Goal: Task Accomplishment & Management: Manage account settings

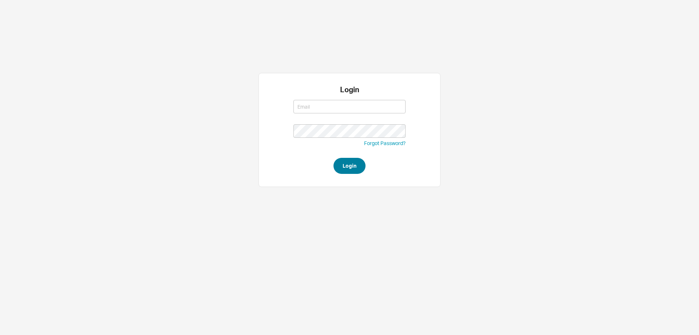
type input "[EMAIL_ADDRESS][DOMAIN_NAME]"
click at [348, 169] on button "Login" at bounding box center [350, 166] width 32 height 16
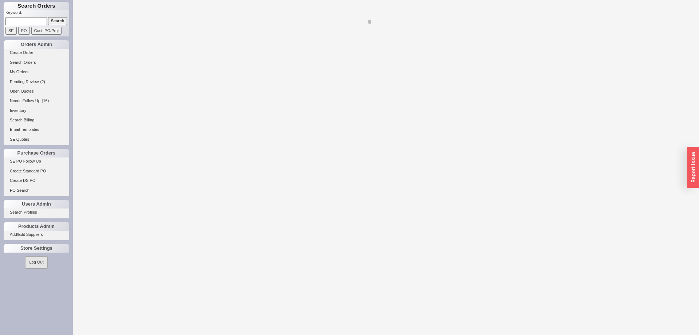
select select "LOW"
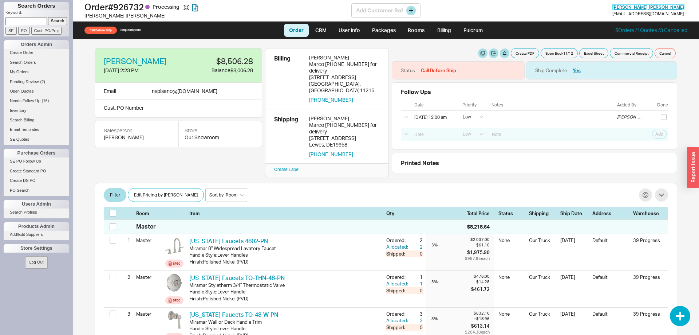
click at [666, 9] on span "Stacy Pisano" at bounding box center [649, 6] width 72 height 5
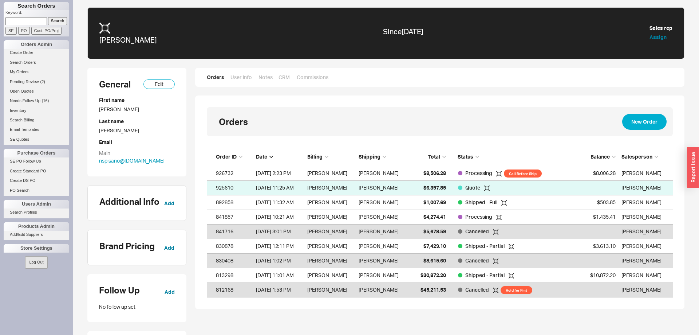
scroll to position [149, 466]
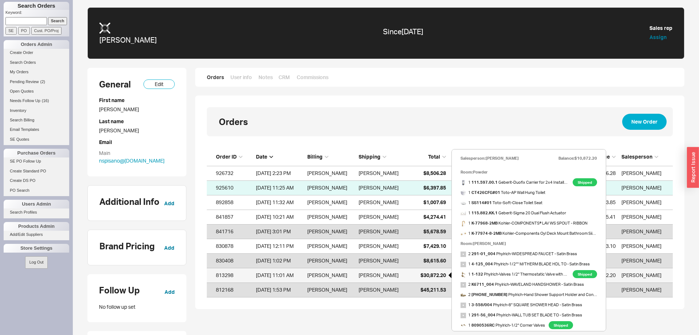
click at [425, 275] on span "$30,872.20" at bounding box center [433, 275] width 25 height 6
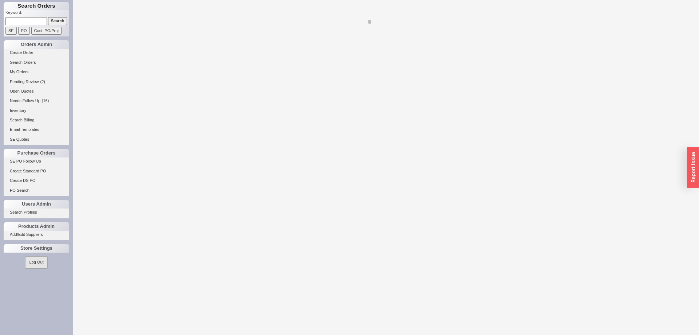
select select "LOW"
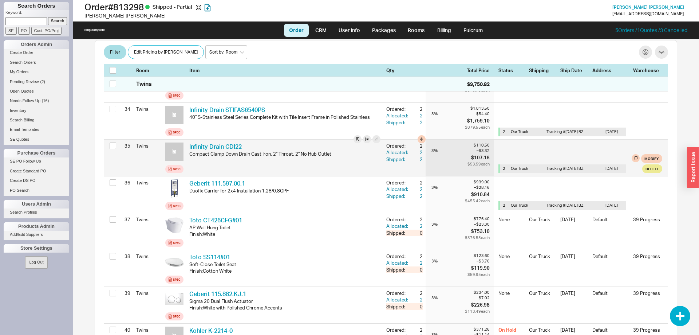
scroll to position [1374, 0]
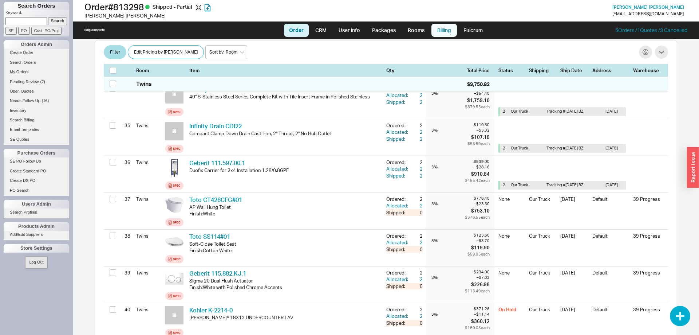
click at [438, 26] on link "Billing" at bounding box center [444, 30] width 25 height 13
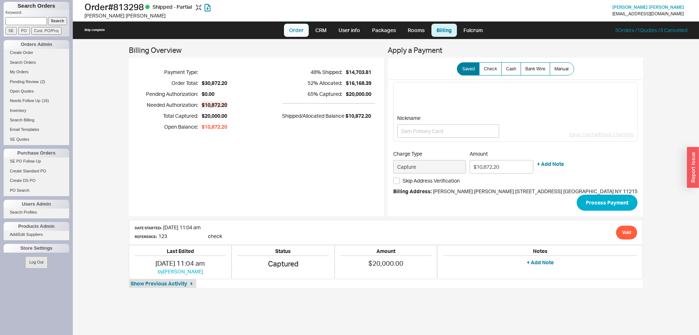
click at [296, 29] on link "Order" at bounding box center [296, 30] width 25 height 13
select select "LOW"
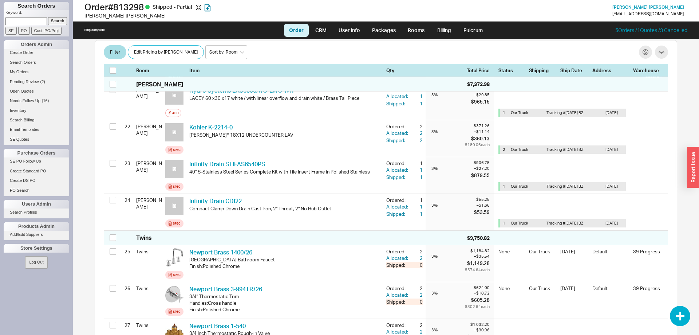
scroll to position [781, 0]
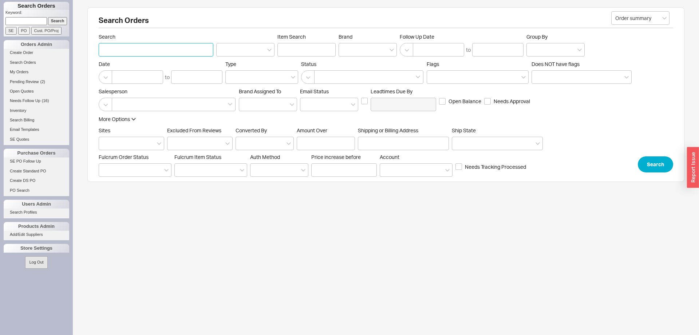
paste input "Spitalnick"
type input "Spitalnick"
click at [661, 166] on button "Search" at bounding box center [655, 164] width 35 height 16
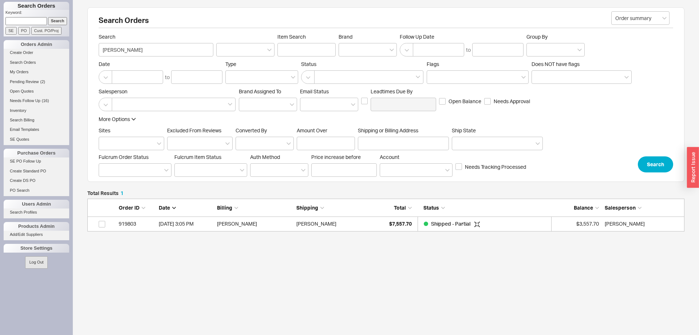
scroll to position [33, 597]
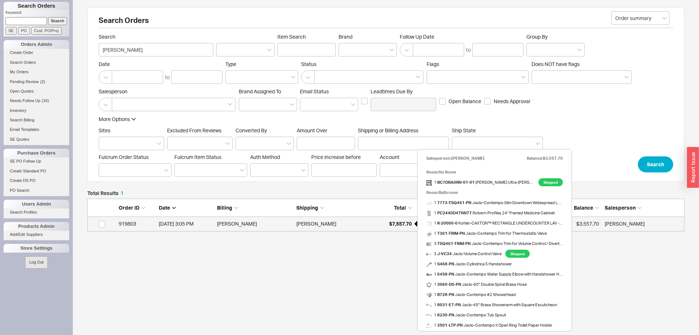
click at [391, 225] on span "$7,557.70" at bounding box center [400, 223] width 23 height 6
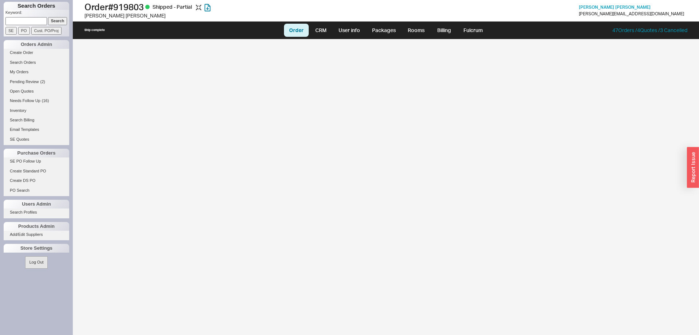
select select "LOW"
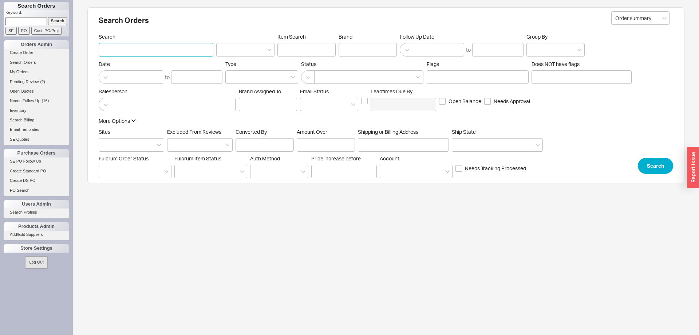
click at [145, 51] on input "Search" at bounding box center [156, 49] width 115 height 13
type input "chamani"
click at [655, 162] on button "Search" at bounding box center [655, 164] width 35 height 16
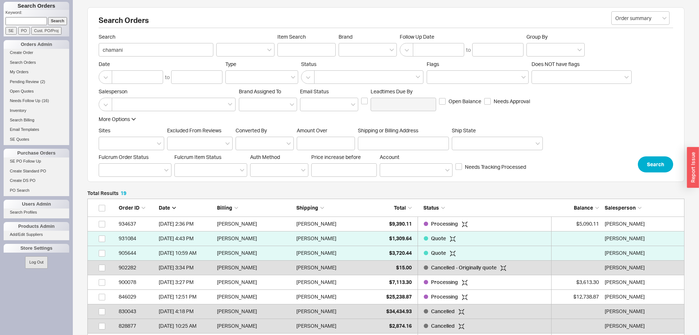
scroll to position [295, 597]
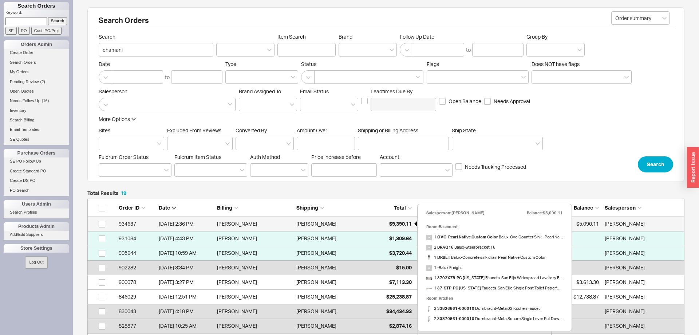
click at [400, 221] on div "$9,390.11" at bounding box center [393, 223] width 36 height 15
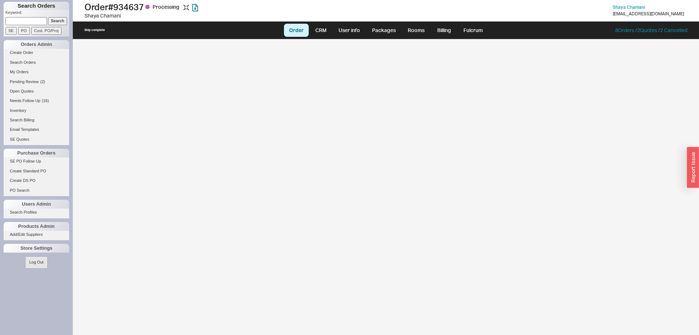
select select "LOW"
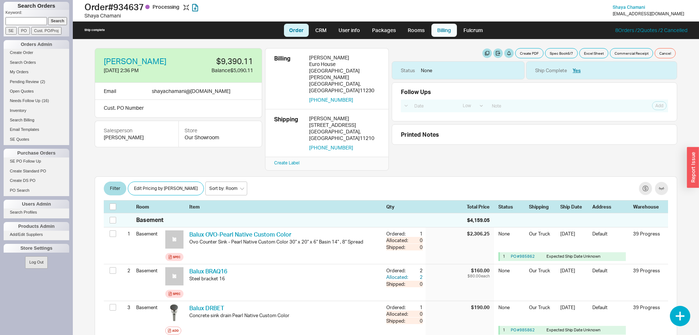
click at [445, 32] on link "Billing" at bounding box center [444, 30] width 25 height 13
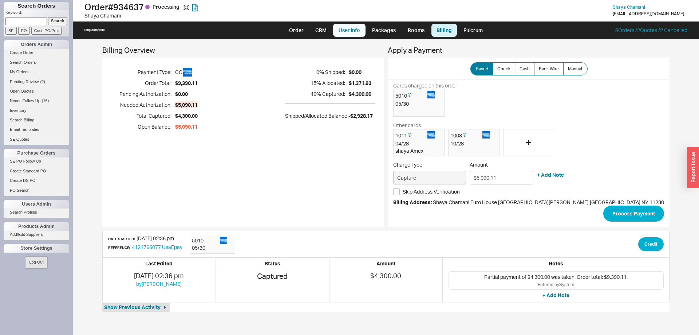
click at [350, 28] on link "User info" at bounding box center [349, 30] width 32 height 13
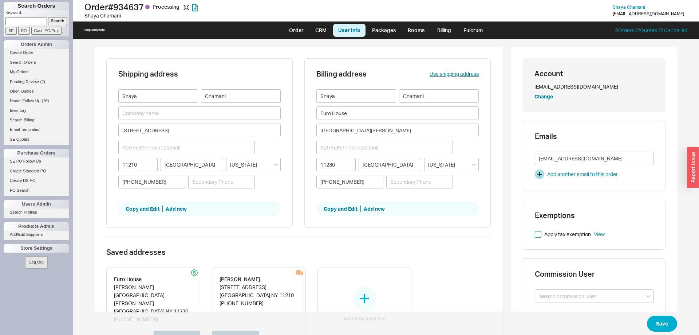
click at [538, 235] on input "Apply tax exemption" at bounding box center [538, 234] width 7 height 7
checkbox input "true"
click at [659, 321] on button "Save" at bounding box center [662, 323] width 30 height 16
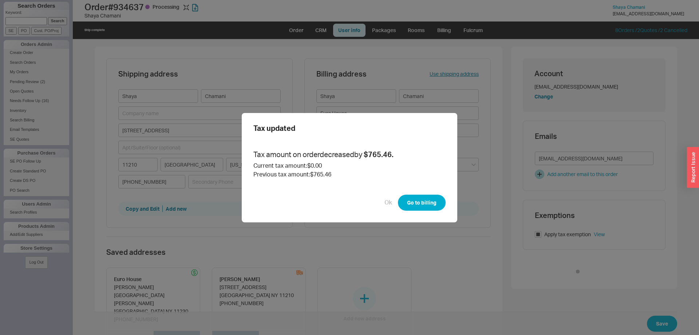
click at [430, 198] on button "Go to billing" at bounding box center [422, 202] width 48 height 16
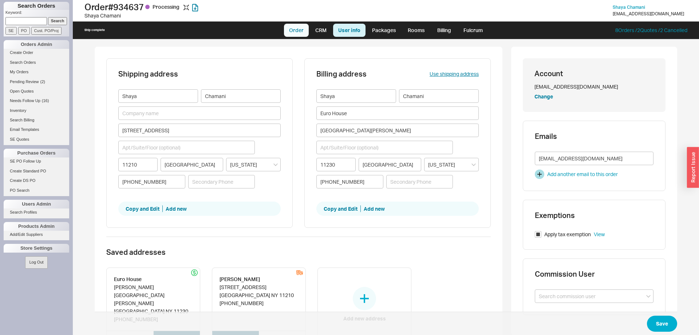
click at [298, 36] on link "Order" at bounding box center [296, 30] width 25 height 13
select select "LOW"
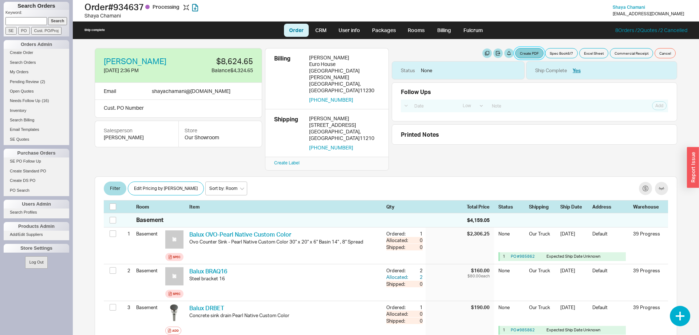
click at [532, 54] on button "Create PDF" at bounding box center [529, 53] width 28 height 10
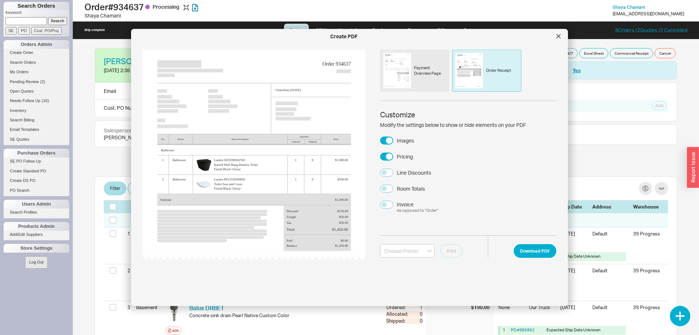
click at [534, 239] on div "Choose Printer Lehigh - Office QualityBath - Second Floor QualityBath - Third F…" at bounding box center [468, 248] width 176 height 27
click at [531, 252] on button "Download PDF" at bounding box center [535, 251] width 43 height 14
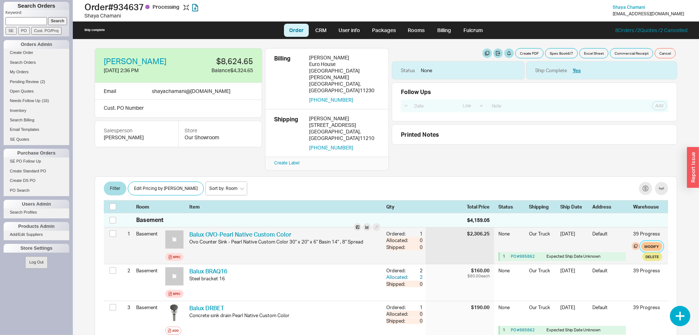
click at [656, 242] on button "Modify" at bounding box center [651, 246] width 21 height 9
select select "8"
select select "3"
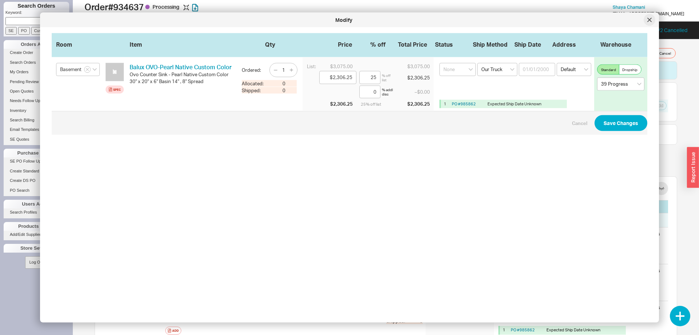
click at [647, 20] on div at bounding box center [650, 20] width 12 height 12
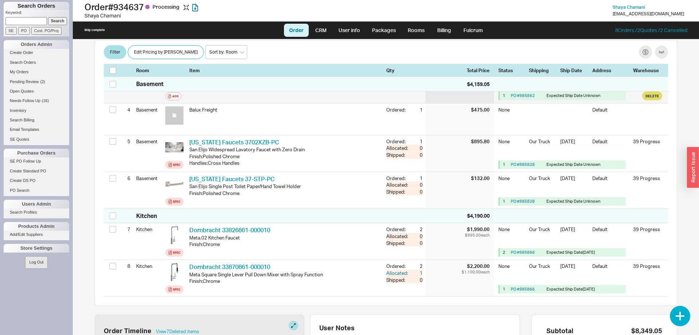
scroll to position [186, 0]
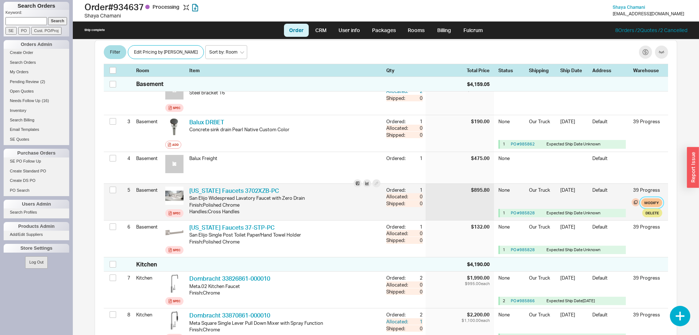
click at [656, 198] on button "Modify" at bounding box center [651, 202] width 21 height 9
select select "8"
select select "3"
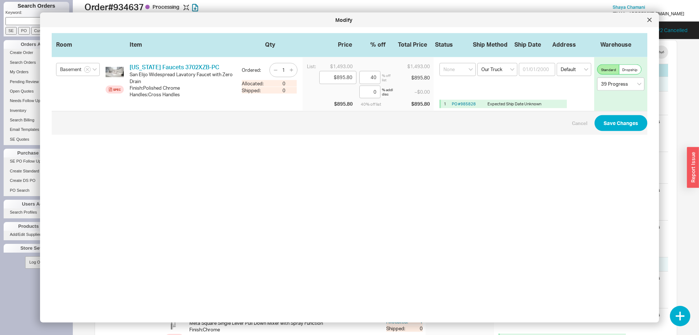
click at [649, 27] on div "Modify" at bounding box center [349, 20] width 619 height 15
click at [649, 22] on icon at bounding box center [650, 20] width 4 height 4
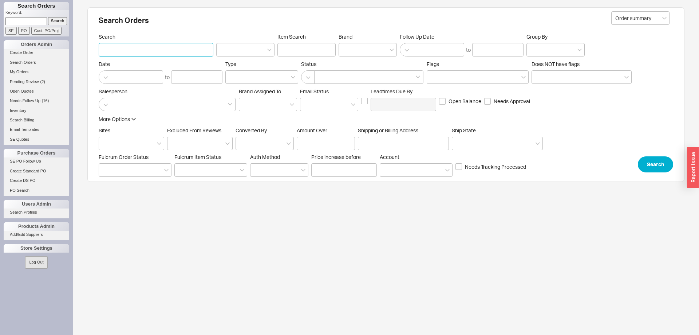
paste input "932531"
type input "932531"
click at [647, 163] on button "Search" at bounding box center [655, 164] width 35 height 16
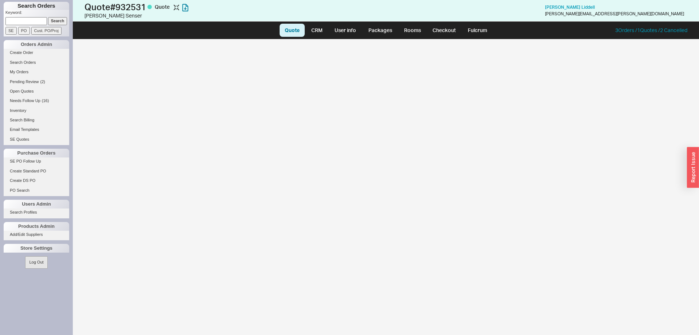
select select "LOW"
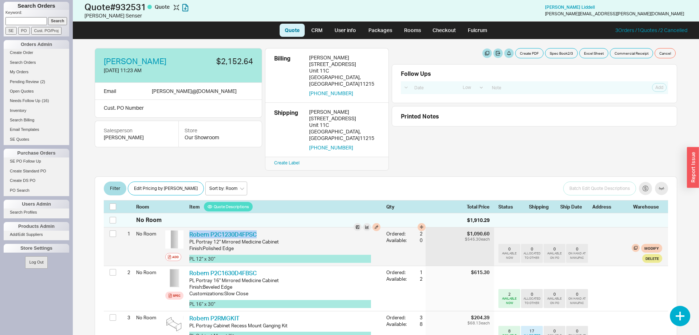
drag, startPoint x: 263, startPoint y: 219, endPoint x: 189, endPoint y: 221, distance: 74.0
click at [189, 227] on div "Robern P2C1230D4FPSC RBN P2C1230D4FPSC PL Portray 12" Mirrored Medicine Cabinet…" at bounding box center [284, 246] width 197 height 38
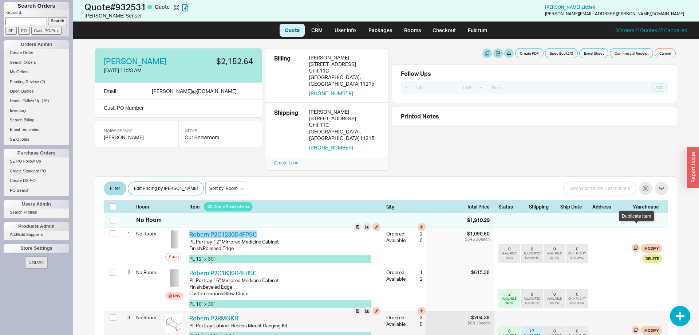
scroll to position [37, 0]
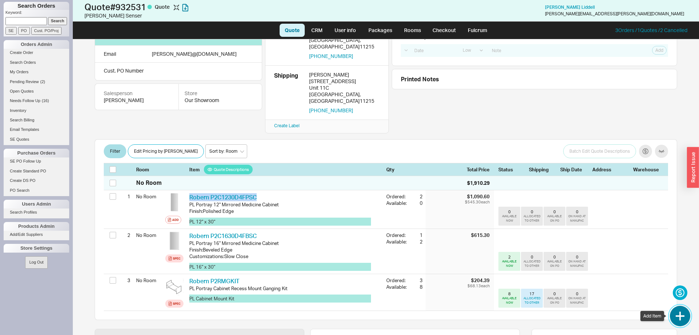
click at [683, 317] on button "button" at bounding box center [680, 316] width 20 height 20
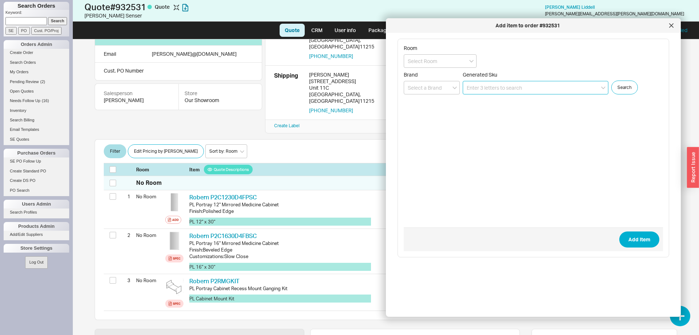
click at [502, 87] on input at bounding box center [536, 87] width 146 height 13
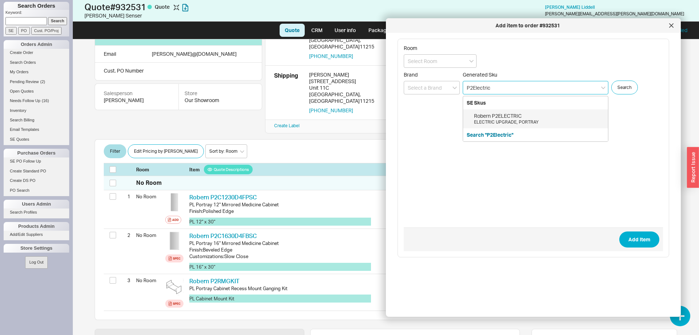
click at [542, 122] on div "ELECTRIC UPGRADE, PORTRAY" at bounding box center [539, 122] width 130 height 6
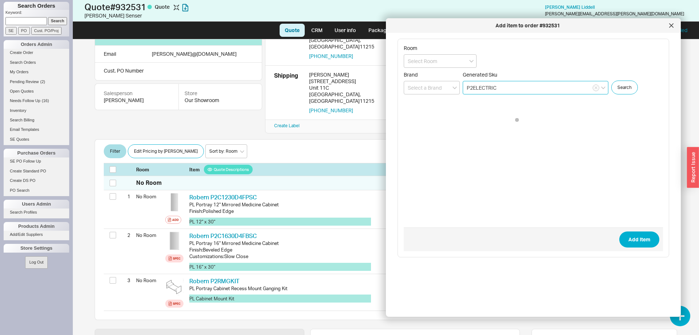
type input "P2ELECTRIC"
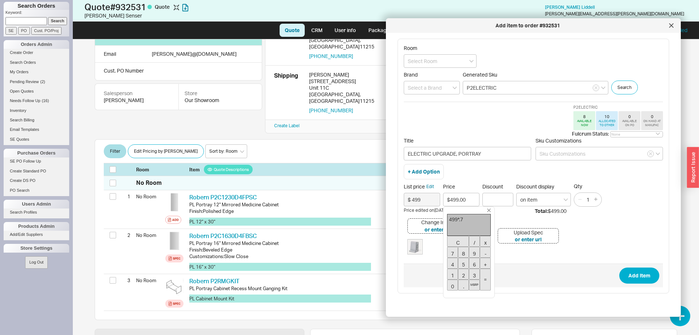
type input "$349.30"
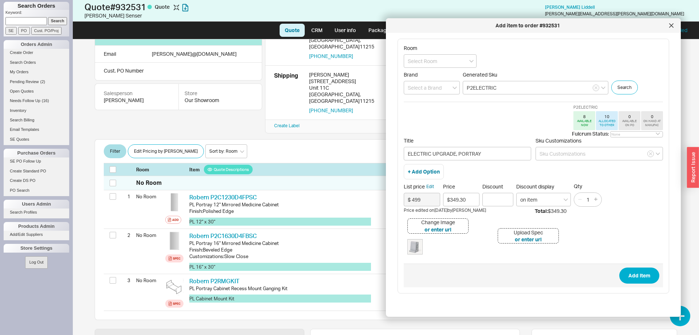
drag, startPoint x: 528, startPoint y: 34, endPoint x: 528, endPoint y: 29, distance: 5.1
click at [528, 31] on div "Add item to order #932531 Room Brand Generated Sku P2ELECTRIC Search P2ELECTRIC…" at bounding box center [533, 167] width 295 height 298
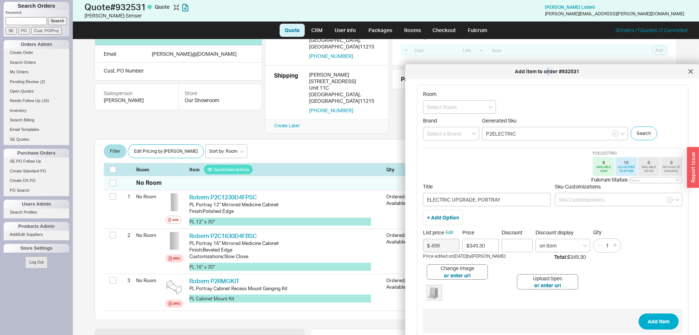
drag, startPoint x: 528, startPoint y: 29, endPoint x: 542, endPoint y: 74, distance: 46.7
click at [542, 74] on div "Add item to order #932531" at bounding box center [547, 71] width 276 height 7
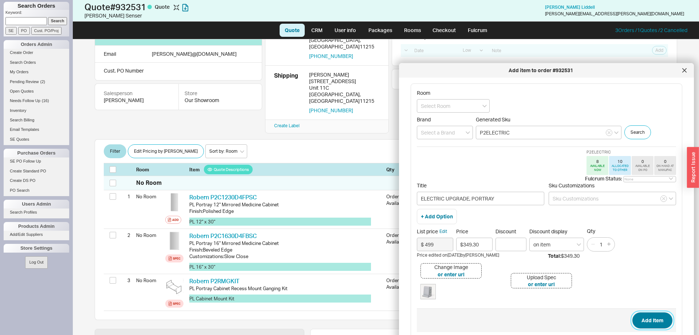
click at [653, 317] on button "Add Item" at bounding box center [653, 320] width 40 height 16
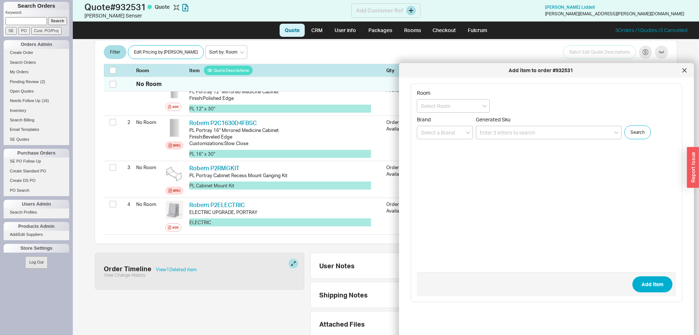
scroll to position [156, 0]
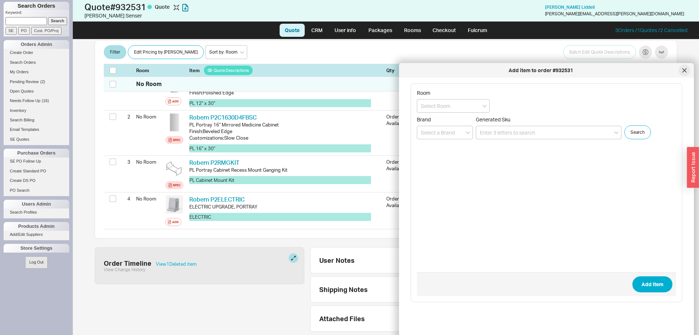
click at [683, 70] on icon at bounding box center [684, 70] width 4 height 4
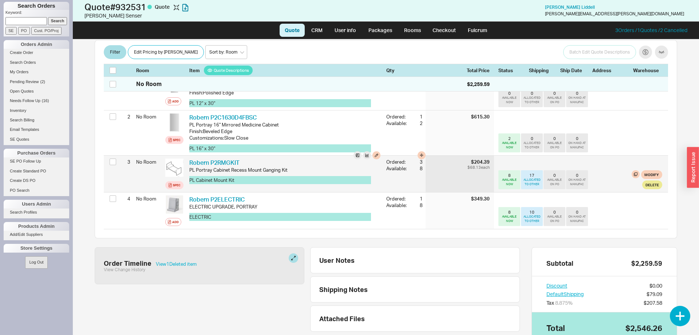
scroll to position [0, 0]
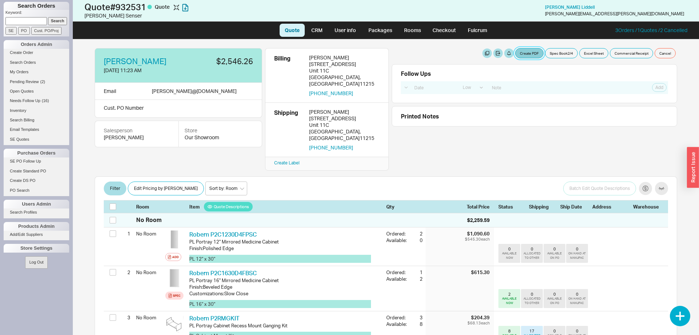
click at [531, 58] on button "Create PDF" at bounding box center [529, 53] width 28 height 10
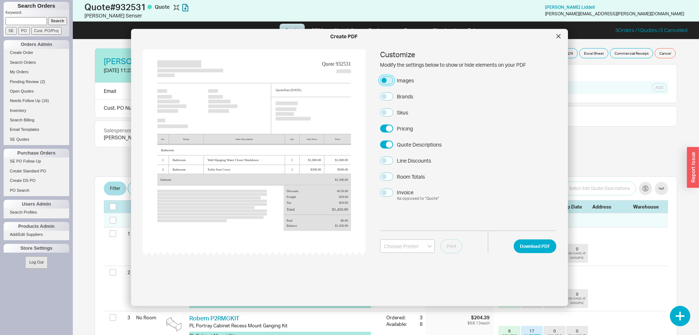
click at [390, 80] on button "Images" at bounding box center [386, 80] width 13 height 8
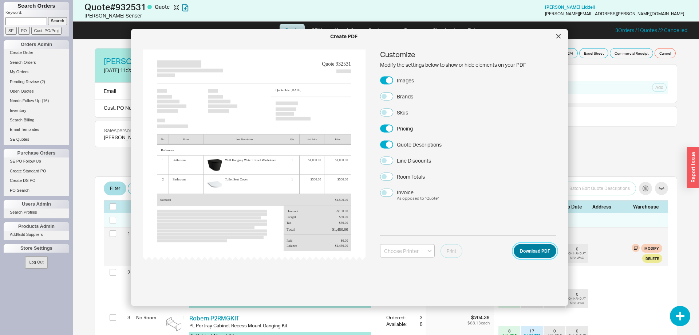
click at [539, 245] on button "Download PDF" at bounding box center [535, 251] width 43 height 14
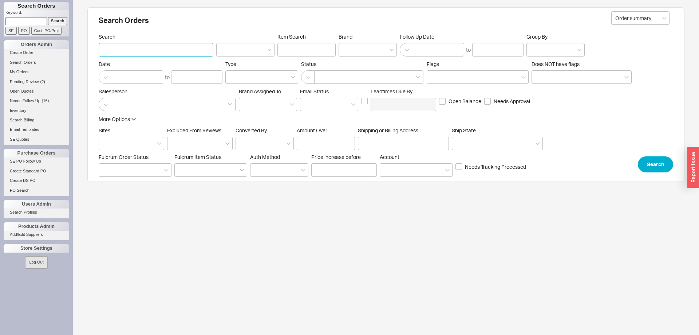
paste input "932504"
type input "932504"
click at [650, 166] on button "Search" at bounding box center [655, 164] width 35 height 16
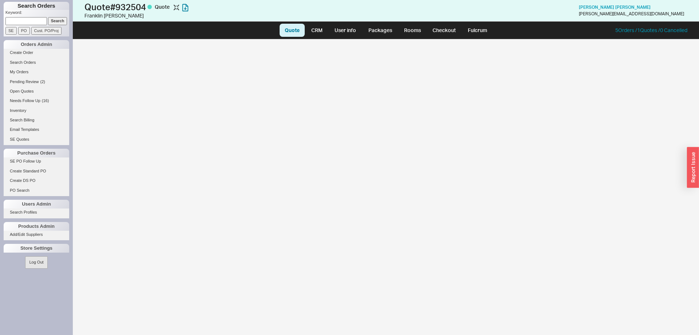
select select "LOW"
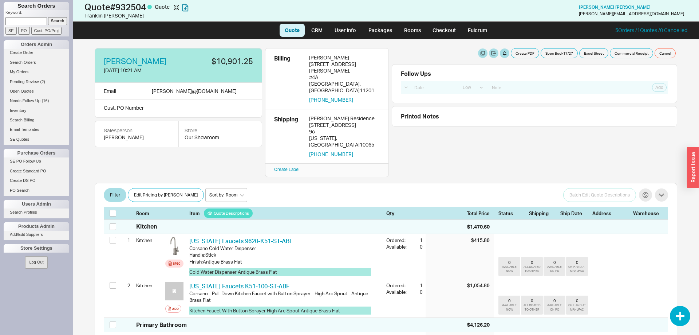
click at [159, 183] on div "Filter Edit Pricing by Brand Sort by: Room Sort by: Brand Sort by: Date Batch E…" at bounding box center [386, 201] width 583 height 36
click at [159, 188] on button "Edit Pricing by Brand" at bounding box center [166, 195] width 76 height 14
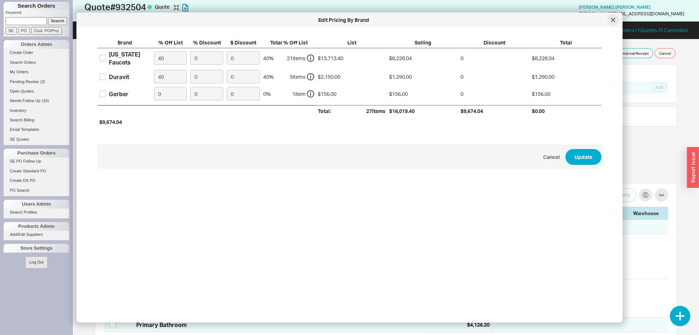
click at [612, 19] on icon at bounding box center [613, 20] width 4 height 4
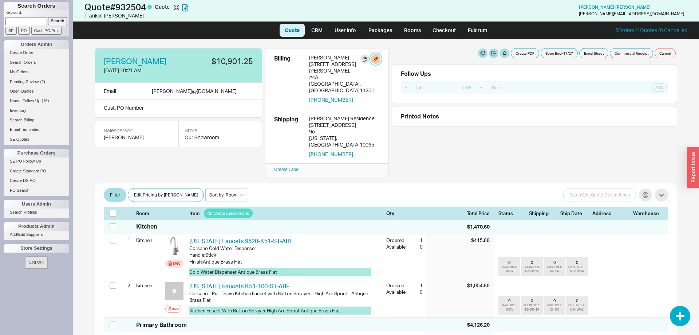
click at [376, 60] on button "button" at bounding box center [375, 58] width 9 height 9
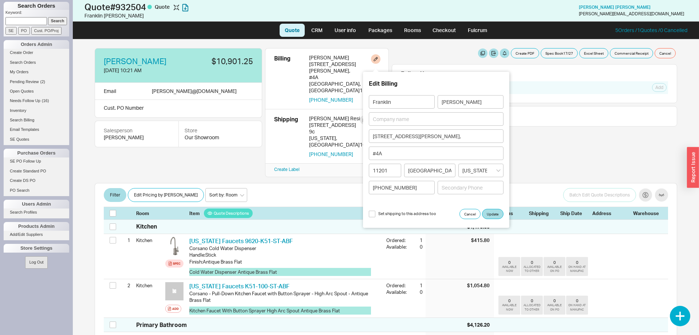
click at [322, 115] on div "[PERSON_NAME] Residence" at bounding box center [344, 118] width 71 height 7
click at [402, 99] on input "Franklin" at bounding box center [402, 101] width 66 height 13
click at [369, 101] on input "Franklin" at bounding box center [402, 101] width 66 height 13
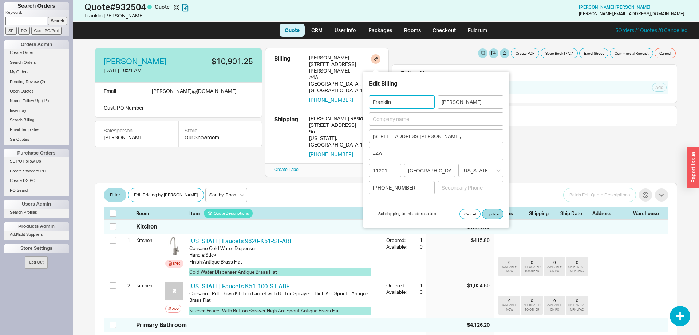
click at [387, 102] on input "Franklin" at bounding box center [402, 101] width 66 height 13
click at [388, 102] on input "Franklin" at bounding box center [402, 101] width 66 height 13
click at [446, 98] on input "Mitchell" at bounding box center [471, 101] width 66 height 13
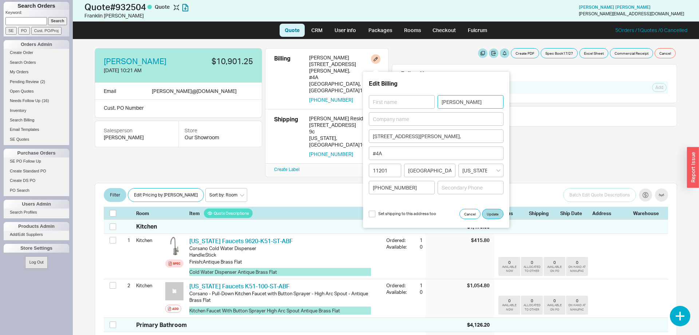
type input "Mtchell"
click at [447, 99] on input "Mtchell" at bounding box center [471, 101] width 66 height 13
click at [448, 99] on input "Mtchell" at bounding box center [471, 101] width 66 height 13
paste input "[PERSON_NAME] Residence"
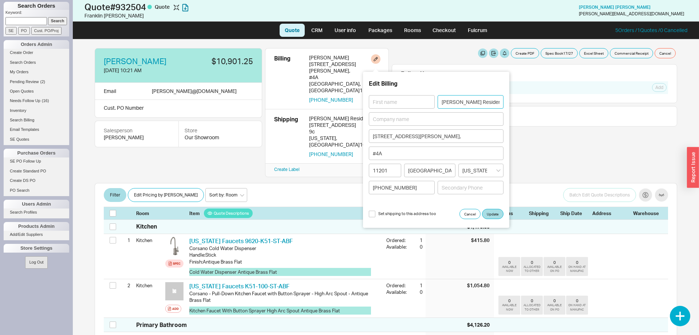
click at [450, 101] on input "[PERSON_NAME] Residence" at bounding box center [471, 101] width 66 height 13
drag, startPoint x: 450, startPoint y: 101, endPoint x: 450, endPoint y: 105, distance: 4.0
type input "Residence"
paste input "[PERSON_NAME]"
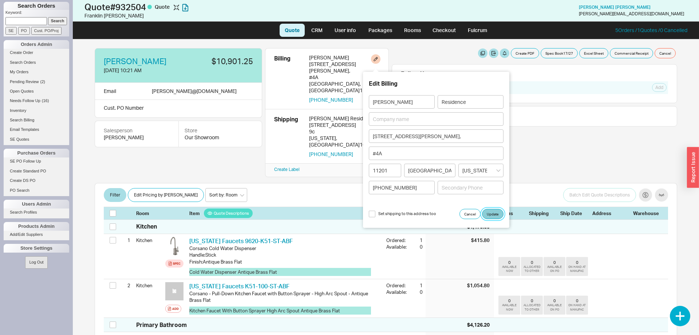
type input "[PERSON_NAME]"
click at [496, 215] on button "Update" at bounding box center [492, 214] width 21 height 10
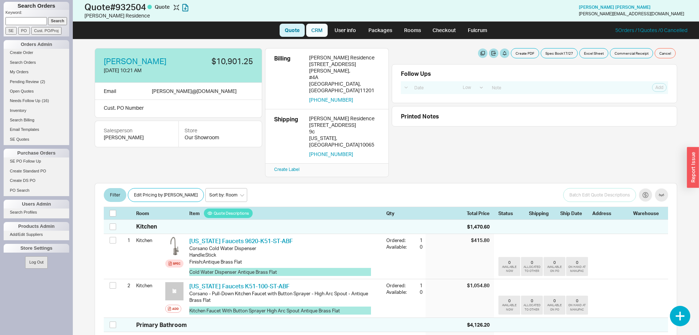
drag, startPoint x: 325, startPoint y: 35, endPoint x: 339, endPoint y: 35, distance: 14.6
click at [326, 35] on link "CRM" at bounding box center [316, 30] width 21 height 13
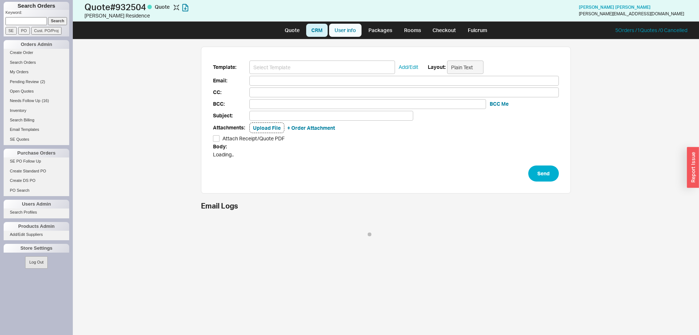
click at [341, 33] on link "User info" at bounding box center [345, 30] width 32 height 13
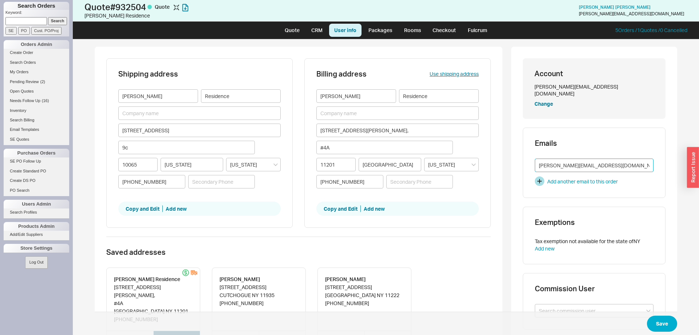
drag, startPoint x: 578, startPoint y: 160, endPoint x: 544, endPoint y: 162, distance: 34.7
click at [544, 162] on input "[PERSON_NAME][EMAIL_ADDRESS][DOMAIN_NAME]" at bounding box center [594, 164] width 119 height 13
click at [542, 161] on input "[PERSON_NAME][EMAIL_ADDRESS][DOMAIN_NAME]" at bounding box center [594, 164] width 119 height 13
click at [541, 159] on input "[PERSON_NAME][EMAIL_ADDRESS][DOMAIN_NAME]" at bounding box center [594, 164] width 119 height 13
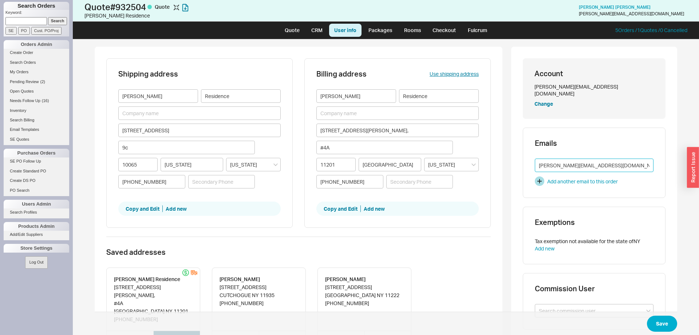
click at [542, 158] on input "[PERSON_NAME][EMAIL_ADDRESS][DOMAIN_NAME]" at bounding box center [594, 164] width 119 height 13
drag, startPoint x: 540, startPoint y: 161, endPoint x: 580, endPoint y: 161, distance: 40.1
click at [580, 161] on input "[PERSON_NAME][EMAIL_ADDRESS][DOMAIN_NAME]" at bounding box center [594, 164] width 119 height 13
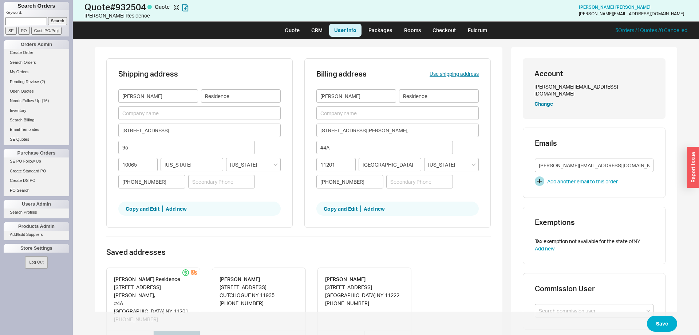
click at [510, 108] on div "Shipping address Suskin Residence 201 East 62nd Street 9c 10065 New York New Yo…" at bounding box center [386, 259] width 583 height 425
click at [537, 100] on button "Change" at bounding box center [544, 103] width 19 height 7
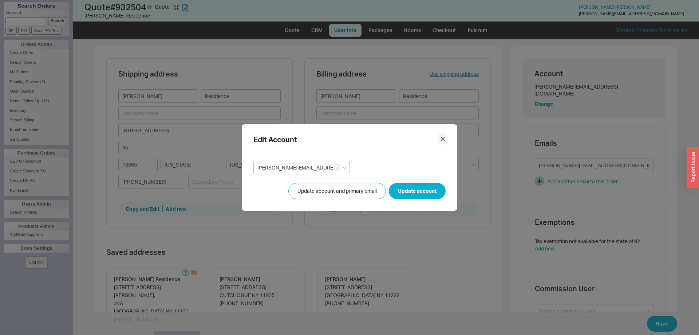
click at [444, 137] on icon at bounding box center [443, 139] width 4 height 4
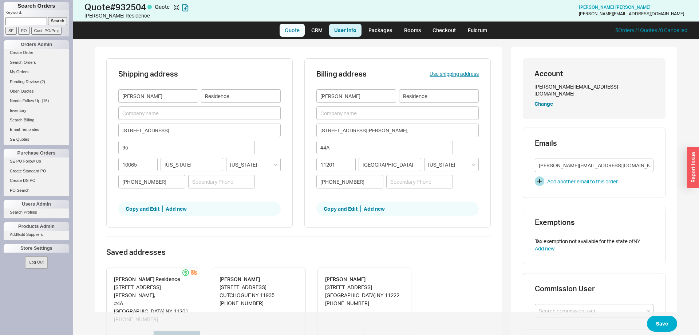
click at [290, 31] on link "Quote" at bounding box center [292, 30] width 25 height 13
select select "LOW"
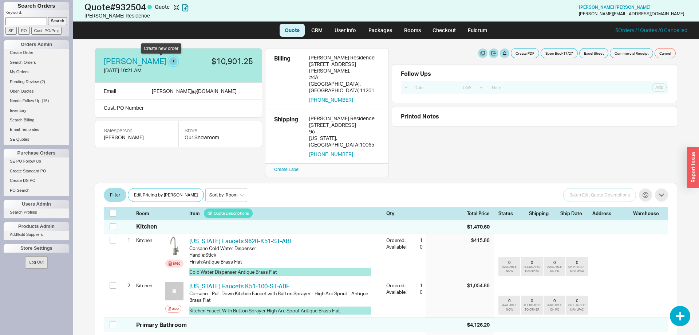
click at [169, 61] on button "button" at bounding box center [173, 61] width 8 height 8
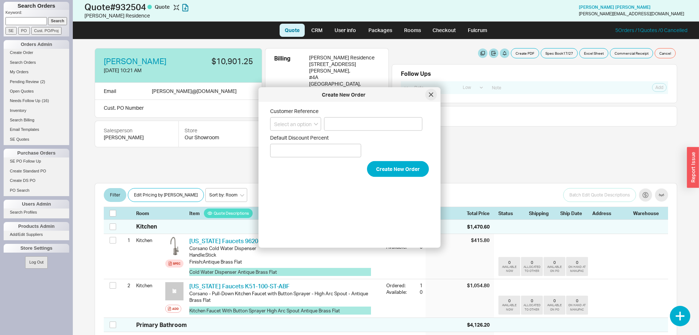
click at [434, 97] on div at bounding box center [431, 95] width 12 height 12
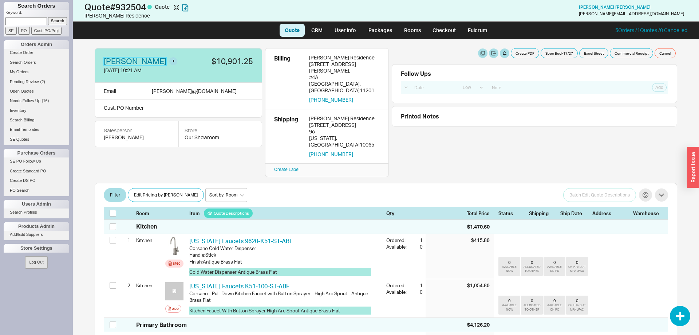
click at [146, 60] on link "Frank Mitchell" at bounding box center [135, 61] width 63 height 8
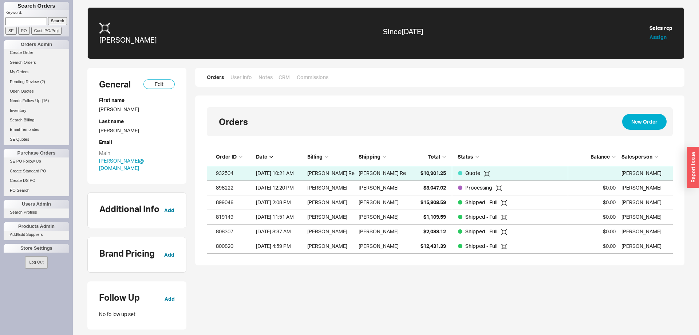
scroll to position [106, 466]
click at [154, 84] on button "Edit" at bounding box center [158, 83] width 31 height 9
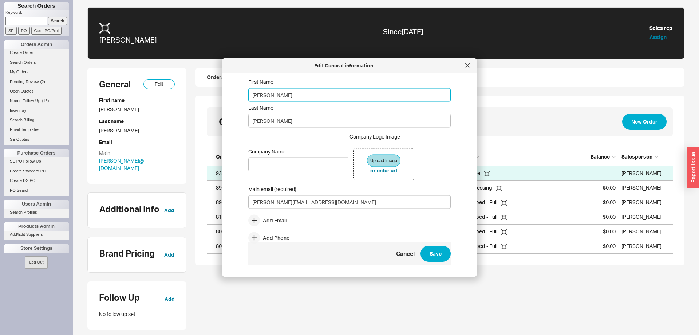
drag, startPoint x: 272, startPoint y: 97, endPoint x: 236, endPoint y: 99, distance: 36.8
click at [231, 100] on div "Edit General information First Name [PERSON_NAME] Last Name [PERSON_NAME] Compa…" at bounding box center [349, 167] width 255 height 219
click at [257, 92] on input "Frank" at bounding box center [349, 94] width 202 height 13
click at [257, 93] on input "Frank" at bounding box center [349, 94] width 202 height 13
click at [263, 125] on input "Mitchell" at bounding box center [349, 120] width 202 height 13
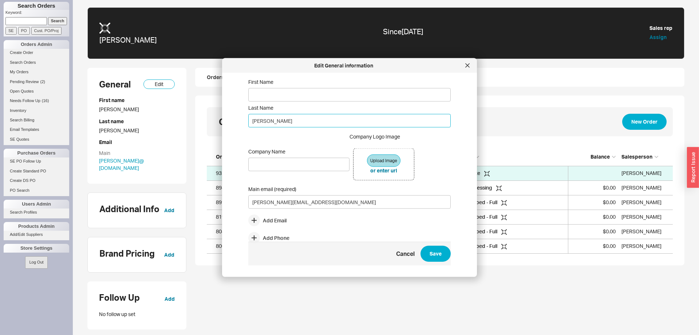
click at [263, 125] on input "Mitchell" at bounding box center [349, 120] width 202 height 13
click at [268, 93] on input "First Name" at bounding box center [349, 94] width 202 height 13
drag, startPoint x: 269, startPoint y: 94, endPoint x: 269, endPoint y: 100, distance: 6.6
paste input "amelia@kroesser"
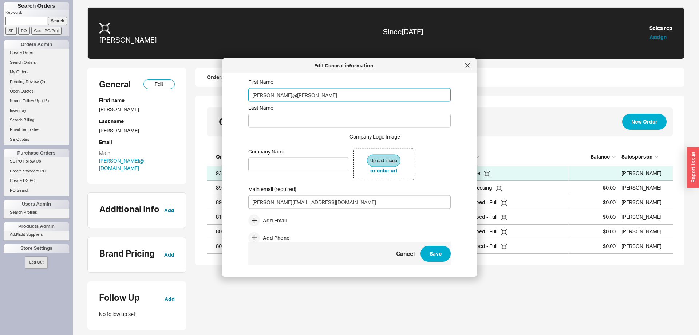
drag, startPoint x: 255, startPoint y: 95, endPoint x: 250, endPoint y: 94, distance: 5.0
click at [250, 94] on input "amelia@kroesser" at bounding box center [349, 94] width 202 height 13
click at [263, 99] on input "amelia@kroesser" at bounding box center [349, 94] width 202 height 13
drag, startPoint x: 255, startPoint y: 94, endPoint x: 249, endPoint y: 94, distance: 5.5
click at [249, 94] on input "amelia@kroesser" at bounding box center [349, 94] width 202 height 13
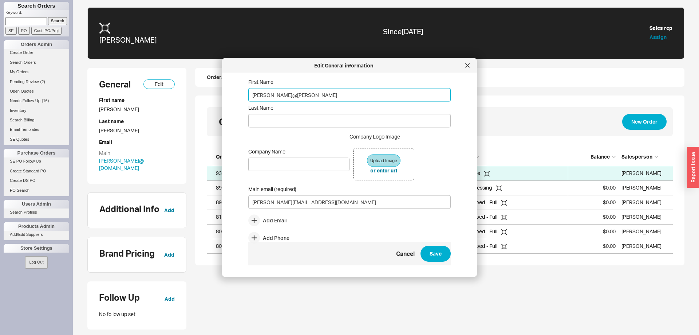
click at [278, 96] on input "Amelia@kroesser" at bounding box center [349, 94] width 202 height 13
type input "Amelia"
paste input "kroesser"
click at [251, 121] on input "kroesser" at bounding box center [349, 120] width 202 height 13
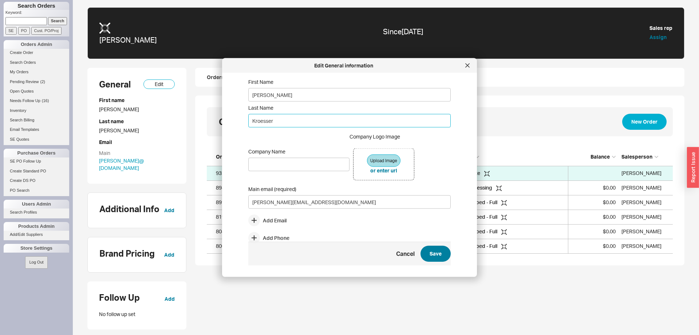
type input "Kroesser"
click at [435, 252] on button "Save" at bounding box center [436, 254] width 30 height 16
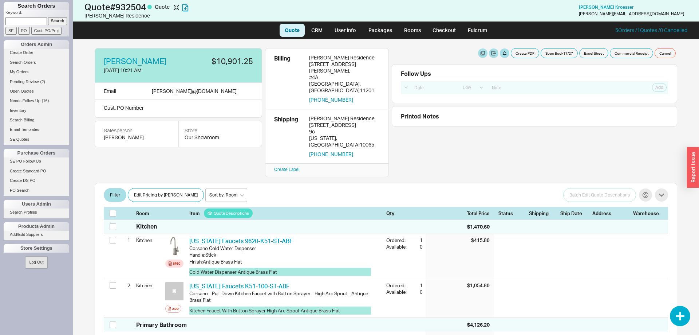
select select "LOW"
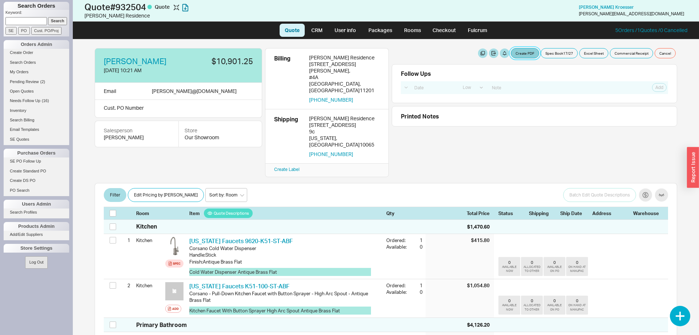
click at [517, 55] on button "Create PDF" at bounding box center [525, 53] width 28 height 10
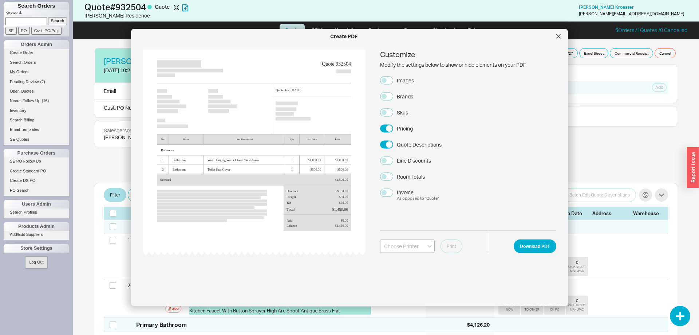
click at [393, 77] on label "Images" at bounding box center [397, 80] width 34 height 8
click at [393, 77] on button "Images" at bounding box center [386, 80] width 13 height 8
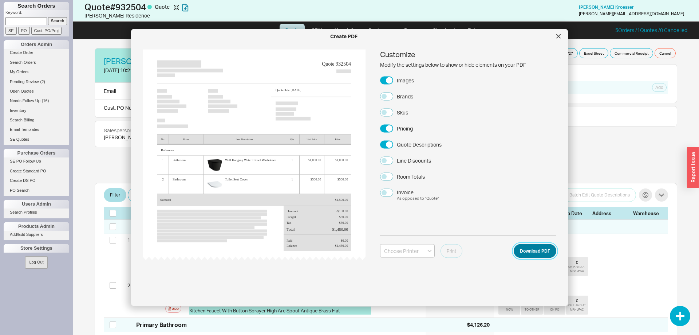
click at [530, 248] on button "Download PDF" at bounding box center [535, 251] width 43 height 14
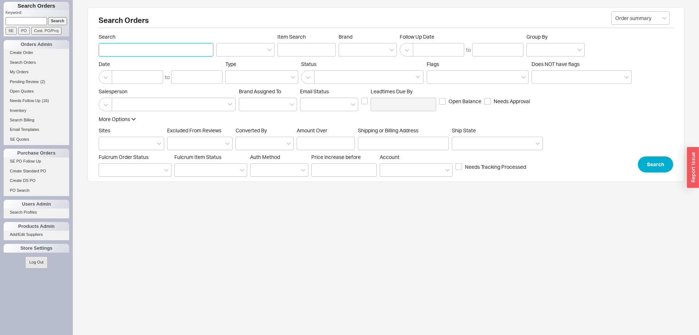
paste input "[EMAIL_ADDRESS][PERSON_NAME][DOMAIN_NAME]"
type input "[EMAIL_ADDRESS][PERSON_NAME][DOMAIN_NAME]"
click at [656, 167] on button "Search" at bounding box center [655, 164] width 35 height 16
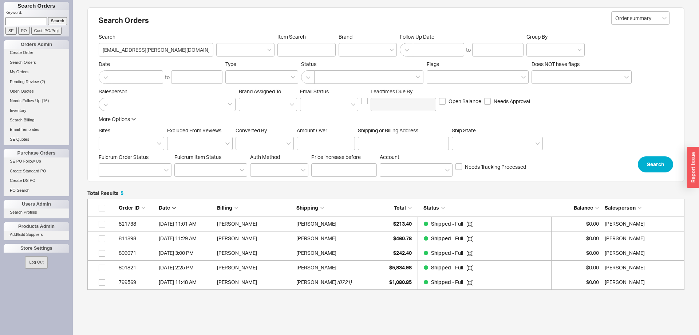
scroll to position [91, 597]
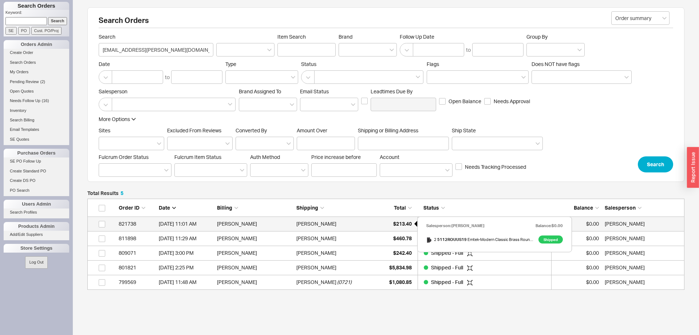
click at [405, 222] on span "$213.40" at bounding box center [402, 223] width 19 height 6
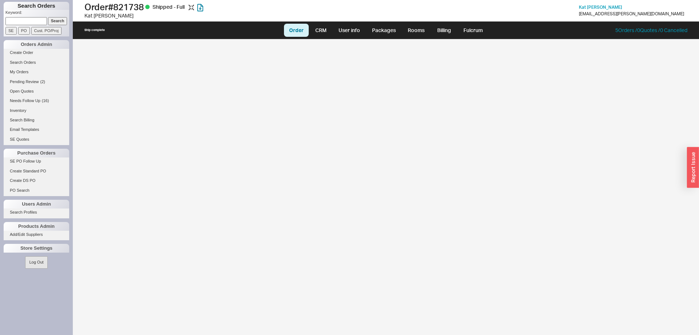
select select "LOW"
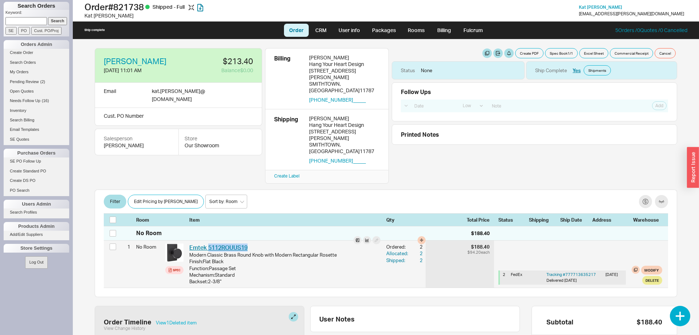
drag, startPoint x: 250, startPoint y: 219, endPoint x: 207, endPoint y: 221, distance: 43.0
click at [207, 243] on div "Emtek 5112ROUUS19 EMT 5112ROUUS19" at bounding box center [284, 247] width 191 height 8
copy link "5112ROUUS19"
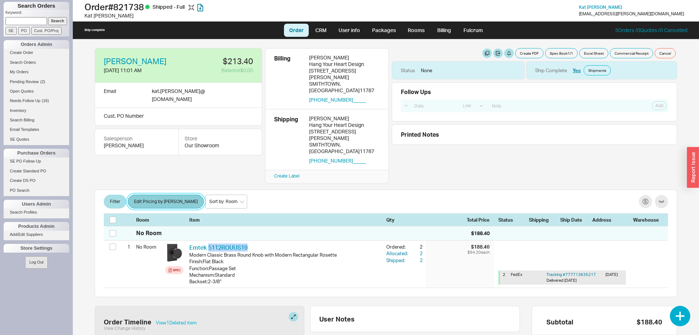
click at [168, 194] on button "Edit Pricing by Brand" at bounding box center [166, 201] width 76 height 14
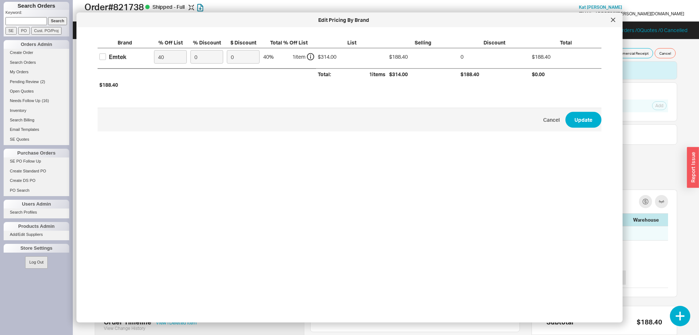
click at [607, 17] on div "Edit Pricing By Brand" at bounding box center [343, 19] width 527 height 7
drag, startPoint x: 614, startPoint y: 21, endPoint x: 617, endPoint y: 42, distance: 21.0
click at [614, 21] on icon at bounding box center [613, 20] width 4 height 4
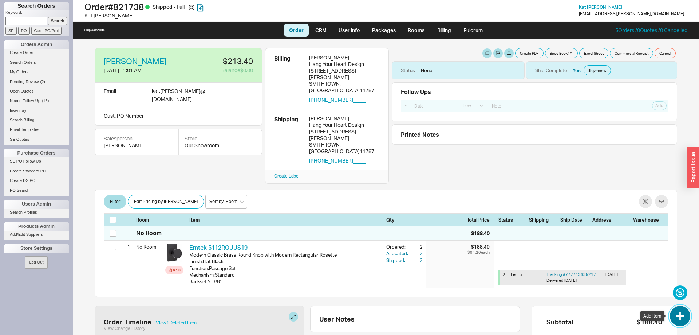
click at [683, 316] on button "button" at bounding box center [680, 316] width 20 height 20
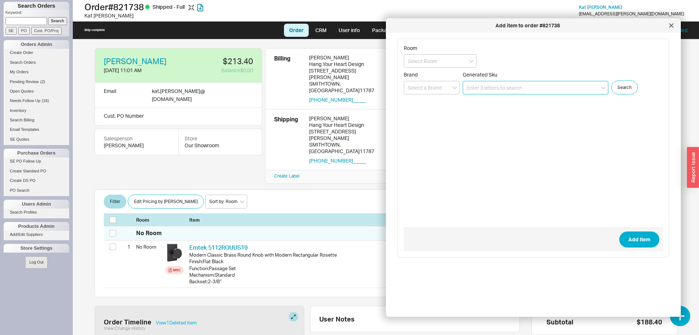
paste input "5112ROUUS19"
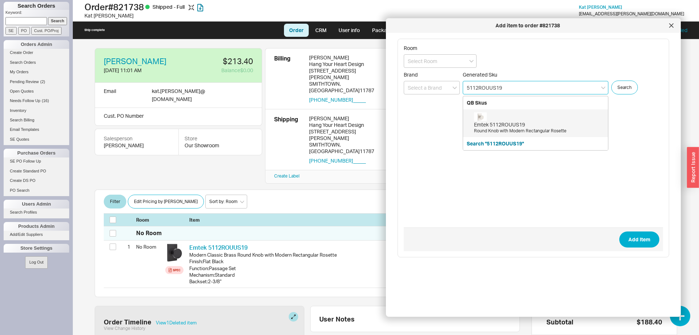
click at [523, 112] on div "Emtek 5112ROUUS19 Round Knob with Modern Rectangular Rosette" at bounding box center [535, 123] width 145 height 28
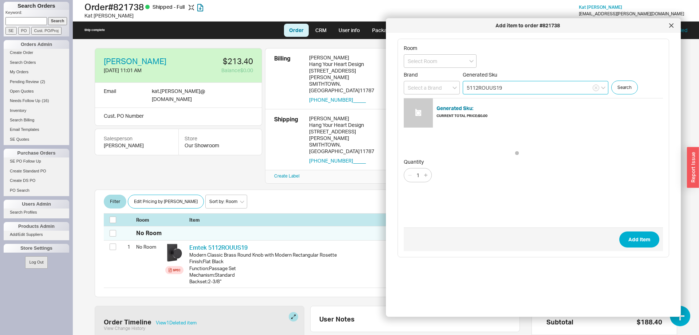
type input "5112ROUUS19"
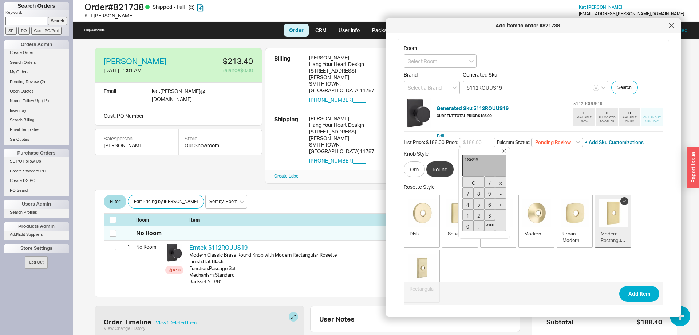
type input "$111.60"
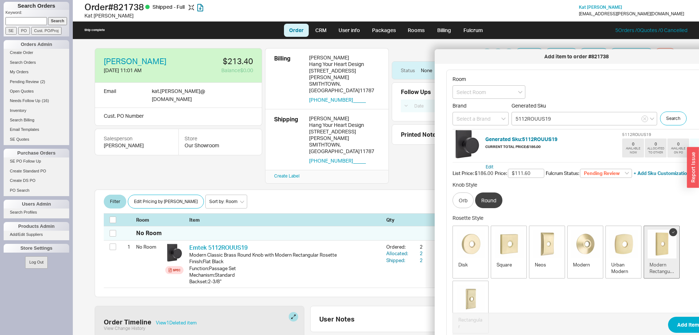
drag, startPoint x: 552, startPoint y: 24, endPoint x: 601, endPoint y: 55, distance: 57.8
click at [601, 55] on div "Add item to order #821738" at bounding box center [576, 56] width 276 height 7
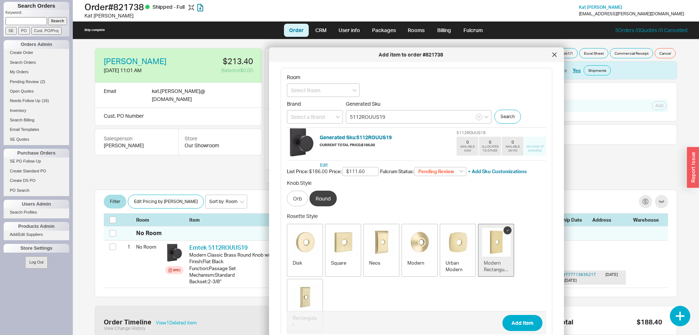
drag, startPoint x: 516, startPoint y: 63, endPoint x: 350, endPoint y: 57, distance: 165.8
click at [350, 57] on div "Add item to order #821738" at bounding box center [411, 54] width 276 height 7
click at [552, 55] on icon at bounding box center [554, 54] width 4 height 4
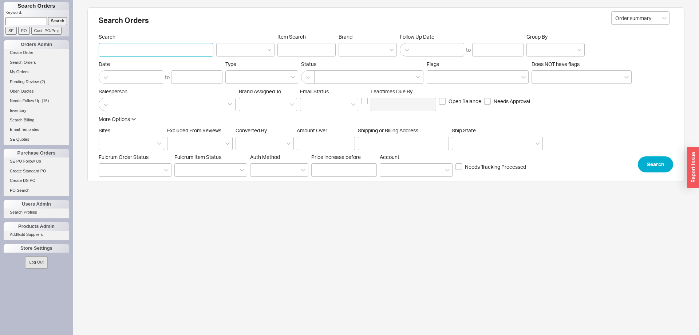
paste input "[EMAIL_ADDRESS][DOMAIN_NAME]"
type input "ak.creativeconstruction.ny@gmail.com"
click at [662, 170] on button "Search" at bounding box center [655, 164] width 35 height 16
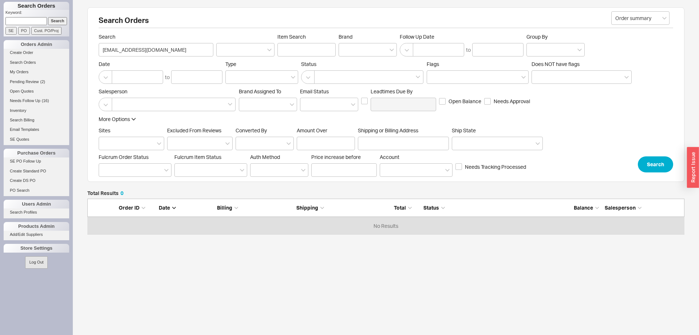
scroll to position [36, 597]
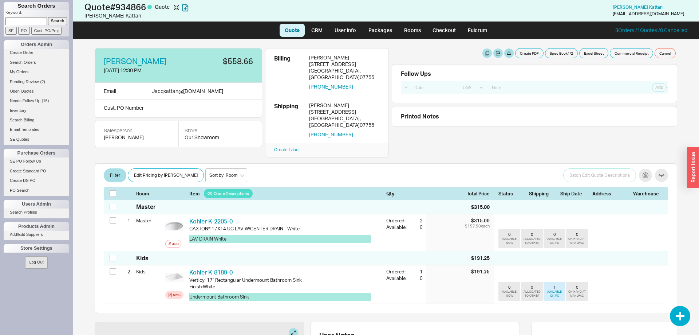
select select "LOW"
click at [447, 32] on link "Checkout" at bounding box center [445, 30] width 34 height 13
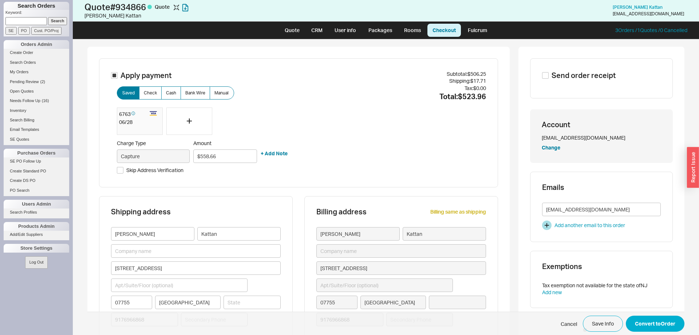
type input "[US_STATE]"
click at [137, 125] on div "06 / 28" at bounding box center [140, 121] width 42 height 7
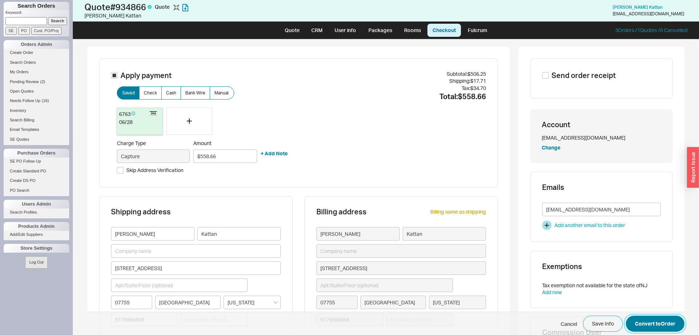
click at [664, 327] on button "Convert to Order" at bounding box center [655, 323] width 59 height 16
select select "LOW"
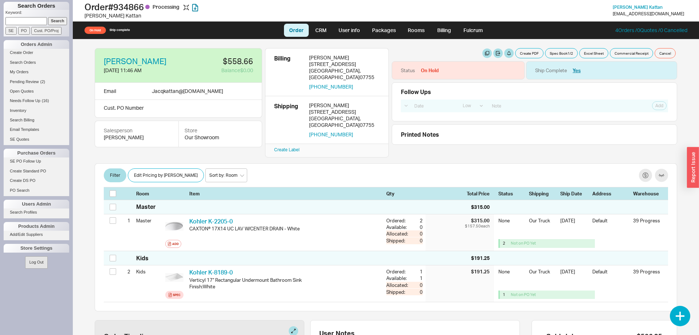
click at [518, 82] on div "Follow Ups Show Completed Select a Date Now One hour One day Two Days One Month…" at bounding box center [535, 101] width 286 height 39
click at [516, 71] on button "button" at bounding box center [516, 70] width 9 height 9
select select "On Hold"
click at [455, 92] on select "None On Hold Call Before Ship Hold for Balance Hold For Payment Wait For Cust. …" at bounding box center [489, 98] width 69 height 13
select select
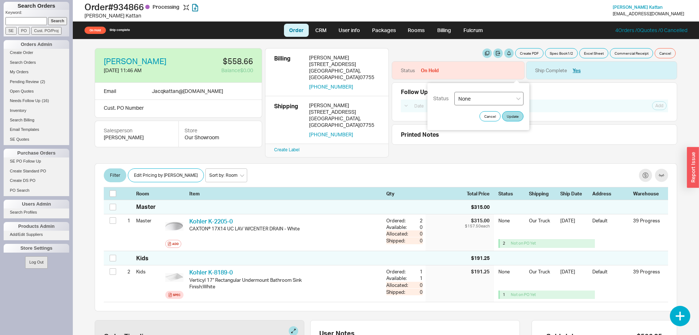
click option "None" at bounding box center [0, 0] width 0 height 0
click at [519, 118] on button "Update" at bounding box center [512, 116] width 21 height 10
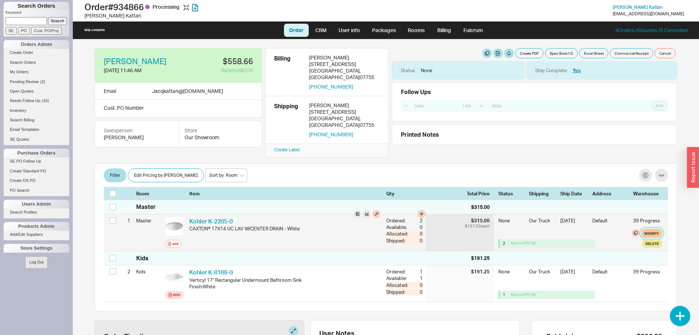
click at [656, 229] on button "Modify" at bounding box center [651, 233] width 21 height 9
select select "8"
select select "3"
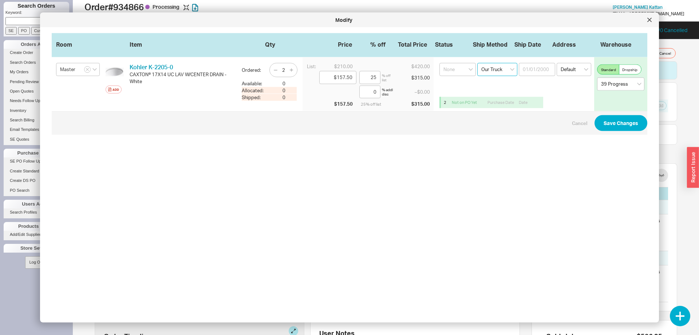
click at [477, 63] on select "Select an option Ground LTL Our Truck --------------- Customer Pickup - Showroo…" at bounding box center [497, 69] width 40 height 13
select select "1"
click option "Ground" at bounding box center [0, 0] width 0 height 0
click at [617, 122] on button "Save Changes" at bounding box center [621, 123] width 53 height 16
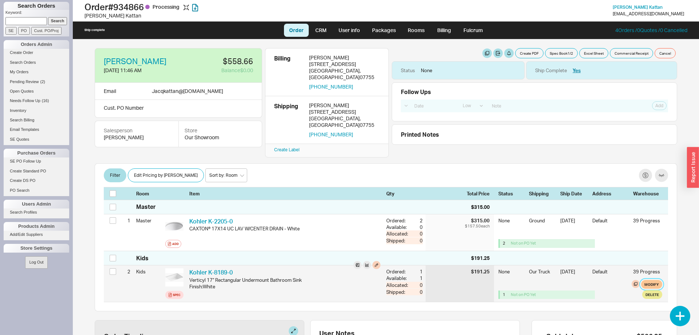
click at [651, 280] on button "Modify" at bounding box center [651, 284] width 21 height 9
select select "8"
select select "3"
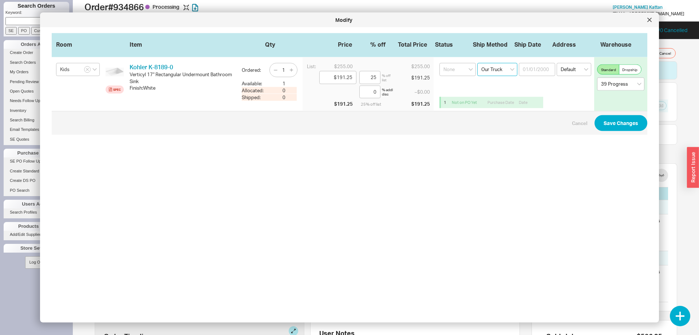
click at [477, 63] on select "Select an option Ground LTL Our Truck --------------- Customer Pickup - Showroo…" at bounding box center [497, 69] width 40 height 13
select select "1"
click option "Ground" at bounding box center [0, 0] width 0 height 0
click at [626, 122] on button "Save Changes" at bounding box center [621, 123] width 53 height 16
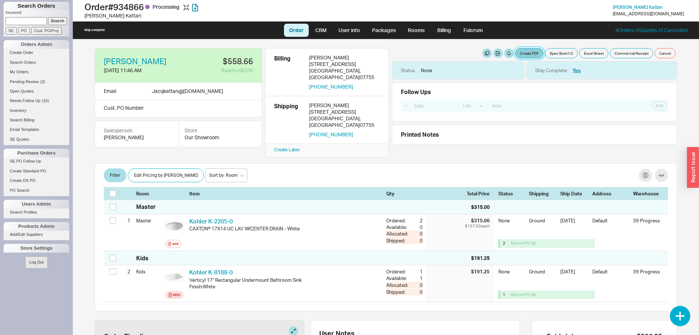
click at [526, 55] on button "Create PDF" at bounding box center [529, 53] width 28 height 10
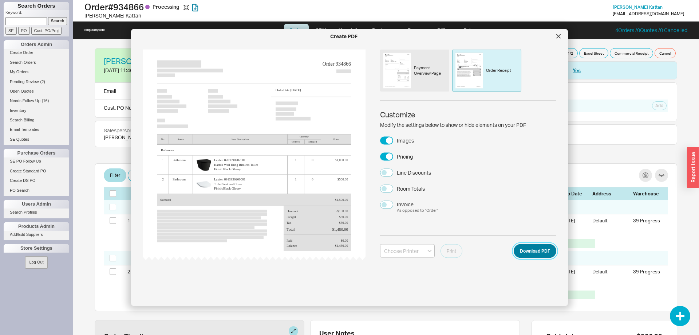
click at [545, 252] on button "Download PDF" at bounding box center [535, 251] width 43 height 14
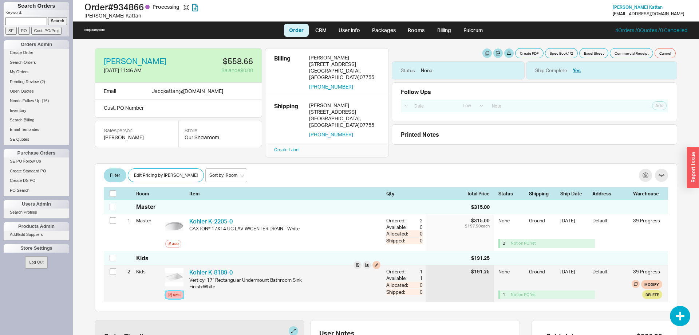
click at [177, 292] on div "Spec" at bounding box center [177, 295] width 8 height 6
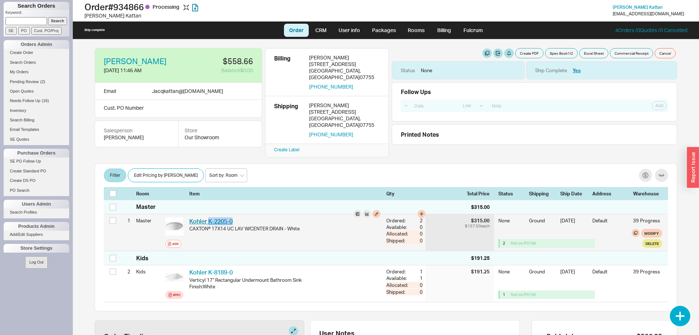
drag, startPoint x: 236, startPoint y: 213, endPoint x: 209, endPoint y: 208, distance: 27.3
click at [209, 217] on div "Kohler K-2205-0 KHL K-2205-0" at bounding box center [284, 221] width 191 height 8
copy link "K-2205-0"
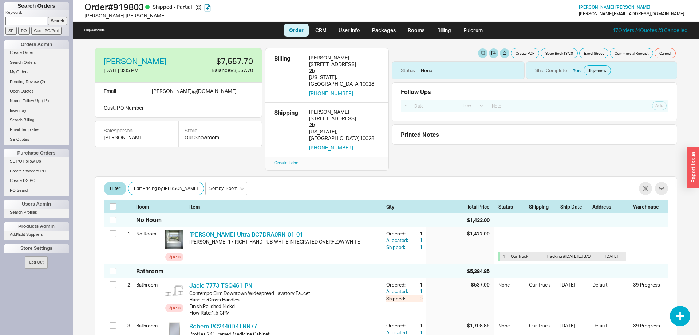
select select "LOW"
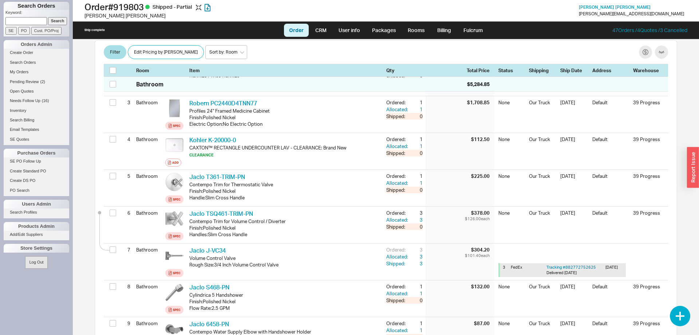
scroll to position [409, 0]
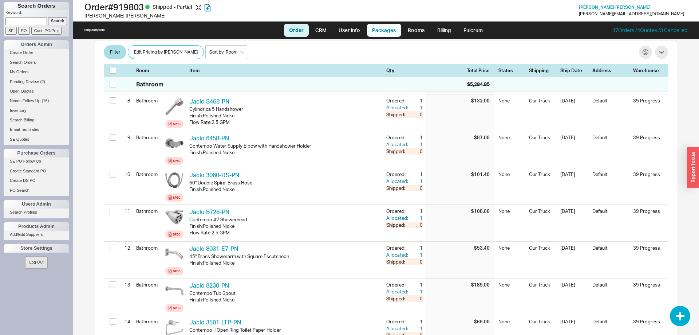
click at [388, 34] on link "Packages" at bounding box center [384, 30] width 34 height 13
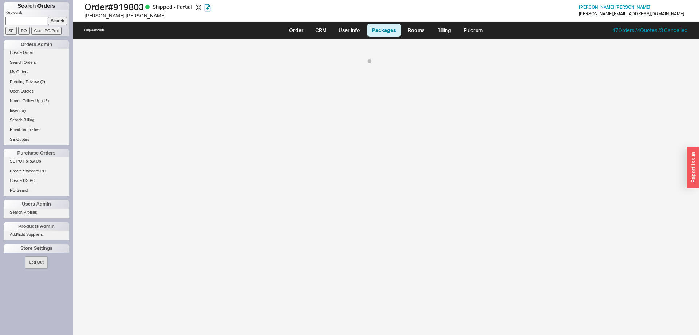
select select "8"
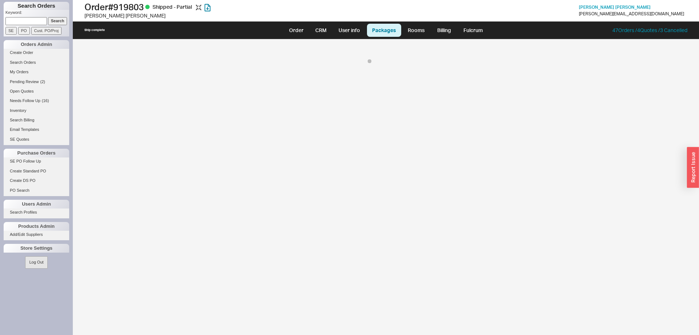
select select "8"
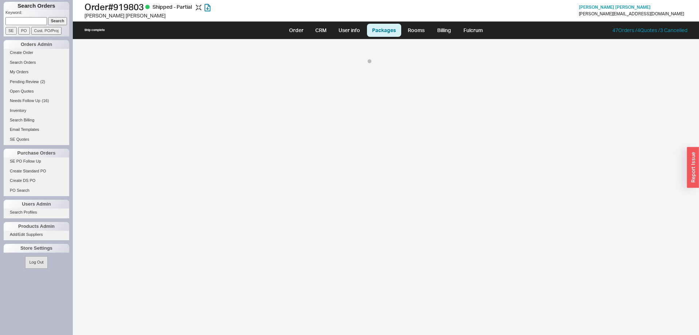
select select "8"
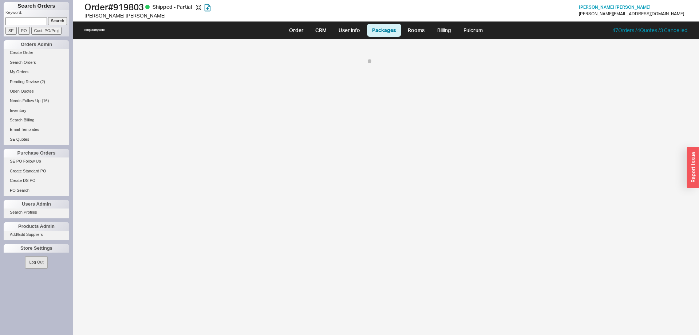
select select "8"
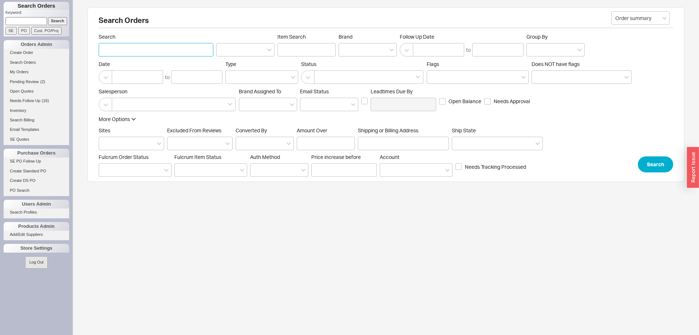
click at [115, 49] on input "Search" at bounding box center [156, 49] width 115 height 13
type input "[PERSON_NAME]"
click at [648, 164] on button "Search" at bounding box center [655, 164] width 35 height 16
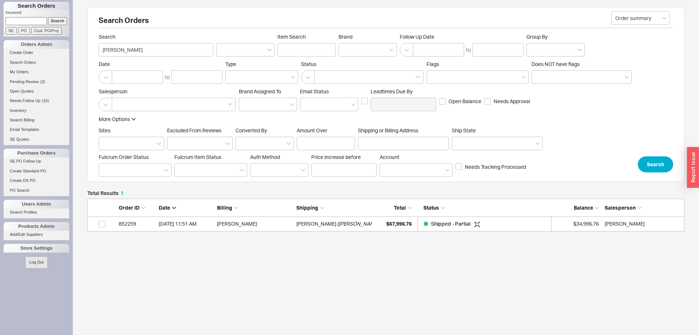
scroll to position [33, 597]
click at [337, 226] on span "( Esther Landua ERL Designs )" at bounding box center [373, 223] width 73 height 15
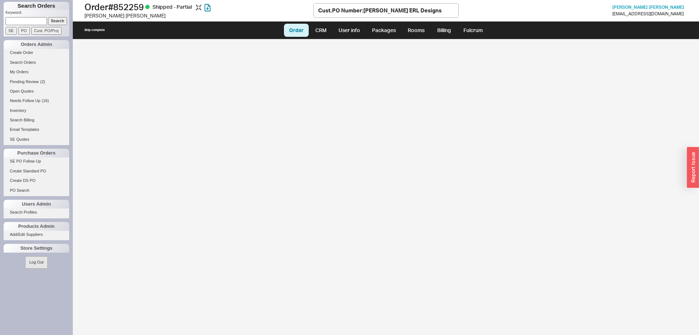
select select "LOW"
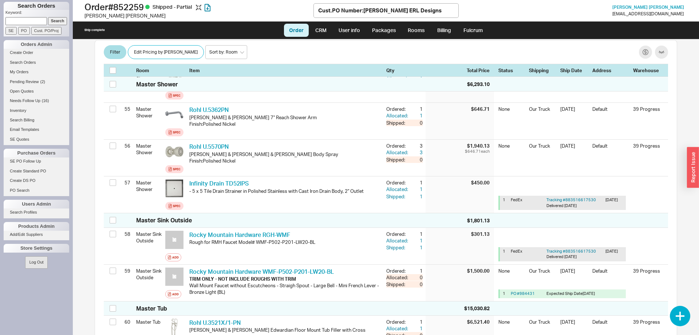
scroll to position [2452, 0]
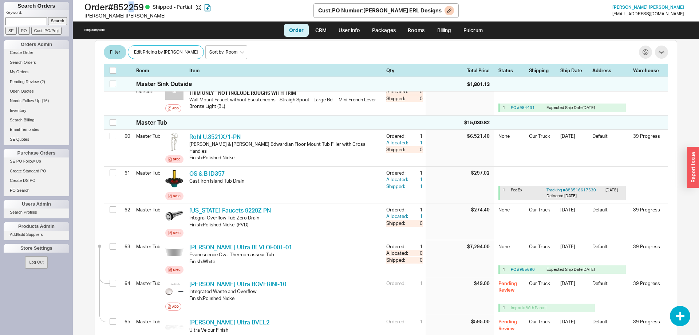
click at [135, 8] on h1 "Order # 852259 Shipped - Partial" at bounding box center [198, 7] width 229 height 10
copy h1 "852259"
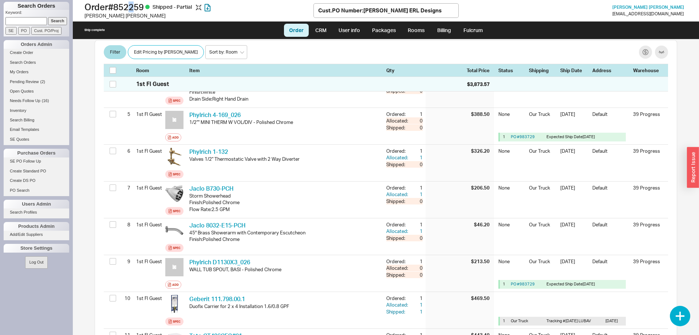
scroll to position [0, 0]
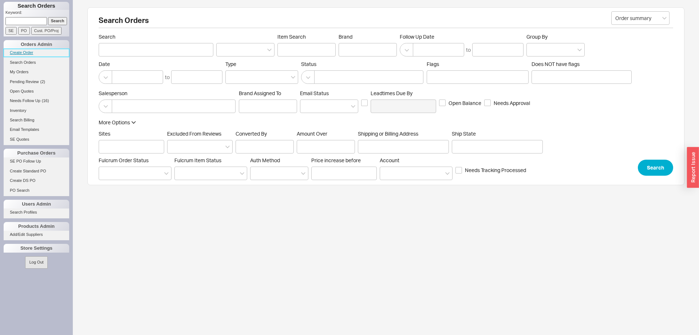
click at [30, 51] on link "Create Order" at bounding box center [37, 53] width 66 height 8
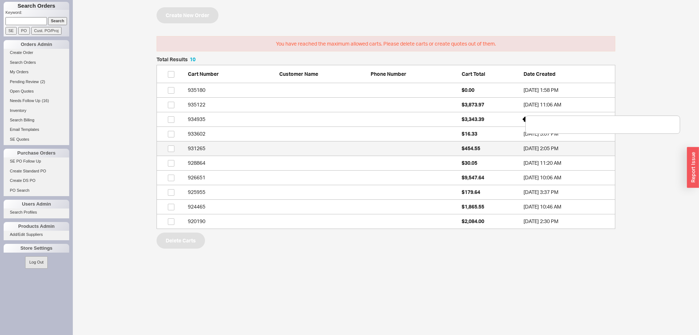
scroll to position [172, 459]
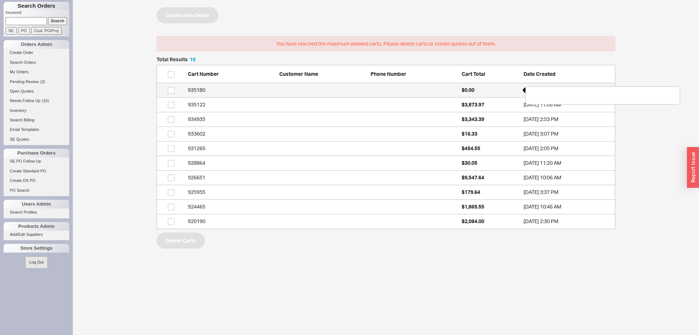
click at [469, 92] on span "$0.00" at bounding box center [468, 90] width 13 height 6
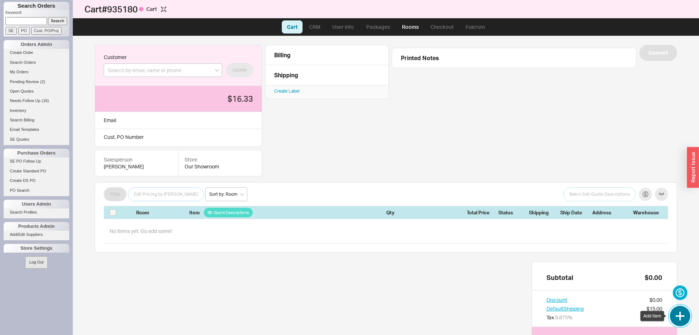
click at [683, 318] on button "button" at bounding box center [680, 316] width 20 height 20
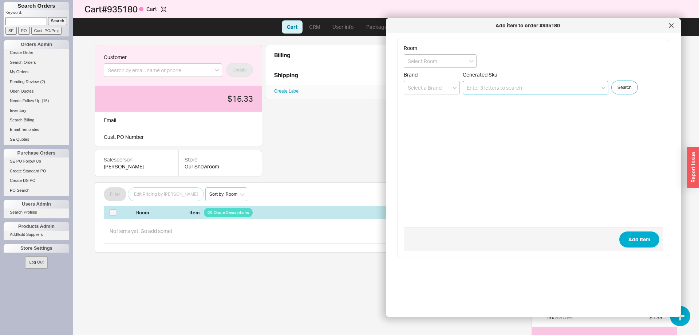
paste input "K10-100SQ-33"
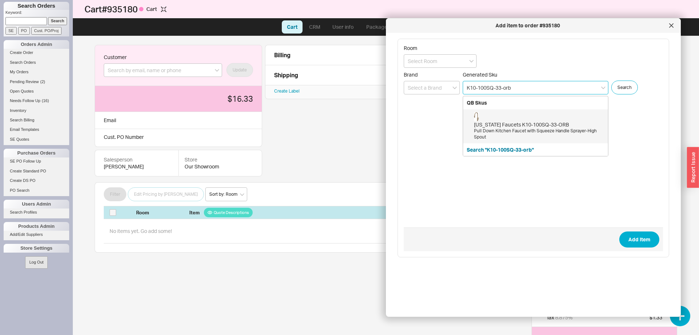
click at [512, 124] on div "California Faucets K10-100SQ-33-ORB" at bounding box center [539, 124] width 130 height 7
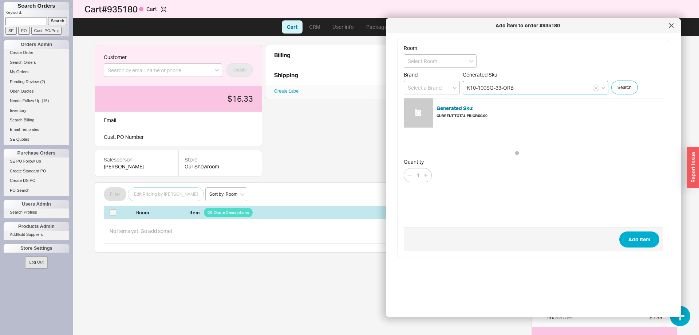
type input "K10-100SQ-33-ORB"
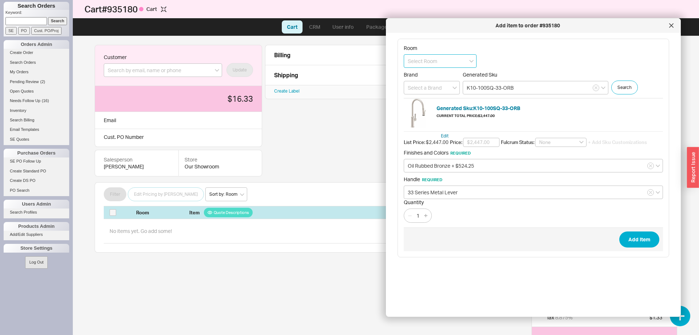
click at [422, 59] on input at bounding box center [440, 60] width 73 height 13
type input "Repl Faucet"
click at [653, 238] on button "Add Item" at bounding box center [639, 239] width 40 height 16
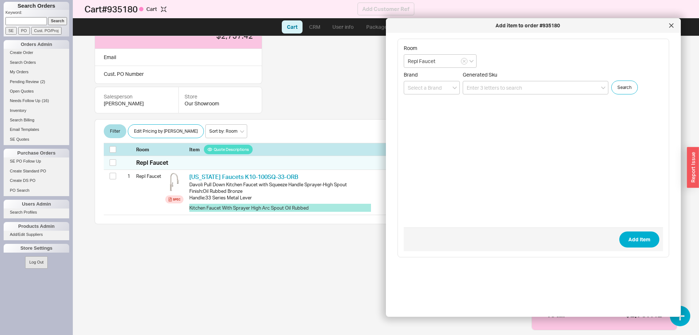
scroll to position [68, 0]
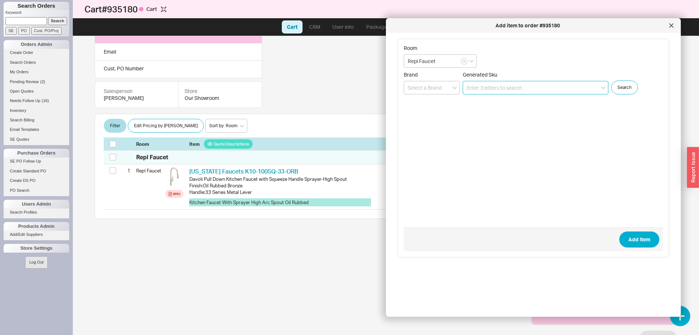
paste input "9631-K10-"
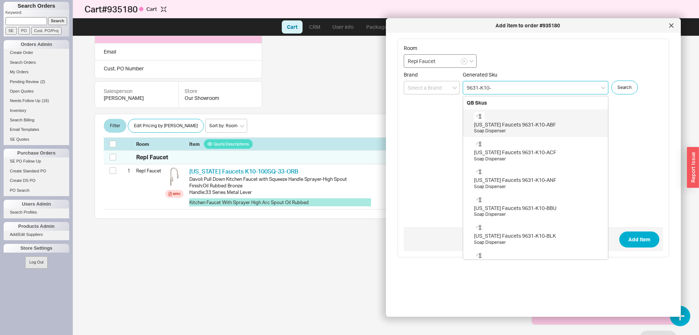
type input "9631-K10-"
click at [430, 63] on input "Repl Faucet" at bounding box center [440, 60] width 73 height 13
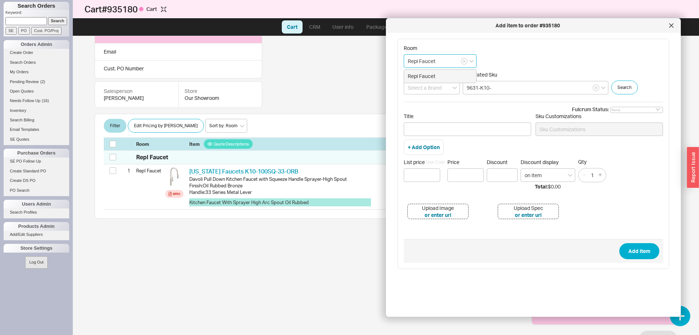
click at [430, 63] on input "Repl Faucet" at bounding box center [440, 60] width 73 height 13
type input "Repl Soap"
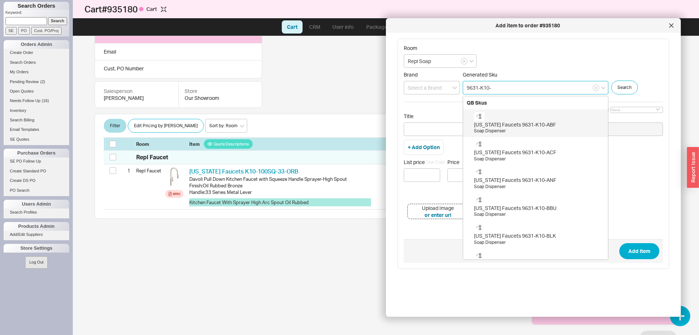
click at [518, 84] on input "9631-K10-" at bounding box center [536, 87] width 146 height 13
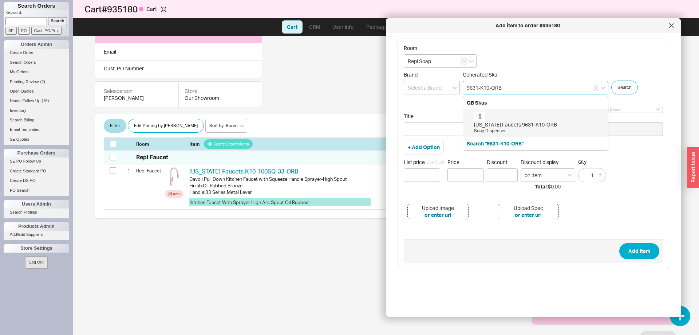
click at [541, 109] on div "California Faucets 9631-K10-ORB Soap Dispenser" at bounding box center [535, 123] width 145 height 28
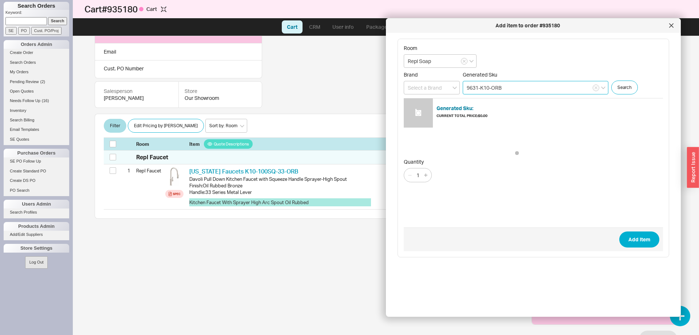
type input "9631-K10-ORB"
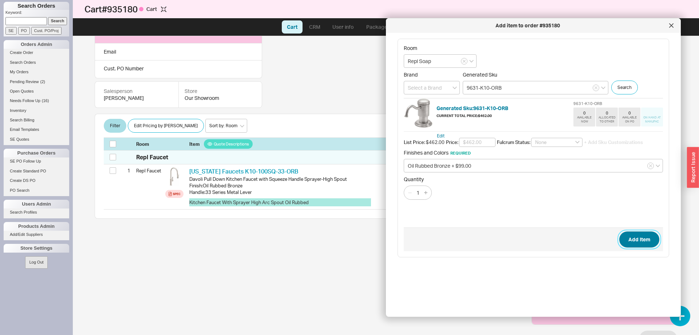
click at [626, 235] on button "Add Item" at bounding box center [639, 239] width 40 height 16
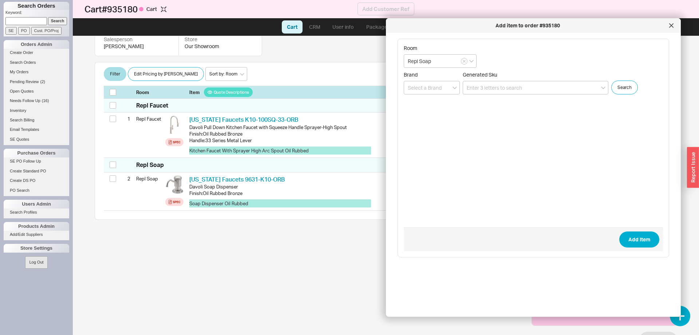
scroll to position [123, 0]
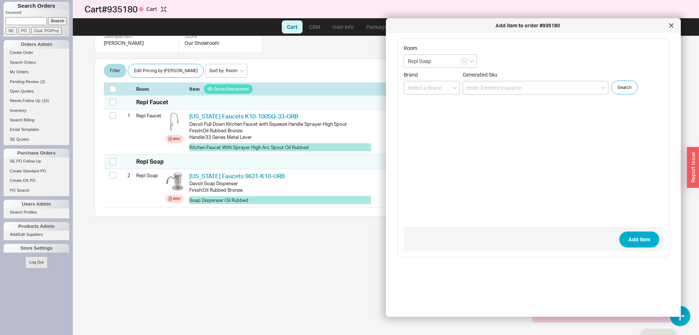
click at [669, 31] on div "Add item to order #935180" at bounding box center [533, 25] width 295 height 15
click at [671, 27] on icon at bounding box center [671, 25] width 4 height 4
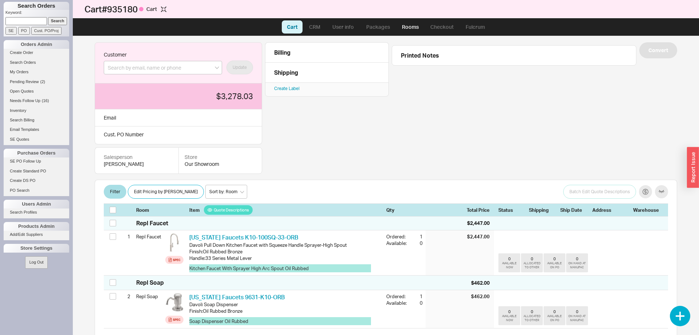
scroll to position [0, 0]
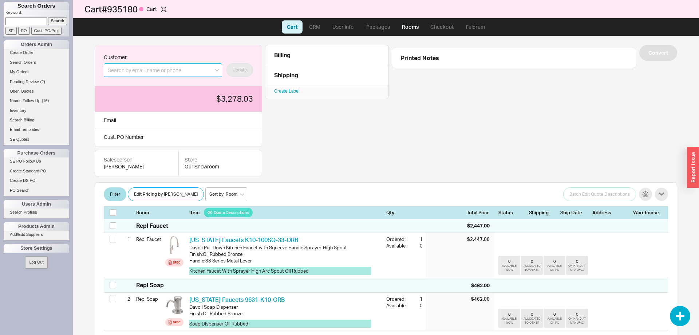
paste input "rachael@studiosfw.com"
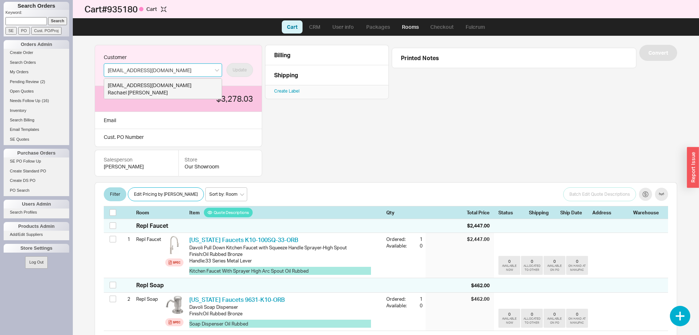
click at [159, 85] on div "rachael@studiosfw.com" at bounding box center [163, 85] width 110 height 7
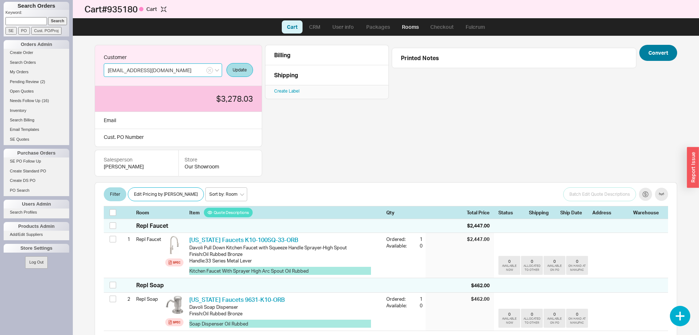
type input "rachael@studiosfw.com"
click at [650, 59] on button "Convert" at bounding box center [659, 53] width 38 height 16
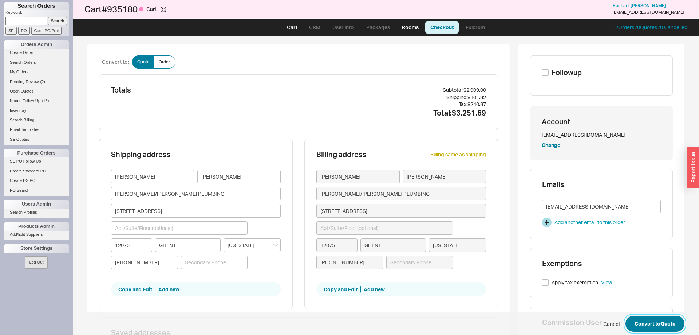
click at [650, 329] on button "Convert to Quote" at bounding box center [655, 323] width 59 height 16
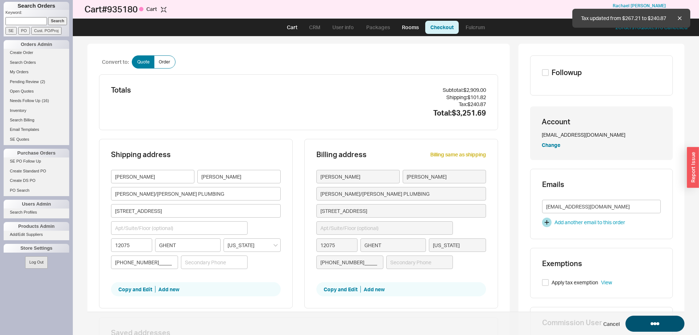
select select "LOW"
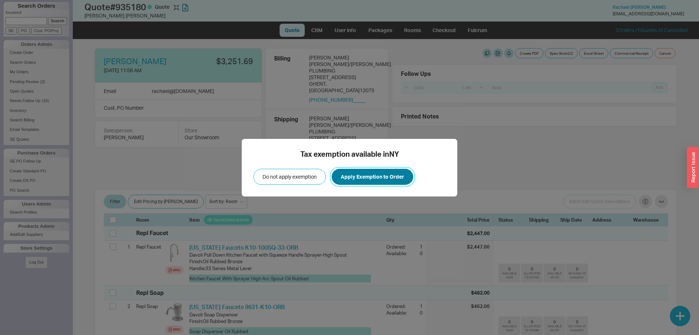
click at [385, 177] on button "Apply Exemption to Order" at bounding box center [373, 177] width 82 height 16
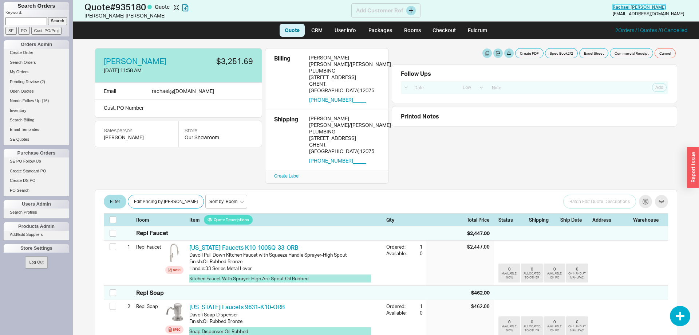
click at [663, 9] on span "Rachael Stollar" at bounding box center [639, 6] width 53 height 5
click at [167, 194] on button "Edit Pricing by [PERSON_NAME]" at bounding box center [166, 201] width 76 height 14
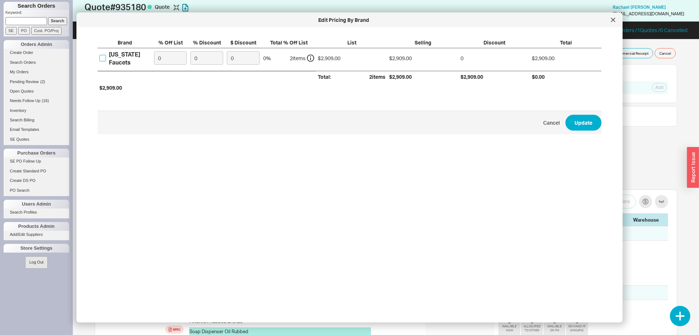
click at [102, 59] on input "California Faucets" at bounding box center [102, 58] width 7 height 7
checkbox input "true"
drag, startPoint x: 161, startPoint y: 54, endPoint x: 142, endPoint y: 54, distance: 19.7
click at [154, 54] on input "0" at bounding box center [170, 57] width 33 height 13
type input "50"
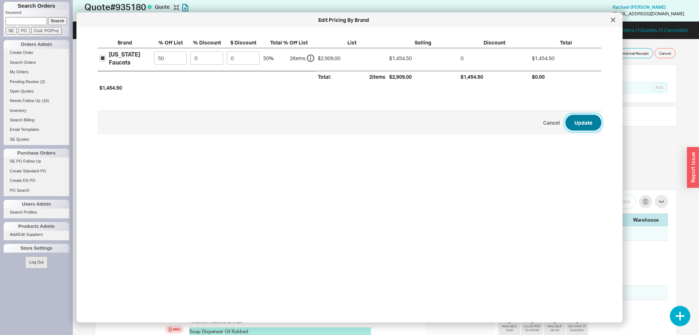
click at [583, 130] on button "Update" at bounding box center [584, 122] width 36 height 16
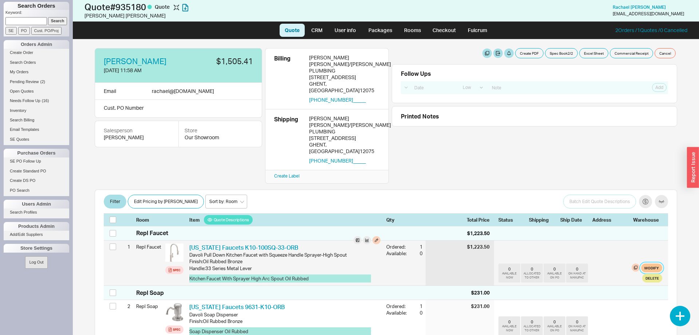
click at [651, 263] on button "Modify" at bounding box center [651, 267] width 21 height 9
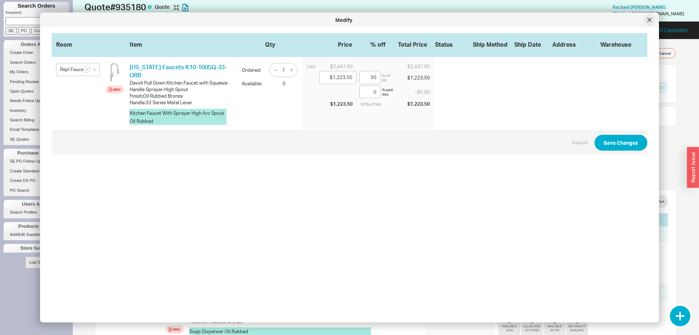
click at [651, 21] on icon at bounding box center [650, 20] width 4 height 4
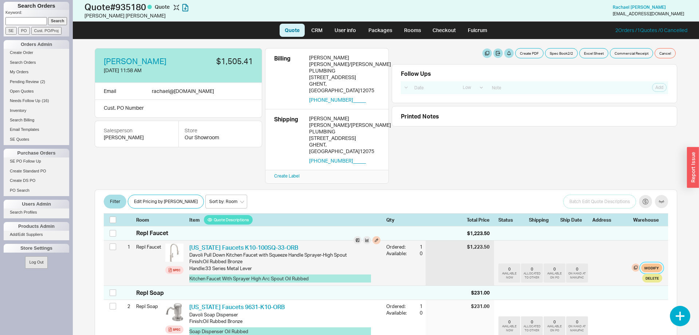
click at [658, 263] on button "Modify" at bounding box center [651, 267] width 21 height 9
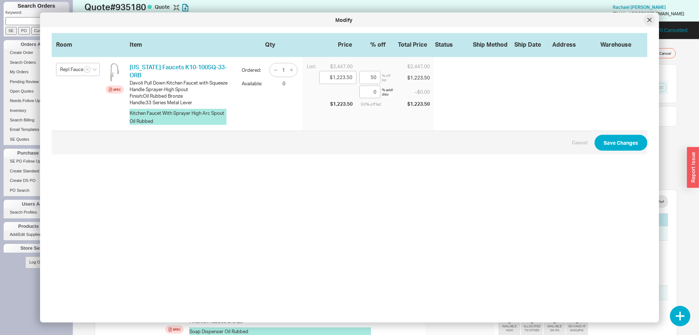
click at [651, 16] on div at bounding box center [650, 20] width 12 height 12
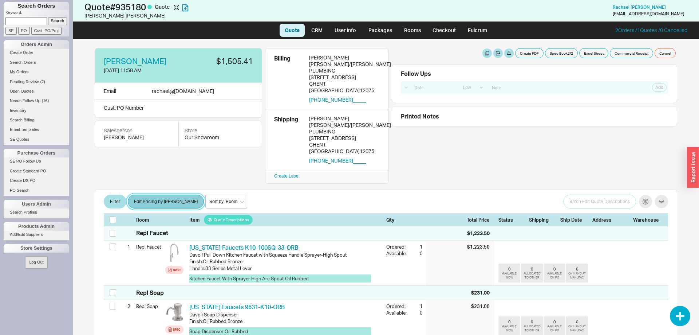
click at [163, 194] on button "Edit Pricing by [PERSON_NAME]" at bounding box center [166, 201] width 76 height 14
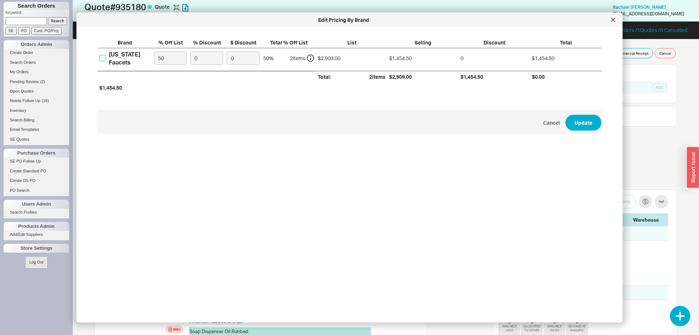
click at [101, 59] on input "California Faucets" at bounding box center [102, 58] width 7 height 7
checkbox input "true"
drag, startPoint x: 162, startPoint y: 58, endPoint x: 155, endPoint y: 58, distance: 7.3
click at [155, 58] on input "50" at bounding box center [170, 57] width 33 height 13
type input "55"
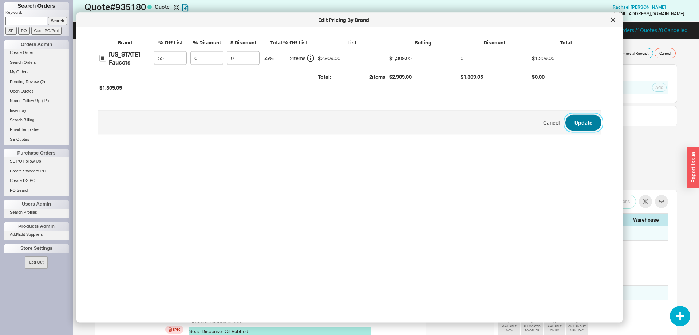
click at [582, 118] on button "Update" at bounding box center [584, 122] width 36 height 16
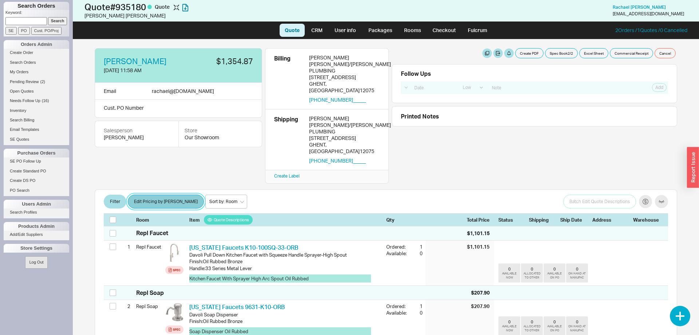
click at [143, 194] on button "Edit Pricing by [PERSON_NAME]" at bounding box center [166, 201] width 76 height 14
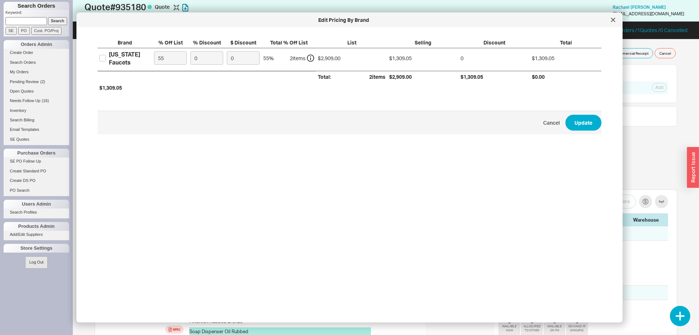
click at [111, 60] on div "California Faucets" at bounding box center [130, 58] width 42 height 16
click at [106, 60] on input "California Faucets" at bounding box center [102, 58] width 7 height 7
checkbox input "true"
drag, startPoint x: 172, startPoint y: 62, endPoint x: 123, endPoint y: 56, distance: 48.5
click at [154, 55] on input "55" at bounding box center [170, 57] width 33 height 13
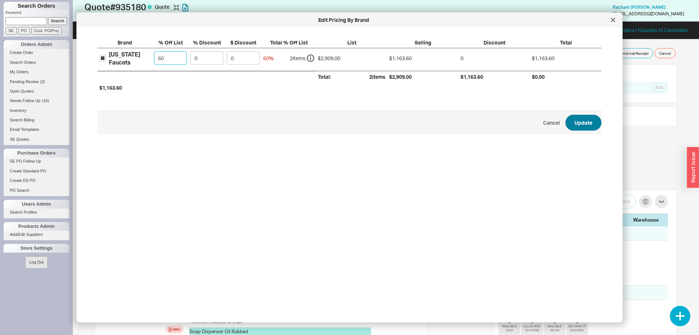
type input "60"
click at [592, 124] on button "Update" at bounding box center [584, 122] width 36 height 16
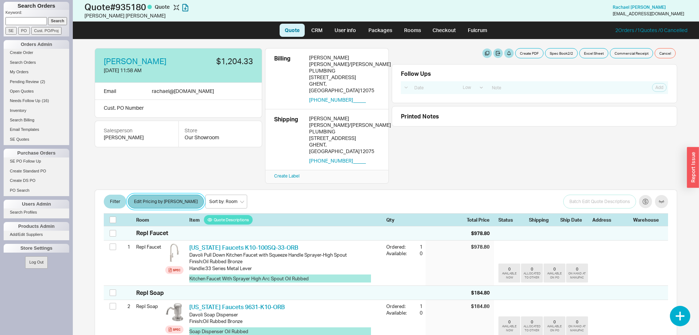
click at [158, 194] on button "Edit Pricing by [PERSON_NAME]" at bounding box center [166, 201] width 76 height 14
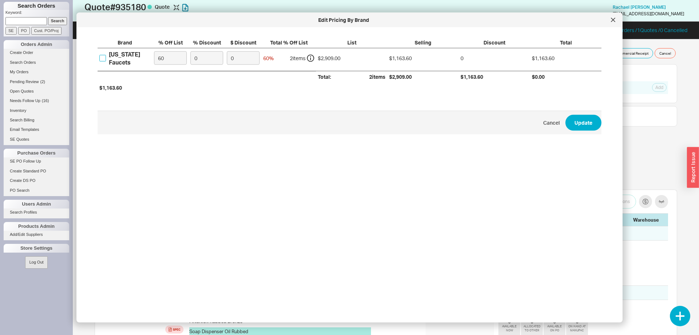
click at [102, 60] on input "California Faucets" at bounding box center [102, 58] width 7 height 7
checkbox input "true"
drag, startPoint x: 183, startPoint y: 52, endPoint x: 143, endPoint y: 58, distance: 40.0
click at [0, 0] on div "California Faucets 60 0 0 60 % 2 item s $2,909.00 $1,163.60 0 $1,163.60" at bounding box center [0, 0] width 0 height 0
type input "55"
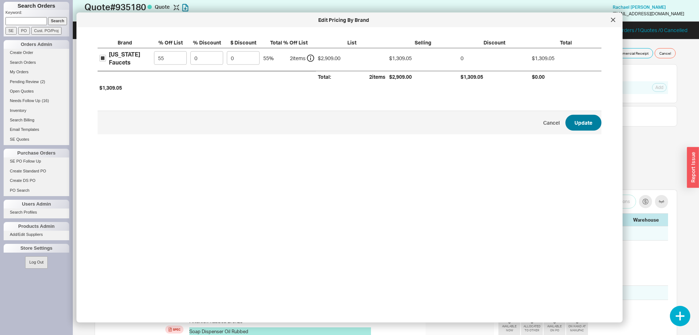
click at [577, 131] on span "Cancel Update" at bounding box center [350, 122] width 504 height 24
click at [581, 125] on button "Update" at bounding box center [584, 122] width 36 height 16
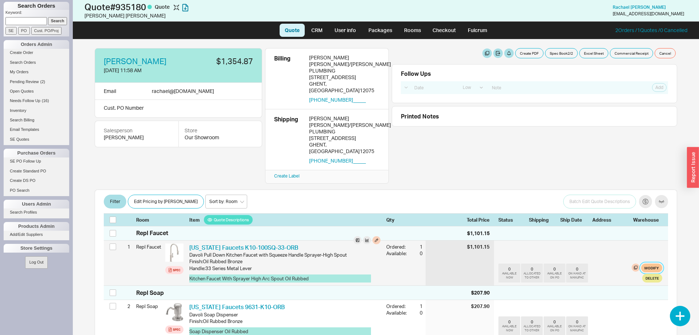
click at [650, 263] on button "Modify" at bounding box center [651, 267] width 21 height 9
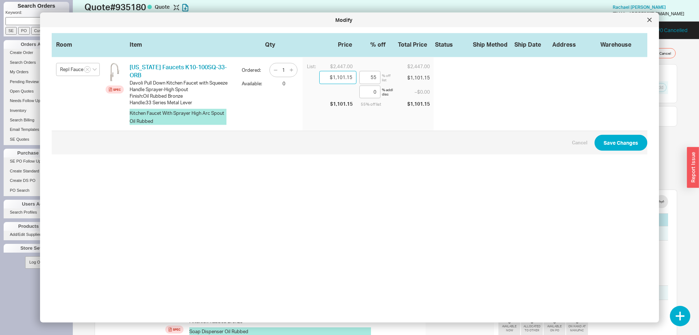
drag, startPoint x: 343, startPoint y: 79, endPoint x: 391, endPoint y: 87, distance: 48.7
click at [357, 84] on input "$1,101.15" at bounding box center [337, 77] width 37 height 13
type input "$1,100.00"
type input "55.05"
type input "$1,100.00"
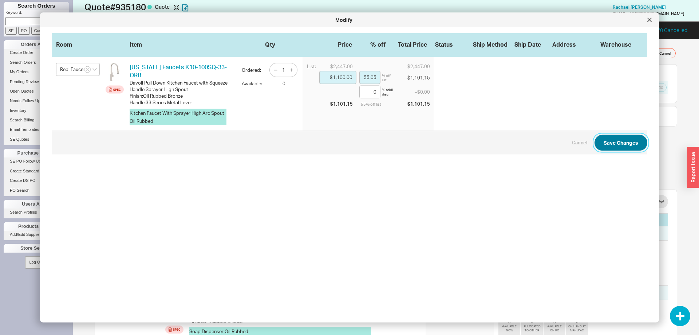
click at [625, 137] on button "Save Changes" at bounding box center [621, 142] width 53 height 16
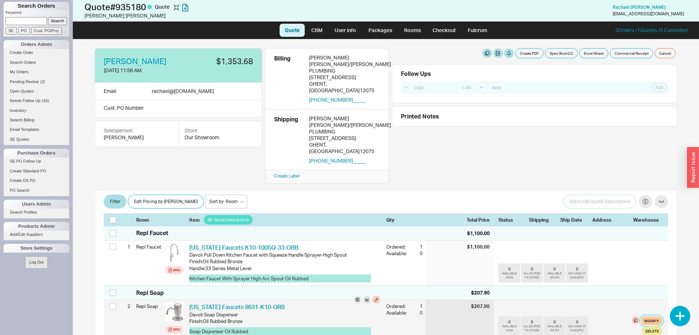
click at [658, 316] on button "Modify" at bounding box center [651, 320] width 21 height 9
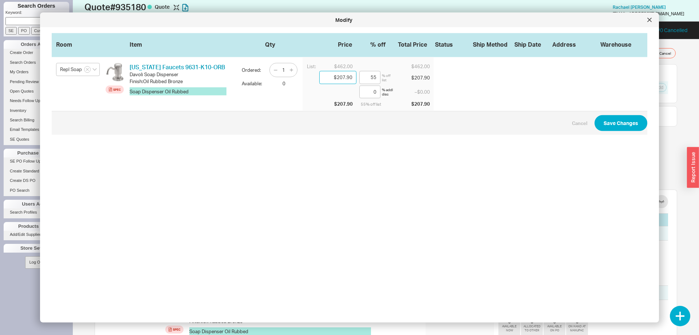
drag, startPoint x: 343, startPoint y: 78, endPoint x: 381, endPoint y: 90, distance: 39.5
click at [357, 84] on input "$207.90" at bounding box center [337, 77] width 37 height 13
type input "$200.00"
type input "56.71"
type input "$200.00"
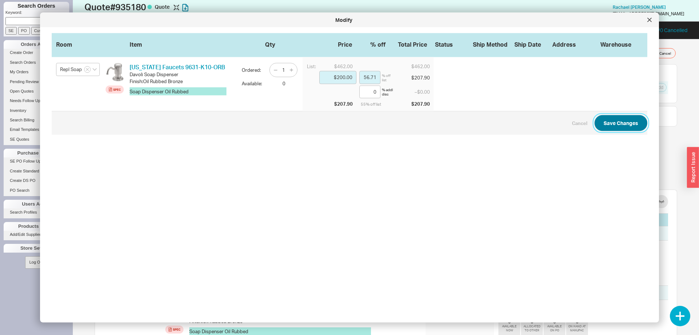
click at [609, 121] on button "Save Changes" at bounding box center [621, 123] width 53 height 16
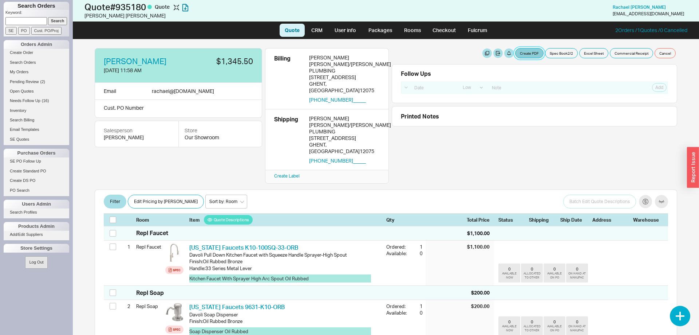
click at [529, 52] on button "Create PDF" at bounding box center [529, 53] width 28 height 10
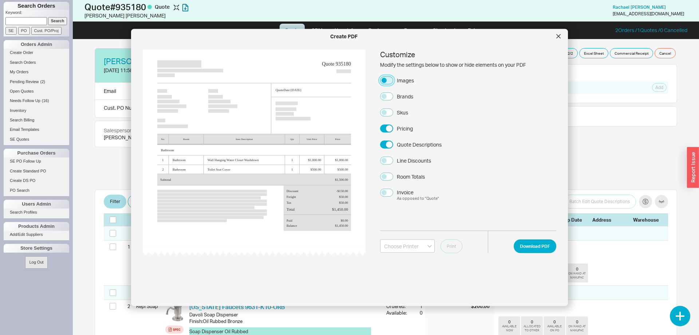
click at [388, 81] on button "Images" at bounding box center [386, 80] width 13 height 8
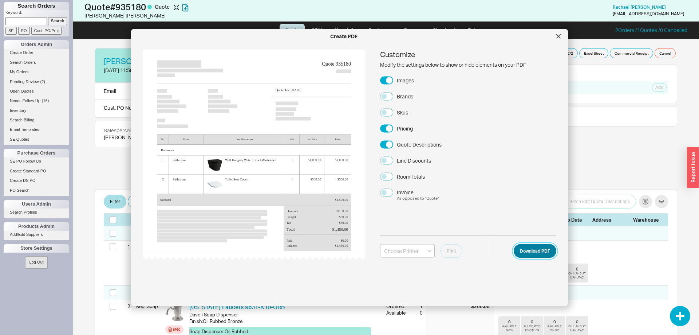
click at [529, 249] on button "Download PDF" at bounding box center [535, 251] width 43 height 14
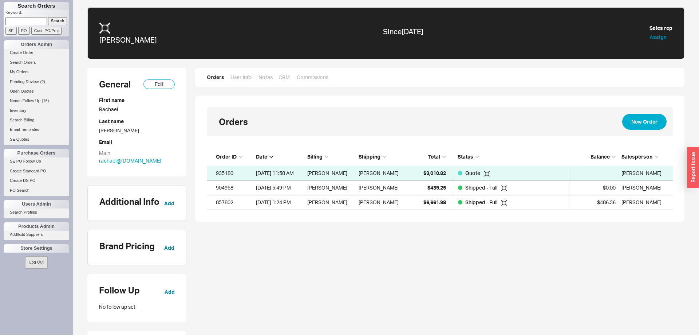
scroll to position [62, 466]
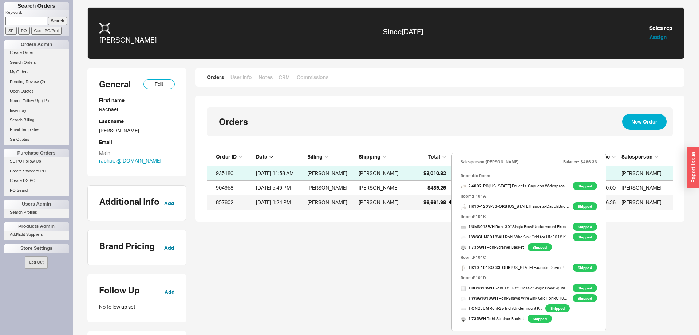
click at [434, 203] on span "$6,661.98" at bounding box center [435, 202] width 23 height 6
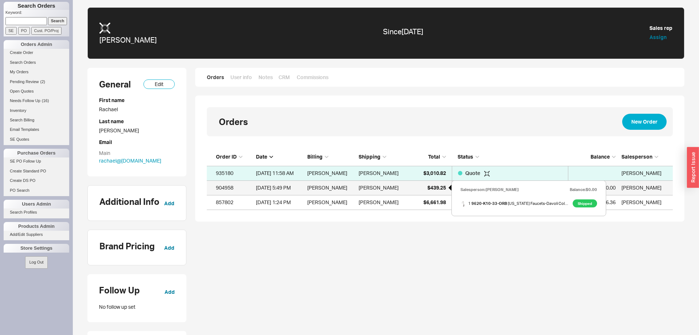
click at [442, 189] on span "$439.25" at bounding box center [437, 187] width 19 height 6
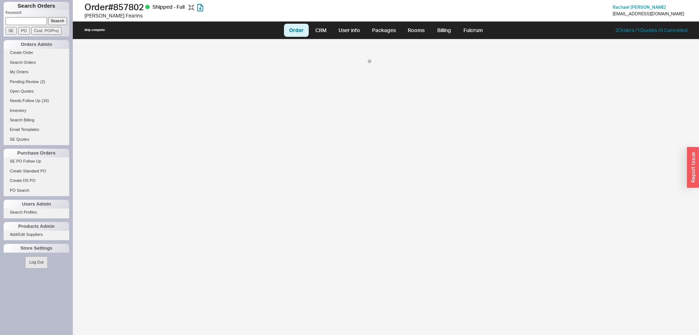
select select "LOW"
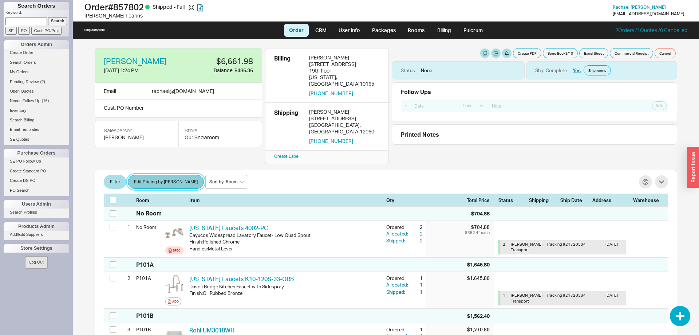
click at [174, 175] on button "Edit Pricing by [PERSON_NAME]" at bounding box center [166, 182] width 76 height 14
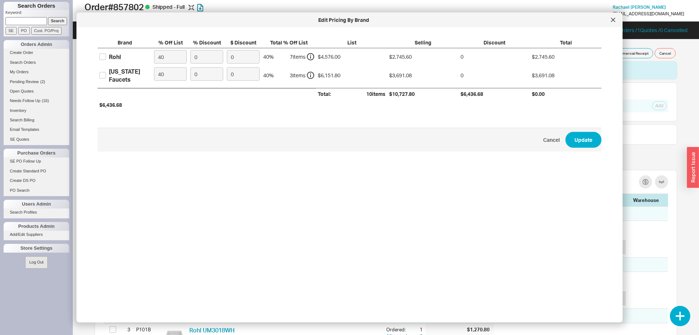
click at [613, 24] on div at bounding box center [613, 20] width 12 height 12
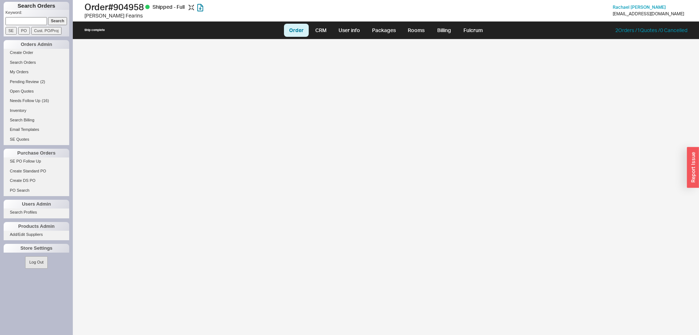
select select "LOW"
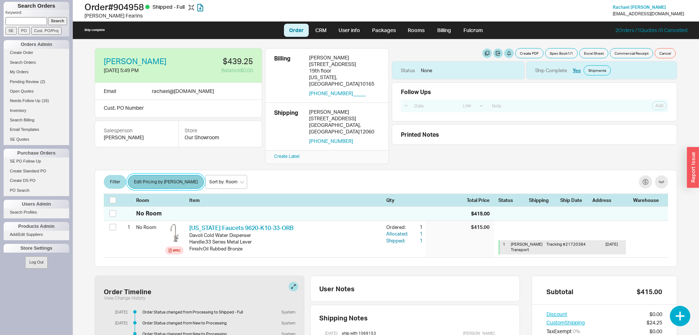
click at [169, 175] on button "Edit Pricing by [PERSON_NAME]" at bounding box center [166, 182] width 76 height 14
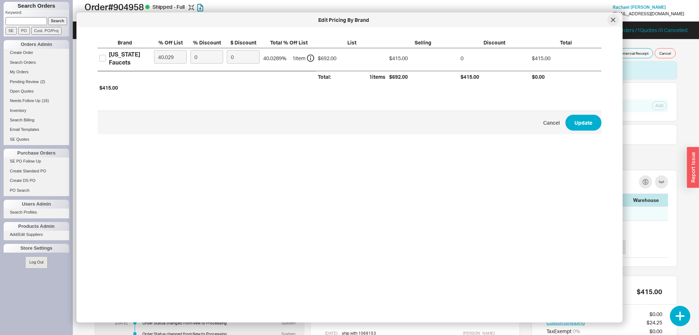
click at [614, 22] on div at bounding box center [613, 20] width 12 height 12
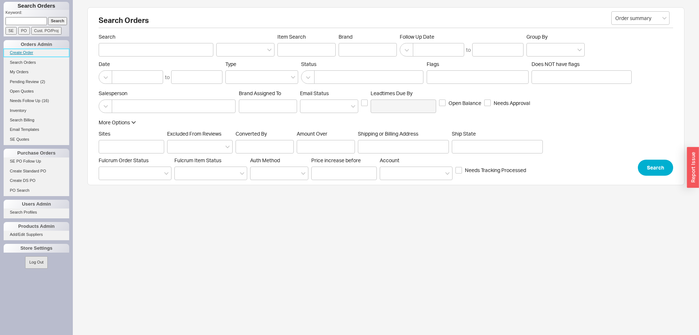
click at [16, 50] on link "Create Order" at bounding box center [37, 53] width 66 height 8
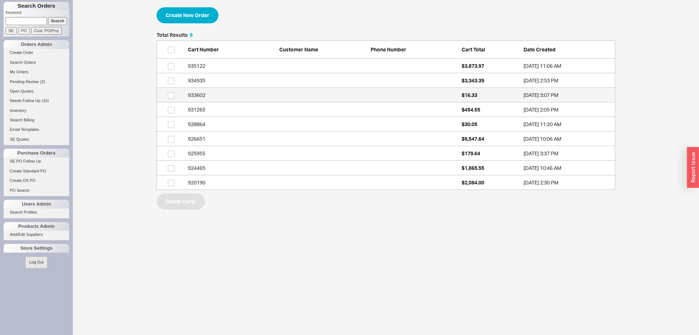
scroll to position [157, 459]
click at [477, 94] on span "$16.33" at bounding box center [470, 95] width 16 height 6
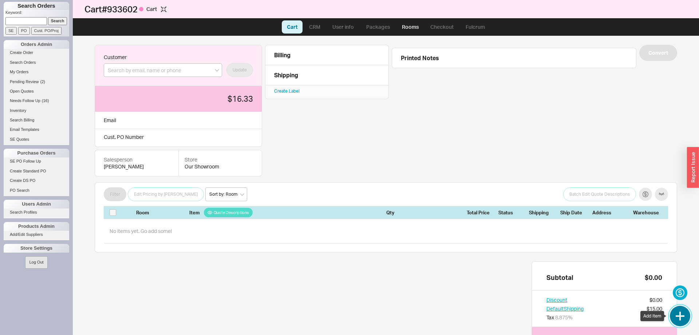
click at [674, 317] on button "button" at bounding box center [680, 316] width 20 height 20
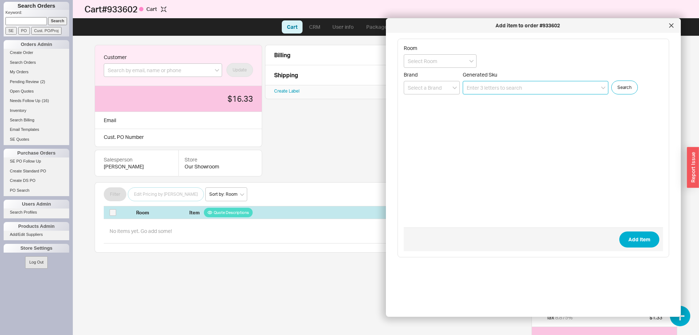
paste input "SQMR4.4500.55.R.4"
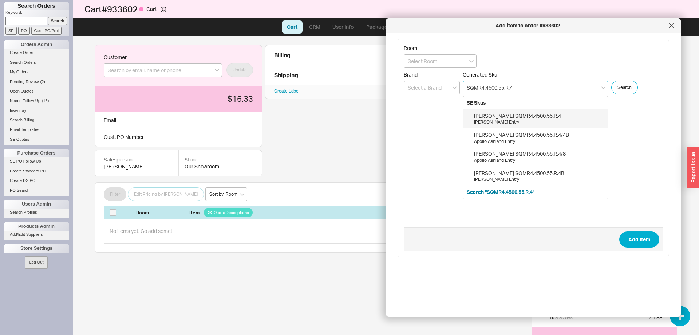
click at [512, 123] on div "Apollo Marvin Entry" at bounding box center [539, 122] width 130 height 6
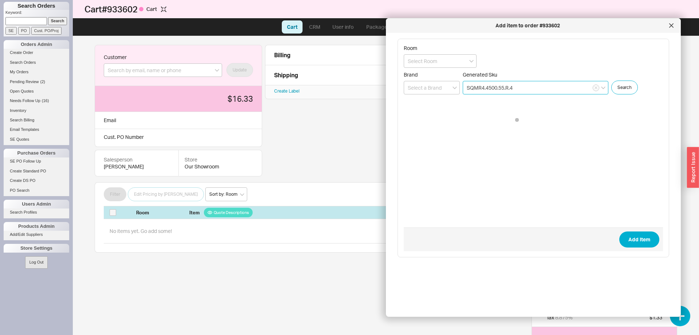
type input "SQMR4.4500.55.R.4"
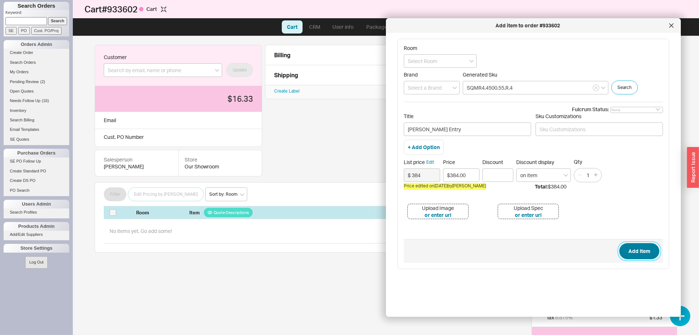
click at [641, 252] on button "Add Item" at bounding box center [639, 251] width 40 height 16
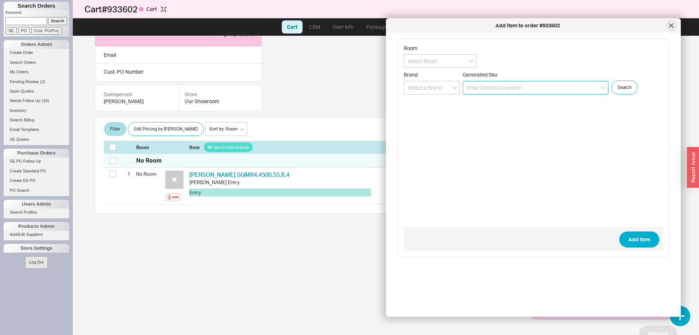
scroll to position [66, 0]
click at [672, 25] on icon at bounding box center [672, 26] width 4 height 4
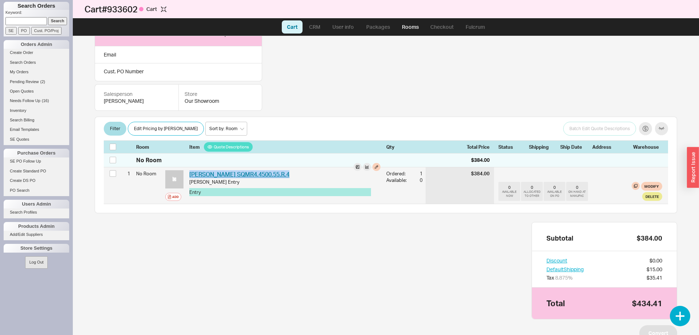
drag, startPoint x: 292, startPoint y: 174, endPoint x: 190, endPoint y: 174, distance: 102.0
click at [190, 174] on div "Ashley Norton SQMR4.4500.55.R.4 ASN SQMR4.4500.55.R.4" at bounding box center [284, 174] width 191 height 8
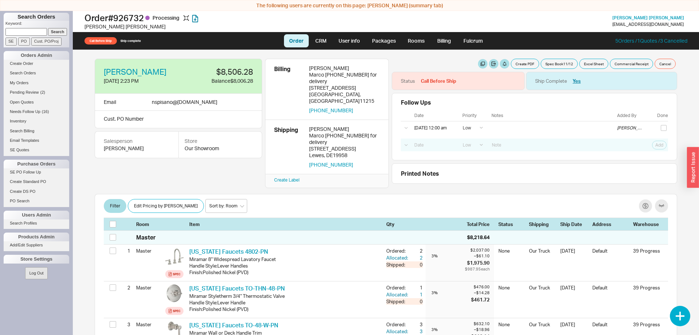
select select "LOW"
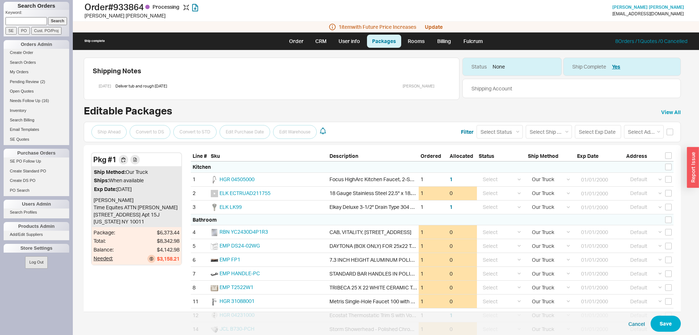
select select "8"
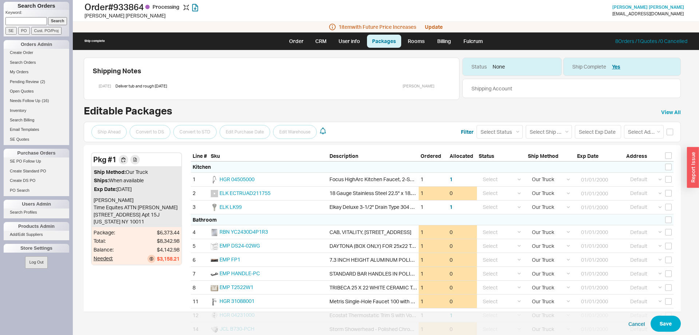
select select "8"
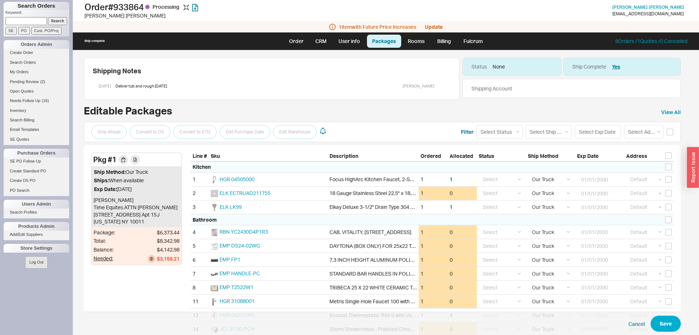
select select "8"
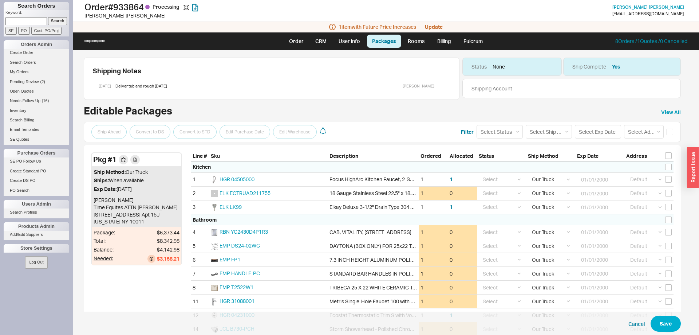
select select "8"
click at [297, 44] on link "Order" at bounding box center [296, 41] width 25 height 13
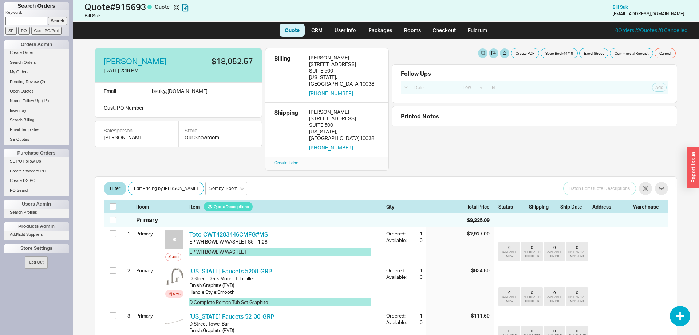
select select "LOW"
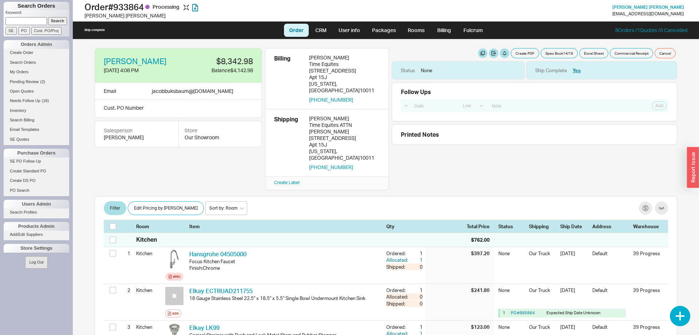
select select "LOW"
click at [535, 52] on button "Create PDF" at bounding box center [525, 53] width 28 height 10
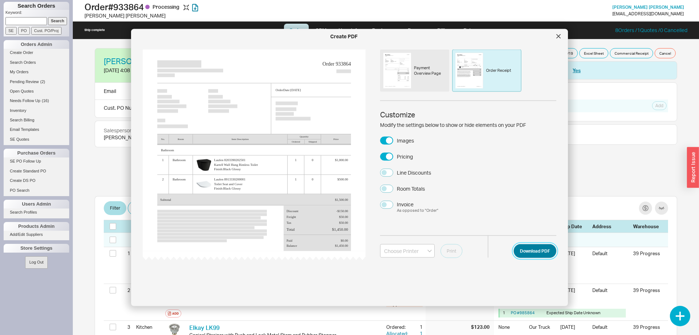
click at [535, 248] on button "Download PDF" at bounding box center [535, 251] width 43 height 14
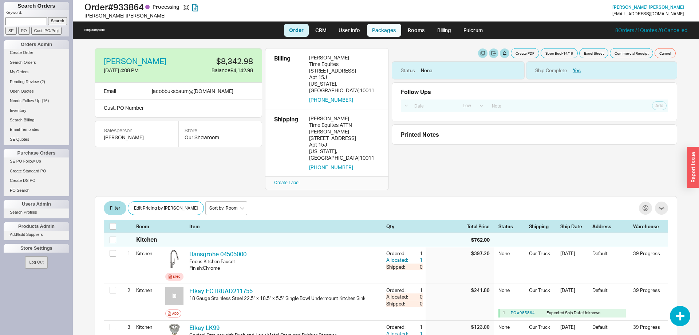
click at [380, 31] on link "Packages" at bounding box center [384, 30] width 34 height 13
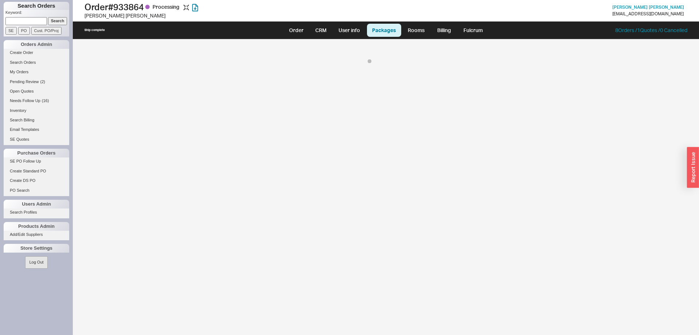
select select "8"
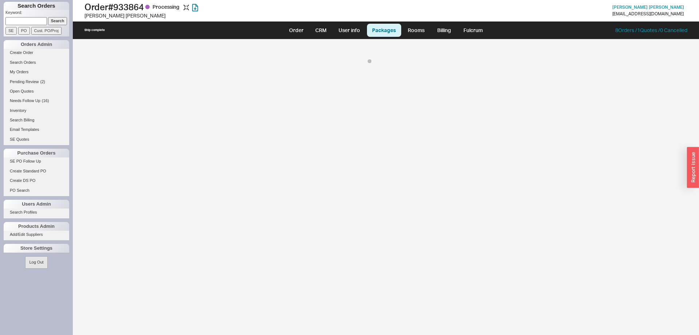
select select "8"
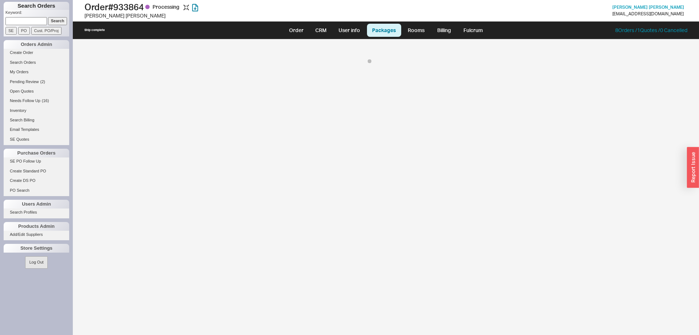
select select "8"
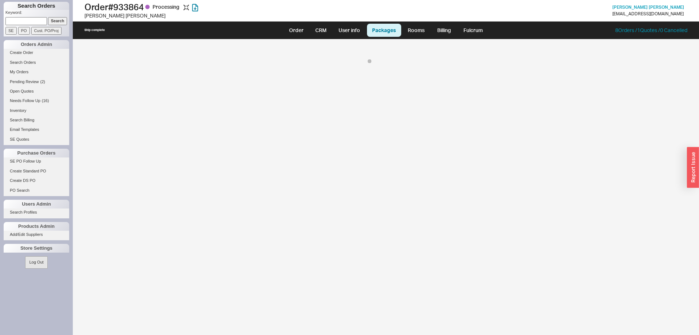
select select "8"
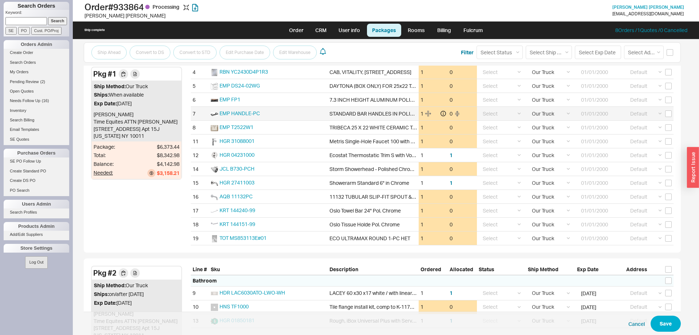
scroll to position [186, 0]
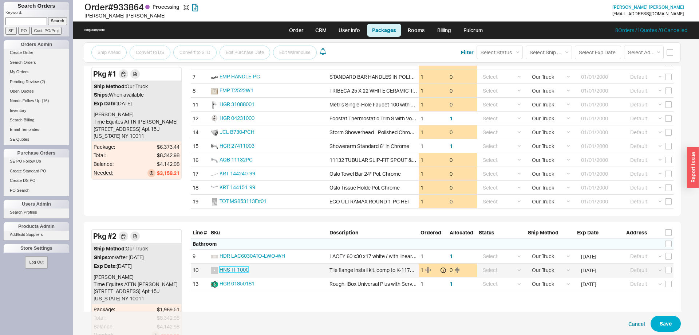
click at [233, 268] on span "HNS TF1000" at bounding box center [234, 269] width 29 height 6
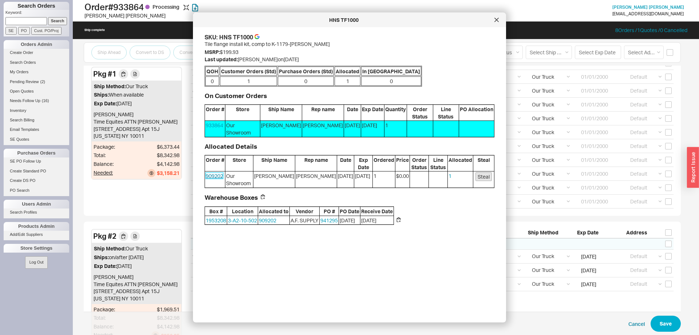
click at [210, 176] on link "909202" at bounding box center [214, 176] width 17 height 6
click at [498, 19] on icon at bounding box center [497, 20] width 4 height 4
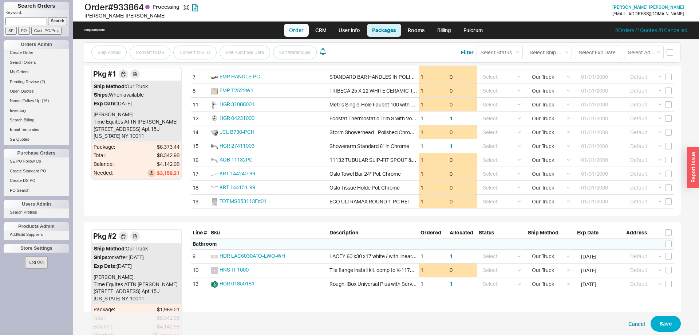
click at [298, 28] on link "Order" at bounding box center [296, 30] width 25 height 13
select select "LOW"
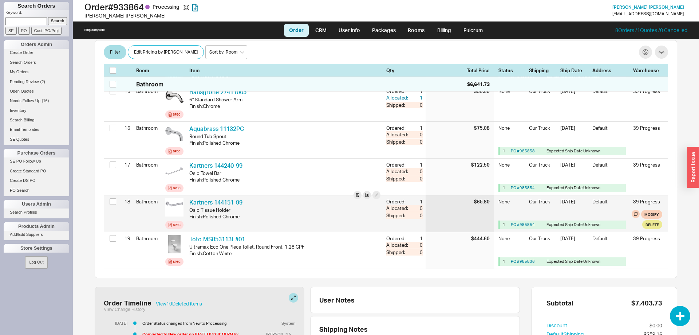
scroll to position [706, 0]
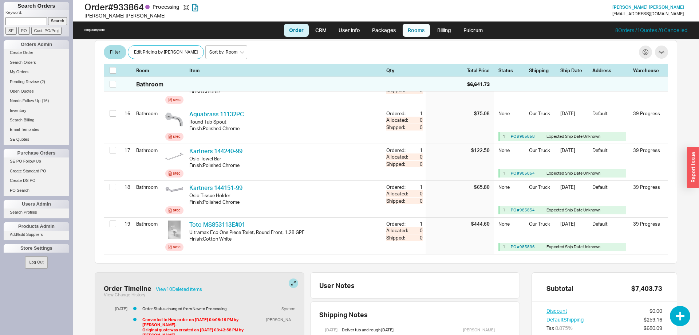
click at [405, 27] on link "Rooms" at bounding box center [416, 30] width 27 height 13
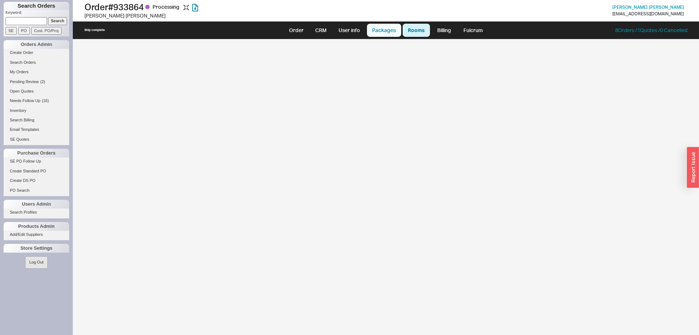
click at [394, 29] on link "Packages" at bounding box center [384, 30] width 34 height 13
select select "8"
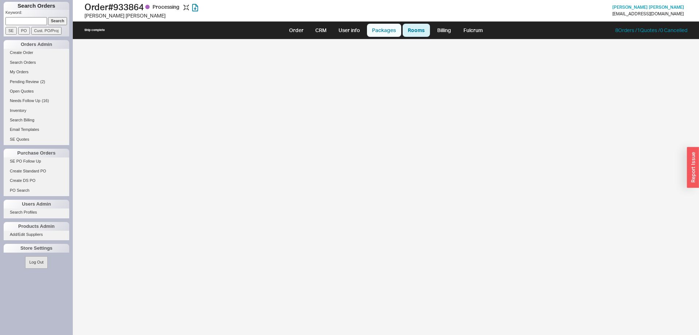
select select "8"
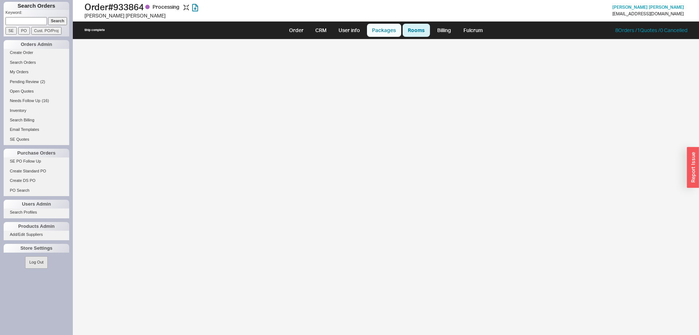
select select "8"
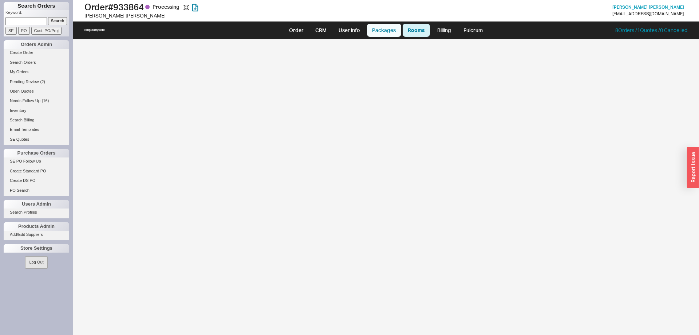
select select "8"
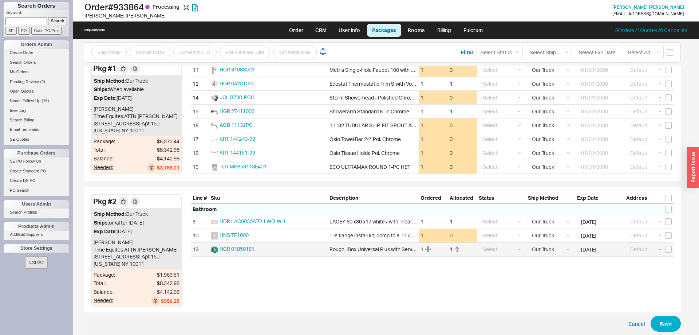
scroll to position [243, 0]
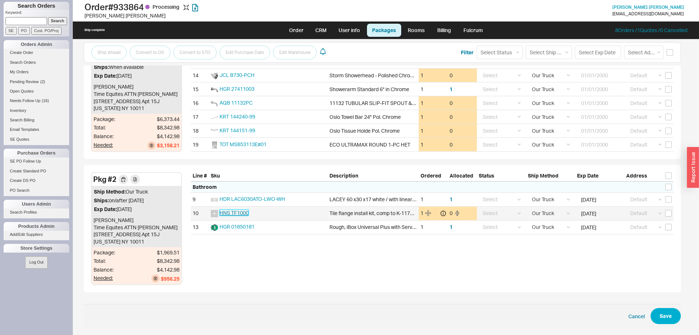
click at [231, 213] on span "HNS TF1000" at bounding box center [234, 212] width 29 height 6
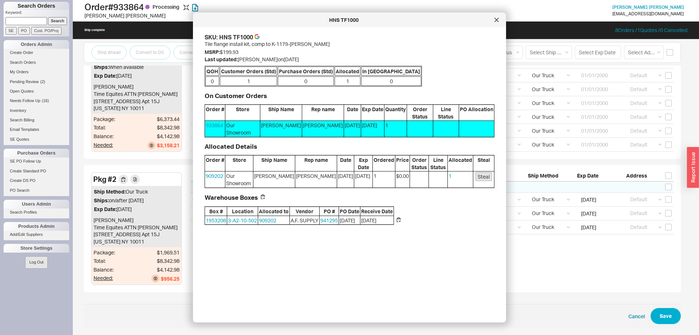
click at [484, 176] on button "Steal" at bounding box center [484, 176] width 16 height 9
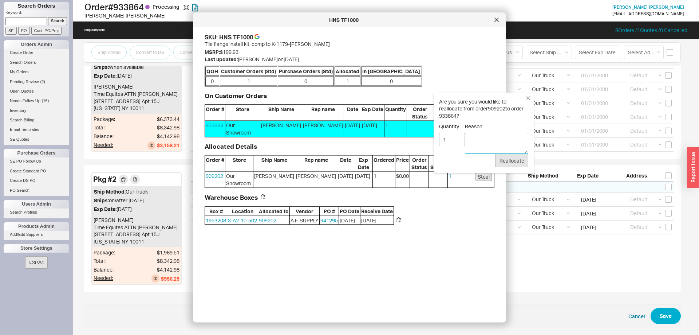
click at [489, 139] on textarea "Reason" at bounding box center [496, 143] width 63 height 21
type textarea "needed"
click at [520, 162] on button "Reallocate" at bounding box center [512, 161] width 33 height 14
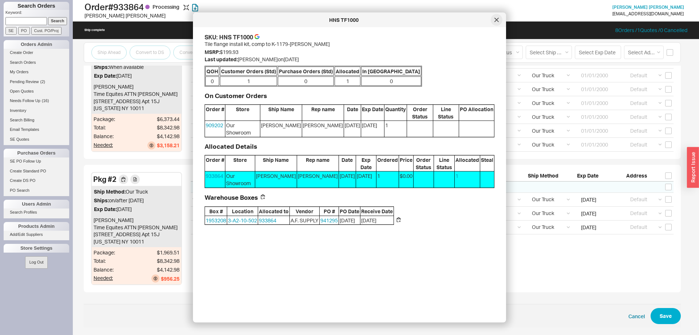
click at [496, 20] on icon at bounding box center [497, 20] width 4 height 4
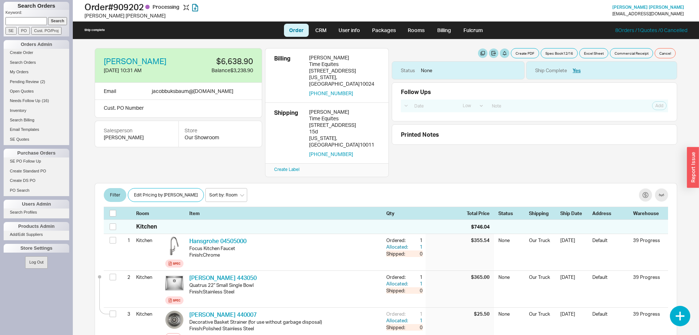
select select "LOW"
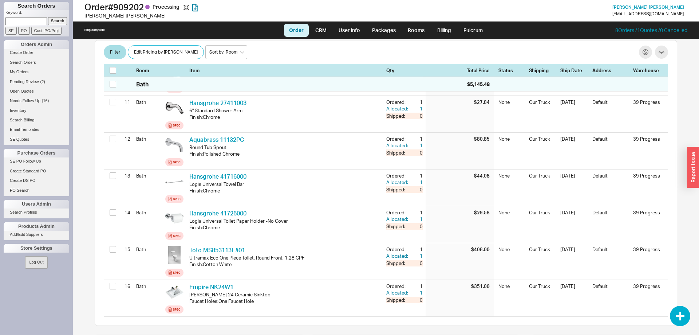
scroll to position [690, 0]
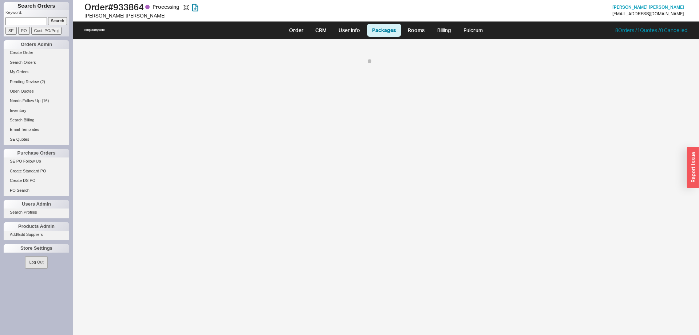
select select "8"
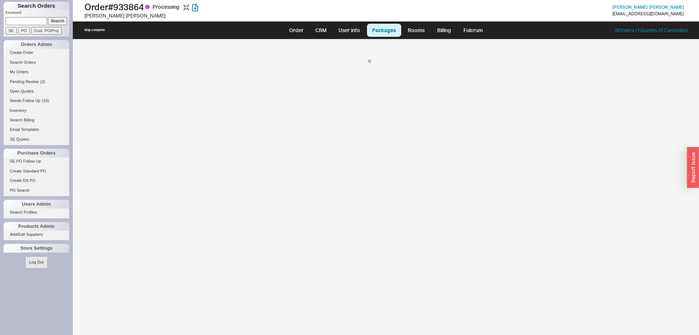
select select "8"
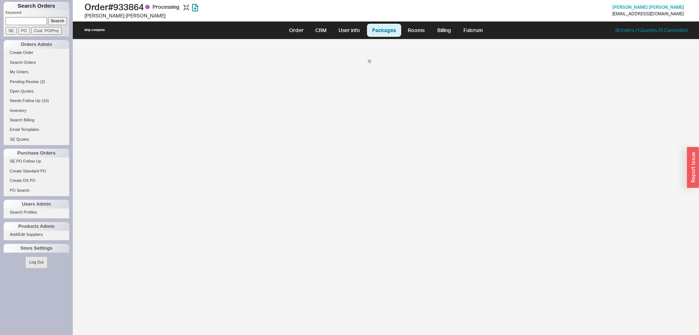
select select "8"
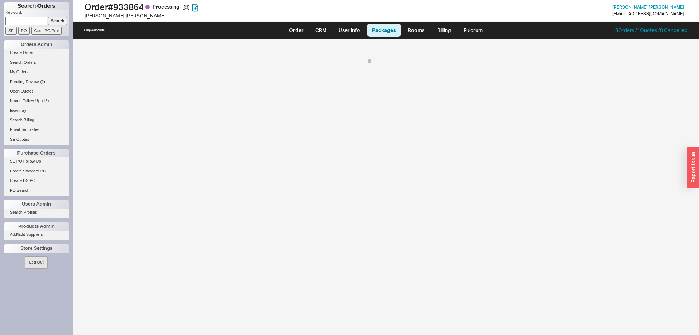
select select "8"
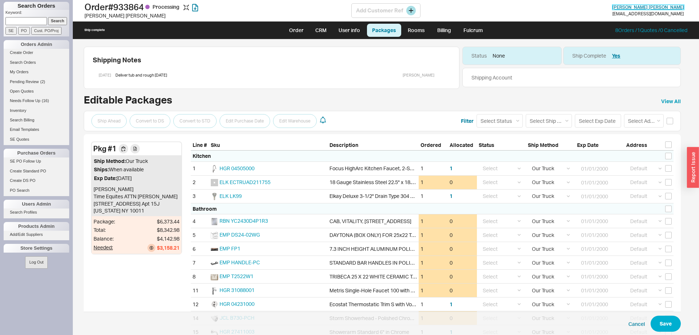
click at [638, 8] on span "[PERSON_NAME]" at bounding box center [649, 6] width 72 height 5
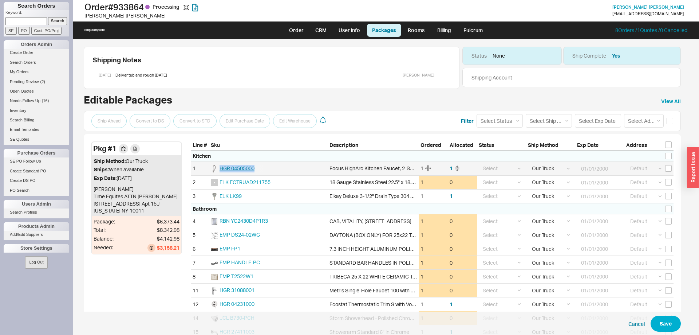
drag, startPoint x: 268, startPoint y: 164, endPoint x: 220, endPoint y: 170, distance: 48.5
click at [220, 170] on div "HGR 04505000" at bounding box center [268, 168] width 119 height 13
copy span "HGR 04505000"
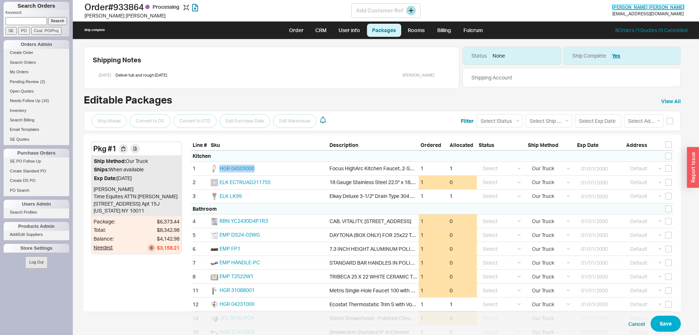
click at [656, 6] on span "[PERSON_NAME]" at bounding box center [649, 6] width 72 height 5
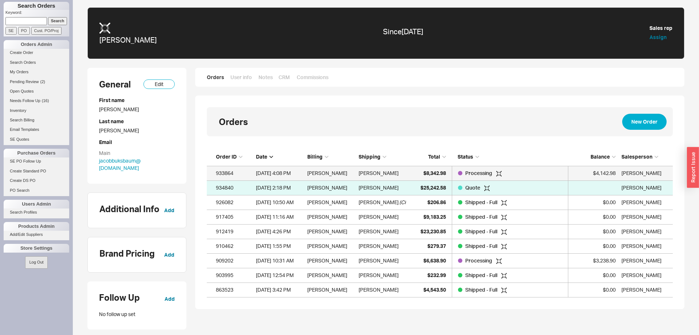
scroll to position [149, 466]
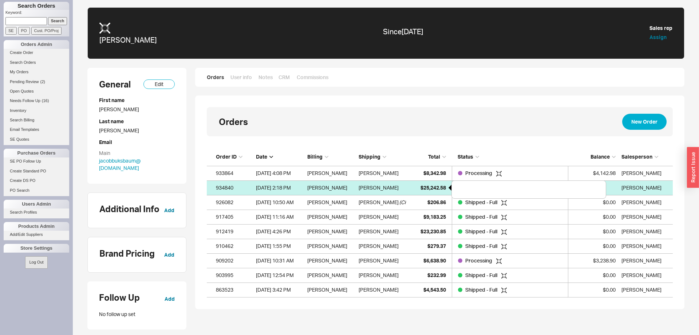
click at [441, 188] on span "$25,242.58" at bounding box center [433, 187] width 25 height 6
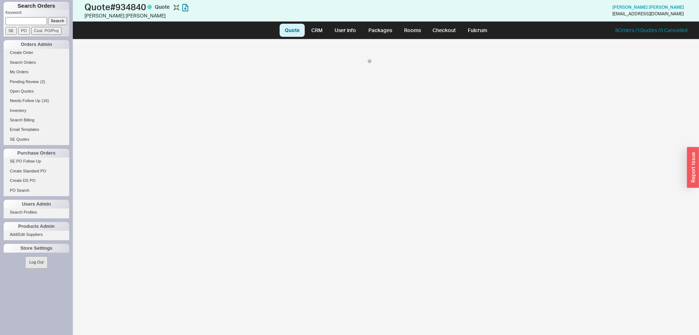
select select "LOW"
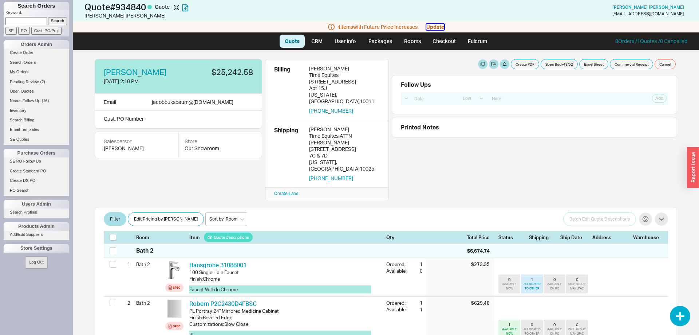
click at [438, 26] on button "Update" at bounding box center [435, 27] width 18 height 6
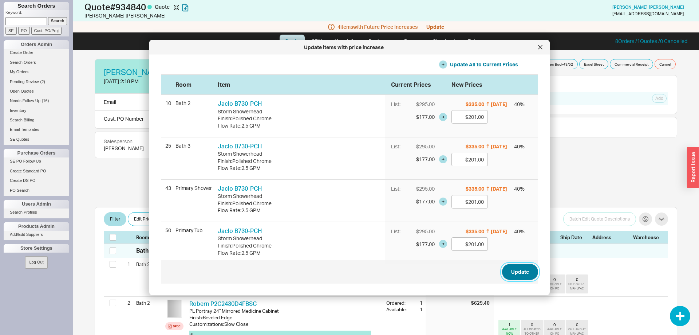
click at [527, 272] on button "Update" at bounding box center [520, 272] width 36 height 16
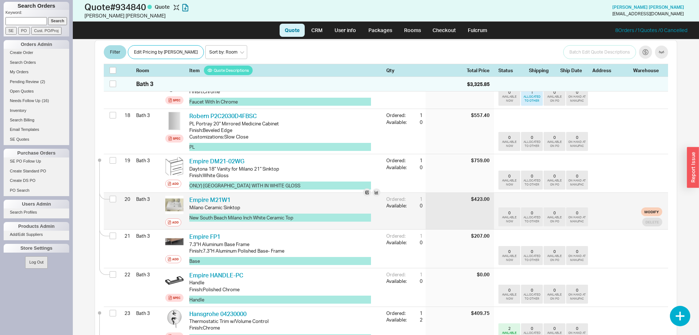
scroll to position [780, 0]
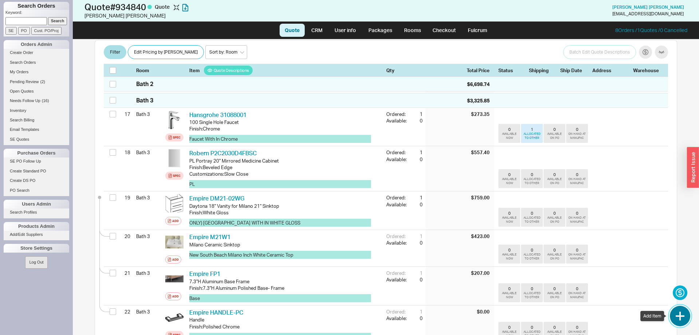
click at [684, 317] on button "button" at bounding box center [680, 316] width 20 height 20
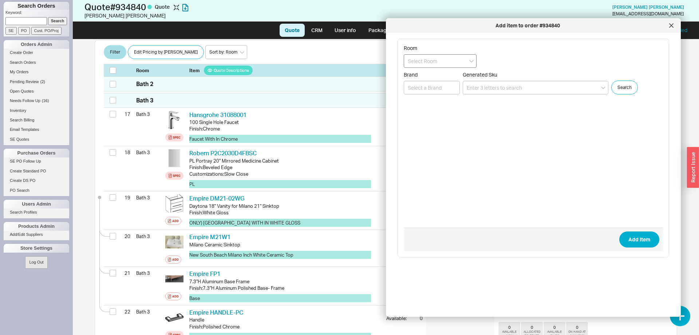
click at [454, 61] on input at bounding box center [440, 60] width 73 height 13
click at [442, 86] on div "Bath 3" at bounding box center [440, 89] width 72 height 13
type input "Bath 3"
click at [499, 87] on input at bounding box center [536, 87] width 146 height 13
paste input "RC2026D4FB1"
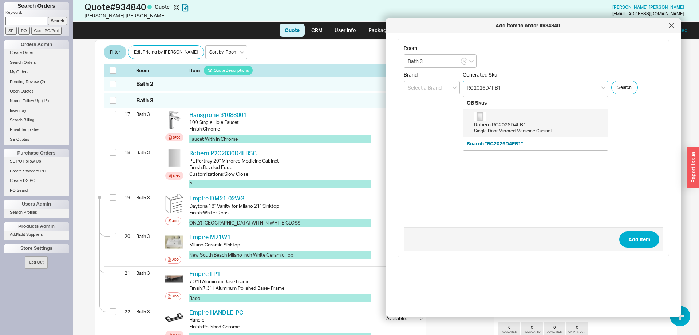
click at [494, 125] on div "Robern RC2026D4FB1" at bounding box center [539, 124] width 130 height 7
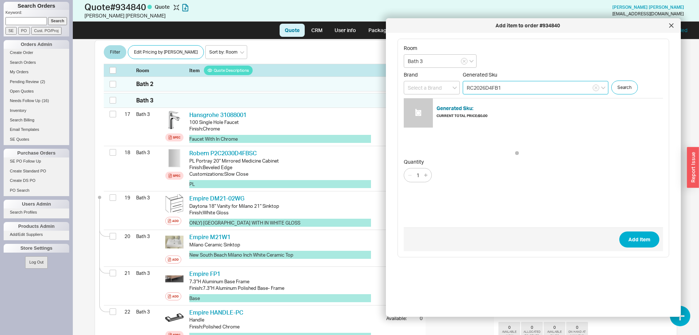
type input "RC2026D4FB1"
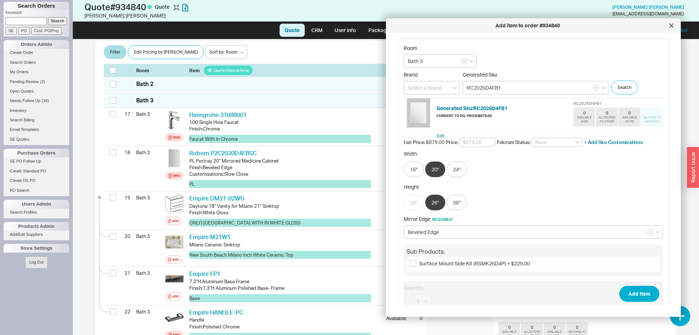
scroll to position [33, 0]
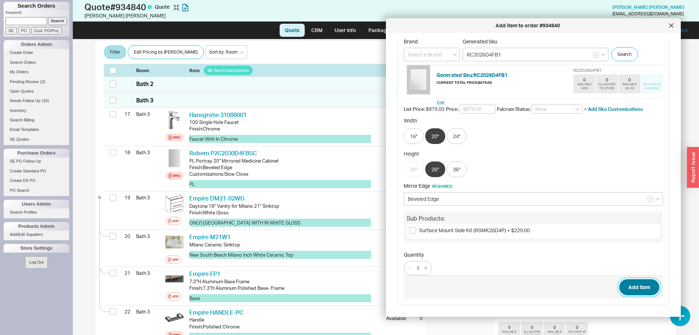
click at [644, 288] on button "Add Item" at bounding box center [639, 287] width 40 height 16
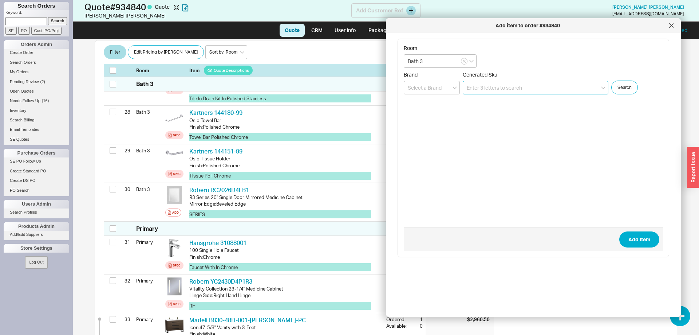
scroll to position [1224, 0]
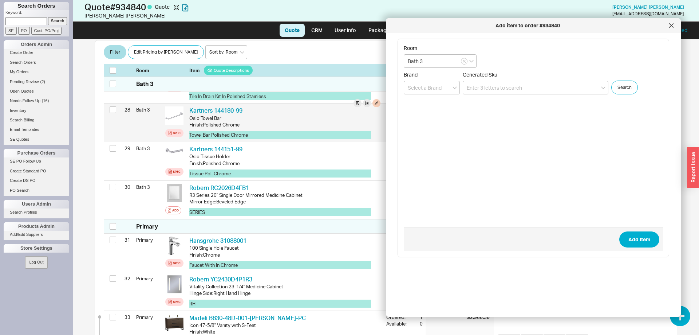
drag, startPoint x: 674, startPoint y: 24, endPoint x: 480, endPoint y: 110, distance: 212.4
click at [674, 24] on div at bounding box center [672, 26] width 12 height 12
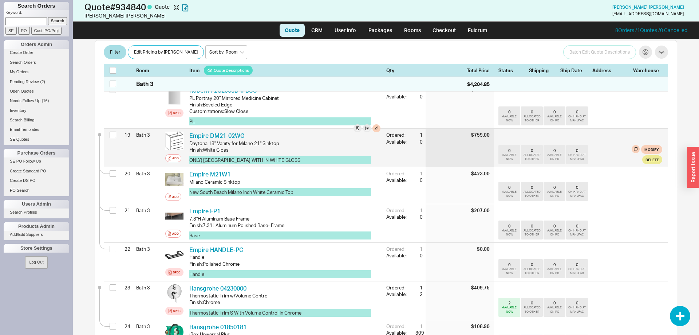
scroll to position [779, 0]
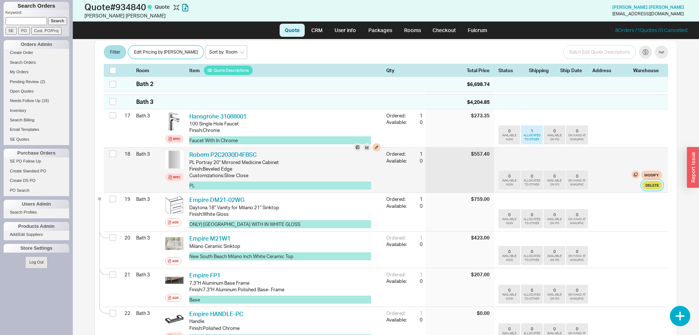
click at [650, 181] on button "Delete" at bounding box center [652, 185] width 20 height 9
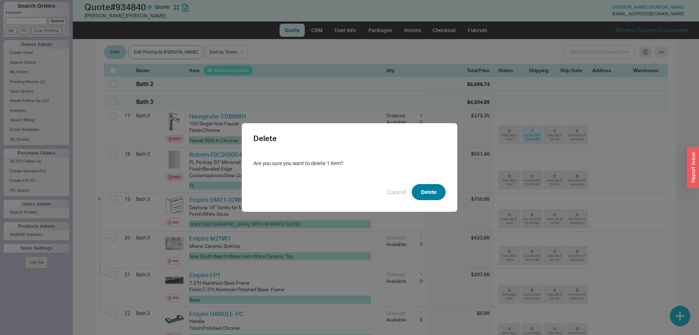
click at [420, 186] on button "Delete" at bounding box center [429, 192] width 34 height 16
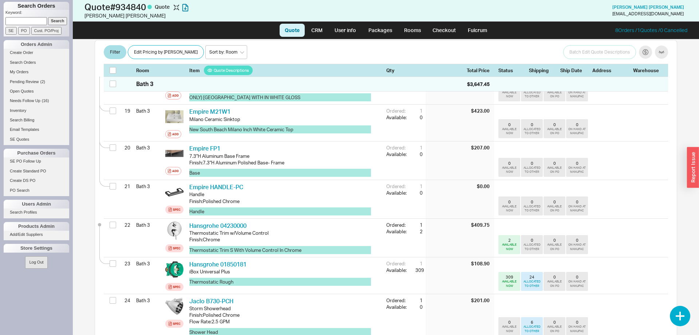
scroll to position [853, 0]
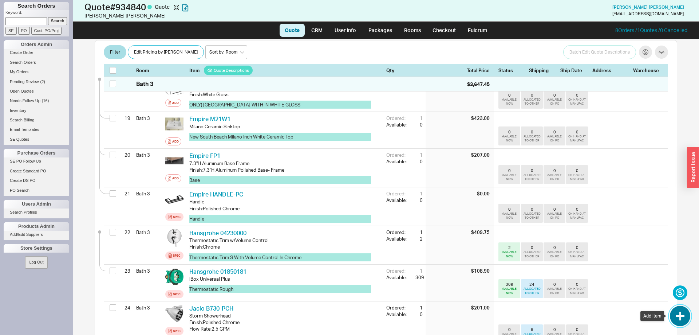
click at [686, 318] on button "button" at bounding box center [680, 316] width 20 height 20
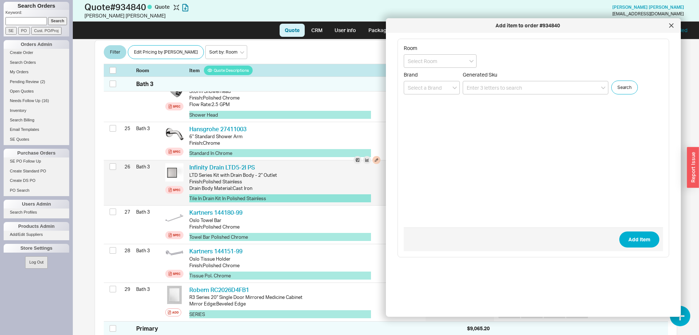
scroll to position [1113, 0]
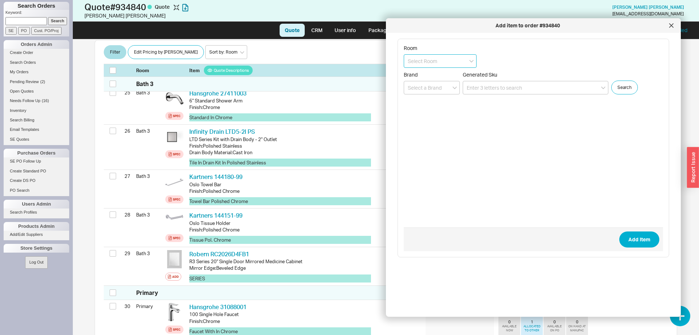
click at [461, 58] on input at bounding box center [440, 60] width 73 height 13
type input "Kitchen"
click at [533, 89] on input at bounding box center [536, 87] width 146 height 13
paste input "HGR 04505000"
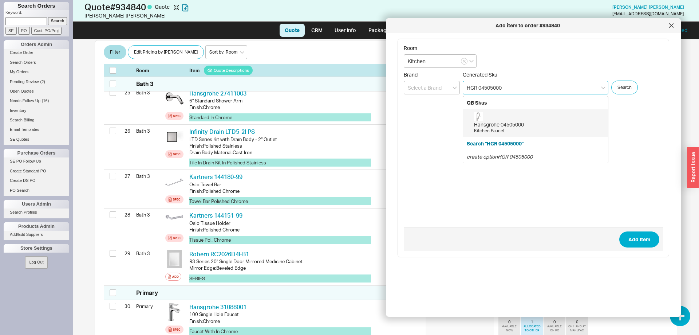
click at [552, 113] on div "Hansgrohe 04505000 Kitchen Faucet" at bounding box center [539, 123] width 130 height 22
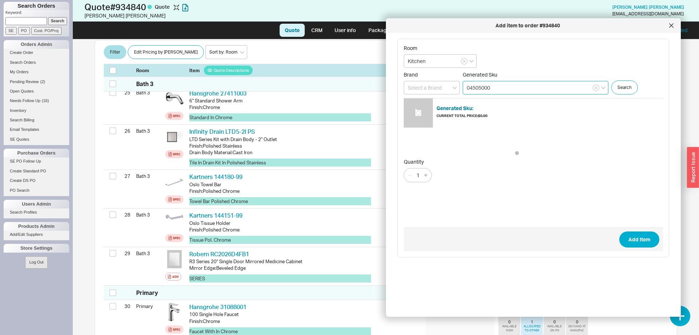
type input "04505000"
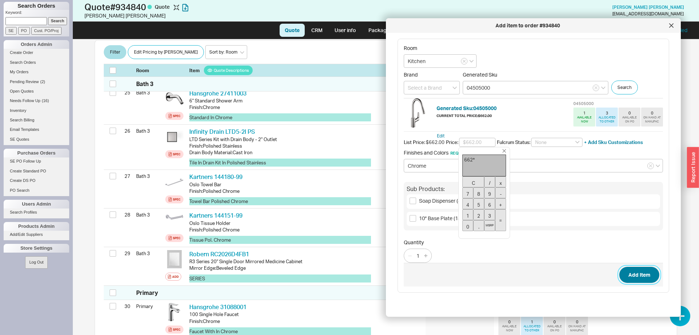
click at [645, 274] on button "Add Item" at bounding box center [639, 275] width 40 height 16
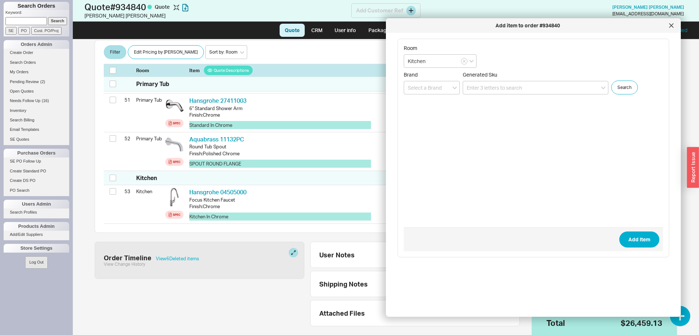
scroll to position [2179, 0]
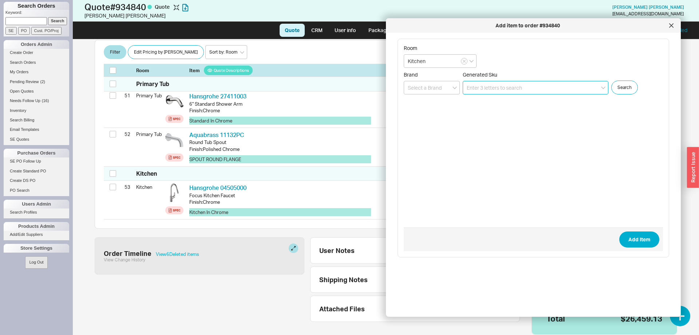
paste input "443050"
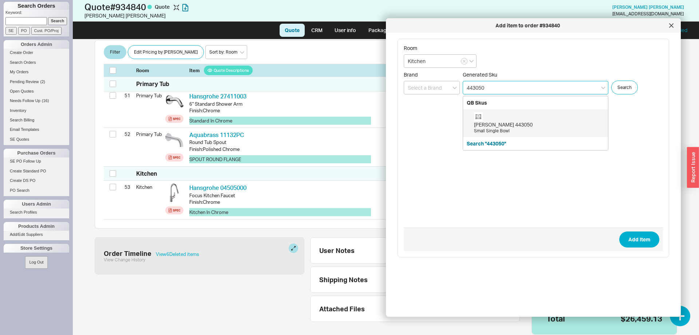
click at [502, 119] on div "Blanco 443050 Small Single Bowl" at bounding box center [539, 123] width 130 height 22
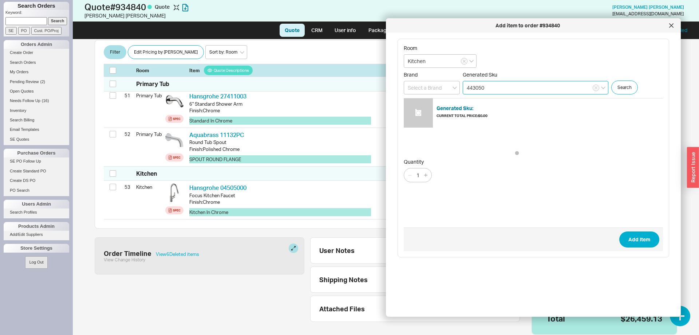
type input "443050"
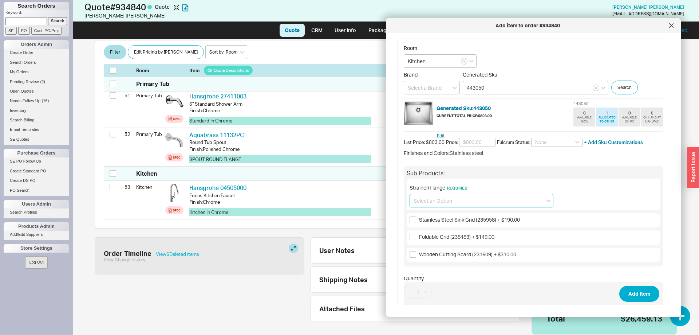
click at [456, 200] on input at bounding box center [482, 200] width 144 height 13
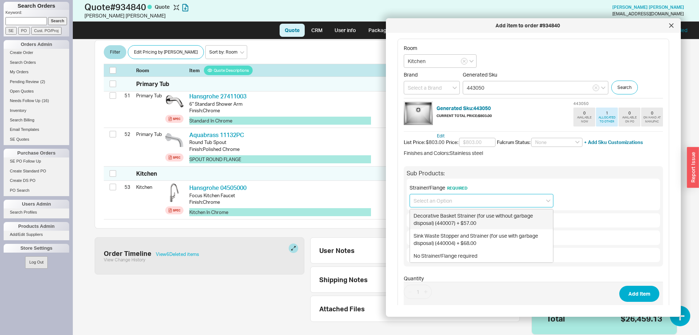
click at [514, 221] on div "Decorative Basket Strainer (for use without garbage disposal) (440007) + $57.00" at bounding box center [481, 219] width 143 height 20
type input "Decorative Basket Strainer (for use without garbage disposal) (440007) + $57.00"
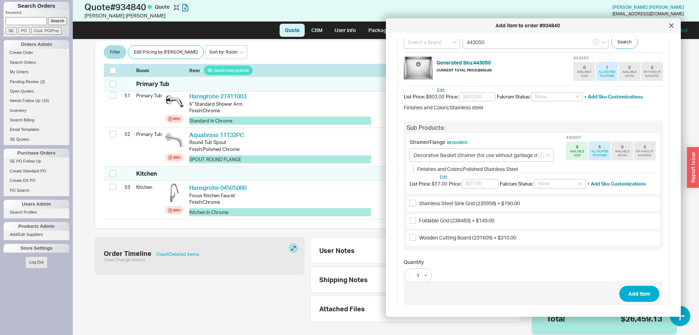
scroll to position [52, 0]
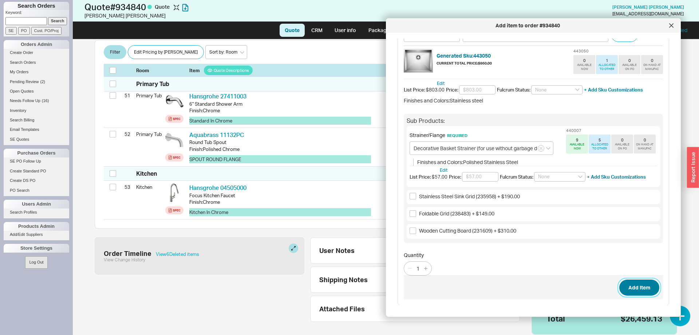
click at [636, 286] on button "Add Item" at bounding box center [639, 287] width 40 height 16
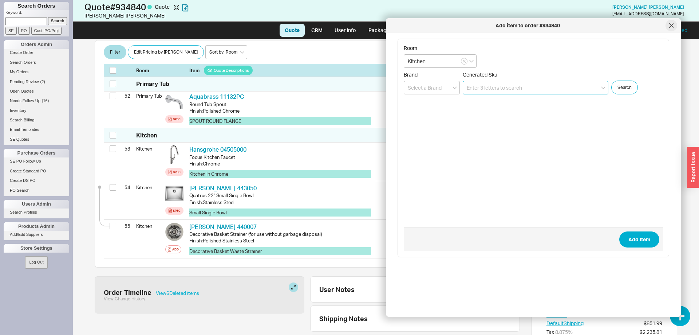
scroll to position [2214, 0]
click at [672, 28] on div at bounding box center [672, 26] width 12 height 12
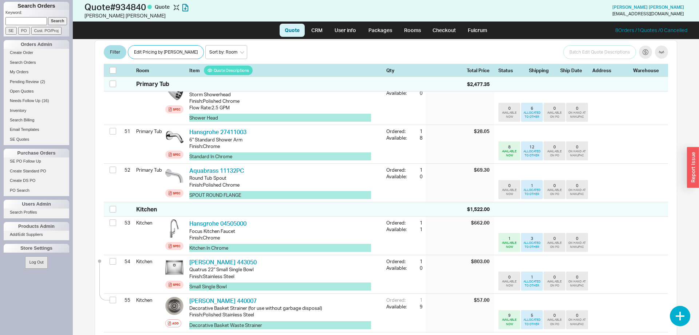
scroll to position [2269, 0]
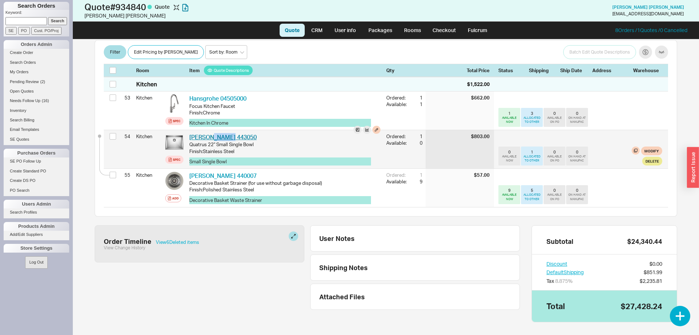
drag, startPoint x: 221, startPoint y: 123, endPoint x: 210, endPoint y: 123, distance: 10.9
click at [209, 133] on div "Blanco 443050 BLN 443050" at bounding box center [284, 137] width 191 height 8
copy link "443050"
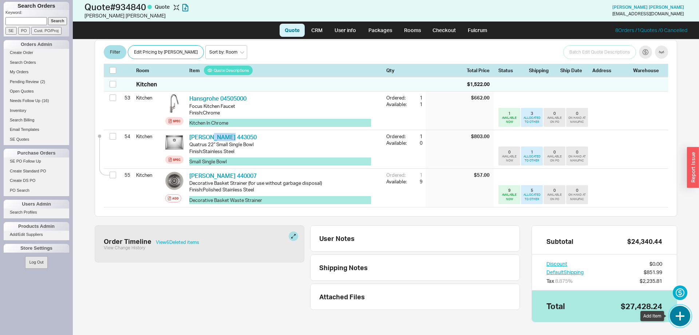
click at [681, 315] on button "button" at bounding box center [680, 316] width 20 height 20
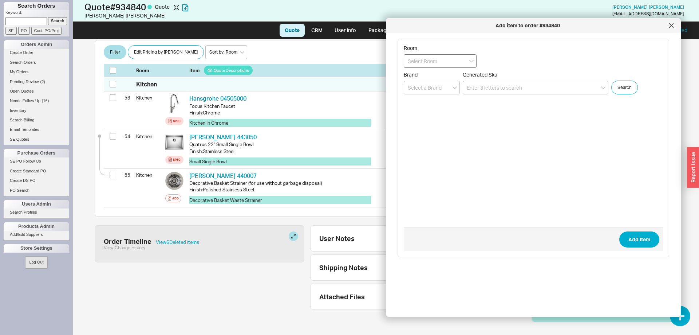
click at [419, 64] on input at bounding box center [440, 60] width 73 height 13
drag, startPoint x: 429, startPoint y: 143, endPoint x: 448, endPoint y: 114, distance: 34.9
click at [428, 143] on div "Kitchen" at bounding box center [440, 140] width 72 height 13
type input "Kitchen"
paste input "443050"
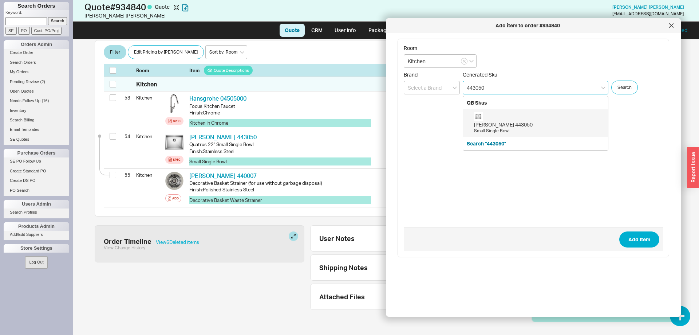
click at [493, 127] on div "Blanco 443050" at bounding box center [539, 124] width 130 height 7
type input "443050"
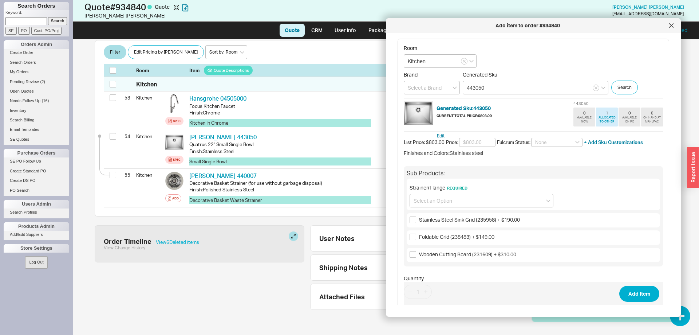
click at [674, 27] on div at bounding box center [672, 26] width 12 height 12
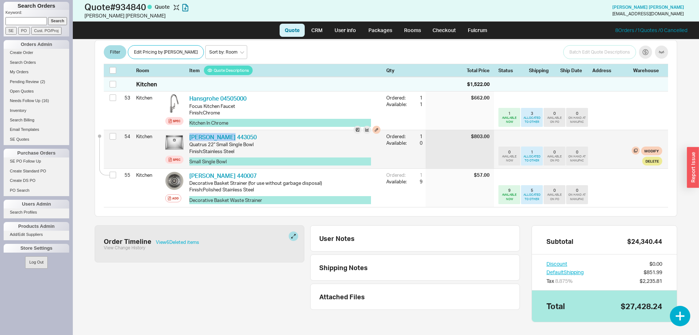
drag, startPoint x: 239, startPoint y: 124, endPoint x: 186, endPoint y: 125, distance: 52.5
click at [186, 130] on div "Blanco 443050 BLN 443050 Quatrus 22" Small Single Bowl Finish : Stainless Steel…" at bounding box center [284, 149] width 197 height 38
click at [198, 141] on div "Quatrus 22" Small Single Bowl" at bounding box center [284, 144] width 191 height 7
copy div "Quatrus"
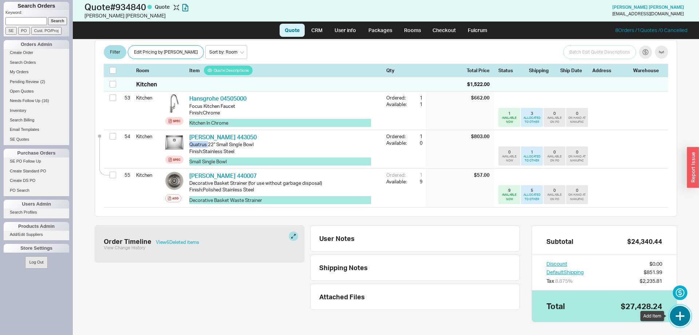
click at [679, 315] on button "button" at bounding box center [680, 316] width 20 height 20
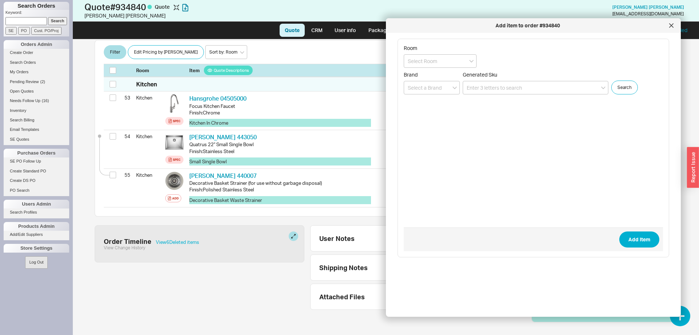
click at [454, 70] on form "Room Brand Generated Sku Search Add Item" at bounding box center [533, 148] width 259 height 206
click at [453, 65] on input at bounding box center [440, 60] width 73 height 13
click at [434, 139] on div "Kitchen" at bounding box center [440, 140] width 72 height 13
type input "Kitchen"
click at [500, 86] on input at bounding box center [536, 87] width 146 height 13
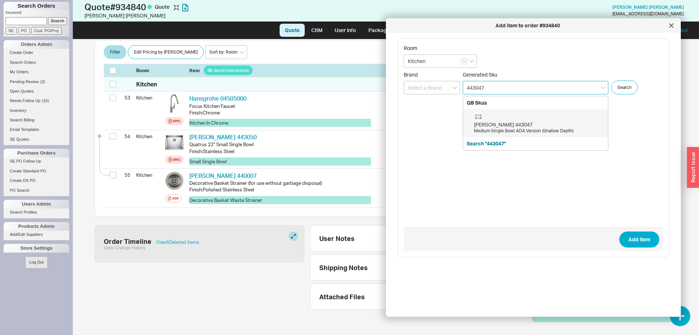
click at [495, 124] on div "Blanco 443047" at bounding box center [539, 124] width 130 height 7
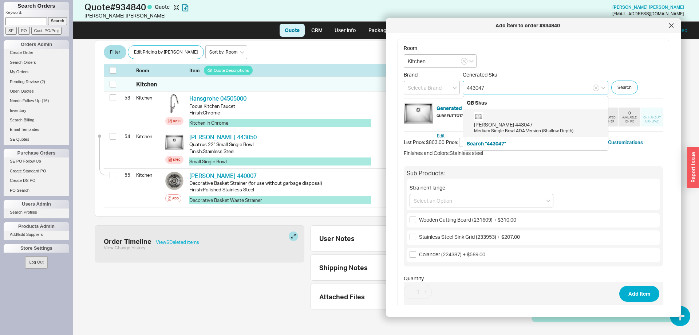
drag, startPoint x: 489, startPoint y: 84, endPoint x: 417, endPoint y: 87, distance: 72.1
click at [463, 87] on input "443047" at bounding box center [536, 87] width 146 height 13
paste input "51"
click at [484, 125] on div "Blanco 443051" at bounding box center [539, 124] width 130 height 7
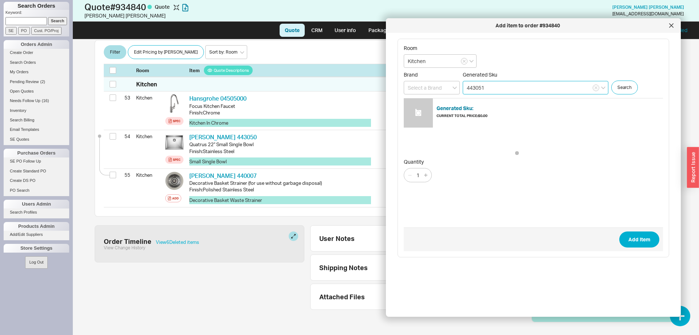
type input "443051"
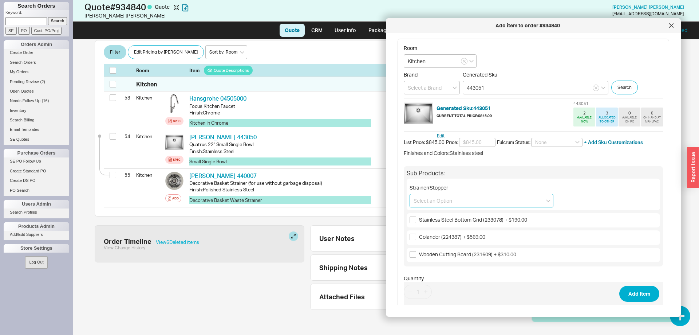
click at [474, 198] on input at bounding box center [482, 200] width 144 height 13
click at [481, 218] on div "Decorative Basket Strainer (for use without garbage disposal) (440007) + $57.00" at bounding box center [481, 219] width 143 height 20
type input "Decorative Basket Strainer (for use without garbage disposal) (440007) + $57.00"
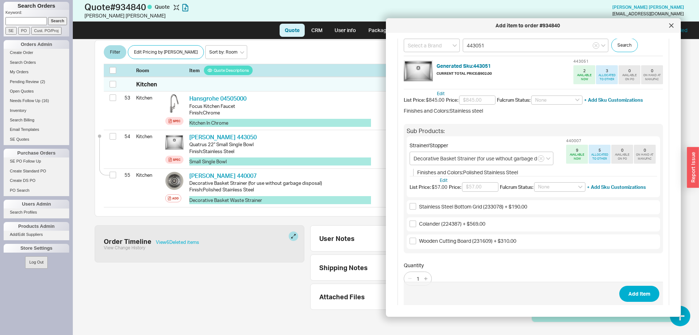
scroll to position [52, 0]
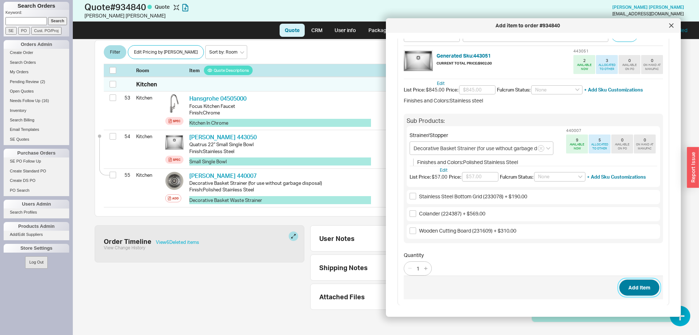
click at [648, 285] on button "Add Item" at bounding box center [639, 287] width 40 height 16
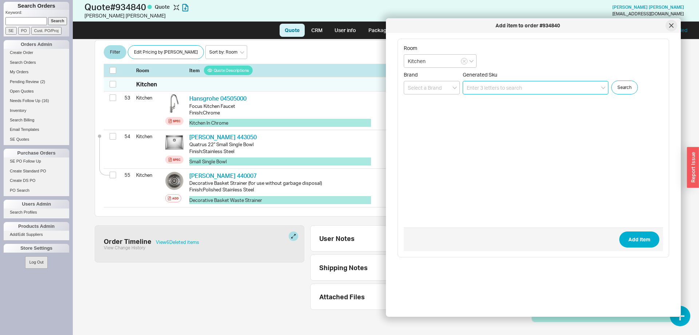
scroll to position [0, 0]
click at [672, 27] on icon at bounding box center [671, 25] width 4 height 4
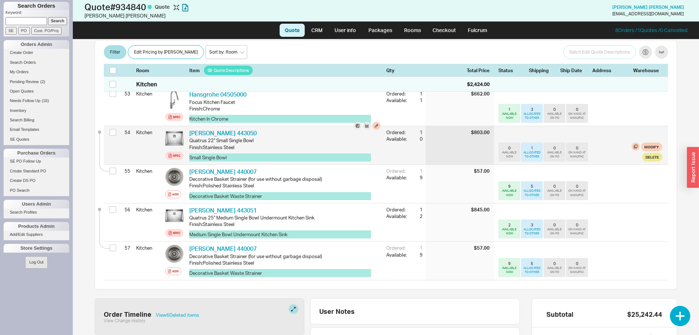
scroll to position [2258, 0]
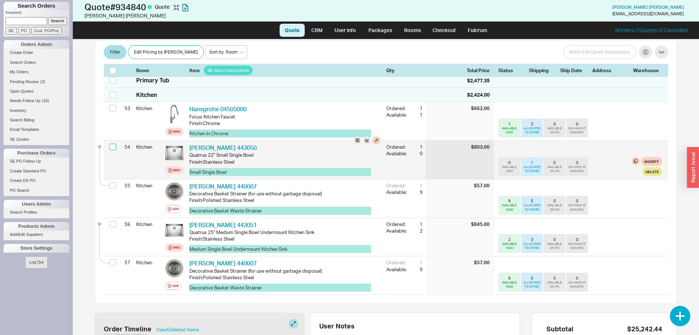
click at [114, 143] on input "checkbox" at bounding box center [113, 146] width 7 height 7
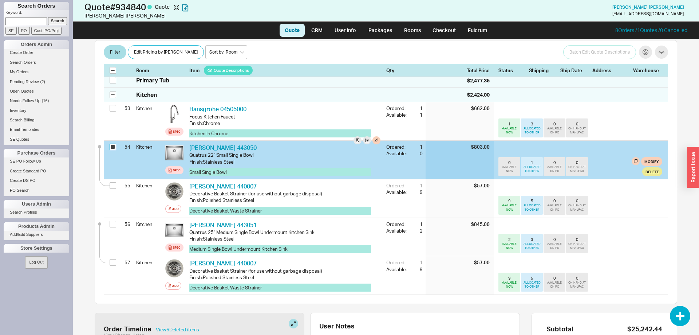
checkbox input "true"
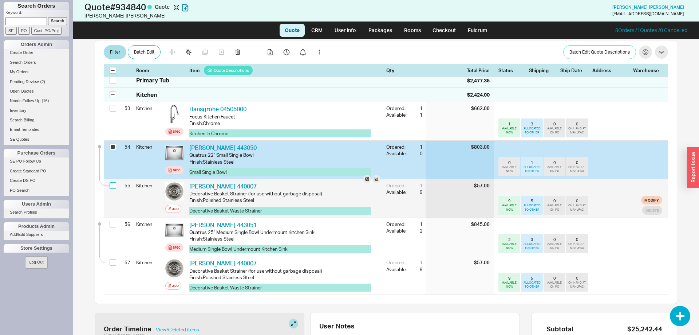
click at [110, 182] on input "checkbox" at bounding box center [113, 185] width 7 height 7
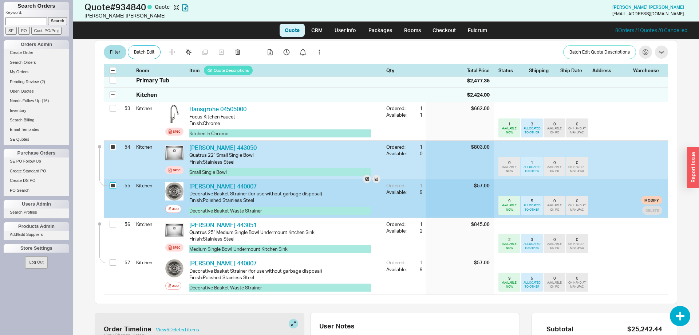
checkbox input "true"
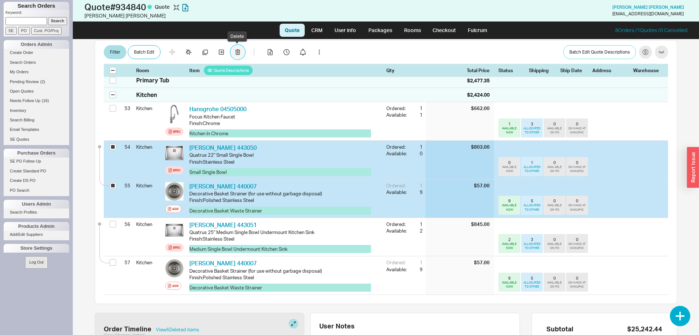
click at [242, 53] on button "button" at bounding box center [238, 52] width 15 height 15
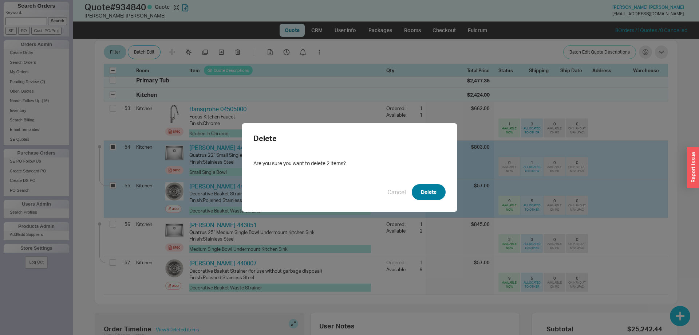
click at [418, 196] on button "Delete" at bounding box center [429, 192] width 34 height 16
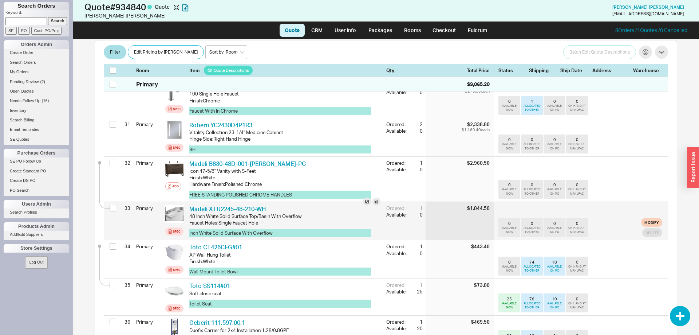
scroll to position [1292, 0]
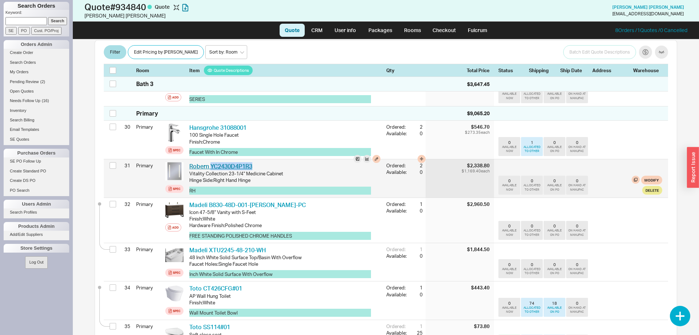
drag, startPoint x: 255, startPoint y: 150, endPoint x: 210, endPoint y: 152, distance: 44.1
click at [210, 162] on div "Robern YC2430D4P1R3 RBN YC2430D4P1R3" at bounding box center [284, 166] width 191 height 8
copy link "YC2430D4P1R3"
click at [654, 176] on button "Modify" at bounding box center [651, 180] width 21 height 9
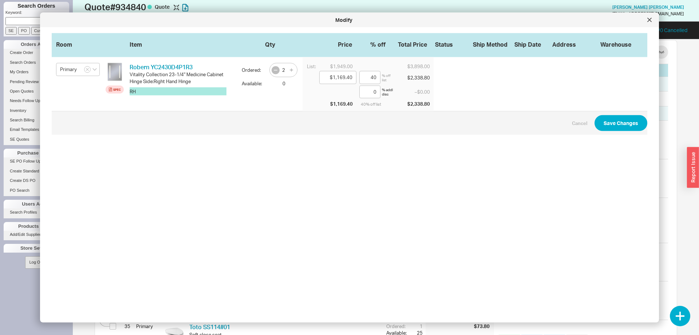
click at [273, 72] on icon "button" at bounding box center [276, 70] width 6 height 6
type input "1"
click at [628, 123] on button "Save Changes" at bounding box center [621, 123] width 53 height 16
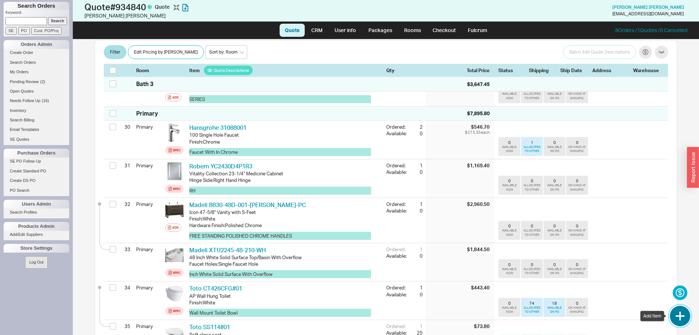
click at [686, 316] on button "button" at bounding box center [680, 316] width 20 height 20
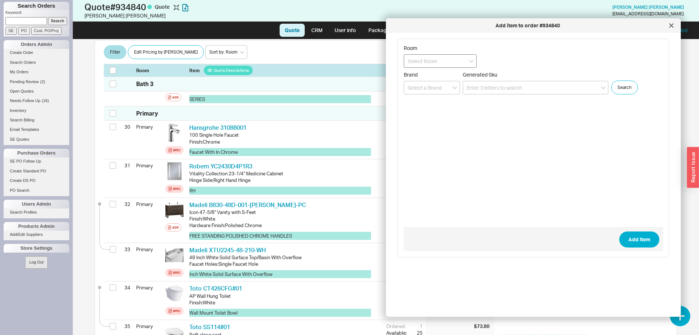
click at [427, 62] on input at bounding box center [440, 60] width 73 height 13
click at [451, 102] on div "Primary" at bounding box center [440, 101] width 72 height 13
type input "Primary"
click at [516, 83] on input at bounding box center [536, 87] width 146 height 13
paste input "YC2430D4P1R3"
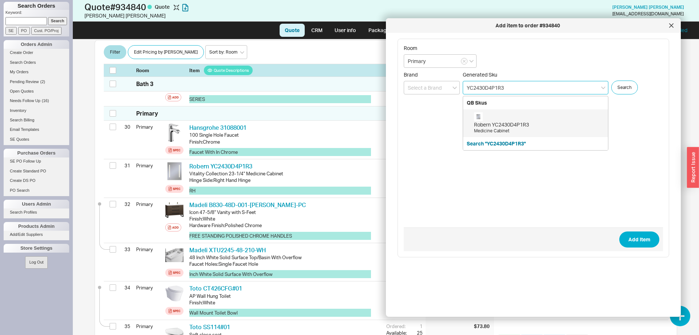
drag, startPoint x: 501, startPoint y: 87, endPoint x: 498, endPoint y: 85, distance: 4.2
click at [498, 85] on input "YC2430D4P1R3" at bounding box center [536, 87] width 146 height 13
click at [520, 127] on div "Robern YC2430D4P1L3" at bounding box center [539, 124] width 130 height 7
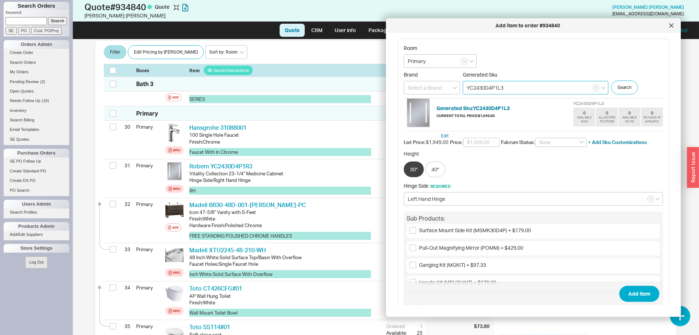
click at [506, 90] on input "YC2430D4P1L3" at bounding box center [536, 87] width 146 height 13
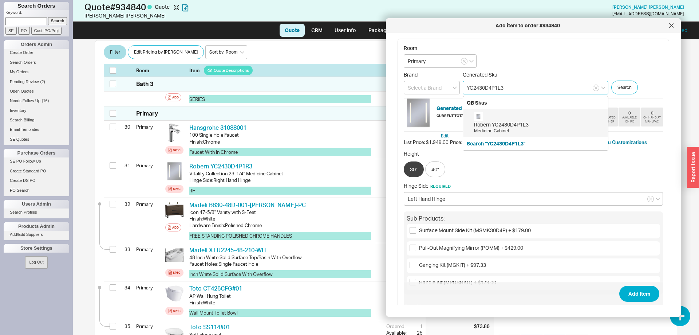
drag, startPoint x: 480, startPoint y: 90, endPoint x: 484, endPoint y: 93, distance: 5.3
click at [484, 93] on input "YC2430D4P1L3" at bounding box center [536, 87] width 146 height 13
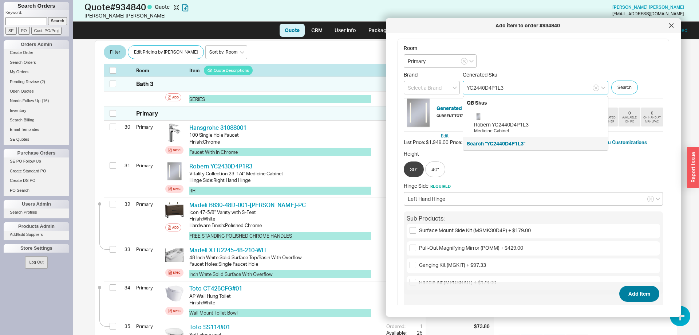
type input "YC2440D4P1L3"
click at [632, 298] on div "Room Primary Brand Generated Sku YC2440D4P1L3 QB Skus Robern YC2440D4P1L3 Medic…" at bounding box center [539, 172] width 283 height 266
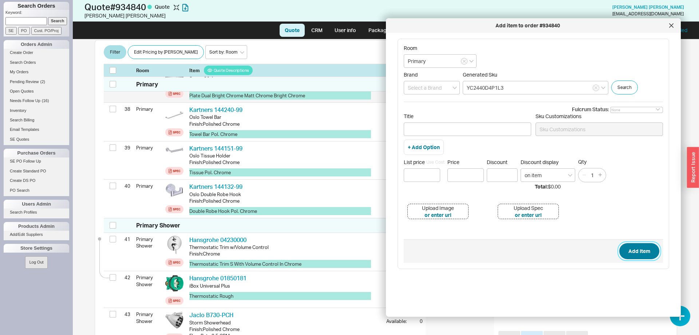
scroll to position [1626, 0]
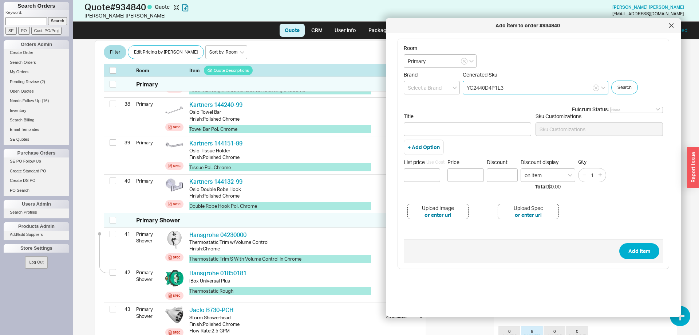
click at [531, 88] on input "YC2440D4P1L3" at bounding box center [536, 87] width 146 height 13
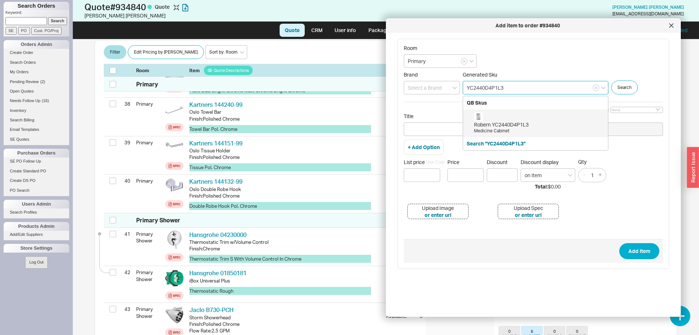
click at [523, 117] on div "Robern YC2440D4P1L3 Medicine Cabinet" at bounding box center [539, 123] width 130 height 22
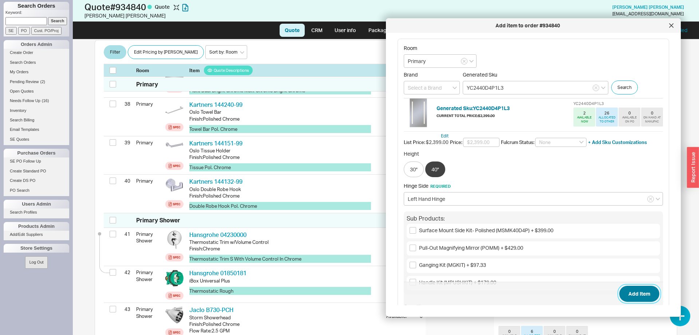
click at [629, 299] on button "Add Item" at bounding box center [639, 294] width 40 height 16
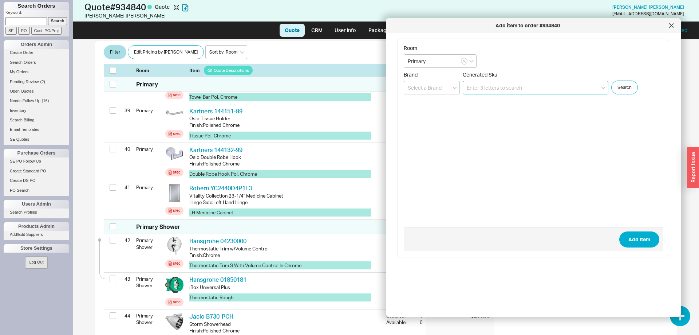
scroll to position [1657, 0]
paste input "YC2430D4P1R3"
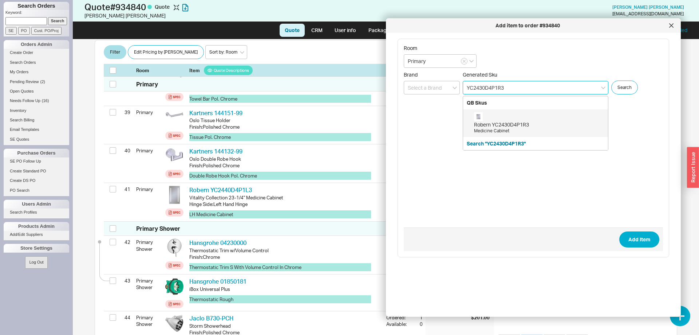
scroll to position [1659, 0]
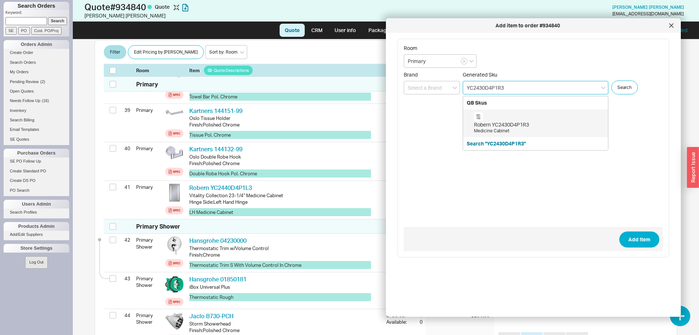
click at [480, 89] on input "YC2430D4P1R3" at bounding box center [536, 87] width 146 height 13
click at [544, 119] on div "Robern YC2440D4P1R3 Medicine Cabinet" at bounding box center [539, 123] width 130 height 22
type input "YC2440D4P1R3"
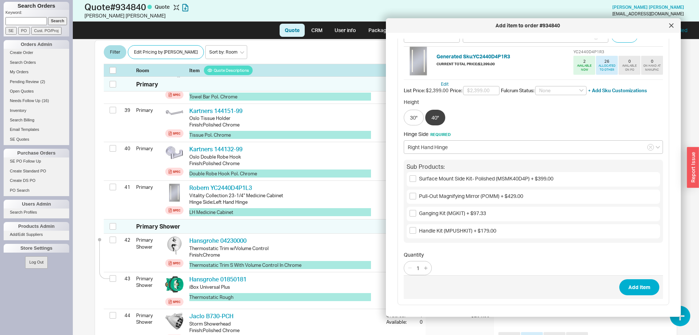
scroll to position [57, 0]
click at [638, 282] on button "Add Item" at bounding box center [639, 287] width 40 height 16
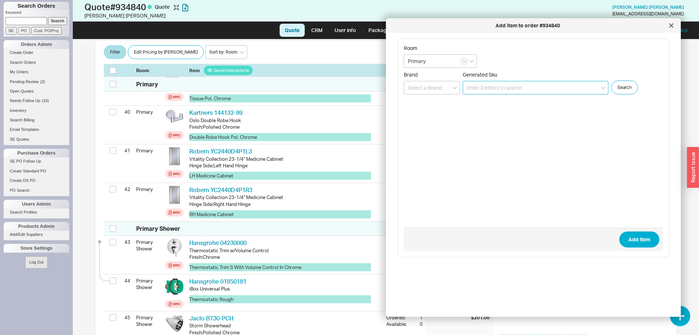
scroll to position [1697, 0]
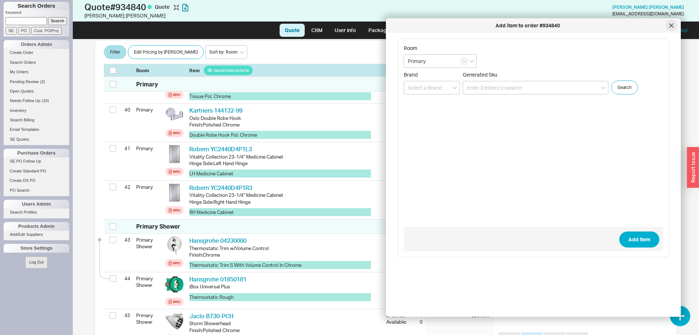
click at [675, 26] on div at bounding box center [672, 26] width 12 height 12
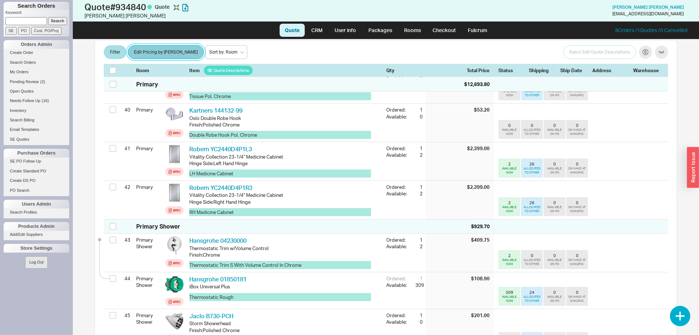
click at [156, 51] on button "Edit Pricing by [PERSON_NAME]" at bounding box center [166, 53] width 76 height 14
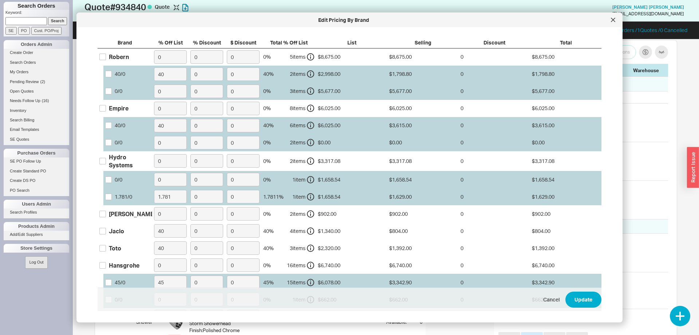
click at [103, 60] on label "Robern" at bounding box center [113, 56] width 29 height 8
click at [103, 60] on input "Robern" at bounding box center [102, 57] width 7 height 7
checkbox input "true"
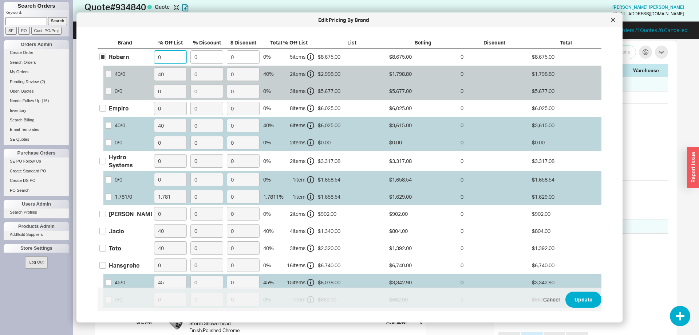
drag, startPoint x: 161, startPoint y: 60, endPoint x: 157, endPoint y: 59, distance: 4.5
click at [157, 59] on input "0" at bounding box center [170, 56] width 33 height 13
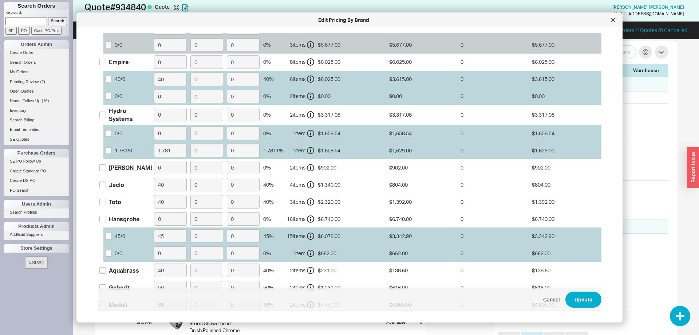
scroll to position [74, 0]
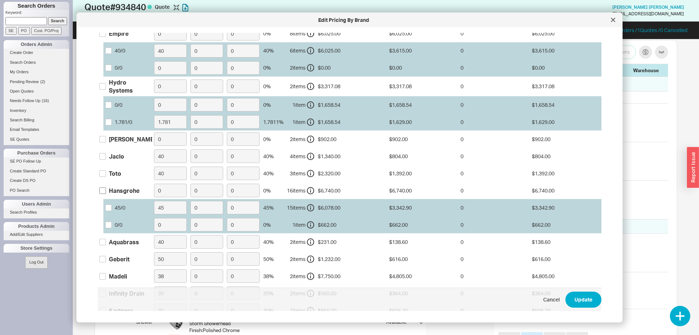
type input "40"
click at [103, 191] on input "Hansgrohe" at bounding box center [102, 190] width 7 height 7
checkbox input "true"
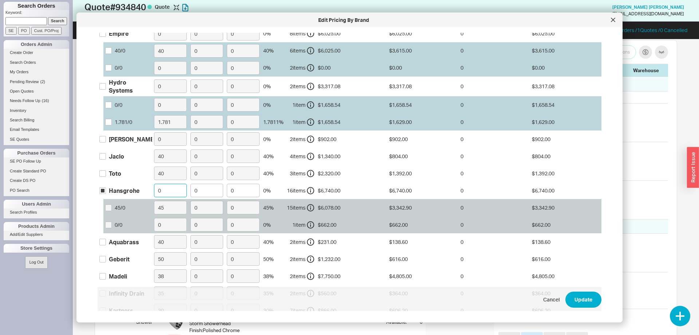
drag, startPoint x: 163, startPoint y: 191, endPoint x: 153, endPoint y: 190, distance: 10.6
click at [154, 190] on input "0" at bounding box center [170, 190] width 33 height 13
type input "45"
click at [106, 138] on label "Blanco" at bounding box center [127, 139] width 56 height 8
click at [106, 138] on input "Blanco" at bounding box center [102, 139] width 7 height 7
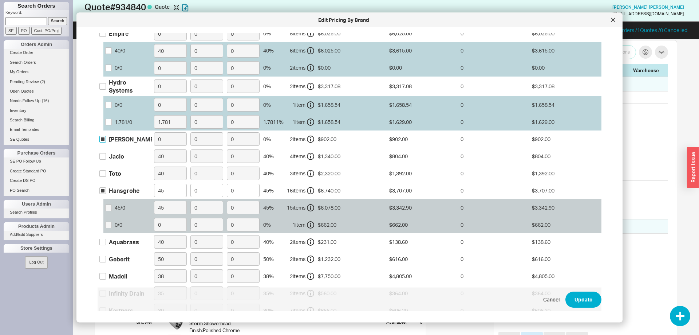
checkbox input "true"
drag, startPoint x: 182, startPoint y: 142, endPoint x: 118, endPoint y: 143, distance: 64.1
click at [154, 140] on input "0" at bounding box center [170, 139] width 33 height 13
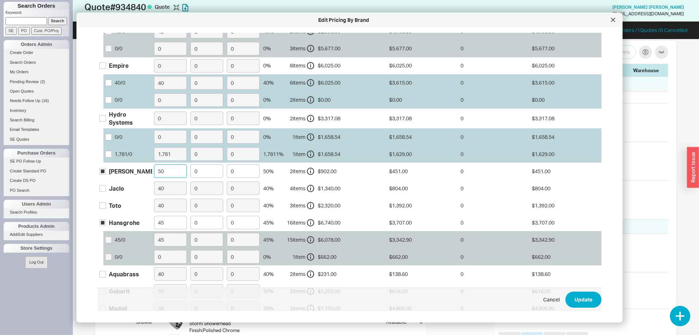
scroll to position [37, 0]
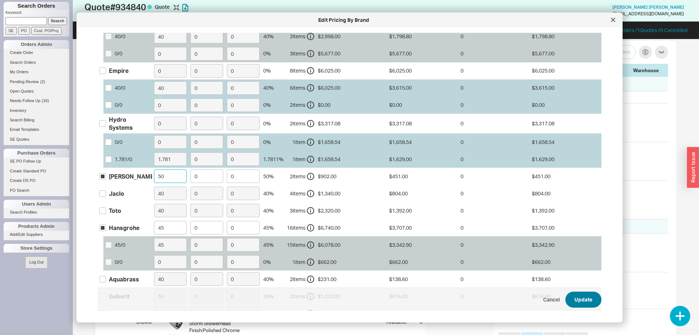
type input "50"
click at [577, 303] on button "Update" at bounding box center [584, 299] width 36 height 16
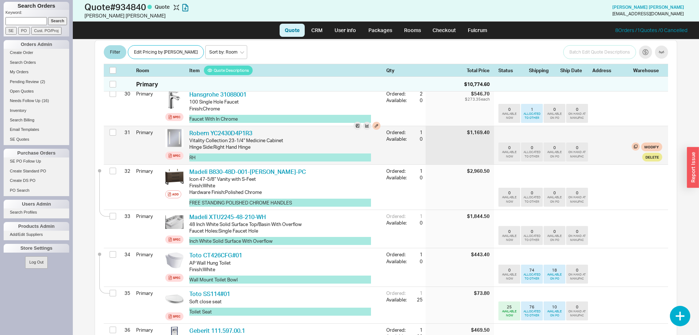
scroll to position [1289, 0]
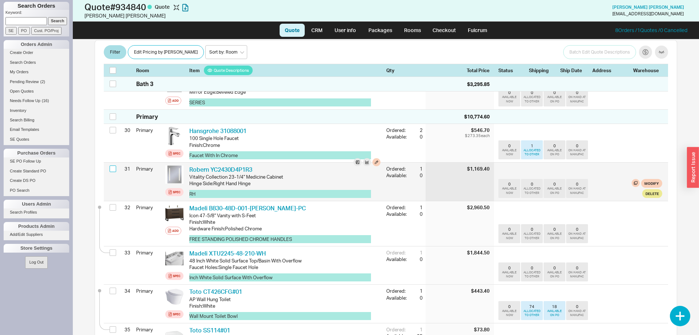
click at [113, 165] on input "checkbox" at bounding box center [113, 168] width 7 height 7
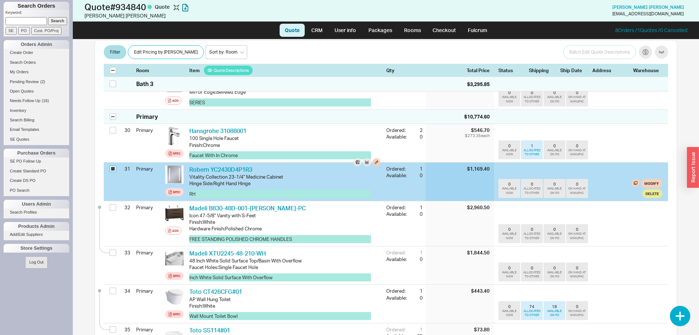
checkbox input "true"
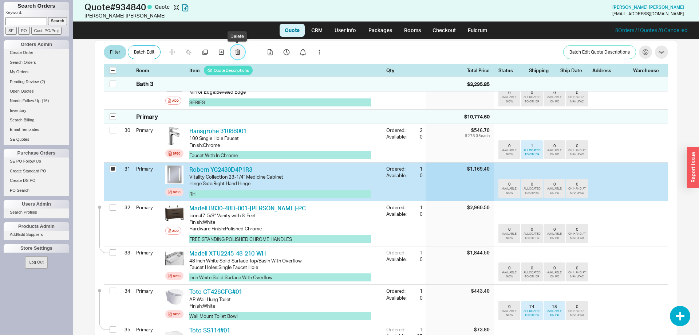
click at [236, 50] on icon "button" at bounding box center [237, 53] width 5 height 6
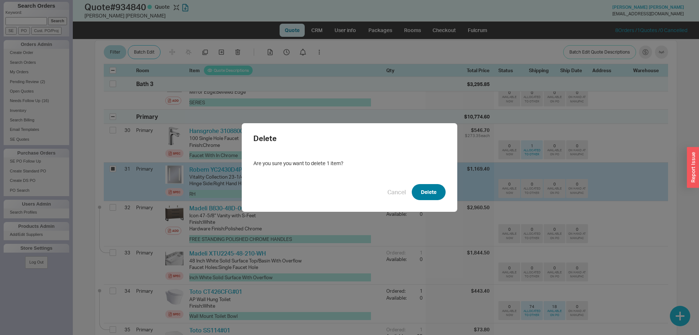
click at [437, 191] on button "Delete" at bounding box center [429, 192] width 34 height 16
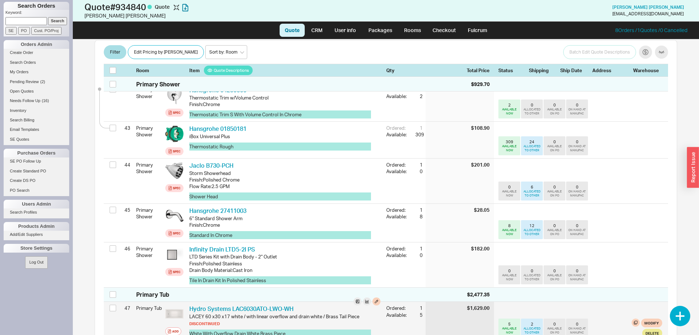
scroll to position [1920, 0]
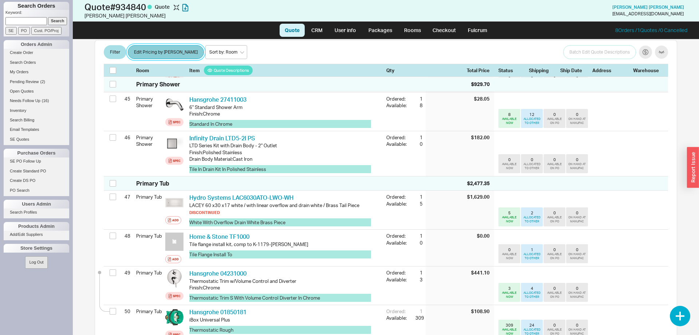
click at [154, 48] on button "Edit Pricing by [PERSON_NAME]" at bounding box center [166, 53] width 76 height 14
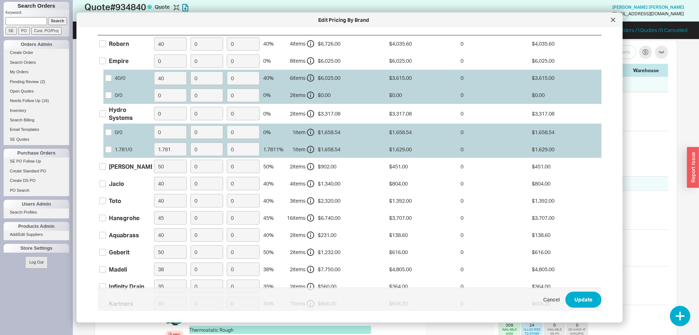
scroll to position [0, 0]
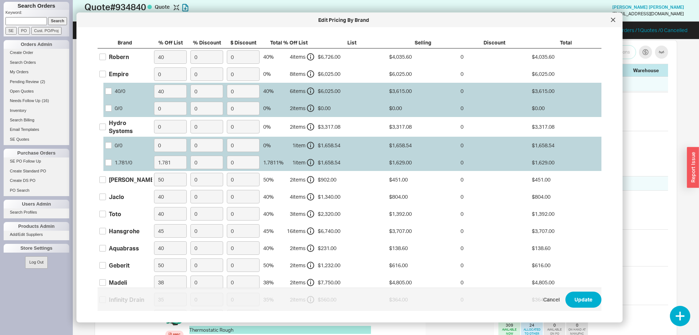
drag, startPoint x: 610, startPoint y: 20, endPoint x: 607, endPoint y: 36, distance: 16.2
click at [611, 20] on div at bounding box center [613, 20] width 12 height 12
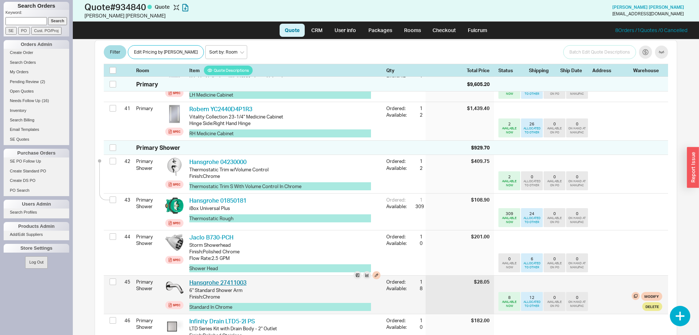
scroll to position [1697, 0]
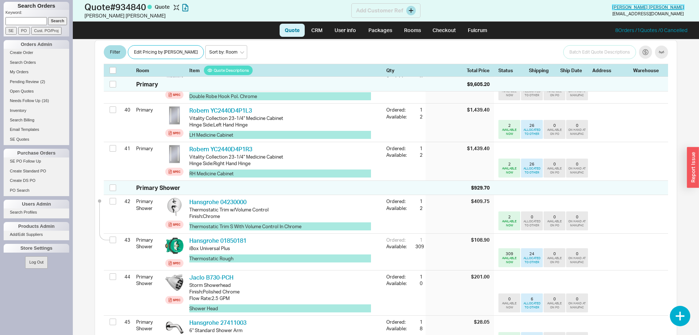
click at [639, 7] on span "Jacob Buksbaum" at bounding box center [649, 6] width 72 height 5
click at [681, 312] on button "button" at bounding box center [680, 316] width 20 height 20
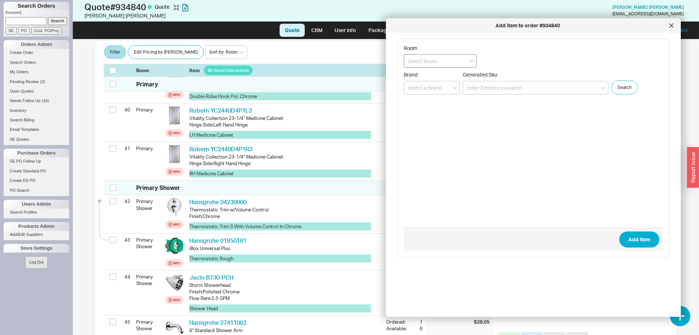
click at [437, 61] on input at bounding box center [440, 60] width 73 height 13
click at [437, 113] on div "Primary Shower" at bounding box center [440, 115] width 72 height 13
type input "Primary Shower"
paste input "S211-2.0-PCH"
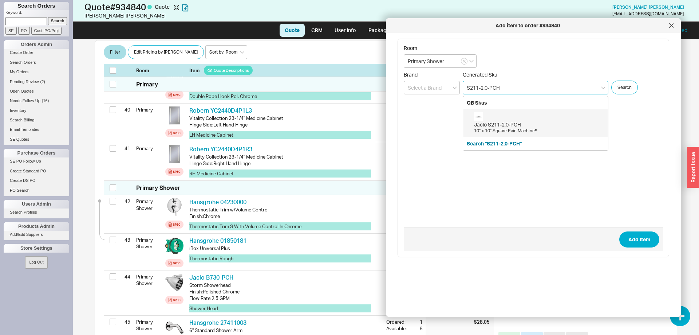
click at [521, 125] on div "Jaclo S211-2.0-PCH" at bounding box center [539, 124] width 130 height 7
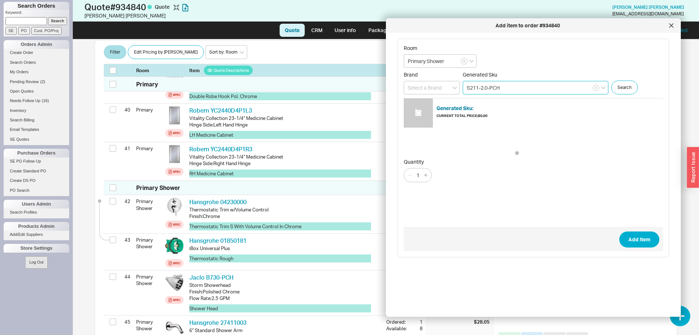
type input "S211-2.0-PCH"
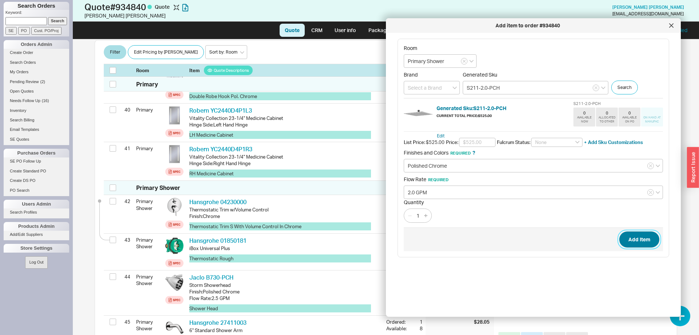
click at [645, 239] on button "Add Item" at bounding box center [639, 239] width 40 height 16
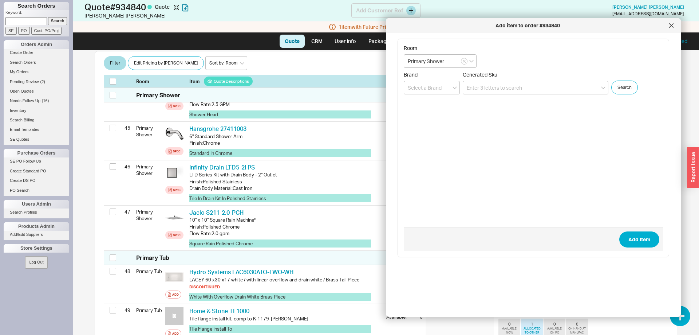
scroll to position [1904, 0]
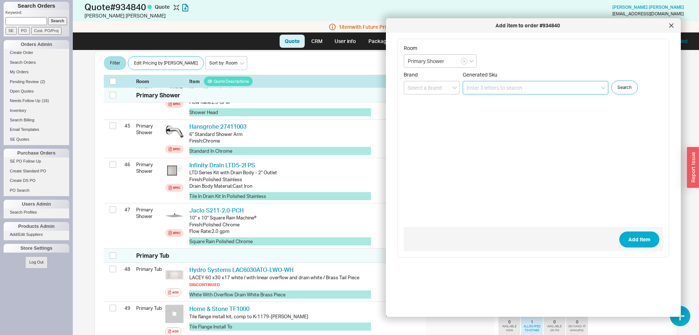
paste input "8075-PCH"
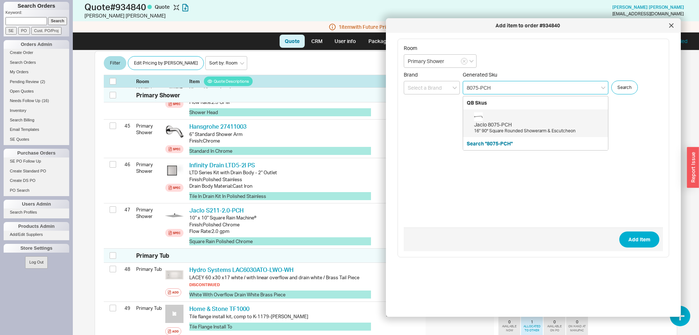
click at [503, 123] on div "Jaclo 8075-PCH" at bounding box center [539, 124] width 130 height 7
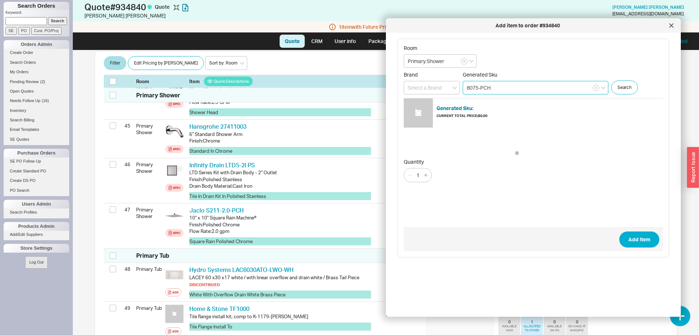
type input "8075-PCH"
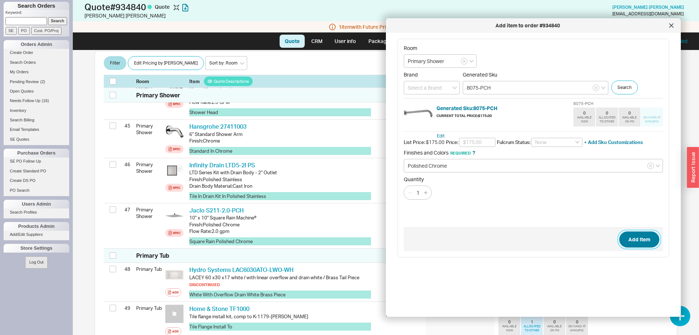
click at [647, 240] on button "Add Item" at bounding box center [639, 239] width 40 height 16
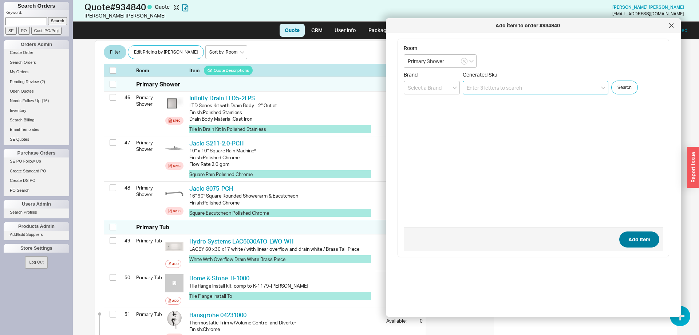
scroll to position [1959, 0]
drag, startPoint x: 674, startPoint y: 26, endPoint x: 673, endPoint y: 31, distance: 5.0
click at [674, 26] on div at bounding box center [672, 26] width 12 height 12
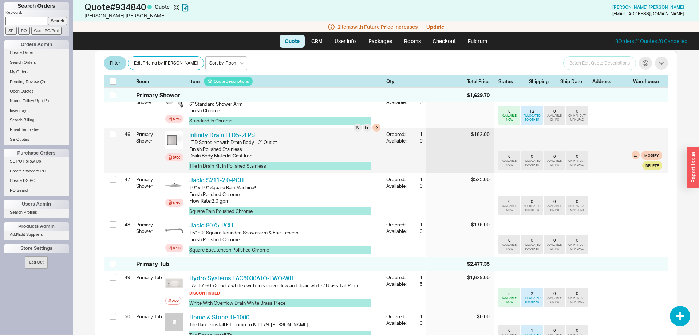
scroll to position [1924, 0]
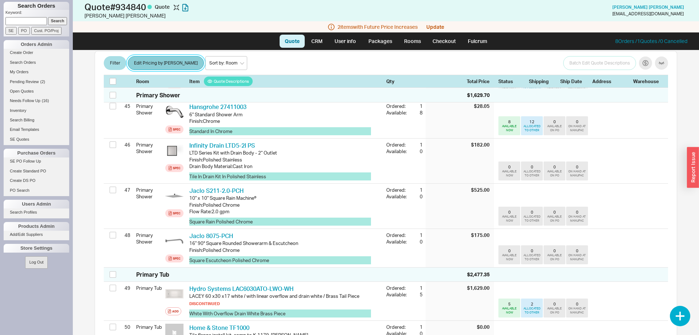
click at [139, 60] on button "Edit Pricing by [PERSON_NAME]" at bounding box center [166, 63] width 76 height 14
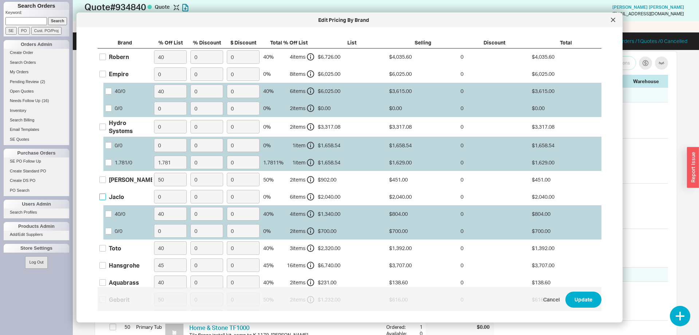
click at [103, 193] on input "Jaclo" at bounding box center [102, 196] width 7 height 7
checkbox input "true"
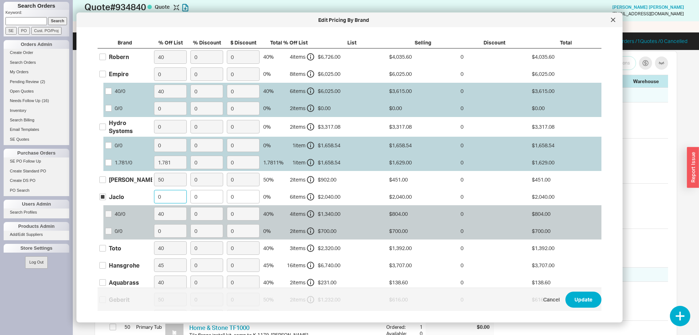
click at [154, 190] on input "0" at bounding box center [170, 196] width 33 height 13
type input "40"
click at [590, 299] on button "Update" at bounding box center [584, 299] width 36 height 16
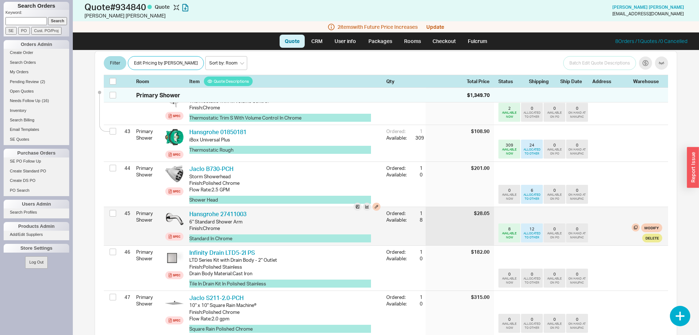
scroll to position [1775, 0]
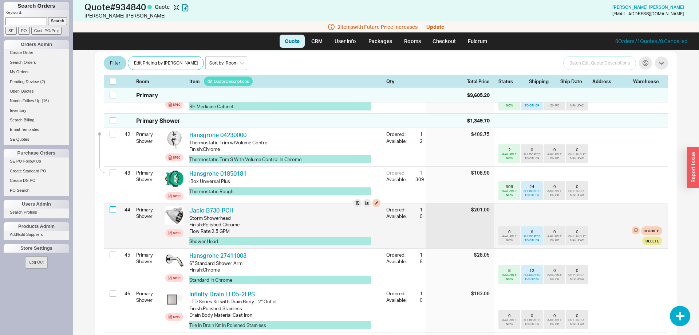
click at [115, 206] on input "checkbox" at bounding box center [113, 209] width 7 height 7
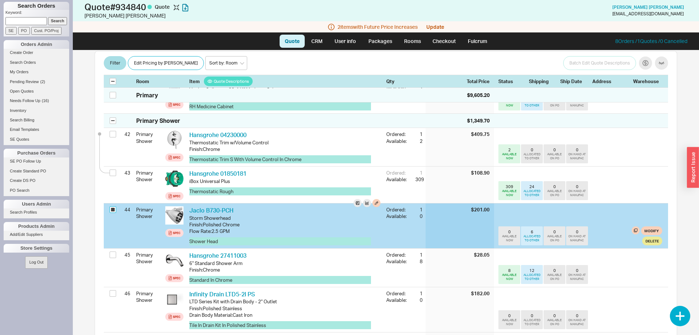
checkbox input "true"
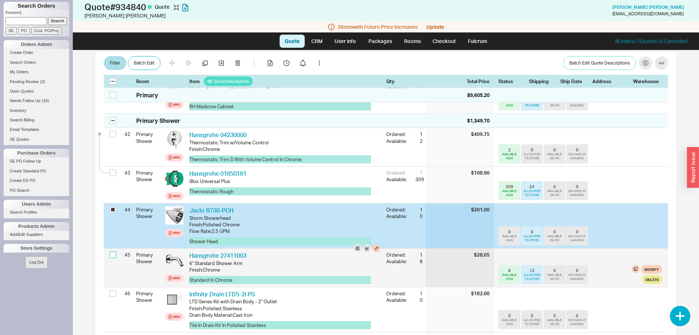
click at [113, 251] on input "checkbox" at bounding box center [113, 254] width 7 height 7
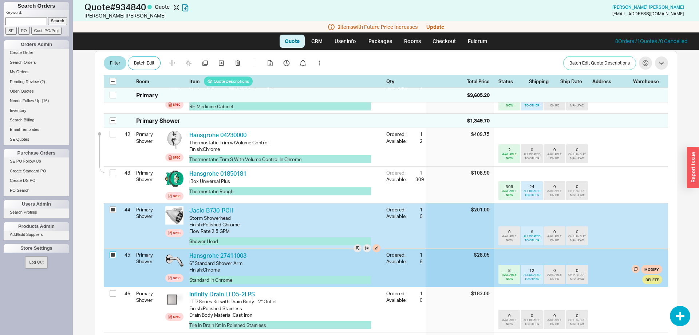
checkbox input "true"
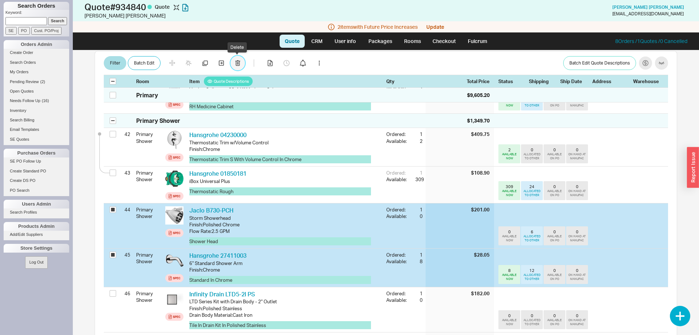
click at [234, 64] on button "button" at bounding box center [238, 63] width 15 height 15
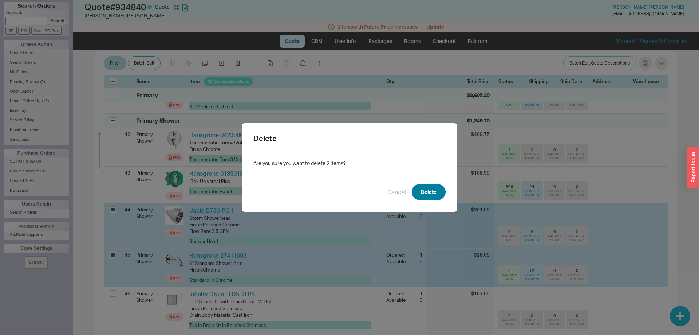
click at [427, 190] on button "Delete" at bounding box center [429, 192] width 34 height 16
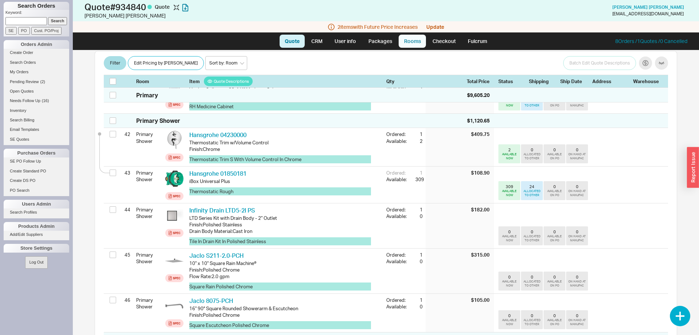
click at [416, 42] on link "Rooms" at bounding box center [412, 41] width 27 height 13
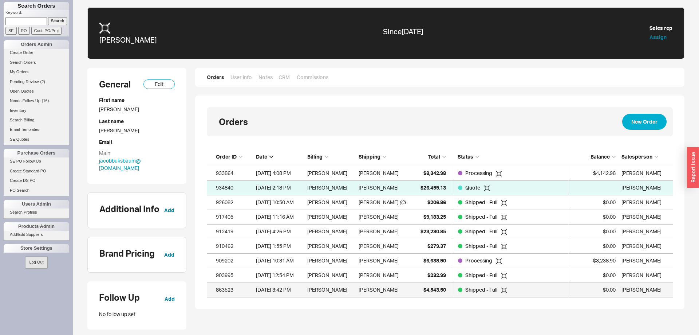
scroll to position [149, 466]
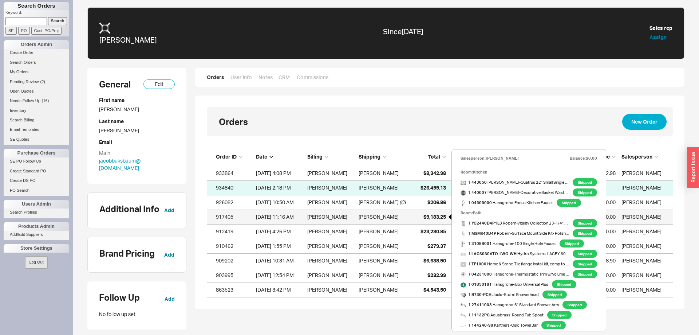
click at [437, 216] on span "$9,183.25" at bounding box center [435, 216] width 23 height 6
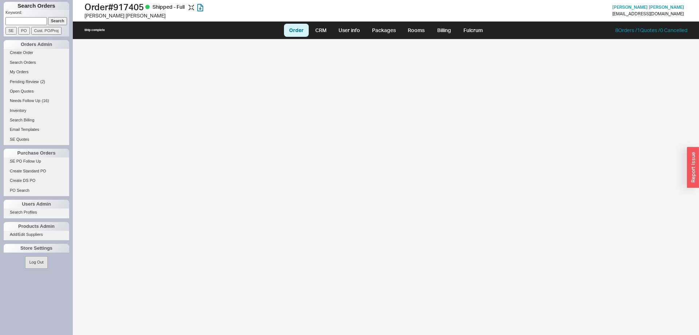
select select "LOW"
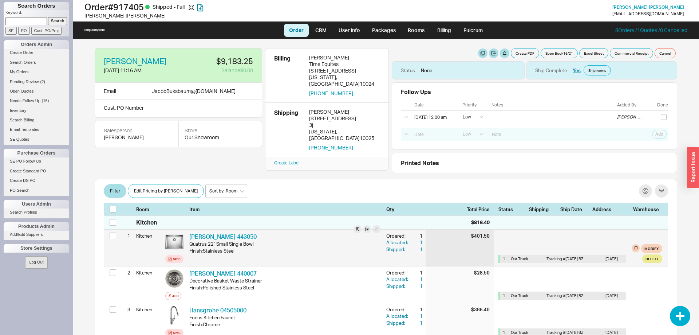
scroll to position [37, 0]
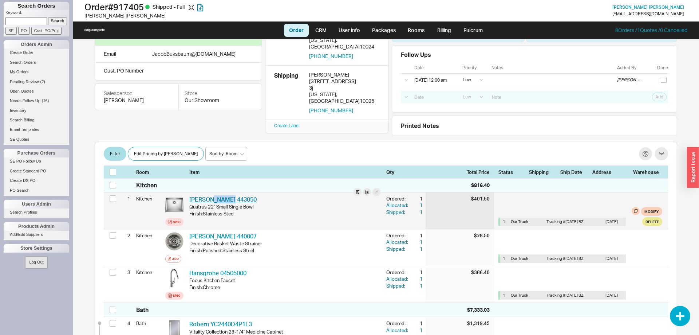
drag, startPoint x: 232, startPoint y: 200, endPoint x: 210, endPoint y: 201, distance: 21.9
click at [210, 201] on div "[PERSON_NAME] 443050 BLN 443050" at bounding box center [284, 199] width 191 height 8
drag, startPoint x: 210, startPoint y: 201, endPoint x: 221, endPoint y: 210, distance: 14.2
copy link "443050"
click at [647, 211] on button "Modify" at bounding box center [651, 211] width 21 height 9
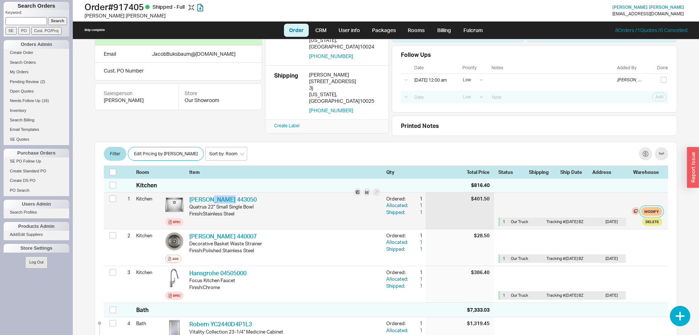
select select "8"
select select "3"
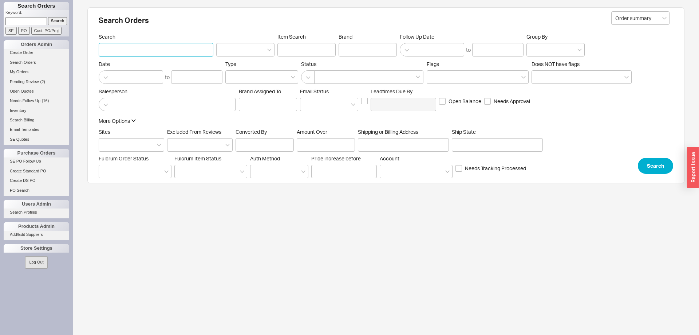
click at [183, 54] on input "Search" at bounding box center [156, 49] width 115 height 13
type input "green and [PERSON_NAME]"
click at [652, 170] on button "Search" at bounding box center [655, 164] width 35 height 16
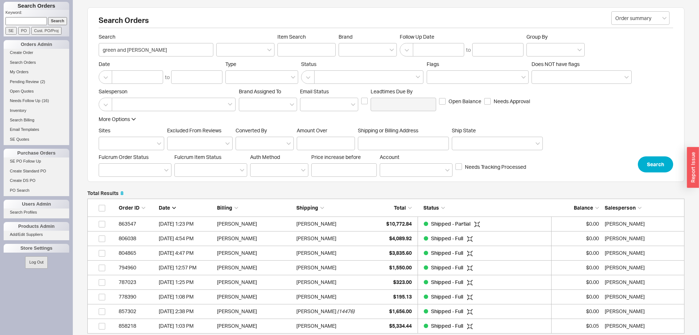
scroll to position [0, 0]
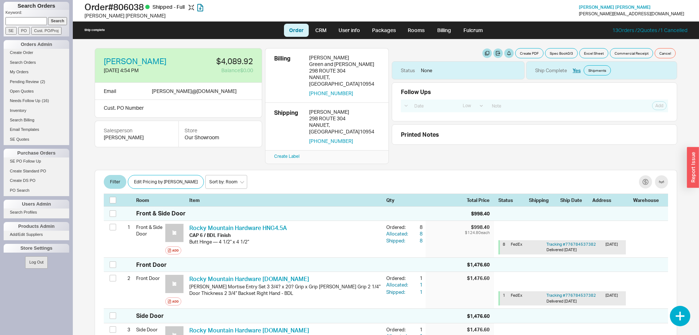
select select "LOW"
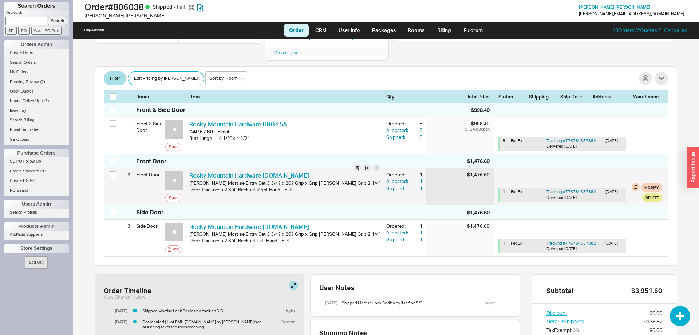
scroll to position [111, 0]
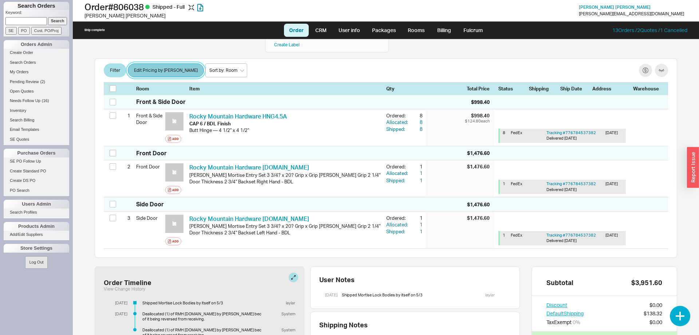
click at [145, 63] on button "Edit Pricing by [PERSON_NAME]" at bounding box center [166, 70] width 76 height 14
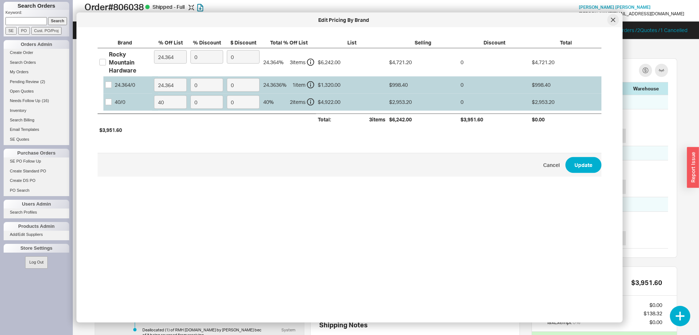
click at [617, 19] on div at bounding box center [613, 20] width 12 height 12
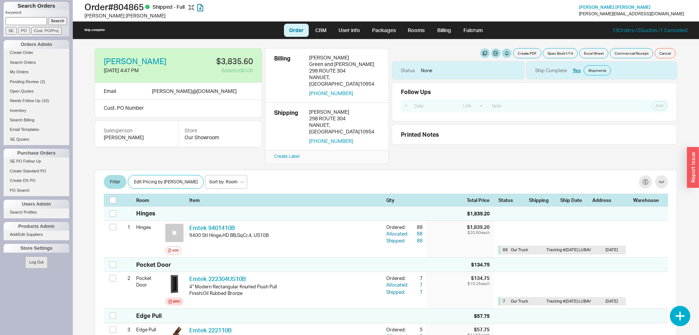
select select "LOW"
click at [160, 175] on button "Edit Pricing by [PERSON_NAME]" at bounding box center [166, 182] width 76 height 14
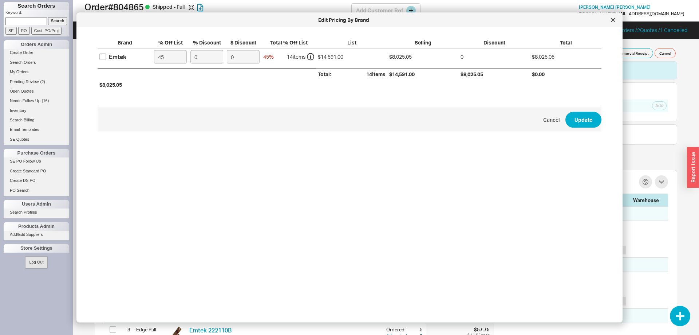
click at [616, 17] on div at bounding box center [613, 20] width 12 height 12
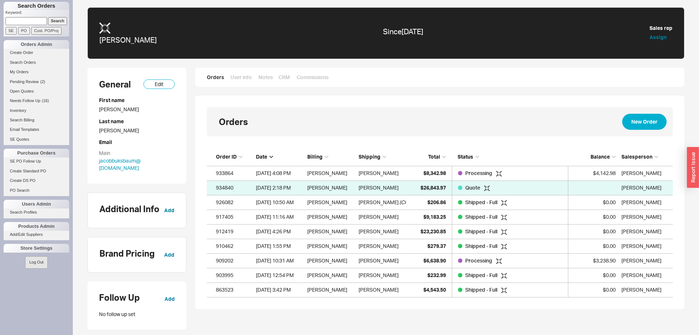
scroll to position [149, 466]
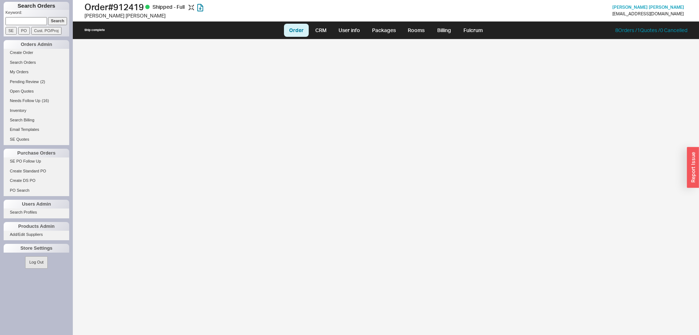
select select "LOW"
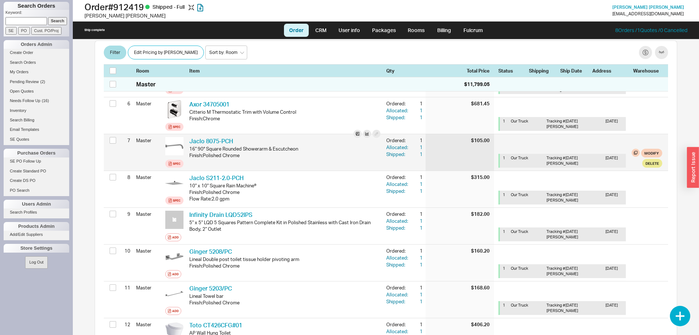
scroll to position [297, 0]
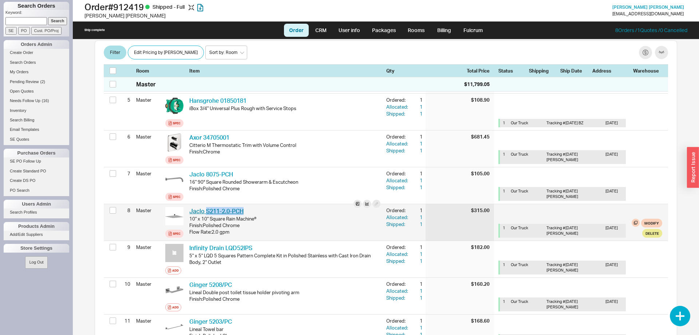
drag, startPoint x: 247, startPoint y: 210, endPoint x: 207, endPoint y: 211, distance: 40.1
click at [207, 211] on div "Jaclo S211-2.0-PCH JCL S211-2.0-PCH" at bounding box center [284, 211] width 191 height 8
copy link "S211-2.0-PCH"
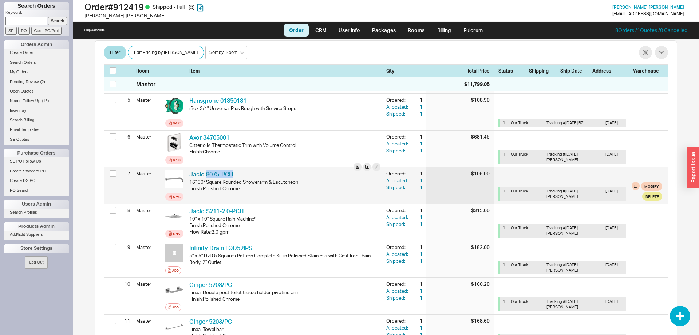
drag, startPoint x: 239, startPoint y: 172, endPoint x: 206, endPoint y: 175, distance: 32.9
click at [206, 175] on div "Jaclo 8075-PCH JCL 8075-PCH" at bounding box center [284, 174] width 191 height 8
copy link "8075-PCH"
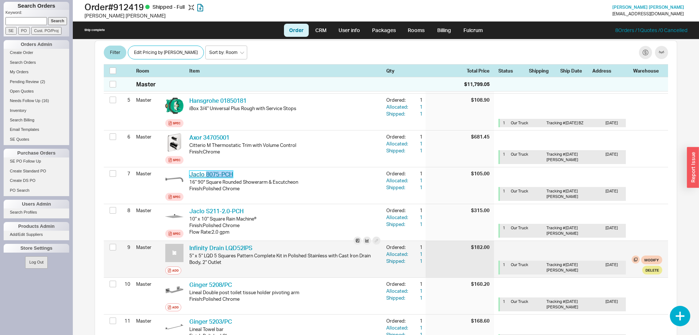
scroll to position [409, 0]
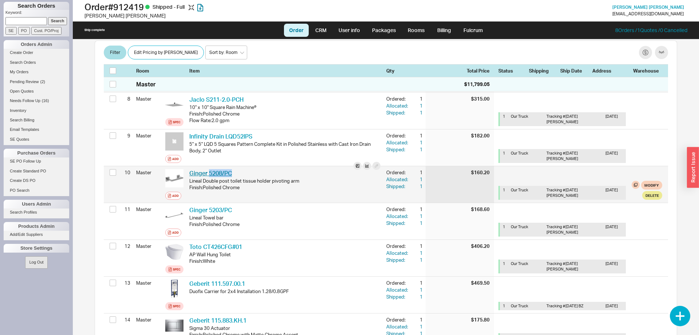
drag, startPoint x: 235, startPoint y: 173, endPoint x: 209, endPoint y: 174, distance: 26.3
click at [209, 174] on div "Ginger 5208/PC GIN 5208/PC" at bounding box center [284, 173] width 191 height 8
copy link "5208/PC"
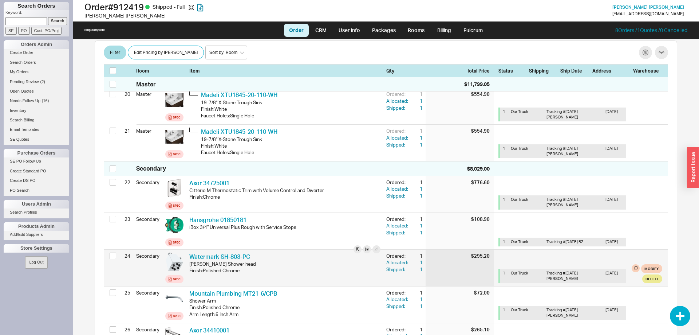
scroll to position [929, 0]
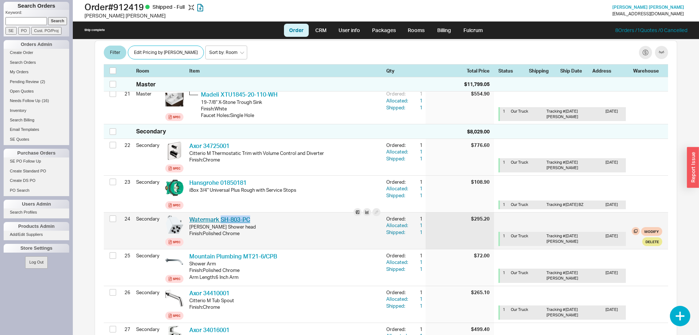
drag, startPoint x: 256, startPoint y: 216, endPoint x: 222, endPoint y: 220, distance: 34.1
click at [222, 220] on div "Watermark SH-803-PC WTM SH-803-PC" at bounding box center [284, 219] width 191 height 8
copy link "SH-803-PC"
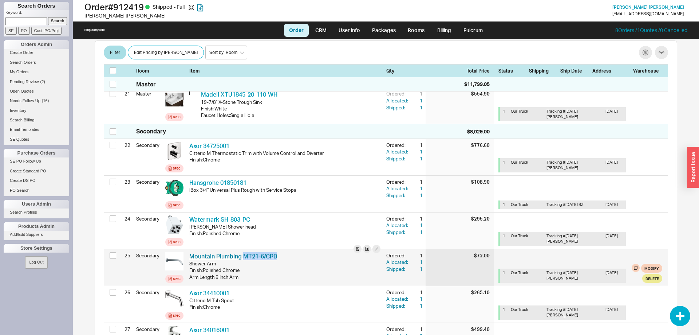
drag, startPoint x: 291, startPoint y: 255, endPoint x: 244, endPoint y: 255, distance: 47.7
click at [244, 255] on div "Mountain Plumbing MT21-6/CPB MTP MT21-6/CPB" at bounding box center [284, 256] width 191 height 8
copy link "MT21-6/CPB"
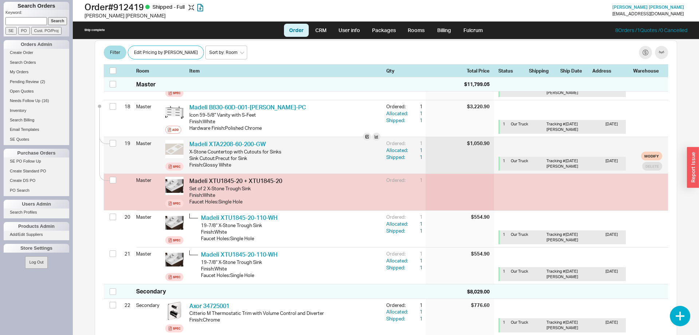
scroll to position [743, 0]
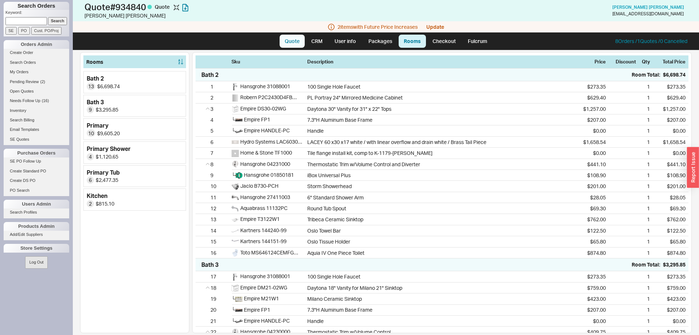
click at [299, 41] on link "Quote" at bounding box center [292, 41] width 25 height 13
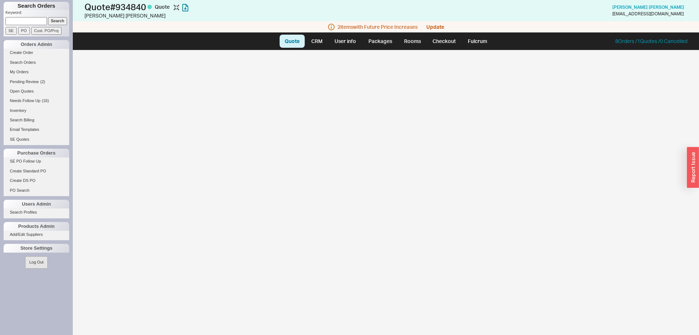
select select "LOW"
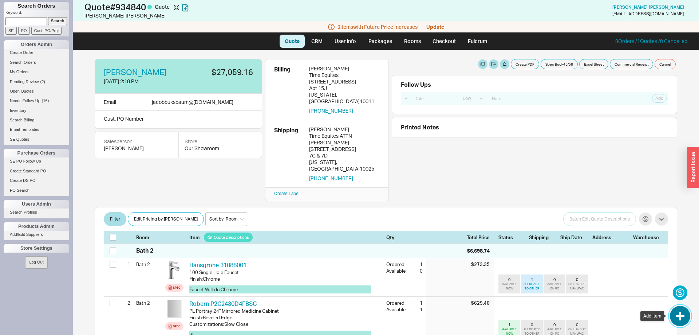
click at [683, 310] on button "button" at bounding box center [680, 316] width 20 height 20
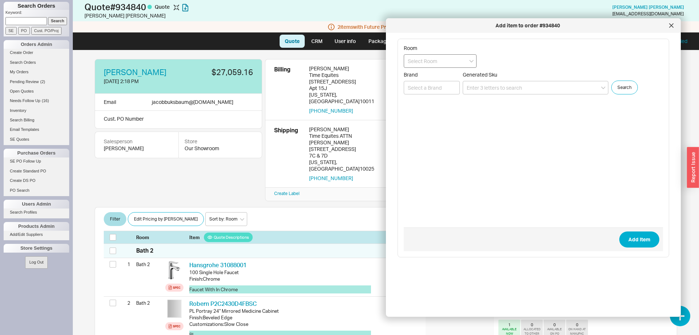
click at [446, 63] on input at bounding box center [440, 60] width 73 height 13
click at [434, 92] on div "Bath 3" at bounding box center [440, 89] width 72 height 13
type input "Bath 3"
click at [489, 93] on input at bounding box center [536, 87] width 146 height 13
paste input "MS853113E#01"
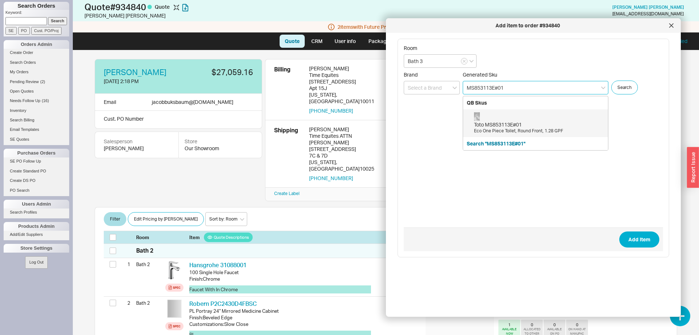
click at [502, 117] on div "Toto MS853113E#01 Eco One Piece Toilet, Round Front, 1.28 GPF" at bounding box center [539, 123] width 130 height 22
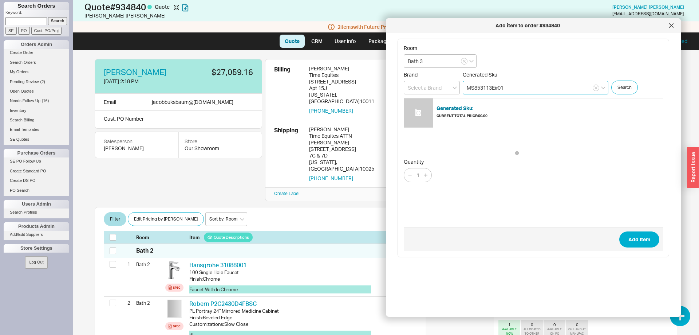
type input "MS853113E#01"
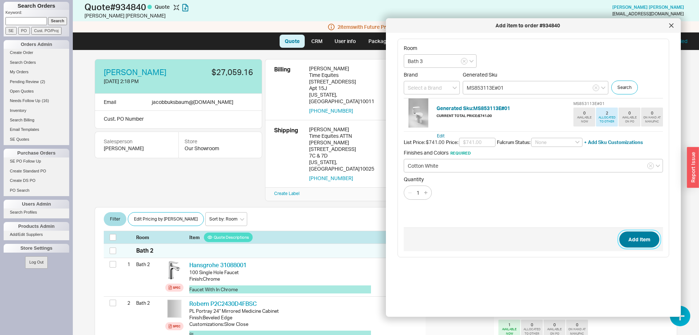
click at [634, 238] on button "Add Item" at bounding box center [639, 239] width 40 height 16
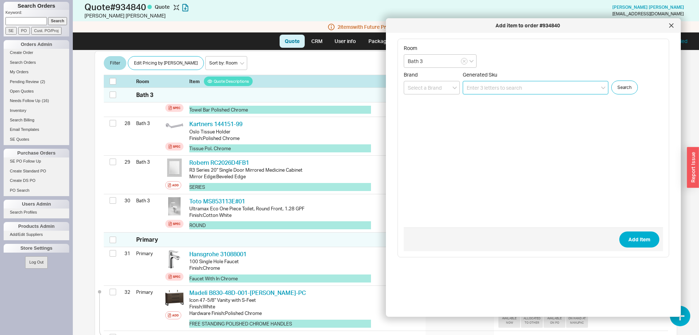
scroll to position [1217, 0]
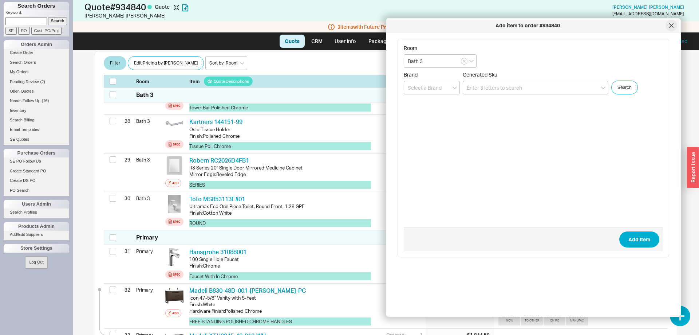
click at [669, 25] on icon at bounding box center [671, 25] width 4 height 4
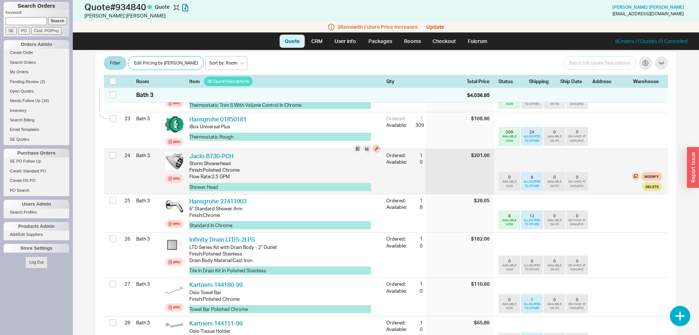
scroll to position [1032, 0]
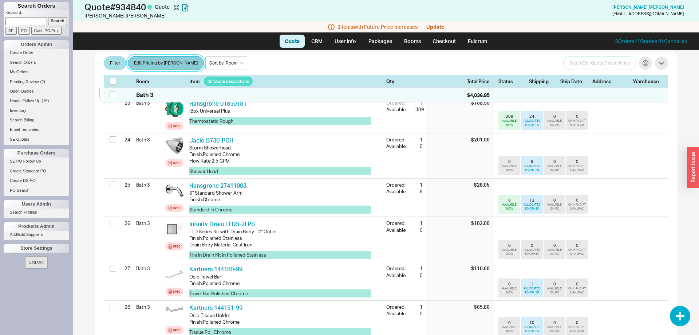
click at [130, 60] on button "Edit Pricing by [PERSON_NAME]" at bounding box center [166, 63] width 76 height 14
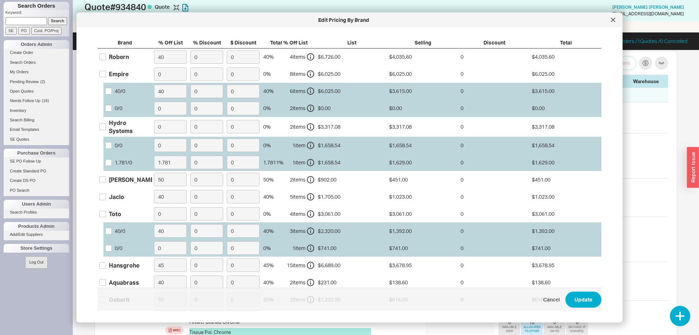
scroll to position [74, 0]
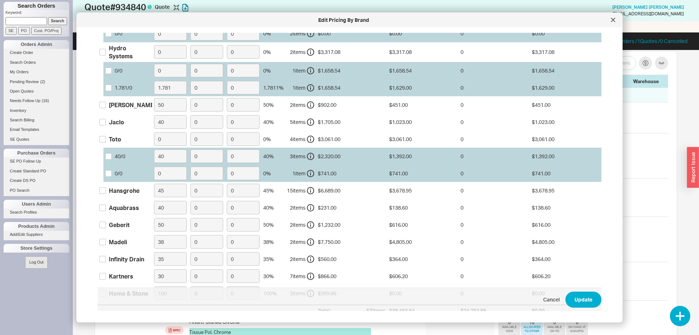
drag, startPoint x: 105, startPoint y: 143, endPoint x: 108, endPoint y: 138, distance: 5.8
click at [105, 142] on label "Toto" at bounding box center [110, 139] width 22 height 8
click at [116, 139] on div "Toto" at bounding box center [115, 139] width 12 height 8
click at [102, 139] on input "Toto" at bounding box center [102, 139] width 7 height 7
checkbox input "true"
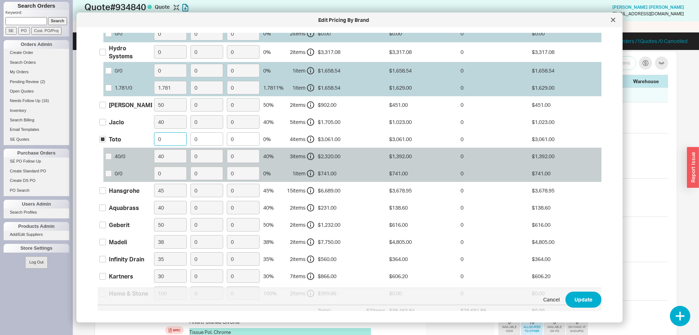
drag, startPoint x: 156, startPoint y: 139, endPoint x: 168, endPoint y: 140, distance: 11.7
click at [168, 140] on input "0" at bounding box center [170, 139] width 33 height 13
type input "40"
click at [588, 293] on button "Update" at bounding box center [584, 299] width 36 height 16
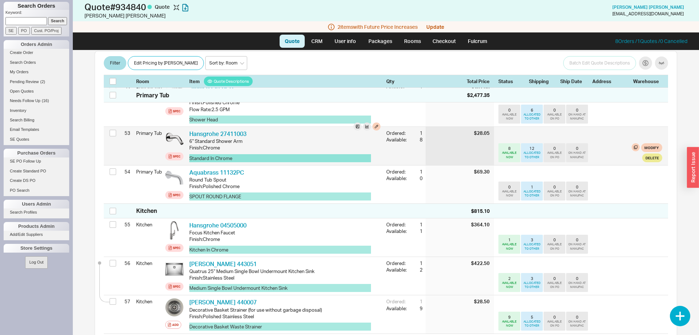
scroll to position [2295, 0]
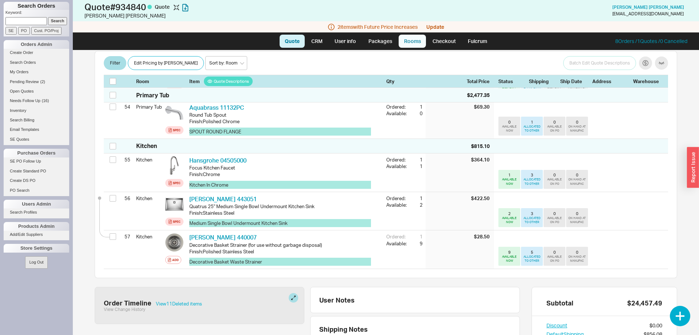
click at [412, 40] on link "Rooms" at bounding box center [412, 41] width 27 height 13
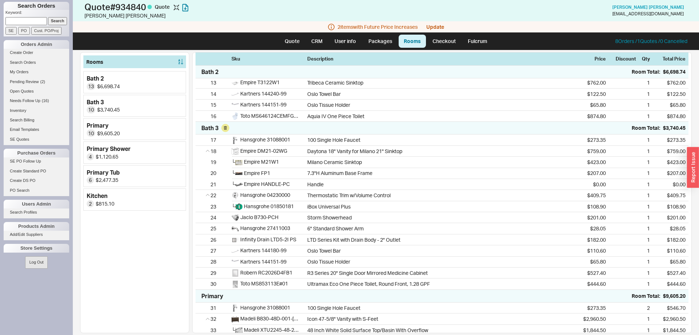
scroll to position [149, 0]
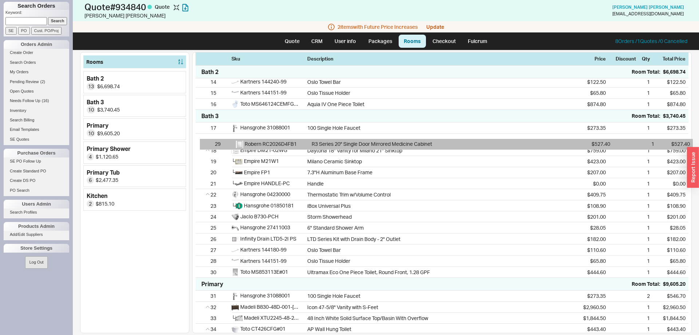
drag, startPoint x: 202, startPoint y: 265, endPoint x: 206, endPoint y: 142, distance: 123.2
click at [206, 142] on div "17 Hansgrohe 31088001 100 Single Hole Faucet $273.35 1 $273.35 18 Empire DM21-0…" at bounding box center [442, 199] width 493 height 155
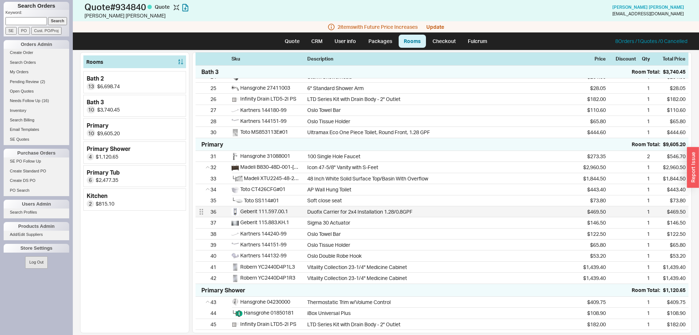
scroll to position [334, 0]
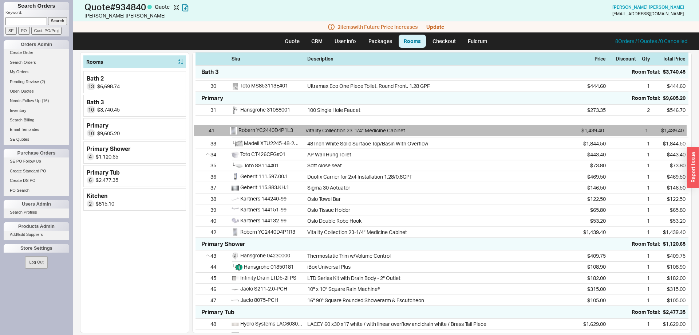
drag, startPoint x: 199, startPoint y: 225, endPoint x: 199, endPoint y: 125, distance: 99.8
click at [199, 125] on div "31 Hansgrohe 31088001 100 Single Hole Faucet $273.35 2 $546.70 32 Madeli B830-4…" at bounding box center [442, 171] width 493 height 133
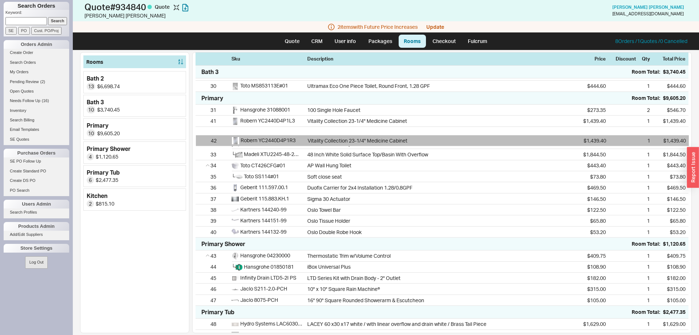
drag, startPoint x: 203, startPoint y: 237, endPoint x: 203, endPoint y: 139, distance: 97.6
click at [203, 139] on div "31 Hansgrohe 31088001 100 Single Hole Faucet $273.35 2 $546.70 41 Robern YC2440…" at bounding box center [442, 171] width 493 height 133
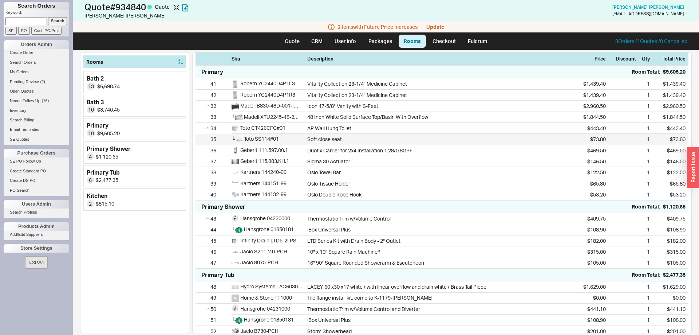
scroll to position [446, 0]
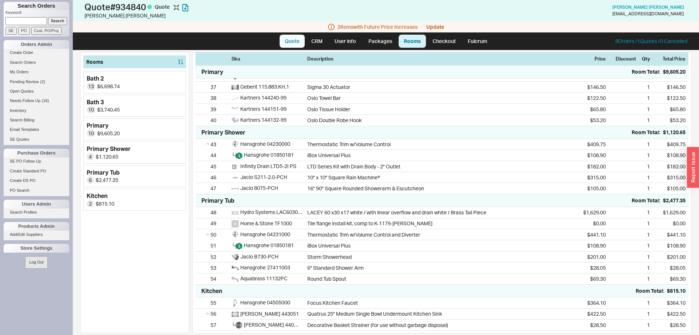
click at [289, 45] on link "Quote" at bounding box center [292, 41] width 25 height 13
select select "LOW"
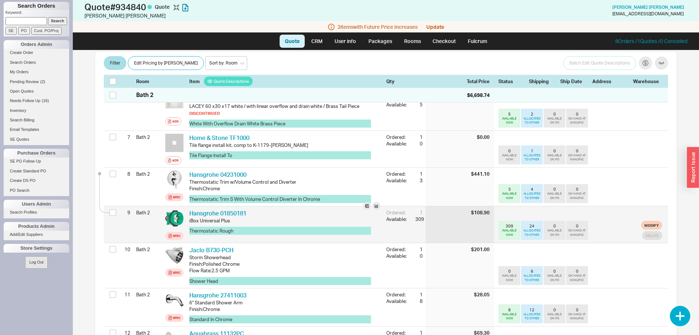
scroll to position [371, 0]
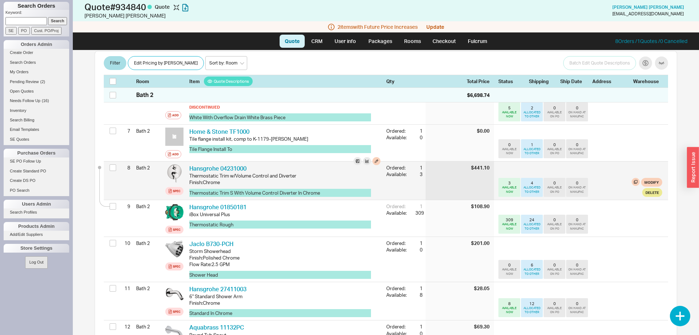
drag, startPoint x: 276, startPoint y: 155, endPoint x: 270, endPoint y: 154, distance: 6.2
click at [276, 164] on div "Hansgrohe 04231000 HGR 04231000" at bounding box center [284, 168] width 191 height 8
drag, startPoint x: 251, startPoint y: 154, endPoint x: 190, endPoint y: 154, distance: 60.8
click at [190, 164] on div "Hansgrohe 04231000 HGR 04231000" at bounding box center [284, 168] width 191 height 8
click at [649, 178] on button "Modify" at bounding box center [651, 182] width 21 height 9
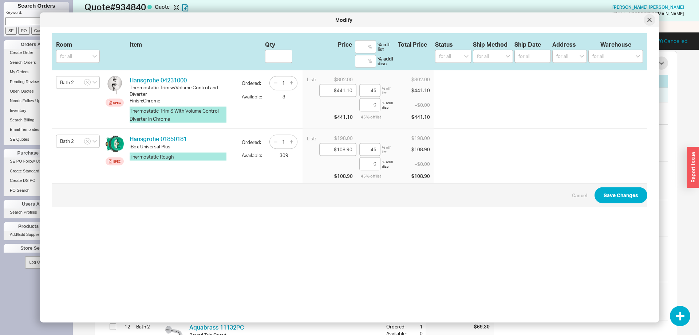
click at [650, 20] on icon at bounding box center [650, 20] width 4 height 4
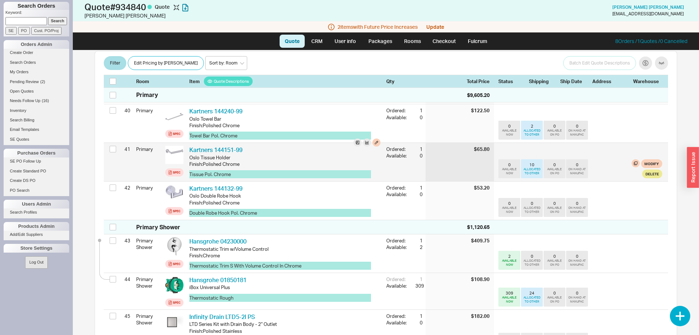
scroll to position [1746, 0]
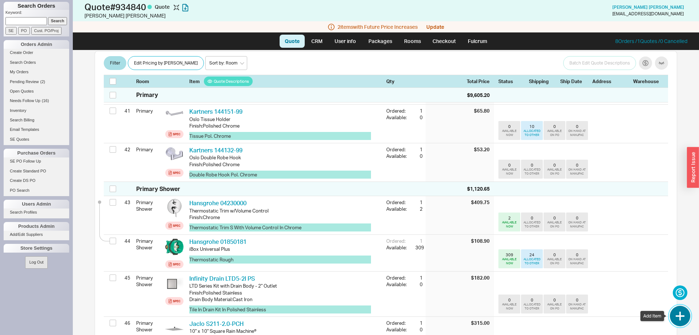
click at [678, 314] on button "button" at bounding box center [680, 316] width 20 height 20
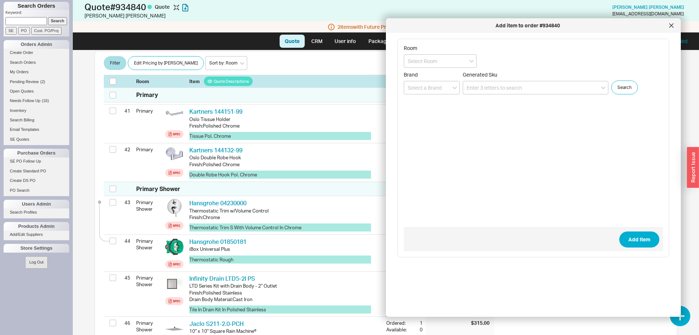
drag, startPoint x: 457, startPoint y: 60, endPoint x: 457, endPoint y: 69, distance: 8.4
click at [457, 60] on input at bounding box center [440, 60] width 73 height 13
drag, startPoint x: 446, startPoint y: 113, endPoint x: 469, endPoint y: 105, distance: 24.4
click at [446, 113] on div "Primary Shower" at bounding box center [440, 115] width 72 height 13
type input "Primary Shower"
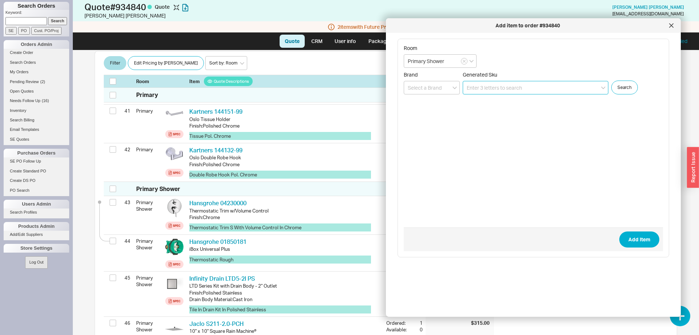
click at [492, 86] on input at bounding box center [536, 87] width 146 height 13
paste input "Thermostatic"
type input "Thermostatic"
drag, startPoint x: 492, startPoint y: 84, endPoint x: 432, endPoint y: 86, distance: 60.8
click at [463, 86] on input "Thermostatic" at bounding box center [536, 87] width 146 height 13
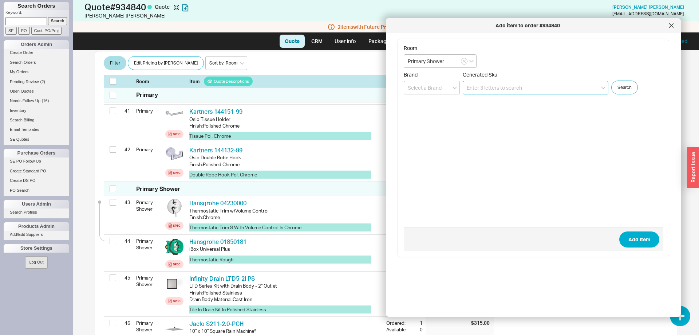
paste input "15712001"
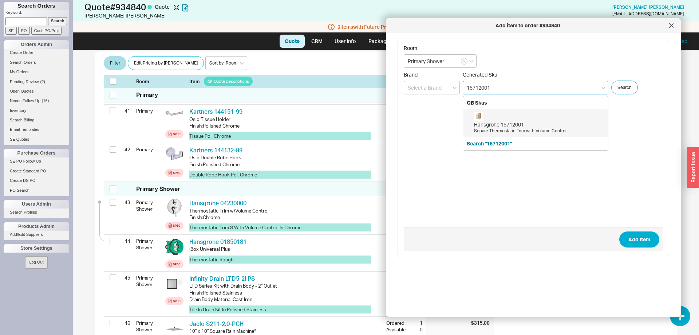
click at [508, 121] on div "Hansgrohe 15712001 Square Thermostatic Trim with Volume Control" at bounding box center [539, 123] width 130 height 22
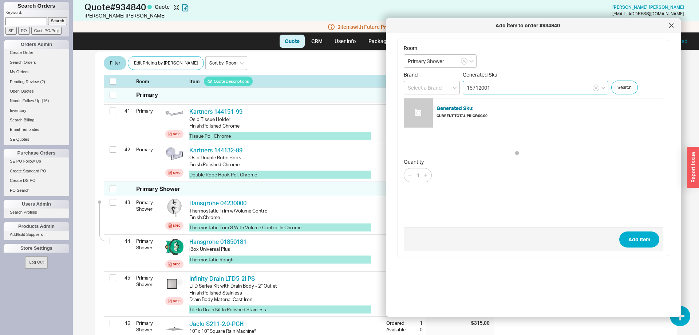
type input "15712001"
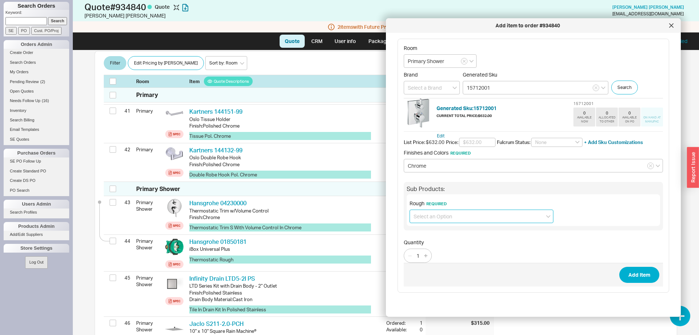
click at [473, 213] on input at bounding box center [482, 215] width 144 height 13
click at [473, 232] on div "Rough (01850181) + $198.00" at bounding box center [481, 231] width 143 height 13
type input "Rough (01850181) + $198.00"
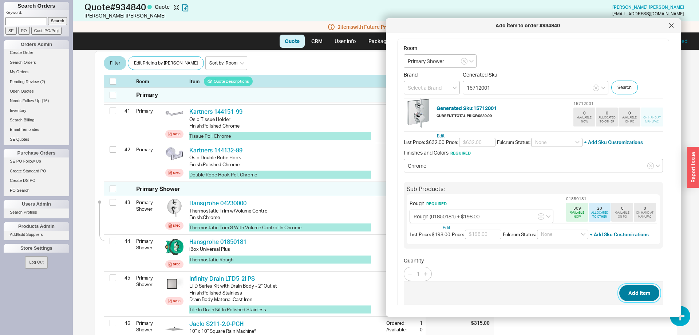
click at [649, 293] on button "Add Item" at bounding box center [639, 293] width 40 height 16
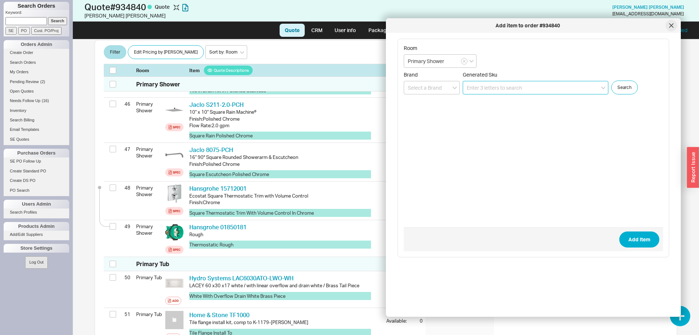
scroll to position [1952, 0]
click at [669, 27] on div at bounding box center [672, 26] width 12 height 12
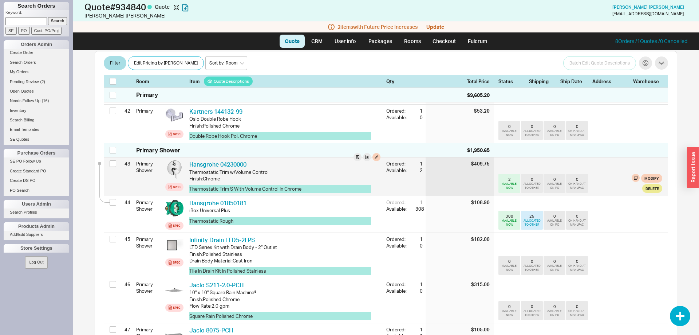
scroll to position [1732, 0]
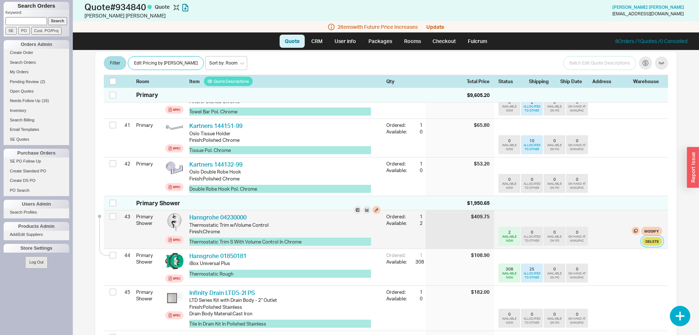
click at [654, 237] on button "Delete" at bounding box center [652, 241] width 20 height 9
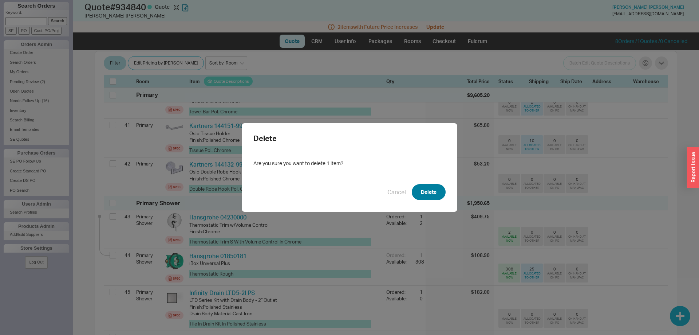
click at [434, 193] on button "Delete" at bounding box center [429, 192] width 34 height 16
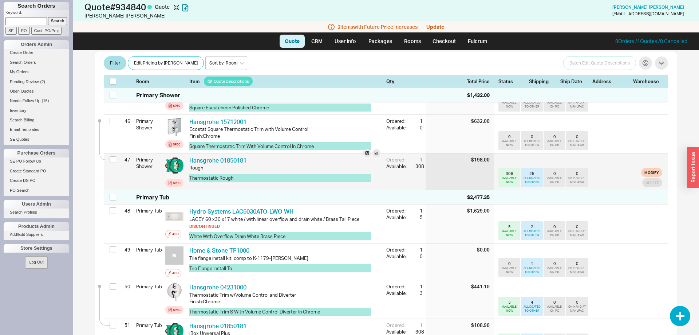
scroll to position [1992, 0]
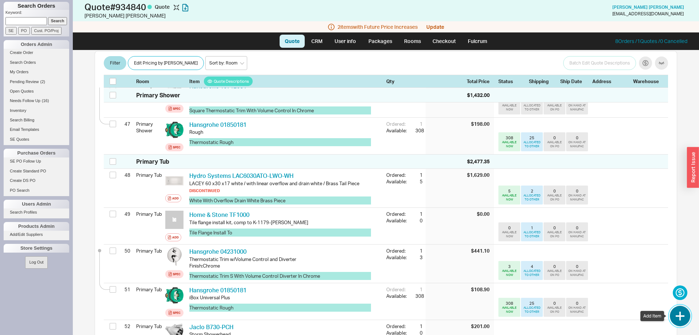
click at [677, 314] on button "button" at bounding box center [680, 316] width 20 height 20
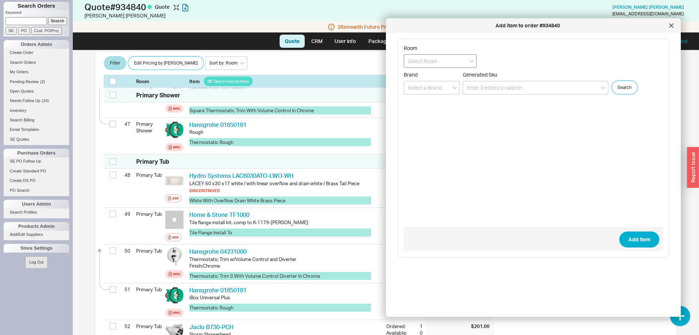
drag, startPoint x: 446, startPoint y: 62, endPoint x: 448, endPoint y: 65, distance: 4.2
click at [446, 62] on input at bounding box center [440, 60] width 73 height 13
click at [441, 124] on div "Primary Tub" at bounding box center [440, 127] width 72 height 13
type input "Primary Tub"
paste input "15712001"
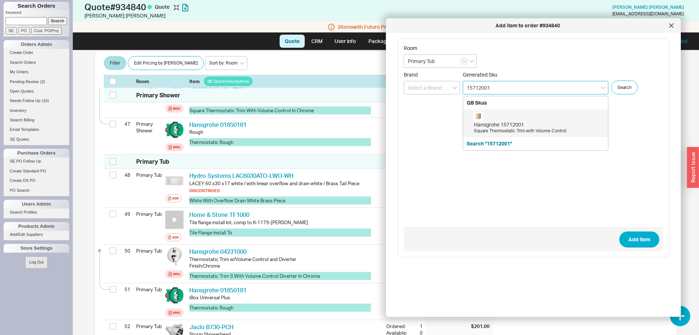
click at [522, 122] on div "Hansgrohe 15712001" at bounding box center [539, 124] width 130 height 7
type input "15712001"
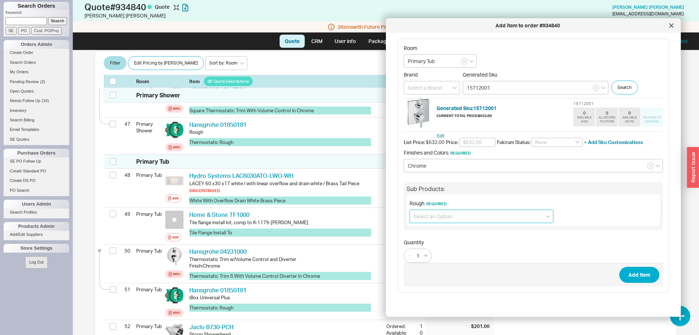
click at [480, 217] on input at bounding box center [482, 215] width 144 height 13
click at [477, 233] on div "Rough (01850181) + $198.00" at bounding box center [481, 231] width 143 height 13
type input "Rough (01850181) + $198.00"
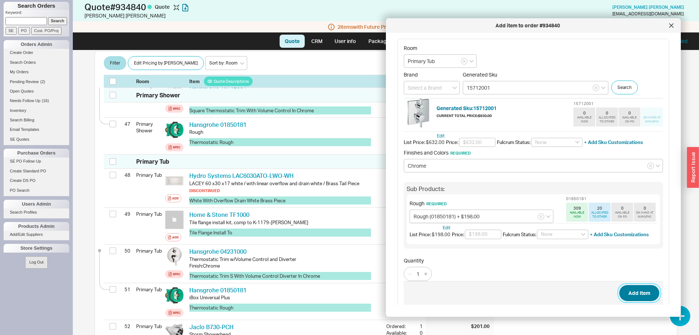
click at [628, 294] on button "Add Item" at bounding box center [639, 293] width 40 height 16
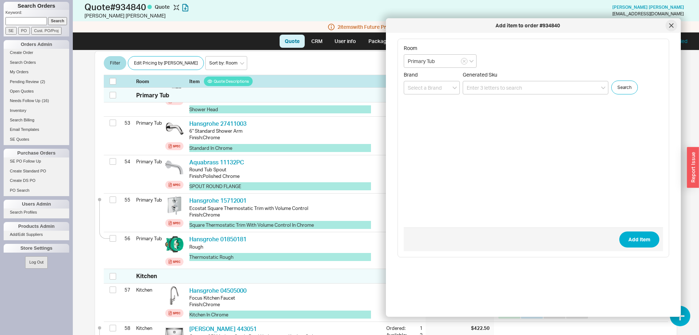
click at [671, 25] on icon at bounding box center [672, 26] width 4 height 4
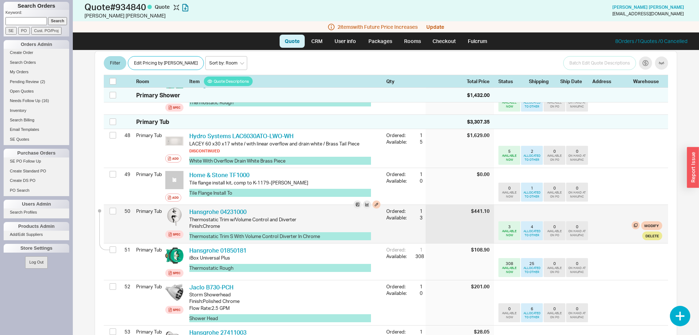
scroll to position [1987, 0]
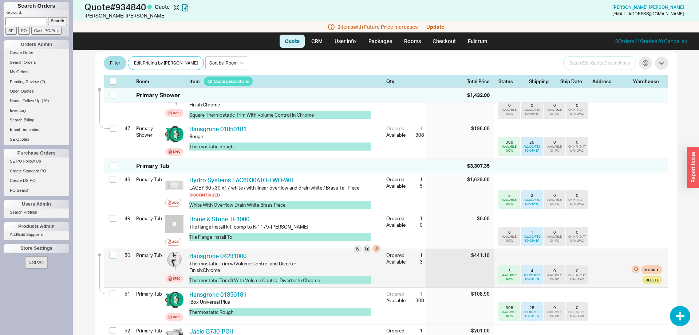
click at [112, 252] on input "checkbox" at bounding box center [113, 255] width 7 height 7
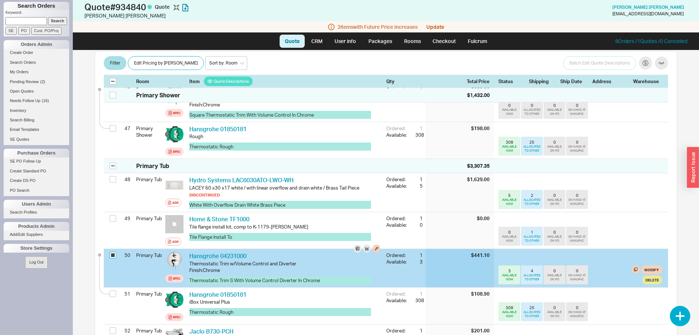
checkbox input "true"
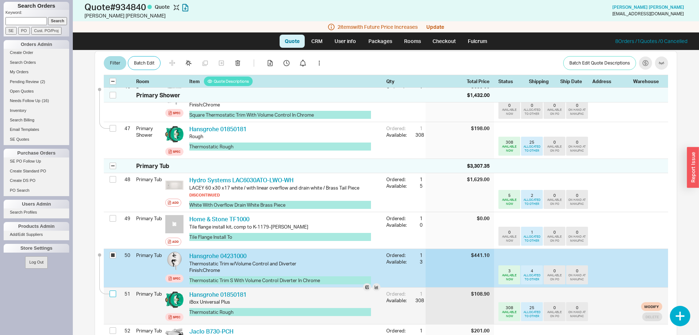
click at [110, 290] on input "checkbox" at bounding box center [113, 293] width 7 height 7
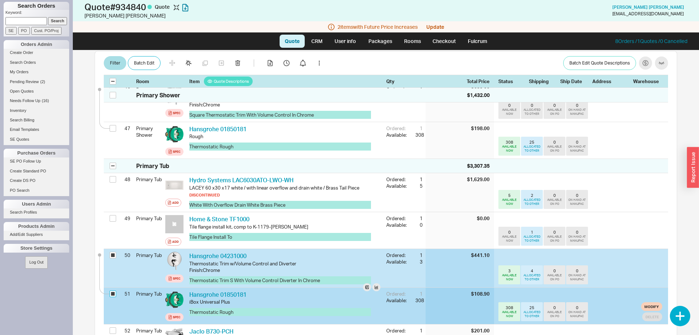
checkbox input "true"
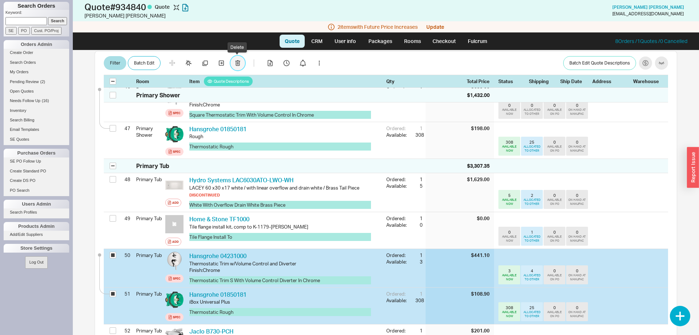
click at [241, 64] on button "button" at bounding box center [238, 63] width 15 height 15
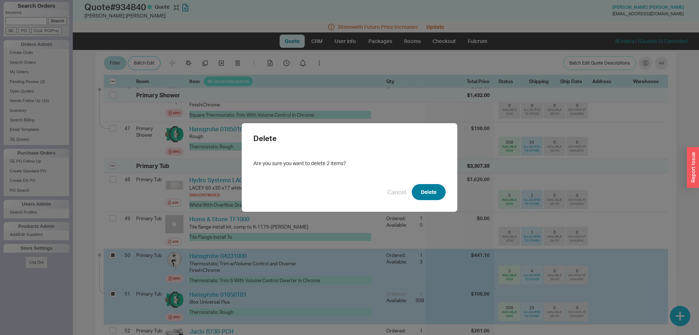
click at [426, 194] on button "Delete" at bounding box center [429, 192] width 34 height 16
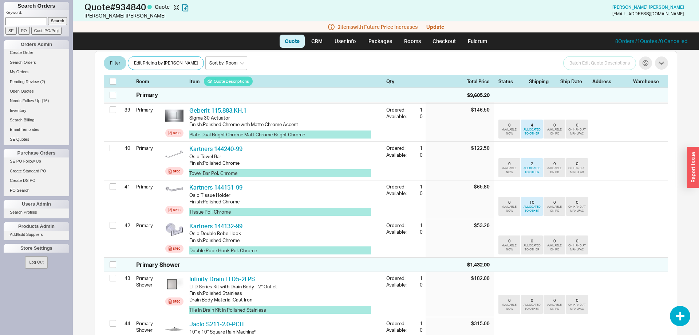
scroll to position [1653, 0]
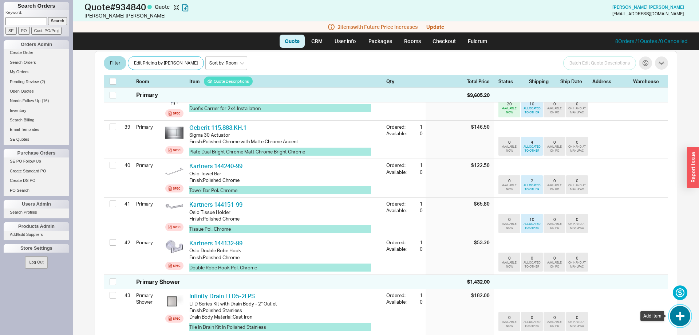
click at [686, 321] on button "button" at bounding box center [680, 316] width 20 height 20
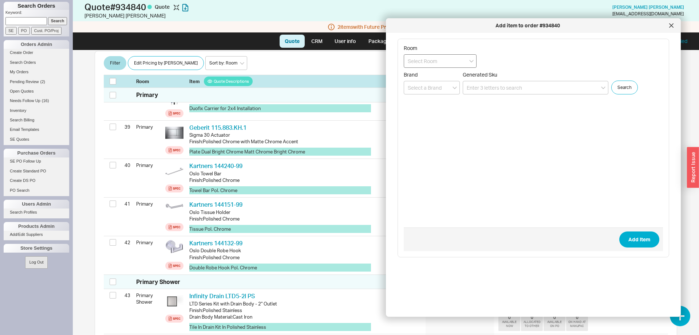
click at [452, 65] on input at bounding box center [440, 60] width 73 height 13
click at [442, 102] on div "Primary" at bounding box center [440, 101] width 72 height 13
type input "Primary"
paste input "5208/PC"
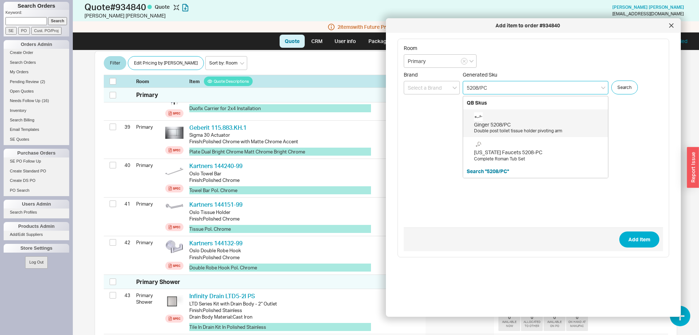
click at [515, 119] on div "Ginger 5208/PC Double post toilet tissue holder pivoting arm" at bounding box center [539, 123] width 130 height 22
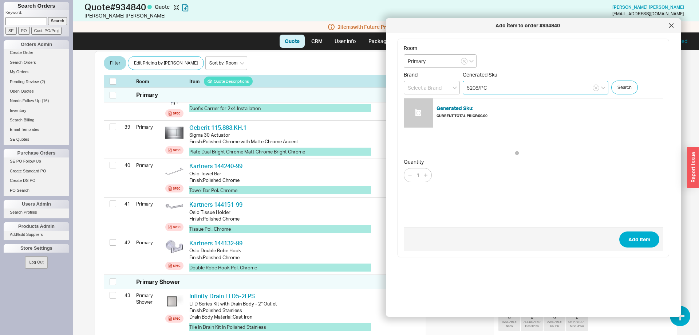
type input "5208/PC"
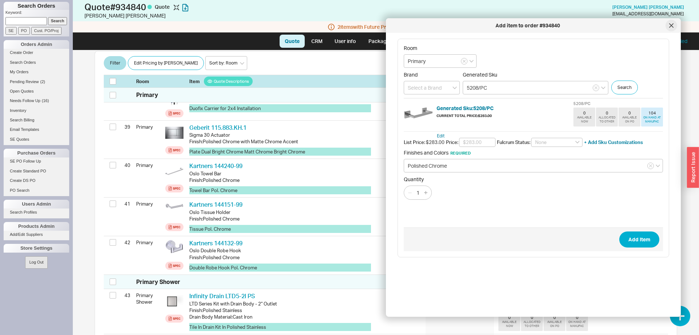
click at [672, 27] on icon at bounding box center [671, 25] width 4 height 4
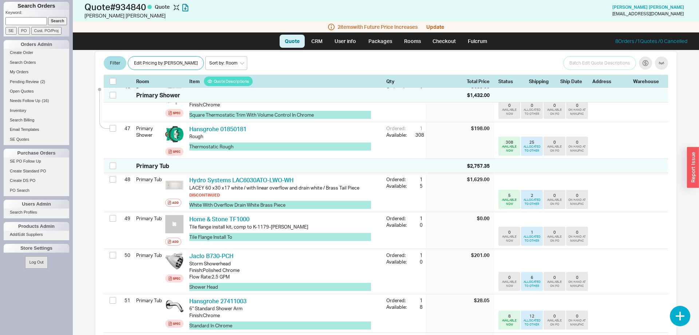
scroll to position [2025, 0]
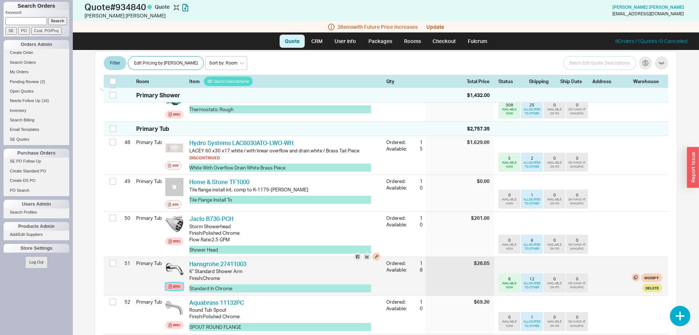
click at [180, 283] on div "Spec" at bounding box center [177, 286] width 8 height 6
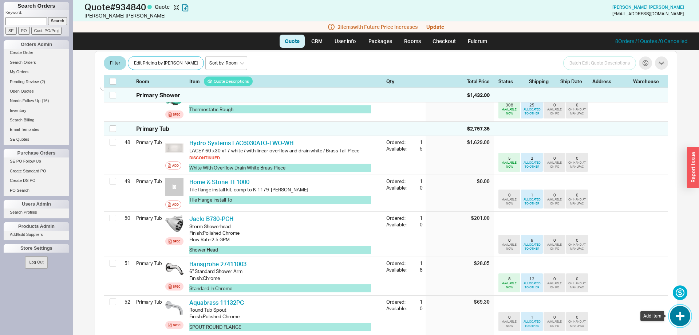
click at [680, 318] on button "button" at bounding box center [680, 316] width 20 height 20
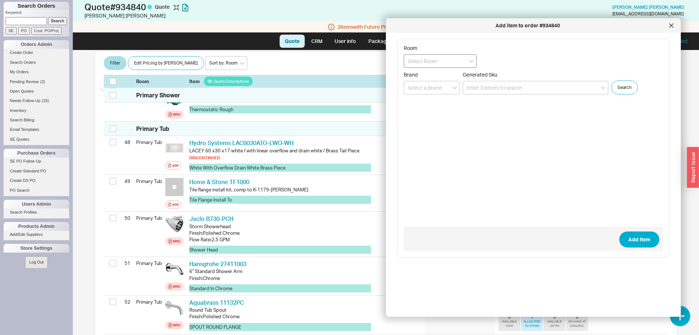
click at [445, 63] on input at bounding box center [440, 60] width 73 height 13
drag, startPoint x: 433, startPoint y: 128, endPoint x: 464, endPoint y: 98, distance: 43.5
click at [433, 128] on div "Primary Tub" at bounding box center [440, 127] width 72 height 13
type input "Primary Tub"
paste input "8031-E7-PCH"
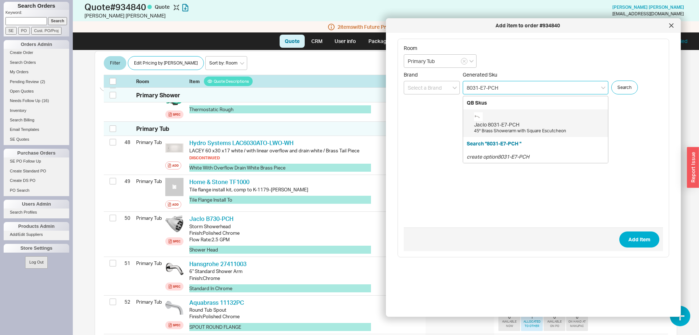
click at [500, 122] on div "Jaclo 8031-E7-PCH" at bounding box center [539, 124] width 130 height 7
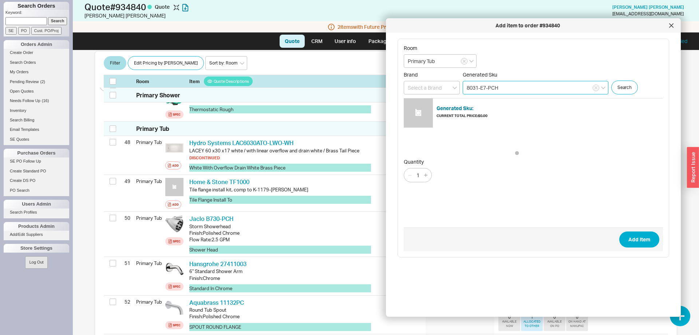
type input "8031-E7-PCH"
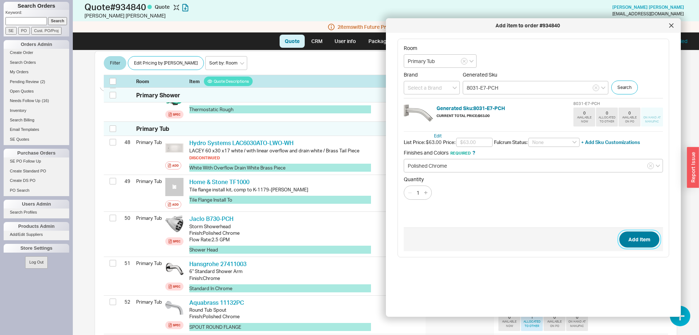
click at [645, 236] on button "Add Item" at bounding box center [639, 239] width 40 height 16
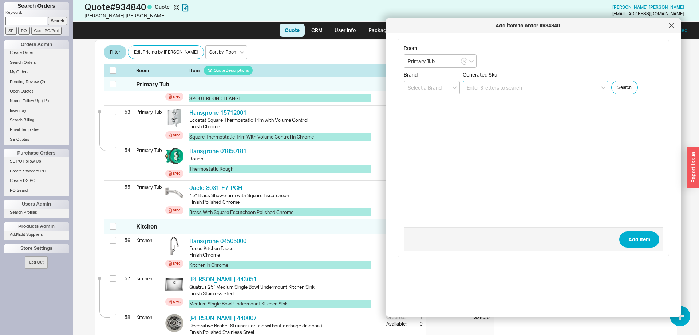
scroll to position [2238, 0]
click at [669, 28] on div at bounding box center [672, 26] width 12 height 12
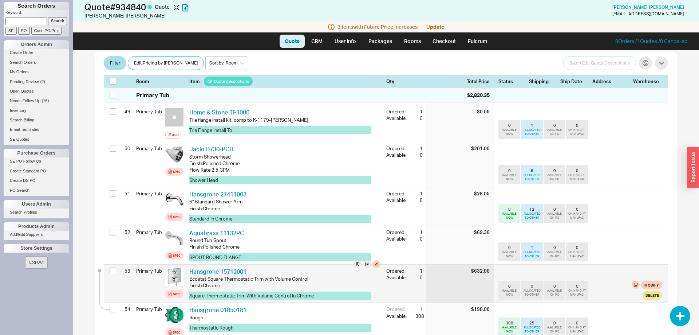
scroll to position [2093, 0]
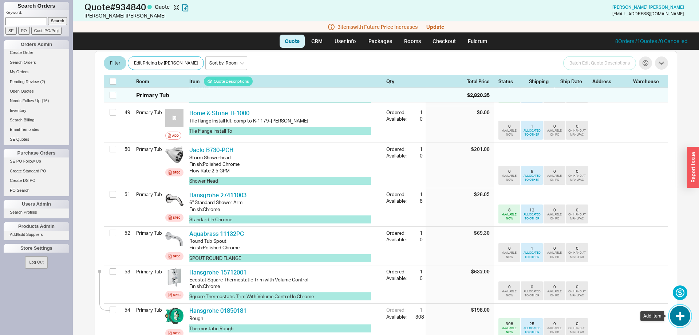
click at [680, 315] on button "button" at bounding box center [680, 316] width 20 height 20
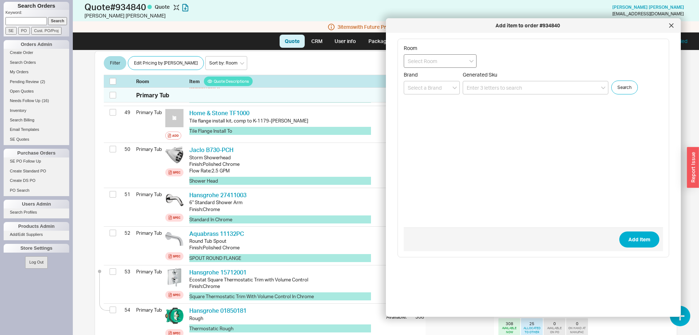
click at [434, 59] on input at bounding box center [440, 60] width 73 height 13
click at [424, 127] on div "Primary Tub" at bounding box center [440, 127] width 72 height 13
type input "Primary Tub"
paste input "SH-803-PC"
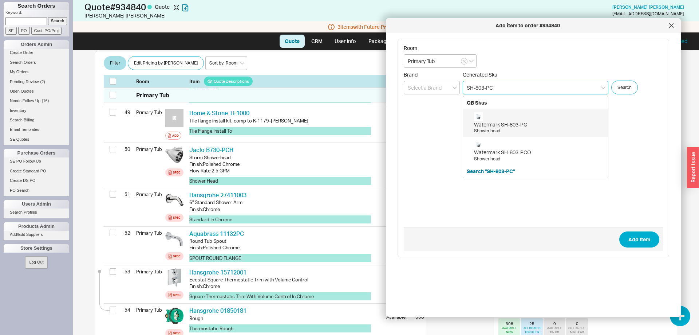
click at [506, 119] on div "Watermark SH-803-PC Shower head" at bounding box center [539, 123] width 130 height 22
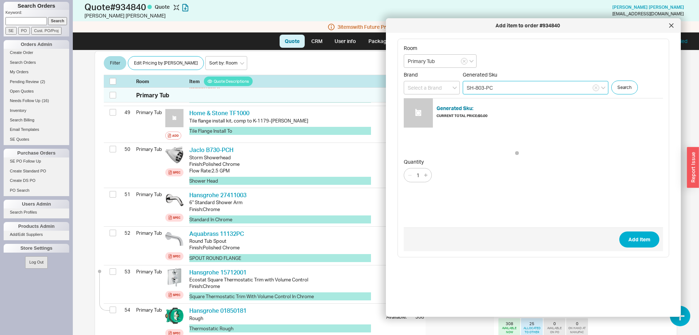
type input "SH-803-PC"
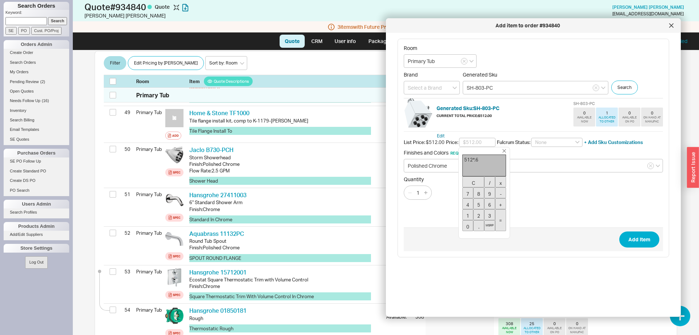
type input "$307.20"
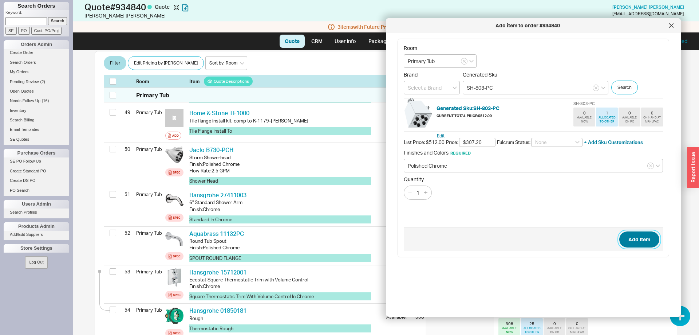
click at [635, 239] on button "Add Item" at bounding box center [639, 239] width 40 height 16
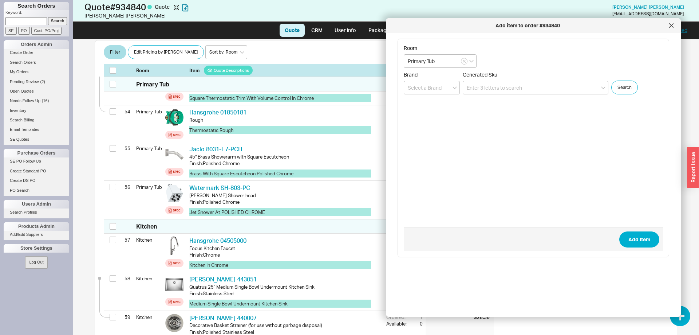
click at [674, 29] on div at bounding box center [672, 26] width 12 height 12
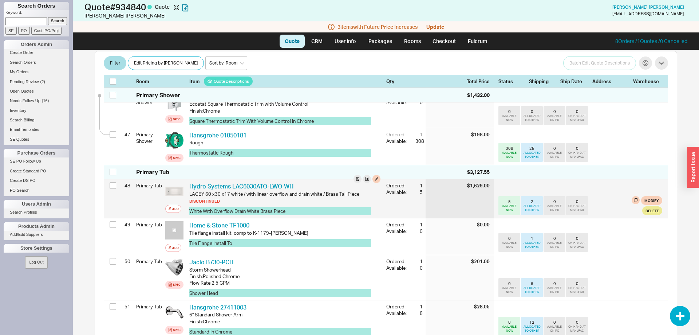
scroll to position [2093, 0]
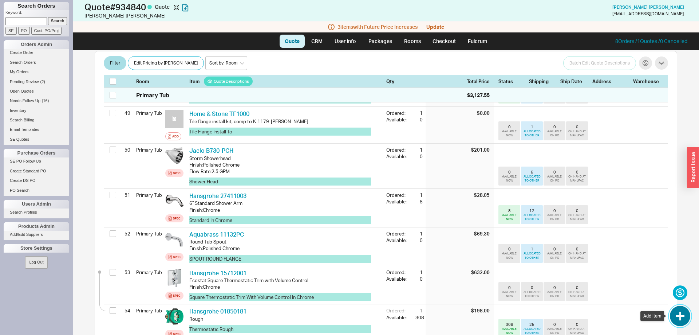
click at [678, 314] on button "button" at bounding box center [680, 316] width 20 height 20
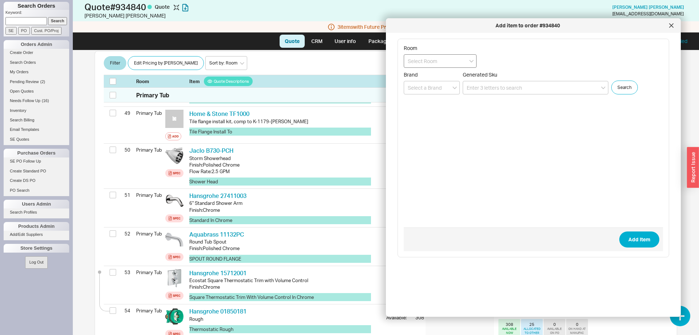
click at [433, 58] on input at bounding box center [440, 60] width 73 height 13
drag, startPoint x: 437, startPoint y: 130, endPoint x: 436, endPoint y: 126, distance: 4.4
click at [436, 130] on div "Primary Tub" at bounding box center [440, 127] width 72 height 13
type input "Primary Tub"
paste input "73410001"
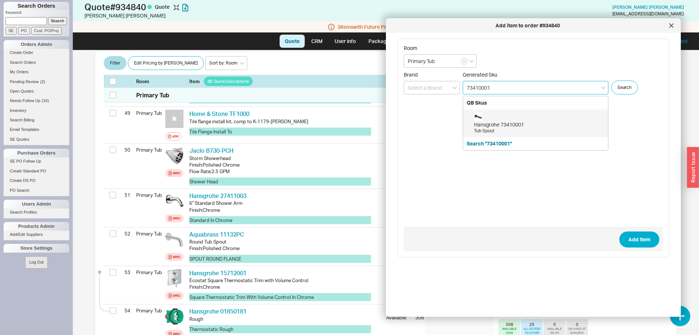
click at [501, 128] on div "Tub Spout" at bounding box center [539, 131] width 130 height 6
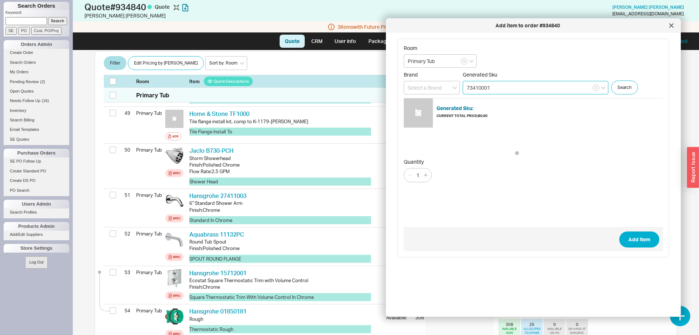
type input "73410001"
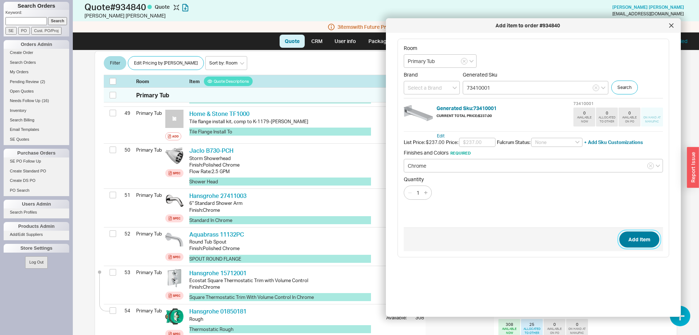
click at [642, 238] on button "Add Item" at bounding box center [639, 239] width 40 height 16
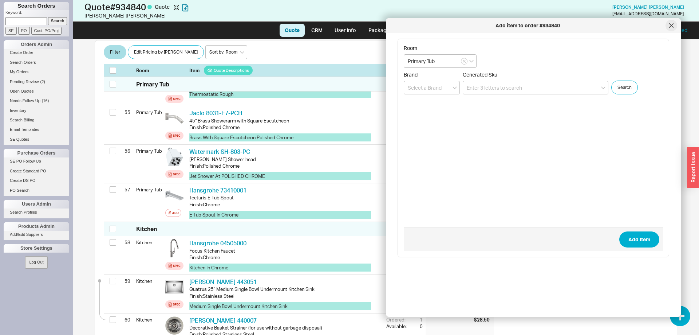
click at [670, 29] on div at bounding box center [672, 26] width 12 height 12
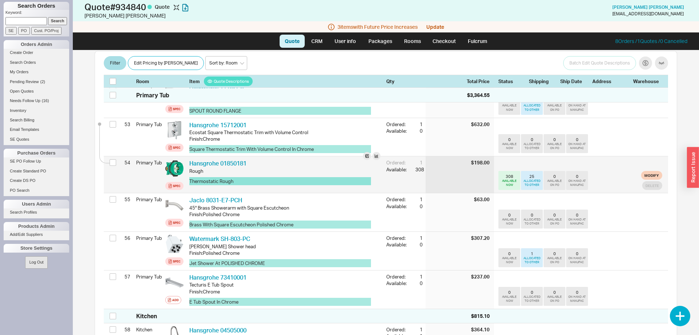
scroll to position [2245, 0]
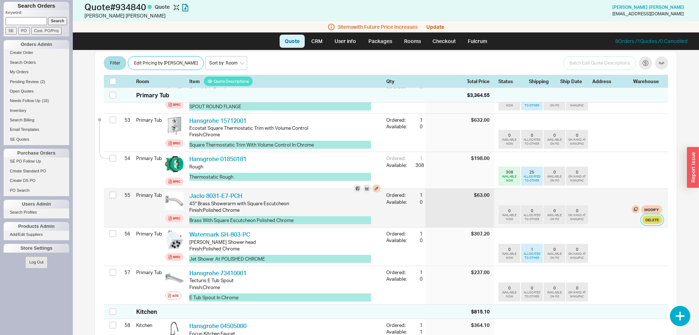
click at [653, 215] on button "Delete" at bounding box center [652, 219] width 20 height 9
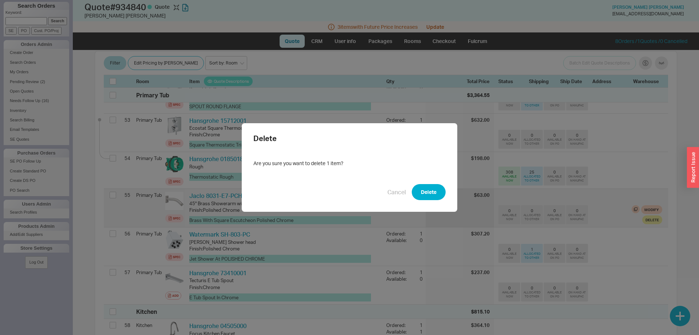
click at [426, 190] on button "Delete" at bounding box center [429, 192] width 34 height 16
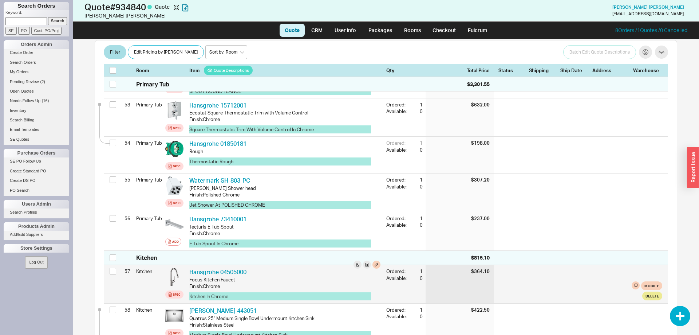
scroll to position [2240, 0]
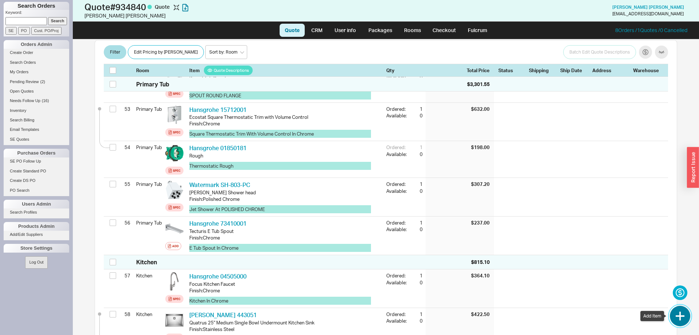
click at [682, 311] on button "button" at bounding box center [680, 316] width 20 height 20
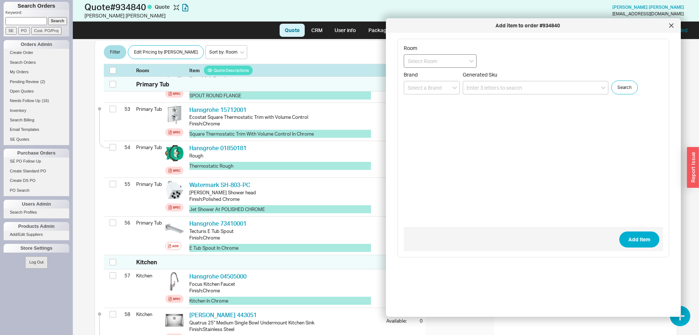
click at [441, 63] on input at bounding box center [440, 60] width 73 height 13
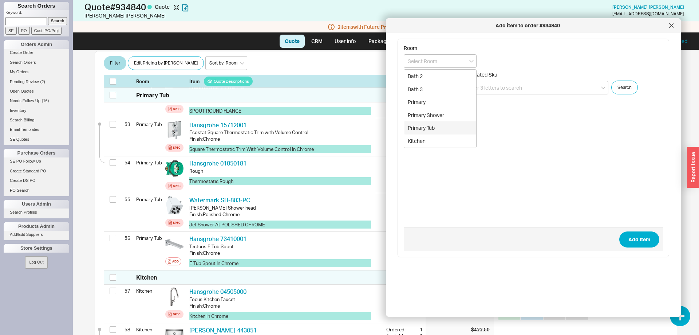
scroll to position [2245, 0]
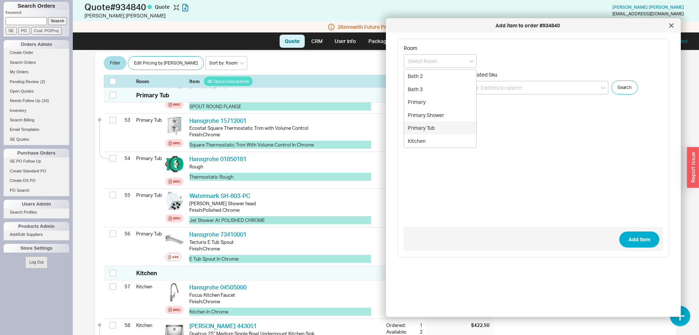
click at [440, 126] on div "Primary Tub" at bounding box center [440, 127] width 72 height 13
type input "Primary Tub"
paste input "MT21-6/CPB"
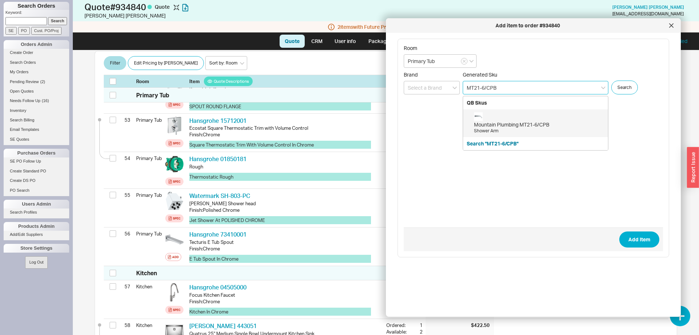
click at [521, 123] on div "Mountain Plumbing MT21-6/CPB" at bounding box center [539, 124] width 130 height 7
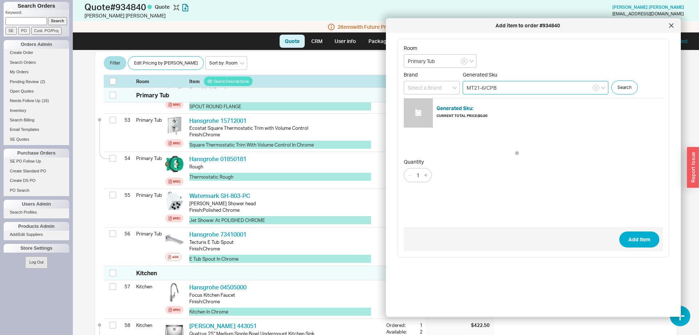
type input "MT21-6/CPB"
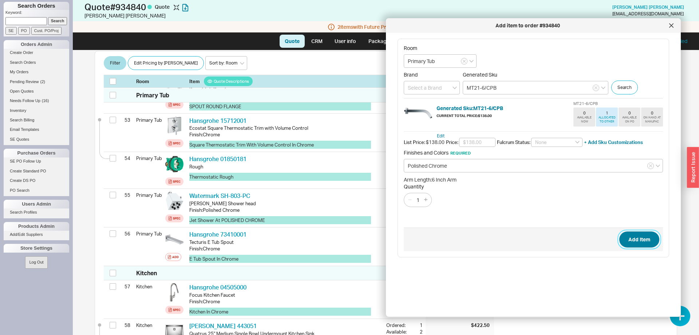
click at [635, 234] on button "Add Item" at bounding box center [639, 239] width 40 height 16
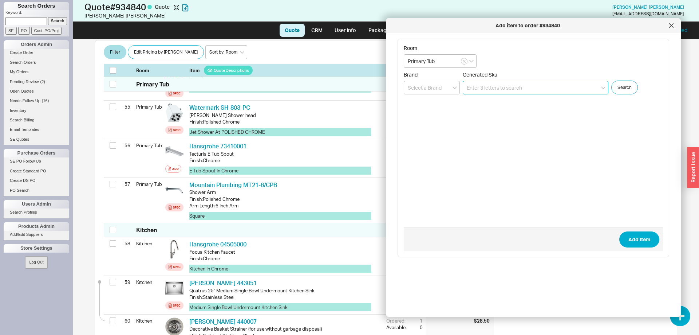
scroll to position [2318, 0]
click at [672, 25] on icon at bounding box center [671, 25] width 4 height 4
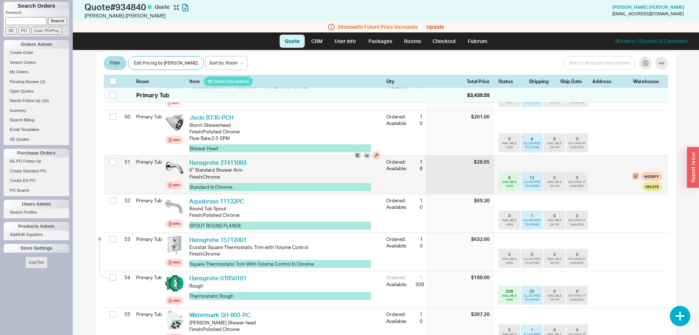
scroll to position [2100, 0]
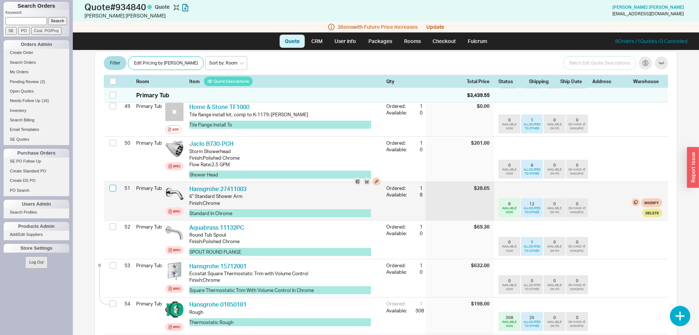
click at [113, 185] on input "checkbox" at bounding box center [113, 188] width 7 height 7
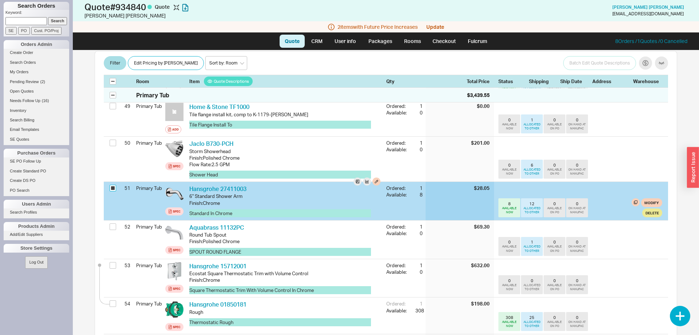
checkbox input "true"
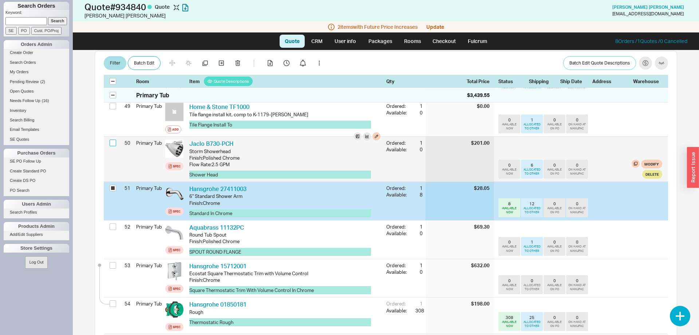
click at [111, 139] on input "checkbox" at bounding box center [113, 142] width 7 height 7
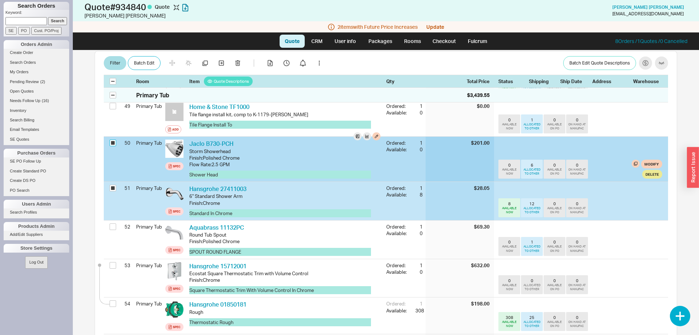
checkbox input "true"
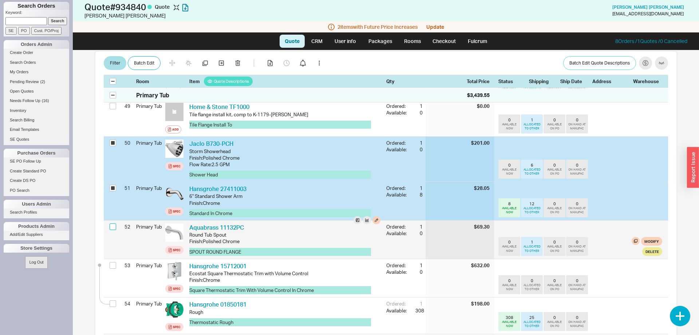
click at [112, 223] on input "checkbox" at bounding box center [113, 226] width 7 height 7
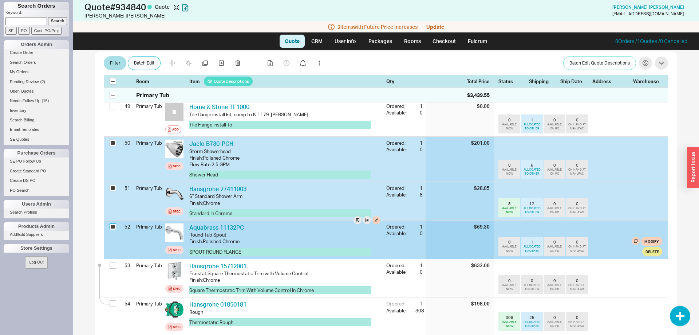
checkbox input "true"
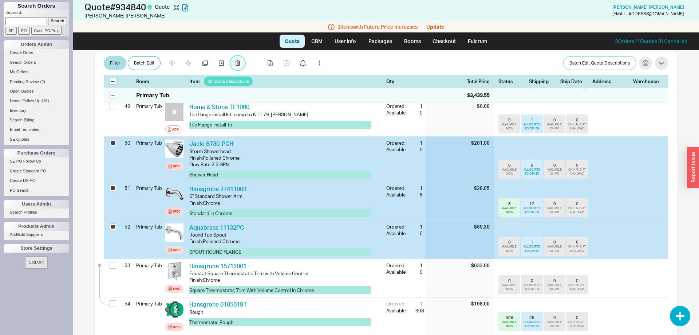
click at [238, 60] on icon "button" at bounding box center [237, 63] width 5 height 6
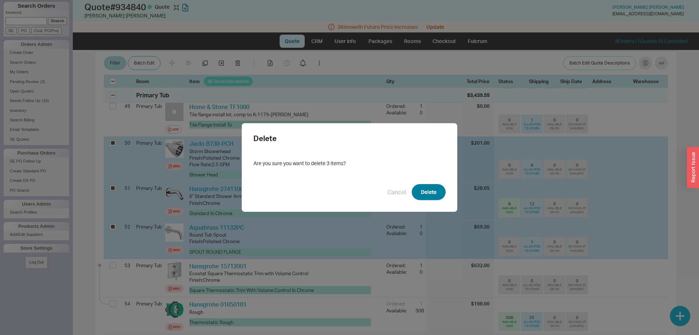
click at [442, 194] on button "Delete" at bounding box center [429, 192] width 34 height 16
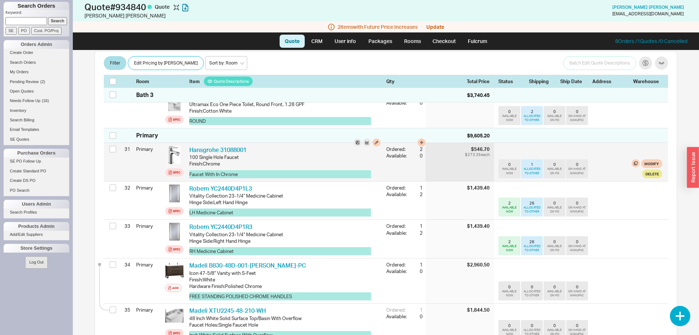
scroll to position [1282, 0]
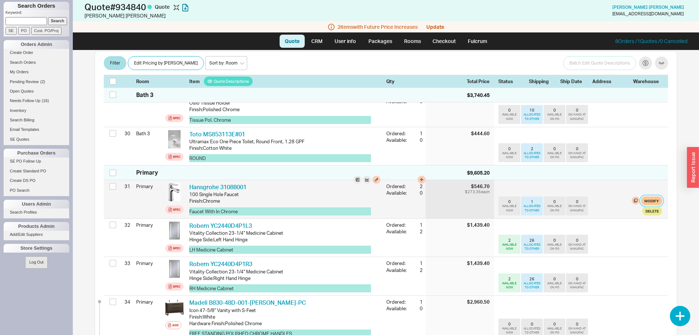
click at [649, 196] on button "Modify" at bounding box center [651, 200] width 21 height 9
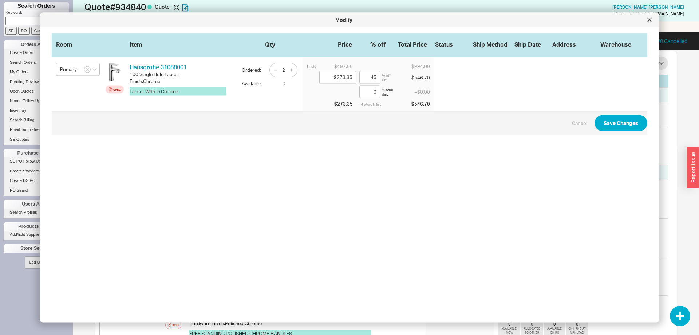
click at [650, 24] on div at bounding box center [650, 20] width 12 height 12
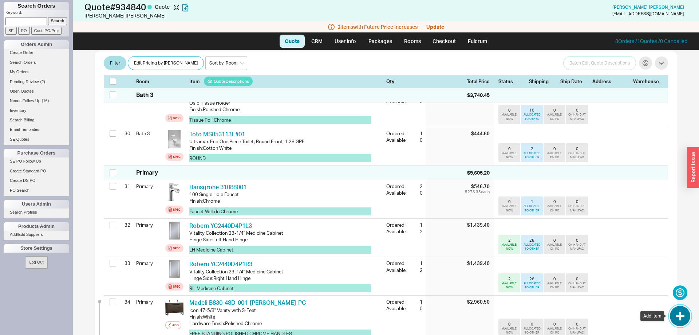
click at [680, 314] on button "button" at bounding box center [680, 316] width 20 height 20
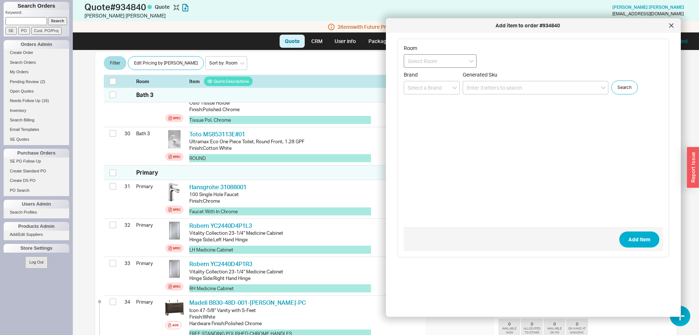
click at [428, 60] on input at bounding box center [440, 60] width 73 height 13
drag, startPoint x: 427, startPoint y: 103, endPoint x: 442, endPoint y: 93, distance: 18.4
click at [428, 103] on div "Primary" at bounding box center [440, 101] width 72 height 13
type input "Primary"
paste input "MT21-6/CPB"
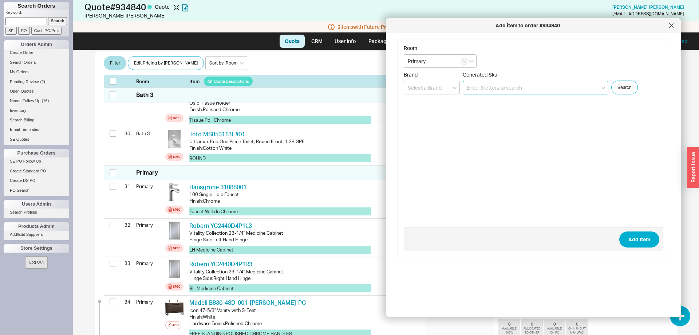
type input "MT21-6/CPB"
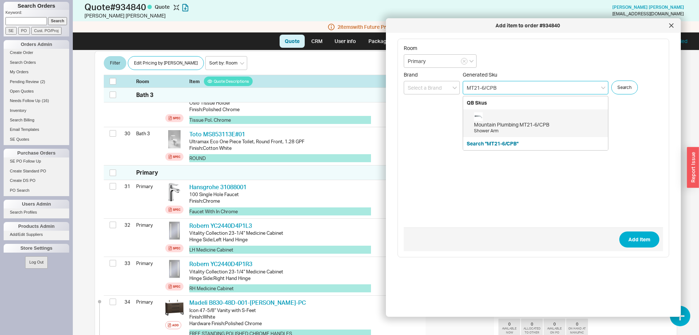
drag, startPoint x: 484, startPoint y: 88, endPoint x: 416, endPoint y: 92, distance: 68.6
click at [463, 92] on input "MT21-6/CPB" at bounding box center [536, 87] width 146 height 13
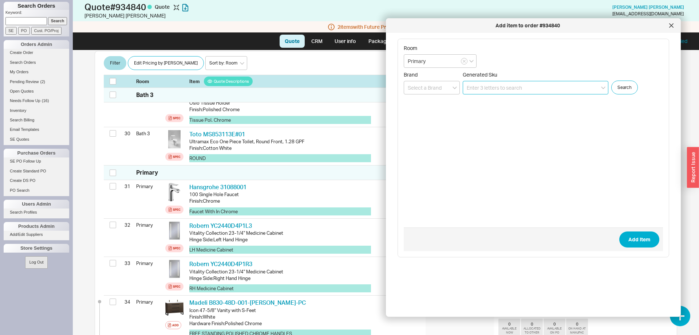
paste input "32506001"
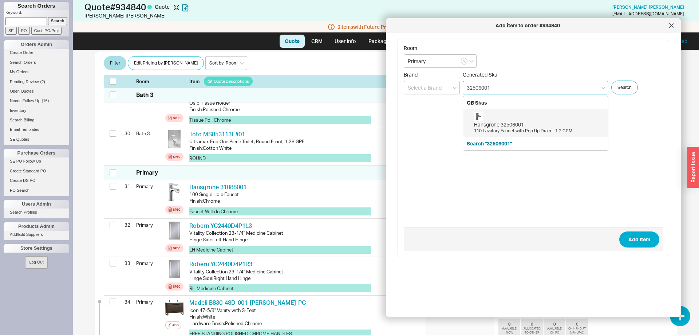
click at [508, 127] on div "Hansgrohe 32506001" at bounding box center [539, 124] width 130 height 7
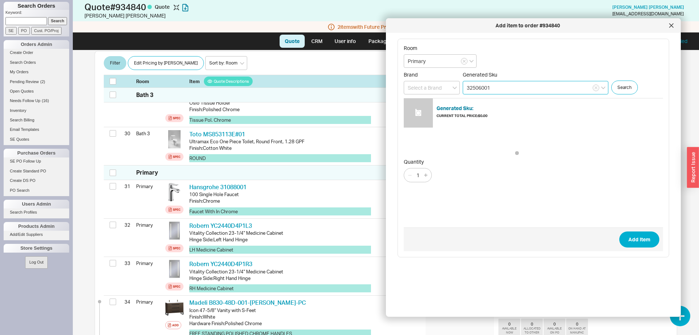
type input "32506001"
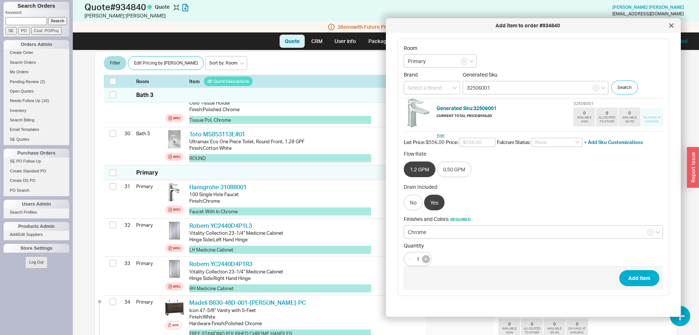
click at [426, 259] on icon "button" at bounding box center [425, 258] width 3 height 3
type input "2"
click at [637, 283] on button "Add Item" at bounding box center [639, 278] width 40 height 16
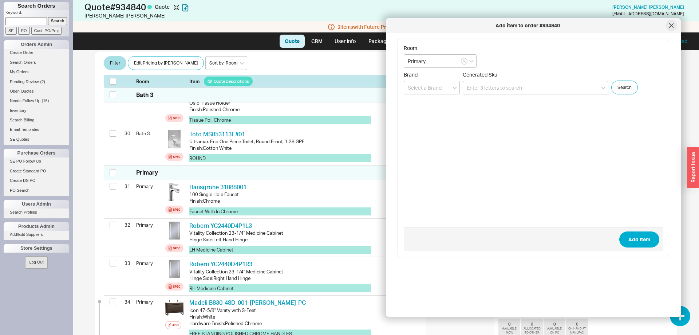
click at [669, 26] on div at bounding box center [672, 26] width 12 height 12
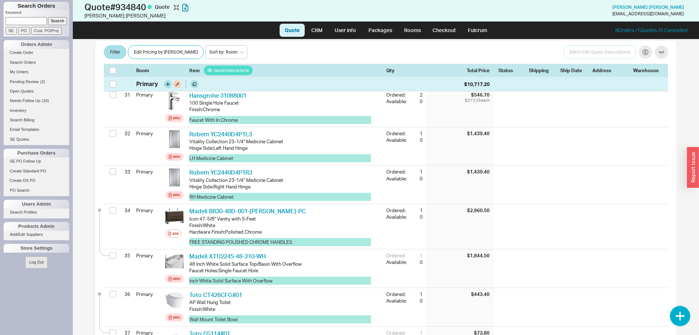
scroll to position [1249, 0]
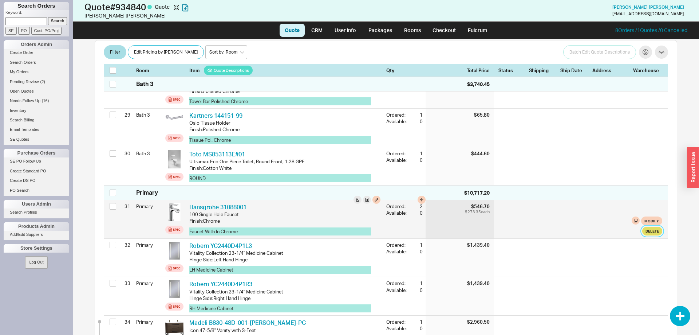
click at [650, 227] on button "Delete" at bounding box center [652, 231] width 20 height 9
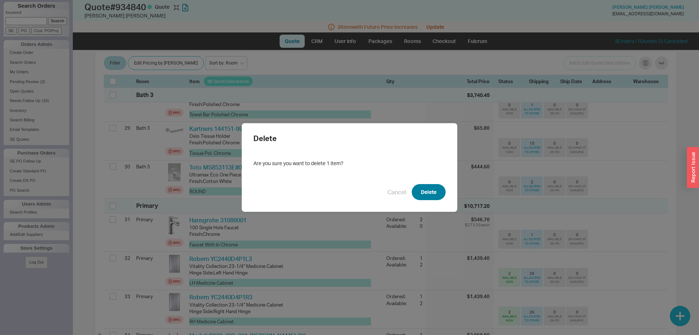
scroll to position [1251, 0]
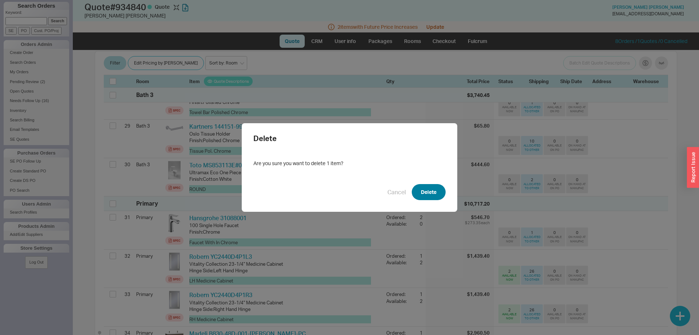
click at [434, 191] on button "Delete" at bounding box center [429, 192] width 34 height 16
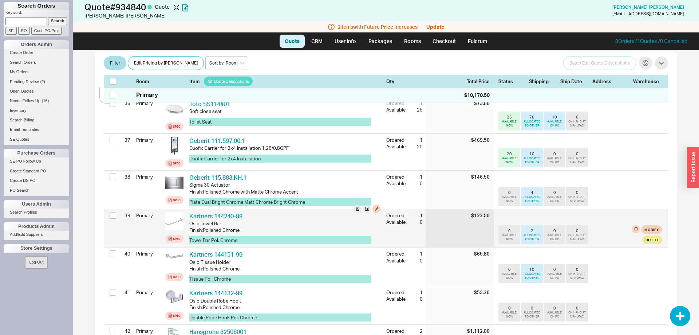
scroll to position [1586, 0]
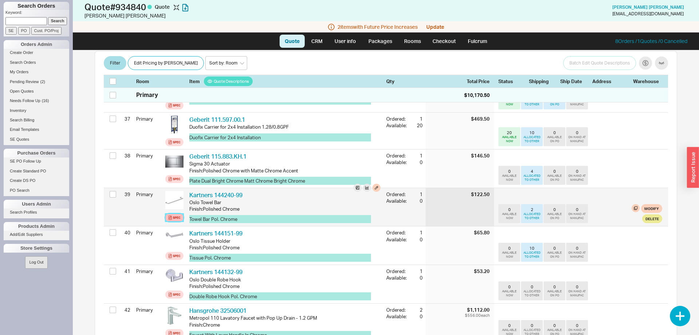
click at [173, 215] on div "Spec" at bounding box center [177, 218] width 8 height 6
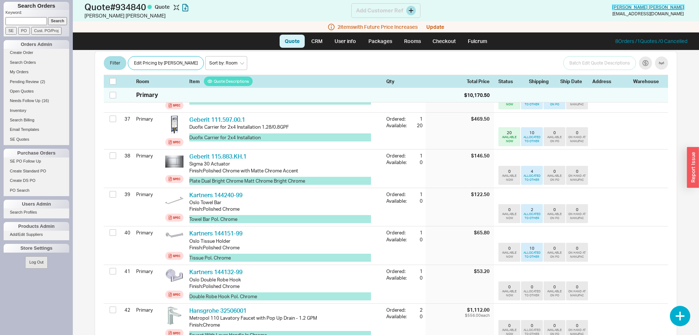
click at [648, 7] on span "Jacob Buksbaum" at bounding box center [649, 6] width 72 height 5
click at [680, 314] on button "button" at bounding box center [680, 316] width 20 height 20
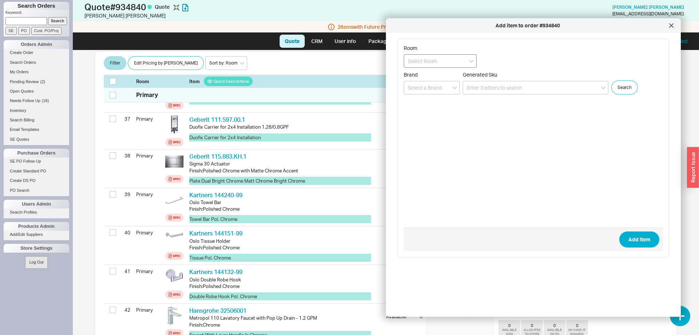
click at [432, 60] on input at bounding box center [440, 60] width 73 height 13
click at [440, 105] on div "Primary" at bounding box center [440, 101] width 72 height 13
type input "Primary"
paste input "5203/PC"
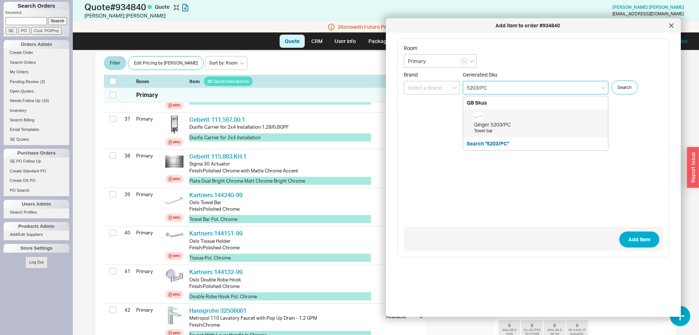
click at [522, 126] on div "Ginger 5203/PC" at bounding box center [539, 124] width 130 height 7
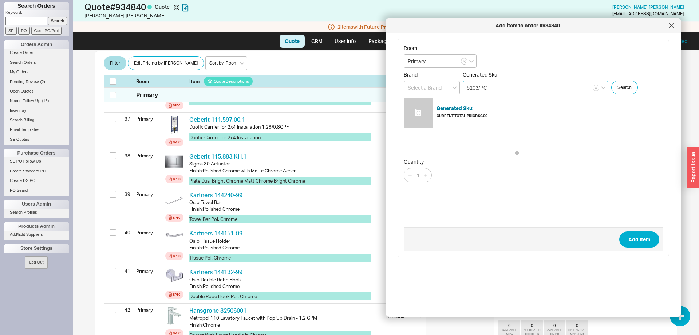
type input "5203/PC"
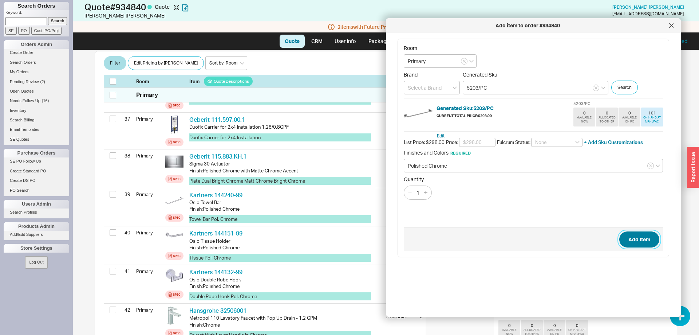
click at [628, 238] on button "Add Item" at bounding box center [639, 239] width 40 height 16
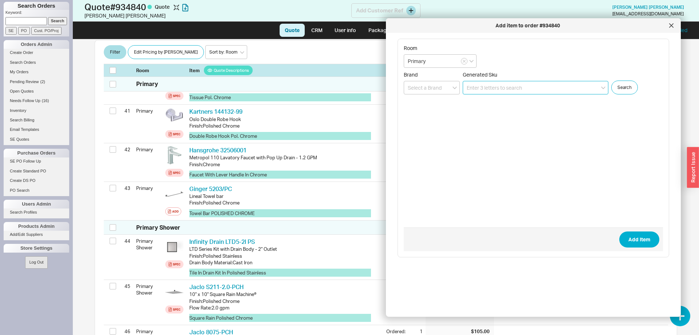
scroll to position [1735, 0]
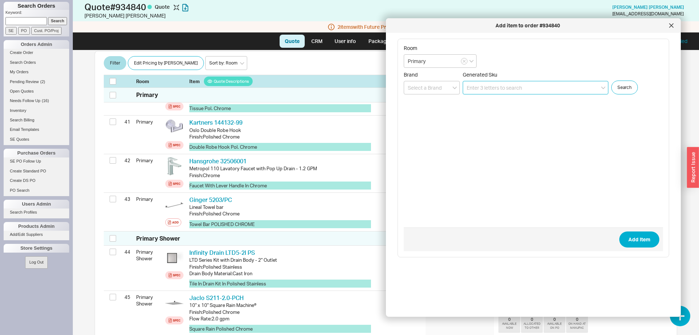
paste input "5208/PC"
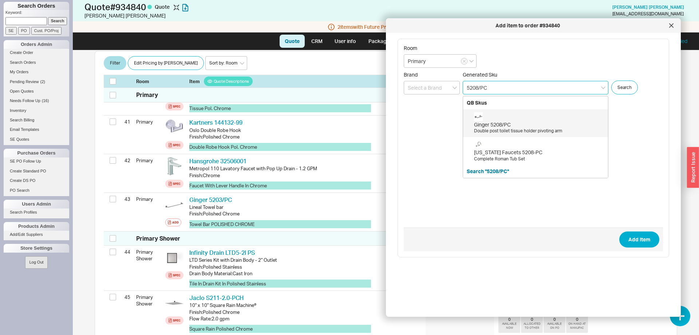
click at [495, 125] on div "Ginger 5208/PC" at bounding box center [539, 124] width 130 height 7
type input "5208/PC"
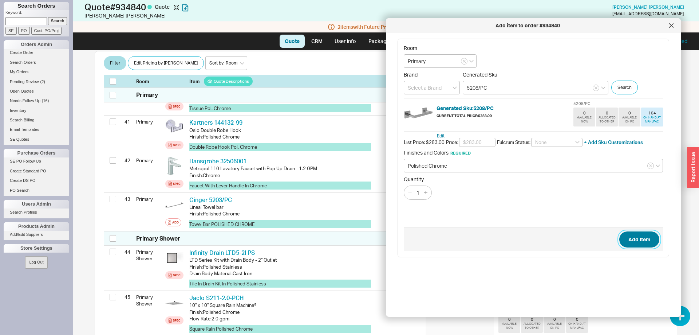
click at [648, 237] on button "Add Item" at bounding box center [639, 239] width 40 height 16
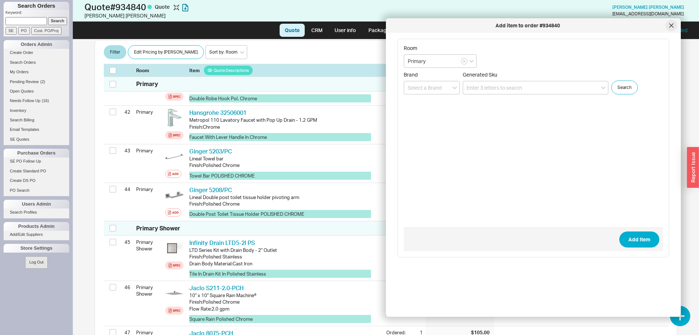
click at [674, 30] on div "Add item to order #934840" at bounding box center [533, 25] width 295 height 15
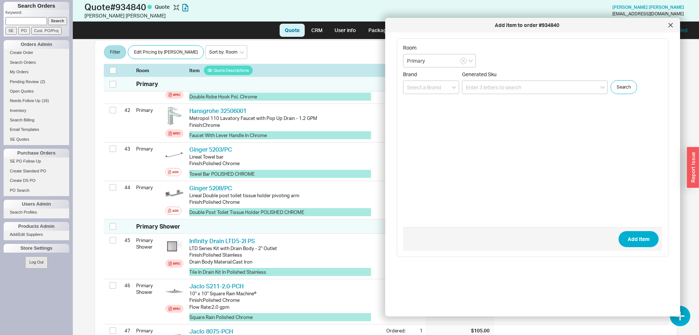
scroll to position [1772, 0]
click at [674, 24] on div at bounding box center [671, 25] width 12 height 12
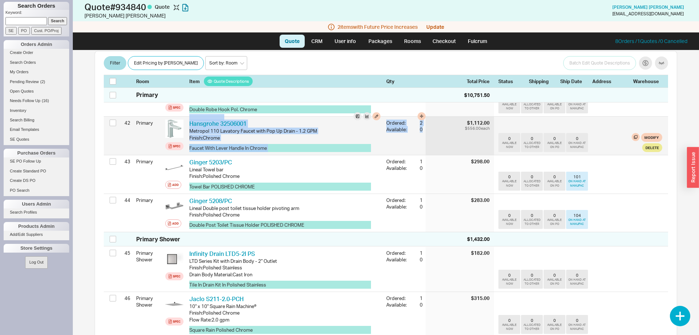
scroll to position [1774, 0]
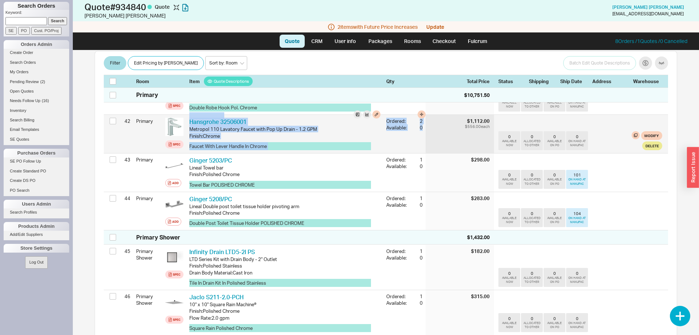
drag, startPoint x: 233, startPoint y: 136, endPoint x: 193, endPoint y: 138, distance: 40.1
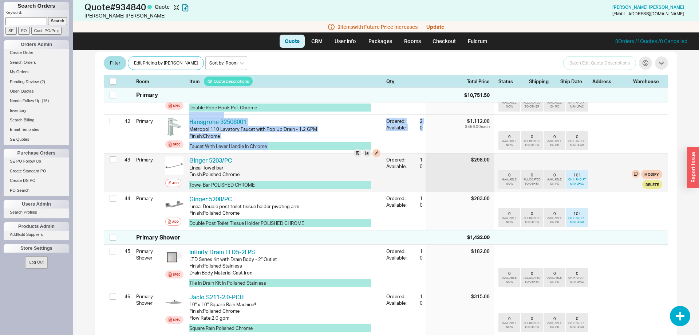
click at [259, 156] on div "Ginger 5203/PC GIN 5203/PC" at bounding box center [284, 160] width 191 height 8
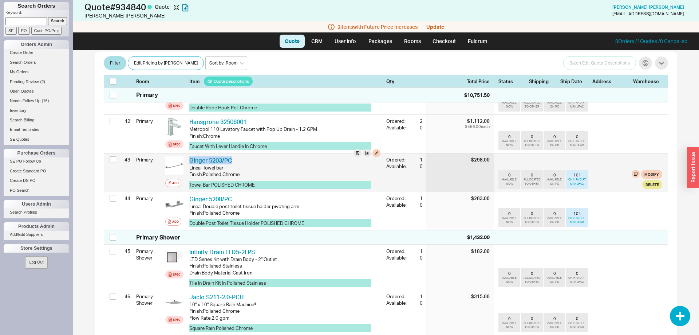
drag, startPoint x: 240, startPoint y: 147, endPoint x: 190, endPoint y: 147, distance: 50.3
click at [190, 156] on div "Ginger 5203/PC GIN 5203/PC" at bounding box center [284, 160] width 191 height 8
click at [114, 156] on input "checkbox" at bounding box center [113, 159] width 7 height 7
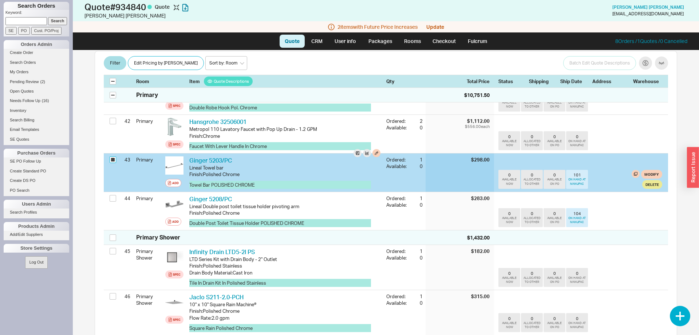
checkbox input "true"
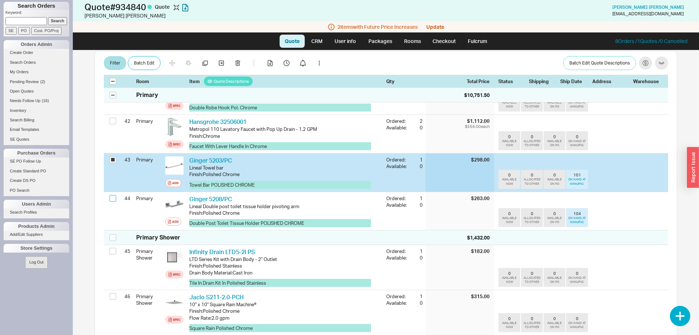
drag, startPoint x: 114, startPoint y: 184, endPoint x: 115, endPoint y: 179, distance: 5.2
click at [113, 195] on input "checkbox" at bounding box center [113, 198] width 7 height 7
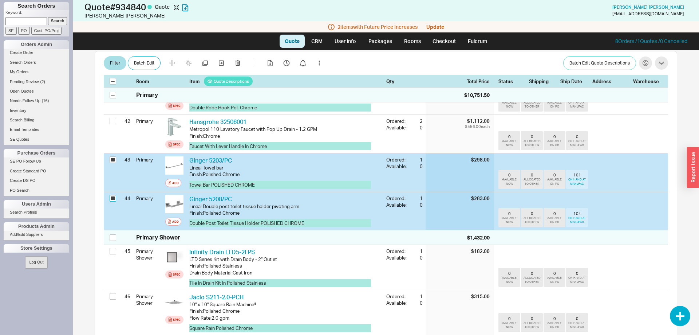
checkbox input "true"
click at [233, 62] on button "button" at bounding box center [238, 63] width 15 height 15
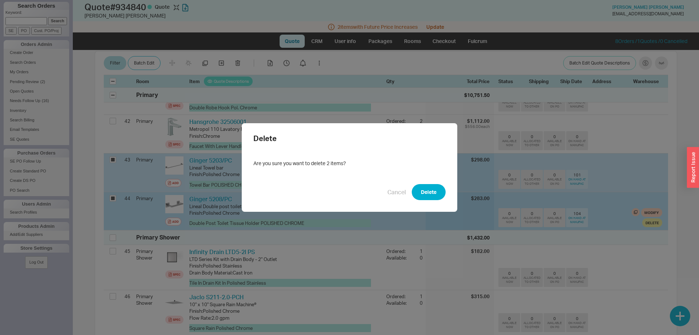
click at [432, 194] on button "Delete" at bounding box center [429, 192] width 34 height 16
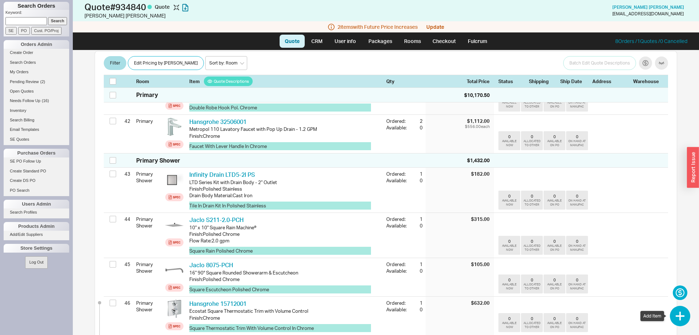
click at [691, 315] on div "Jacob Buksbaum 8/19/25 2:18 PM $29,296.07 Email jacobbuksbaum @ gmail.com Cust.…" at bounding box center [386, 192] width 626 height 284
click at [689, 318] on button "button" at bounding box center [680, 316] width 20 height 20
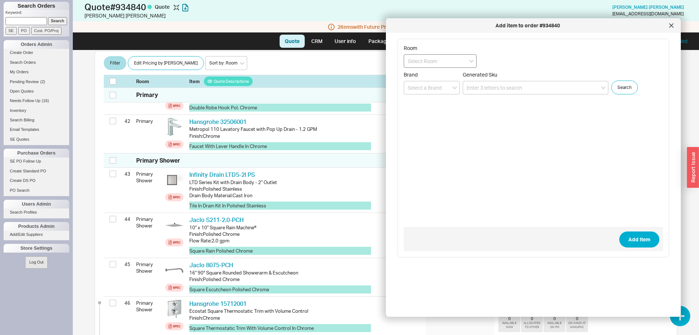
click at [448, 59] on input at bounding box center [440, 60] width 73 height 13
click at [442, 104] on div "Primary" at bounding box center [440, 101] width 72 height 13
type input "Primary"
click at [483, 89] on input at bounding box center [536, 87] width 146 height 13
paste input "248151"
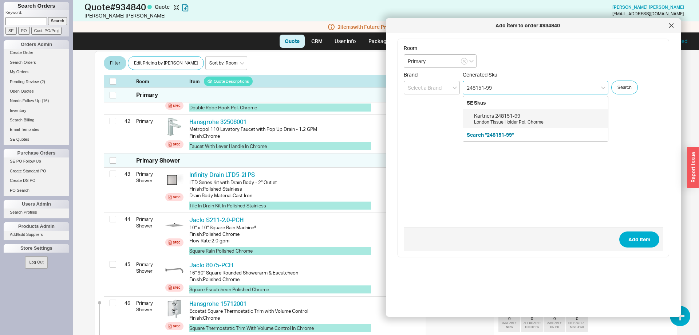
click at [532, 114] on div "Kartners 248151-99" at bounding box center [539, 115] width 130 height 7
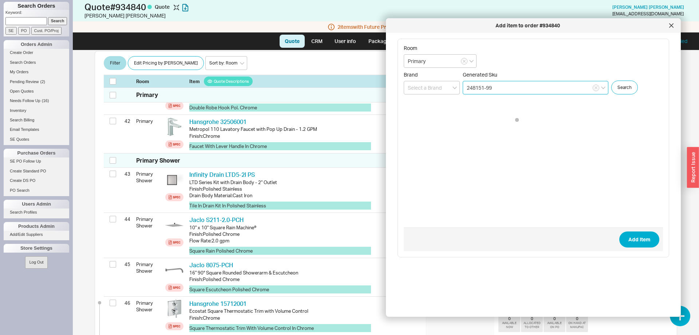
type input "248151-99"
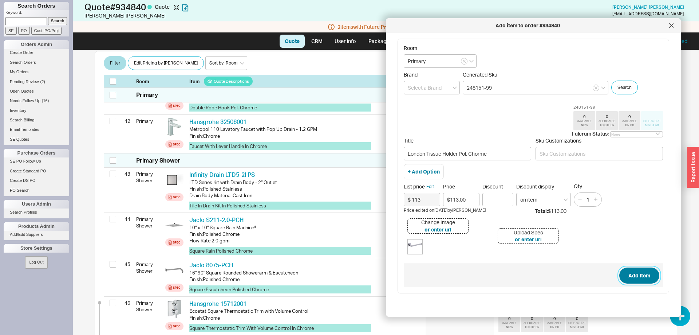
click at [636, 278] on button "Add Item" at bounding box center [639, 275] width 40 height 16
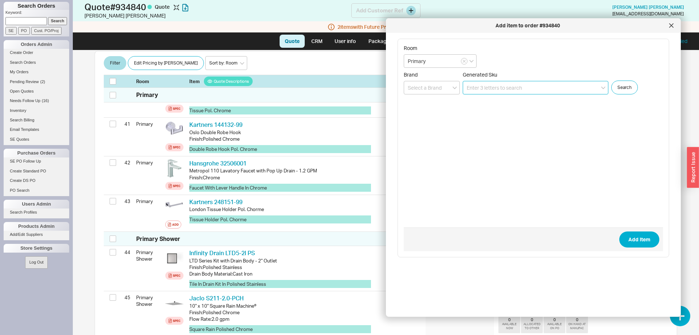
scroll to position [1735, 0]
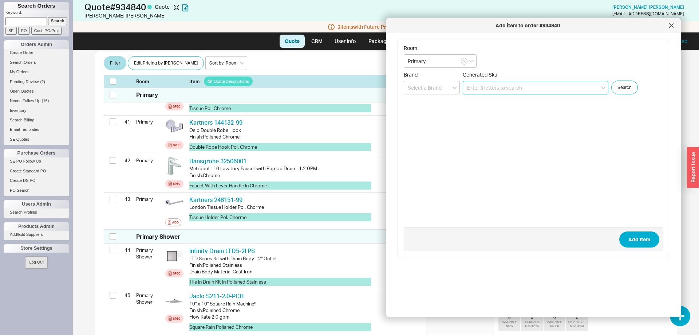
paste input "248132"
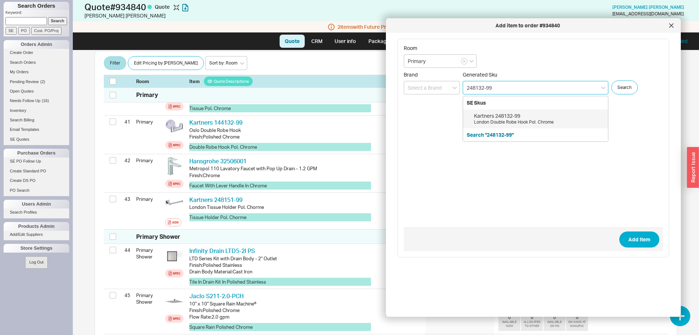
click at [547, 121] on div "London Double Robe Hook Pol. Chrome" at bounding box center [539, 122] width 130 height 6
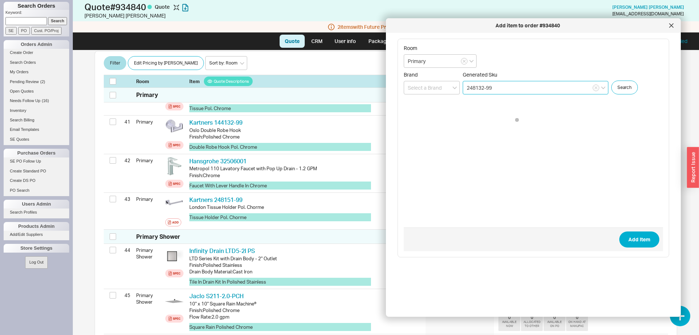
type input "248132-99"
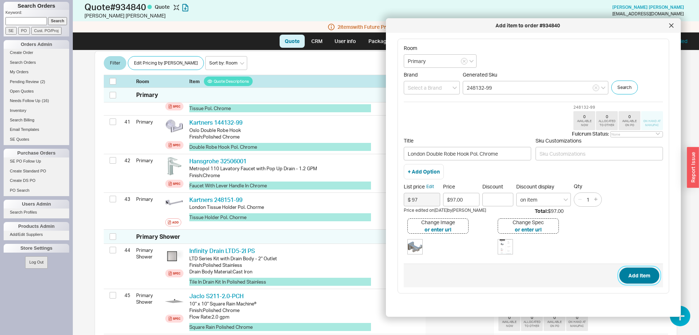
click at [632, 272] on button "Add Item" at bounding box center [639, 275] width 40 height 16
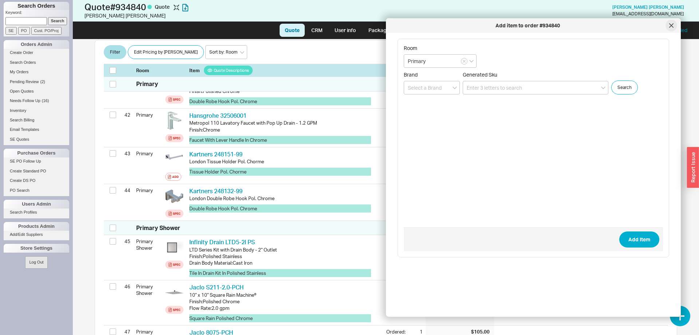
click at [673, 26] on icon at bounding box center [671, 25] width 4 height 4
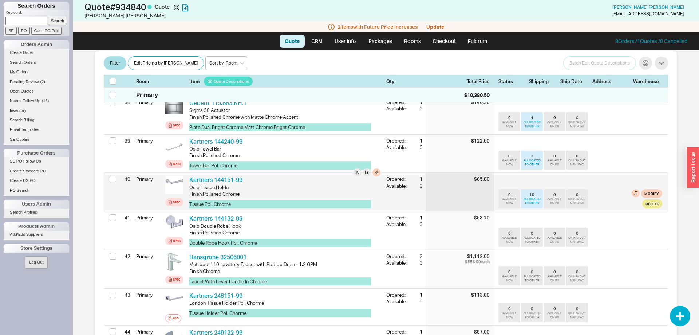
scroll to position [1623, 0]
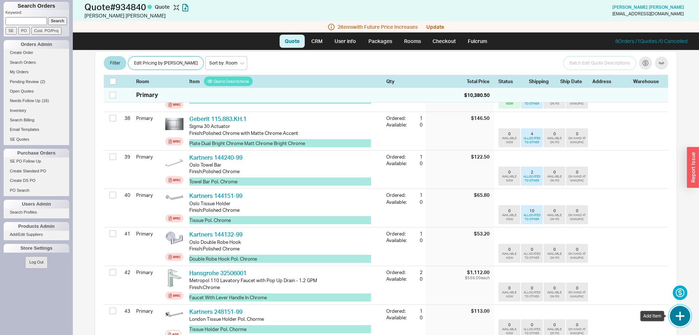
click at [682, 314] on button "button" at bounding box center [680, 316] width 20 height 20
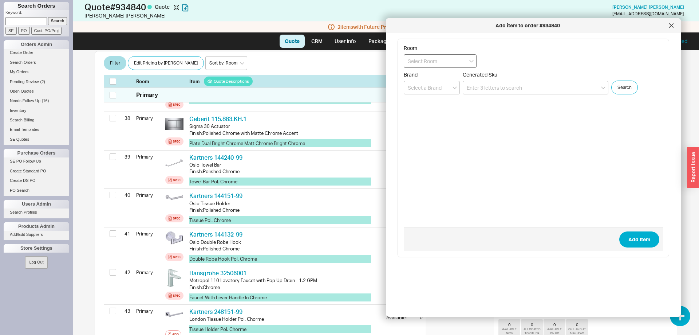
click at [440, 59] on input at bounding box center [440, 60] width 73 height 13
click at [430, 105] on div "Primary" at bounding box center [440, 101] width 72 height 13
type input "Primary"
paste input "248240"
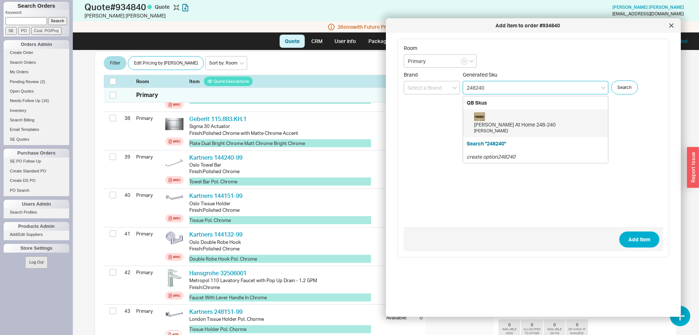
click at [519, 114] on div "Anne At Home 248-240 Franco Pull" at bounding box center [539, 123] width 130 height 22
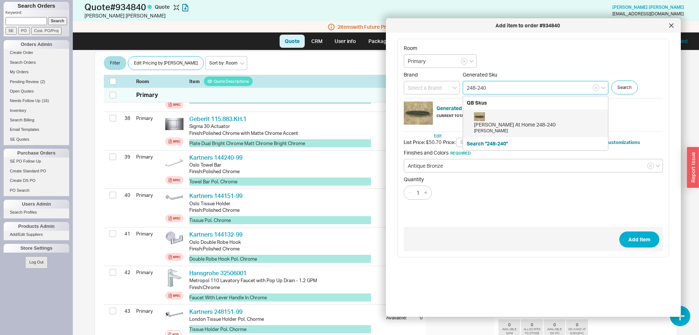
drag, startPoint x: 513, startPoint y: 86, endPoint x: 410, endPoint y: 92, distance: 102.9
click at [463, 92] on input "248-240" at bounding box center [536, 87] width 146 height 13
paste input
click at [495, 90] on input "248240" at bounding box center [536, 87] width 146 height 13
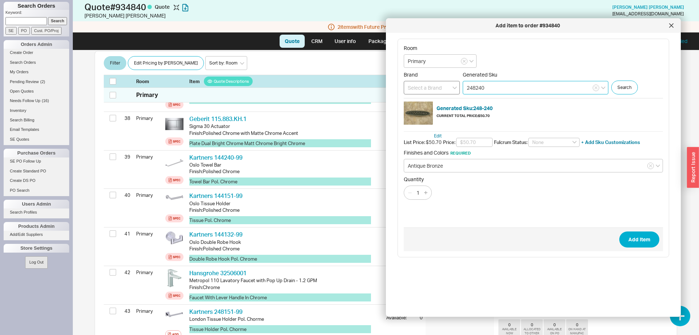
type input "248240"
click at [438, 88] on input at bounding box center [432, 87] width 56 height 13
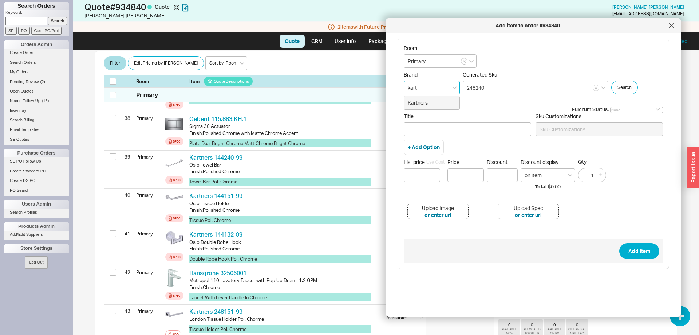
click at [423, 101] on div "Kartners" at bounding box center [431, 102] width 55 height 13
type input "Kartners"
click at [516, 88] on input "248240" at bounding box center [536, 87] width 146 height 13
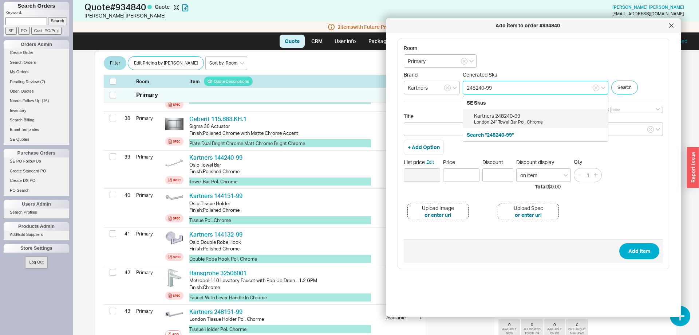
click at [549, 119] on div "Kartners 248240-99" at bounding box center [539, 115] width 130 height 7
type input "248240-99"
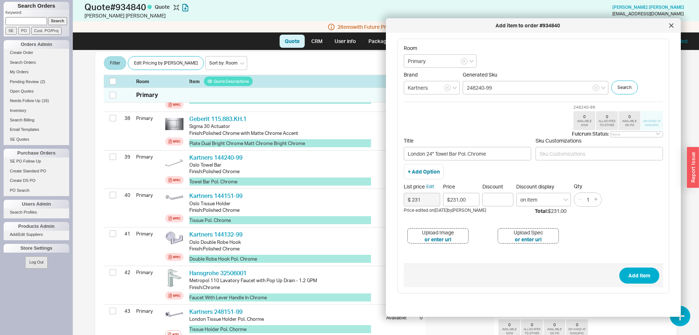
click at [637, 267] on span "Add Item" at bounding box center [533, 275] width 259 height 24
click at [638, 271] on button "Add Item" at bounding box center [639, 275] width 40 height 16
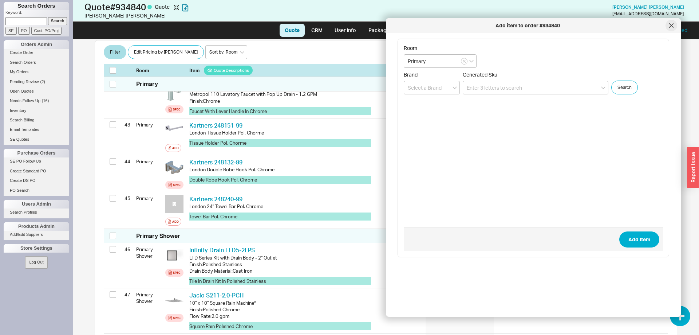
click at [673, 25] on icon at bounding box center [671, 25] width 4 height 4
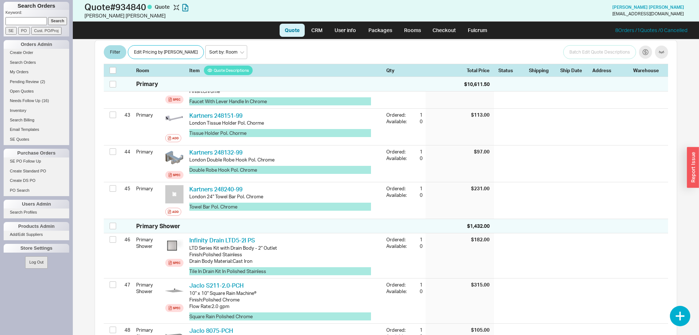
scroll to position [1806, 0]
click at [156, 48] on button "Edit Pricing by [PERSON_NAME]" at bounding box center [166, 53] width 76 height 14
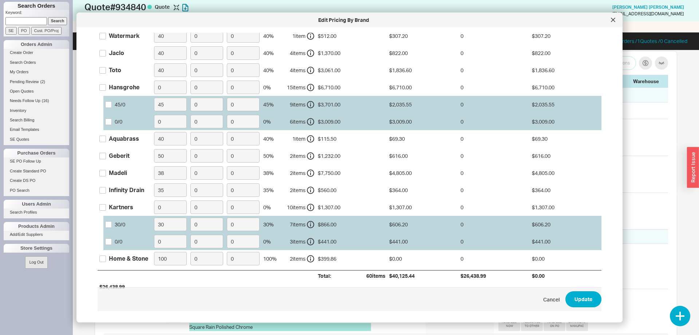
scroll to position [209, 0]
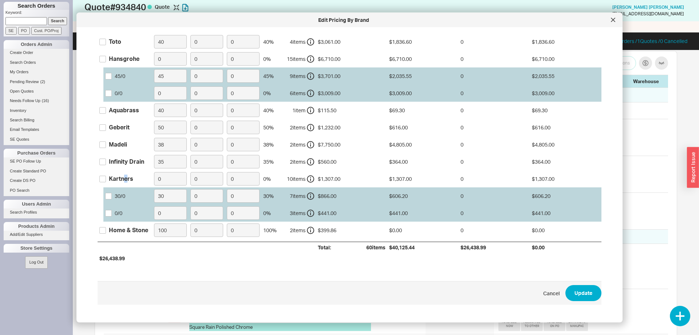
click at [126, 177] on div "Kartners" at bounding box center [121, 179] width 24 height 8
click at [106, 177] on input "Kartners" at bounding box center [102, 179] width 7 height 7
checkbox input "true"
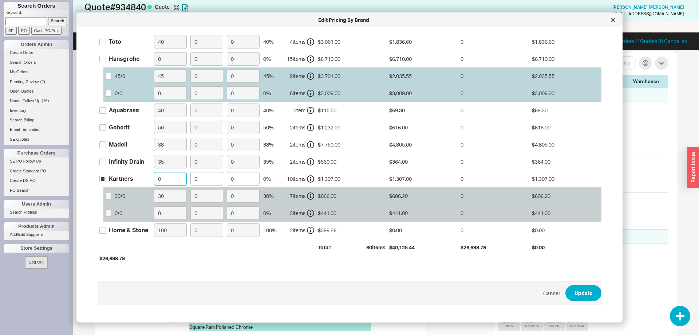
drag, startPoint x: 164, startPoint y: 181, endPoint x: 146, endPoint y: 177, distance: 18.1
click at [154, 177] on input "0" at bounding box center [170, 178] width 33 height 13
type input "30"
click at [118, 59] on div "Hansgrohe" at bounding box center [124, 59] width 31 height 8
click at [106, 59] on input "Hansgrohe" at bounding box center [102, 59] width 7 height 7
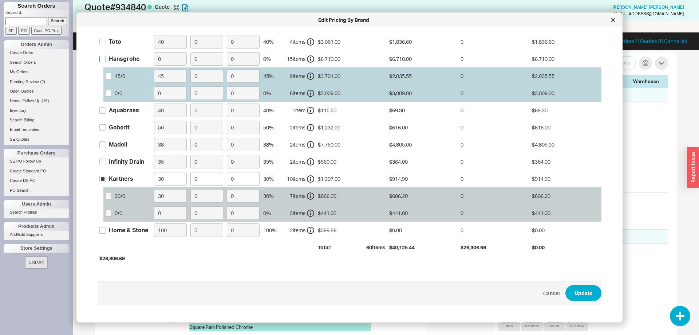
checkbox input "true"
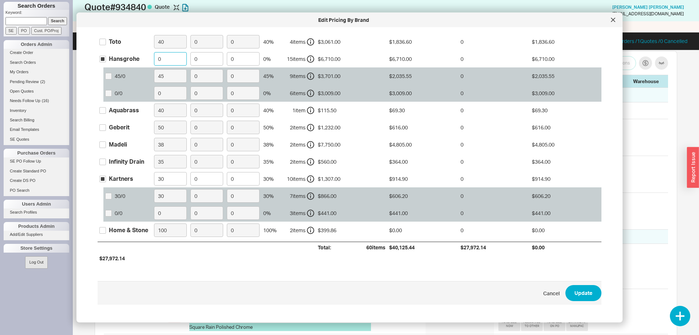
drag, startPoint x: 166, startPoint y: 60, endPoint x: 125, endPoint y: 56, distance: 40.6
click at [154, 56] on input "0" at bounding box center [170, 58] width 33 height 13
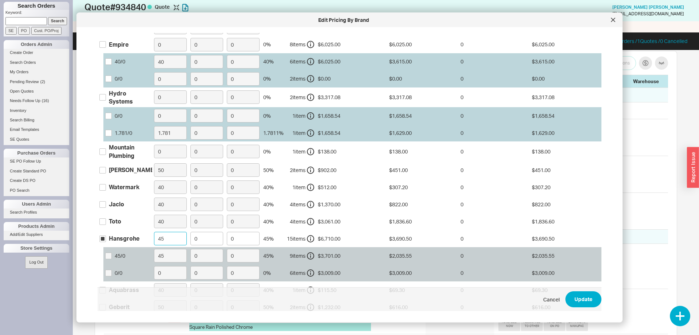
scroll to position [0, 0]
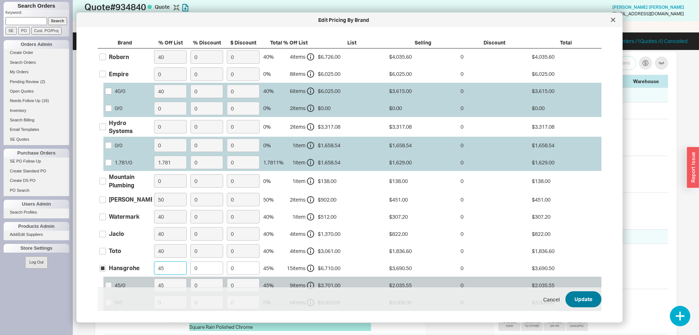
type input "45"
click at [593, 295] on button "Update" at bounding box center [584, 299] width 36 height 16
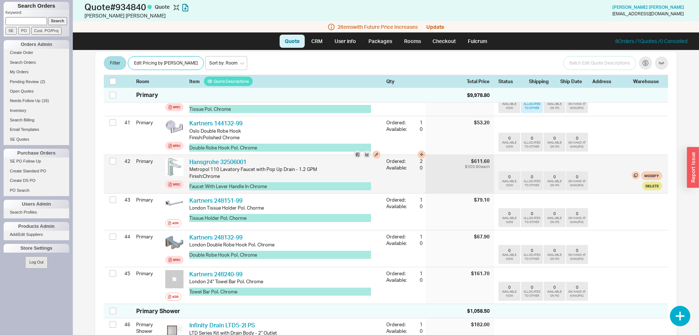
scroll to position [1660, 0]
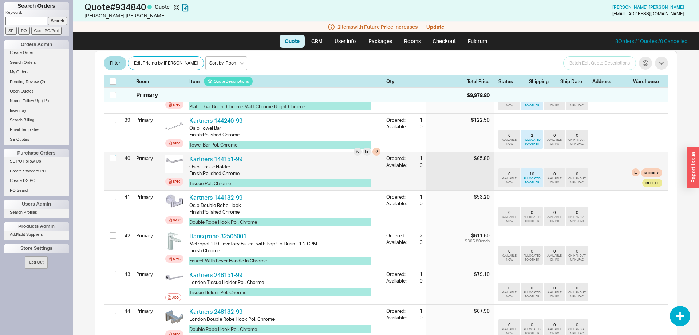
click at [112, 155] on input "checkbox" at bounding box center [113, 158] width 7 height 7
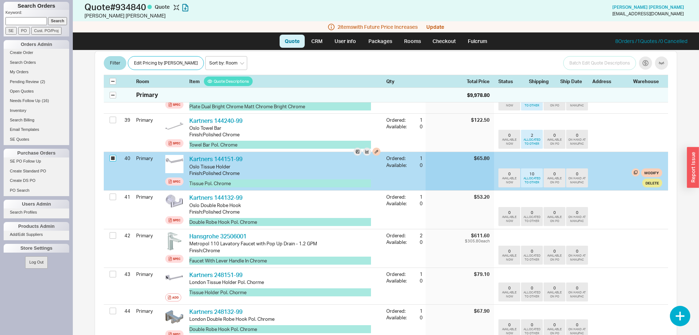
checkbox input "true"
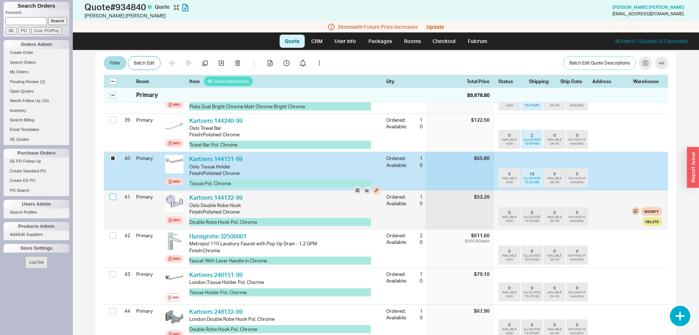
click at [111, 193] on input "checkbox" at bounding box center [113, 196] width 7 height 7
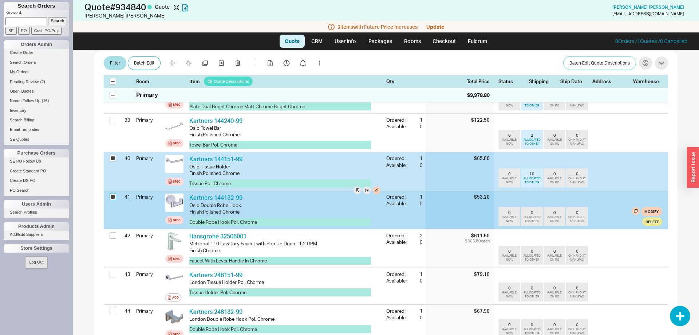
checkbox input "true"
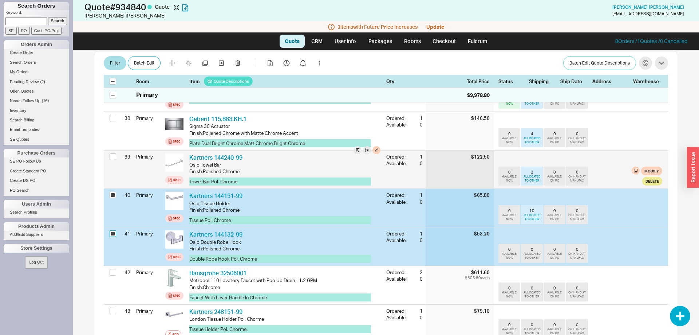
scroll to position [1623, 0]
click at [113, 154] on input "checkbox" at bounding box center [113, 157] width 7 height 7
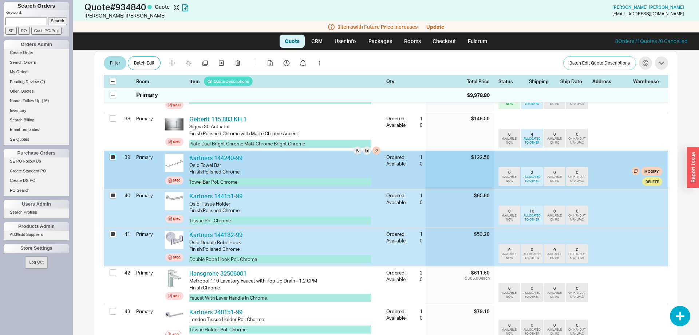
checkbox input "true"
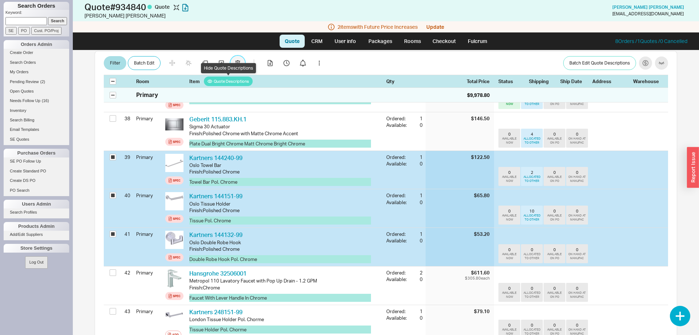
click at [238, 62] on icon "button" at bounding box center [237, 63] width 5 height 6
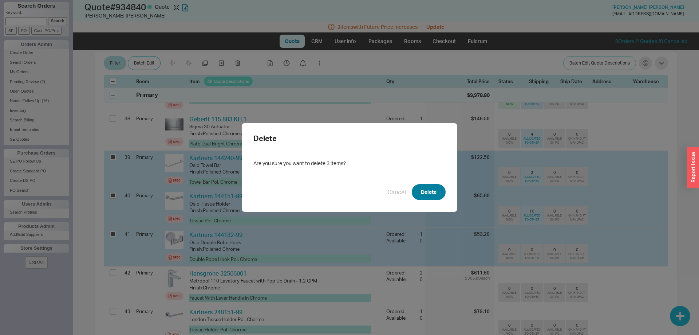
click at [423, 185] on button "Delete" at bounding box center [429, 192] width 34 height 16
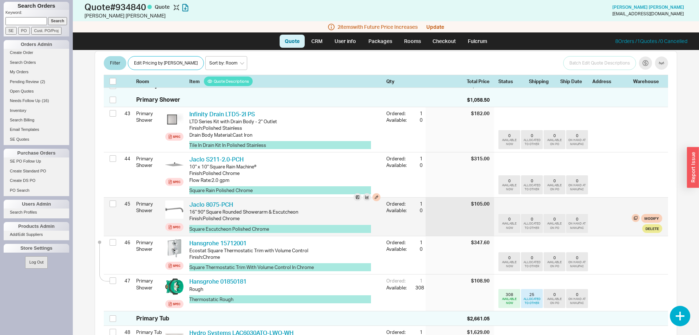
scroll to position [1846, 0]
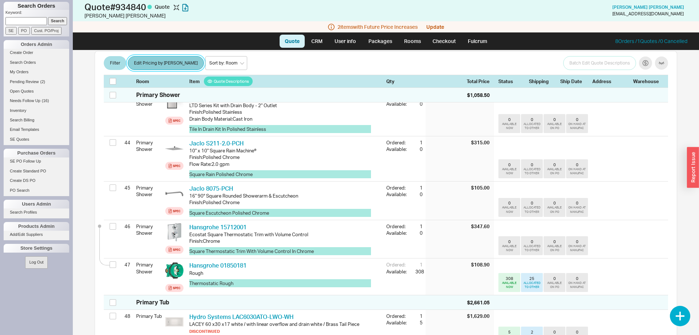
click at [143, 67] on button "Edit Pricing by [PERSON_NAME]" at bounding box center [166, 63] width 76 height 14
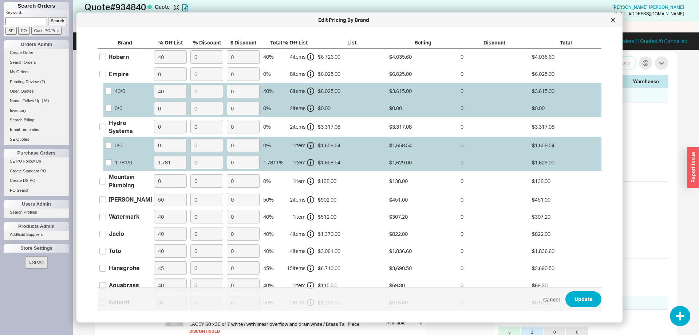
click at [118, 183] on div "Mountain Plumbing" at bounding box center [130, 181] width 42 height 16
click at [106, 183] on input "Mountain Plumbing" at bounding box center [102, 180] width 7 height 7
checkbox input "true"
drag, startPoint x: 158, startPoint y: 180, endPoint x: 168, endPoint y: 182, distance: 9.6
click at [168, 182] on input "0" at bounding box center [170, 180] width 33 height 13
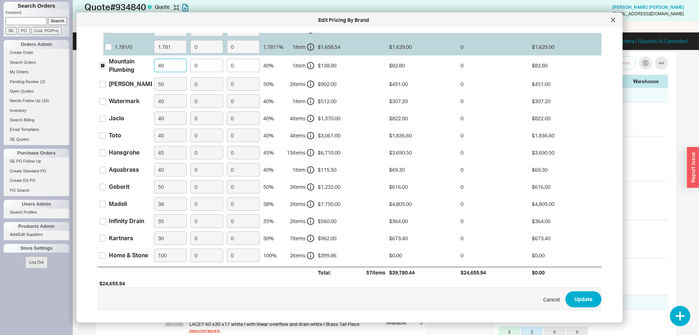
scroll to position [140, 0]
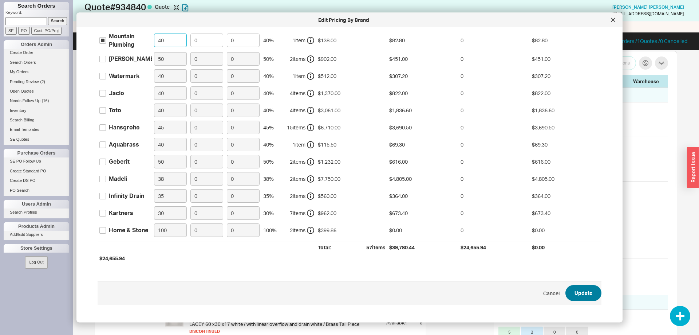
type input "40"
click at [585, 295] on button "Update" at bounding box center [584, 293] width 36 height 16
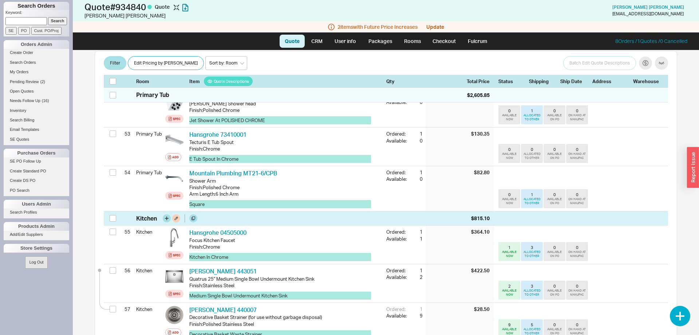
scroll to position [2352, 0]
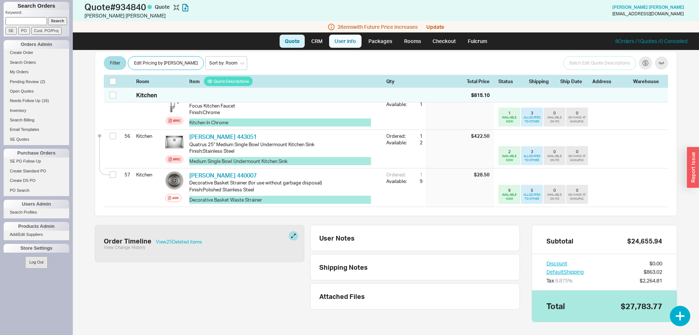
click at [345, 39] on link "User info" at bounding box center [345, 41] width 32 height 13
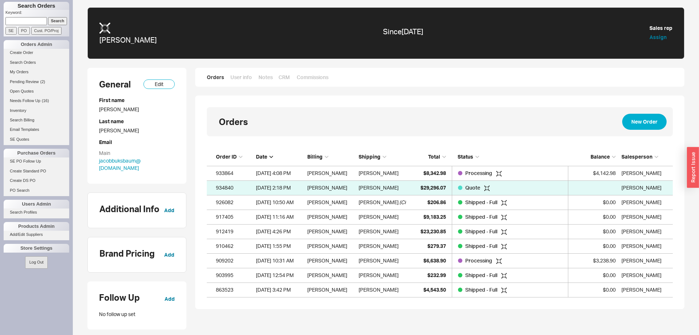
scroll to position [149, 466]
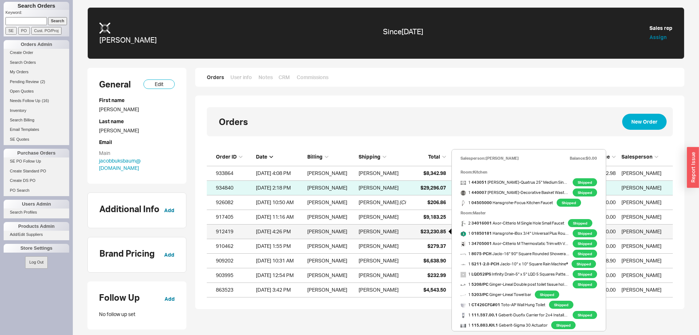
click at [428, 228] on div "$23,230.85" at bounding box center [428, 231] width 36 height 15
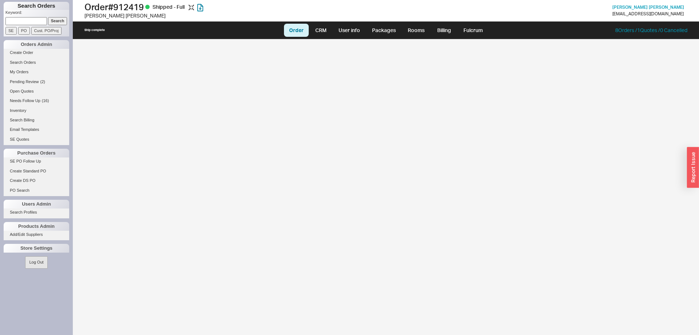
select select "LOW"
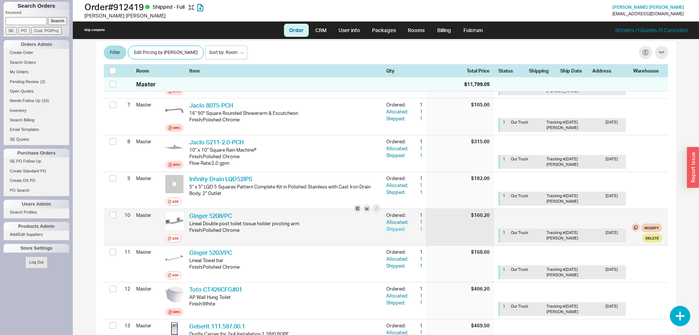
scroll to position [371, 0]
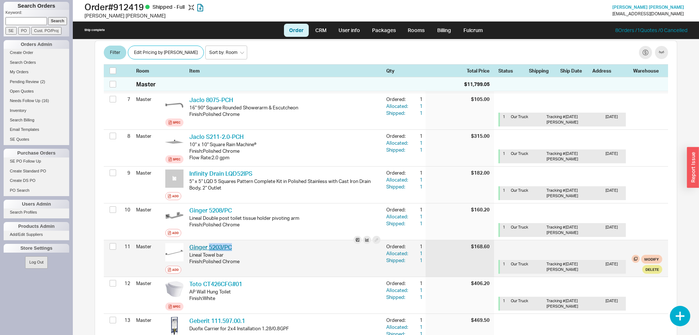
drag, startPoint x: 238, startPoint y: 247, endPoint x: 210, endPoint y: 249, distance: 27.4
click at [210, 249] on div "Ginger 5203/PC GIN 5203/PC" at bounding box center [284, 247] width 191 height 8
copy link "5203/PC"
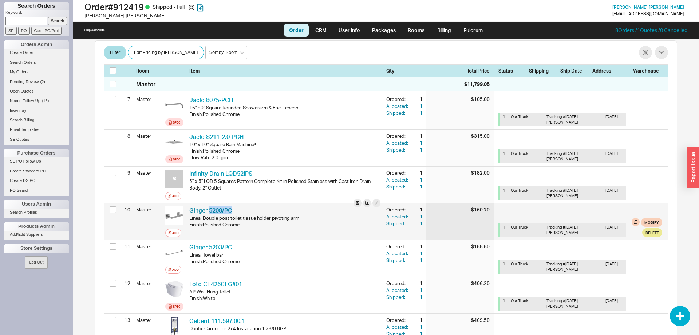
drag, startPoint x: 233, startPoint y: 208, endPoint x: 210, endPoint y: 211, distance: 23.8
click at [210, 211] on div "Ginger 5208/PC GIN 5208/PC" at bounding box center [284, 210] width 191 height 8
copy link "5208/PC"
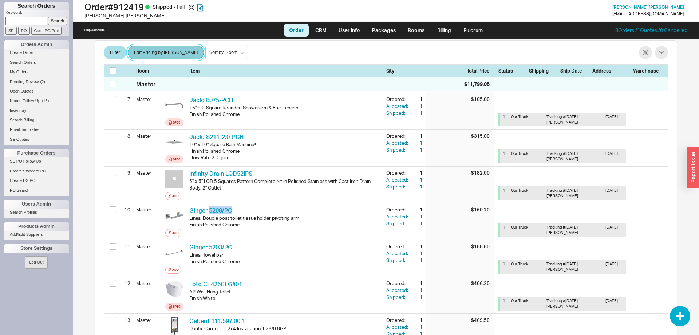
click at [156, 47] on button "Edit Pricing by [PERSON_NAME]" at bounding box center [166, 53] width 76 height 14
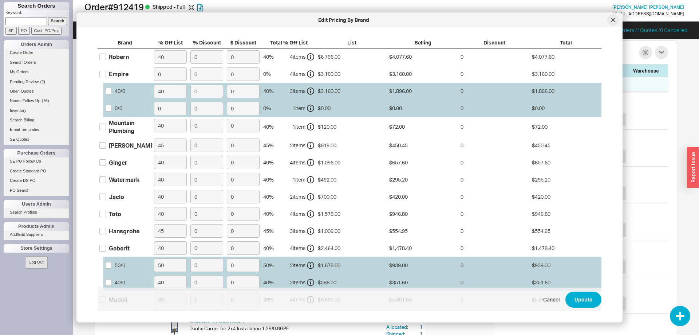
click at [613, 21] on icon at bounding box center [613, 20] width 4 height 4
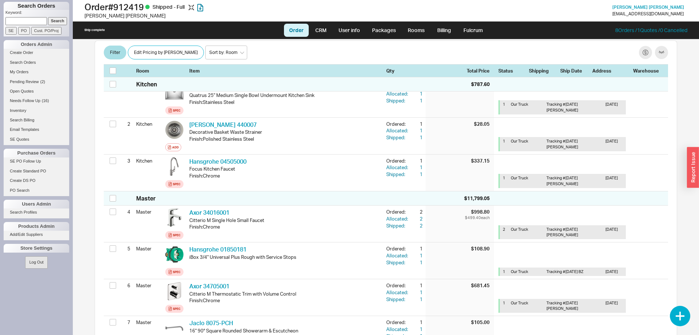
scroll to position [0, 0]
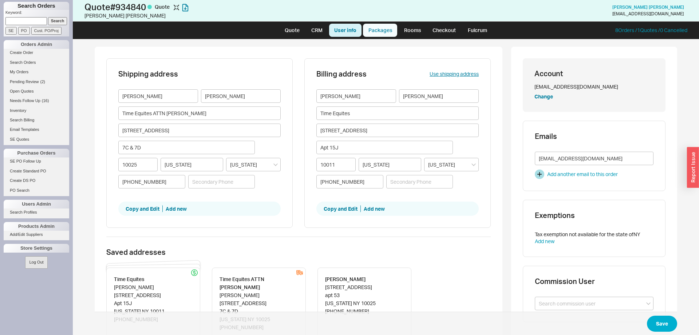
click at [387, 30] on link "Packages" at bounding box center [380, 30] width 34 height 13
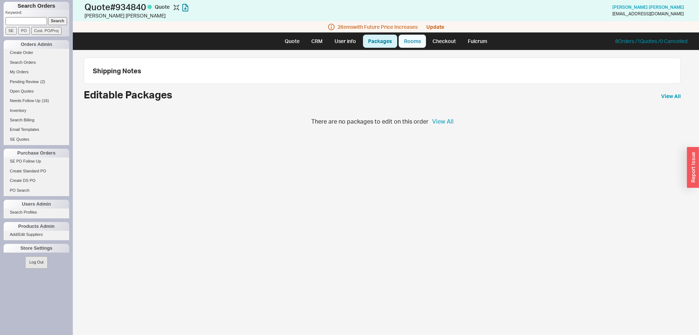
click at [409, 40] on link "Rooms" at bounding box center [412, 41] width 27 height 13
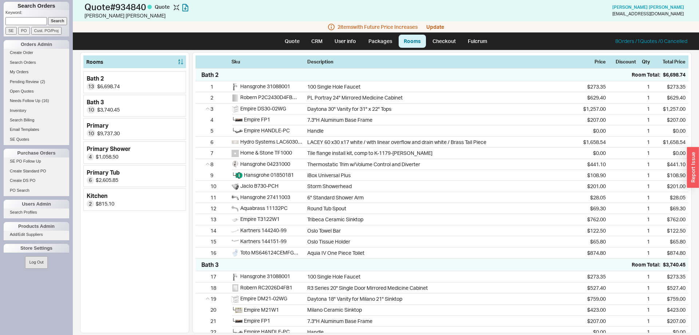
click at [434, 22] on div "2 item s with Future Price Increases Update" at bounding box center [386, 26] width 626 height 11
click at [436, 27] on button "Update" at bounding box center [435, 27] width 18 height 6
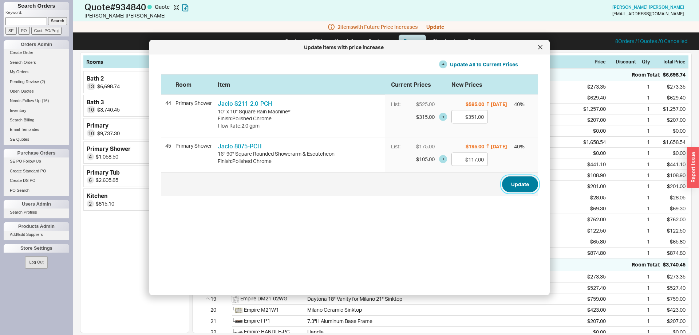
click at [518, 183] on button "Update" at bounding box center [520, 184] width 36 height 16
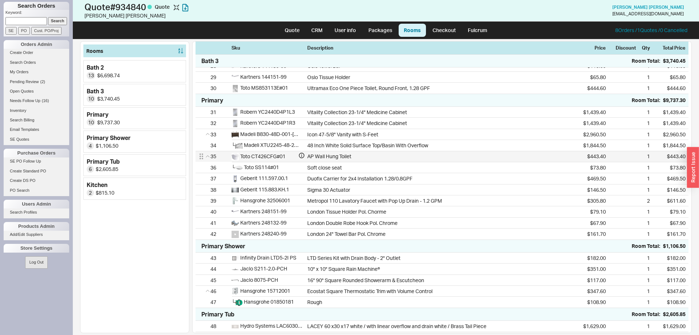
scroll to position [334, 0]
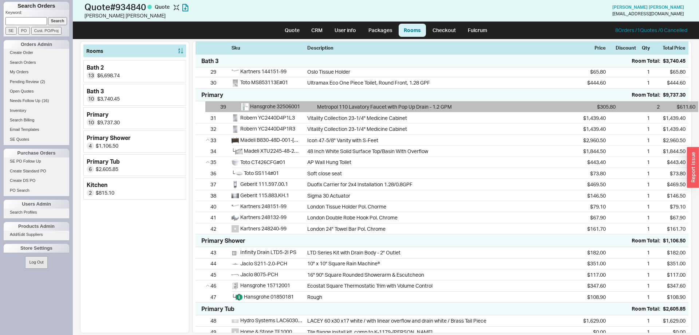
drag, startPoint x: 202, startPoint y: 194, endPoint x: 213, endPoint y: 105, distance: 89.2
click at [213, 105] on div "Primary Room Total: $9,737.30 31 Robern YC2440D4P1L3 Vitality Collection 23-1/4…" at bounding box center [442, 161] width 493 height 146
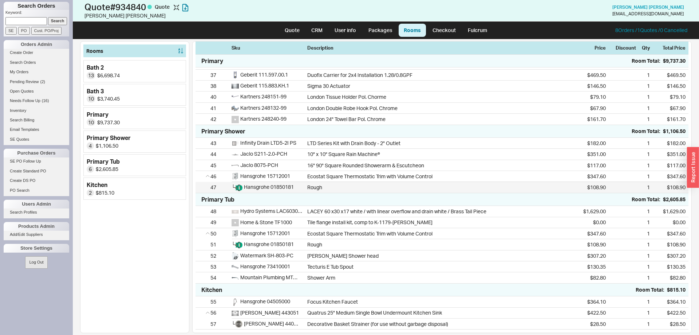
scroll to position [442, 0]
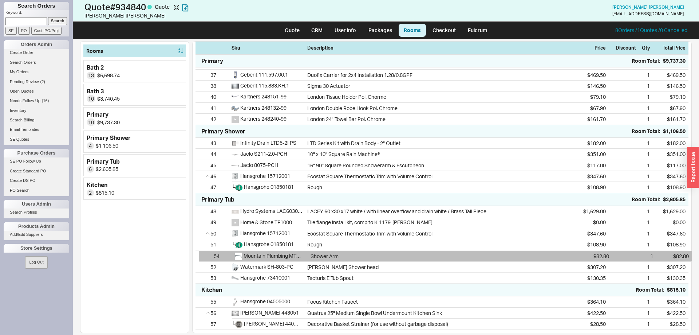
drag, startPoint x: 201, startPoint y: 278, endPoint x: 205, endPoint y: 255, distance: 24.0
click at [205, 255] on div "48 Hydro Systems LAC6030ATO-LWO-[PERSON_NAME] 60 x30 x17 white / with linear ov…" at bounding box center [442, 245] width 493 height 78
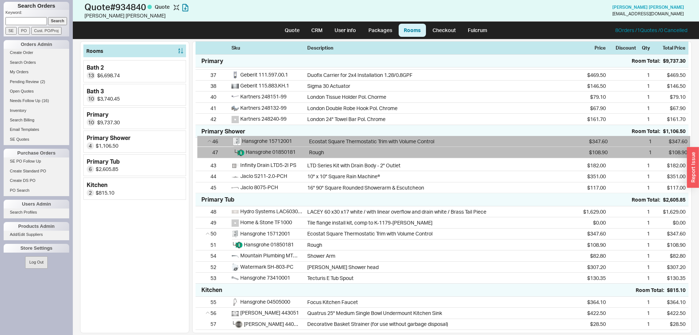
drag, startPoint x: 201, startPoint y: 172, endPoint x: 203, endPoint y: 136, distance: 36.1
click at [203, 138] on div "43 Infinity Drain LTD5-2I PS LTD Series Kit with Drain Body - 2" Outlet $182.00…" at bounding box center [442, 165] width 493 height 55
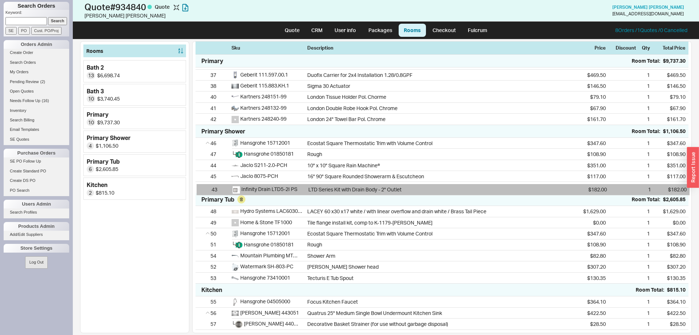
drag, startPoint x: 204, startPoint y: 167, endPoint x: 205, endPoint y: 192, distance: 25.5
click at [205, 192] on div "Sku Description Price Discount Qty Total Price Bath 2 Room Total: $6,698.74 1 H…" at bounding box center [442, 187] width 500 height 292
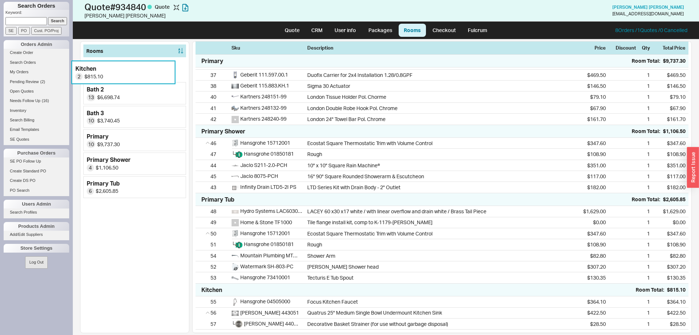
drag, startPoint x: 181, startPoint y: 189, endPoint x: 176, endPoint y: 64, distance: 124.3
click at [176, 64] on div "Bath 2 13 $6,698.74 Bath 3 10 $3,740.45 Primary 10 $9,737.30 Primary Shower 4 $…" at bounding box center [134, 129] width 103 height 139
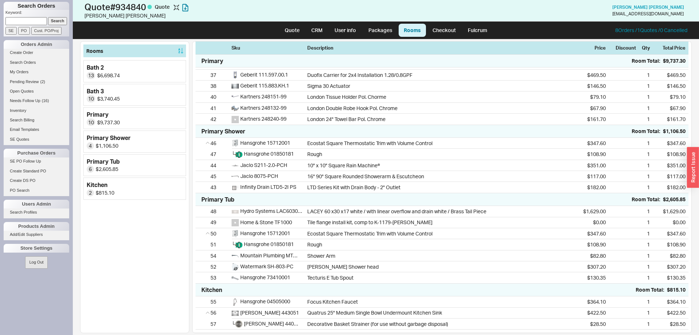
click at [178, 51] on div "Rooms" at bounding box center [134, 50] width 103 height 13
click at [179, 51] on icon "button" at bounding box center [180, 51] width 5 height 6
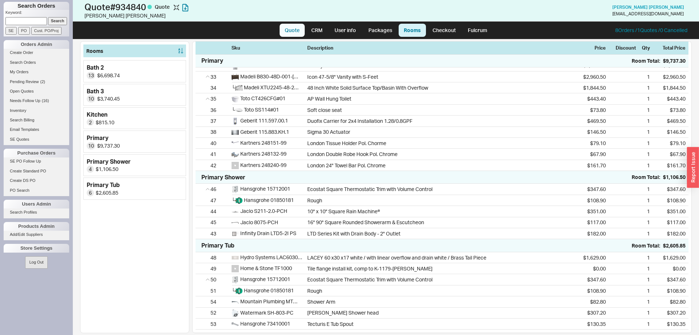
click at [299, 32] on link "Quote" at bounding box center [292, 30] width 25 height 13
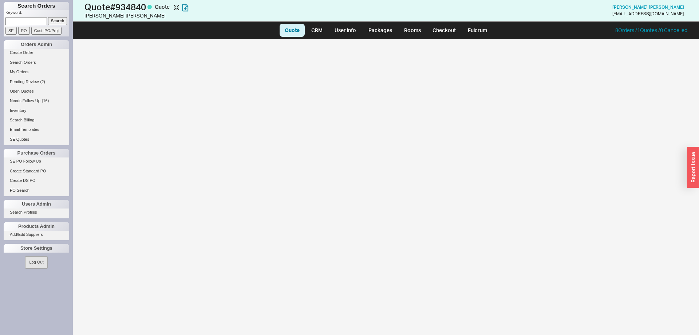
select select "LOW"
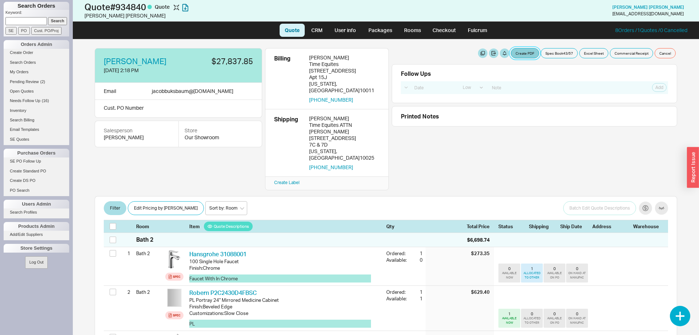
click at [527, 52] on button "Create PDF" at bounding box center [525, 53] width 28 height 10
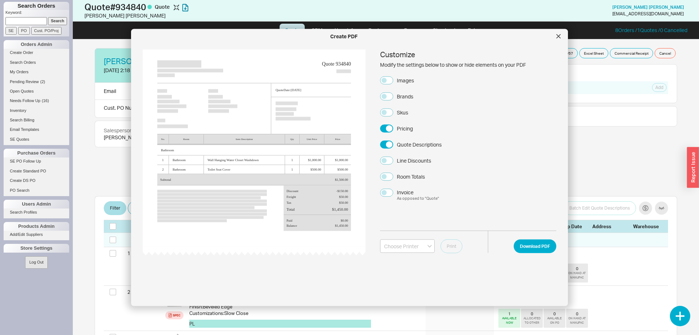
click at [394, 81] on label "Images" at bounding box center [397, 80] width 34 height 8
click at [393, 81] on button "Images" at bounding box center [386, 80] width 13 height 8
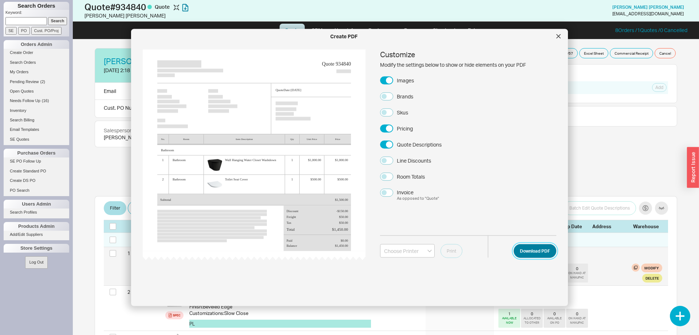
click at [532, 251] on button "Download PDF" at bounding box center [535, 251] width 43 height 14
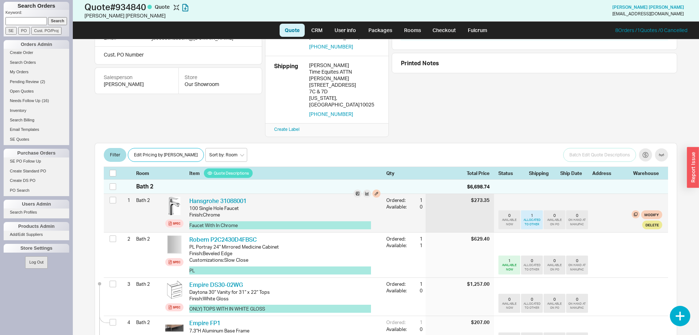
scroll to position [74, 0]
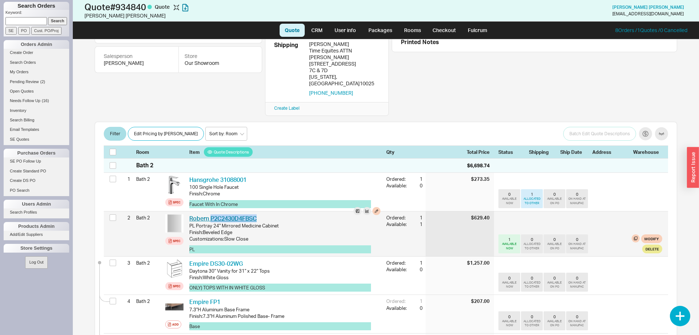
drag, startPoint x: 261, startPoint y: 202, endPoint x: 211, endPoint y: 202, distance: 50.3
click at [211, 214] on div "Robern P2C2430D4FBSC RBN P2C2430D4FBSC" at bounding box center [284, 218] width 191 height 8
copy link "P2C2430D4FBSC"
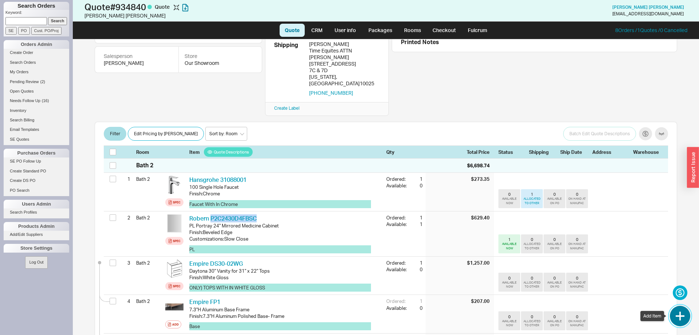
click at [680, 317] on button "button" at bounding box center [680, 316] width 20 height 20
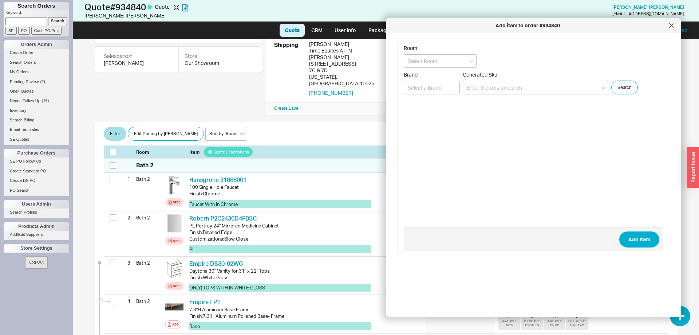
click at [436, 66] on input at bounding box center [440, 60] width 73 height 13
click at [432, 78] on div "Bath 2" at bounding box center [440, 76] width 72 height 13
type input "Bath 2"
paste input "P2C2430D4FBSC"
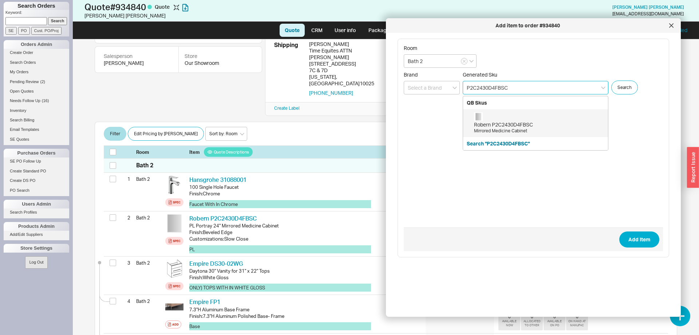
drag, startPoint x: 483, startPoint y: 90, endPoint x: 490, endPoint y: 93, distance: 7.3
click at [490, 93] on input "P2C2430D4FBSC" at bounding box center [536, 87] width 146 height 13
click at [496, 123] on div "Robern P2C2440D4FBSC" at bounding box center [539, 124] width 130 height 7
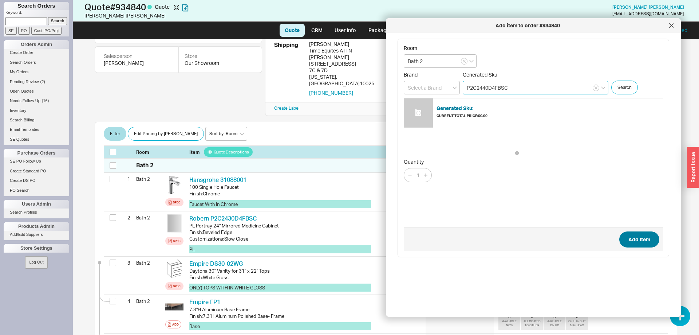
type input "P2C2440D4FBSC"
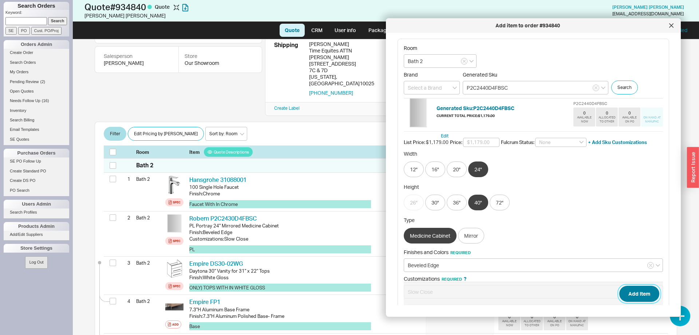
click at [637, 291] on button "Add Item" at bounding box center [639, 294] width 40 height 16
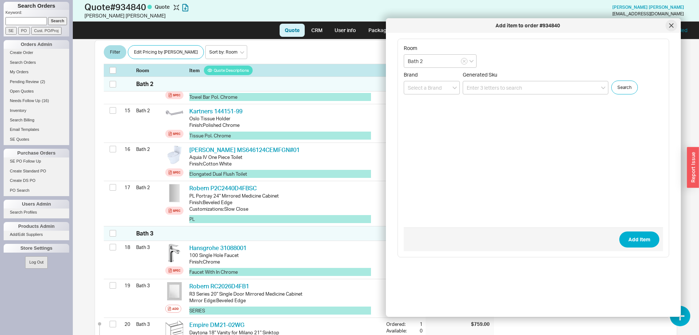
click at [672, 24] on icon at bounding box center [671, 25] width 4 height 4
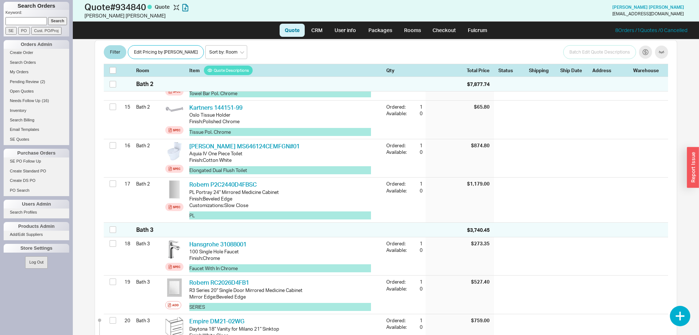
scroll to position [545, 0]
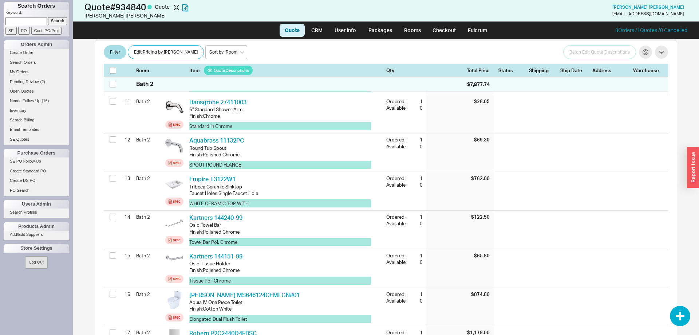
click at [157, 45] on div "Filter Edit Pricing by Brand Sort by: Room Sort by: Brand Sort by: Date Batch E…" at bounding box center [386, 52] width 564 height 15
click at [154, 50] on button "Edit Pricing by [PERSON_NAME]" at bounding box center [166, 53] width 76 height 14
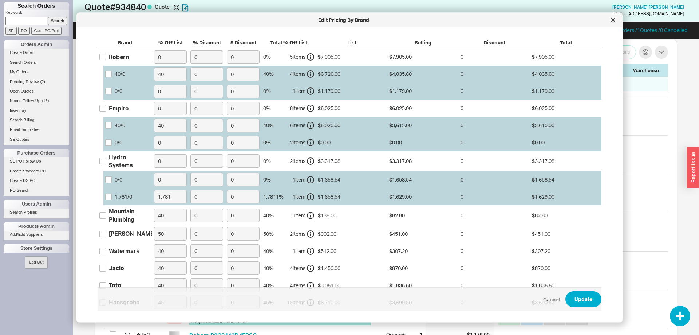
scroll to position [547, 0]
click at [107, 55] on label "Robern" at bounding box center [113, 56] width 29 height 8
click at [106, 55] on input "Robern" at bounding box center [102, 57] width 7 height 7
checkbox input "true"
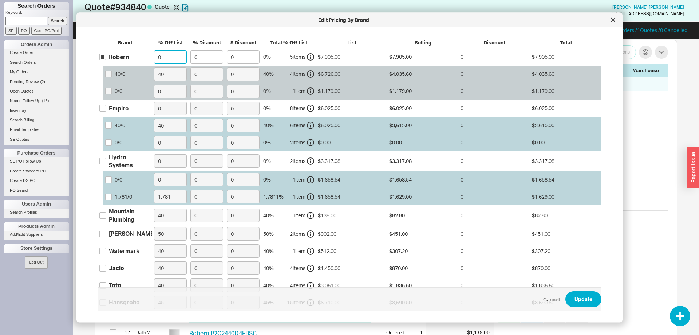
drag, startPoint x: 166, startPoint y: 60, endPoint x: 148, endPoint y: 56, distance: 18.6
click at [154, 56] on input "0" at bounding box center [170, 56] width 33 height 13
type input "40"
click at [582, 302] on button "Update" at bounding box center [584, 299] width 36 height 16
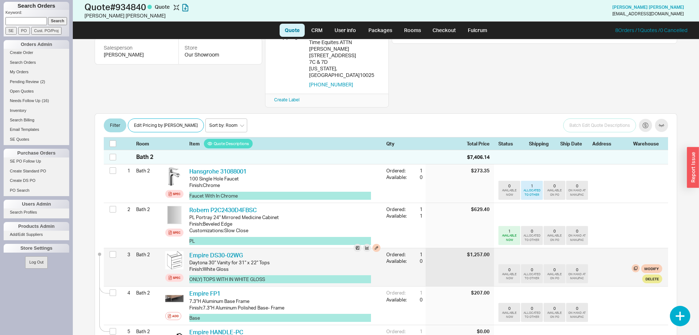
scroll to position [111, 0]
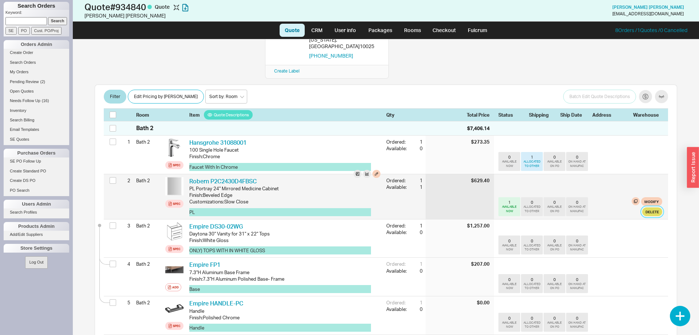
click at [653, 207] on button "Delete" at bounding box center [652, 211] width 20 height 9
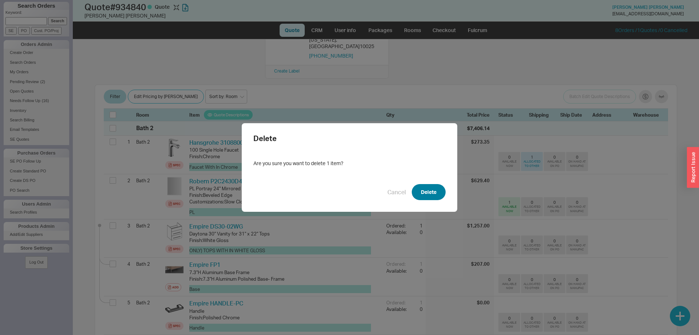
click at [433, 194] on button "Delete" at bounding box center [429, 192] width 34 height 16
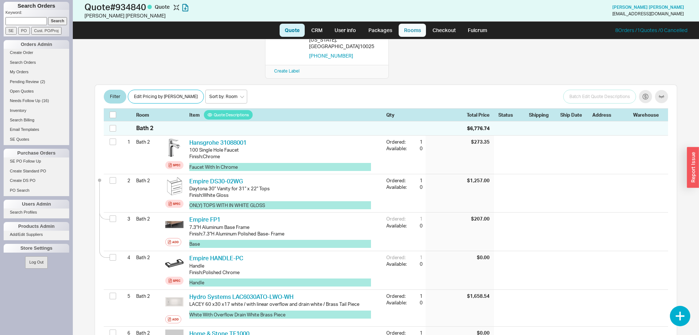
click at [409, 30] on link "Rooms" at bounding box center [412, 30] width 27 height 13
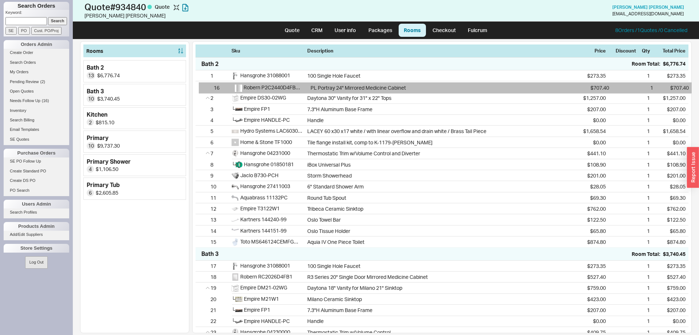
drag, startPoint x: 204, startPoint y: 243, endPoint x: 207, endPoint y: 82, distance: 160.3
click at [207, 82] on div "1 Hansgrohe 31088001 100 Single Hole Faucet $273.35 1 $273.35 2 Empire DS30-02W…" at bounding box center [442, 158] width 493 height 177
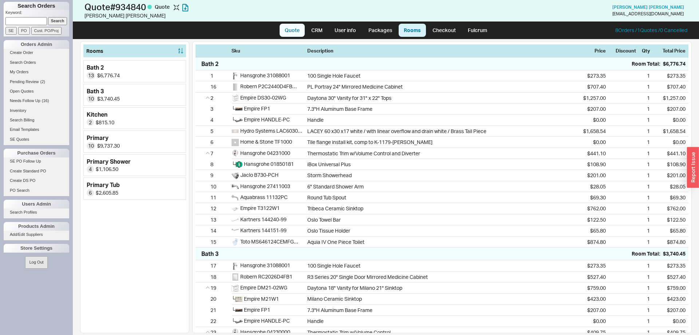
click at [283, 32] on link "Quote" at bounding box center [292, 30] width 25 height 13
select select "LOW"
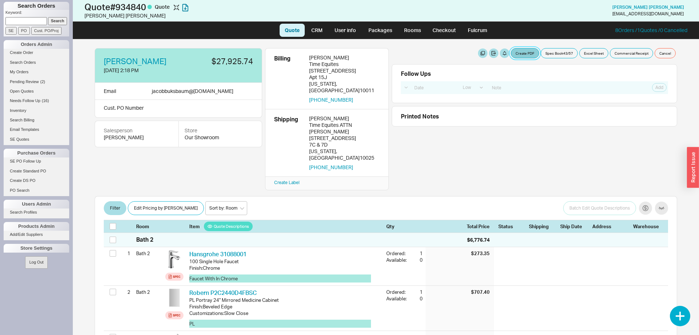
click at [517, 55] on button "Create PDF" at bounding box center [525, 53] width 28 height 10
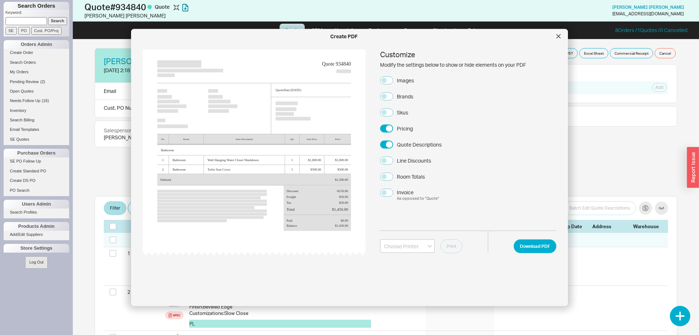
click at [396, 76] on label "Images" at bounding box center [397, 80] width 34 height 8
click at [393, 76] on button "Images" at bounding box center [386, 80] width 13 height 8
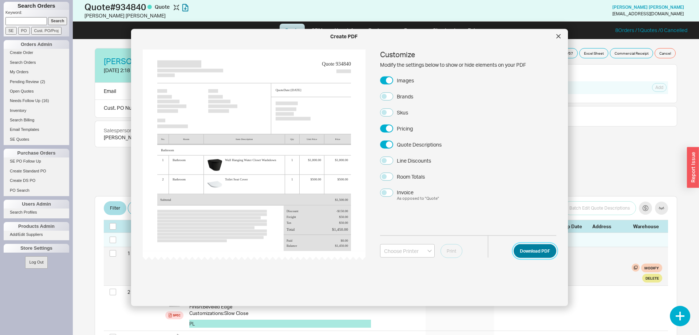
click at [535, 248] on button "Download PDF" at bounding box center [535, 251] width 43 height 14
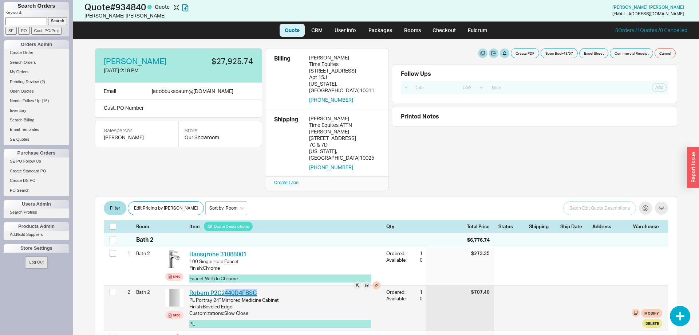
drag, startPoint x: 261, startPoint y: 281, endPoint x: 227, endPoint y: 278, distance: 34.3
click at [227, 288] on div "Robern P2C2440D4FBSC RBN P2C2440D4FBSC" at bounding box center [284, 292] width 191 height 8
copy link "440D4FBSC"
click at [287, 319] on button "PL" at bounding box center [280, 323] width 182 height 8
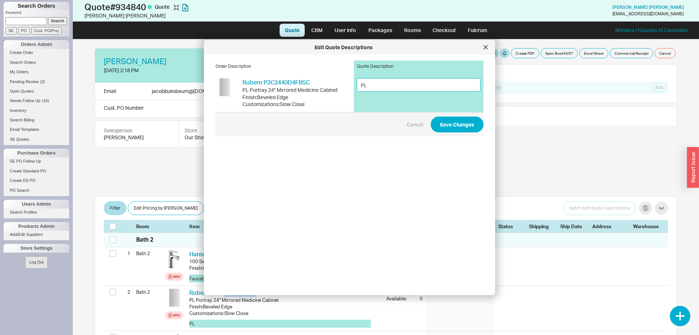
click at [416, 86] on input "PL" at bounding box center [419, 84] width 124 height 13
type input "PL 24" x 40" Cab"
click at [488, 120] on div "Order Description Quote Description Robern P2C2440D4FBSC RBN P2C2440D4FBSC PL P…" at bounding box center [356, 171] width 280 height 223
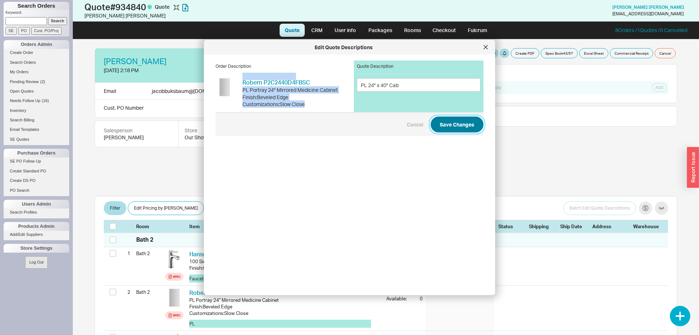
click at [472, 121] on button "Save Changes" at bounding box center [457, 124] width 53 height 16
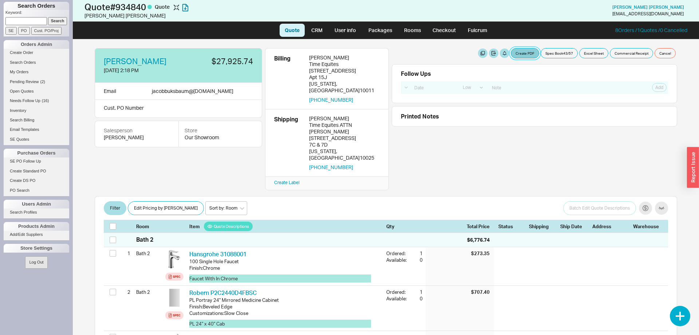
click at [526, 56] on button "Create PDF" at bounding box center [525, 53] width 28 height 10
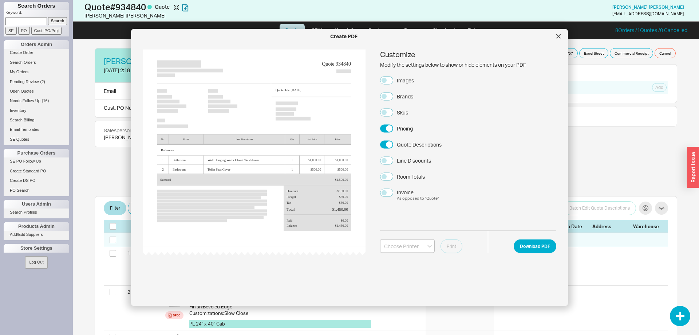
click at [401, 80] on div "Images" at bounding box center [405, 79] width 17 height 7
click at [393, 80] on button "Images" at bounding box center [386, 80] width 13 height 8
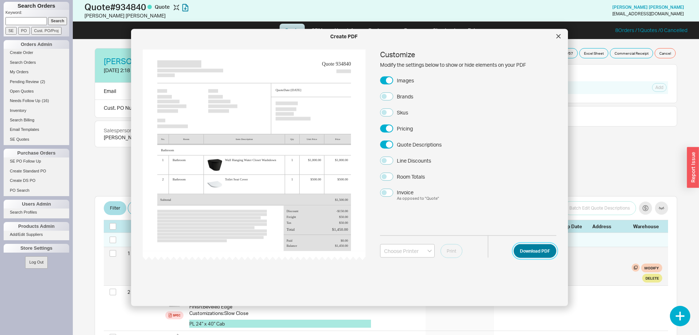
click at [552, 255] on button "Download PDF" at bounding box center [535, 251] width 43 height 14
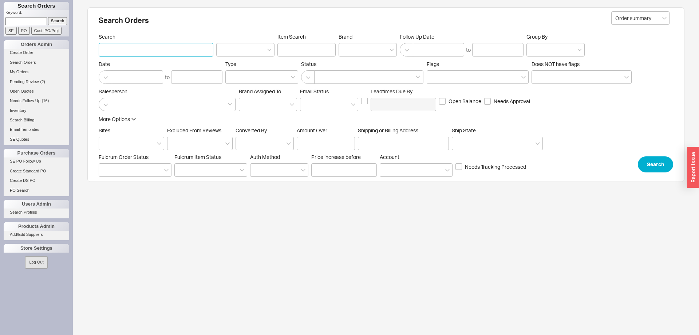
paste input "[PERSON_NAME]"
type input "[PERSON_NAME]"
click at [648, 163] on button "Search" at bounding box center [655, 164] width 35 height 16
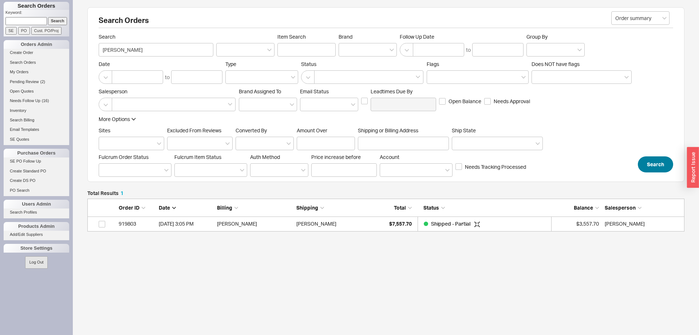
scroll to position [33, 597]
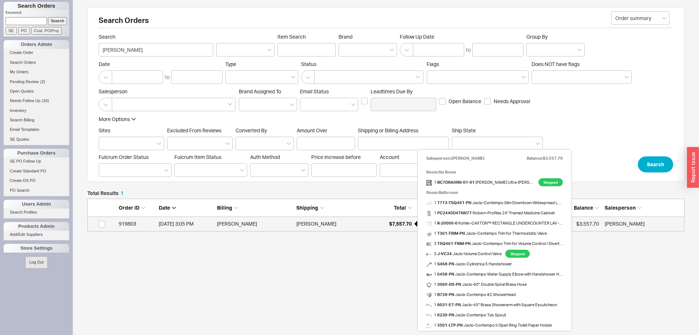
click at [407, 224] on span "$7,557.70" at bounding box center [400, 223] width 23 height 6
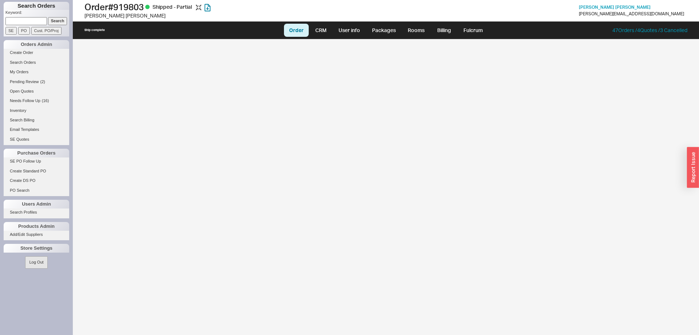
select select "LOW"
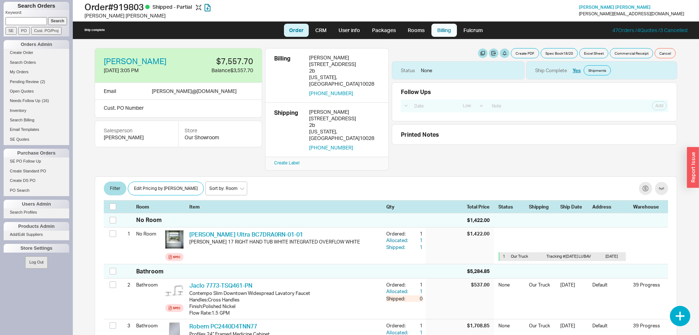
click at [437, 34] on link "Billing" at bounding box center [444, 30] width 25 height 13
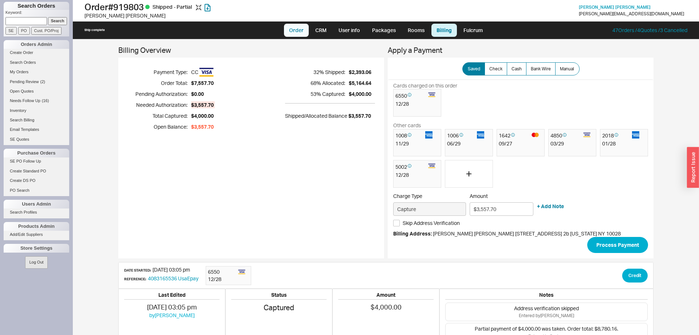
click at [301, 35] on link "Order" at bounding box center [296, 30] width 25 height 13
select select "LOW"
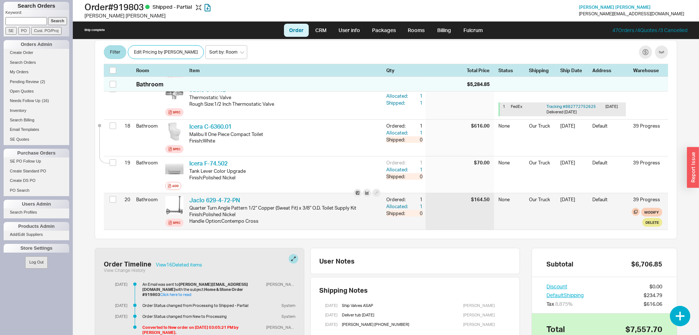
scroll to position [724, 0]
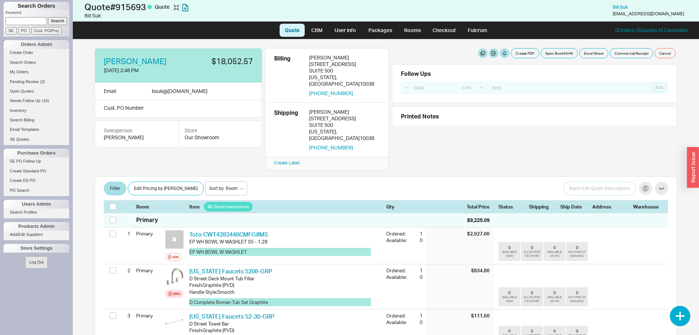
select select "LOW"
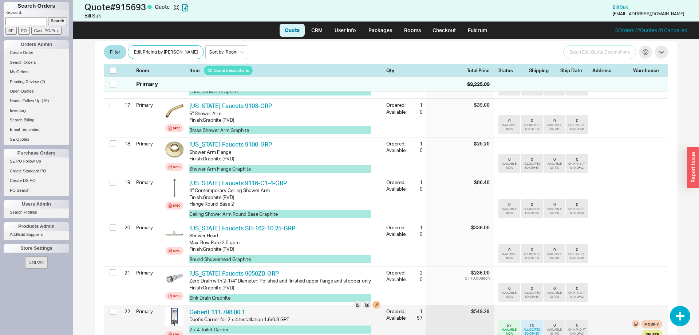
scroll to position [817, 0]
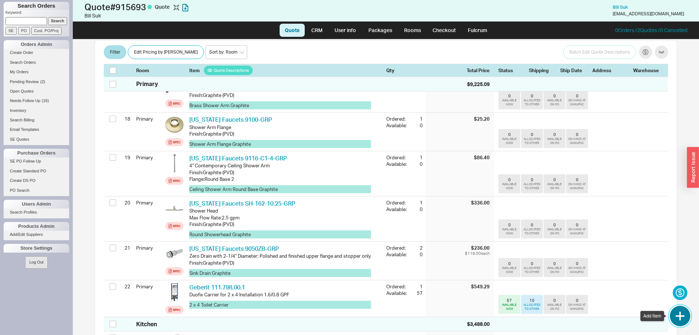
click at [680, 316] on button "button" at bounding box center [680, 316] width 20 height 20
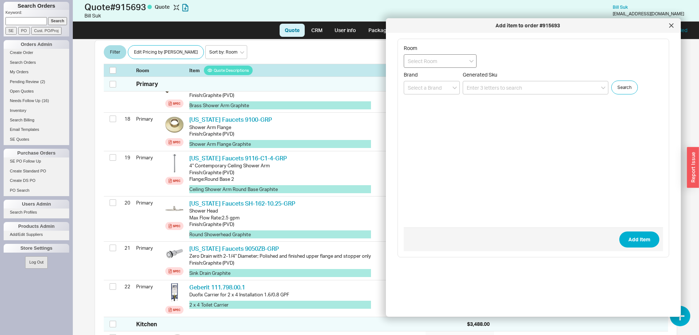
click at [440, 66] on input at bounding box center [440, 60] width 73 height 13
click at [437, 76] on div "Primary" at bounding box center [440, 76] width 72 height 13
type input "Primary"
paste input "[PERSON_NAME]"
type input "[PERSON_NAME]"
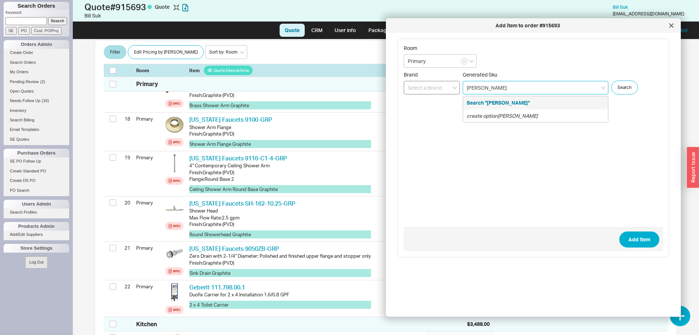
drag, startPoint x: 420, startPoint y: 90, endPoint x: 411, endPoint y: 90, distance: 8.7
click at [463, 90] on input "[PERSON_NAME]" at bounding box center [536, 87] width 146 height 13
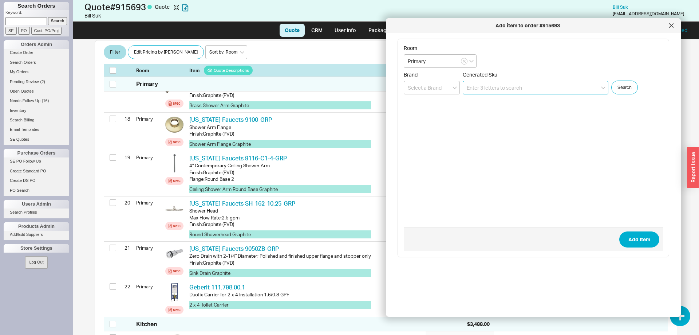
paste input "9408"
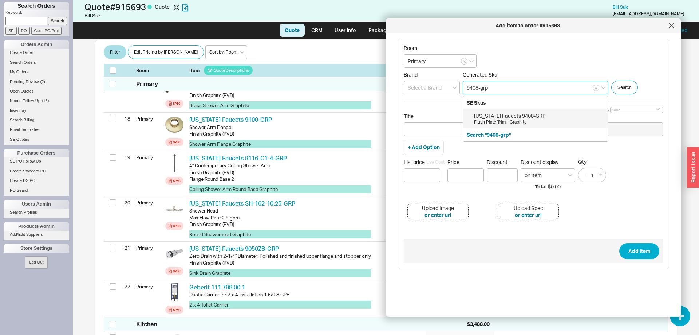
click at [528, 92] on input "9408-grp" at bounding box center [536, 87] width 146 height 13
click at [531, 114] on div "[US_STATE] Faucets 9408-GRP" at bounding box center [539, 115] width 130 height 7
type input "9408-GRP"
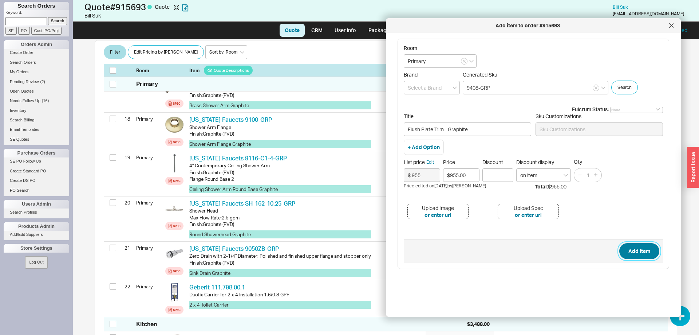
click at [633, 253] on button "Add Item" at bounding box center [639, 251] width 40 height 16
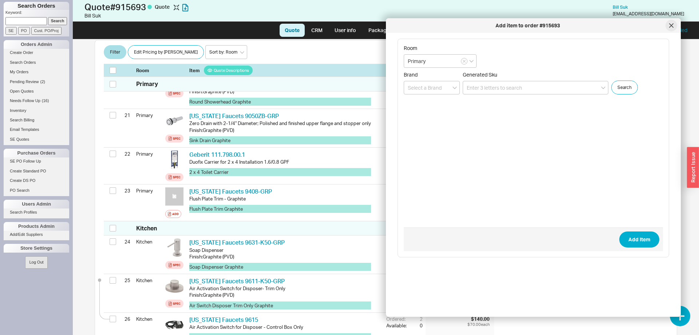
click at [671, 28] on div at bounding box center [672, 26] width 12 height 12
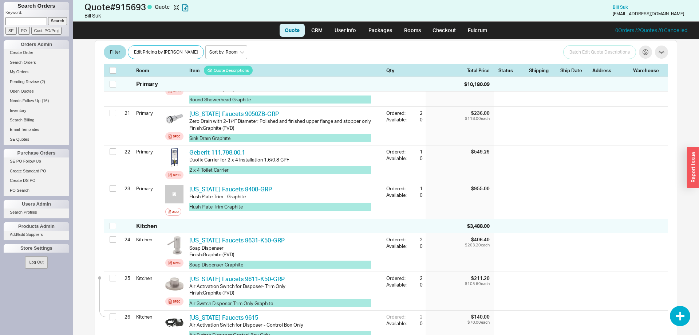
scroll to position [952, 0]
click at [410, 29] on link "Rooms" at bounding box center [412, 30] width 27 height 13
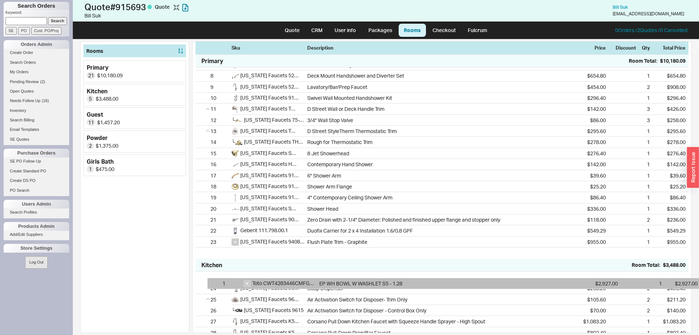
scroll to position [71, 0]
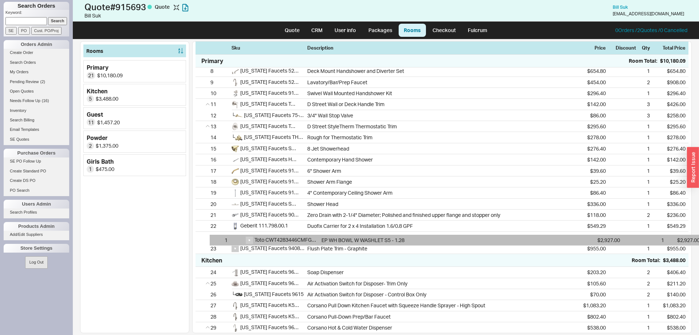
drag, startPoint x: 204, startPoint y: 78, endPoint x: 218, endPoint y: 245, distance: 167.0
click at [218, 245] on div "1 Toto CWT4283446CMFG#MS EP WH BOWL W WASHLET S5 - 1.28 $2,927.00 1 $2,927.00 2…" at bounding box center [442, 126] width 493 height 255
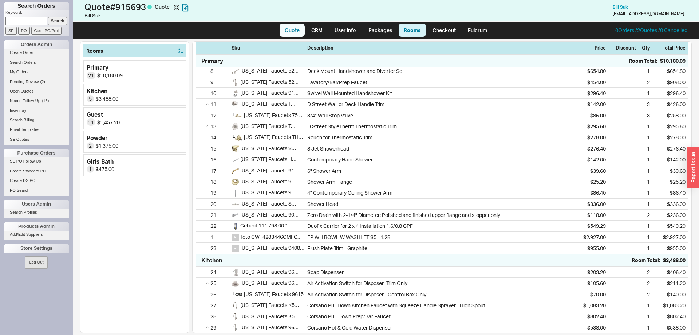
click at [299, 28] on link "Quote" at bounding box center [292, 30] width 25 height 13
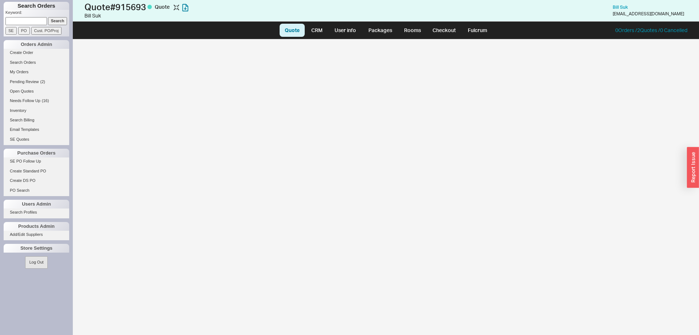
select select "LOW"
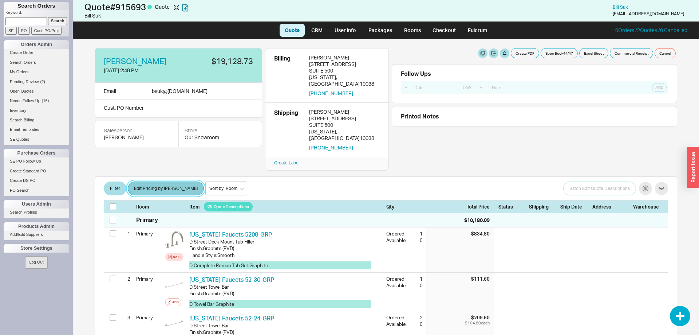
click at [158, 181] on button "Edit Pricing by [PERSON_NAME]" at bounding box center [166, 188] width 76 height 14
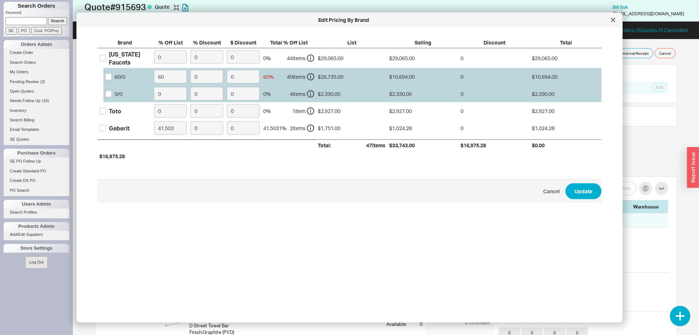
click at [106, 57] on label "[US_STATE] Faucets" at bounding box center [124, 58] width 51 height 16
click at [106, 57] on input "[US_STATE] Faucets" at bounding box center [102, 58] width 7 height 7
checkbox input "true"
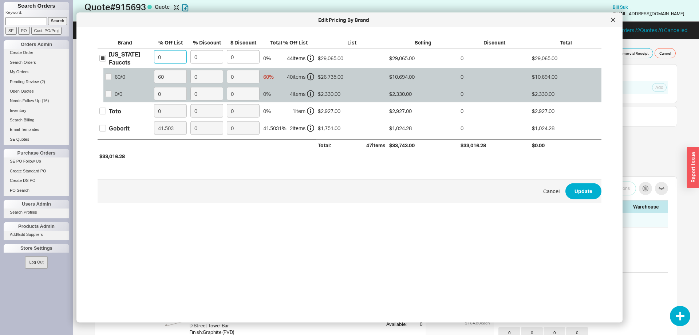
drag, startPoint x: 175, startPoint y: 56, endPoint x: 150, endPoint y: 55, distance: 25.2
click at [154, 55] on input "0" at bounding box center [170, 56] width 33 height 13
type input "60"
click at [119, 111] on div "Toto" at bounding box center [115, 111] width 12 height 8
click at [106, 111] on input "Toto" at bounding box center [102, 110] width 7 height 7
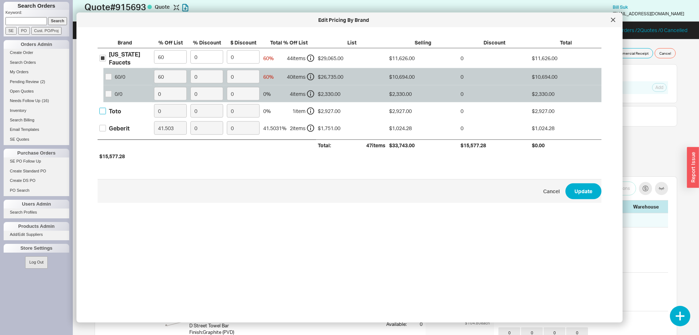
checkbox input "true"
drag, startPoint x: 161, startPoint y: 112, endPoint x: 153, endPoint y: 111, distance: 8.4
click at [154, 111] on input "0" at bounding box center [170, 110] width 33 height 13
type input "40"
click at [581, 186] on button "Update" at bounding box center [584, 191] width 36 height 16
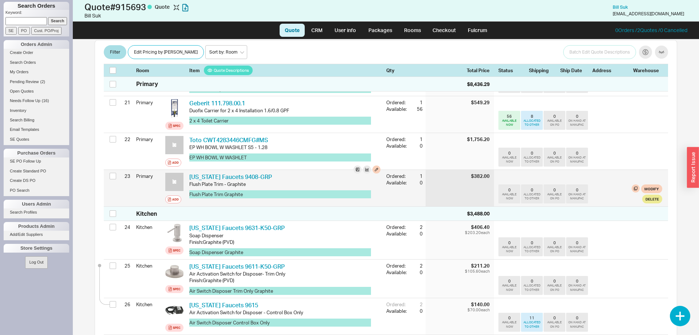
scroll to position [929, 0]
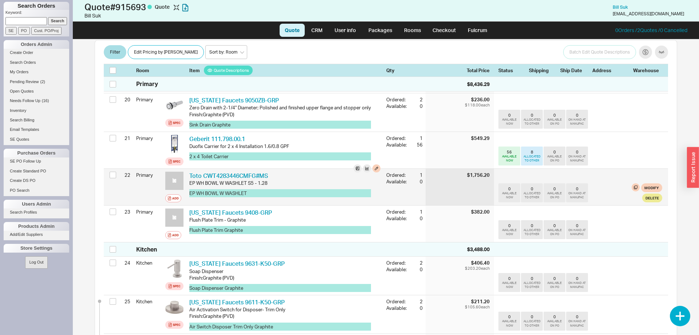
click at [274, 169] on div "Toto CWT4283446CMFG#MS TOT CWT4283446CMFG#MS EP WH BOWL W WASHLET S5 - 1.28 EP …" at bounding box center [284, 187] width 197 height 36
drag, startPoint x: 275, startPoint y: 162, endPoint x: 206, endPoint y: 164, distance: 69.6
click at [206, 172] on div "Toto CWT4283446CMFG#MS TOT CWT4283446CMFG#MS" at bounding box center [284, 176] width 191 height 8
drag, startPoint x: 278, startPoint y: 163, endPoint x: 267, endPoint y: 165, distance: 10.4
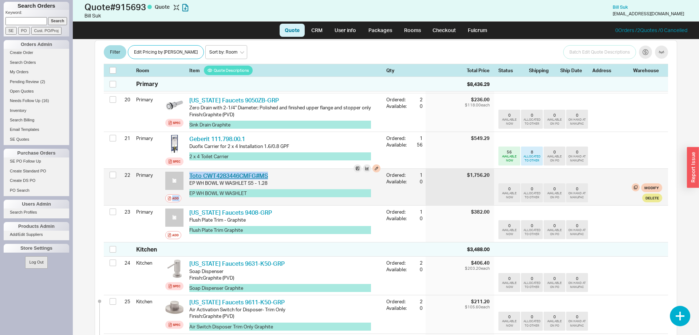
click at [267, 172] on div "Toto CWT4283446CMFG#MS TOT CWT4283446CMFG#MS" at bounding box center [284, 176] width 191 height 8
drag, startPoint x: 271, startPoint y: 163, endPoint x: 203, endPoint y: 161, distance: 68.5
click at [203, 172] on div "Toto CWT4283446CMFG#MS TOT CWT4283446CMFG#MS" at bounding box center [284, 176] width 191 height 8
copy link "CWT4283446CMFG#MS"
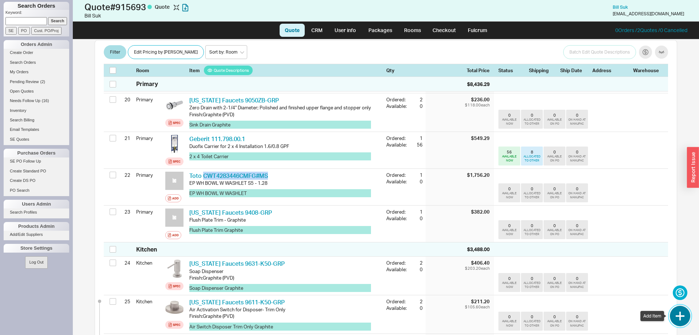
click at [682, 315] on button "button" at bounding box center [680, 316] width 20 height 20
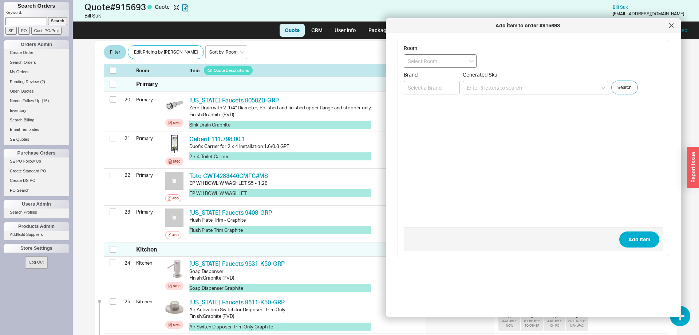
click at [446, 60] on input at bounding box center [440, 60] width 73 height 13
click at [438, 77] on div "Primary" at bounding box center [440, 76] width 72 height 13
type input "Primary"
paste input "CT428CFGT40#01"
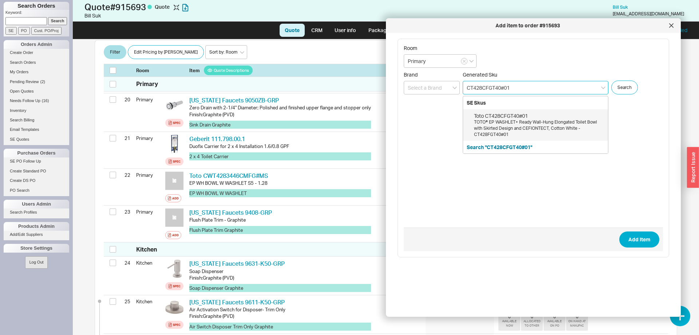
click at [524, 117] on div "Toto CT428CFGT40#01" at bounding box center [539, 115] width 130 height 7
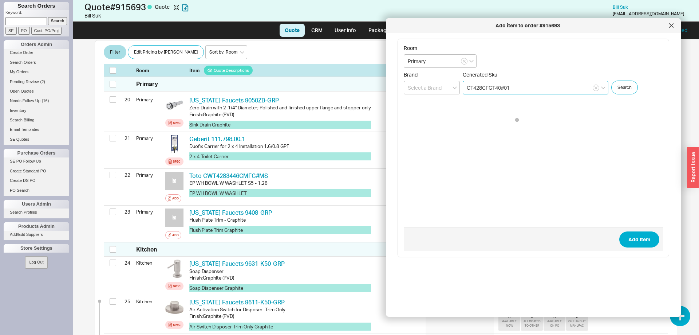
type input "CT428CFGT40#01"
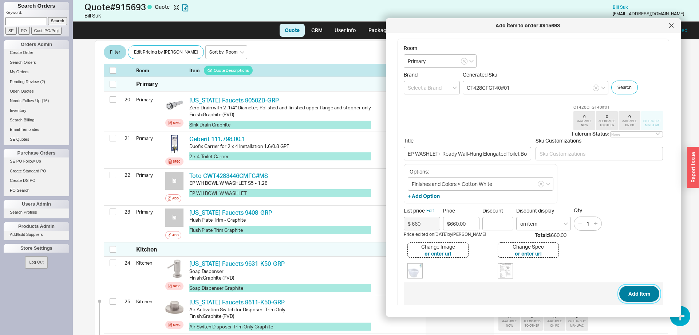
click at [637, 295] on button "Add Item" at bounding box center [639, 294] width 40 height 16
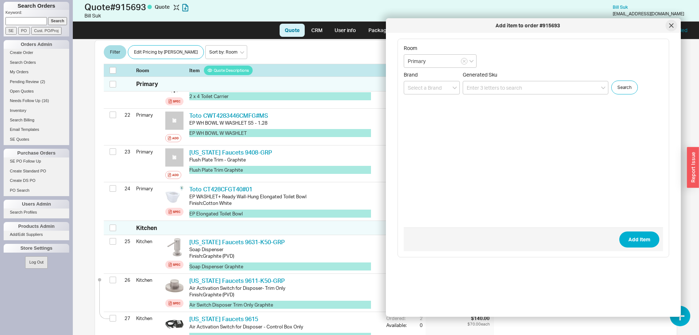
click at [672, 28] on div at bounding box center [672, 26] width 12 height 12
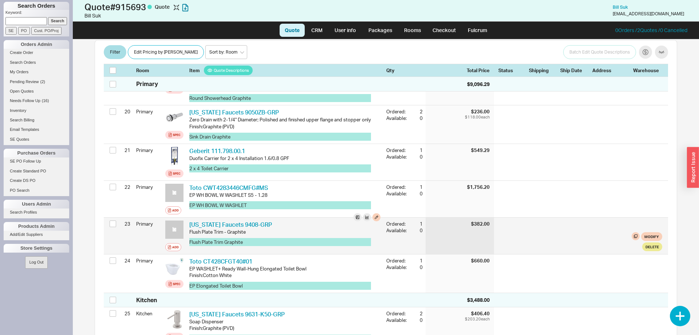
scroll to position [916, 0]
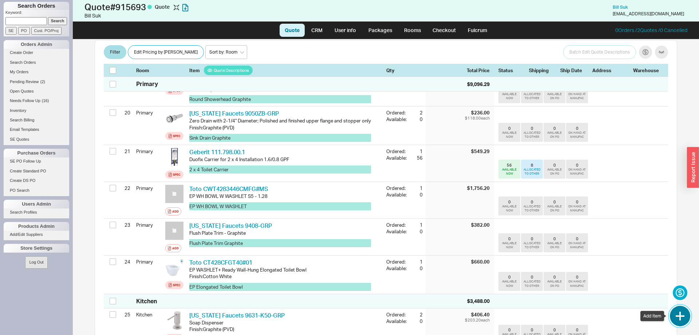
click at [684, 315] on button "button" at bounding box center [680, 316] width 20 height 20
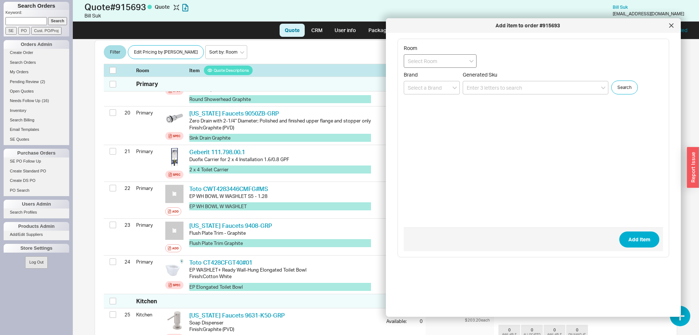
click at [452, 59] on input at bounding box center [440, 60] width 73 height 13
click at [439, 80] on div "Primary" at bounding box center [440, 76] width 72 height 13
type input "Primary"
paste input "SW3446#01"
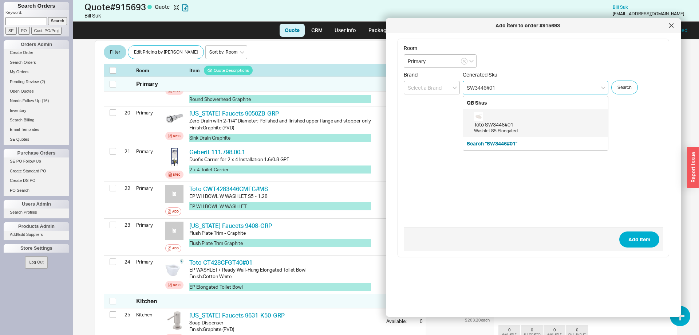
click at [524, 126] on div "Toto SW3446#01" at bounding box center [539, 124] width 130 height 7
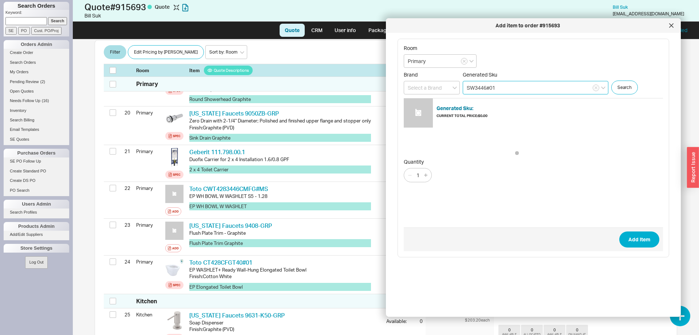
type input "SW3446#01"
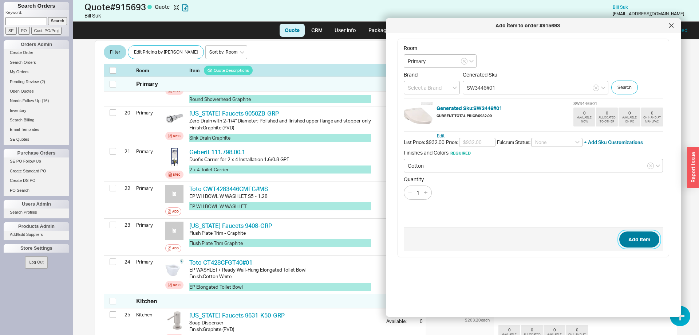
click at [634, 241] on button "Add Item" at bounding box center [639, 239] width 40 height 16
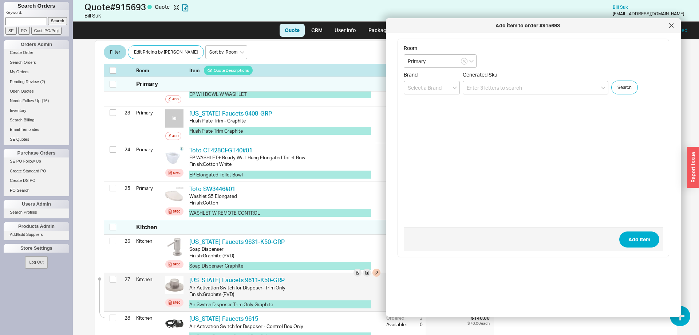
scroll to position [1028, 0]
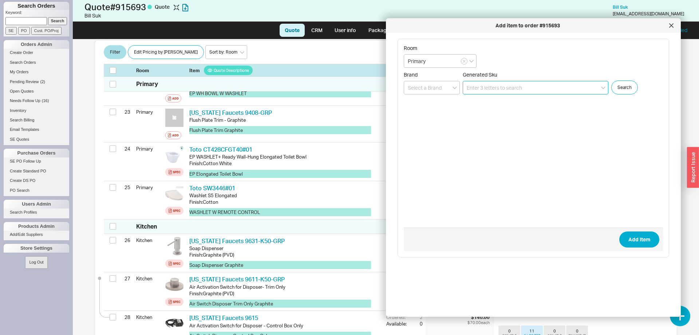
paste input "THU805"
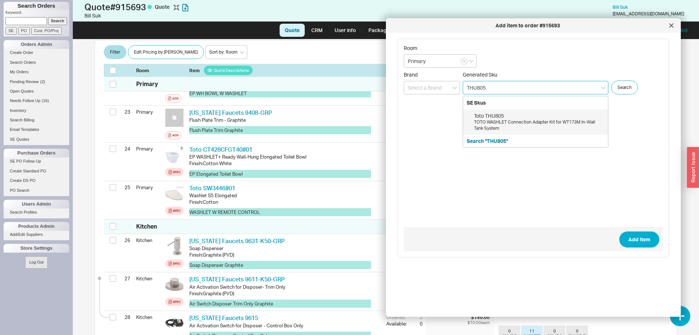
click at [505, 116] on div "Toto THU805" at bounding box center [539, 115] width 130 height 7
type input "THU805"
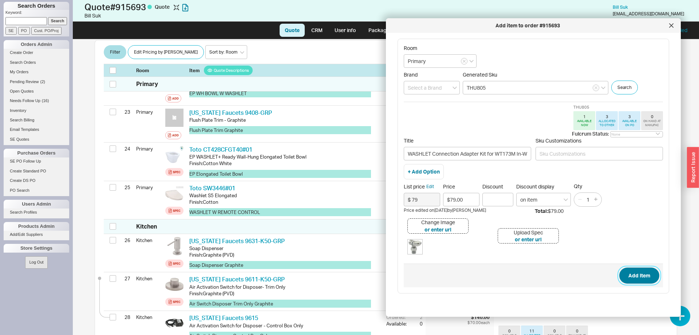
click at [636, 275] on button "Add Item" at bounding box center [639, 275] width 40 height 16
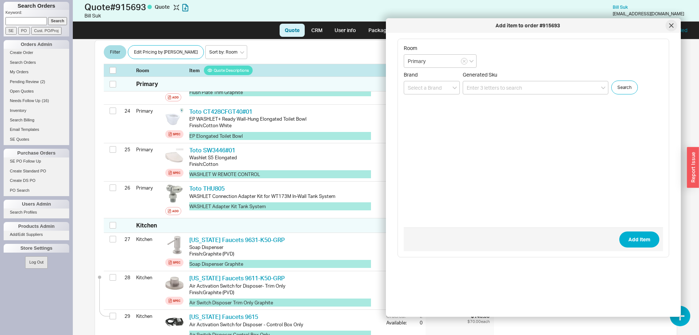
click at [673, 27] on icon at bounding box center [672, 26] width 4 height 4
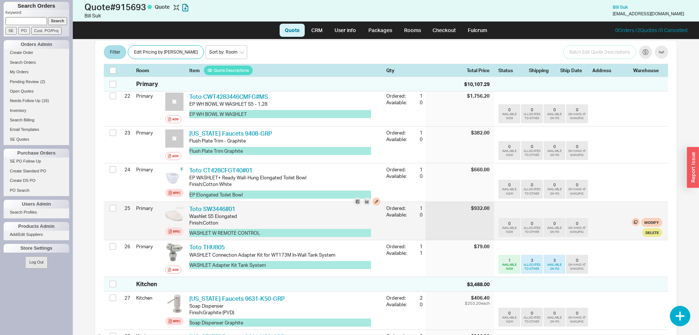
scroll to position [955, 0]
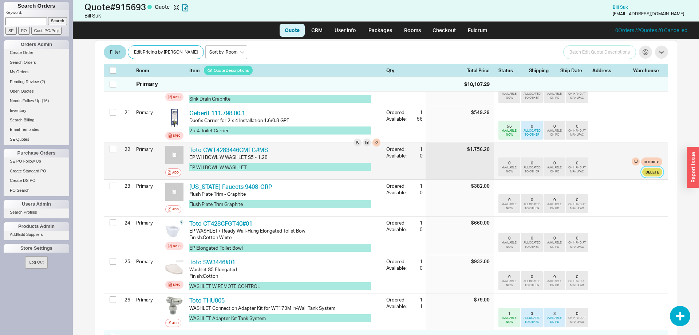
click at [652, 168] on button "Delete" at bounding box center [652, 172] width 20 height 9
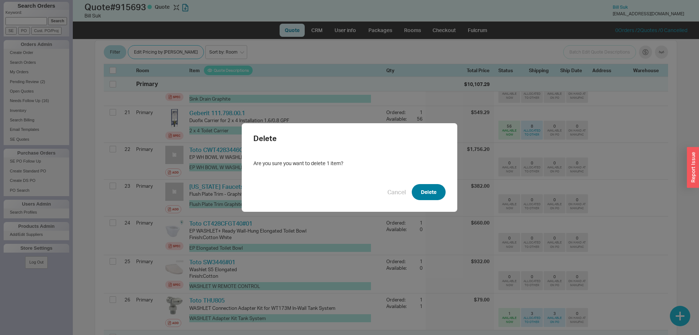
click at [430, 192] on button "Delete" at bounding box center [429, 192] width 34 height 16
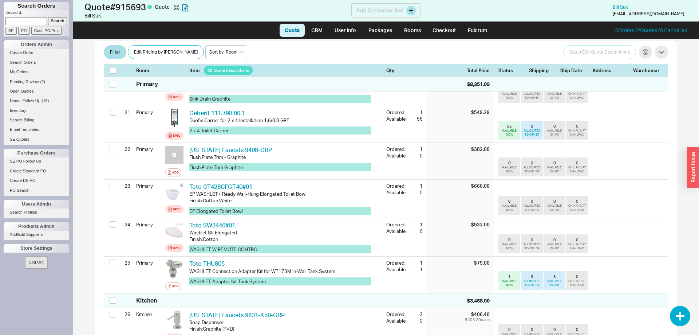
scroll to position [955, 0]
click at [683, 310] on button "button" at bounding box center [680, 316] width 20 height 20
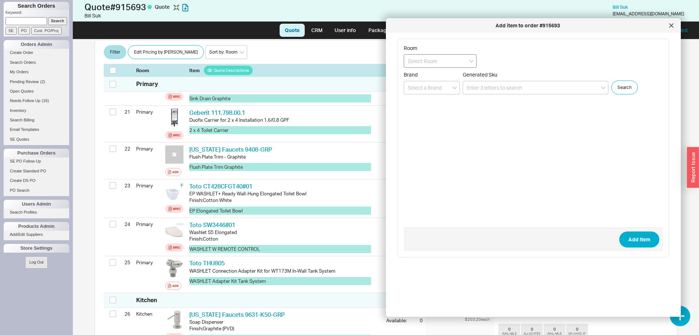
click at [429, 64] on input at bounding box center [440, 60] width 73 height 13
click at [429, 76] on div "Primary" at bounding box center [440, 76] width 72 height 13
type input "Primary"
paste input "1007310000"
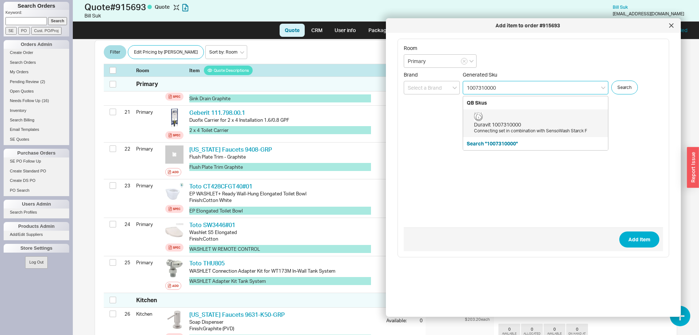
click at [499, 123] on div "Duravit 1007310000" at bounding box center [539, 124] width 130 height 7
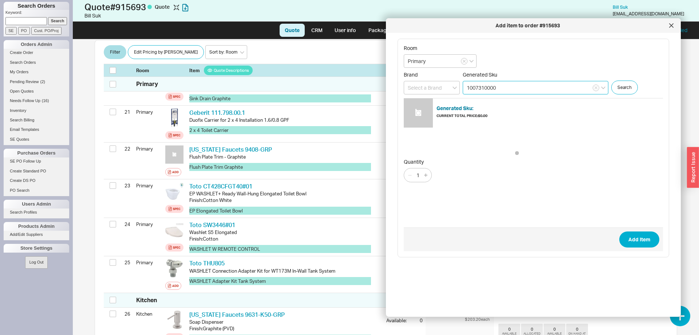
type input "1007310000"
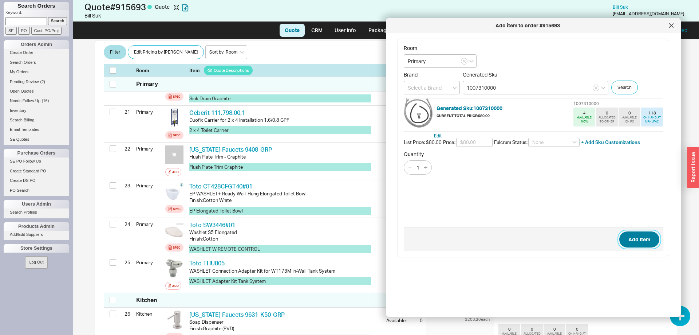
click at [637, 239] on button "Add Item" at bounding box center [639, 239] width 40 height 16
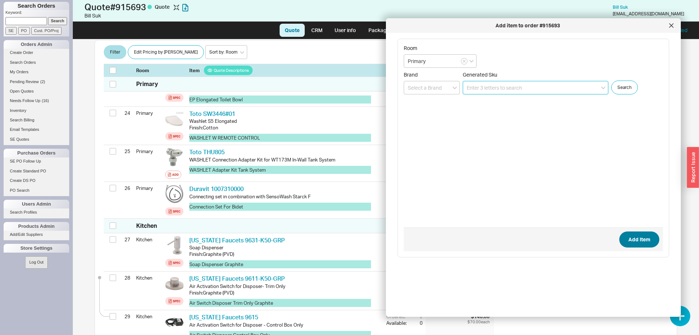
scroll to position [1066, 0]
drag, startPoint x: 670, startPoint y: 27, endPoint x: 457, endPoint y: 46, distance: 213.9
click at [670, 27] on icon at bounding box center [671, 25] width 4 height 4
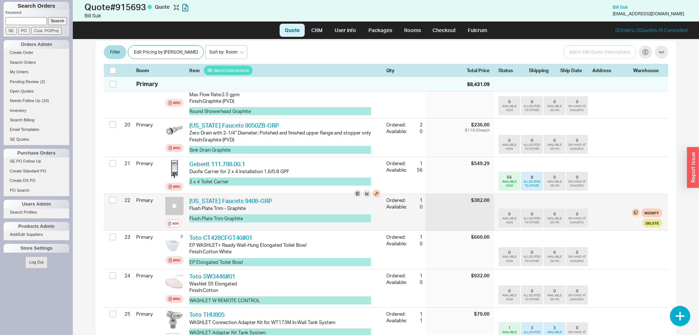
scroll to position [880, 0]
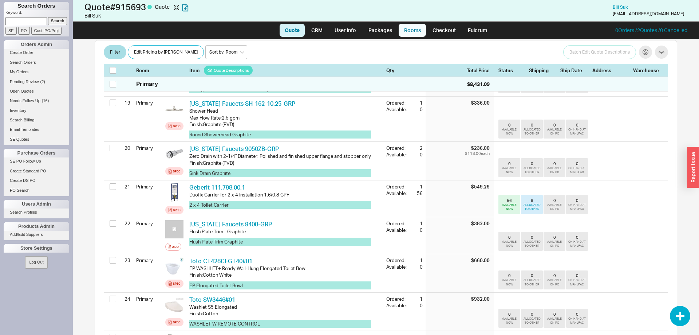
click at [417, 34] on link "Rooms" at bounding box center [412, 30] width 27 height 13
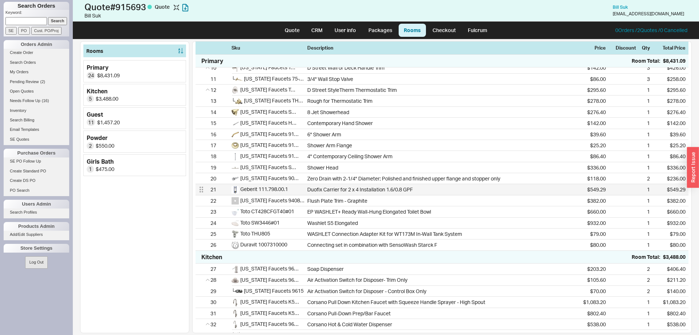
scroll to position [149, 0]
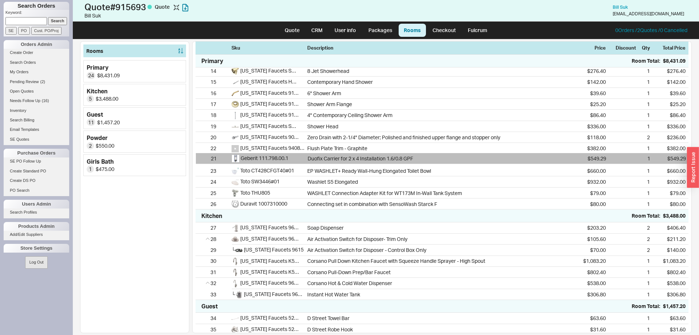
drag, startPoint x: 199, startPoint y: 152, endPoint x: 201, endPoint y: 161, distance: 8.9
click at [201, 161] on div "1 California Faucets 5208-GRP D Street Deck Mount Tub Filler $834.80 1 $834.80 …" at bounding box center [442, 66] width 493 height 288
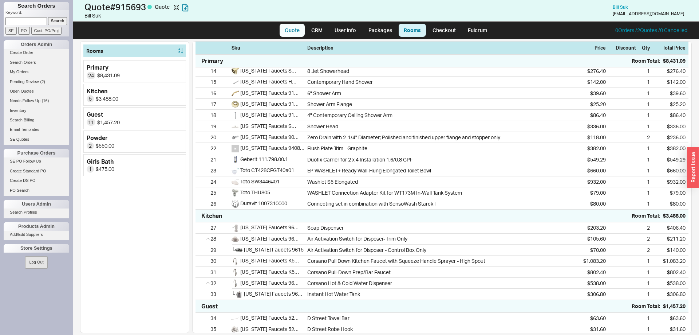
click at [302, 25] on link "Quote" at bounding box center [292, 30] width 25 height 13
select select "LOW"
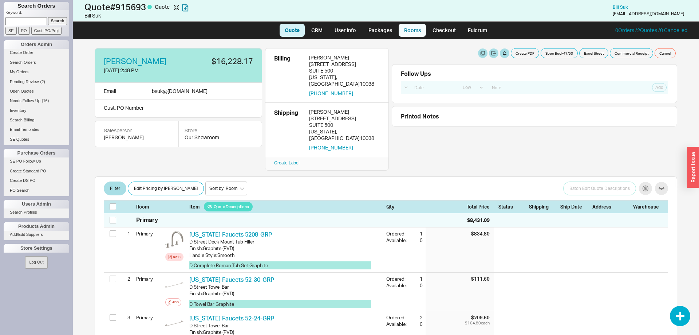
click at [418, 29] on link "Rooms" at bounding box center [412, 30] width 27 height 13
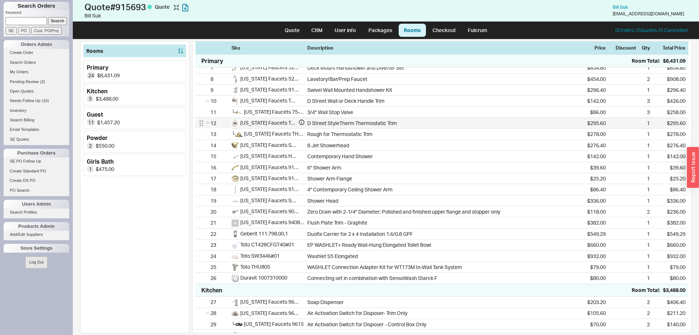
scroll to position [111, 0]
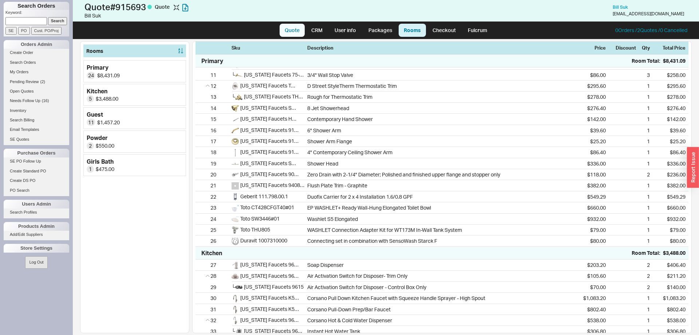
click at [301, 28] on link "Quote" at bounding box center [292, 30] width 25 height 13
select select "LOW"
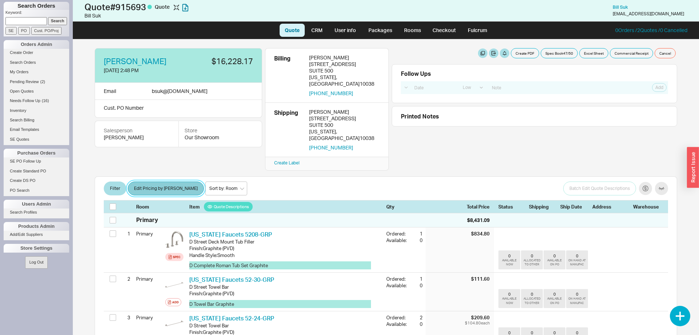
click at [157, 182] on button "Edit Pricing by [PERSON_NAME]" at bounding box center [166, 188] width 76 height 14
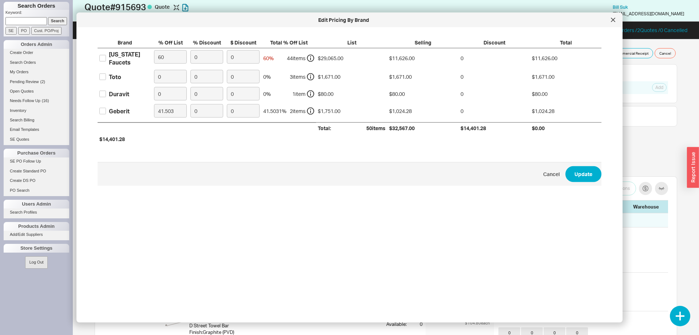
click at [118, 75] on div "Toto" at bounding box center [115, 76] width 12 height 8
click at [106, 75] on input "Toto" at bounding box center [102, 76] width 7 height 7
checkbox input "true"
click at [116, 95] on div "Duravit" at bounding box center [119, 94] width 20 height 8
click at [106, 95] on input "Duravit" at bounding box center [102, 93] width 7 height 7
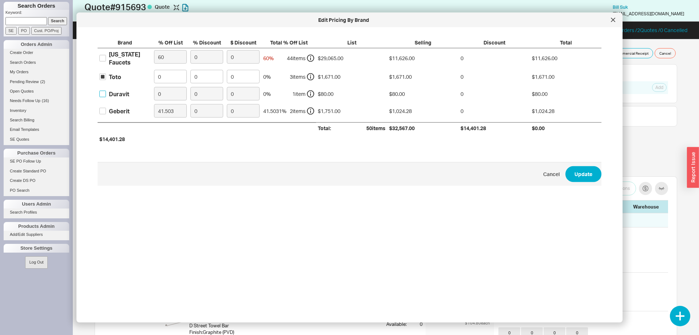
checkbox input "true"
drag, startPoint x: 162, startPoint y: 80, endPoint x: 156, endPoint y: 78, distance: 5.9
click at [156, 78] on input "0" at bounding box center [170, 76] width 33 height 13
type input "40"
drag, startPoint x: 164, startPoint y: 93, endPoint x: 125, endPoint y: 93, distance: 39.0
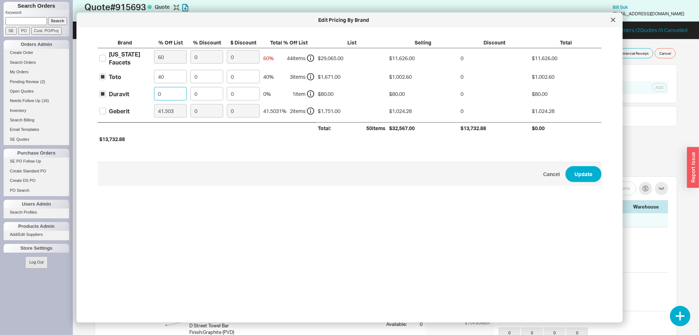
click at [154, 93] on input "0" at bounding box center [170, 93] width 33 height 13
type input "40"
click at [598, 171] on button "Update" at bounding box center [584, 174] width 36 height 16
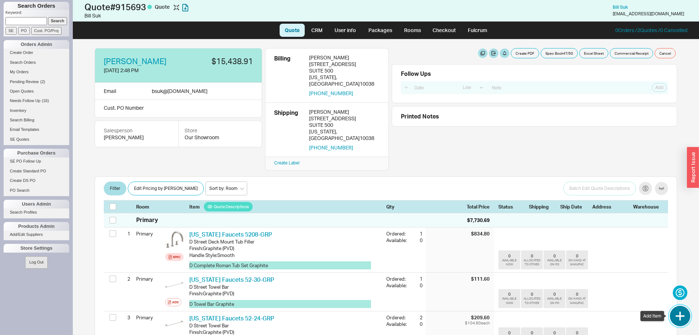
click at [681, 316] on button "button" at bounding box center [680, 316] width 20 height 20
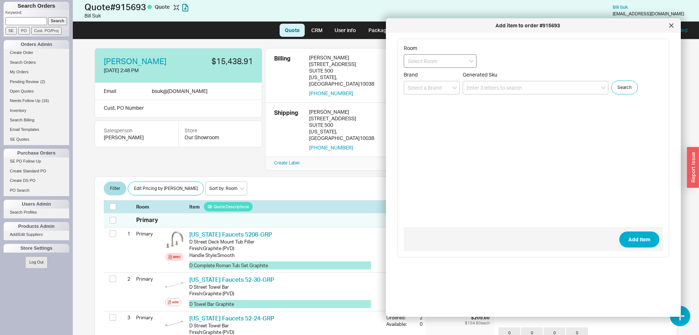
click at [434, 54] on input at bounding box center [440, 60] width 73 height 13
click at [432, 61] on input at bounding box center [440, 60] width 73 height 13
click at [427, 128] on div "Girls Bath" at bounding box center [440, 127] width 72 height 13
type input "Girls Bath"
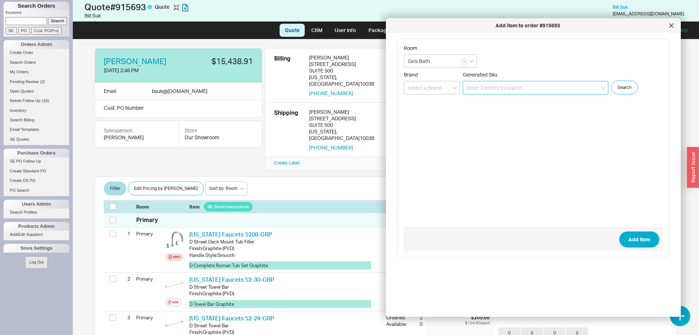
click at [499, 92] on input at bounding box center [536, 87] width 146 height 13
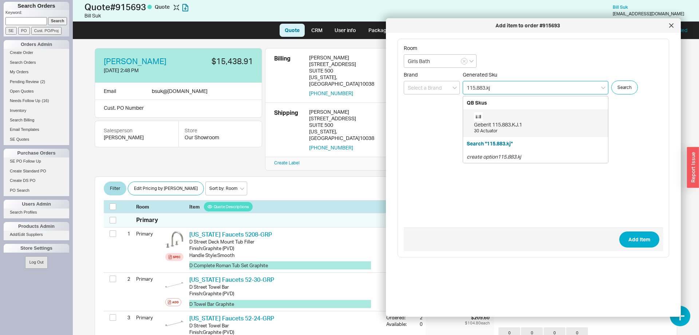
click at [509, 120] on div "Geberit 115.883.KJ.1 30 Actuator" at bounding box center [539, 123] width 130 height 22
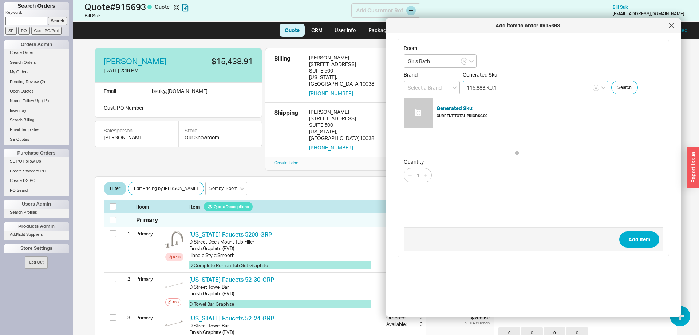
type input "115.883.KJ.1"
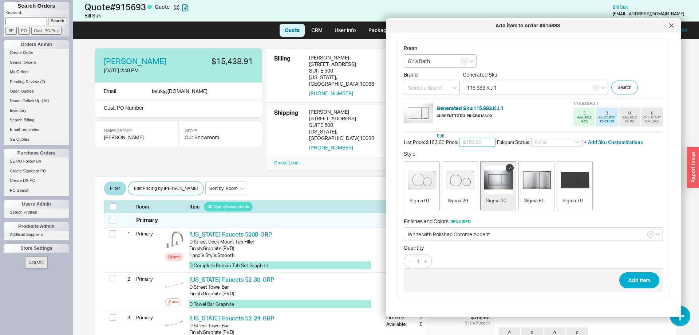
type input "$109.80"
click at [644, 275] on button "Add Item" at bounding box center [639, 280] width 40 height 16
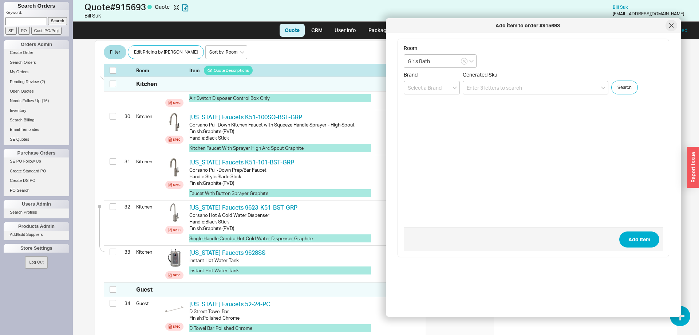
click at [673, 27] on icon at bounding box center [672, 26] width 4 height 4
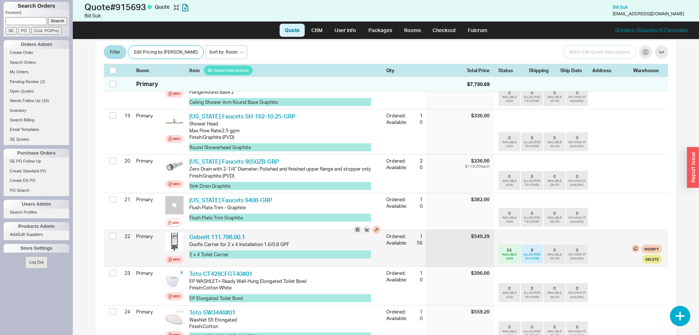
scroll to position [914, 0]
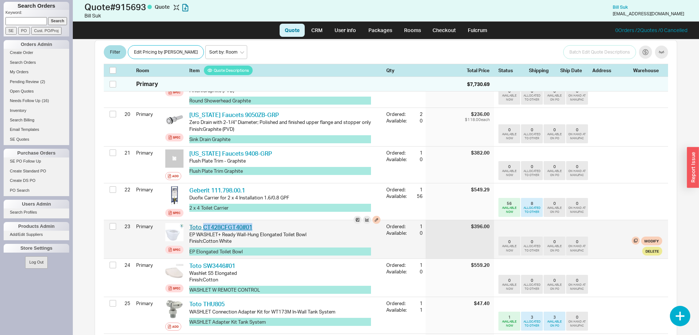
drag, startPoint x: 262, startPoint y: 215, endPoint x: 202, endPoint y: 214, distance: 60.1
click at [202, 223] on div "Toto CT428CFGT40#01 TOT CT428CFGT40#01" at bounding box center [284, 227] width 191 height 8
copy link "CT428CFGT40#01"
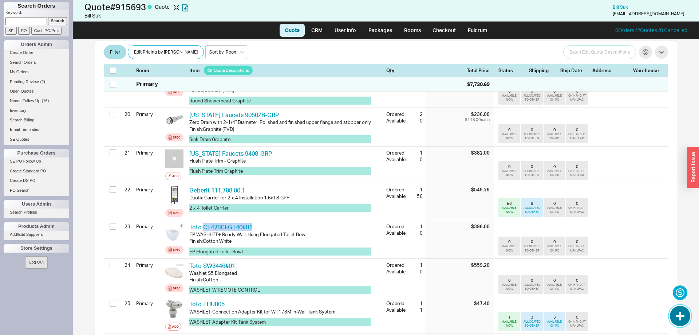
click at [678, 311] on button "button" at bounding box center [680, 316] width 20 height 20
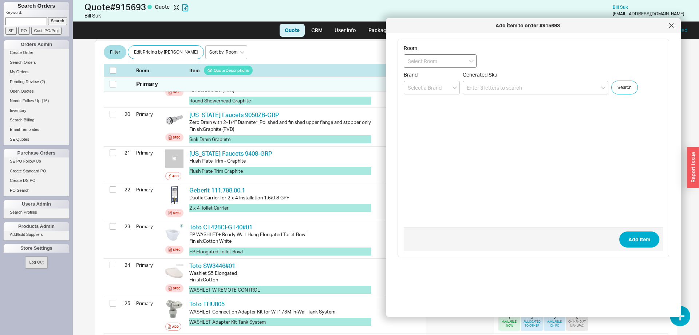
click at [437, 63] on input at bounding box center [440, 60] width 73 height 13
click at [432, 115] on div "Powder" at bounding box center [440, 115] width 72 height 13
click at [422, 56] on input "Powder" at bounding box center [440, 60] width 73 height 13
click at [425, 131] on div "Girls Bath" at bounding box center [440, 127] width 72 height 13
type input "Girls Bath"
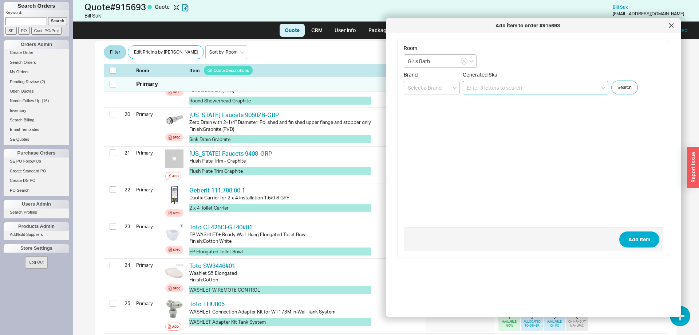
paste input "CT428CFGT40#01"
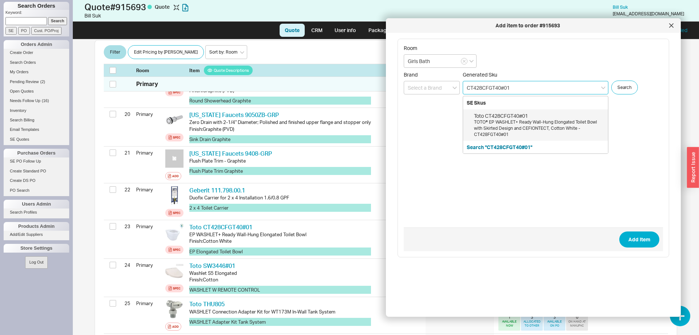
click at [495, 122] on div "TOTO® EP WASHLET+ Ready Wall-Hung Elongated Toilet Bowl with Skirted Design and…" at bounding box center [539, 128] width 130 height 18
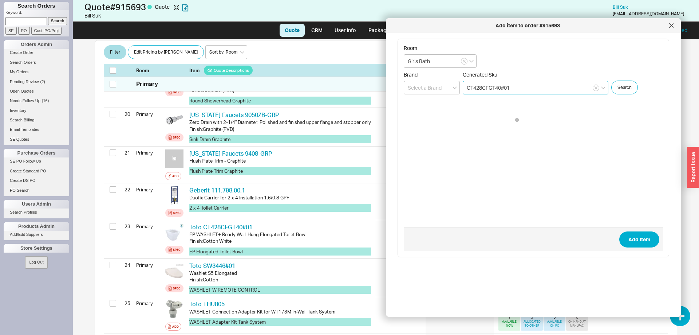
type input "CT428CFGT40#01"
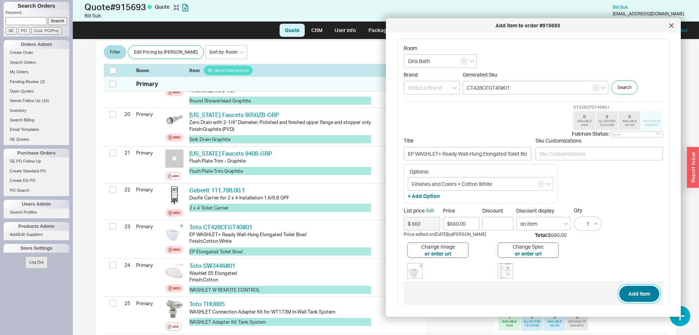
click at [642, 287] on button "Add Item" at bounding box center [639, 294] width 40 height 16
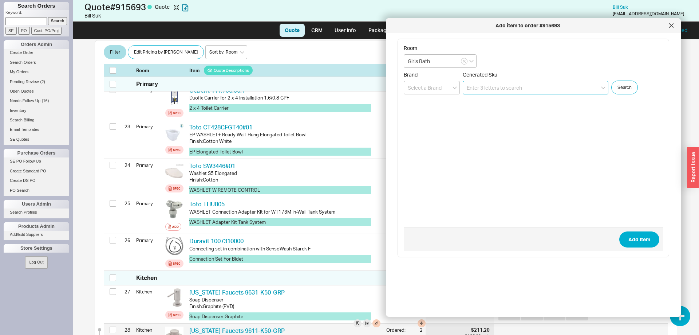
scroll to position [989, 0]
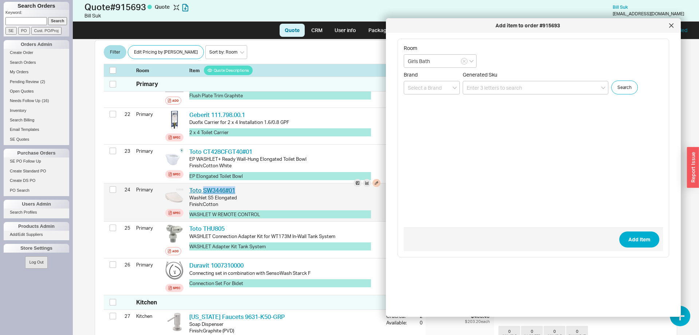
drag, startPoint x: 238, startPoint y: 177, endPoint x: 204, endPoint y: 176, distance: 34.2
click at [204, 186] on div "Toto SW3446#01 TOT SW3446#01" at bounding box center [284, 190] width 191 height 8
copy link "SW3446#01"
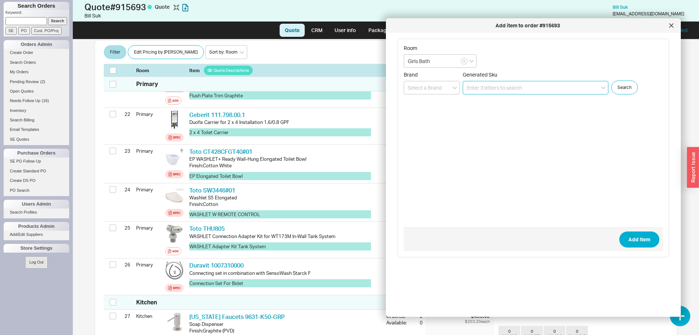
paste input "SW3446#01"
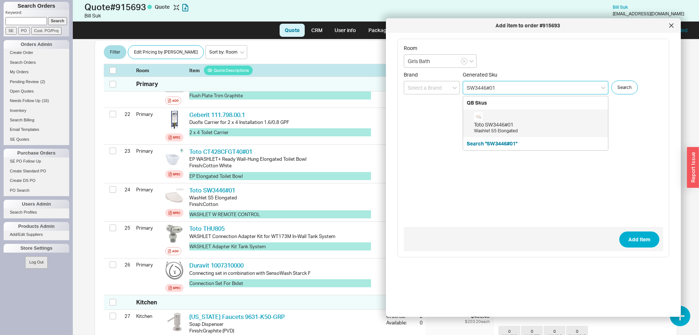
click at [499, 122] on div "Toto SW3446#01" at bounding box center [539, 124] width 130 height 7
type input "SW3446#01"
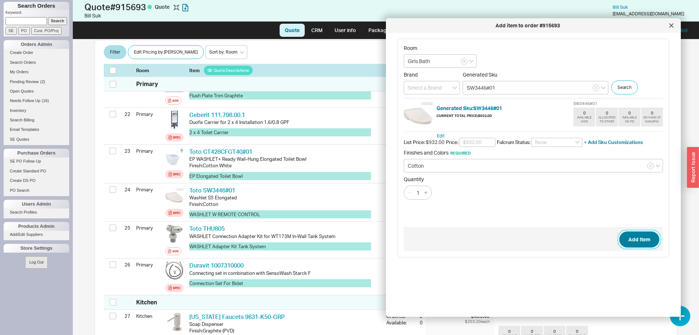
click at [631, 244] on button "Add Item" at bounding box center [639, 239] width 40 height 16
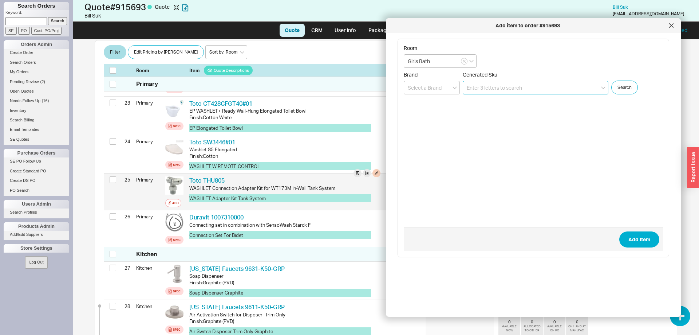
scroll to position [1027, 0]
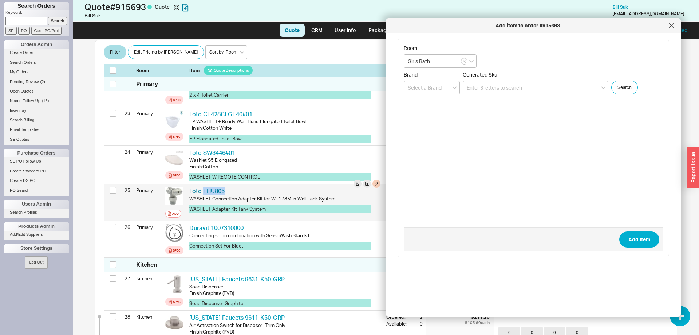
drag, startPoint x: 234, startPoint y: 177, endPoint x: 202, endPoint y: 180, distance: 31.9
click at [202, 187] on div "Toto THU805 TOT THU805" at bounding box center [284, 191] width 191 height 8
copy link "THU805"
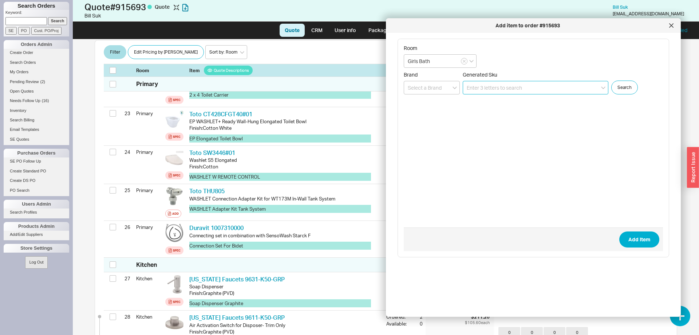
paste input "THU805"
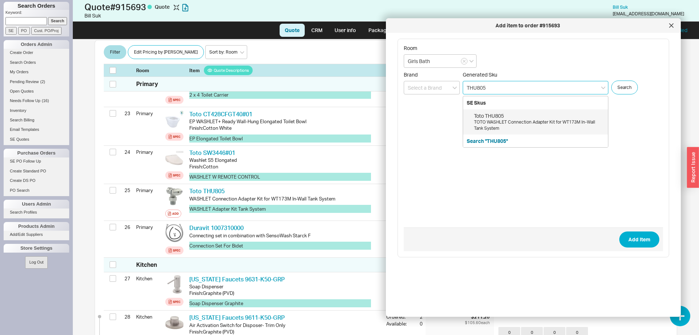
click at [501, 122] on div "TOTO WASHLET Connection Adapter Kit for WT173M In-Wall Tank System" at bounding box center [539, 125] width 130 height 12
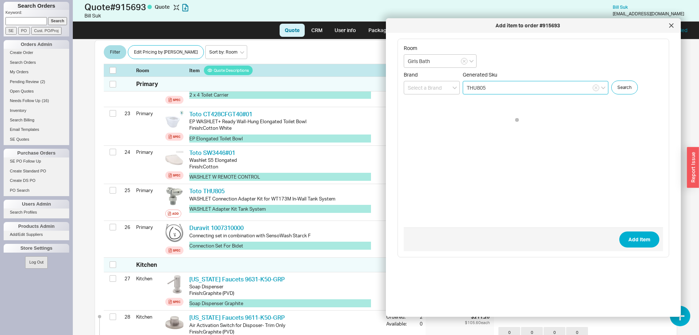
type input "THU805"
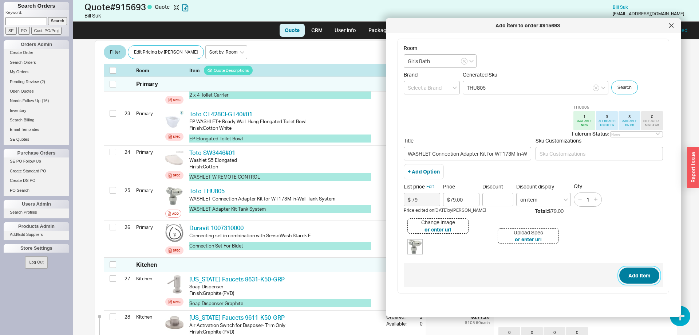
click at [634, 275] on button "Add Item" at bounding box center [639, 275] width 40 height 16
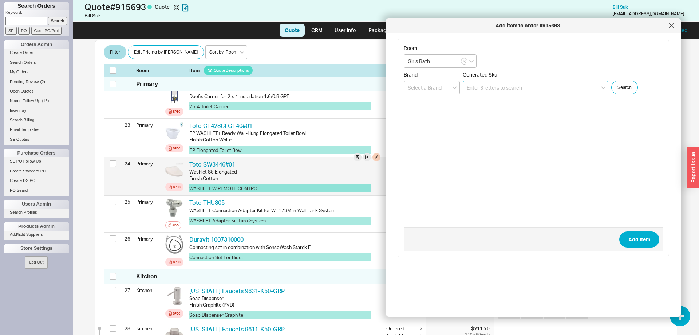
scroll to position [985, 0]
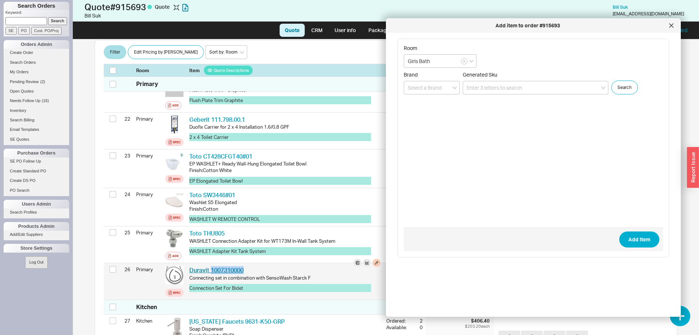
drag, startPoint x: 249, startPoint y: 257, endPoint x: 212, endPoint y: 257, distance: 37.9
click at [212, 266] on div "Duravit 1007310000 DRV 1007310000" at bounding box center [284, 270] width 191 height 8
drag, startPoint x: 212, startPoint y: 257, endPoint x: 232, endPoint y: 260, distance: 20.9
copy link "1007310000"
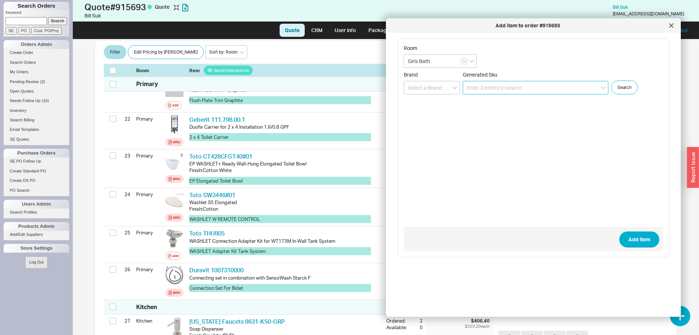
paste input "1007310000"
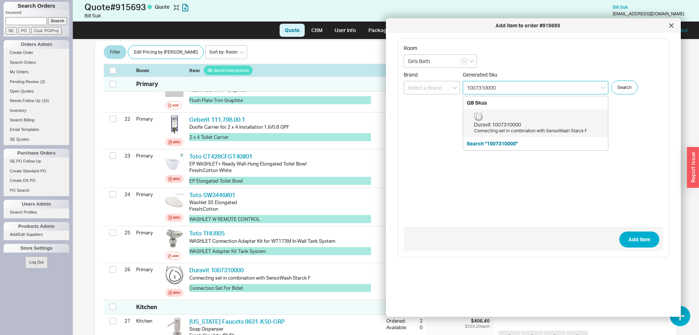
click at [506, 119] on div "Duravit 1007310000 Connecting set in combination with SensoWash Starck F" at bounding box center [539, 123] width 130 height 22
type input "1007310000"
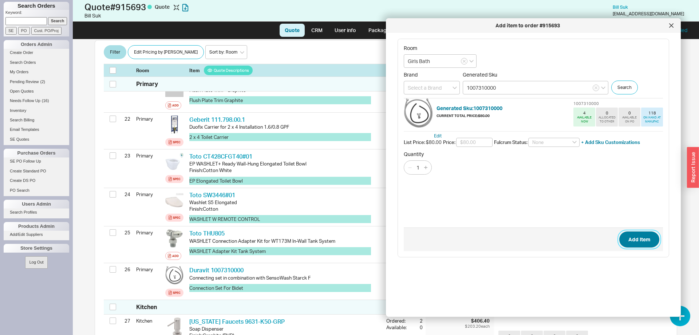
click at [627, 245] on button "Add Item" at bounding box center [639, 239] width 40 height 16
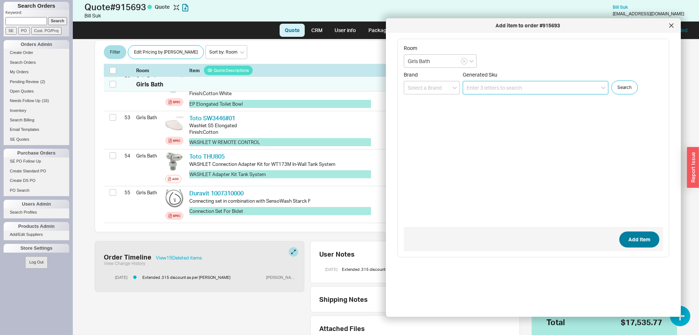
scroll to position [2291, 0]
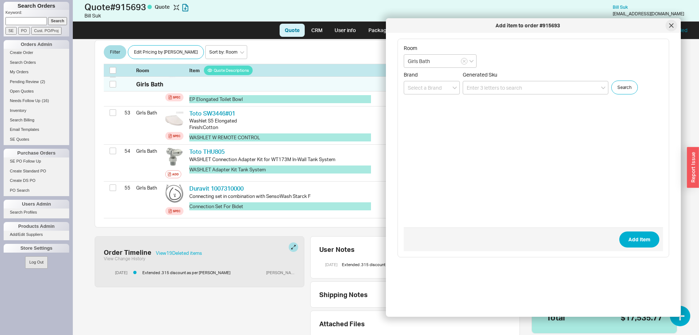
click at [670, 28] on div at bounding box center [672, 26] width 12 height 12
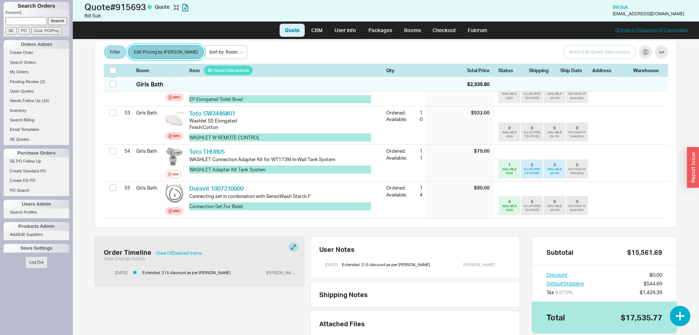
click at [169, 54] on button "Edit Pricing by [PERSON_NAME]" at bounding box center [166, 53] width 76 height 14
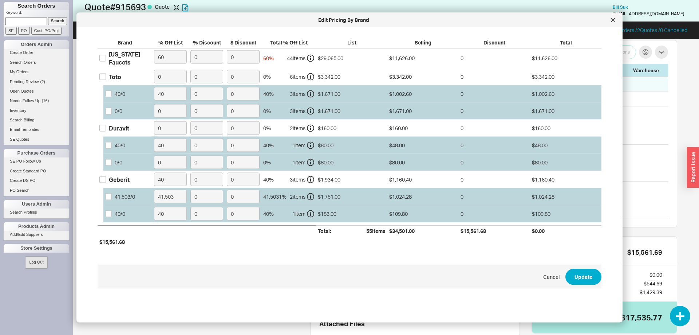
click at [107, 131] on label "Duravit" at bounding box center [114, 128] width 30 height 8
click at [106, 131] on input "Duravit" at bounding box center [102, 128] width 7 height 7
checkbox input "true"
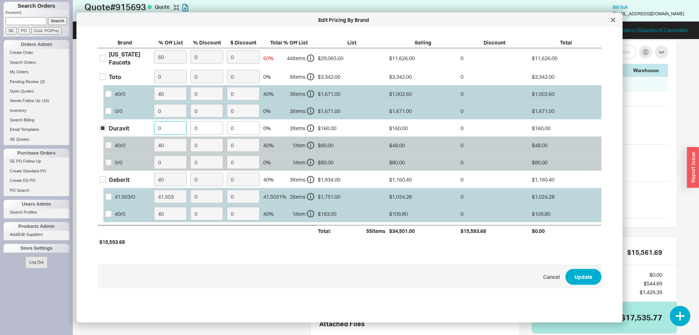
drag, startPoint x: 158, startPoint y: 130, endPoint x: 172, endPoint y: 131, distance: 13.6
click at [172, 131] on input "0" at bounding box center [170, 127] width 33 height 13
type input "40"
click at [104, 75] on input "Toto" at bounding box center [102, 76] width 7 height 7
checkbox input "true"
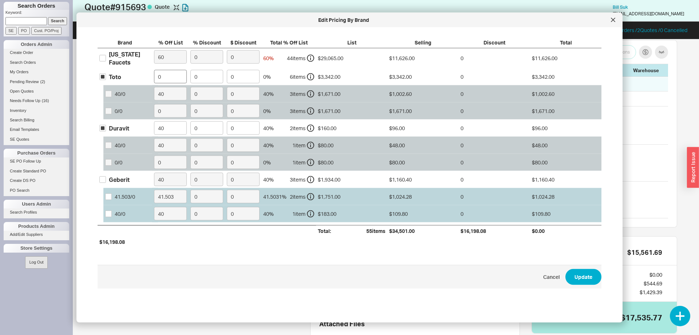
drag, startPoint x: 154, startPoint y: 78, endPoint x: 176, endPoint y: 80, distance: 22.8
click at [176, 80] on label "0" at bounding box center [170, 76] width 36 height 17
drag, startPoint x: 176, startPoint y: 82, endPoint x: 134, endPoint y: 82, distance: 41.9
click at [154, 82] on input "0" at bounding box center [170, 76] width 33 height 13
type input "40"
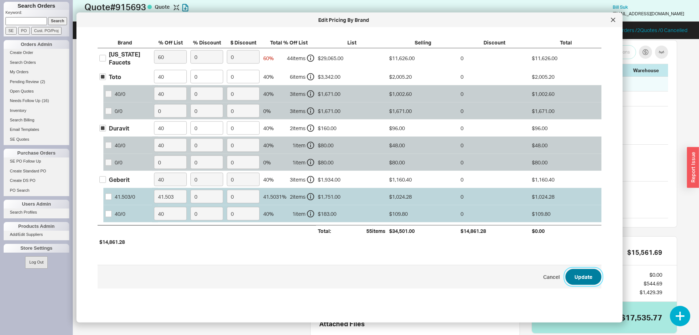
click at [582, 278] on button "Update" at bounding box center [584, 276] width 36 height 16
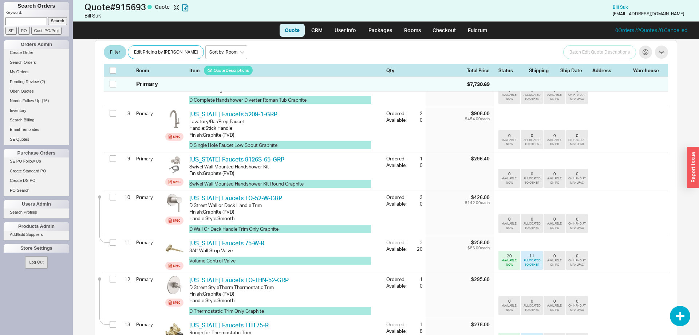
scroll to position [0, 0]
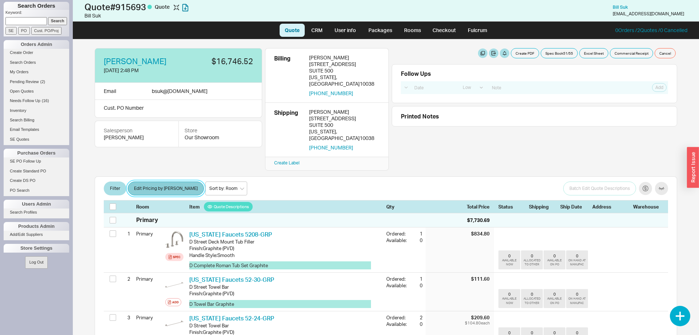
click at [142, 181] on button "Edit Pricing by [PERSON_NAME]" at bounding box center [166, 188] width 76 height 14
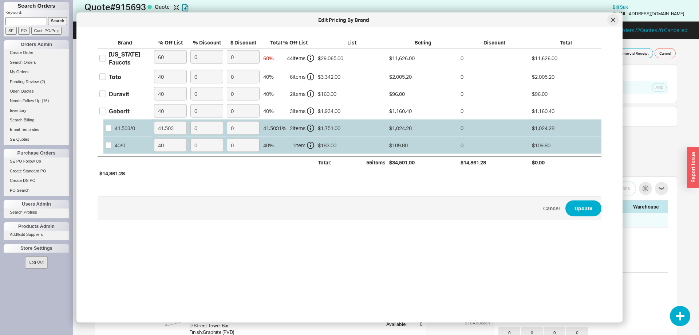
click at [614, 19] on icon at bounding box center [613, 20] width 4 height 4
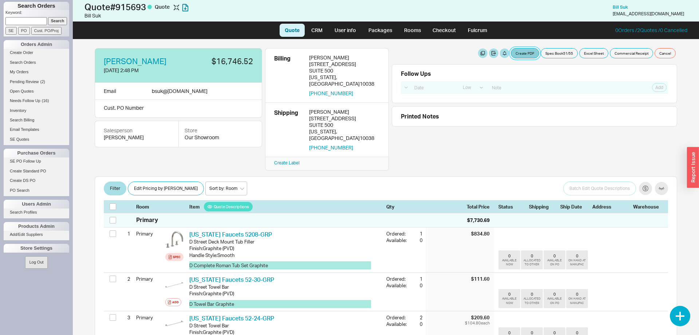
click at [530, 50] on button "Create PDF" at bounding box center [525, 53] width 28 height 10
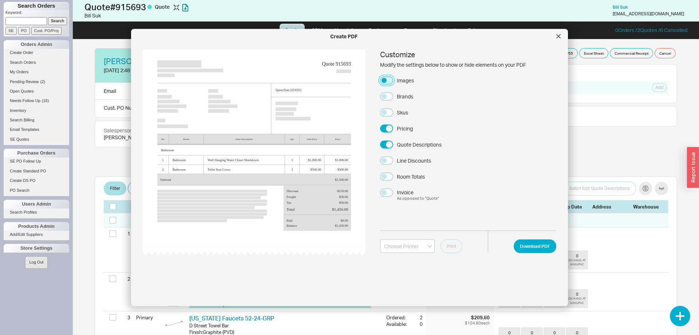
click at [383, 81] on button "Images" at bounding box center [386, 80] width 13 height 8
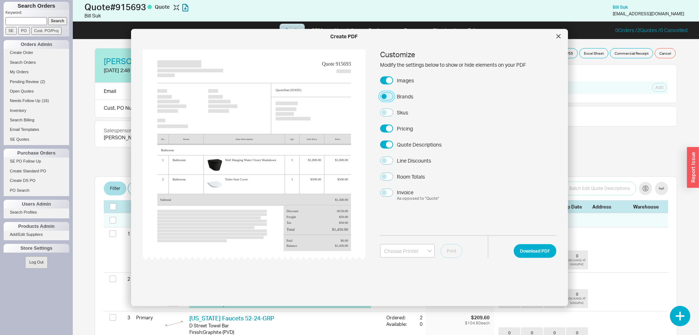
drag, startPoint x: 389, startPoint y: 95, endPoint x: 387, endPoint y: 108, distance: 13.2
click at [389, 95] on button "Brands" at bounding box center [386, 96] width 13 height 8
click at [389, 110] on button "Skus" at bounding box center [386, 112] width 13 height 8
click at [542, 253] on button "Download PDF" at bounding box center [535, 251] width 43 height 14
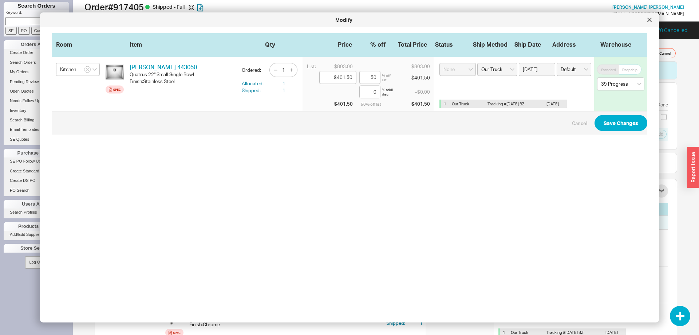
select select "LOW"
select select "8"
select select "3"
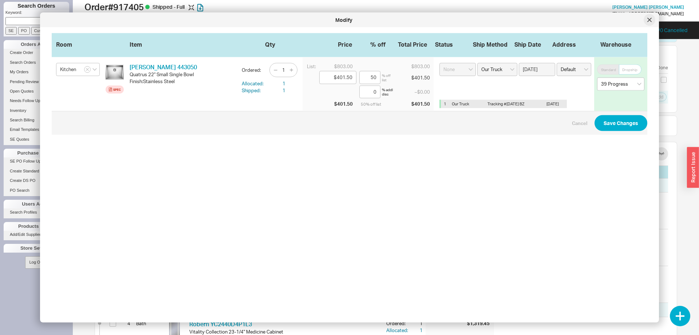
click at [648, 22] on icon at bounding box center [650, 20] width 4 height 4
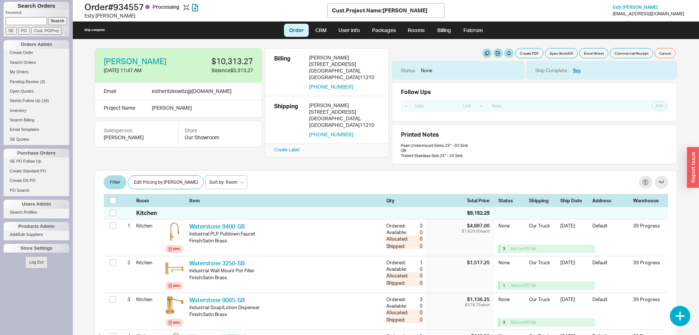
select select "LOW"
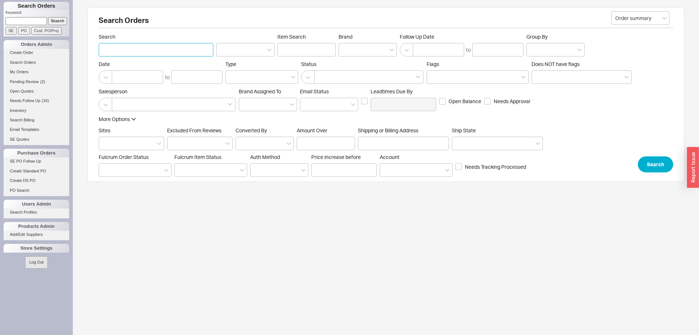
paste input "[PERSON_NAME]"
type input "[PERSON_NAME]"
click at [645, 161] on button "Search" at bounding box center [655, 164] width 35 height 16
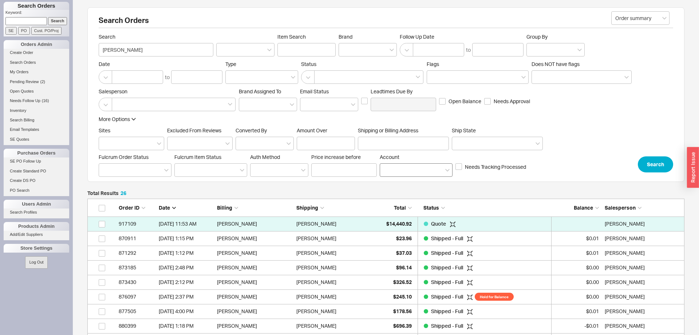
scroll to position [397, 597]
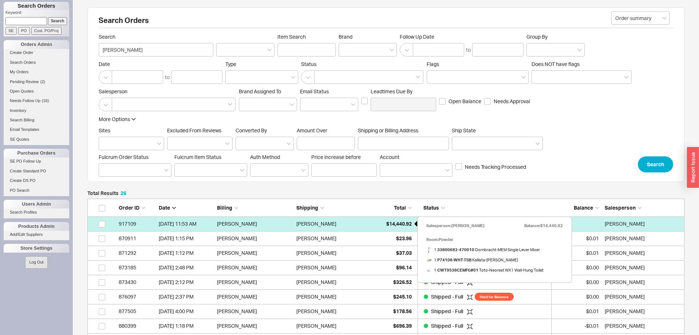
click at [396, 221] on span "$14,440.92" at bounding box center [398, 223] width 25 height 6
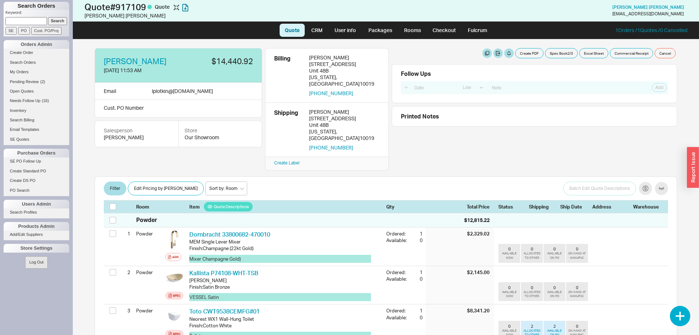
select select "LOW"
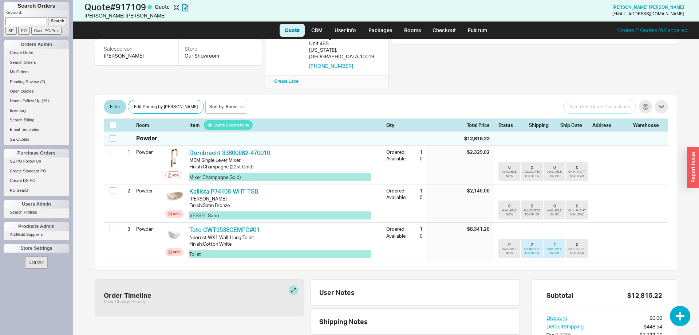
scroll to position [61, 0]
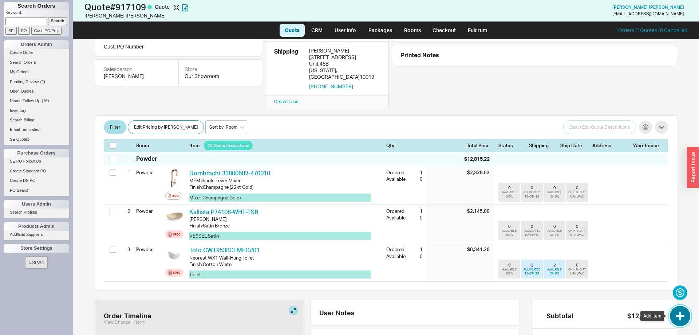
click at [685, 317] on button "button" at bounding box center [680, 316] width 20 height 20
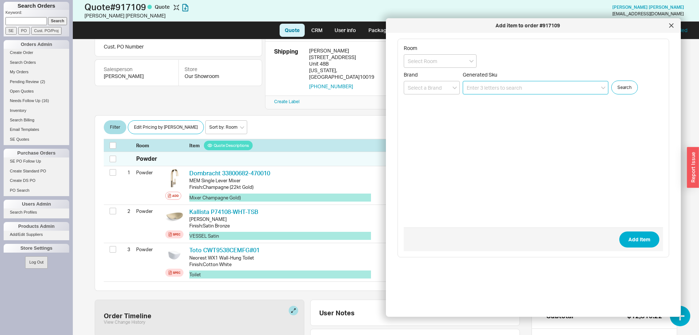
paste input "33 500 661-39"
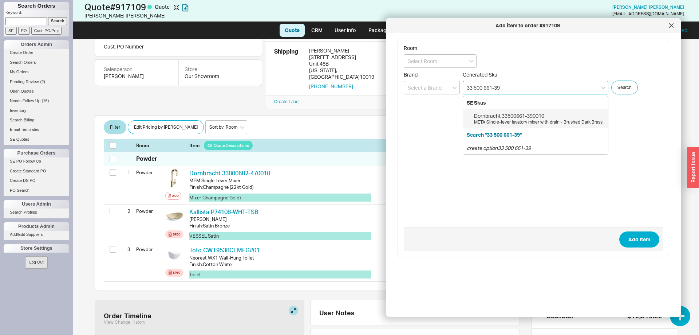
click at [513, 118] on div "Dornbracht 33500661-390010" at bounding box center [539, 115] width 130 height 7
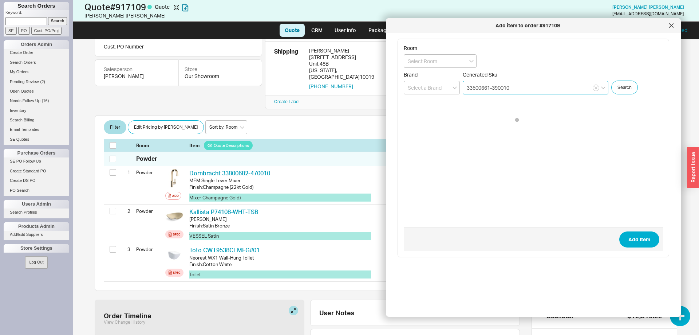
type input "33500661-390010"
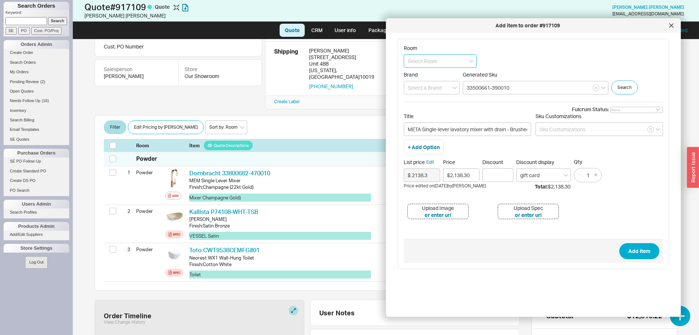
click at [421, 65] on input at bounding box center [440, 60] width 73 height 13
click at [422, 78] on div "Powder" at bounding box center [440, 76] width 72 height 13
type input "Powder"
click at [638, 245] on button "Add Item" at bounding box center [639, 251] width 40 height 16
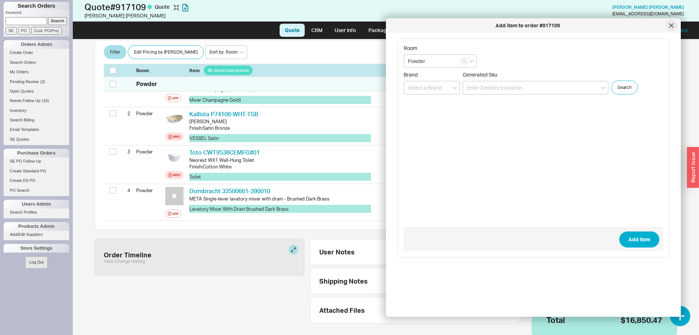
scroll to position [161, 0]
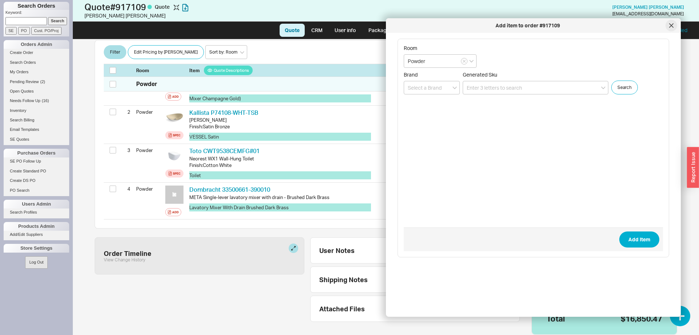
click at [672, 28] on div at bounding box center [672, 26] width 12 height 12
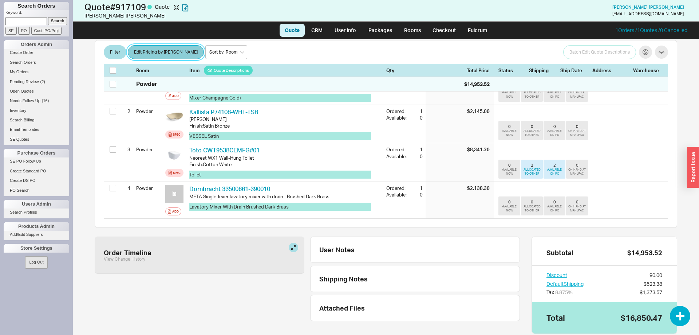
click at [157, 46] on button "Edit Pricing by [PERSON_NAME]" at bounding box center [166, 53] width 76 height 14
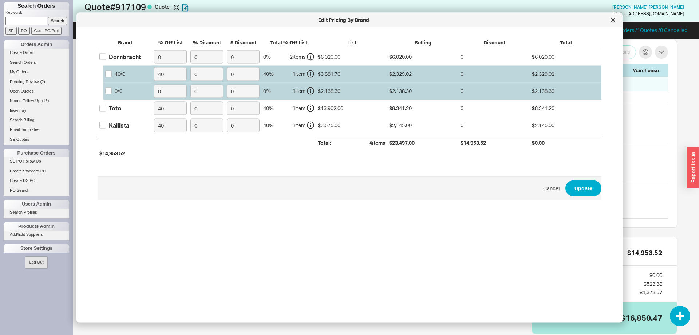
click at [121, 58] on div "Dornbracht" at bounding box center [125, 56] width 32 height 8
click at [106, 58] on input "Dornbracht" at bounding box center [102, 57] width 7 height 7
checkbox input "true"
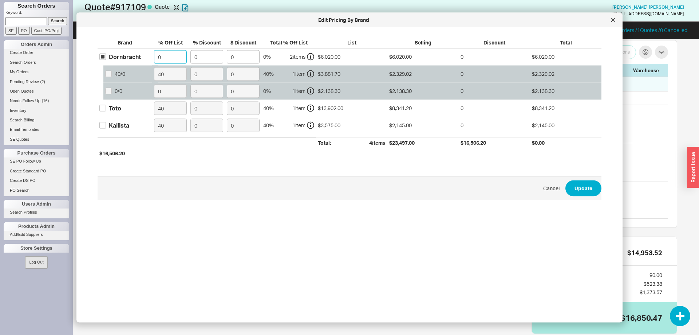
drag, startPoint x: 178, startPoint y: 58, endPoint x: 124, endPoint y: 55, distance: 54.7
click at [154, 55] on input "0" at bounding box center [170, 56] width 33 height 13
type input "40"
click at [594, 192] on button "Update" at bounding box center [584, 188] width 36 height 16
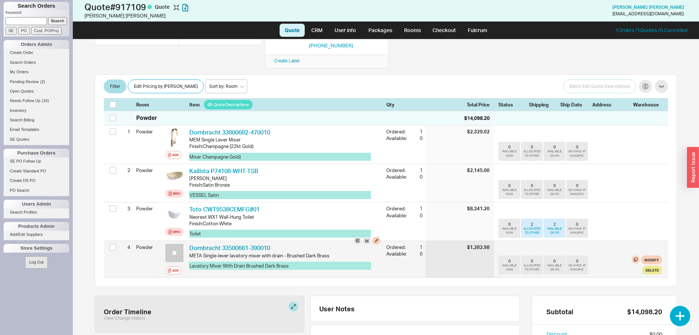
scroll to position [50, 0]
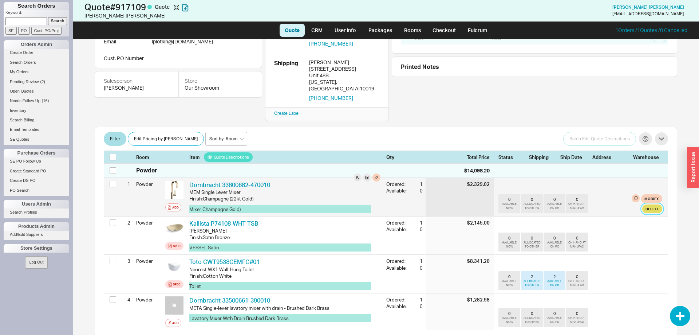
click at [649, 204] on button "Delete" at bounding box center [652, 208] width 20 height 9
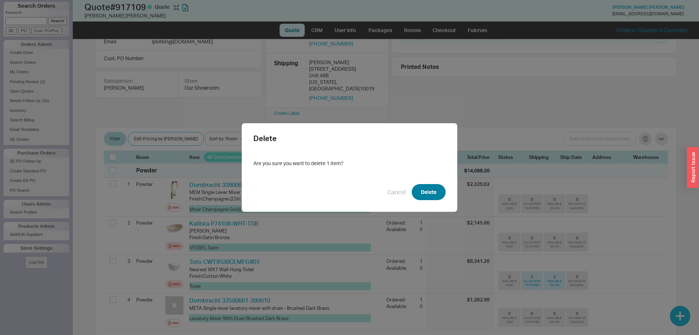
click at [424, 191] on button "Delete" at bounding box center [429, 192] width 34 height 16
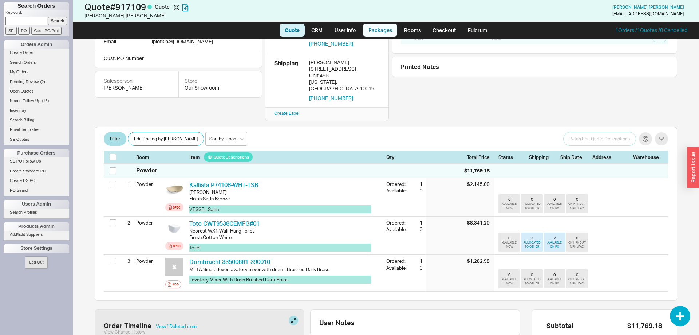
click at [385, 27] on link "Packages" at bounding box center [380, 30] width 34 height 13
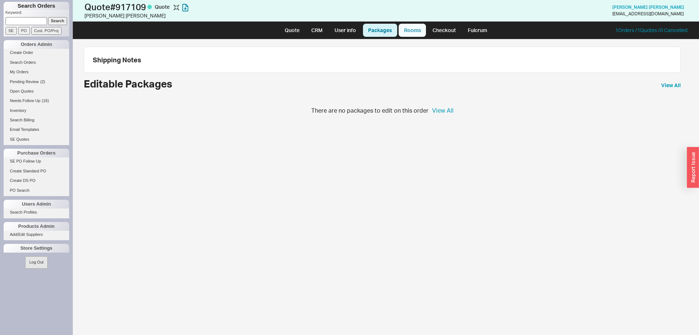
click at [417, 29] on link "Rooms" at bounding box center [412, 30] width 27 height 13
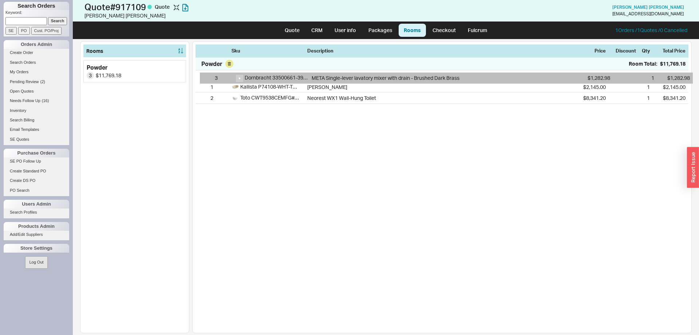
drag, startPoint x: 200, startPoint y: 98, endPoint x: 223, endPoint y: 62, distance: 42.3
click at [205, 75] on div "1 Kallista P74108-WHT-TSB Myam Vessel Sink $2,145.00 1 $2,145.00 2 Toto CWT9538…" at bounding box center [442, 86] width 493 height 33
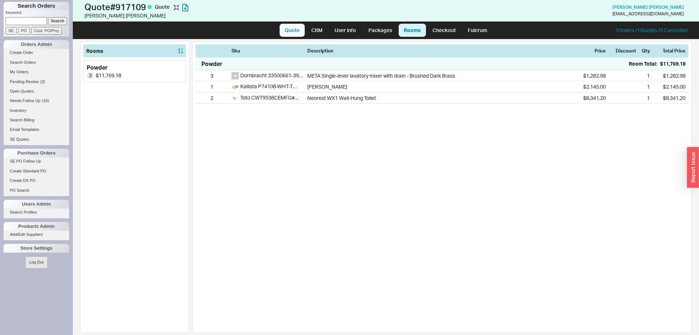
click at [289, 33] on link "Quote" at bounding box center [292, 30] width 25 height 13
select select "LOW"
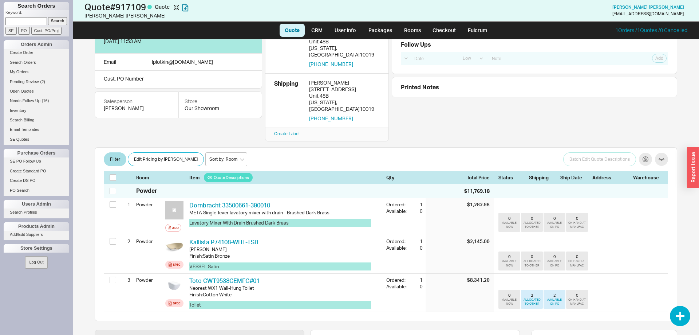
scroll to position [37, 0]
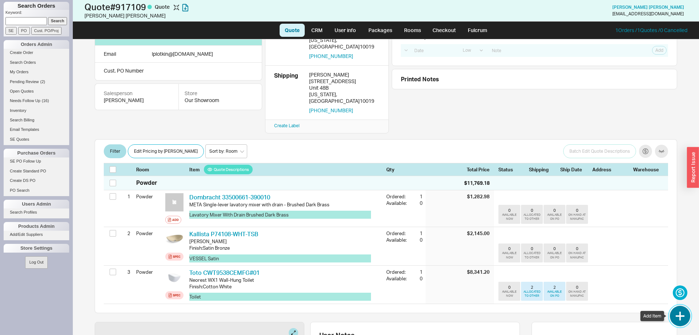
click at [681, 319] on button "button" at bounding box center [680, 316] width 20 height 20
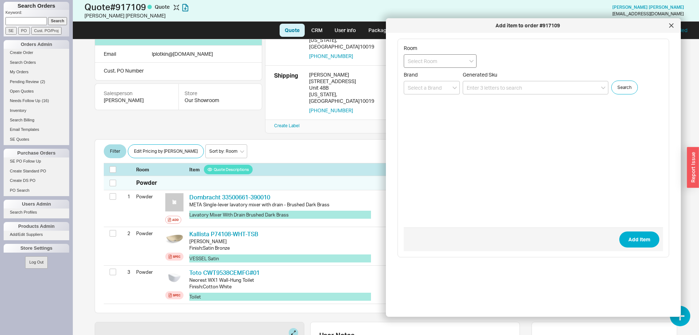
click at [430, 64] on input at bounding box center [440, 60] width 73 height 13
click at [431, 78] on div "Powder" at bounding box center [440, 76] width 72 height 13
type input "Powder"
click at [477, 86] on input at bounding box center [536, 87] width 146 height 13
paste input "612000011041306"
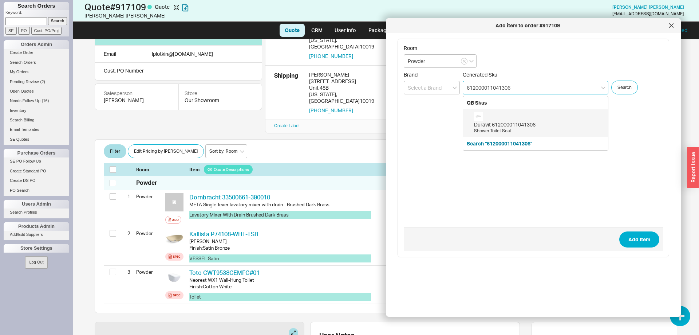
click at [507, 129] on div "Shower Toilet Seat" at bounding box center [539, 131] width 130 height 6
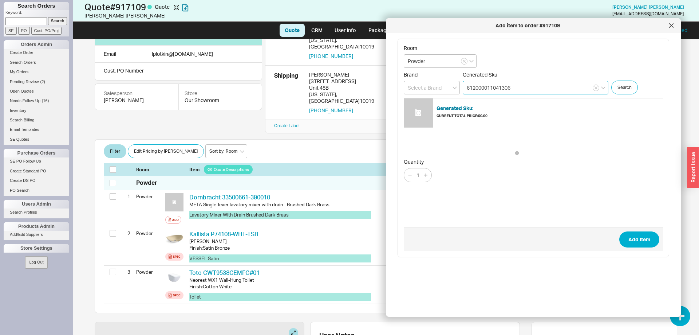
type input "612000011041306"
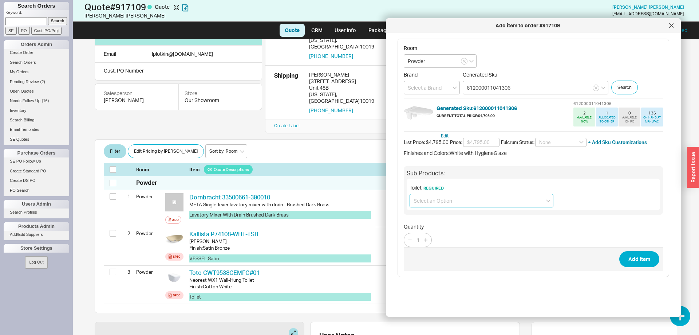
click at [455, 198] on input at bounding box center [482, 200] width 144 height 13
click at [492, 215] on div "Wall Mount Rimless Toilet (2510092092) + $1,050.00" at bounding box center [481, 215] width 143 height 13
type input "Wall Mount Rimless Toilet (2510092092) + $1,050.00"
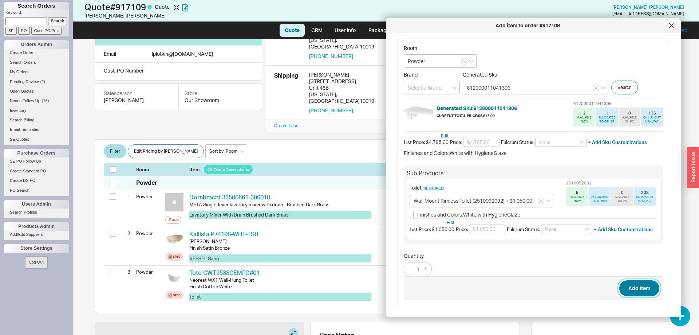
click at [636, 284] on button "Add Item" at bounding box center [639, 288] width 40 height 16
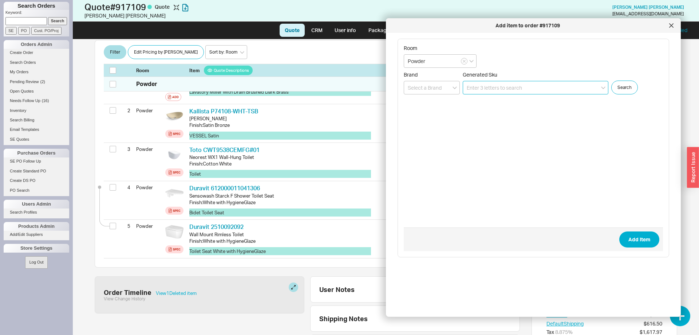
scroll to position [160, 0]
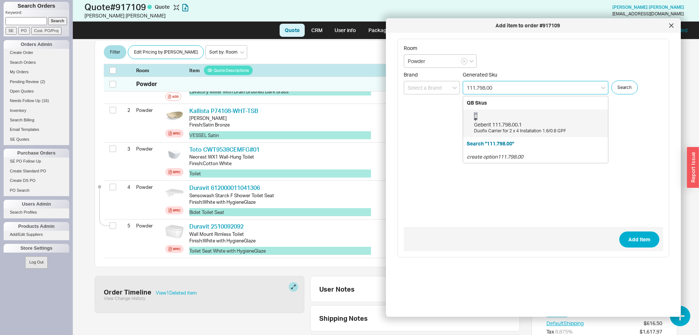
click at [579, 123] on div "Geberit 111.798.00.1" at bounding box center [539, 124] width 130 height 7
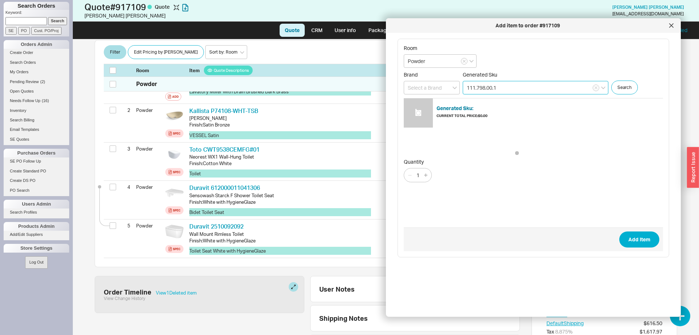
type input "111.798.00.1"
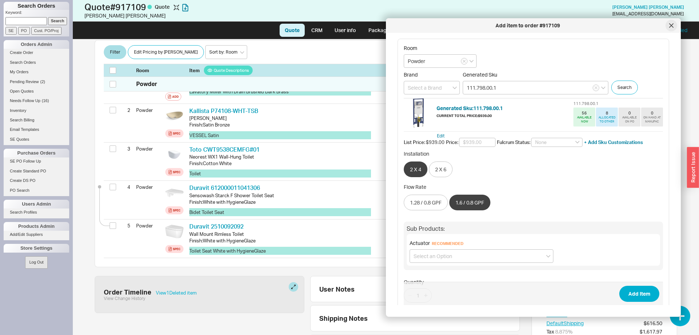
click at [671, 26] on icon at bounding box center [672, 26] width 4 height 4
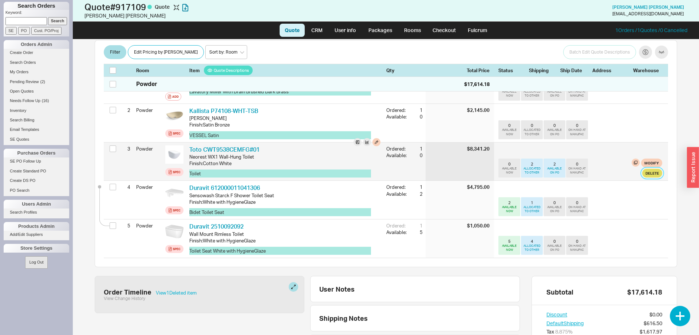
click at [649, 169] on button "Delete" at bounding box center [652, 173] width 20 height 9
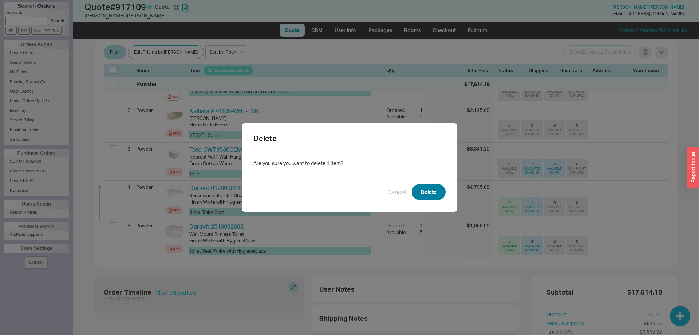
click at [422, 200] on button "Delete" at bounding box center [429, 192] width 34 height 16
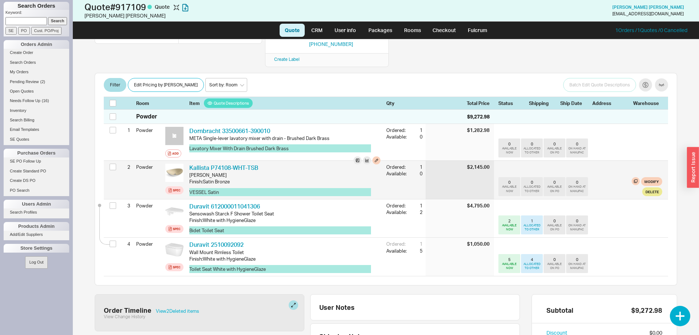
scroll to position [48, 0]
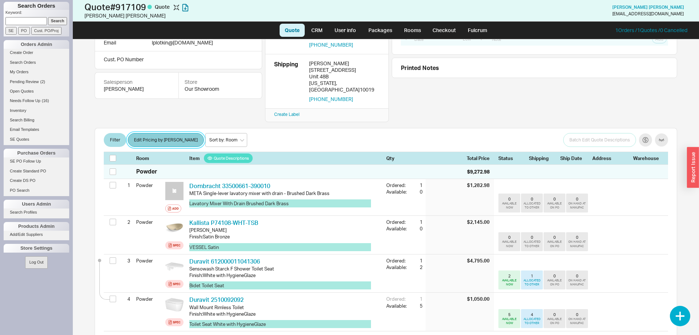
click at [155, 133] on button "Edit Pricing by [PERSON_NAME]" at bounding box center [166, 140] width 76 height 14
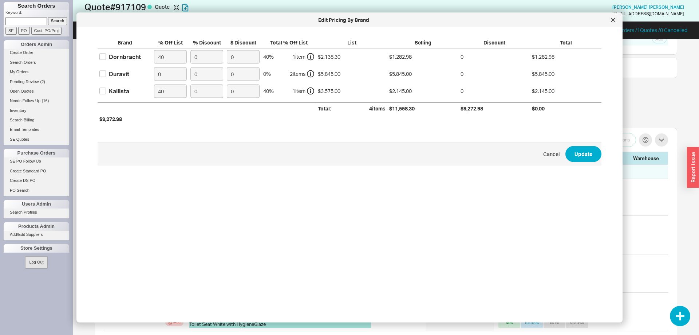
click at [119, 73] on div "Duravit" at bounding box center [119, 74] width 20 height 8
click at [106, 73] on input "Duravit" at bounding box center [102, 74] width 7 height 7
checkbox input "true"
drag, startPoint x: 160, startPoint y: 75, endPoint x: 151, endPoint y: 74, distance: 9.1
click at [154, 74] on input "0" at bounding box center [170, 73] width 33 height 13
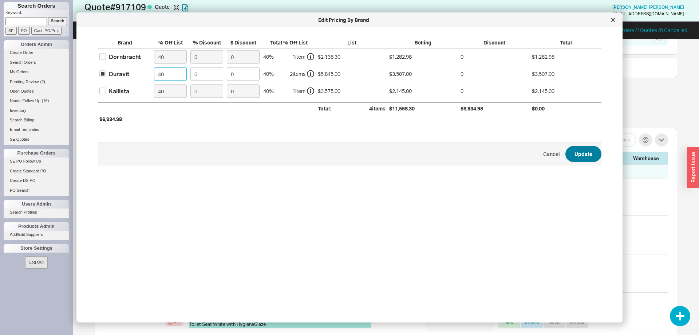
type input "40"
click at [584, 155] on button "Update" at bounding box center [584, 154] width 36 height 16
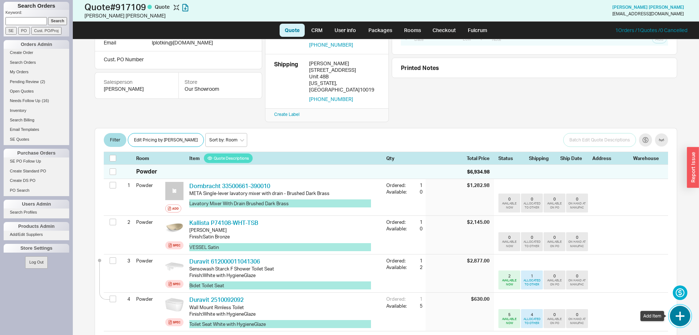
click at [682, 314] on button "button" at bounding box center [680, 316] width 20 height 20
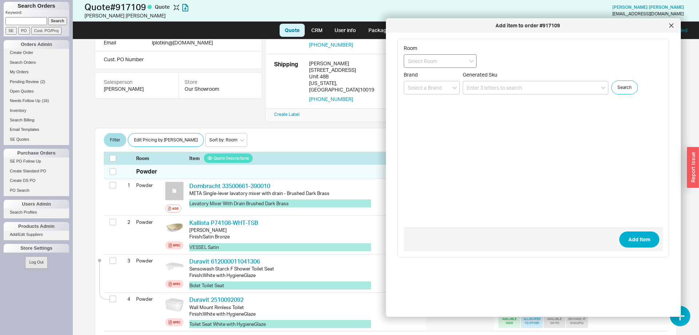
click at [456, 57] on input at bounding box center [440, 60] width 73 height 13
drag, startPoint x: 448, startPoint y: 75, endPoint x: 461, endPoint y: 82, distance: 14.7
click at [448, 75] on div "Powder" at bounding box center [440, 76] width 72 height 13
type input "Powder"
paste input "116.092.SG.6"
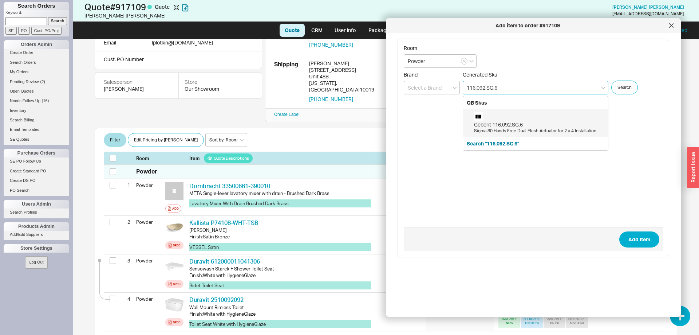
click at [504, 125] on div "Geberit 116.092.SG.6" at bounding box center [539, 124] width 130 height 7
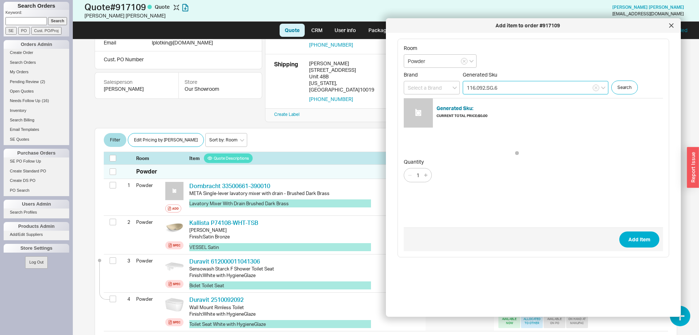
type input "116.092.SG.6"
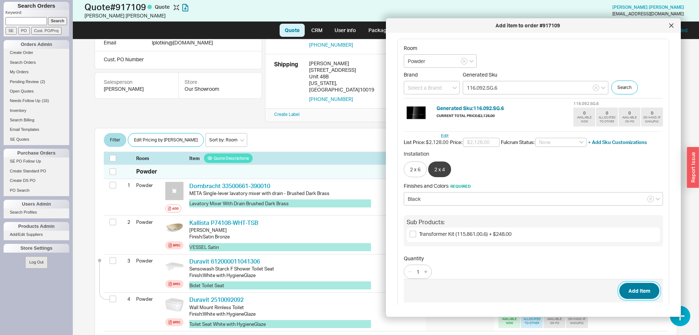
click at [628, 288] on button "Add Item" at bounding box center [639, 291] width 40 height 16
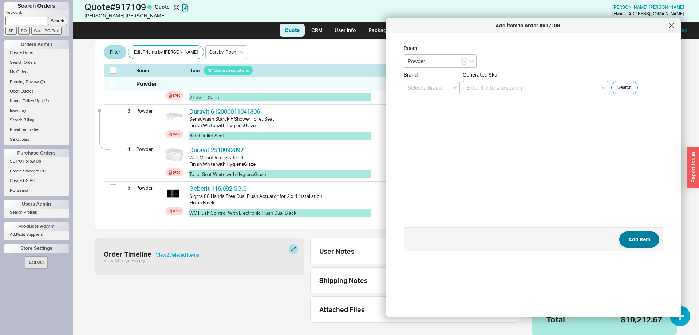
scroll to position [198, 0]
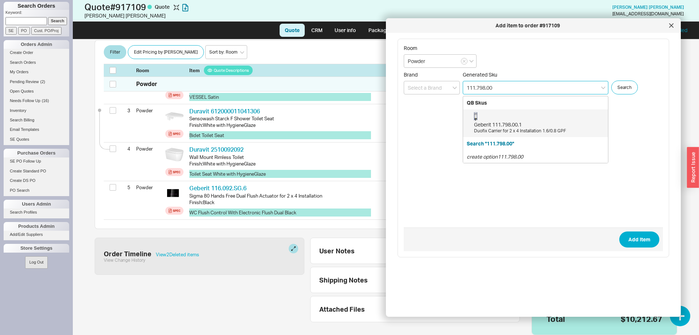
click at [546, 120] on div "Geberit 111.798.00.1 Duofix Carrier for 2 x 4 Installation 1.6/0.8 GPF" at bounding box center [539, 123] width 130 height 22
type input "111.798.00.1"
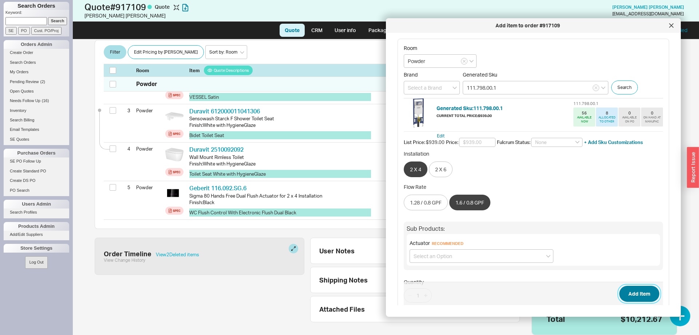
drag, startPoint x: 631, startPoint y: 292, endPoint x: 699, endPoint y: 271, distance: 71.3
click at [631, 293] on button "Add Item" at bounding box center [639, 294] width 40 height 16
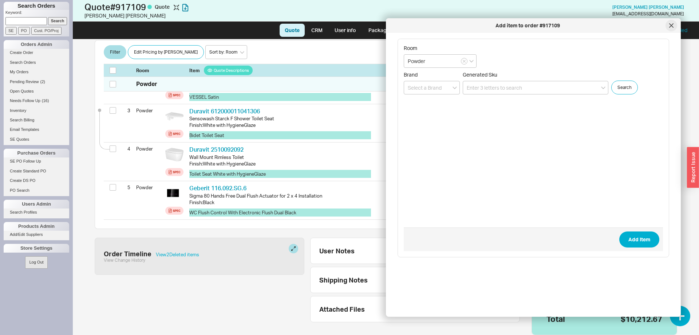
click at [672, 25] on icon at bounding box center [672, 26] width 4 height 4
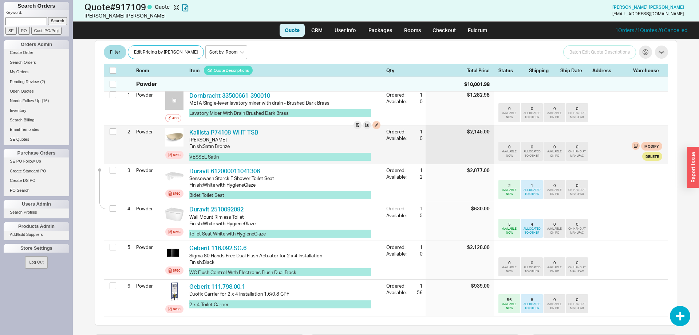
scroll to position [125, 0]
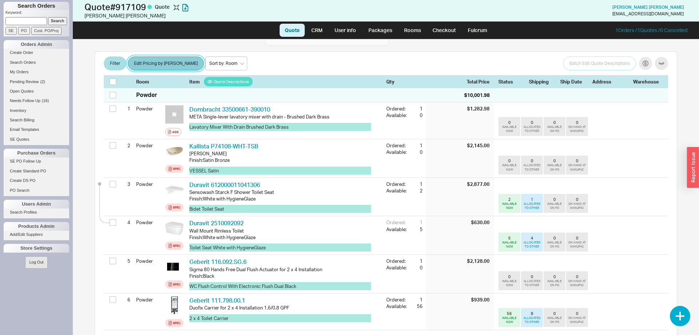
click at [169, 56] on button "Edit Pricing by [PERSON_NAME]" at bounding box center [166, 63] width 76 height 14
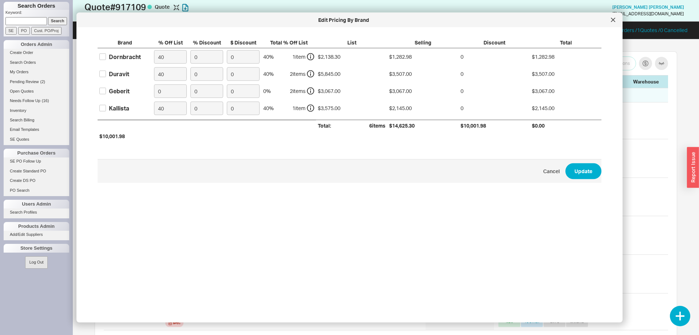
click at [118, 91] on div "Geberit" at bounding box center [119, 91] width 21 height 8
click at [106, 91] on input "Geberit" at bounding box center [102, 91] width 7 height 7
checkbox input "true"
drag, startPoint x: 170, startPoint y: 99, endPoint x: 173, endPoint y: 100, distance: 3.7
click at [173, 100] on div "Brand % Off List % Discount $ Discount Total % Off List List Selling Discount T…" at bounding box center [350, 90] width 504 height 103
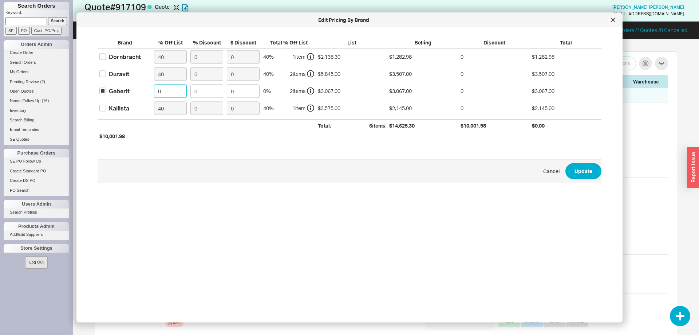
drag, startPoint x: 173, startPoint y: 95, endPoint x: 133, endPoint y: 95, distance: 40.4
click at [154, 95] on input "0" at bounding box center [170, 90] width 33 height 13
click at [611, 23] on div at bounding box center [613, 20] width 12 height 12
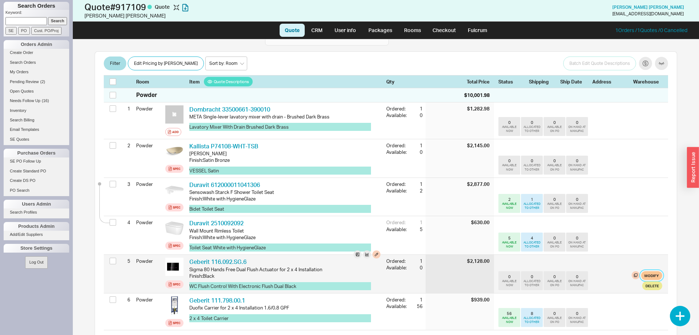
click at [657, 271] on button "Modify" at bounding box center [651, 275] width 21 height 9
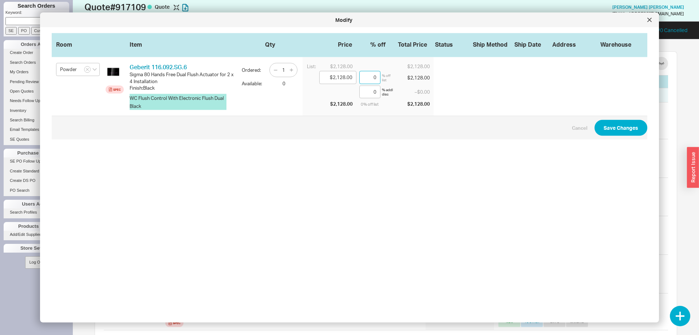
click at [381, 84] on input "0" at bounding box center [369, 77] width 21 height 13
type input "$2,042.88"
type input "4"
type input "$1,276.80"
type input "40"
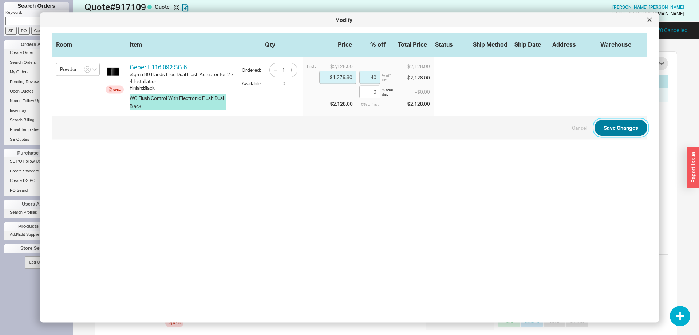
click at [619, 125] on button "Save Changes" at bounding box center [621, 127] width 53 height 16
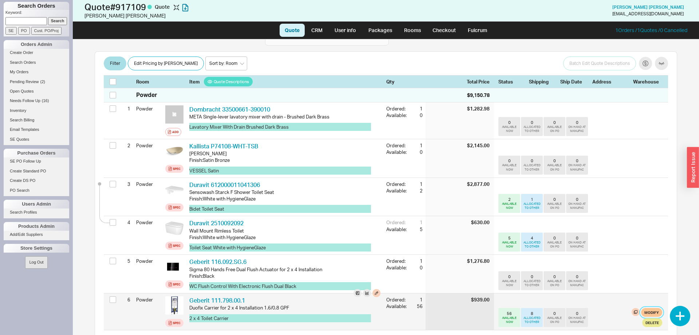
click at [661, 308] on button "Modify" at bounding box center [651, 312] width 21 height 9
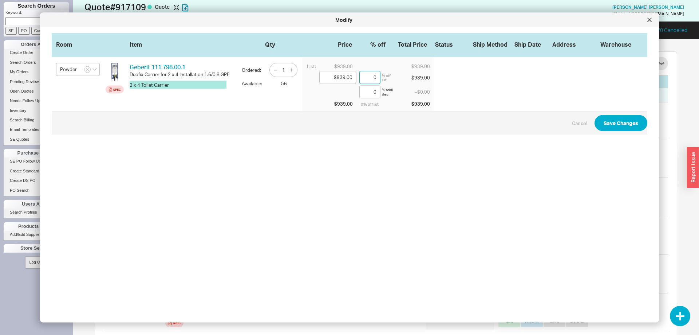
drag, startPoint x: 380, startPoint y: 81, endPoint x: 401, endPoint y: 83, distance: 20.8
click at [381, 82] on input "0" at bounding box center [369, 77] width 21 height 13
drag, startPoint x: 374, startPoint y: 79, endPoint x: 385, endPoint y: 85, distance: 12.5
click at [381, 84] on input "0" at bounding box center [369, 77] width 21 height 13
type input "$892.05"
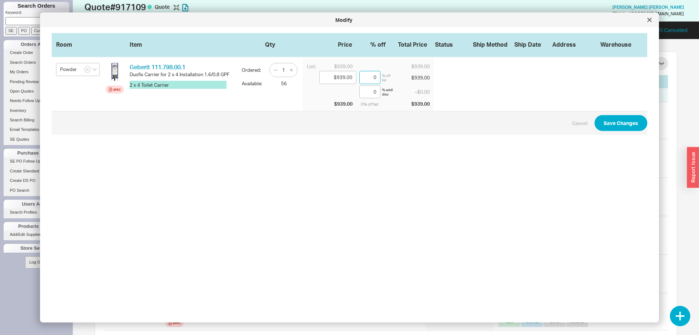
type input "5"
type input "$469.50"
type input "50"
drag, startPoint x: 341, startPoint y: 76, endPoint x: 366, endPoint y: 80, distance: 26.2
click at [357, 80] on input "$469.50" at bounding box center [337, 77] width 37 height 13
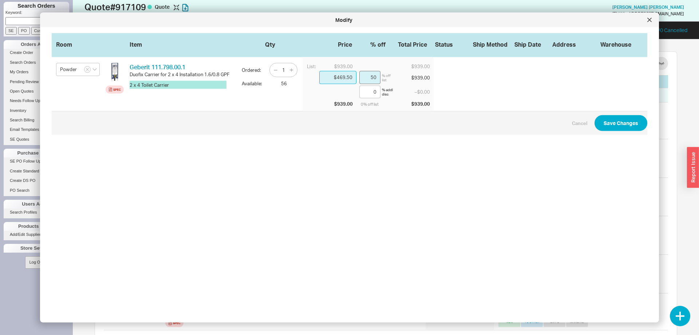
type input "$47.00"
type input "94.99"
type input "$470.00"
type input "49.95"
type input "$470.00"
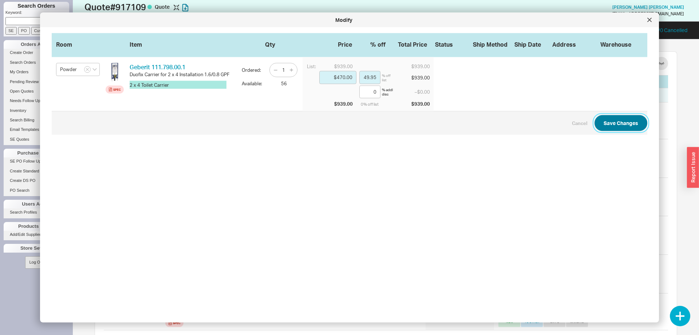
click at [613, 118] on button "Save Changes" at bounding box center [621, 123] width 53 height 16
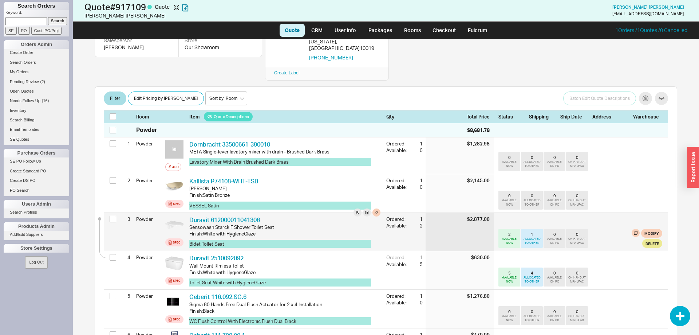
scroll to position [51, 0]
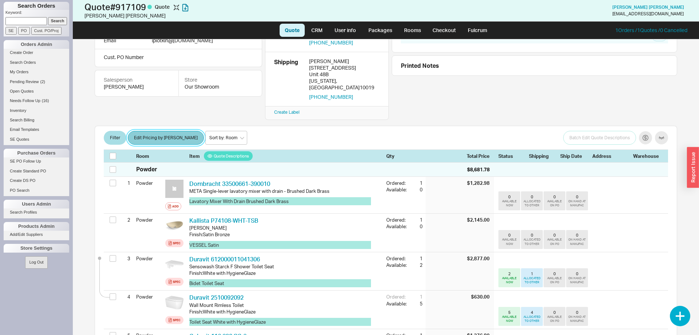
click at [136, 131] on button "Edit Pricing by [PERSON_NAME]" at bounding box center [166, 138] width 76 height 14
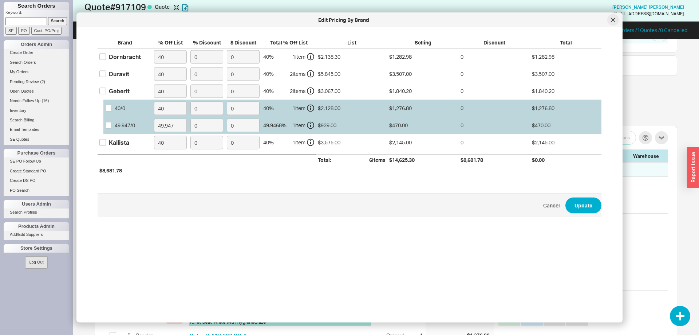
click at [616, 18] on div at bounding box center [613, 20] width 12 height 12
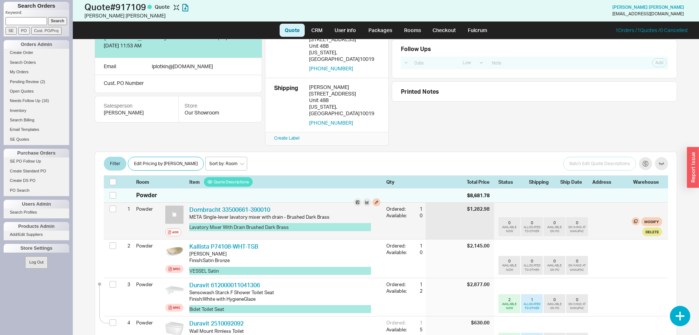
scroll to position [0, 0]
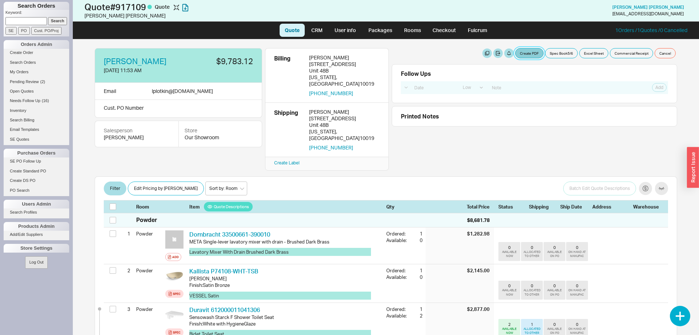
click at [538, 52] on button "Create PDF" at bounding box center [529, 53] width 28 height 10
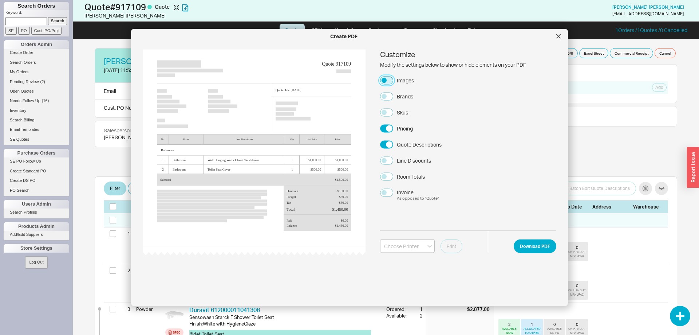
click at [387, 76] on button "Images" at bounding box center [386, 80] width 13 height 8
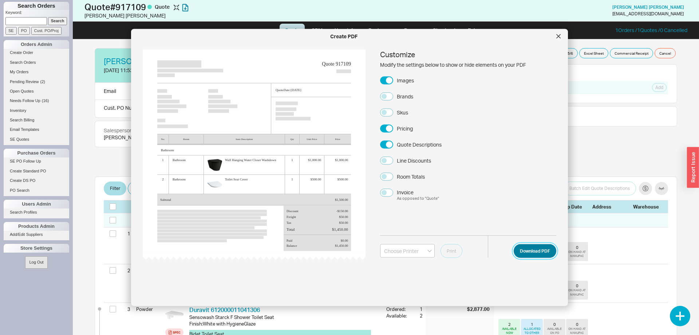
click at [532, 249] on button "Download PDF" at bounding box center [535, 251] width 43 height 14
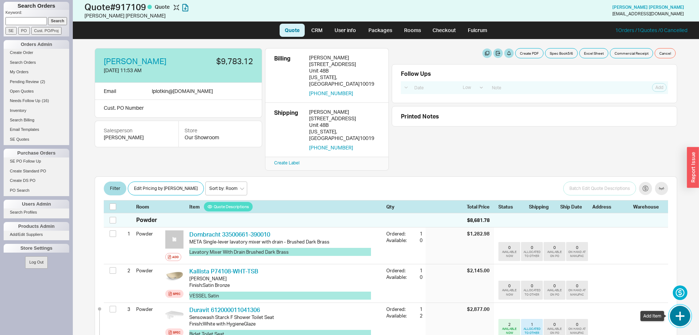
click at [683, 313] on button "button" at bounding box center [680, 316] width 20 height 20
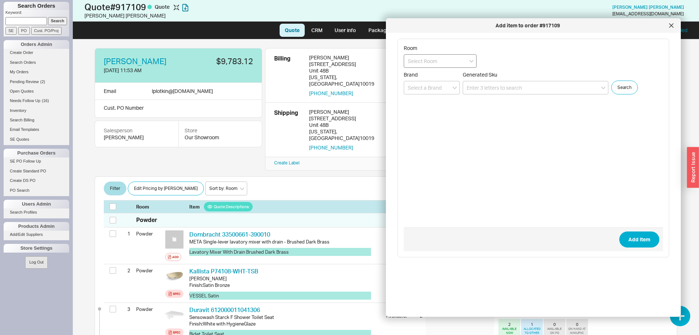
click at [445, 61] on input at bounding box center [440, 60] width 73 height 13
click at [442, 75] on div "Powder" at bounding box center [440, 76] width 72 height 13
type input "Powder"
paste input "33 560 661-42"
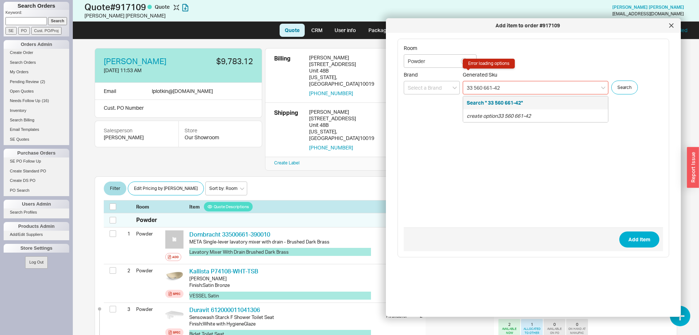
click at [477, 89] on input "33 560 661-42" at bounding box center [536, 87] width 146 height 13
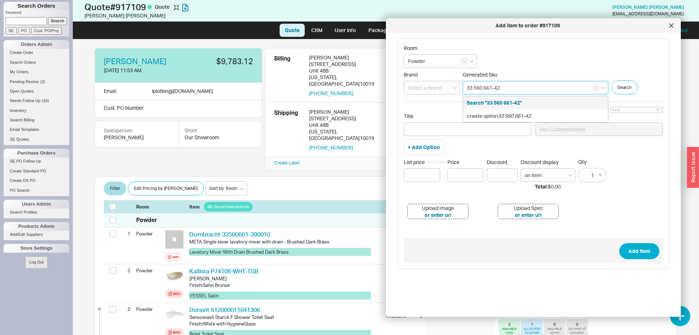
drag, startPoint x: 515, startPoint y: 85, endPoint x: 419, endPoint y: 87, distance: 96.2
click at [463, 87] on input "33 560 661-42" at bounding box center [536, 87] width 146 height 13
paste input "SKU: P74108-WHT-PTB"
drag, startPoint x: 479, startPoint y: 88, endPoint x: 433, endPoint y: 87, distance: 45.5
click at [463, 87] on input "SKU: P74108-WHT-PTB" at bounding box center [536, 87] width 146 height 13
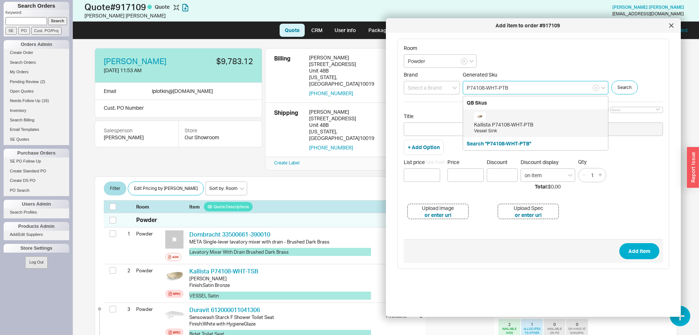
click at [483, 130] on div "Vessel Sink" at bounding box center [539, 131] width 130 height 6
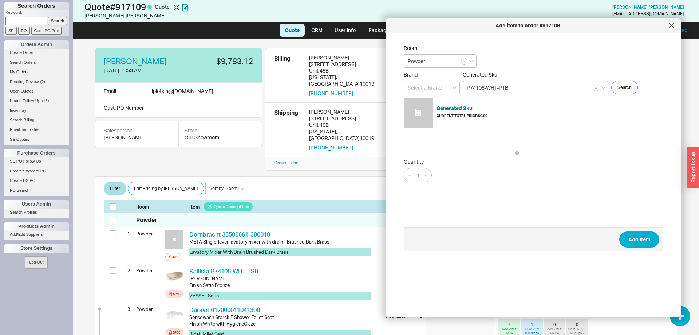
type input "P74108-WHT-PTB"
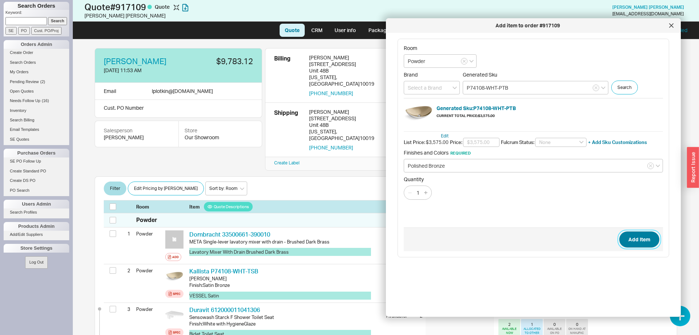
click at [633, 237] on button "Add Item" at bounding box center [639, 239] width 40 height 16
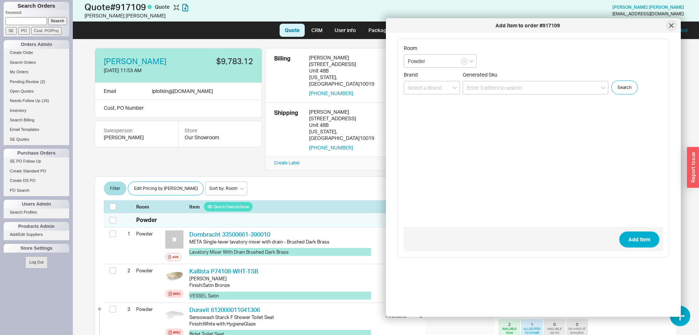
click at [673, 26] on icon at bounding box center [671, 25] width 4 height 4
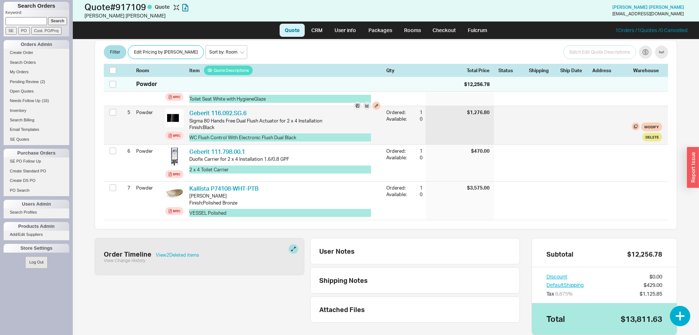
scroll to position [162, 0]
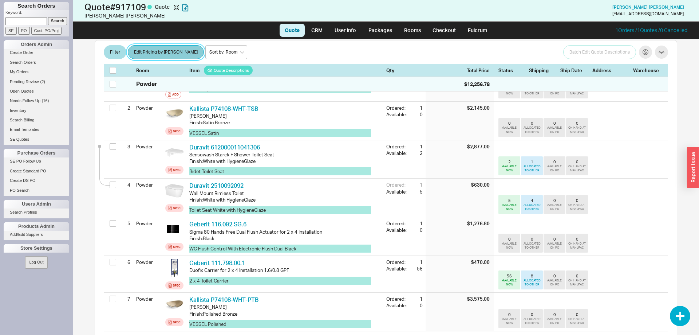
click at [158, 57] on button "Edit Pricing by [PERSON_NAME]" at bounding box center [166, 53] width 76 height 14
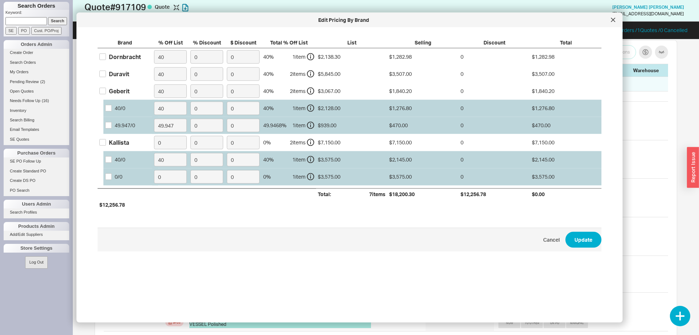
click at [111, 143] on div "Kallista" at bounding box center [119, 142] width 20 height 8
click at [106, 143] on input "Kallista" at bounding box center [102, 142] width 7 height 7
checkbox input "true"
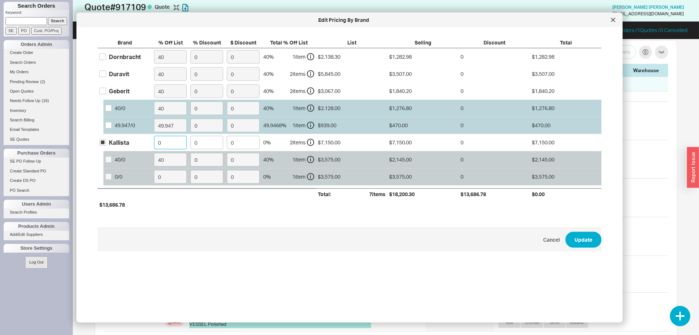
drag, startPoint x: 172, startPoint y: 144, endPoint x: 101, endPoint y: 122, distance: 74.4
click at [154, 135] on input "0" at bounding box center [170, 141] width 33 height 13
type input "40"
click at [589, 231] on span "Cancel Update" at bounding box center [350, 239] width 504 height 24
click at [598, 239] on button "Update" at bounding box center [584, 239] width 36 height 16
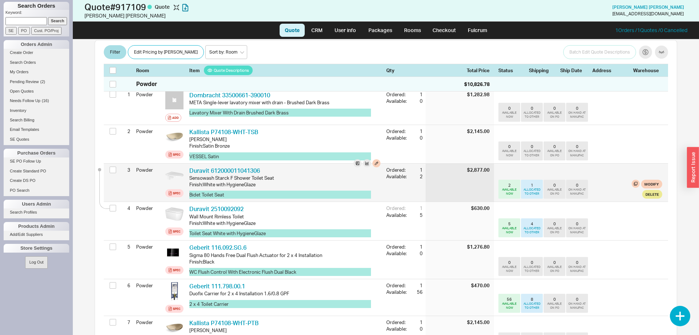
scroll to position [125, 0]
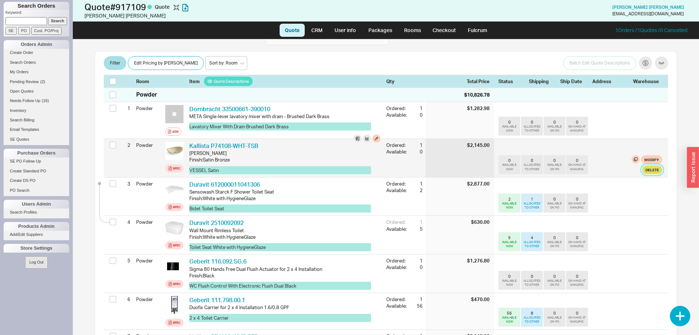
click at [653, 165] on button "Delete" at bounding box center [652, 169] width 20 height 9
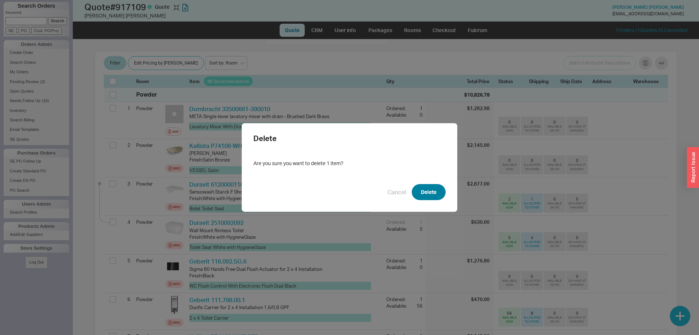
click at [433, 187] on button "Delete" at bounding box center [429, 192] width 34 height 16
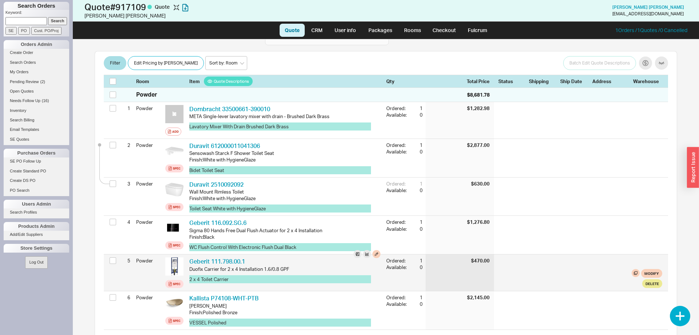
scroll to position [248, 0]
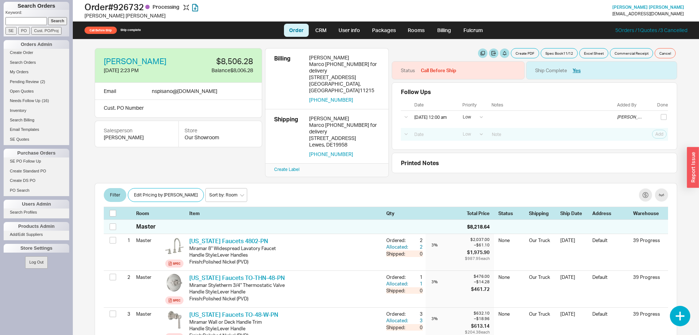
select select "LOW"
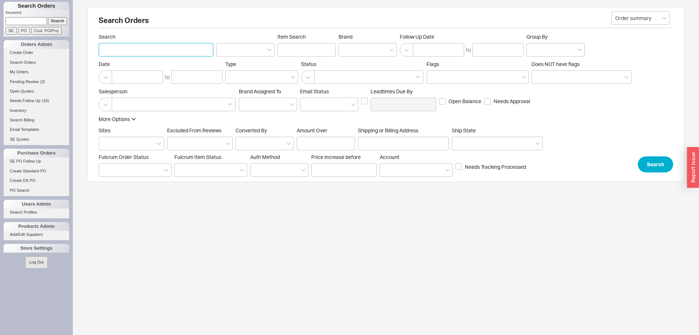
paste input "934840"
type input "934840"
click at [661, 163] on button "Search" at bounding box center [655, 164] width 35 height 16
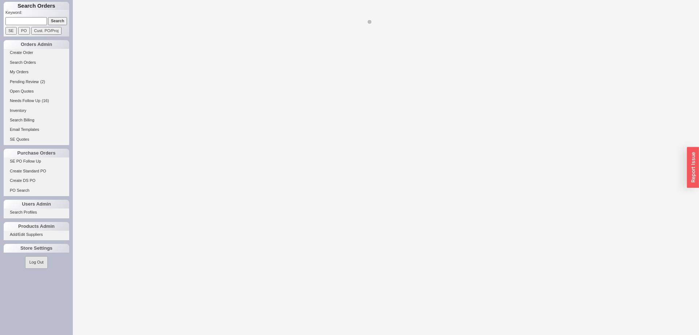
select select "LOW"
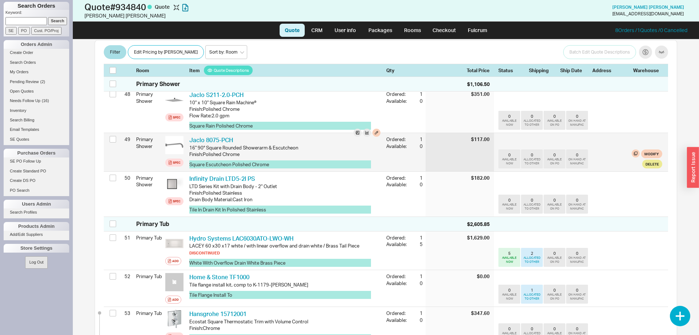
scroll to position [2006, 0]
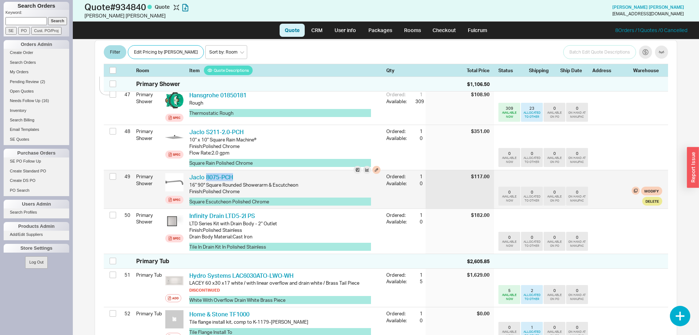
drag, startPoint x: 248, startPoint y: 165, endPoint x: 205, endPoint y: 160, distance: 43.0
click at [205, 170] on div "Jaclo 8075-PCH JCL 8075-PCH 16" 90° Square Rounded Showerarm & Escutcheon Finis…" at bounding box center [284, 189] width 197 height 38
copy link "8075-PCH"
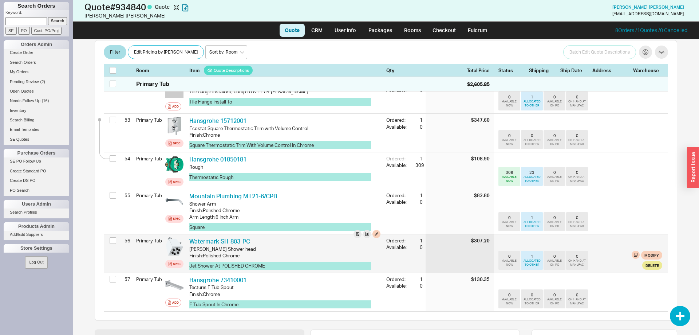
scroll to position [2266, 0]
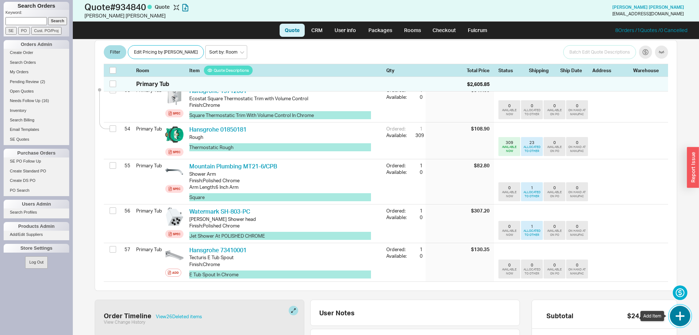
click at [685, 319] on button "button" at bounding box center [680, 316] width 20 height 20
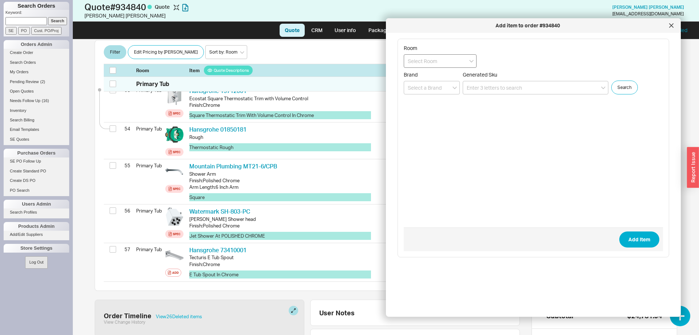
drag, startPoint x: 437, startPoint y: 62, endPoint x: 437, endPoint y: 67, distance: 4.8
click at [437, 62] on input at bounding box center [440, 60] width 73 height 13
click at [431, 140] on div "Primary Tub" at bounding box center [440, 140] width 72 height 13
type input "Primary Tub"
paste input "8075-PCH"
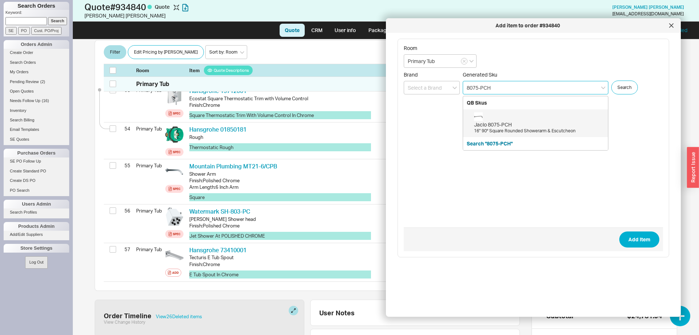
click at [506, 126] on div "Jaclo 8075-PCH" at bounding box center [539, 124] width 130 height 7
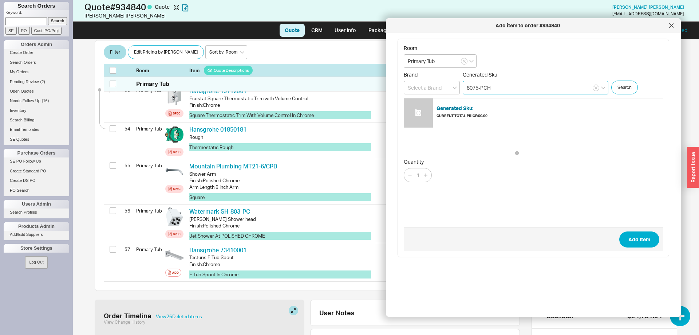
type input "8075-PCH"
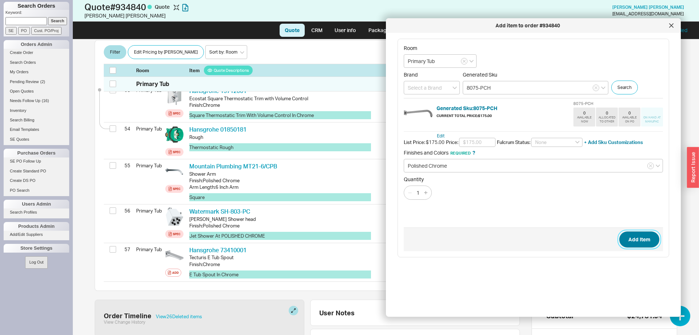
click at [650, 244] on button "Add Item" at bounding box center [639, 239] width 40 height 16
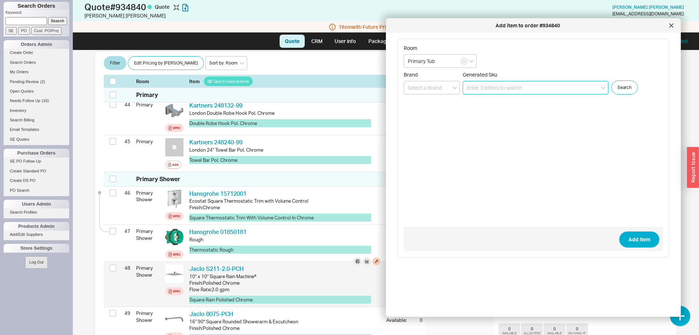
scroll to position [1889, 0]
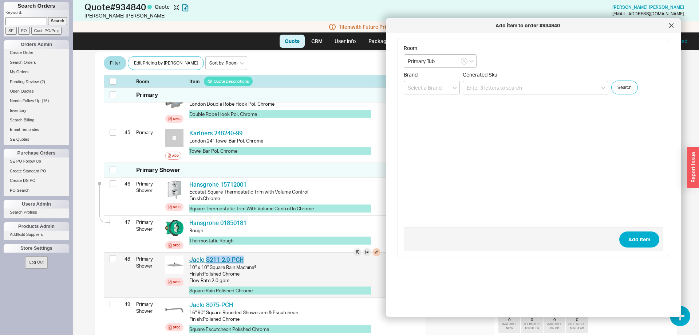
drag, startPoint x: 247, startPoint y: 247, endPoint x: 205, endPoint y: 246, distance: 41.5
click at [205, 255] on div "Jaclo S211-2.0-PCH JCL S211-2.0-PCH" at bounding box center [284, 259] width 191 height 8
copy link "S211-2.0-PCH"
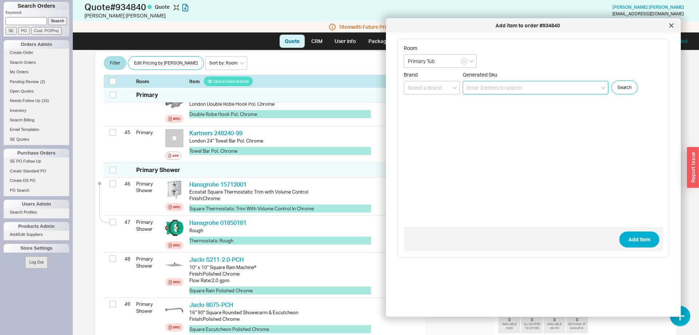
paste input "S211-2.0-PCH"
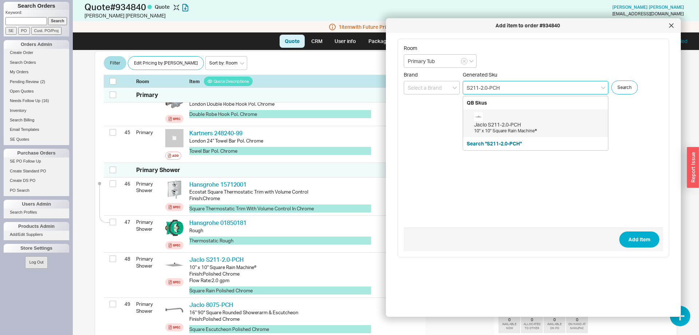
click at [531, 125] on div "Jaclo S211-2.0-PCH" at bounding box center [539, 124] width 130 height 7
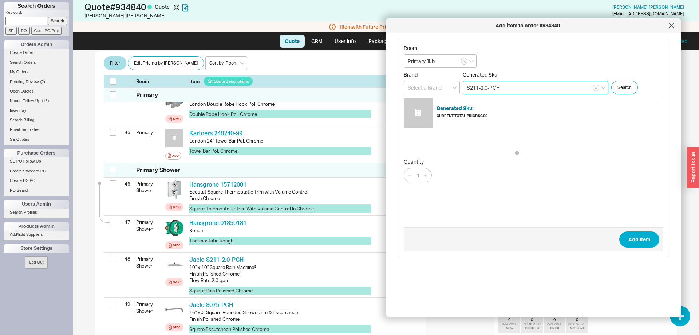
type input "S211-2.0-PCH"
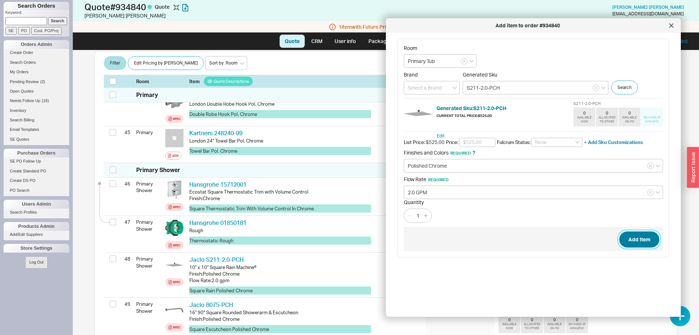
click at [645, 235] on button "Add Item" at bounding box center [639, 239] width 40 height 16
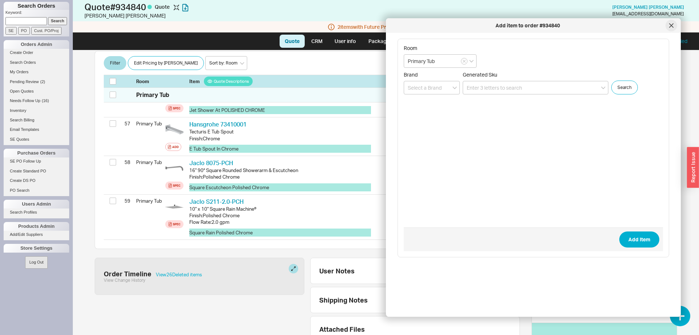
click at [672, 27] on icon at bounding box center [671, 25] width 4 height 4
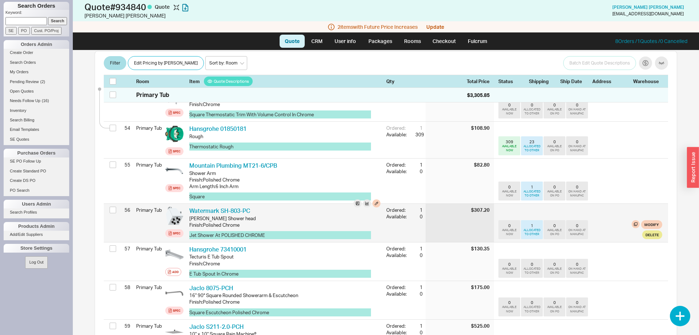
scroll to position [2266, 0]
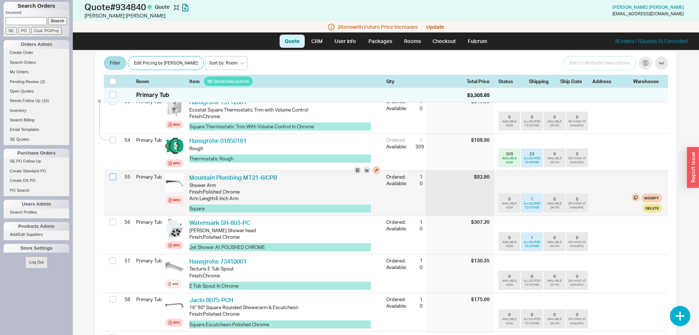
click at [115, 173] on input "checkbox" at bounding box center [113, 176] width 7 height 7
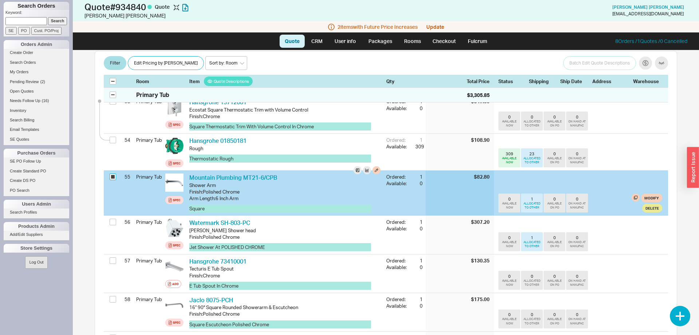
checkbox input "true"
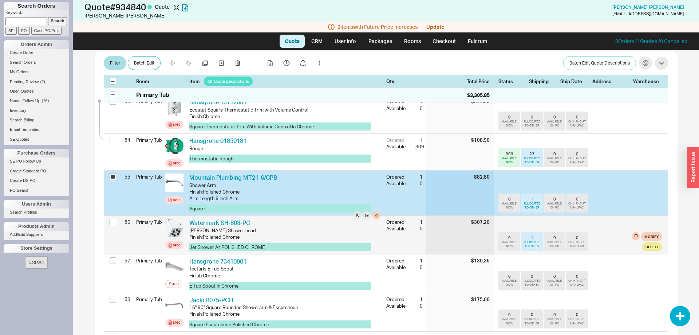
click at [114, 219] on input "checkbox" at bounding box center [113, 222] width 7 height 7
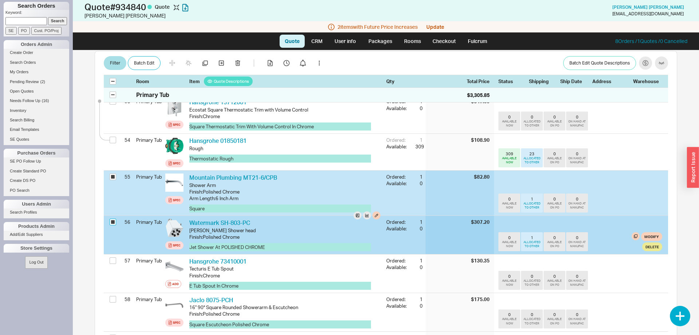
checkbox input "true"
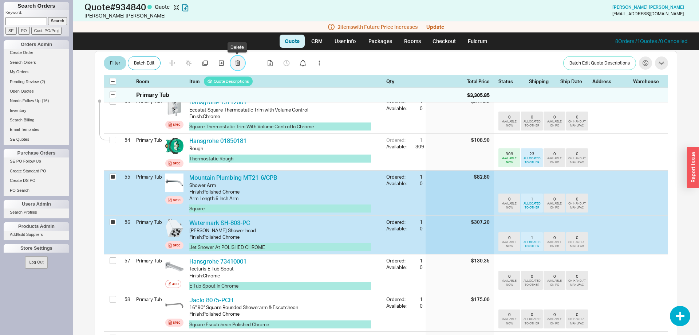
click at [241, 60] on button "button" at bounding box center [238, 63] width 15 height 15
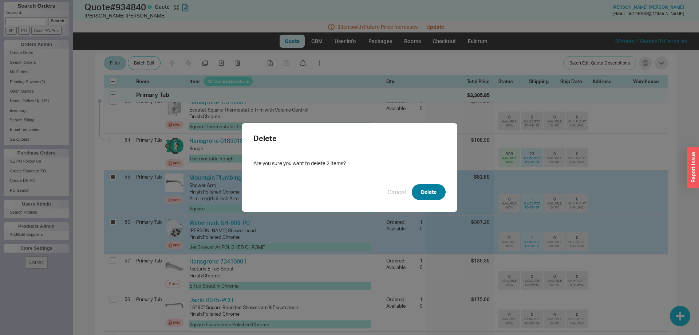
click at [428, 190] on button "Delete" at bounding box center [429, 192] width 34 height 16
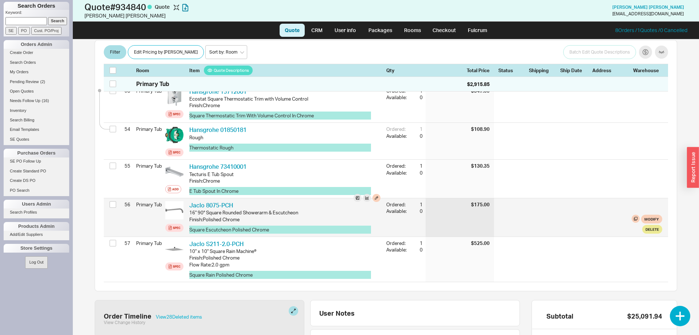
scroll to position [2150, 0]
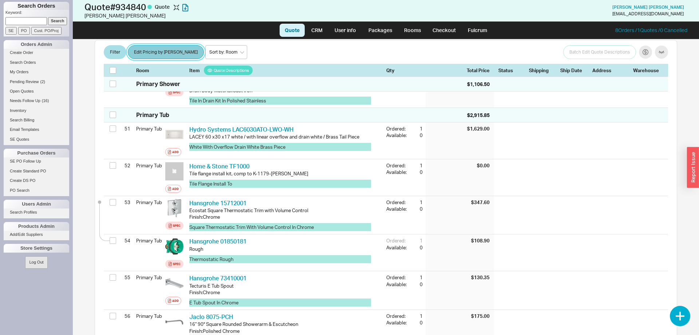
click at [163, 52] on button "Edit Pricing by [PERSON_NAME]" at bounding box center [166, 53] width 76 height 14
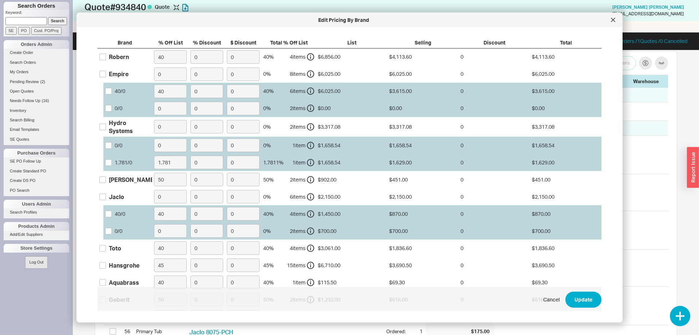
scroll to position [2152, 0]
click at [117, 199] on div "Jaclo" at bounding box center [116, 196] width 15 height 8
click at [106, 199] on input "Jaclo" at bounding box center [102, 196] width 7 height 7
checkbox input "true"
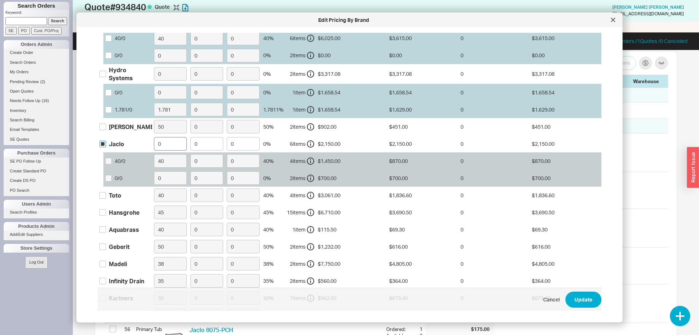
scroll to position [74, 0]
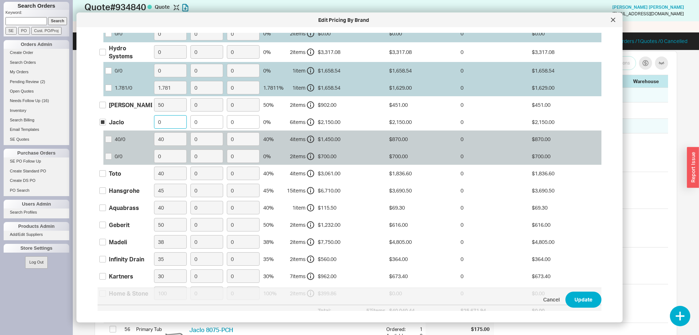
drag, startPoint x: 170, startPoint y: 125, endPoint x: 136, endPoint y: 120, distance: 34.2
click at [154, 120] on input "0" at bounding box center [170, 121] width 33 height 13
type input "40"
click at [577, 301] on button "Update" at bounding box center [584, 299] width 36 height 16
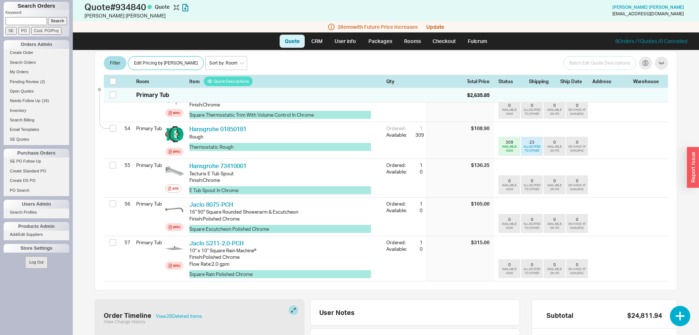
scroll to position [2352, 0]
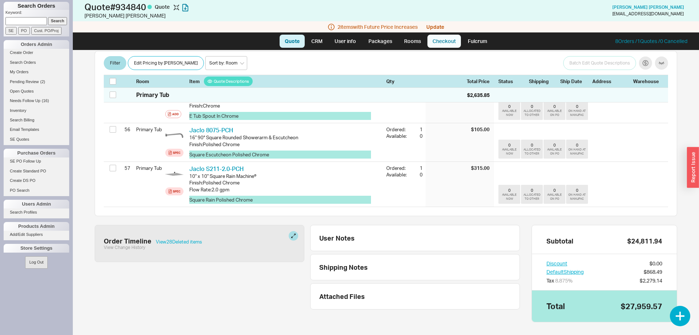
click at [443, 39] on link "Checkout" at bounding box center [445, 41] width 34 height 13
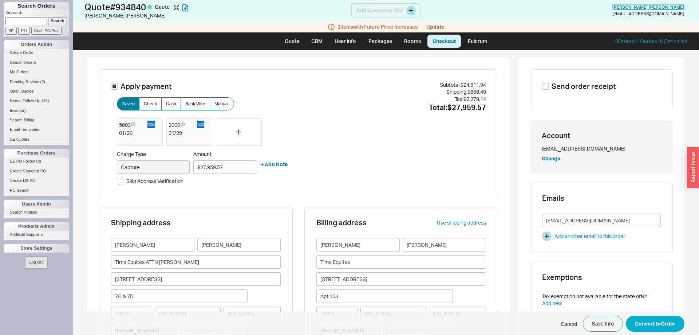
click at [635, 8] on span "Jacob Buksbaum" at bounding box center [649, 6] width 72 height 5
click at [137, 127] on div "5003" at bounding box center [133, 125] width 28 height 9
drag, startPoint x: 231, startPoint y: 167, endPoint x: 169, endPoint y: 162, distance: 62.5
click at [193, 162] on input "$27,959.57" at bounding box center [225, 166] width 64 height 13
type input "$14,000.00"
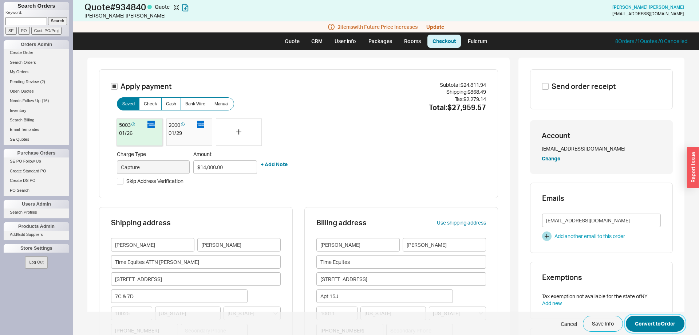
click at [660, 322] on button "Convert to Order" at bounding box center [655, 323] width 59 height 16
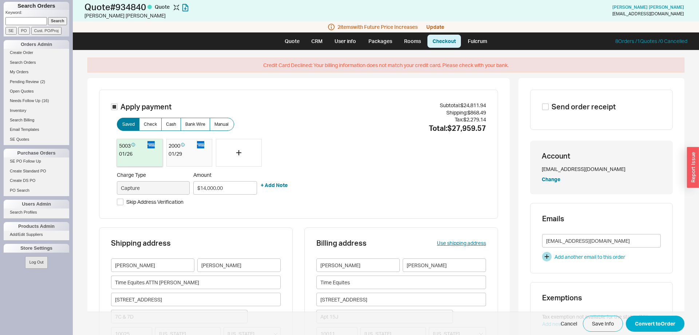
click at [136, 202] on span "Skip Address Verification" at bounding box center [154, 201] width 57 height 7
click at [123, 202] on input "Skip Address Verification" at bounding box center [120, 201] width 7 height 7
checkbox input "true"
click at [653, 321] on button "Convert to Order" at bounding box center [655, 323] width 59 height 16
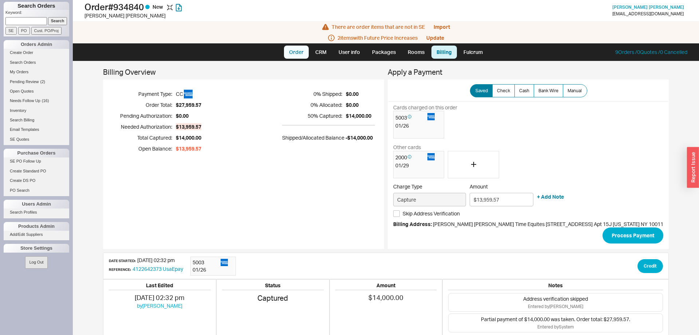
click at [300, 52] on link "Order" at bounding box center [296, 52] width 25 height 13
select select "LOW"
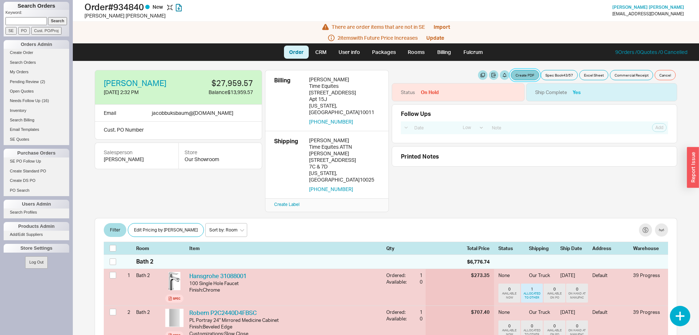
click at [527, 76] on button "Create PDF" at bounding box center [525, 75] width 28 height 10
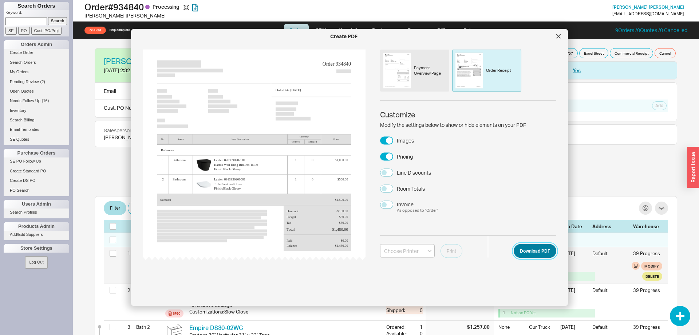
click at [526, 247] on button "Download PDF" at bounding box center [535, 251] width 43 height 14
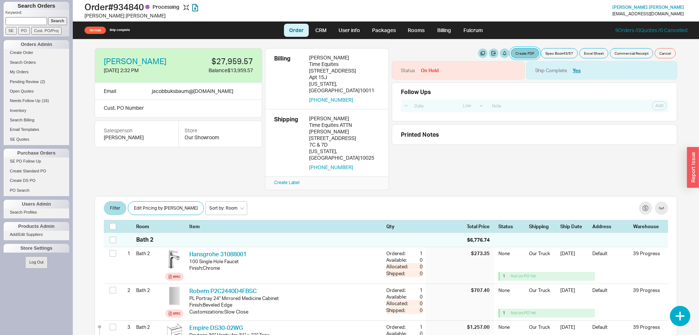
click at [532, 55] on button "Create PDF" at bounding box center [525, 53] width 28 height 10
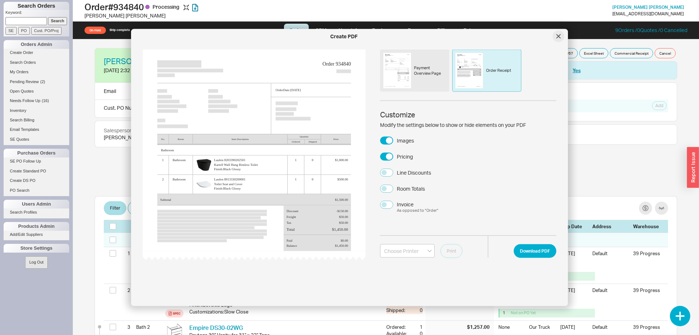
click at [559, 38] on icon at bounding box center [558, 36] width 4 height 4
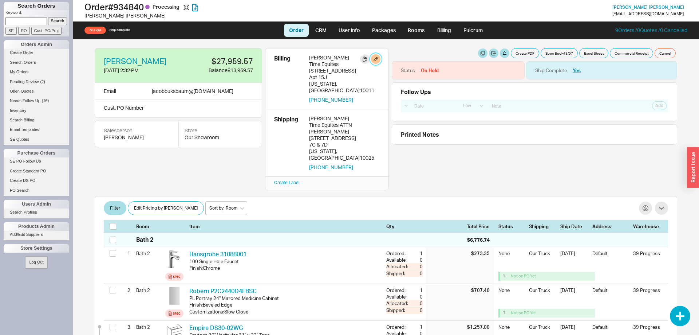
click at [375, 59] on button "button" at bounding box center [375, 58] width 9 height 9
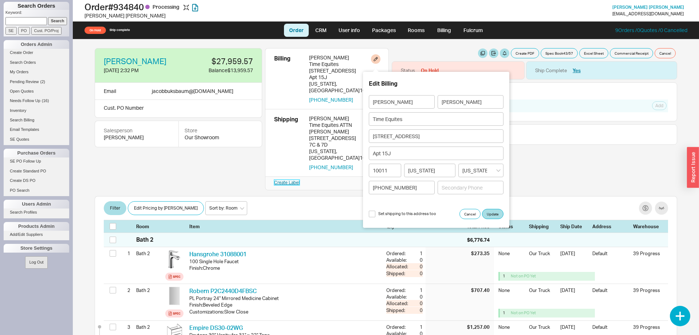
click at [277, 180] on link "Create Label" at bounding box center [286, 182] width 25 height 5
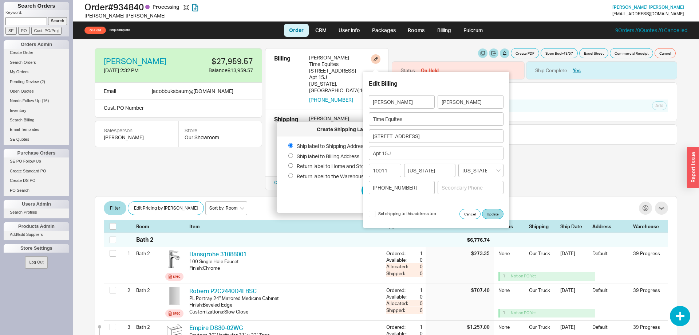
click at [198, 181] on div "Jacob Buksbaum 8/21/25 2:32 PM $27,959.57 Balance $13,959.57 Email jacobbuksbau…" at bounding box center [385, 186] width 597 height 295
click at [466, 213] on button "Cancel" at bounding box center [470, 214] width 21 height 10
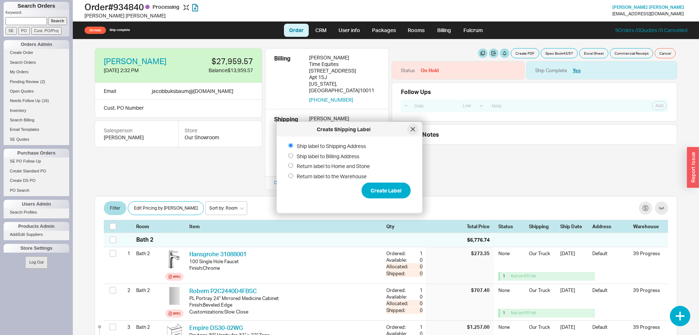
click at [416, 133] on div at bounding box center [413, 129] width 12 height 12
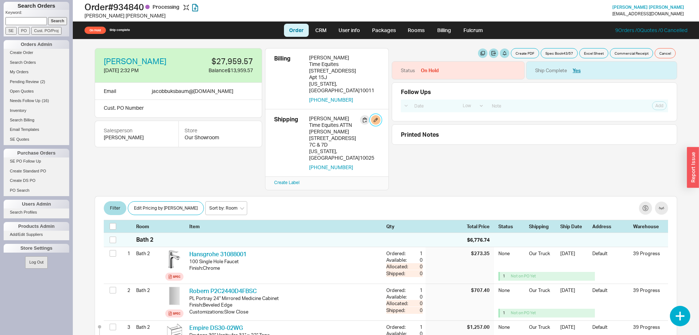
click at [377, 115] on button "button" at bounding box center [375, 119] width 9 height 9
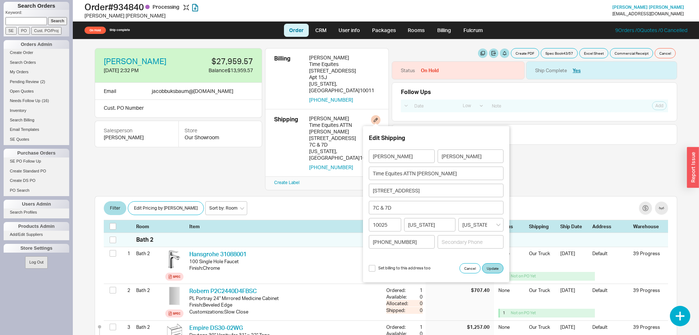
click at [390, 269] on span "Set billing to this address too" at bounding box center [404, 267] width 52 height 5
click at [375, 269] on input "Set billing to this address too" at bounding box center [372, 268] width 7 height 7
checkbox input "true"
click at [498, 271] on button "Update" at bounding box center [492, 268] width 21 height 10
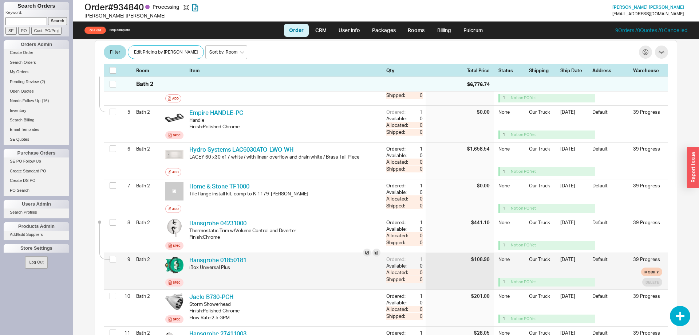
scroll to position [297, 0]
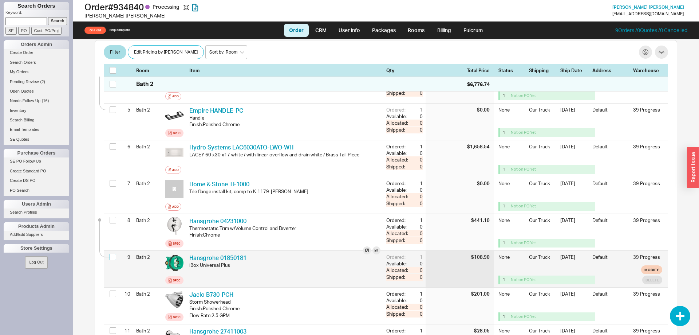
click at [115, 253] on input "checkbox" at bounding box center [113, 256] width 7 height 7
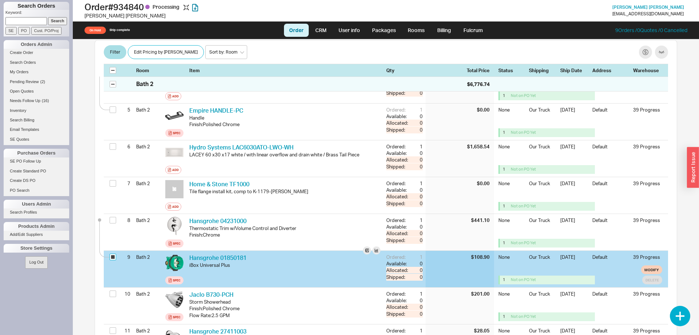
checkbox input "true"
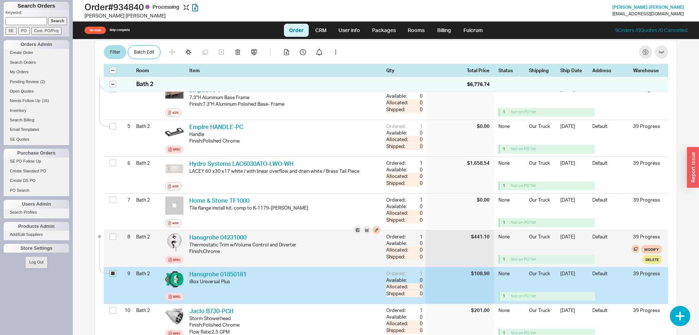
scroll to position [260, 0]
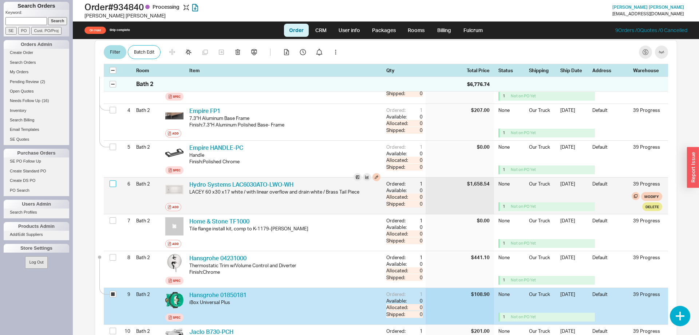
click at [110, 180] on input "checkbox" at bounding box center [113, 183] width 7 height 7
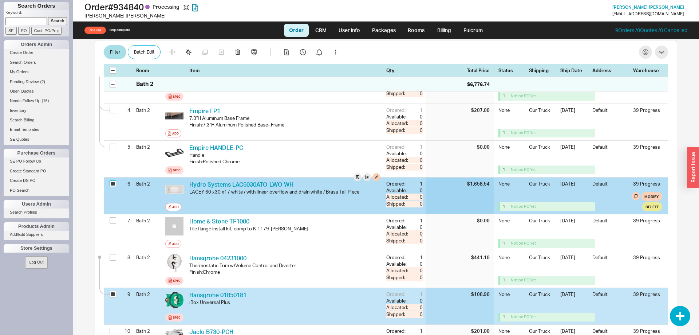
checkbox input "true"
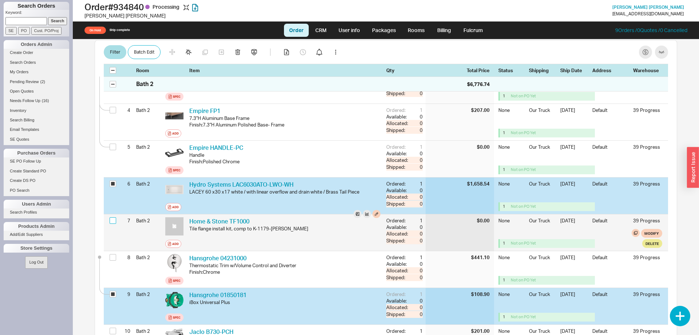
click at [113, 217] on input "checkbox" at bounding box center [113, 220] width 7 height 7
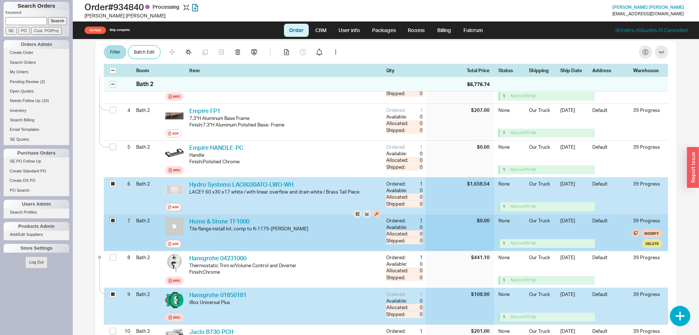
checkbox input "true"
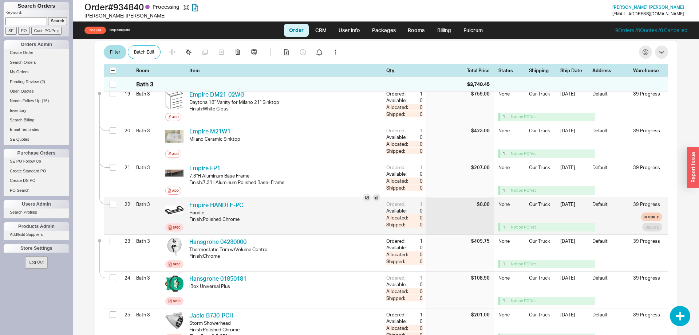
scroll to position [854, 0]
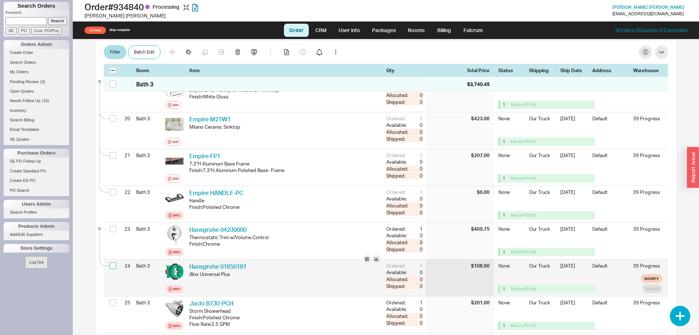
click at [111, 262] on input "checkbox" at bounding box center [113, 265] width 7 height 7
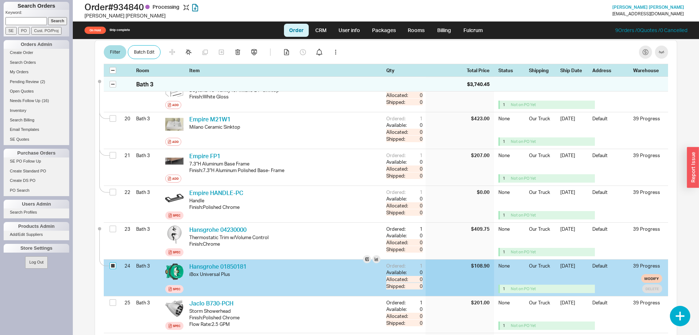
checkbox input "true"
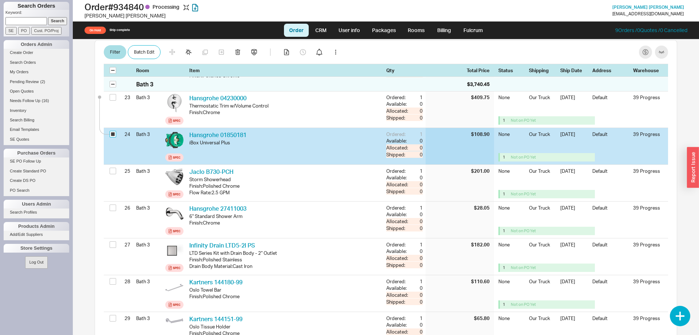
scroll to position [1003, 0]
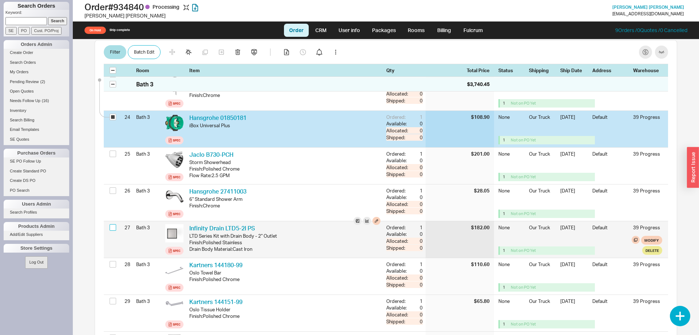
click at [112, 224] on input "checkbox" at bounding box center [113, 227] width 7 height 7
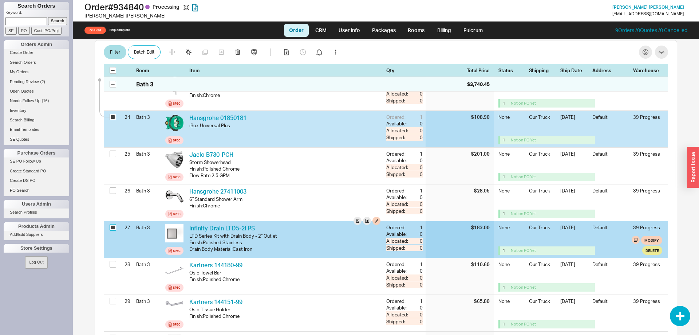
checkbox input "true"
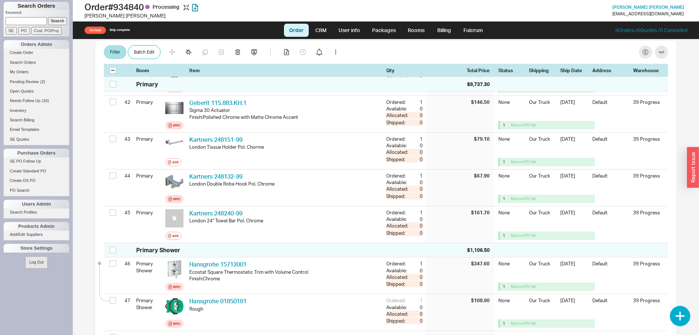
scroll to position [1746, 0]
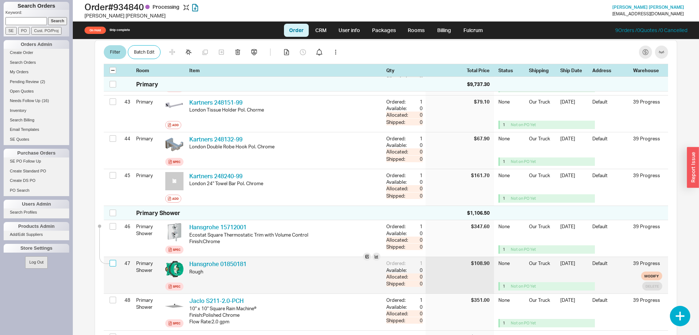
click at [111, 260] on input "checkbox" at bounding box center [113, 263] width 7 height 7
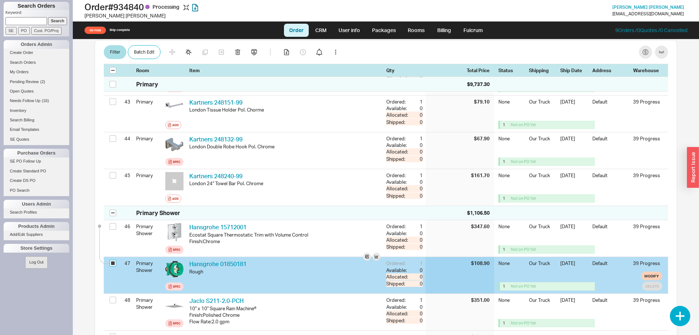
checkbox input "true"
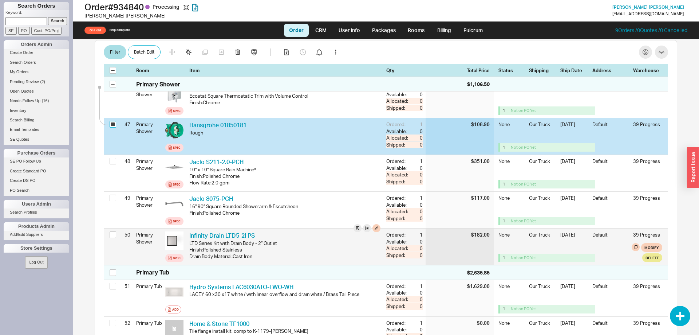
scroll to position [1894, 0]
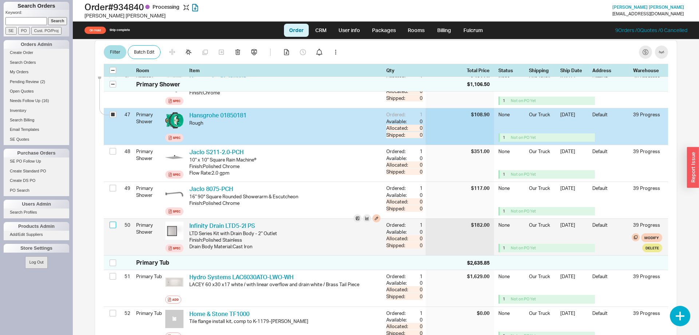
click at [113, 221] on input "checkbox" at bounding box center [113, 224] width 7 height 7
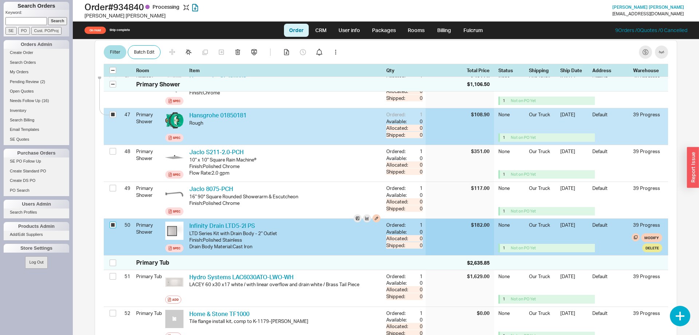
checkbox input "true"
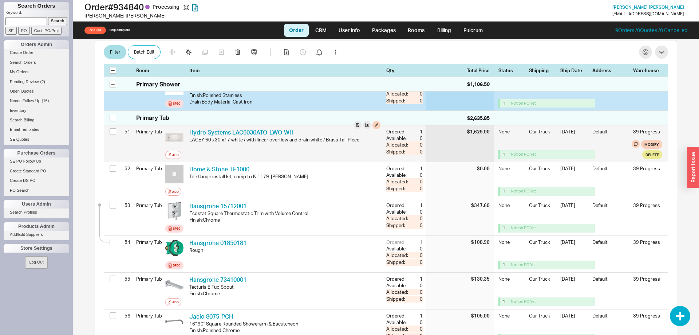
scroll to position [2043, 0]
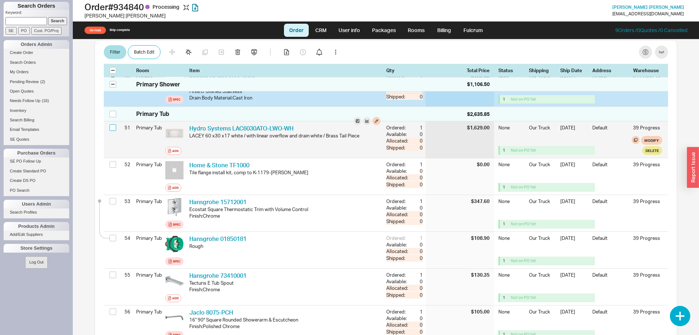
click at [111, 124] on input "checkbox" at bounding box center [113, 127] width 7 height 7
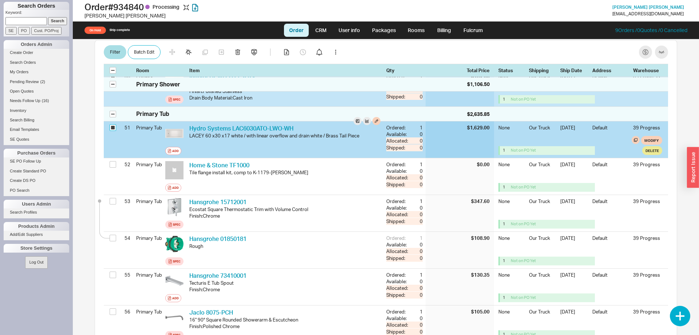
checkbox input "true"
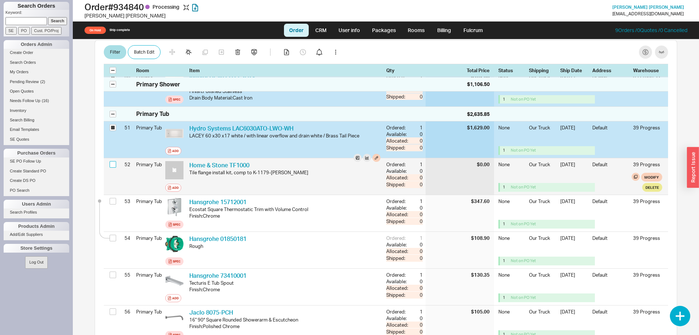
click at [115, 161] on input "checkbox" at bounding box center [113, 164] width 7 height 7
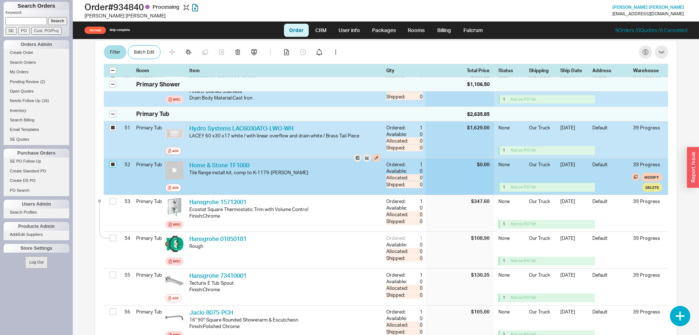
checkbox input "true"
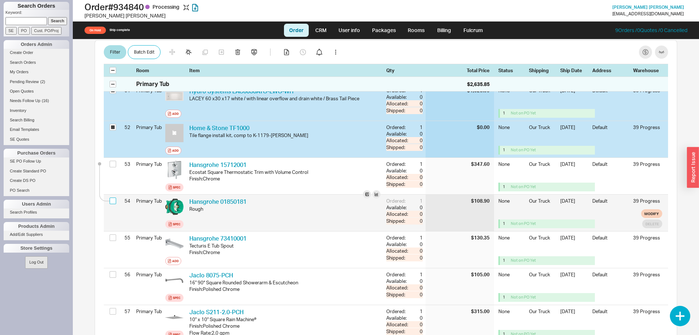
click at [114, 197] on input "checkbox" at bounding box center [113, 200] width 7 height 7
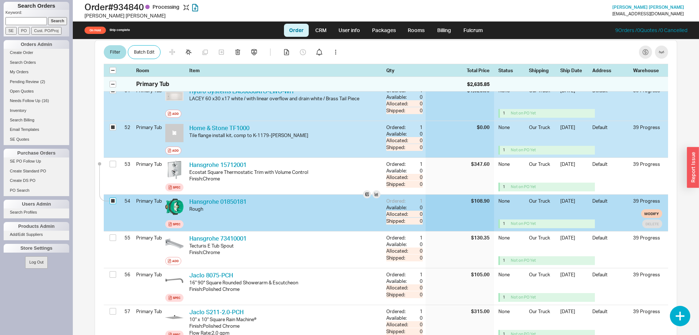
checkbox input "true"
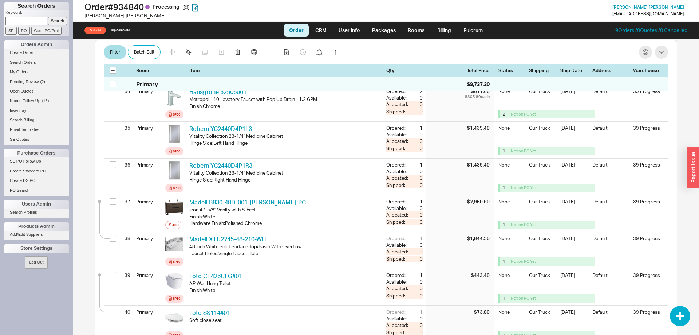
scroll to position [1412, 0]
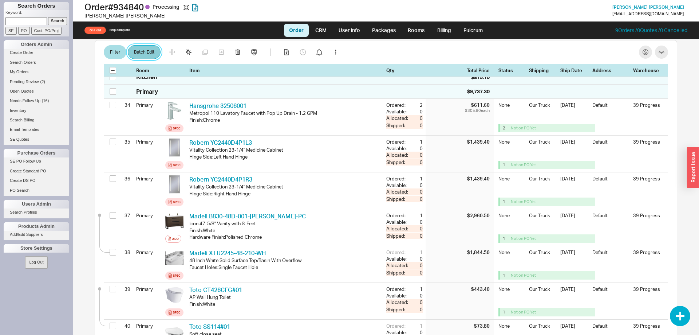
click at [154, 57] on button "Batch Edit" at bounding box center [144, 53] width 33 height 14
select select "8"
select select "3"
select select "8"
select select "3"
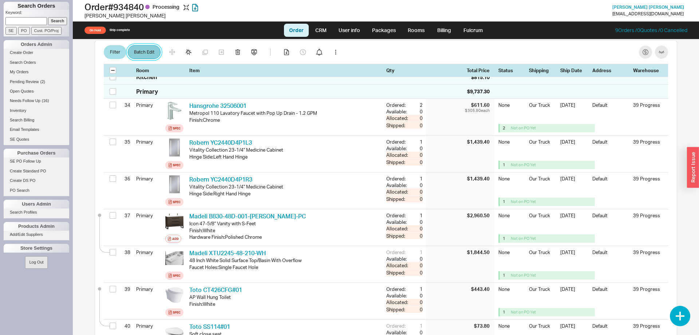
select select "8"
select select "3"
select select "8"
select select "3"
select select "8"
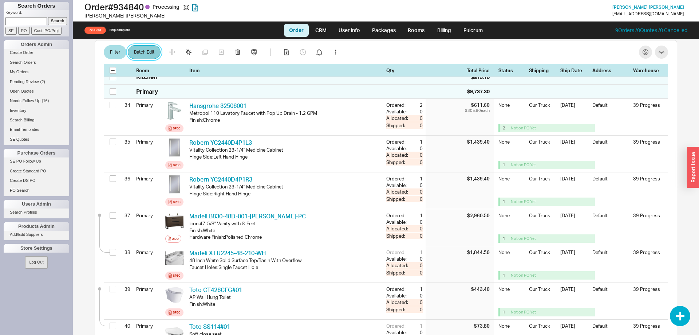
select select "3"
select select "8"
select select "3"
select select "8"
select select "3"
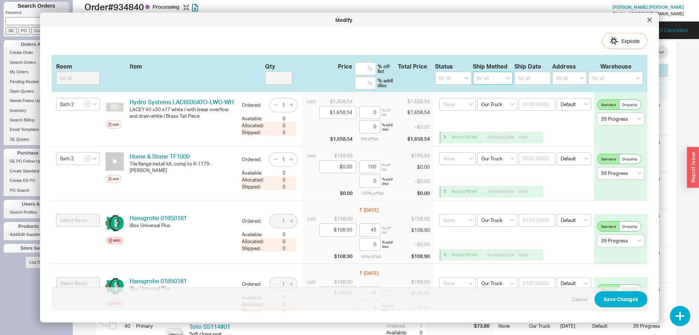
click at [473, 72] on select "for all Ground LTL Our Truck --------------- Customer Pickup - Showroom Custome…" at bounding box center [493, 78] width 40 height 13
select select "8"
click option "Our Truck" at bounding box center [0, 0] width 0 height 0
select select
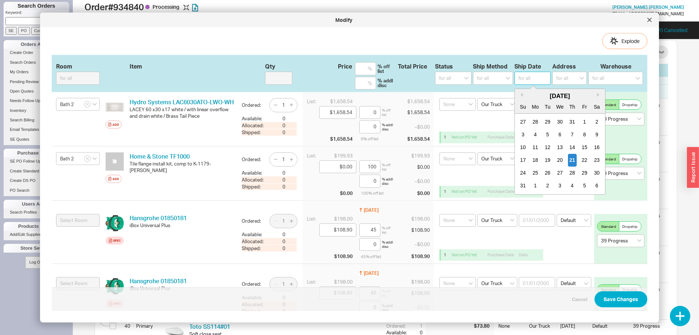
click at [528, 79] on input at bounding box center [533, 78] width 36 height 13
click at [536, 185] on div "1" at bounding box center [535, 185] width 9 height 13
type input "09/01/2025"
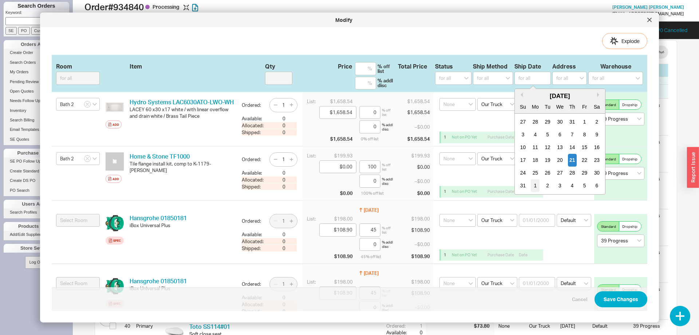
type input "09/01/2025"
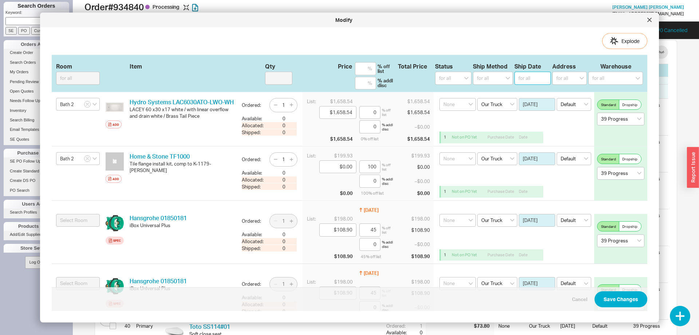
click at [530, 76] on input at bounding box center [533, 78] width 36 height 13
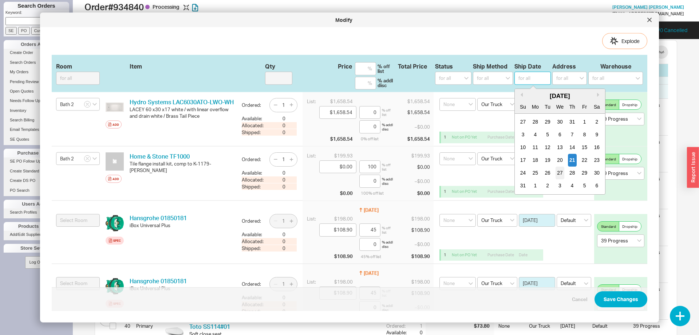
click at [562, 174] on div "27" at bounding box center [560, 172] width 9 height 13
type input "08/27/2025"
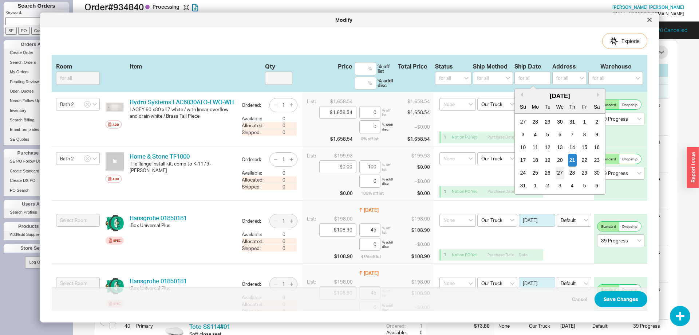
type input "08/27/2025"
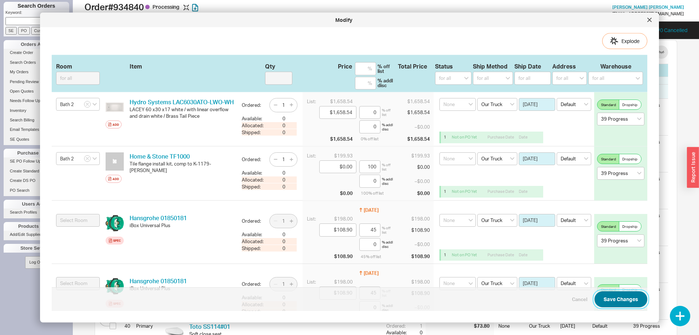
click at [614, 298] on button "Save Changes" at bounding box center [621, 299] width 53 height 16
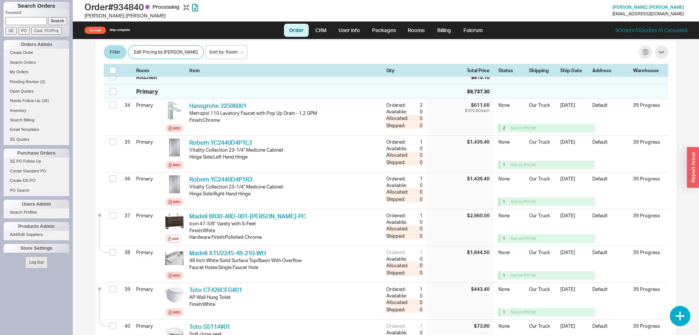
checkbox input "false"
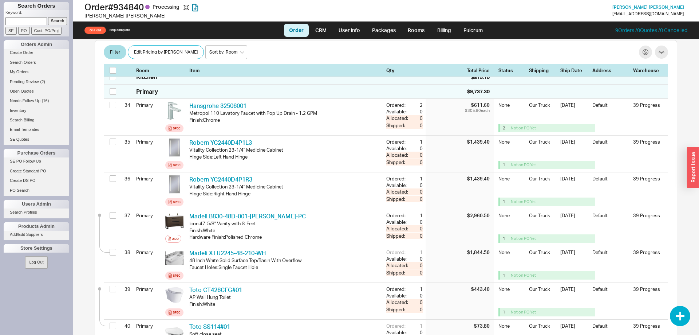
checkbox input "false"
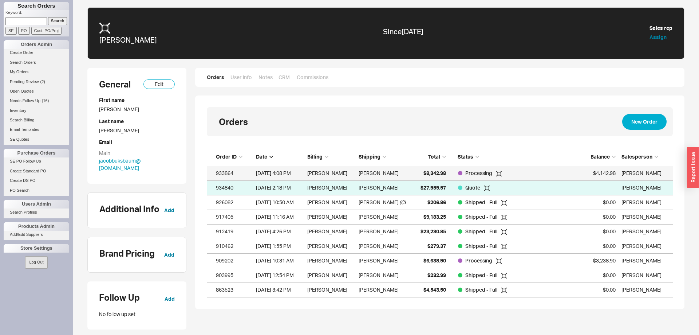
scroll to position [149, 466]
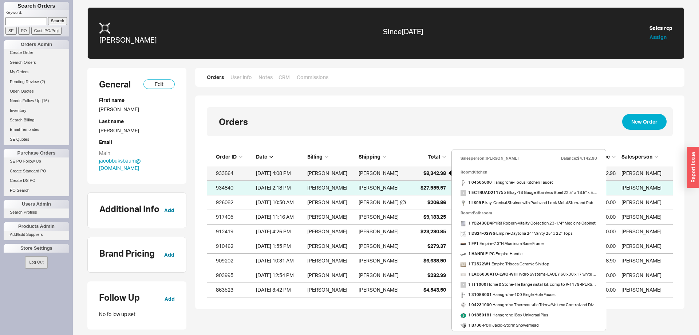
click at [437, 176] on span "$8,342.98" at bounding box center [435, 173] width 23 height 6
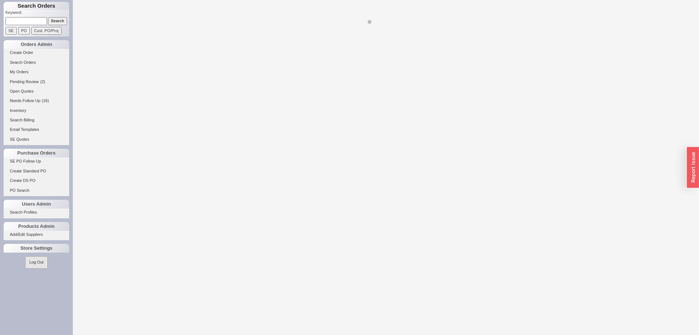
select select "LOW"
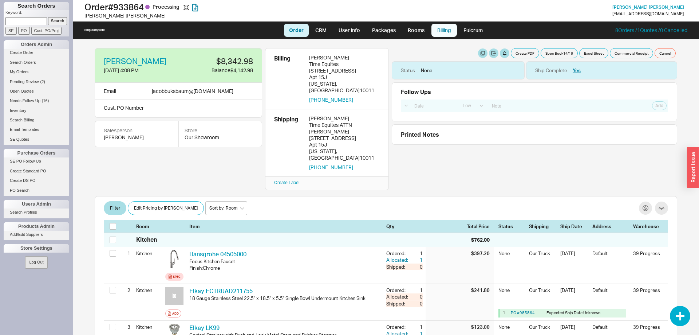
click at [436, 28] on link "Billing" at bounding box center [444, 30] width 25 height 13
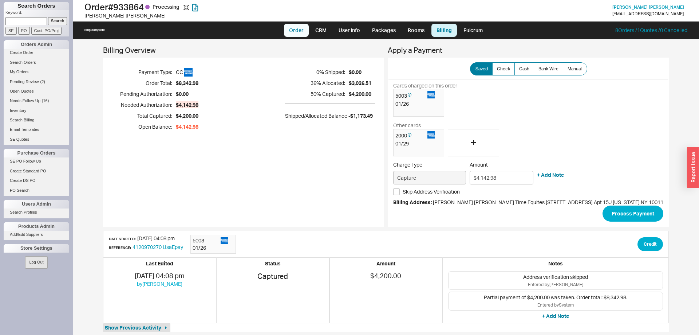
click at [300, 33] on link "Order" at bounding box center [296, 30] width 25 height 13
select select "LOW"
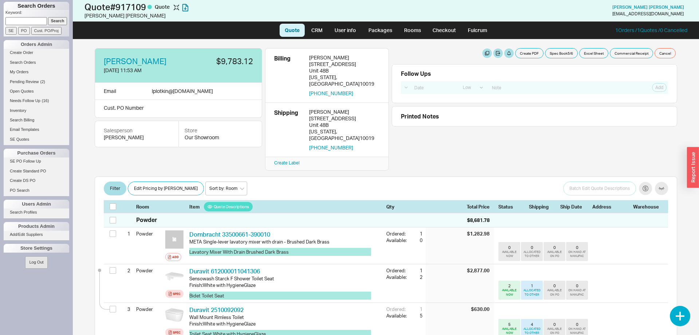
select select "LOW"
click at [532, 54] on button "Create PDF" at bounding box center [529, 53] width 28 height 10
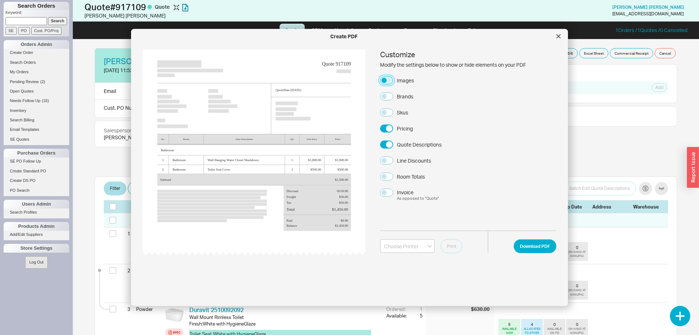
click at [388, 79] on button "Images" at bounding box center [386, 80] width 13 height 8
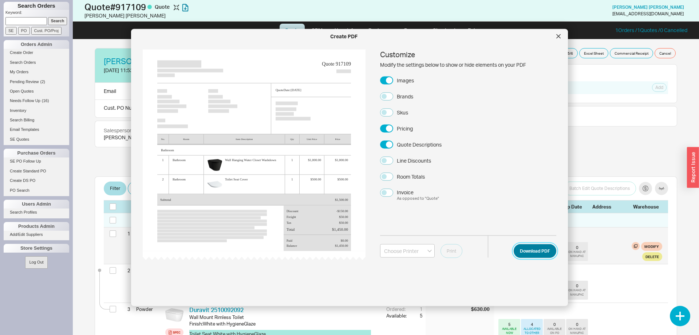
click at [522, 249] on button "Download PDF" at bounding box center [535, 251] width 43 height 14
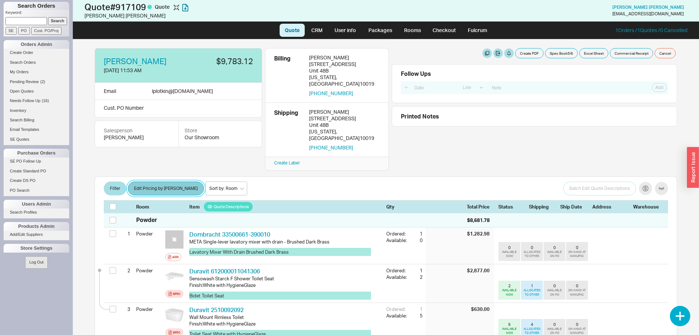
click at [161, 181] on button "Edit Pricing by [PERSON_NAME]" at bounding box center [166, 188] width 76 height 14
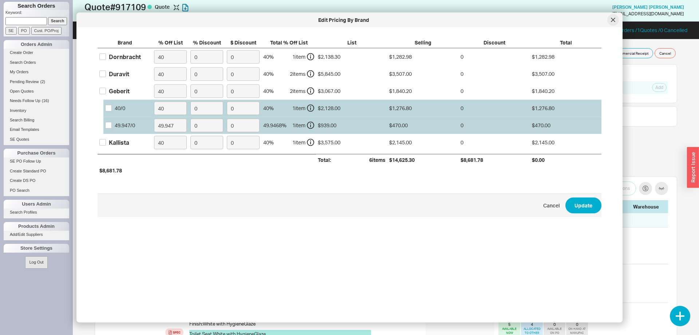
click at [616, 20] on div at bounding box center [613, 20] width 12 height 12
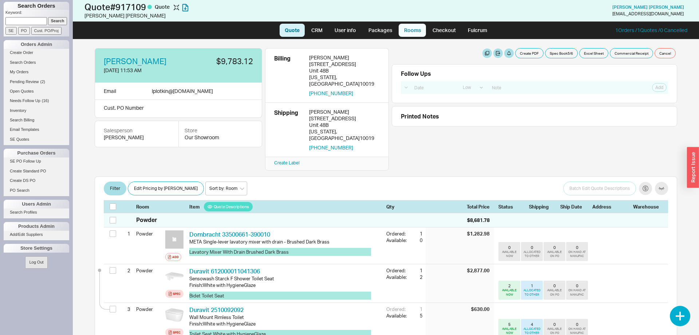
click at [420, 28] on link "Rooms" at bounding box center [412, 30] width 27 height 13
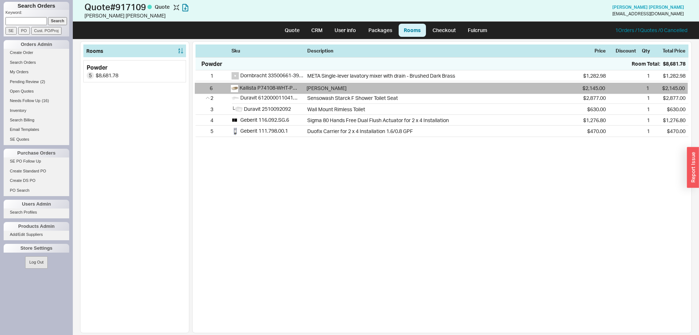
drag, startPoint x: 203, startPoint y: 131, endPoint x: 202, endPoint y: 84, distance: 47.3
click at [202, 84] on div "1 Dornbracht 33500661-390010 META Single-lever lavatory mixer with drain - Brus…" at bounding box center [442, 103] width 493 height 67
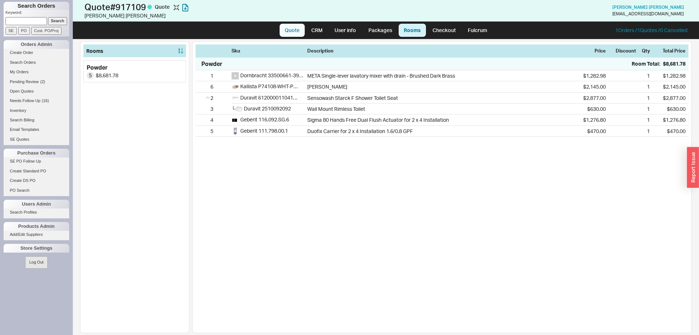
click at [293, 29] on link "Quote" at bounding box center [292, 30] width 25 height 13
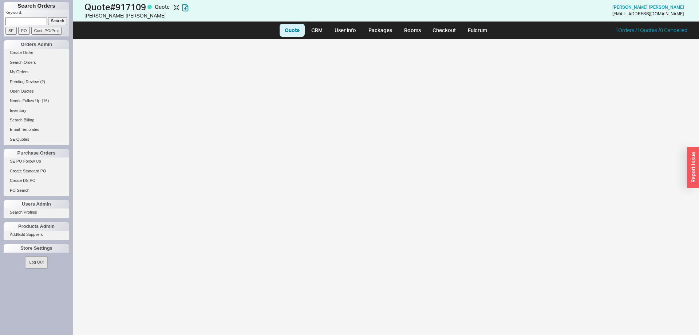
select select "LOW"
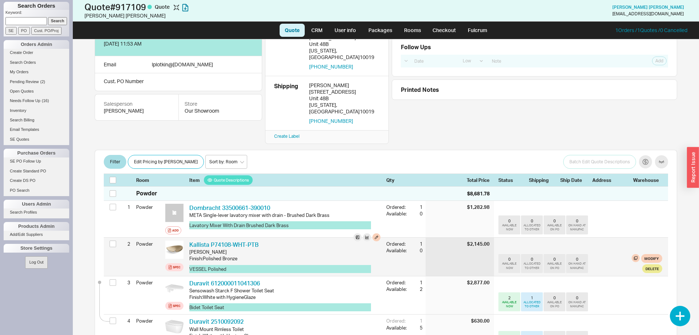
scroll to position [37, 0]
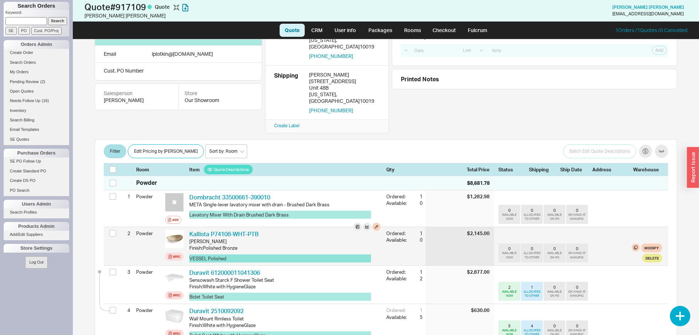
click at [250, 254] on button "VESSEL Polished" at bounding box center [280, 258] width 182 height 8
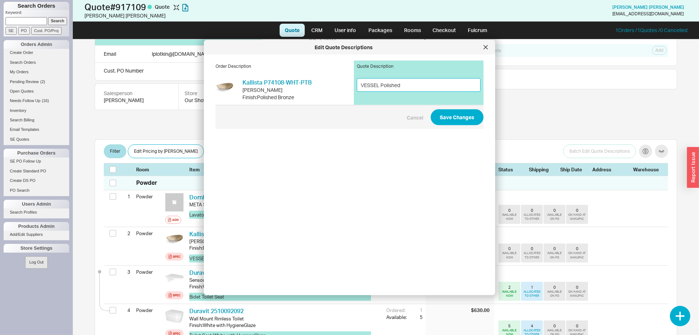
click at [417, 82] on input "VESSEL Polished" at bounding box center [419, 84] width 124 height 13
type input "VESSEL Polished Bronze"
click at [448, 123] on button "Save Changes" at bounding box center [457, 117] width 53 height 16
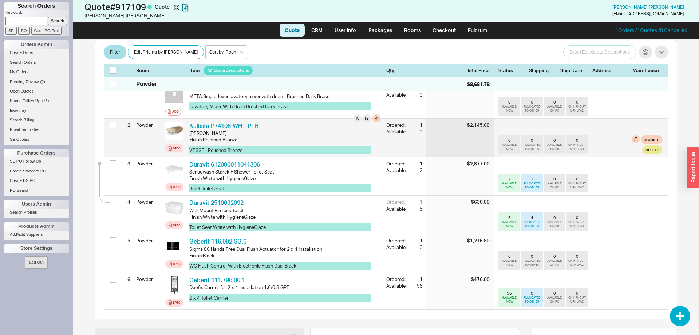
scroll to position [74, 0]
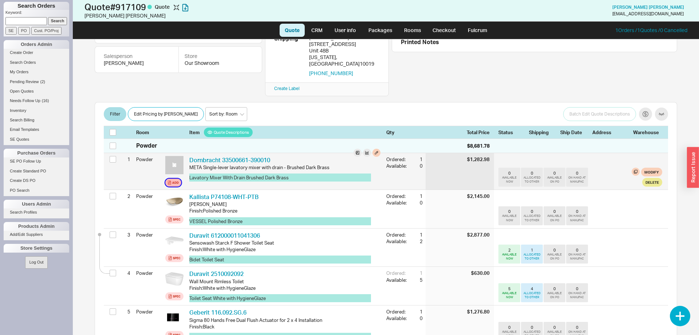
click at [173, 180] on div "Add" at bounding box center [175, 183] width 7 height 6
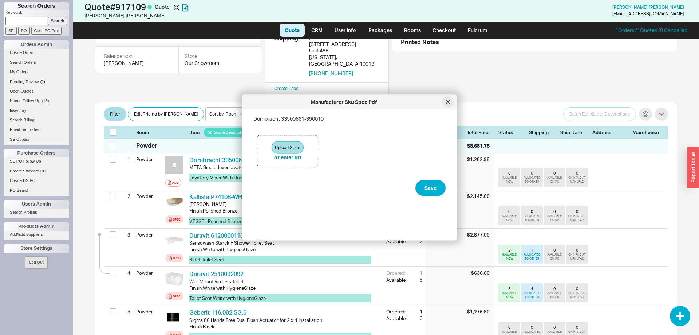
click at [448, 103] on icon at bounding box center [448, 102] width 4 height 4
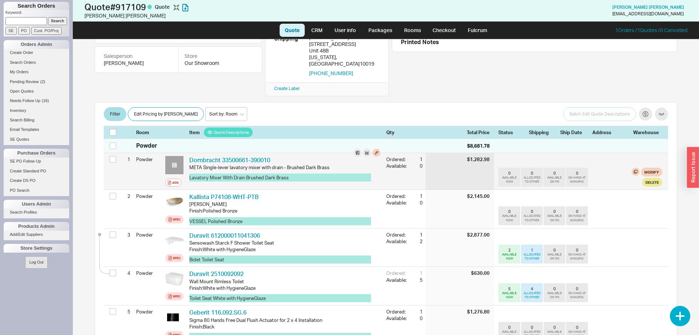
click at [177, 157] on div at bounding box center [174, 165] width 18 height 18
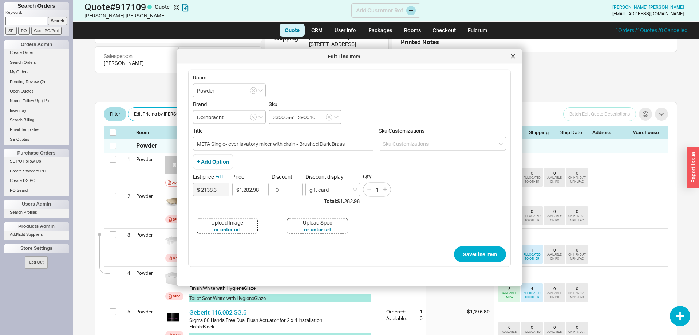
scroll to position [60, 0]
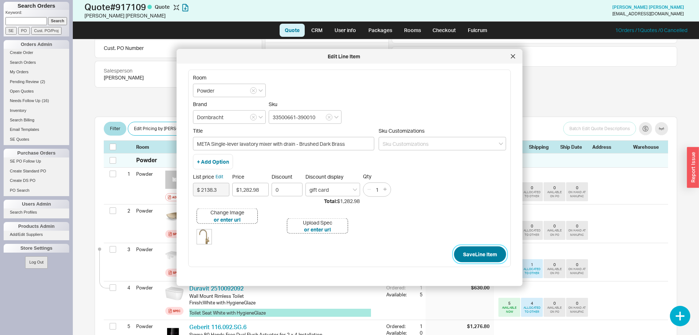
click at [464, 251] on button "Save Line Item" at bounding box center [480, 254] width 52 height 16
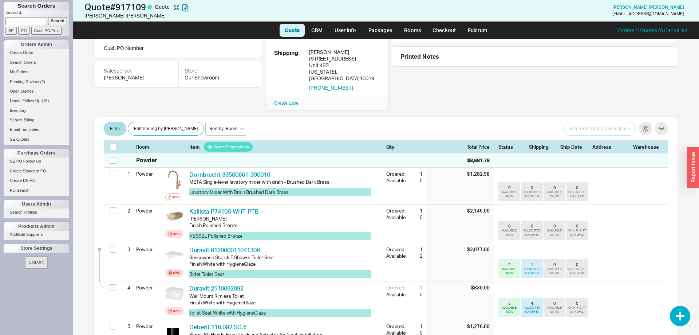
scroll to position [0, 0]
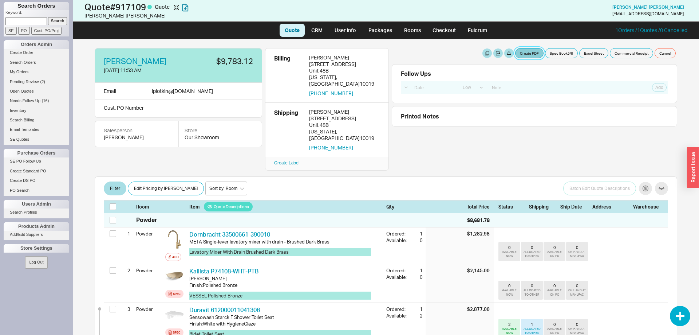
click at [534, 54] on button "Create PDF" at bounding box center [529, 53] width 28 height 10
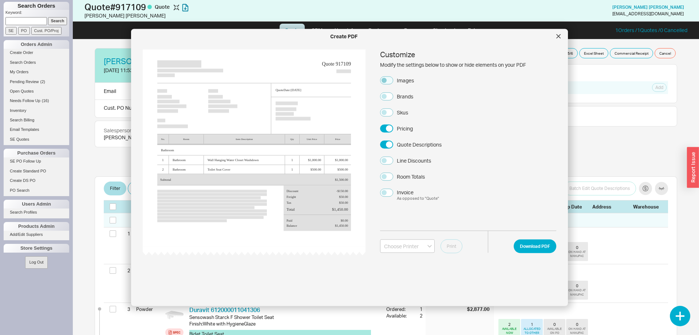
click at [382, 78] on label "Images" at bounding box center [397, 80] width 34 height 8
click at [385, 81] on button "Images" at bounding box center [386, 80] width 13 height 8
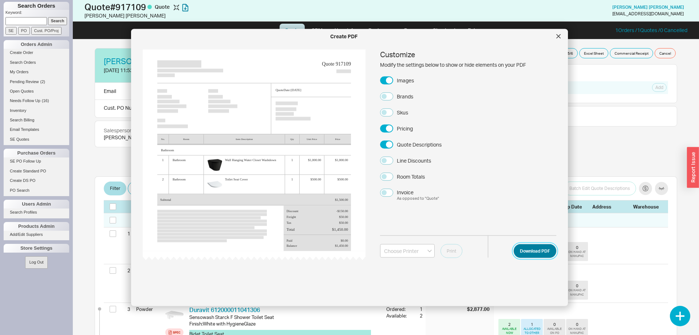
click at [527, 248] on button "Download PDF" at bounding box center [535, 251] width 43 height 14
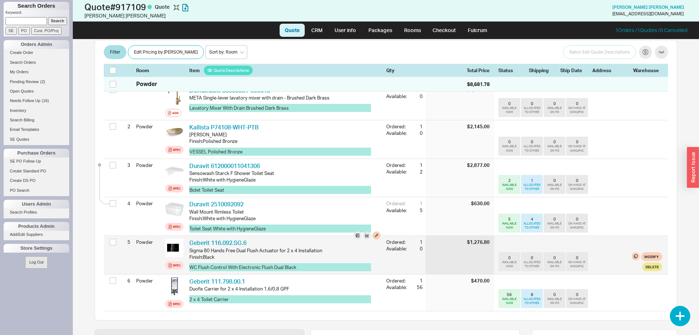
scroll to position [173, 0]
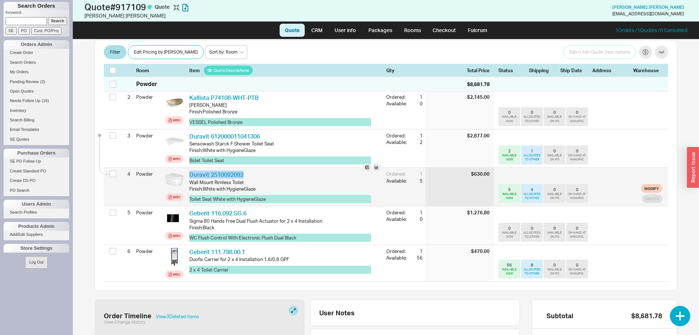
drag, startPoint x: 245, startPoint y: 163, endPoint x: 186, endPoint y: 162, distance: 58.6
click at [186, 168] on div "Duravit 2510092092 DRV 2510092092 Wall Mount Rimless Toilet Finish : White with…" at bounding box center [284, 187] width 197 height 38
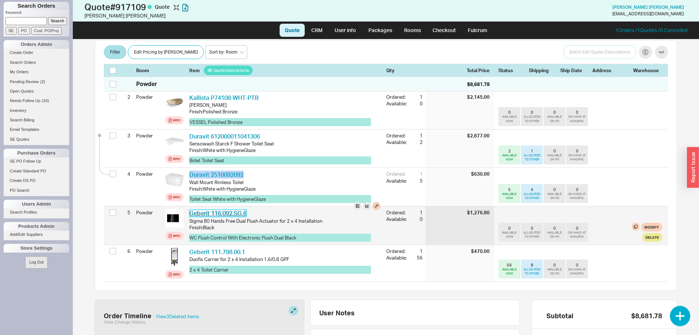
click at [242, 209] on link "Geberit 116.092.SG.6" at bounding box center [217, 212] width 57 height 7
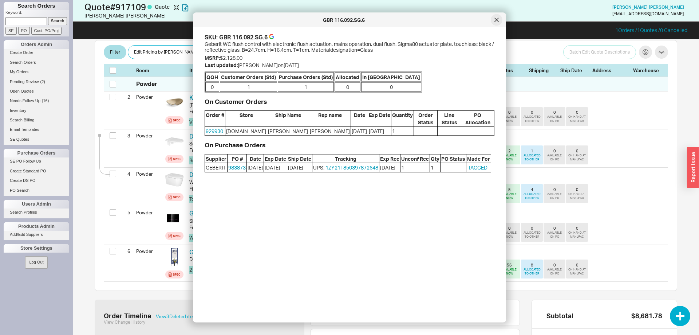
click at [497, 23] on div at bounding box center [497, 20] width 12 height 12
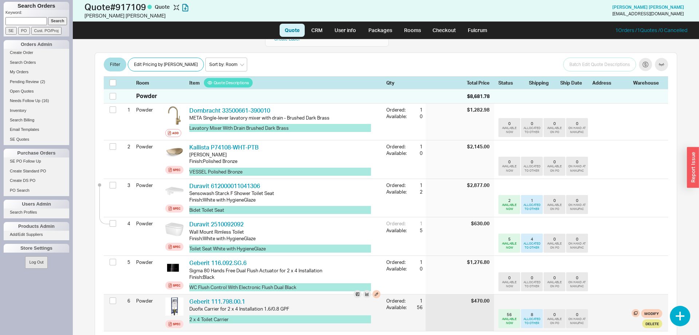
scroll to position [62, 0]
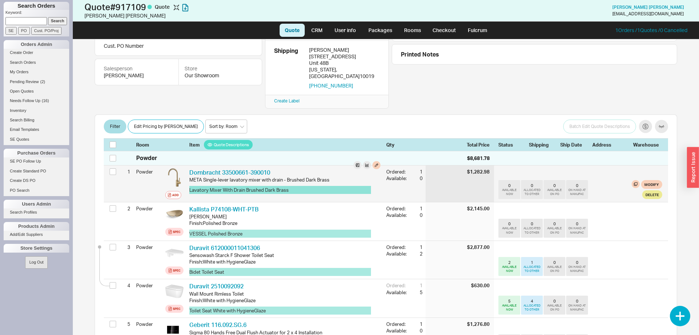
click at [320, 186] on button "Lavatory Mixer With Drain Brushed Dark Brass" at bounding box center [280, 190] width 182 height 8
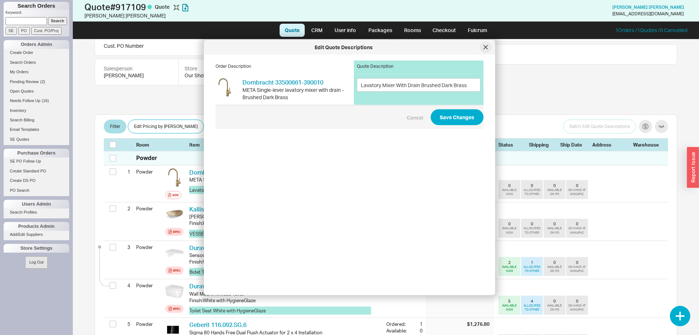
click at [483, 52] on div at bounding box center [486, 48] width 12 height 12
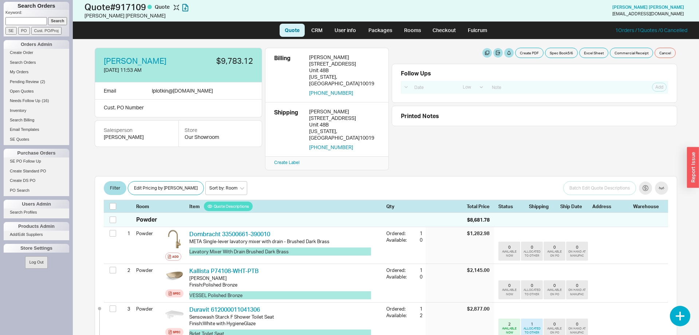
scroll to position [0, 0]
click at [447, 27] on link "Checkout" at bounding box center [445, 30] width 34 height 13
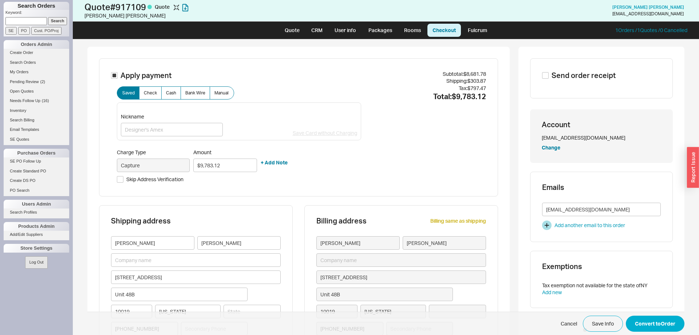
type input "[US_STATE]"
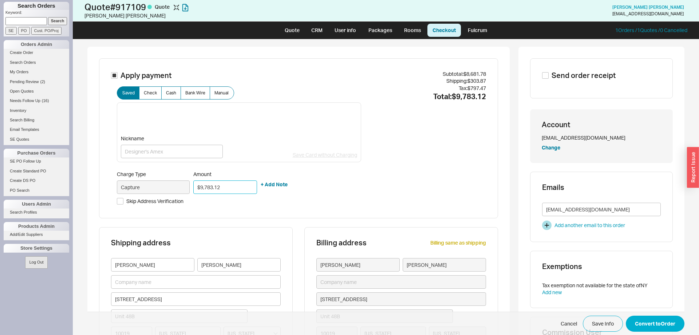
drag, startPoint x: 225, startPoint y: 186, endPoint x: 134, endPoint y: 182, distance: 90.4
click at [193, 184] on input "$9,783.12" at bounding box center [225, 186] width 64 height 13
type input "$4,800.00"
click at [650, 320] on button "Convert to Order" at bounding box center [655, 323] width 59 height 16
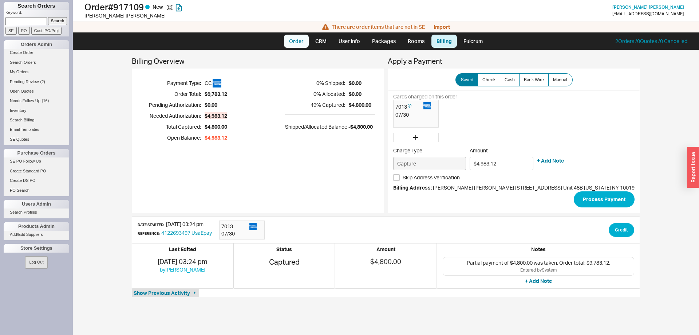
click at [302, 41] on link "Order" at bounding box center [296, 41] width 25 height 13
select select "LOW"
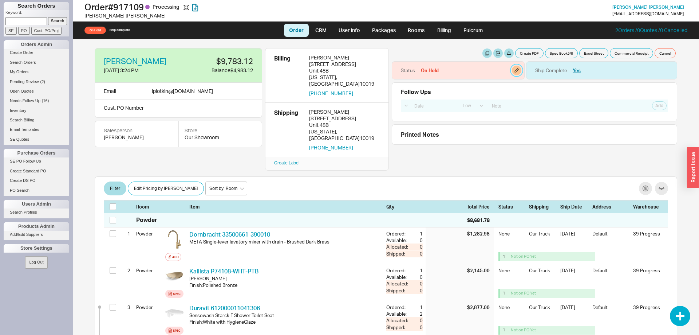
click at [515, 70] on button "button" at bounding box center [516, 70] width 9 height 9
select select "On Hold"
click at [455, 92] on select "None On Hold Call Before Ship Hold for Balance Hold For Payment Wait For Cust. …" at bounding box center [489, 98] width 69 height 13
select select
click option "None" at bounding box center [0, 0] width 0 height 0
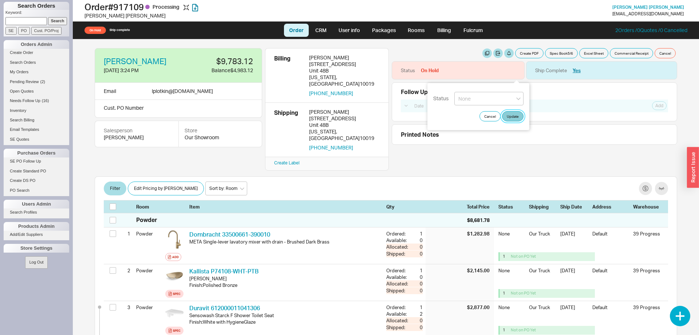
click at [515, 113] on button "Update" at bounding box center [512, 116] width 21 height 10
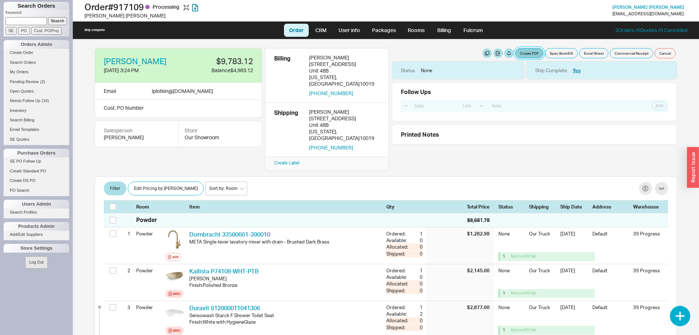
click at [526, 57] on button "Create PDF" at bounding box center [529, 53] width 28 height 10
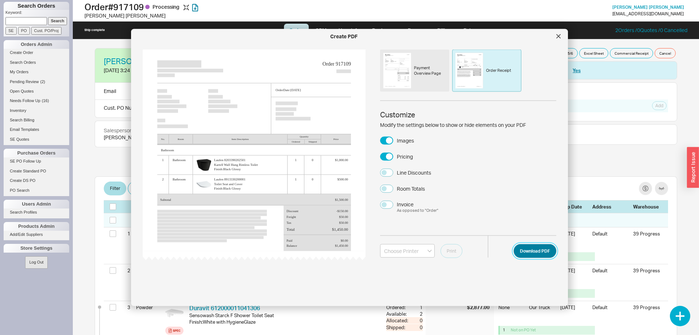
click at [532, 251] on button "Download PDF" at bounding box center [535, 251] width 43 height 14
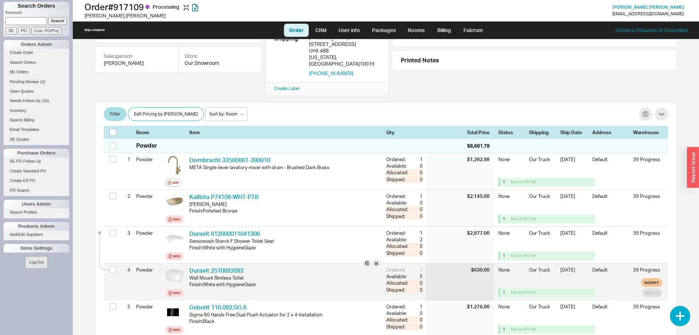
scroll to position [149, 0]
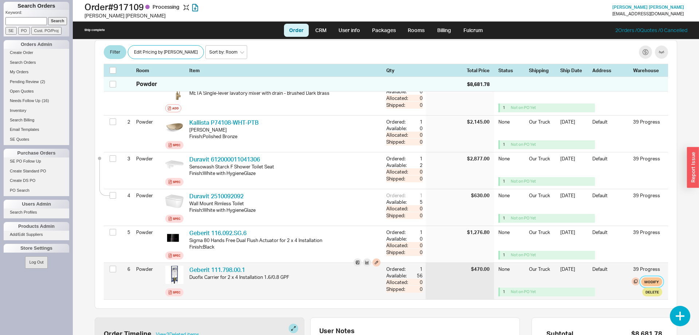
click at [653, 277] on button "Modify" at bounding box center [651, 281] width 21 height 9
select select "8"
select select "3"
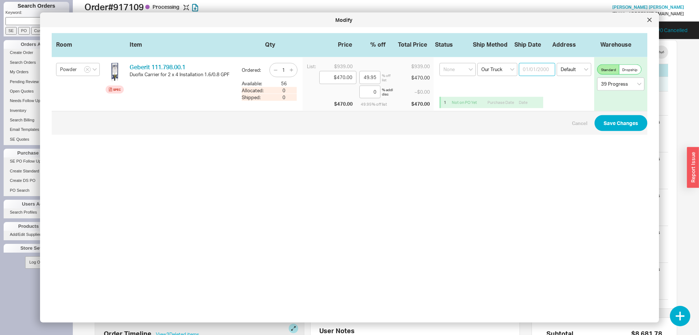
click at [531, 71] on input at bounding box center [537, 69] width 36 height 13
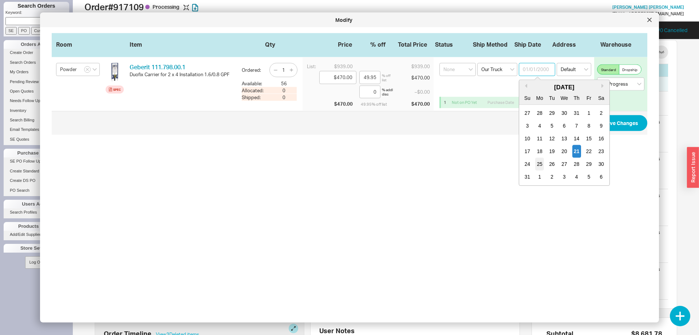
click at [543, 165] on div "25" at bounding box center [539, 164] width 9 height 13
click at [539, 67] on input "[DATE]" at bounding box center [537, 69] width 36 height 13
click at [561, 162] on div "27" at bounding box center [564, 164] width 9 height 13
type input "[DATE]"
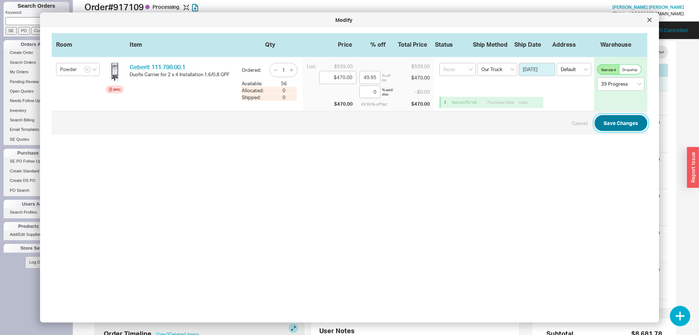
click at [610, 125] on button "Save Changes" at bounding box center [621, 123] width 53 height 16
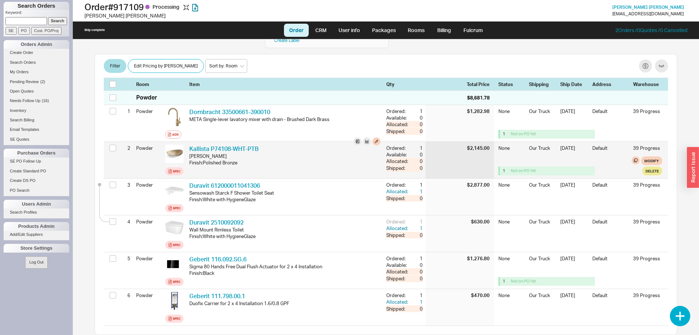
scroll to position [111, 0]
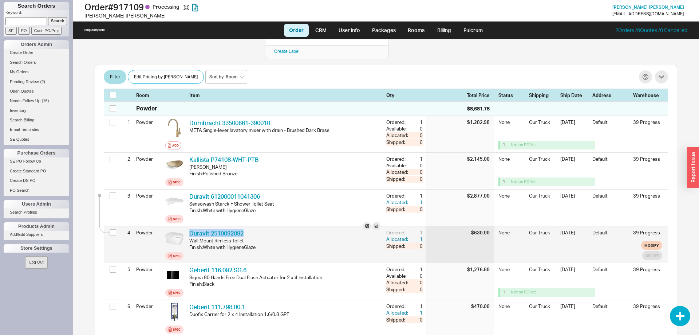
drag, startPoint x: 254, startPoint y: 220, endPoint x: 187, endPoint y: 221, distance: 66.6
click at [187, 226] on div "Duravit 2510092092 DRV 2510092092 Wall Mount Rimless Toilet Finish : White with…" at bounding box center [284, 244] width 197 height 36
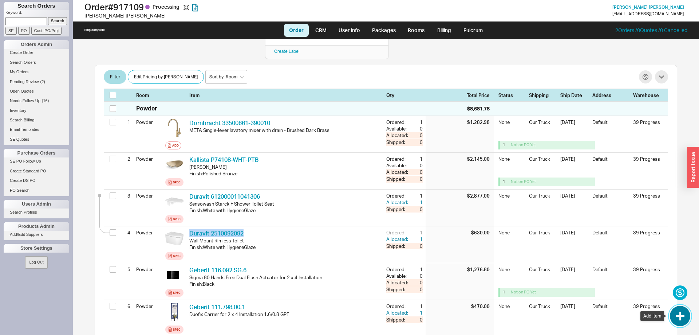
click at [674, 320] on button "button" at bounding box center [680, 316] width 20 height 20
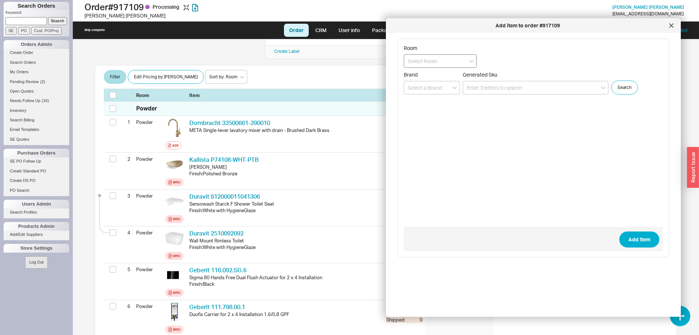
click at [448, 63] on input at bounding box center [440, 60] width 73 height 13
click at [459, 75] on div "Powder" at bounding box center [440, 76] width 72 height 13
type input "Powder"
paste input "100731"
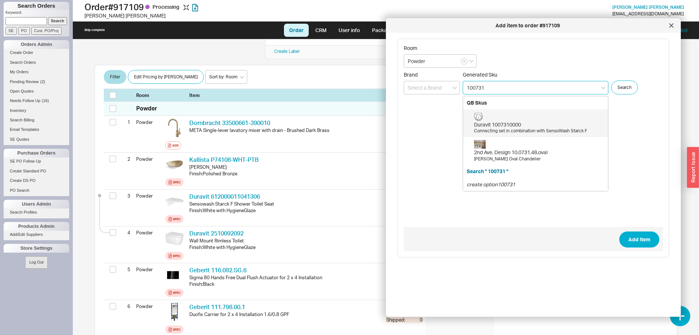
click at [522, 121] on div "Duravit 1007310000 Connecting set in combination with SensoWash Starck F" at bounding box center [539, 123] width 130 height 22
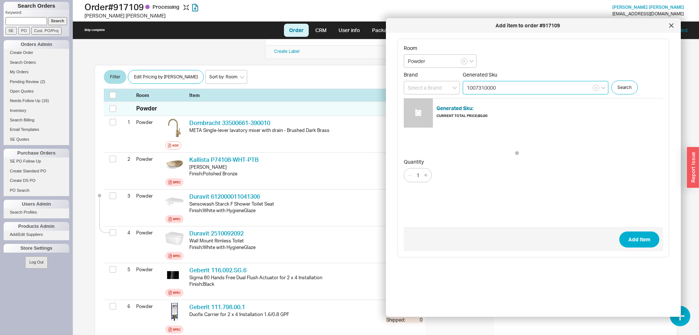
type input "1007310000"
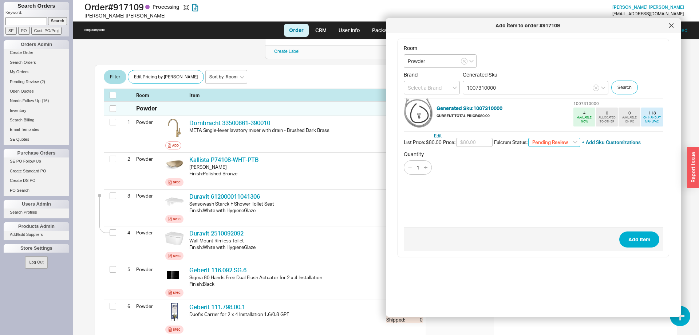
click at [528, 138] on select "Pending Review None On Hold Call Before Ship Hold for Balance Wait For Cust. Ca…" at bounding box center [554, 142] width 52 height 9
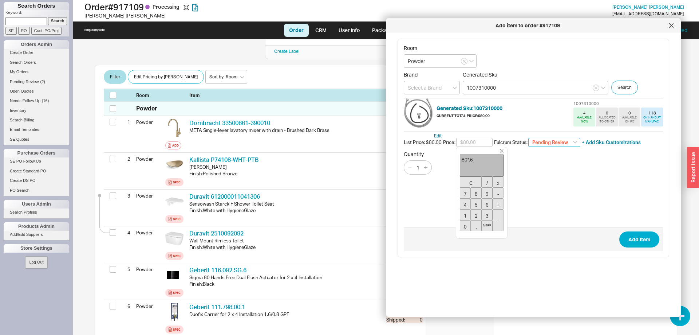
select select
click option "None" at bounding box center [0, 0] width 0 height 0
click at [474, 143] on input "text" at bounding box center [474, 142] width 36 height 9
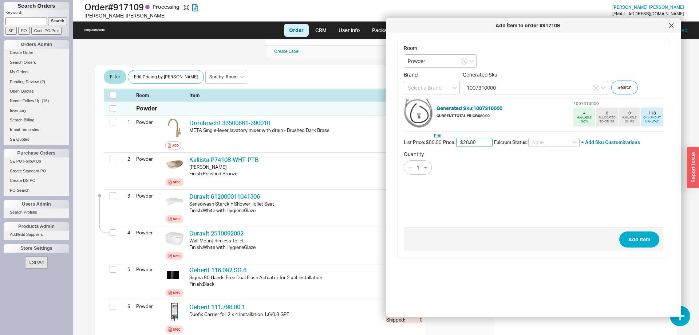
drag, startPoint x: 479, startPoint y: 145, endPoint x: 410, endPoint y: 147, distance: 68.5
click at [456, 147] on input "$28.80" at bounding box center [474, 142] width 36 height 9
type input "$40.00"
click at [636, 233] on button "Add Item" at bounding box center [639, 239] width 40 height 16
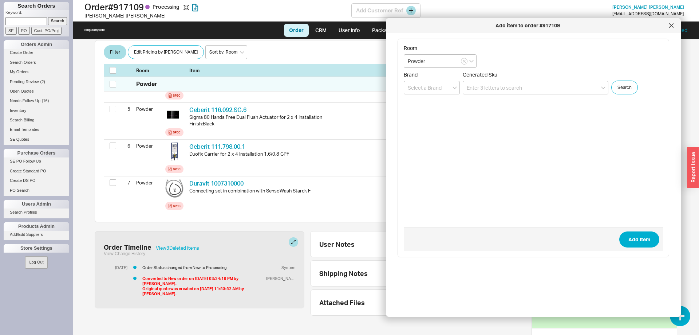
scroll to position [271, 0]
paste input "006500"
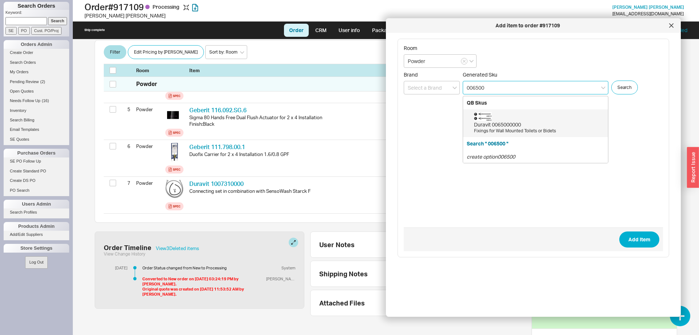
click at [550, 123] on div "Duravit 0065000000" at bounding box center [539, 124] width 130 height 7
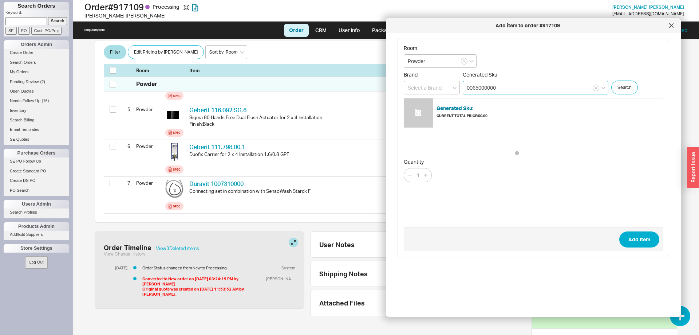
type input "0065000000"
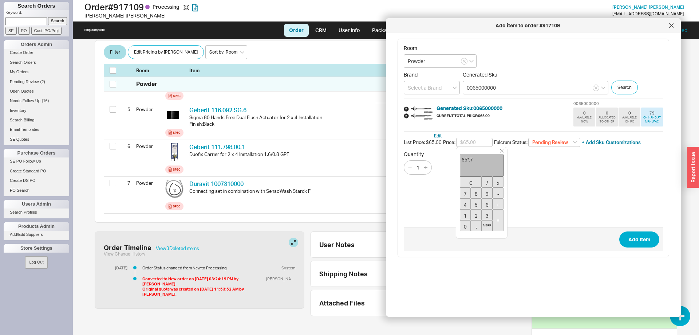
type input "$45.50"
click at [486, 225] on button "MSRP" at bounding box center [487, 225] width 11 height 11
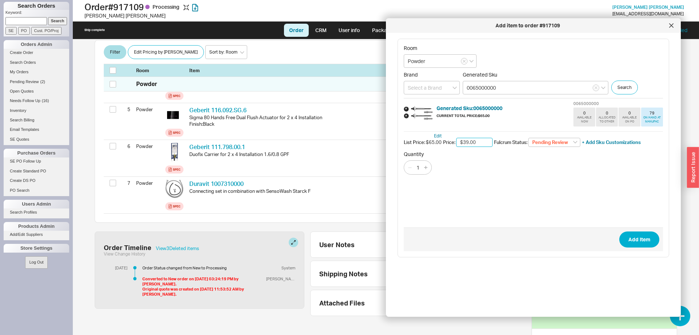
drag, startPoint x: 431, startPoint y: 142, endPoint x: 423, endPoint y: 142, distance: 8.4
click at [456, 142] on input "$39.00" at bounding box center [474, 142] width 36 height 9
type input "$40.00"
click at [528, 138] on select "Pending Review None On Hold Call Before Ship Hold for Balance Wait For Cust. Ca…" at bounding box center [554, 142] width 52 height 9
select select
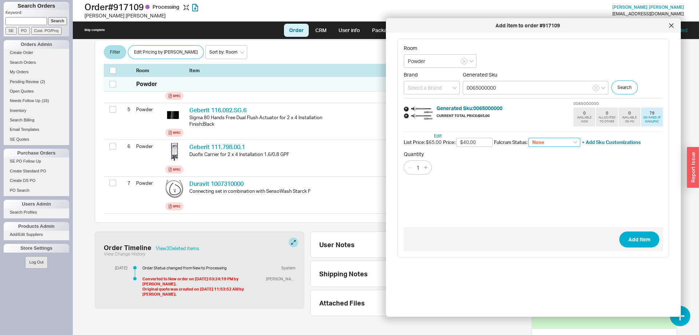
click option "None" at bounding box center [0, 0] width 0 height 0
click at [638, 237] on button "Add Item" at bounding box center [639, 239] width 40 height 16
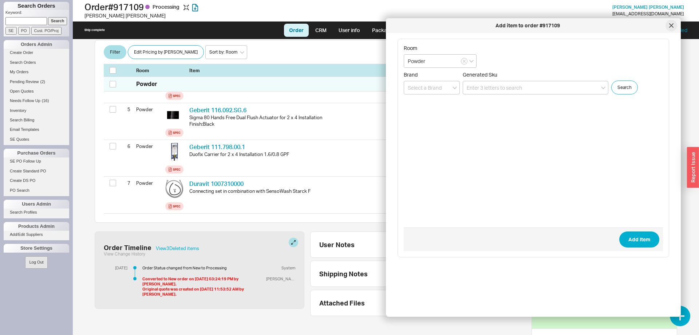
click at [669, 27] on div at bounding box center [672, 26] width 12 height 12
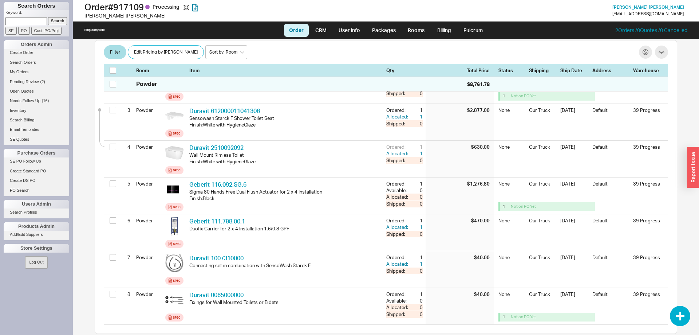
scroll to position [190, 0]
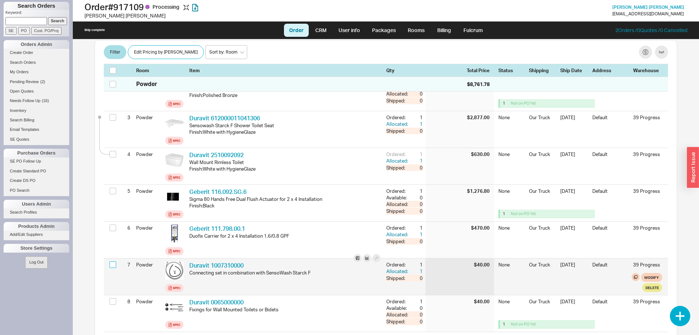
click at [111, 261] on input "checkbox" at bounding box center [113, 264] width 7 height 7
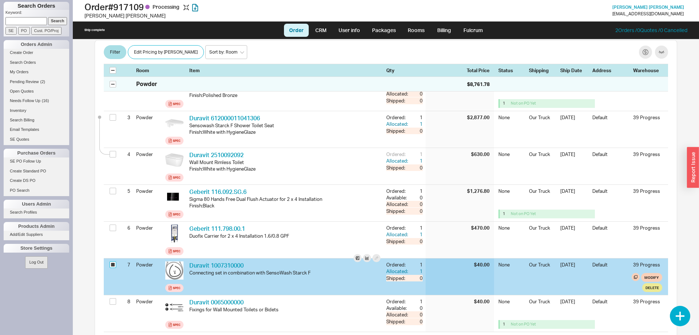
checkbox input "true"
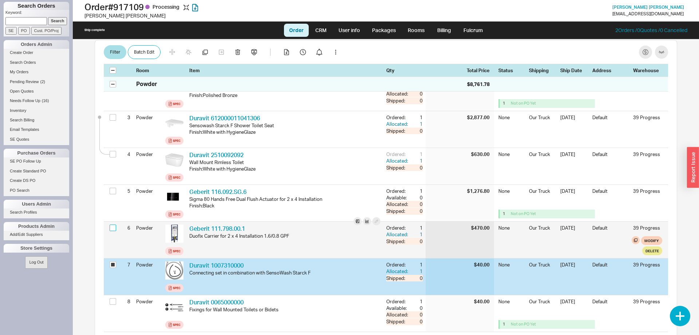
click at [111, 224] on input "checkbox" at bounding box center [113, 227] width 7 height 7
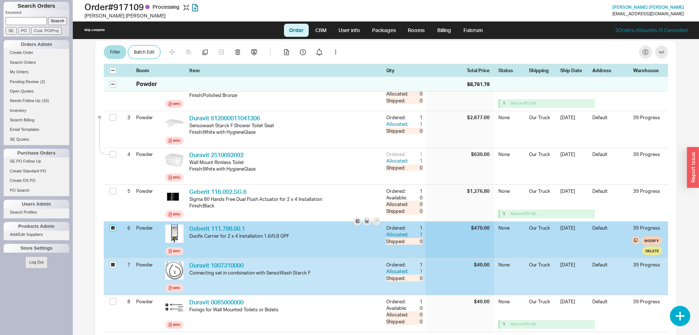
checkbox input "true"
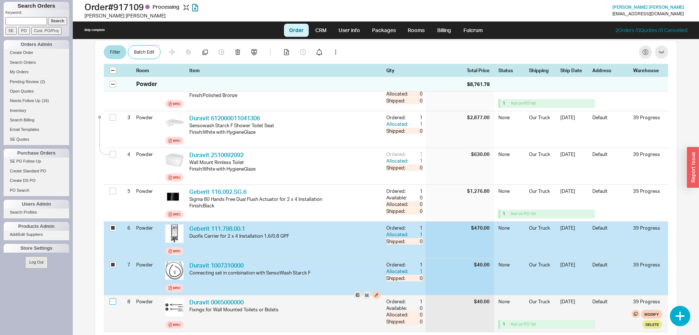
click at [113, 298] on input "checkbox" at bounding box center [113, 301] width 7 height 7
checkbox input "true"
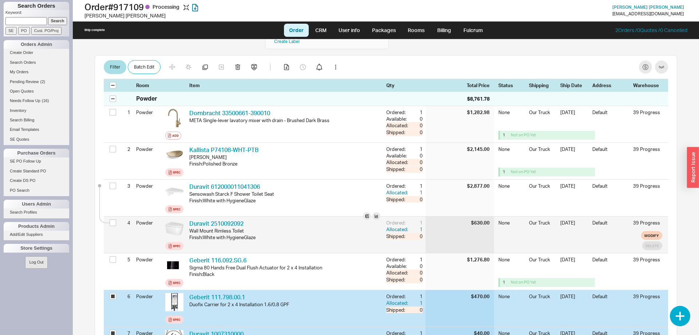
scroll to position [115, 0]
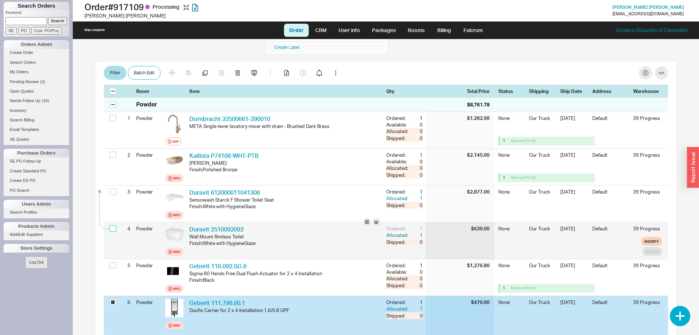
click at [112, 225] on input "checkbox" at bounding box center [113, 228] width 7 height 7
checkbox input "true"
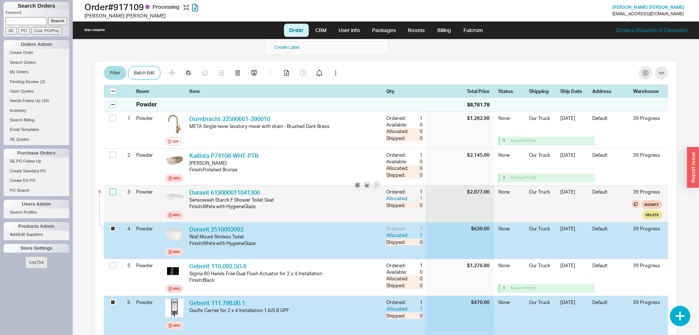
click at [114, 188] on input "checkbox" at bounding box center [113, 191] width 7 height 7
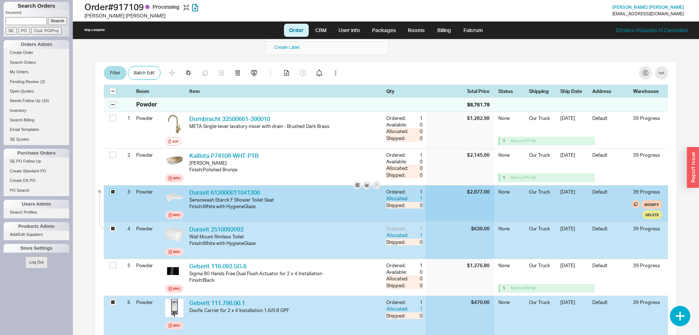
checkbox input "true"
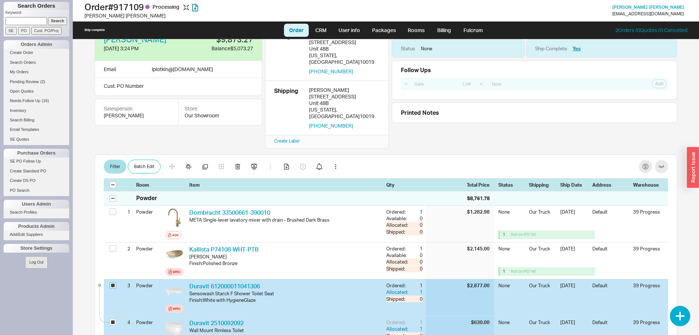
scroll to position [4, 0]
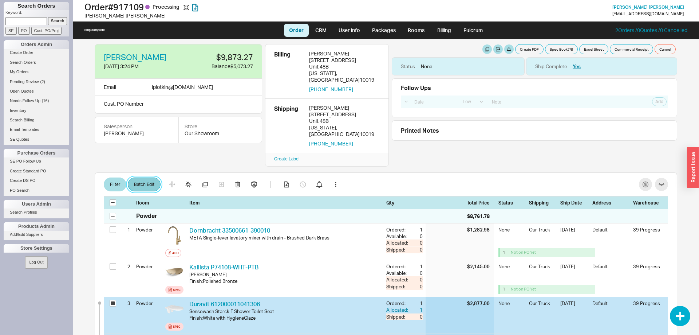
click at [148, 177] on button "Batch Edit" at bounding box center [144, 184] width 33 height 14
select select "8"
select select "3"
select select "8"
select select "3"
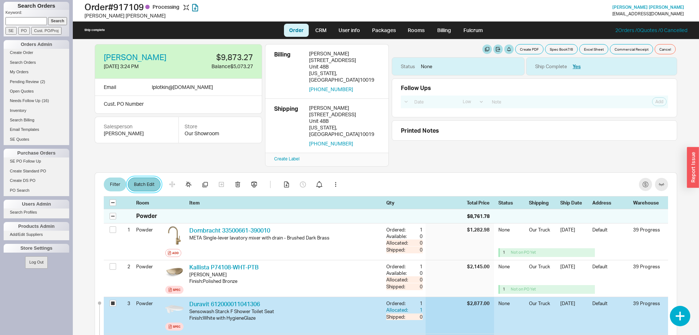
select select "8"
select select "3"
select select "8"
select select "3"
select select "8"
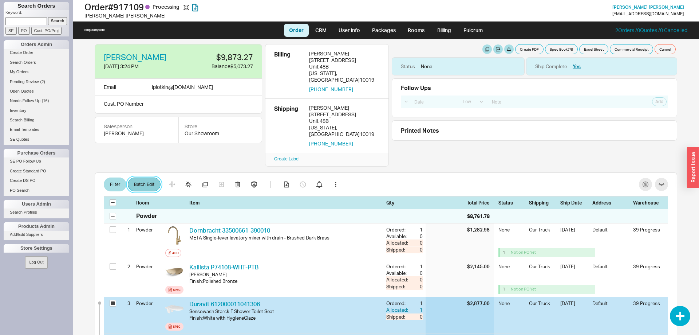
select select "3"
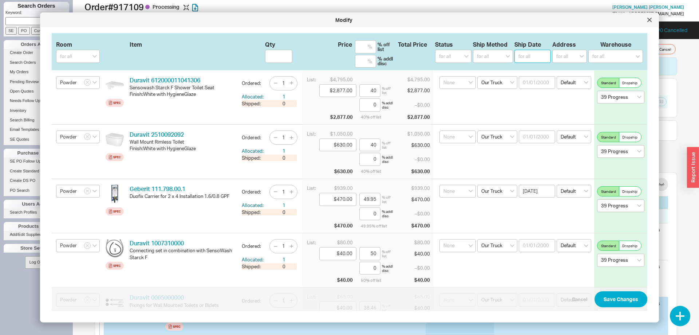
click at [539, 57] on input at bounding box center [533, 56] width 36 height 13
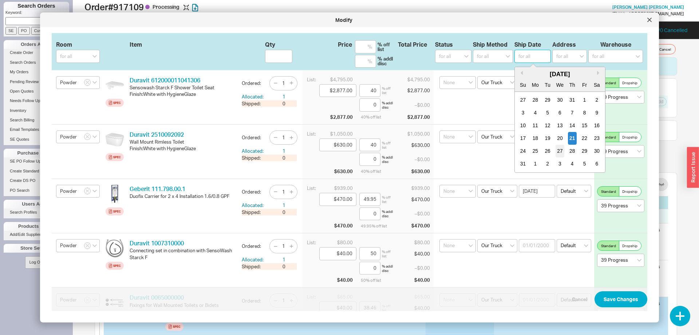
click at [559, 153] on div "27" at bounding box center [560, 151] width 9 height 13
type input "[DATE]"
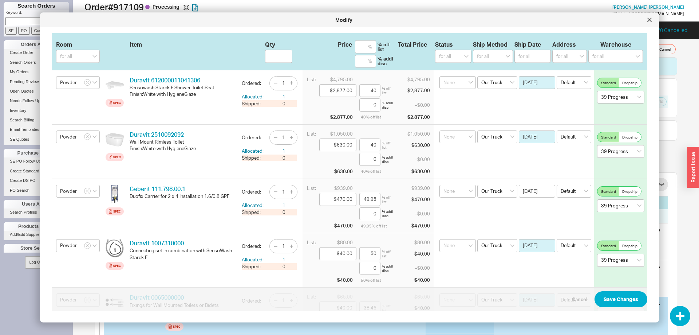
scroll to position [55, 0]
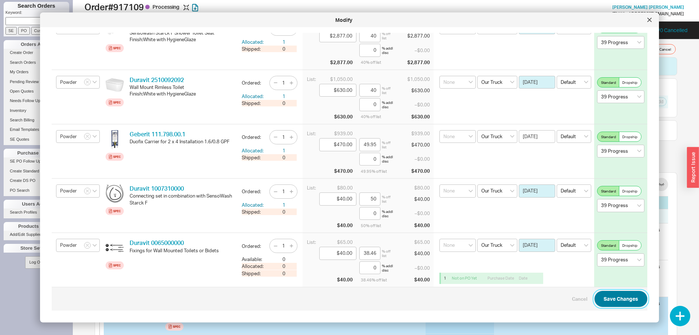
click at [612, 301] on button "Save Changes" at bounding box center [621, 299] width 53 height 16
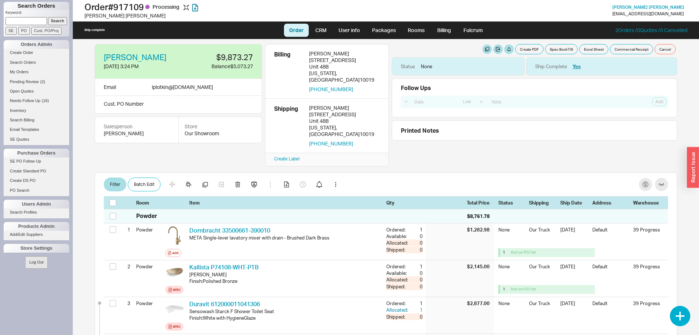
checkbox input "false"
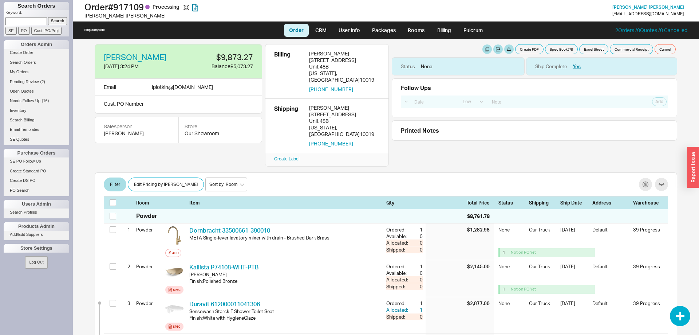
scroll to position [0, 0]
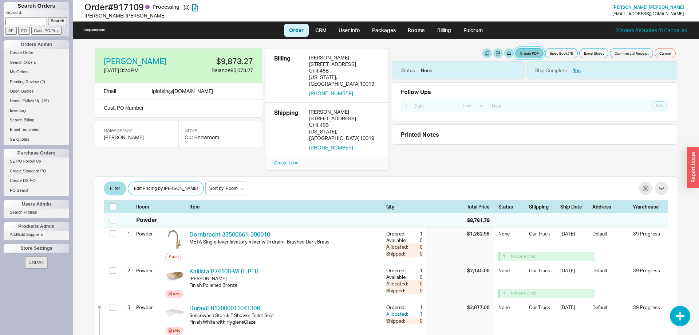
click at [534, 50] on button "Create PDF" at bounding box center [529, 53] width 28 height 10
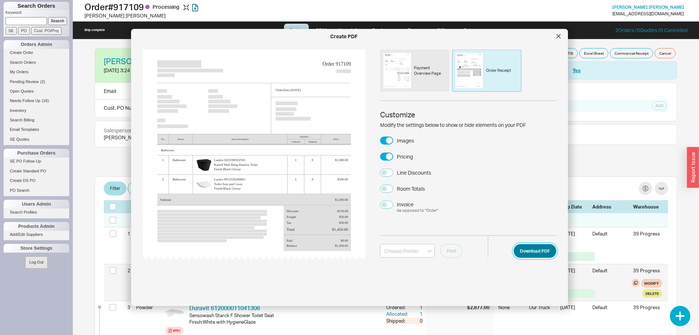
click at [534, 251] on button "Download PDF" at bounding box center [535, 251] width 43 height 14
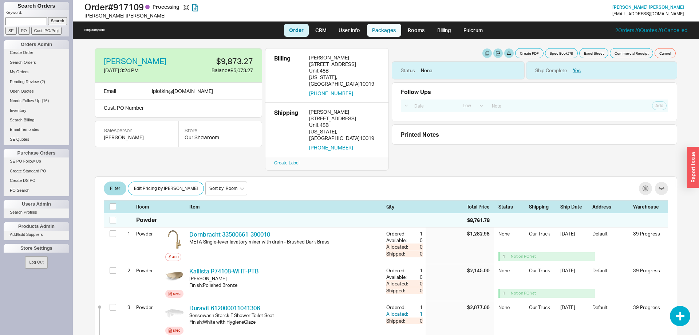
click at [400, 29] on link "Packages" at bounding box center [384, 30] width 34 height 13
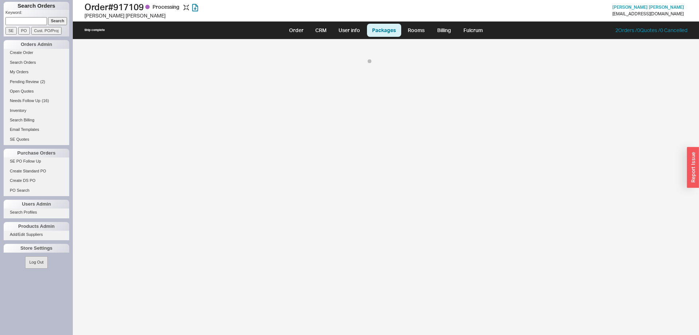
select select "8"
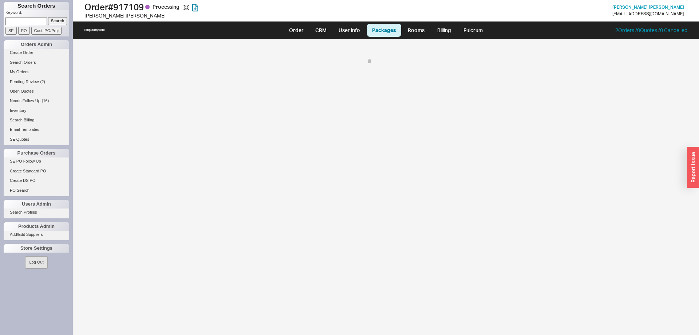
select select "8"
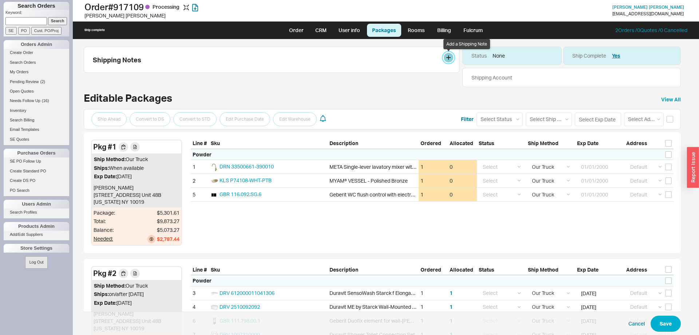
click at [448, 57] on button at bounding box center [448, 57] width 9 height 9
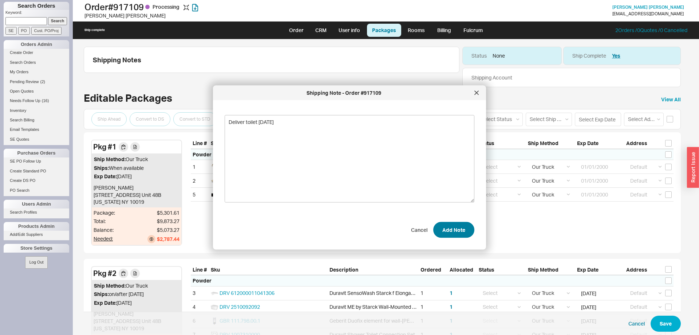
type textarea "Deliver toilet [DATE]"
click at [445, 230] on button "Add Note" at bounding box center [453, 229] width 41 height 16
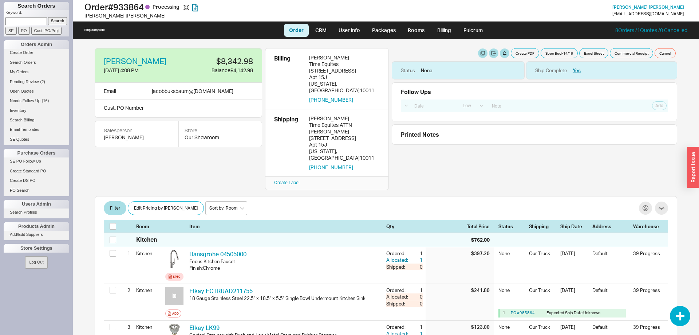
select select "LOW"
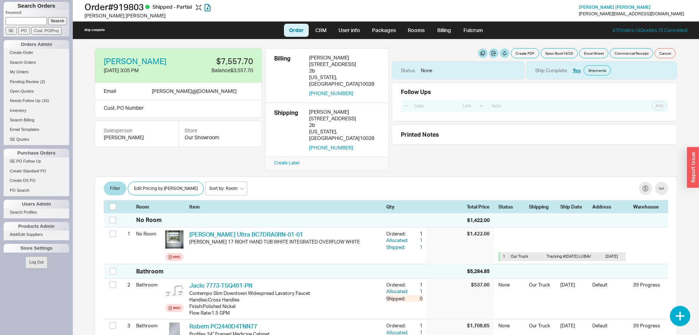
select select "LOW"
click at [393, 34] on link "Packages" at bounding box center [384, 30] width 34 height 13
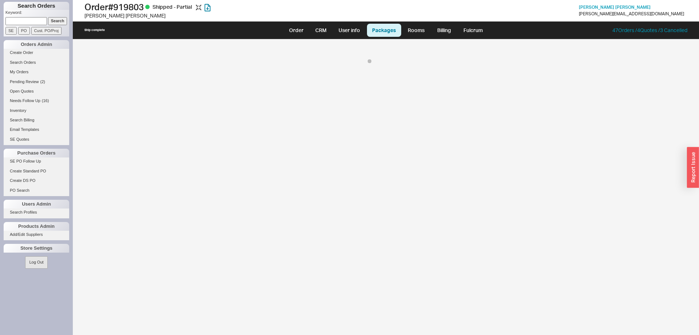
select select "8"
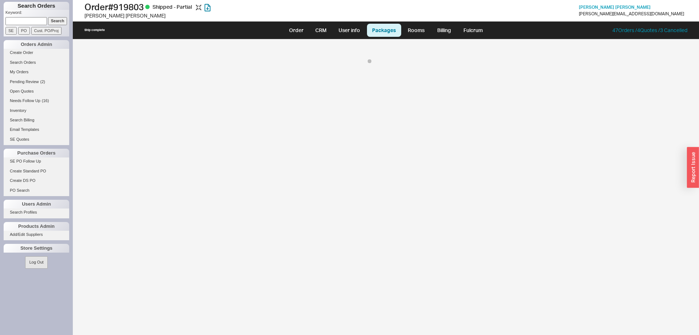
select select "8"
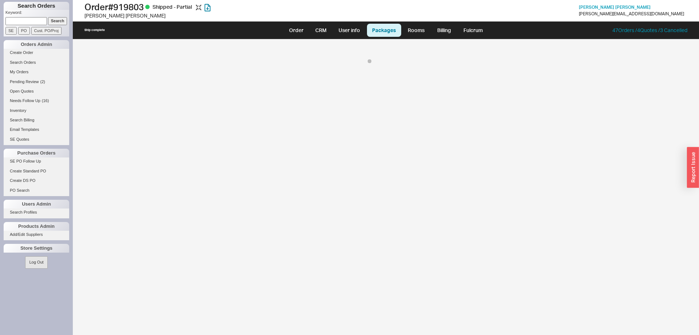
select select "8"
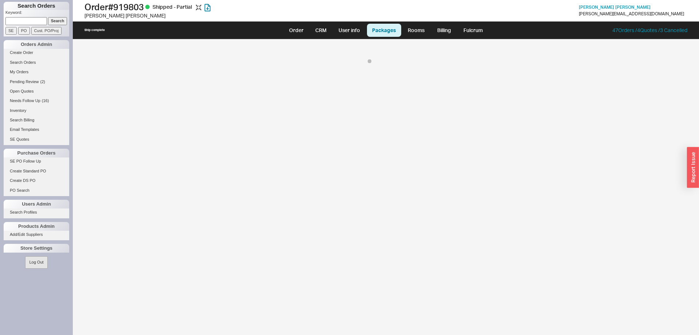
select select "8"
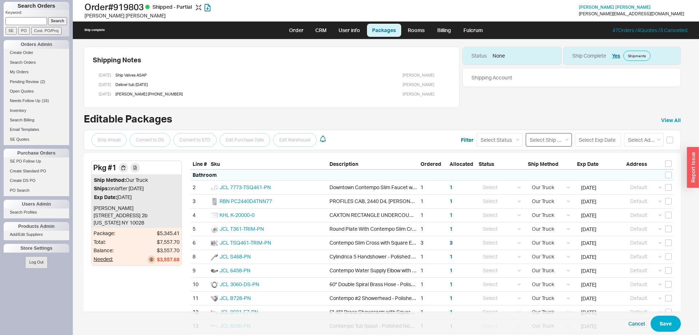
click at [526, 133] on select "Select Ship Method Ground LTL Our Truck --------------- Customer Pickup - Showr…" at bounding box center [549, 139] width 46 height 13
drag, startPoint x: 556, startPoint y: 141, endPoint x: 605, endPoint y: 139, distance: 49.2
click at [605, 139] on input at bounding box center [598, 139] width 46 height 13
click at [669, 139] on input "checkbox" at bounding box center [670, 140] width 7 height 7
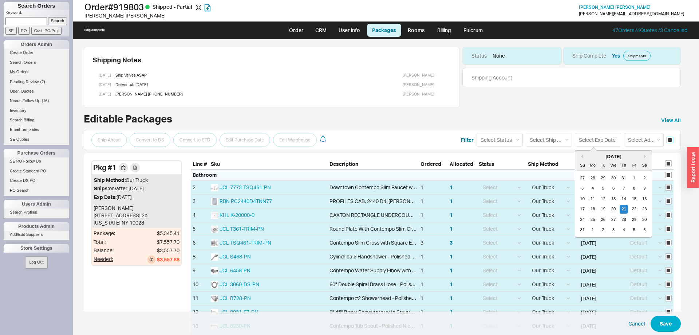
checkbox input "true"
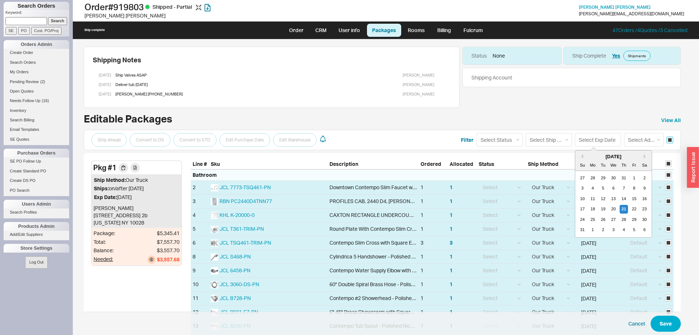
checkbox input "true"
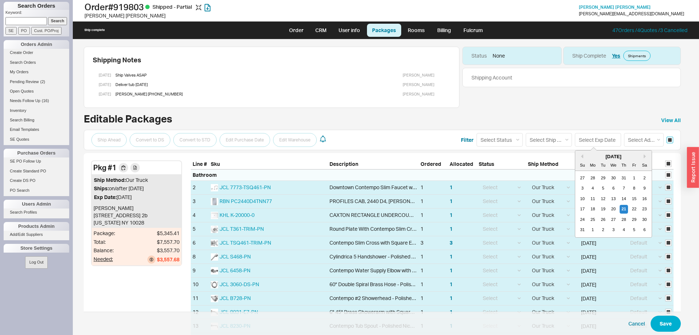
checkbox input "true"
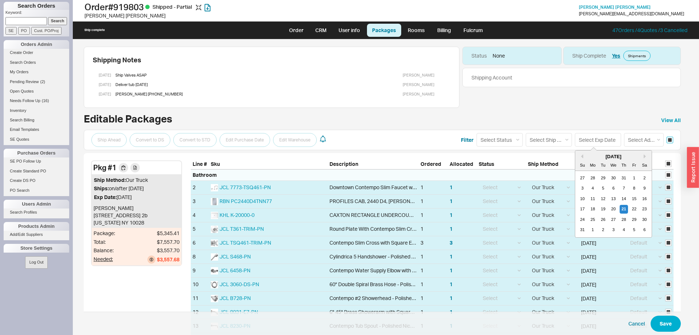
checkbox input "true"
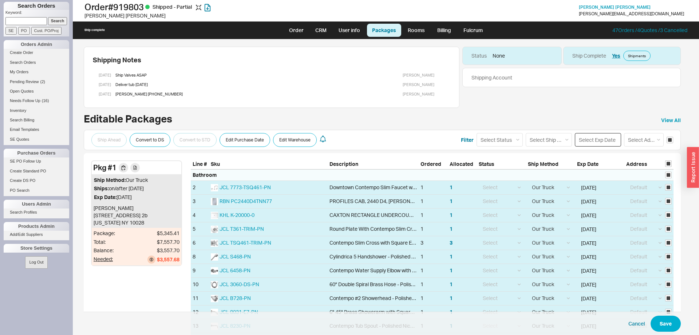
click at [605, 141] on input at bounding box center [598, 139] width 46 height 13
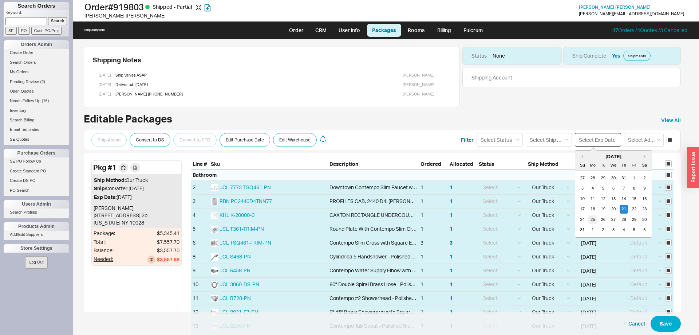
click at [595, 220] on div "25" at bounding box center [593, 219] width 9 height 9
type input "[DATE]"
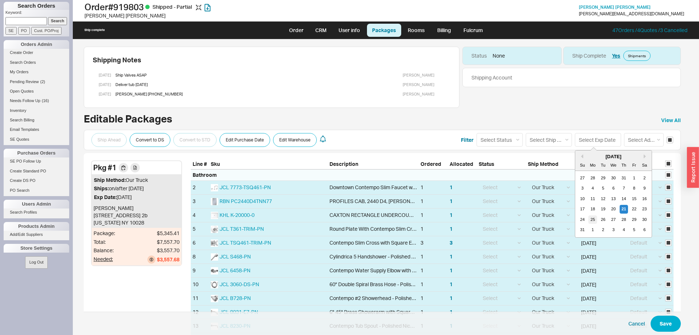
type input "[DATE]"
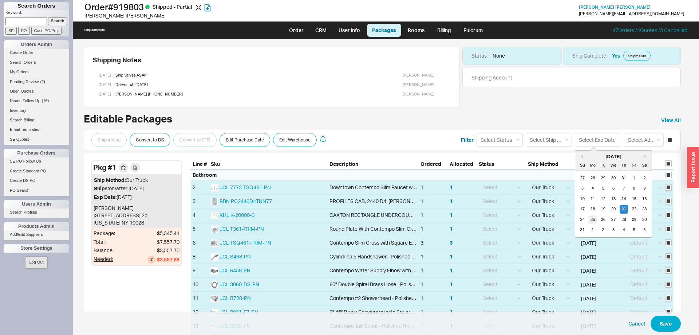
type input "[DATE]"
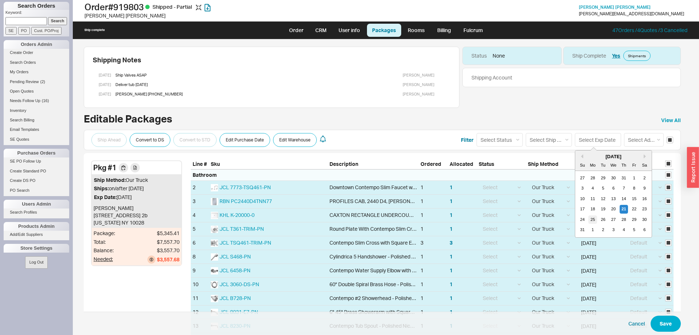
type input "[DATE]"
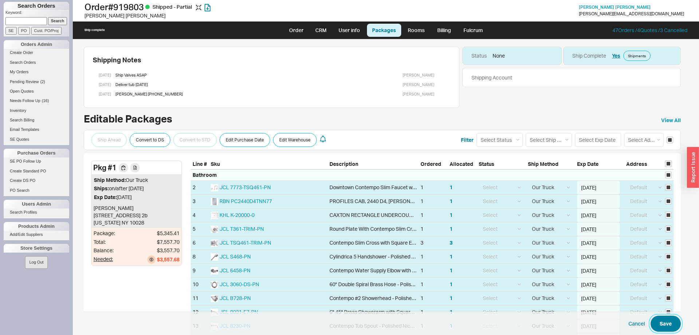
click at [667, 322] on button "Save" at bounding box center [666, 323] width 30 height 16
checkbox input "false"
select select "8"
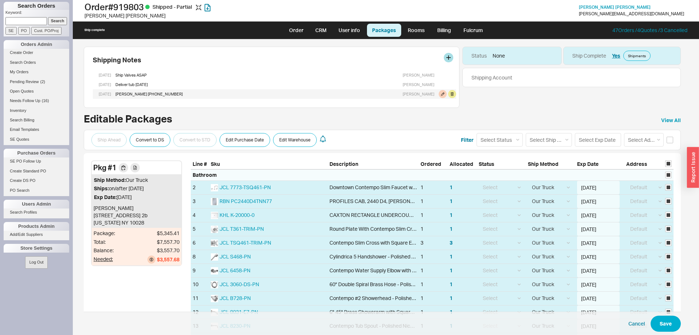
select select "8"
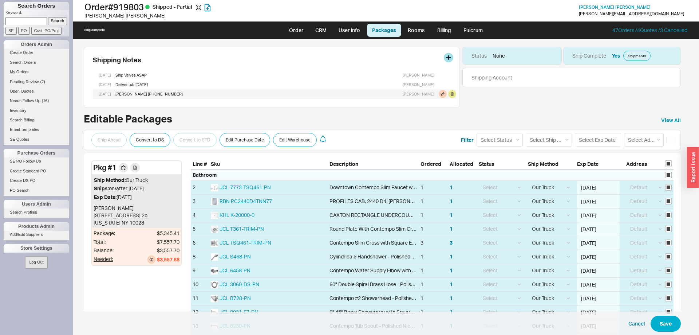
select select "8"
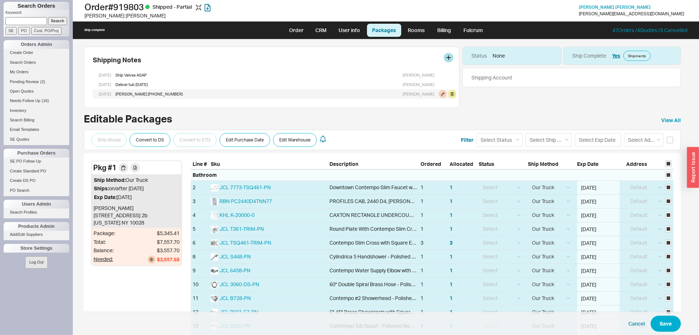
select select "8"
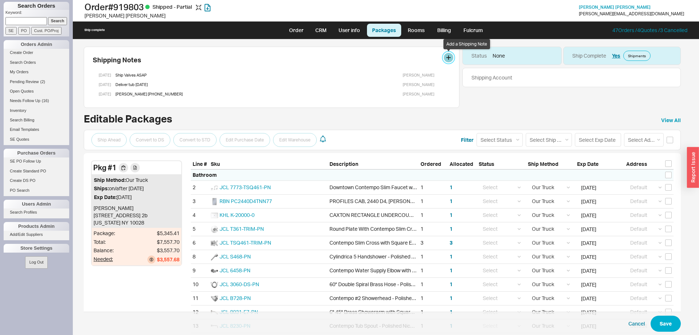
click at [452, 57] on button at bounding box center [448, 57] width 9 height 9
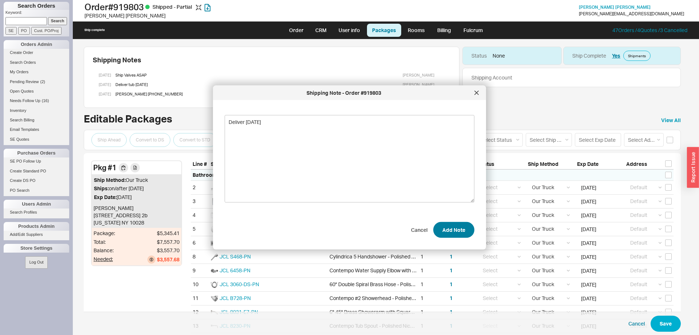
type textarea "Deliver [DATE]"
click at [458, 231] on button "Add Note" at bounding box center [453, 229] width 41 height 16
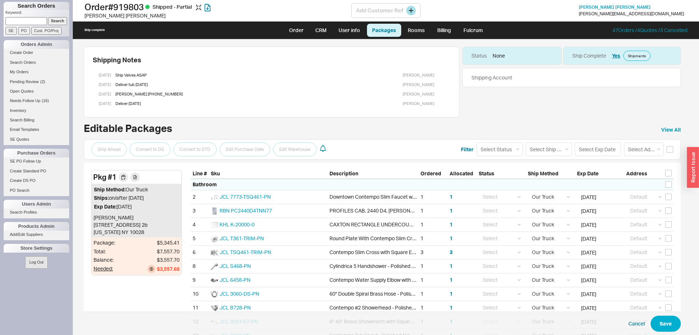
click at [129, 11] on h1 "Order # 919803 Shipped - Partial" at bounding box center [217, 7] width 267 height 10
copy h1 "919803"
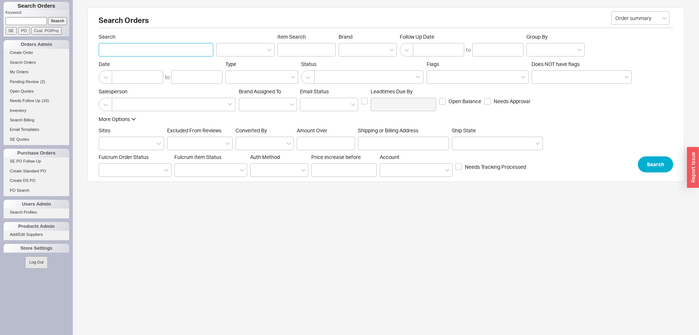
click at [183, 51] on input "Search" at bounding box center [156, 49] width 115 height 13
type input "[PERSON_NAME]"
click at [663, 167] on button "Search" at bounding box center [655, 164] width 35 height 16
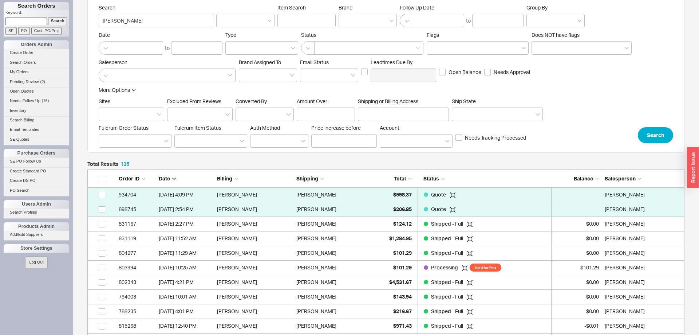
scroll to position [37, 0]
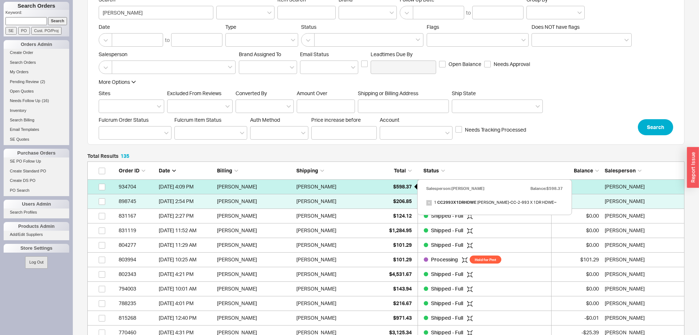
click at [393, 183] on div "$598.37" at bounding box center [393, 186] width 36 height 15
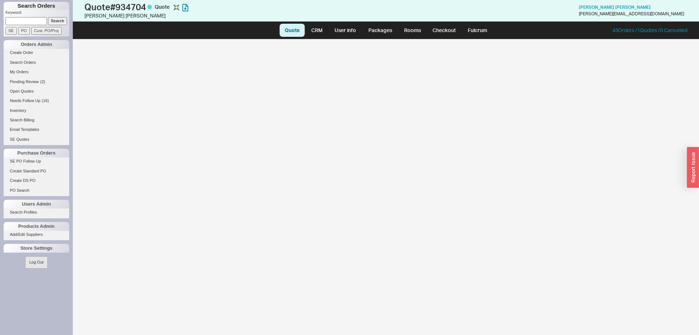
select select "LOW"
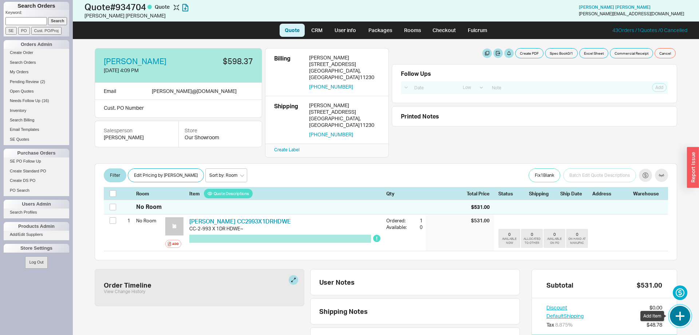
click at [676, 314] on button "button" at bounding box center [680, 316] width 20 height 20
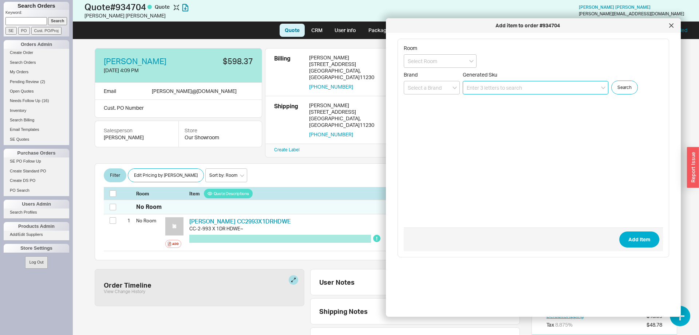
paste input "CC-2-993W x 1 DR HDW"
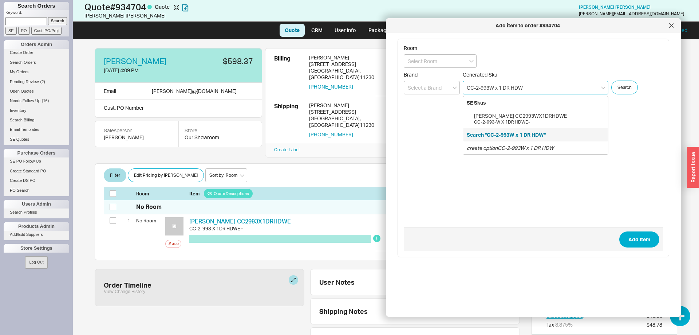
click at [544, 119] on div "[PERSON_NAME] CC2993WX1DRHDWE" at bounding box center [539, 115] width 130 height 7
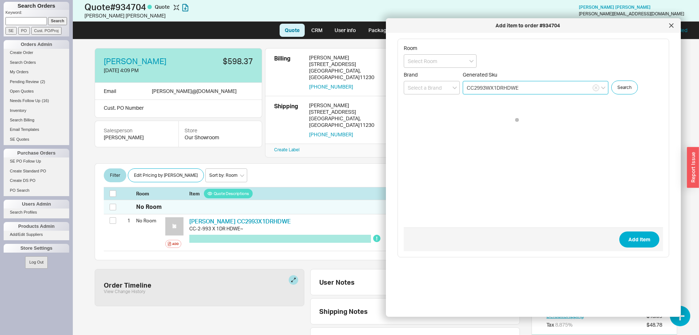
type input "CC2993WX1DRHDWE"
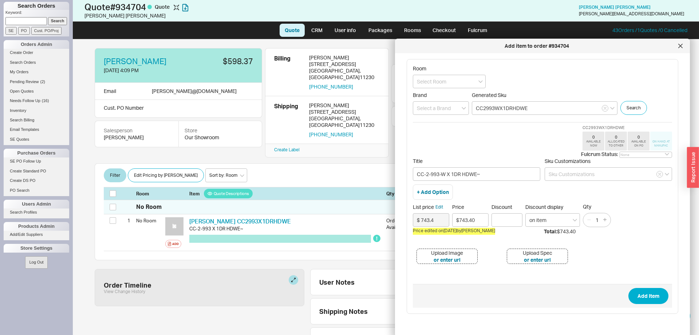
drag, startPoint x: 515, startPoint y: 30, endPoint x: 522, endPoint y: 48, distance: 19.2
click at [522, 48] on div "Add item to order #934704" at bounding box center [537, 45] width 276 height 7
click at [644, 292] on button "Add Item" at bounding box center [649, 296] width 40 height 16
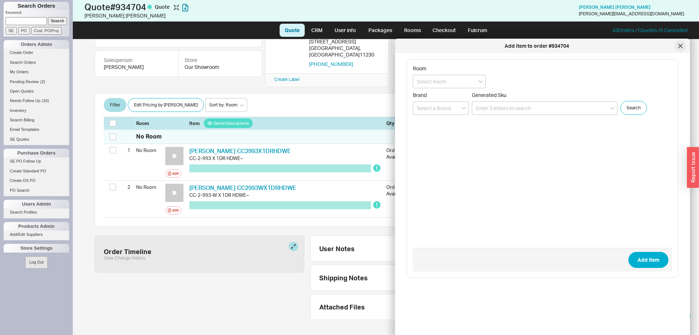
scroll to position [72, 0]
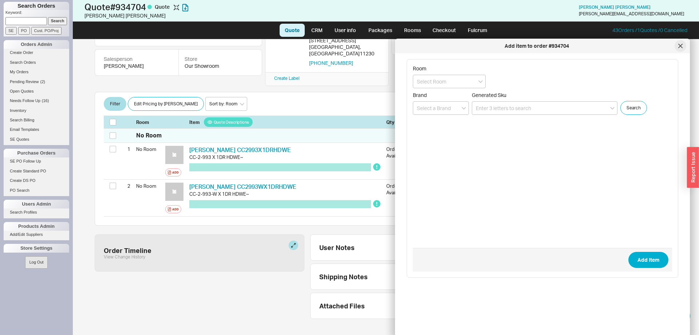
click at [678, 44] on icon at bounding box center [680, 46] width 4 height 4
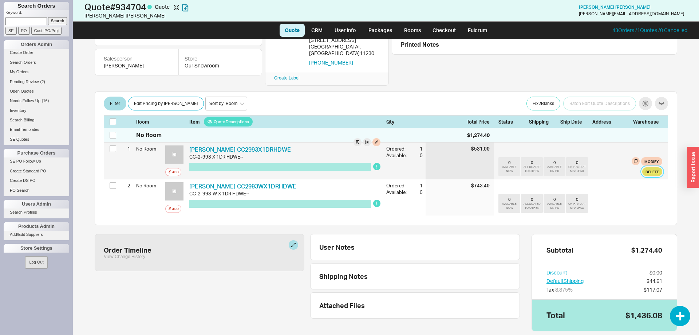
click at [649, 167] on button "Delete" at bounding box center [652, 171] width 20 height 9
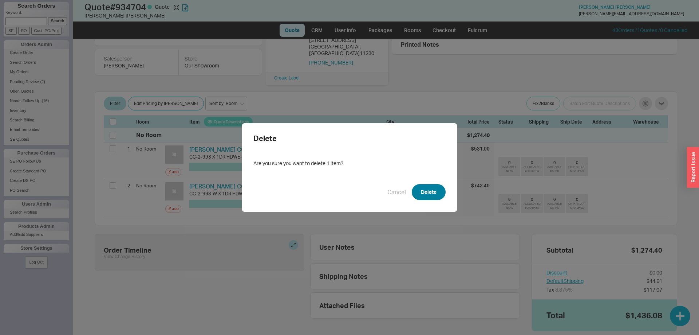
click at [438, 189] on button "Delete" at bounding box center [429, 192] width 34 height 16
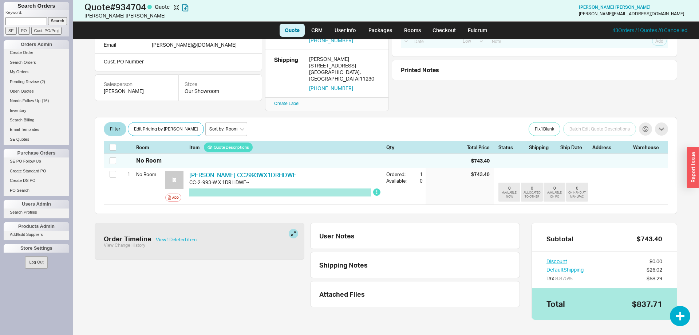
scroll to position [0, 0]
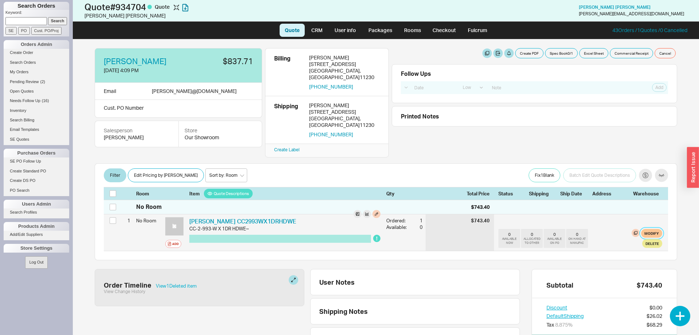
click at [651, 229] on button "Modify" at bounding box center [651, 233] width 21 height 9
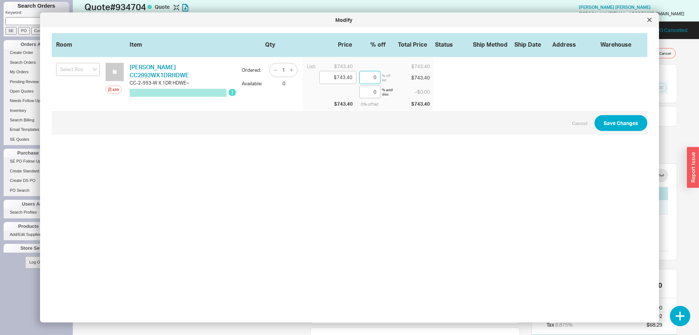
drag, startPoint x: 374, startPoint y: 81, endPoint x: 380, endPoint y: 83, distance: 6.1
click at [380, 83] on input "0" at bounding box center [369, 77] width 21 height 13
type input "$728.53"
type input "2"
type input "$594.72"
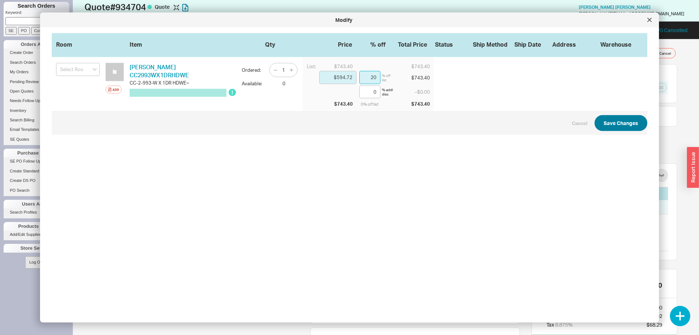
type input "20"
click at [642, 126] on button "Save Changes" at bounding box center [621, 123] width 53 height 16
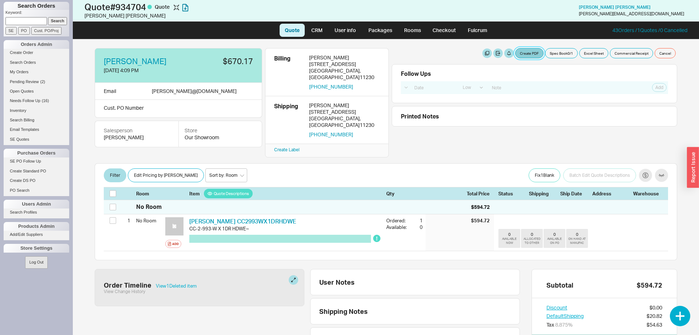
click at [522, 54] on button "Create PDF" at bounding box center [529, 53] width 28 height 10
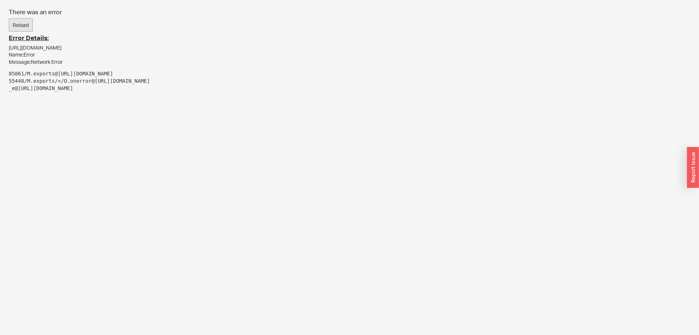
click at [10, 26] on button "Reload" at bounding box center [21, 25] width 24 height 14
click at [22, 22] on button "Reload" at bounding box center [21, 25] width 24 height 14
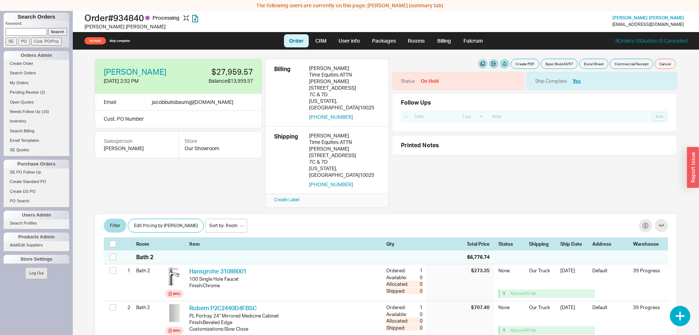
select select "LOW"
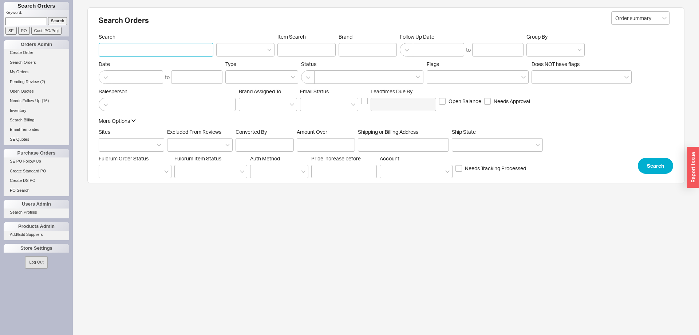
paste input "932531"
type input "932531"
click at [664, 155] on div "More Options Sites Excluded From Reviews Converted By Amount Over Shipping or B…" at bounding box center [386, 143] width 575 height 57
click at [661, 160] on button "Search" at bounding box center [655, 164] width 35 height 16
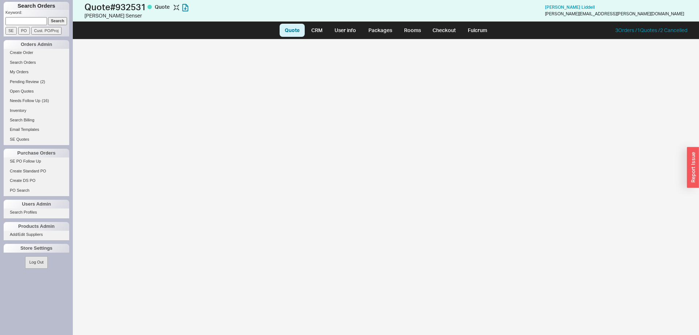
select select "LOW"
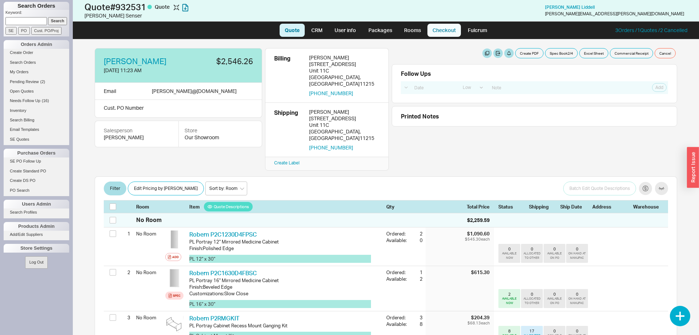
click at [456, 26] on link "Checkout" at bounding box center [445, 30] width 34 height 13
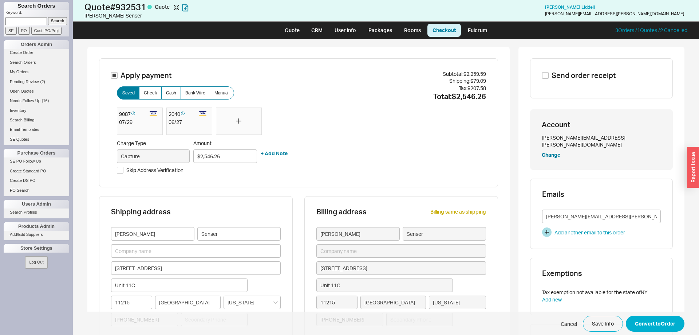
click at [248, 121] on div at bounding box center [239, 121] width 46 height 28
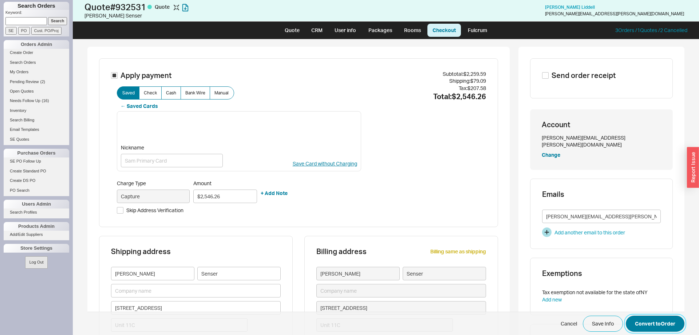
click at [660, 322] on button "Convert to Order" at bounding box center [655, 323] width 59 height 16
select select "LOW"
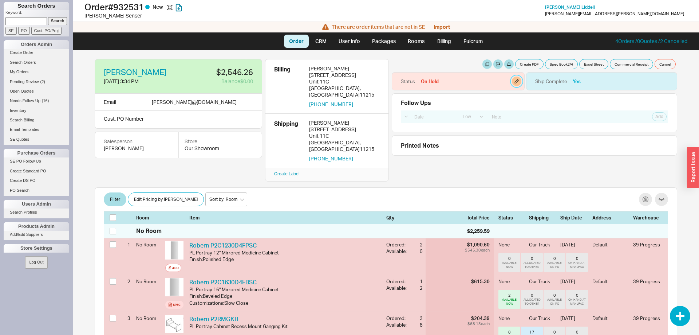
click at [517, 82] on button "button" at bounding box center [516, 80] width 9 height 9
select select "On Hold"
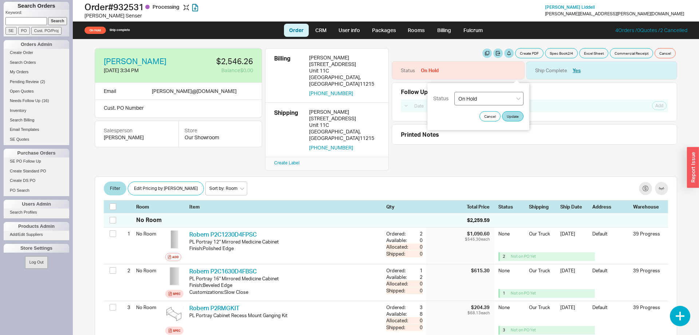
click at [505, 109] on div "Status None On Hold Call Before Ship Hold for Balance Hold For Payment Wait For…" at bounding box center [479, 106] width 102 height 47
click at [455, 92] on select "None On Hold Call Before Ship Hold for Balance Hold For Payment Wait For Cust. …" at bounding box center [489, 98] width 69 height 13
select select
click option "None" at bounding box center [0, 0] width 0 height 0
click at [514, 116] on button "Update" at bounding box center [512, 116] width 21 height 10
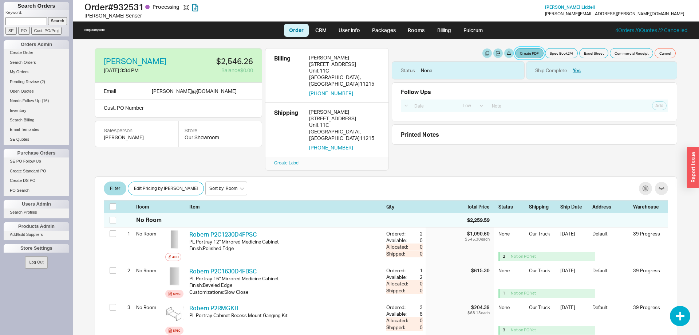
click at [532, 50] on button "Create PDF" at bounding box center [529, 53] width 28 height 10
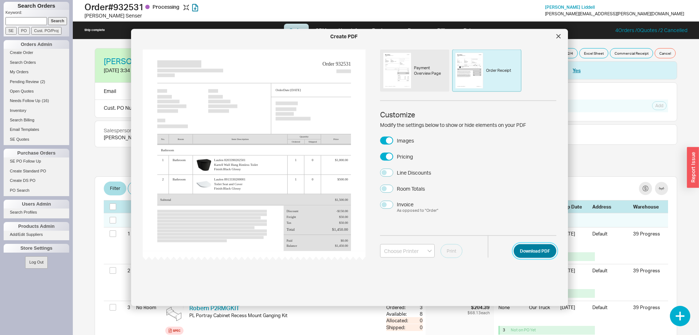
click at [535, 253] on button "Download PDF" at bounding box center [535, 251] width 43 height 14
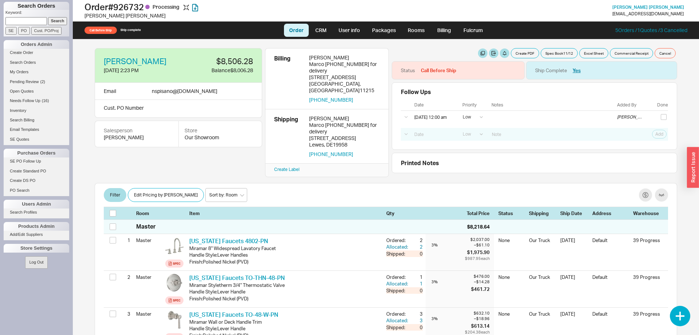
select select "LOW"
click at [113, 210] on input "checkbox" at bounding box center [113, 213] width 7 height 7
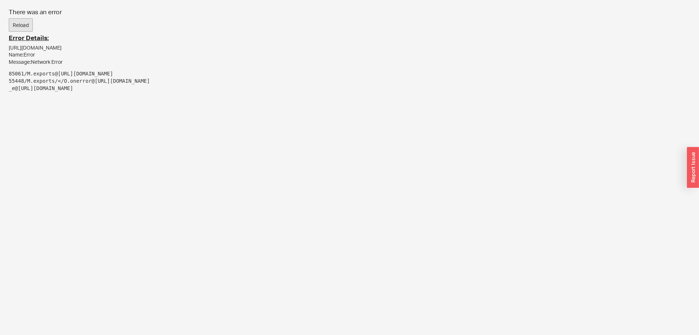
click at [25, 21] on button "Reload" at bounding box center [21, 25] width 24 height 14
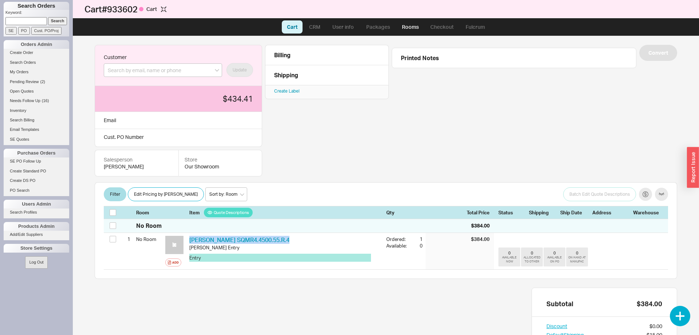
scroll to position [66, 0]
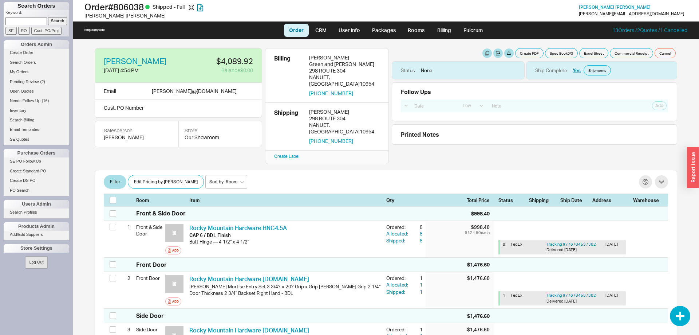
select select "LOW"
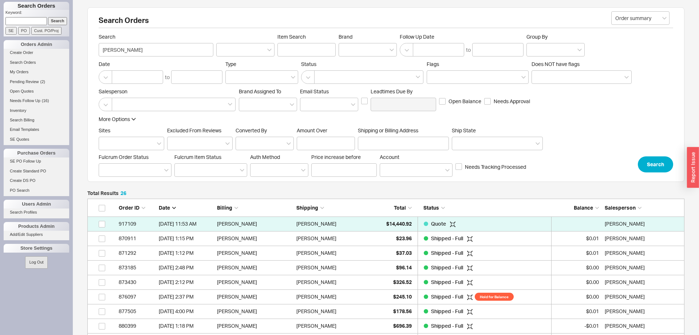
scroll to position [397, 597]
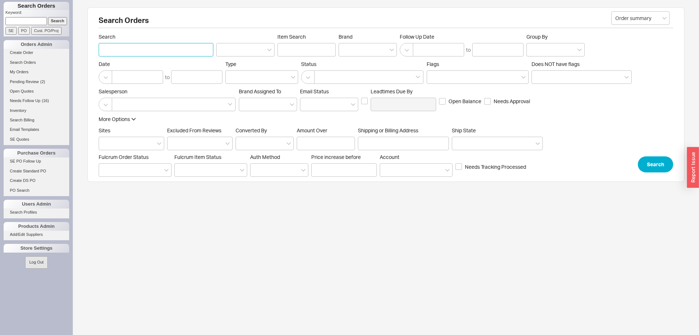
paste input "[PERSON_NAME]"
type input "[PERSON_NAME]"
click at [653, 170] on button "Search" at bounding box center [655, 164] width 35 height 16
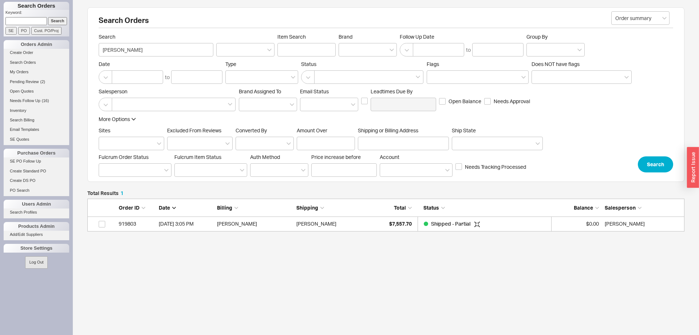
scroll to position [0, 0]
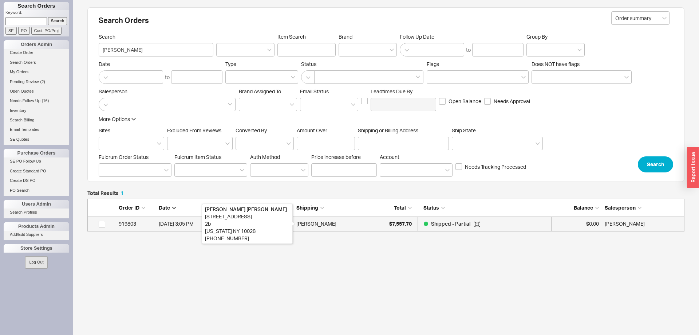
click at [297, 227] on div "[PERSON_NAME]" at bounding box center [316, 223] width 40 height 15
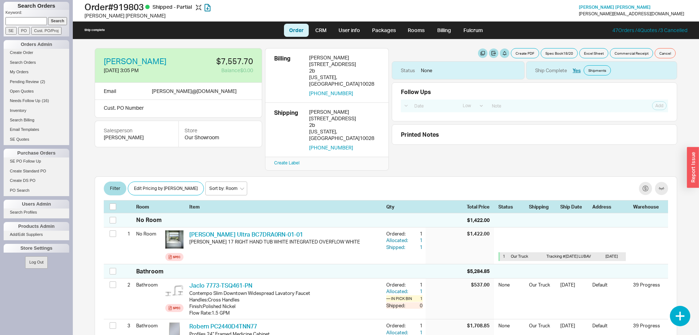
select select "LOW"
click at [451, 27] on link "Billing" at bounding box center [444, 30] width 25 height 13
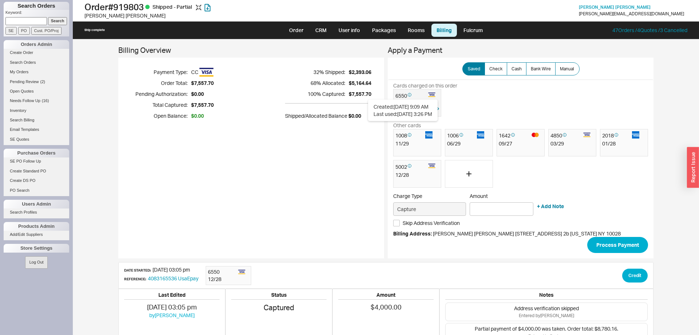
click at [406, 101] on div "Created: [DATE] 9:09 AM Last used: [DATE] 3:26 PM" at bounding box center [403, 109] width 70 height 21
click at [307, 33] on link "Order" at bounding box center [296, 30] width 25 height 13
select select "LOW"
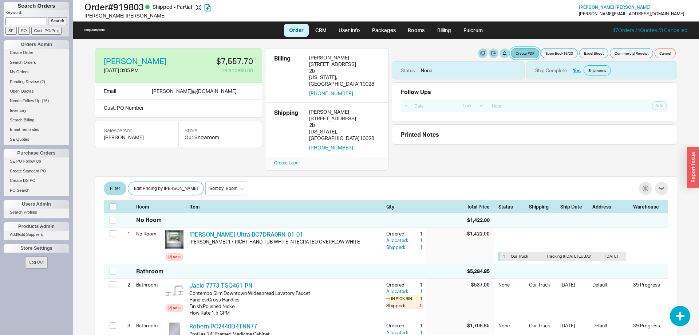
click at [522, 54] on button "Create PDF" at bounding box center [525, 53] width 28 height 10
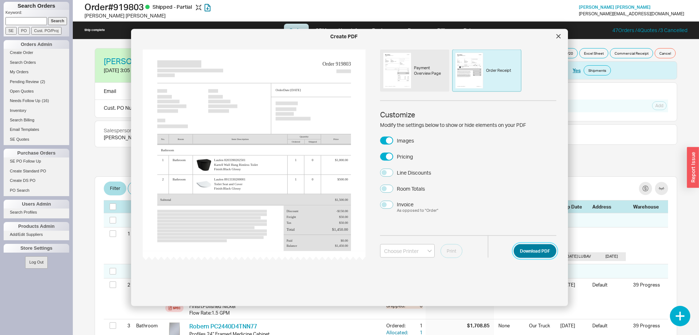
click at [542, 250] on button "Download PDF" at bounding box center [535, 251] width 43 height 14
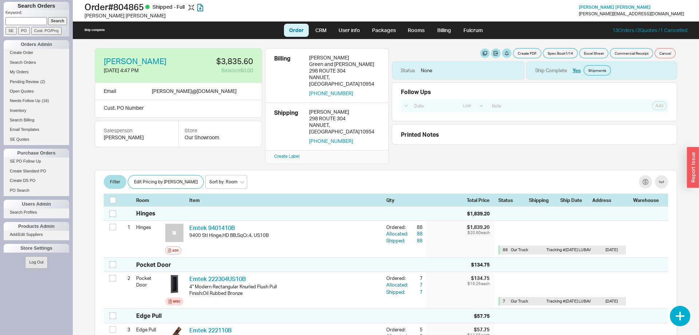
select select "LOW"
click at [159, 175] on button "Edit Pricing by [PERSON_NAME]" at bounding box center [166, 182] width 76 height 14
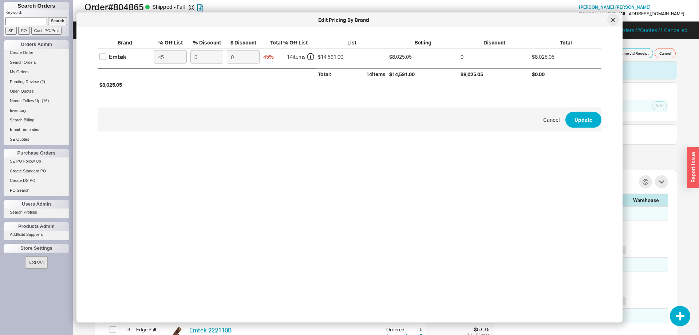
click at [612, 22] on div at bounding box center [613, 20] width 12 height 12
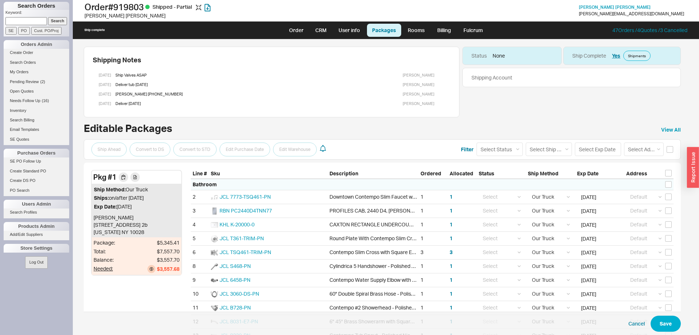
select select "8"
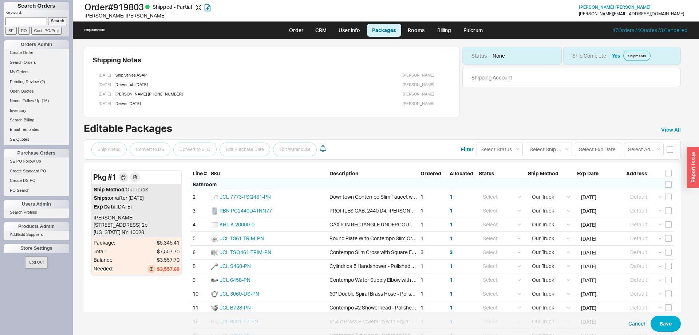
select select "8"
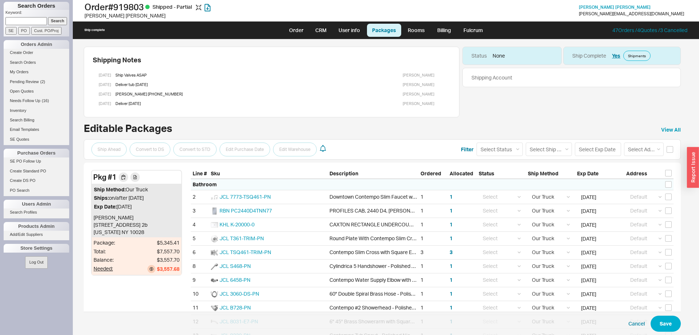
select select "8"
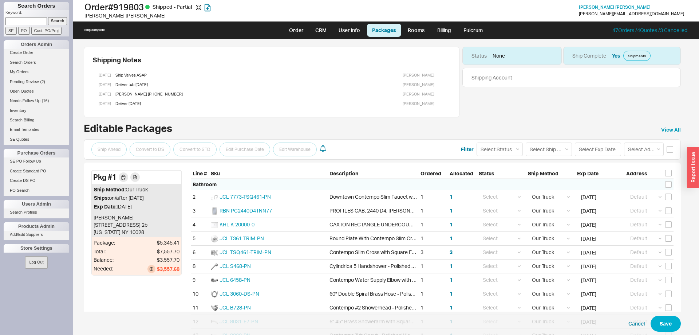
select select "8"
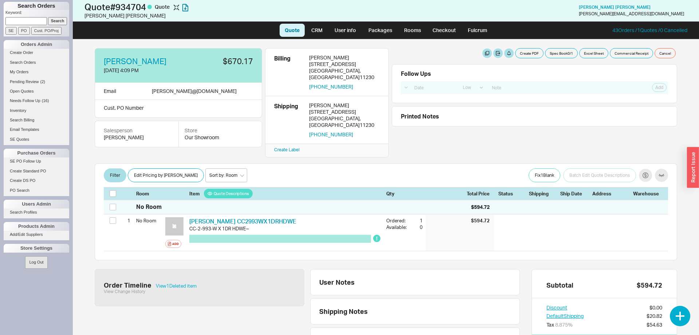
select select "LOW"
click at [528, 54] on button "Create PDF" at bounding box center [529, 53] width 28 height 10
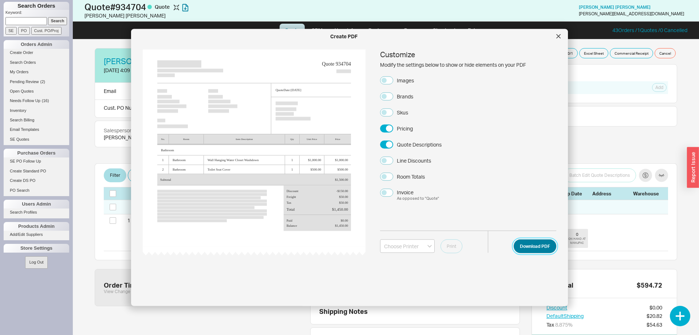
click at [533, 246] on button "Download PDF" at bounding box center [535, 246] width 43 height 14
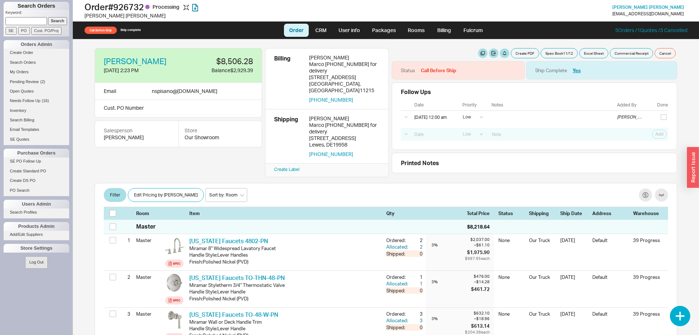
select select "LOW"
click at [114, 210] on input "checkbox" at bounding box center [113, 213] width 7 height 7
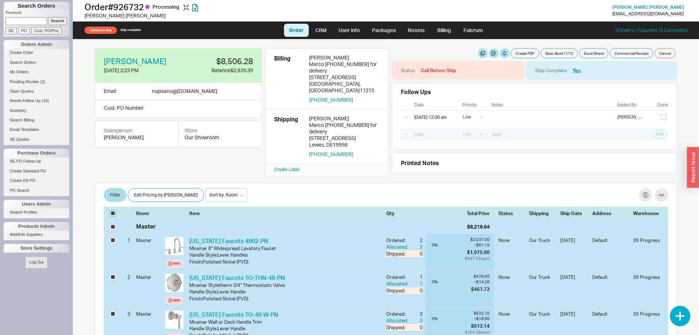
checkbox input "true"
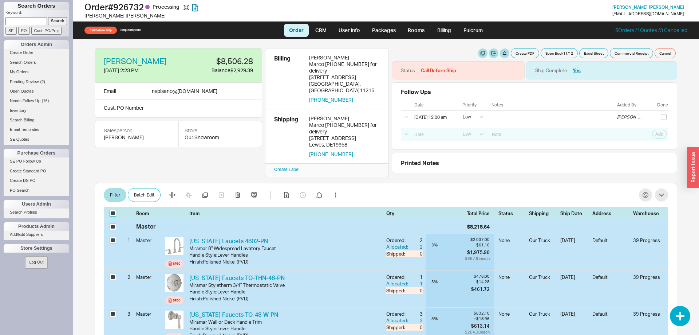
checkbox input "true"
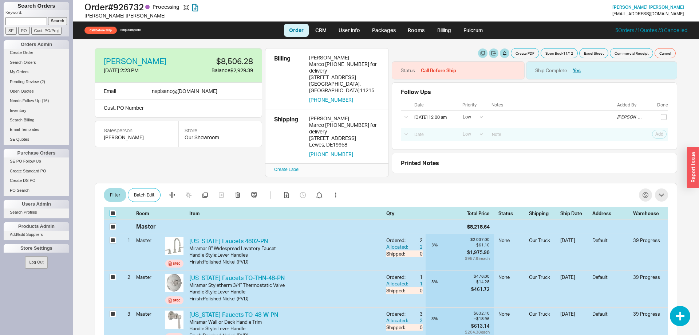
checkbox input "true"
click at [142, 188] on button "Batch Edit" at bounding box center [144, 195] width 33 height 14
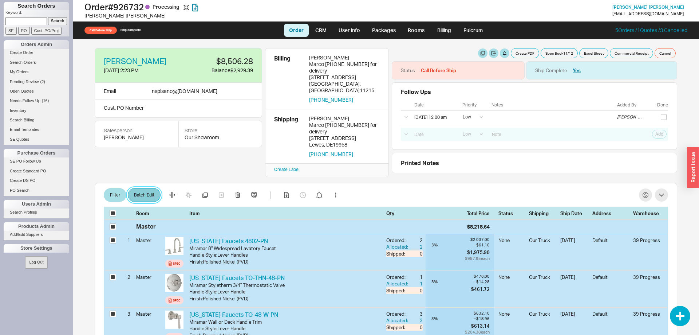
select select "8"
select select "3"
select select "8"
select select "3"
select select "8"
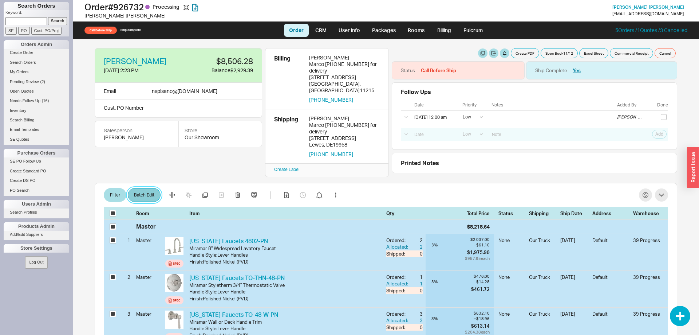
select select "3"
select select "8"
select select "3"
select select "8"
select select "3"
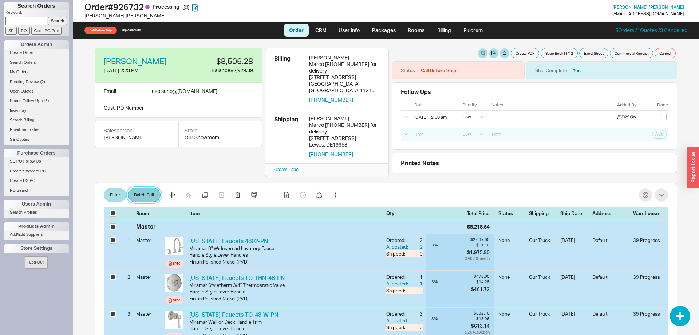
select select "8"
select select "3"
select select "8"
select select "3"
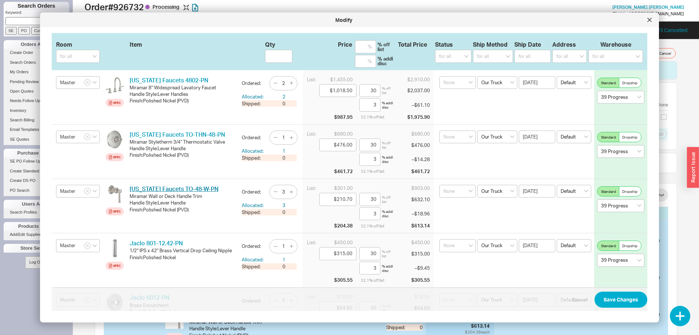
select select "8"
select select "3"
click at [473, 50] on select "for all Ground LTL Our Truck --------------- Customer Pickup - Showroom Custome…" at bounding box center [493, 56] width 40 height 13
select select "1"
click option "Ground" at bounding box center [0, 0] width 0 height 0
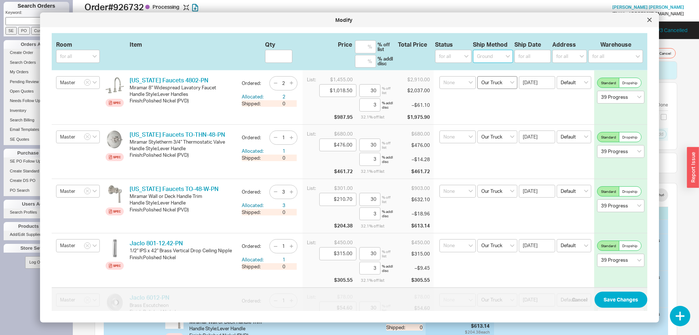
select select
select select "1"
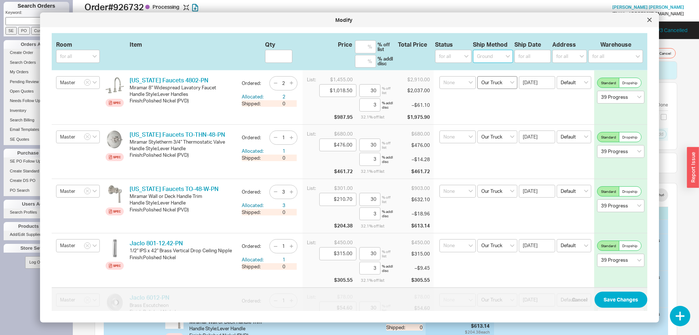
select select "1"
click at [527, 60] on input at bounding box center [533, 56] width 36 height 13
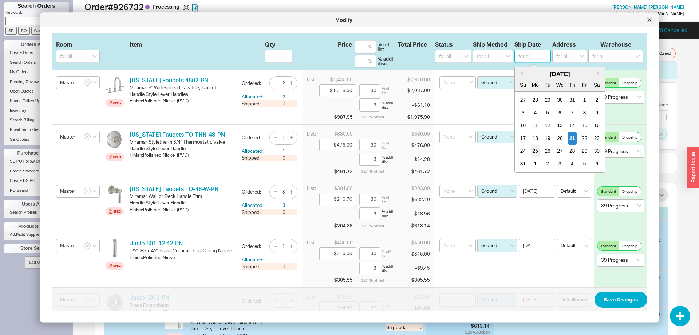
click at [536, 151] on div "25" at bounding box center [535, 151] width 9 height 13
type input "[DATE]"
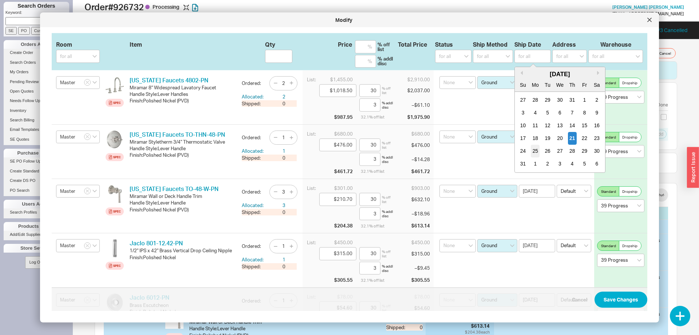
type input "[DATE]"
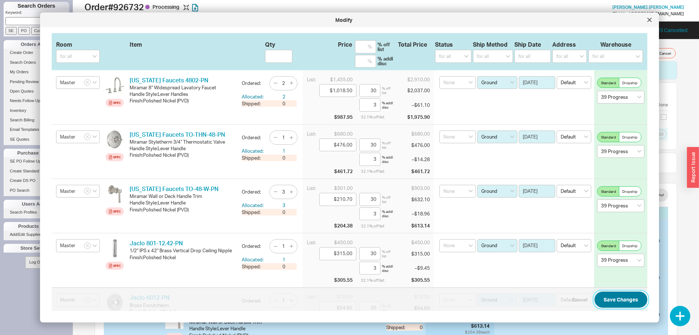
click at [637, 301] on button "Save Changes" at bounding box center [621, 299] width 53 height 16
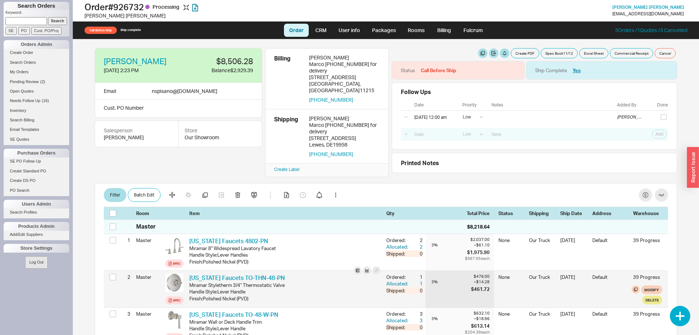
checkbox input "false"
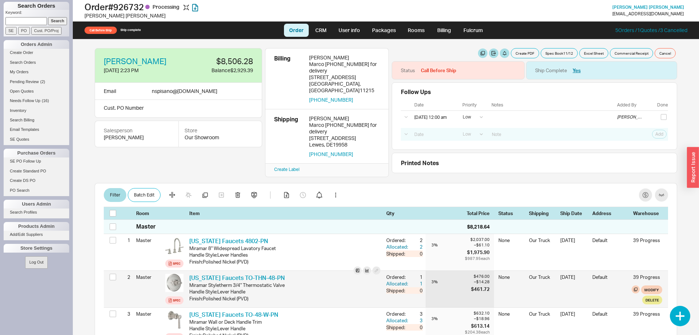
checkbox input "false"
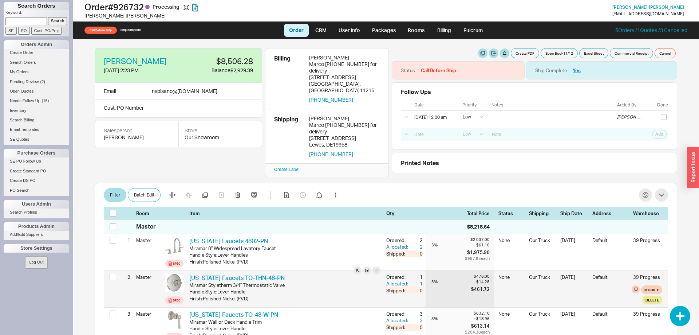
checkbox input "false"
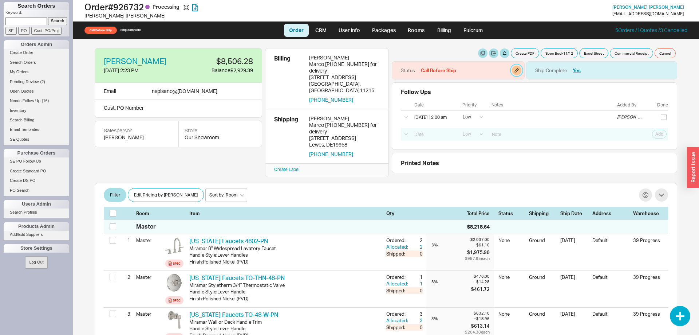
click at [514, 72] on button "button" at bounding box center [516, 70] width 9 height 9
select select "Call Before Ship"
click at [455, 92] on select "None On Hold Call Before Ship Hold for Balance Hold For Payment Wait For Cust. …" at bounding box center [489, 98] width 69 height 13
select select
click option "None" at bounding box center [0, 0] width 0 height 0
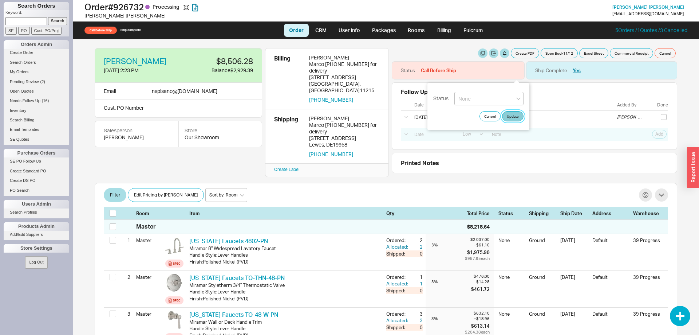
click at [520, 117] on button "Update" at bounding box center [512, 116] width 21 height 10
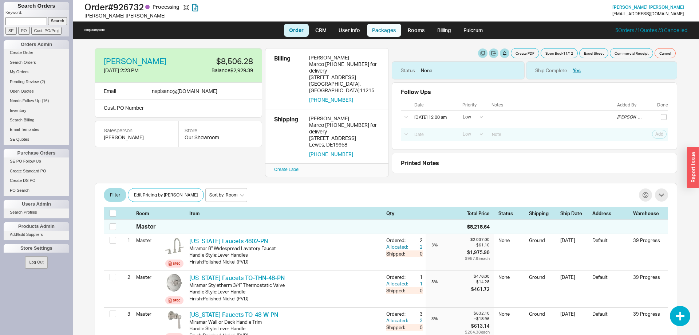
click at [391, 33] on link "Packages" at bounding box center [384, 30] width 34 height 13
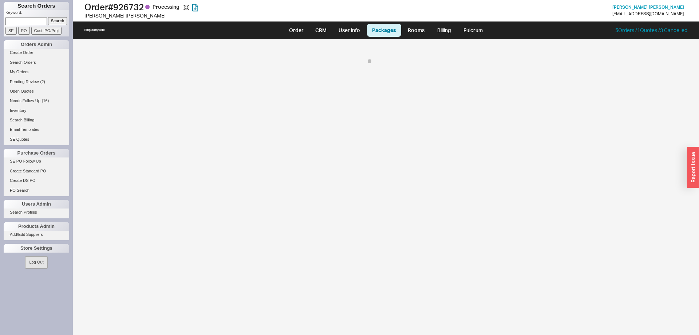
select select "1"
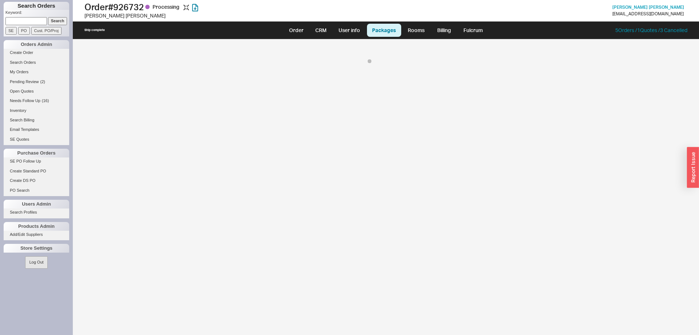
select select "1"
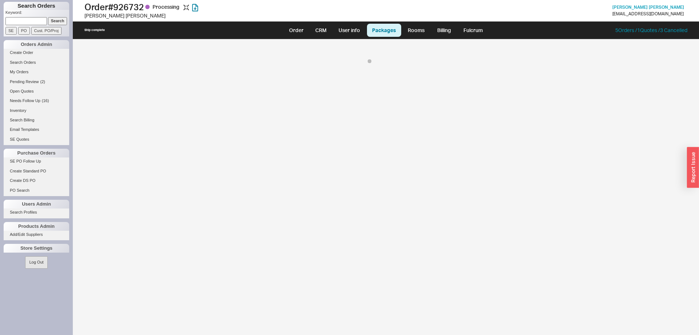
select select "1"
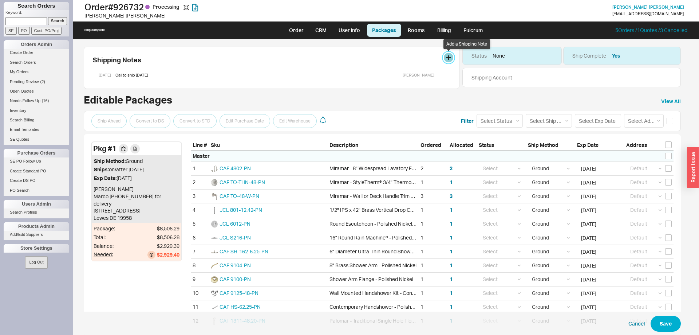
click at [451, 58] on button at bounding box center [448, 57] width 9 height 9
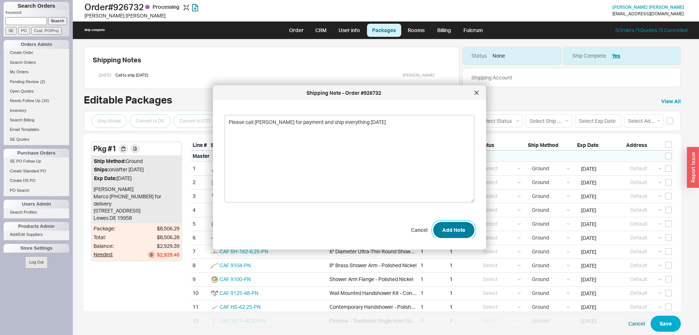
type textarea "Please call [PERSON_NAME] for payment and ship everything [DATE]"
click at [447, 235] on button "Add Note" at bounding box center [453, 229] width 41 height 16
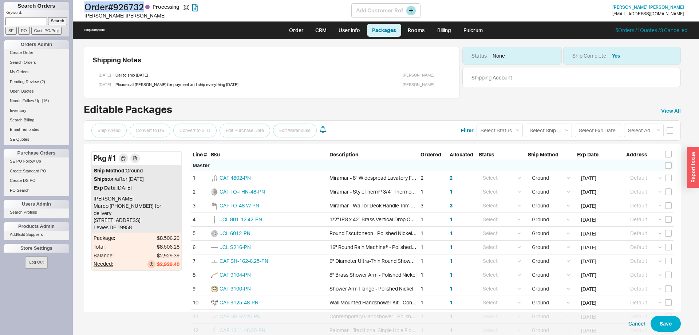
drag, startPoint x: 87, startPoint y: 6, endPoint x: 147, endPoint y: 10, distance: 60.2
click at [147, 10] on h1 "Order # 926732 Processing" at bounding box center [217, 7] width 267 height 10
copy h1 "Order # 926732"
